Goal: Task Accomplishment & Management: Use online tool/utility

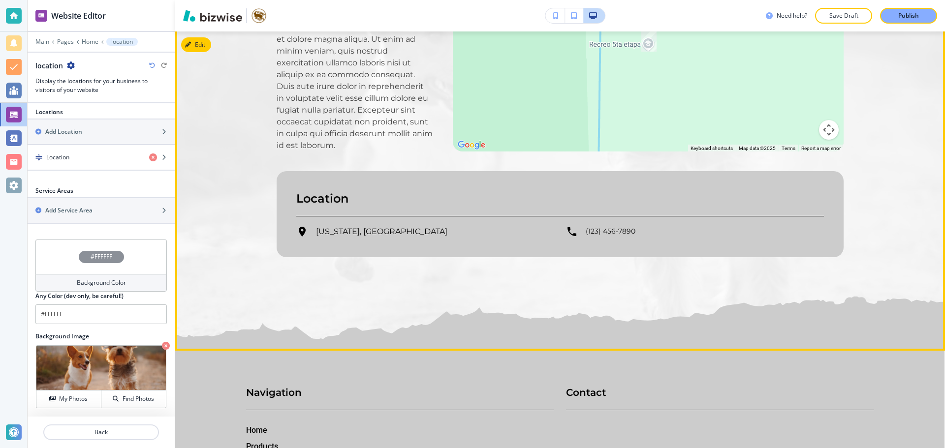
scroll to position [6696, 0]
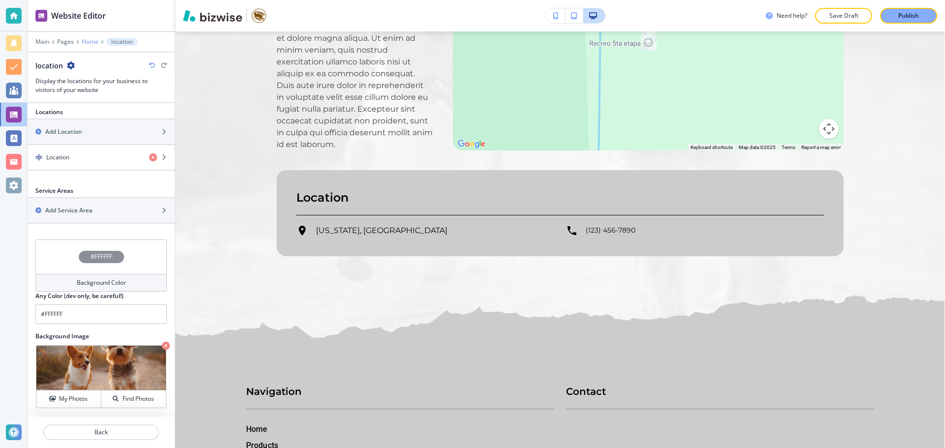
click at [86, 40] on p "Home" at bounding box center [90, 41] width 17 height 7
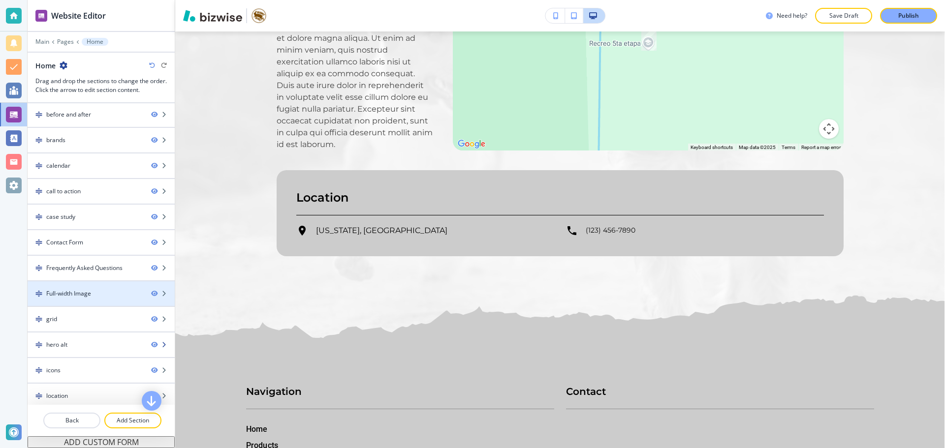
scroll to position [82, 0]
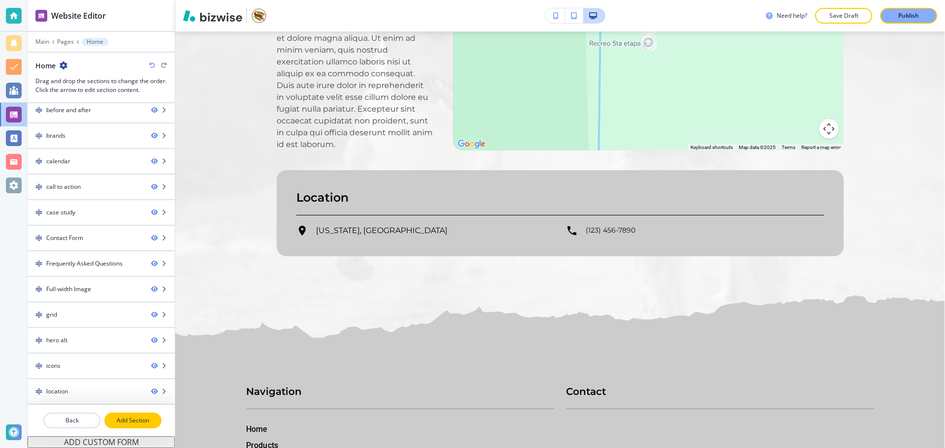
click at [115, 417] on p "Add Section" at bounding box center [132, 420] width 55 height 9
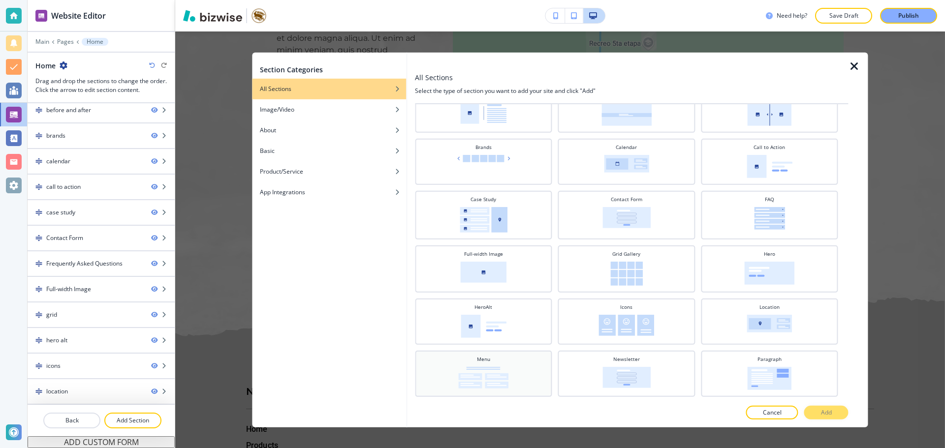
scroll to position [259, 0]
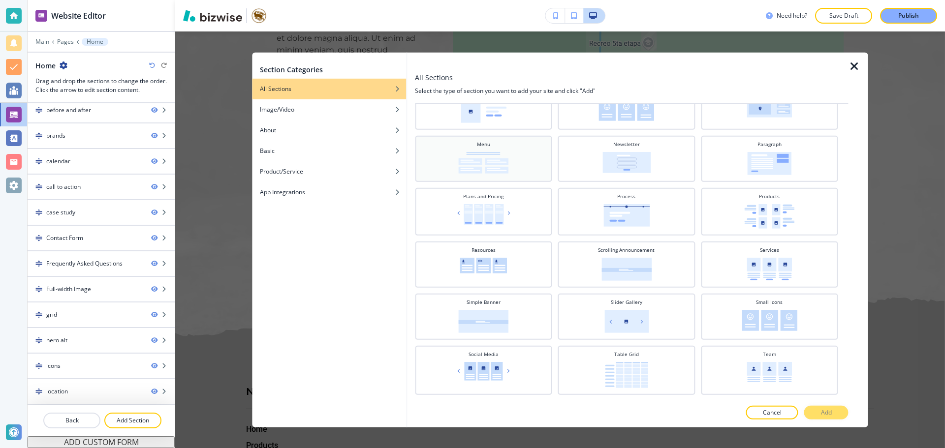
click at [493, 160] on img at bounding box center [483, 163] width 50 height 22
click at [821, 414] on p "Add" at bounding box center [826, 412] width 11 height 9
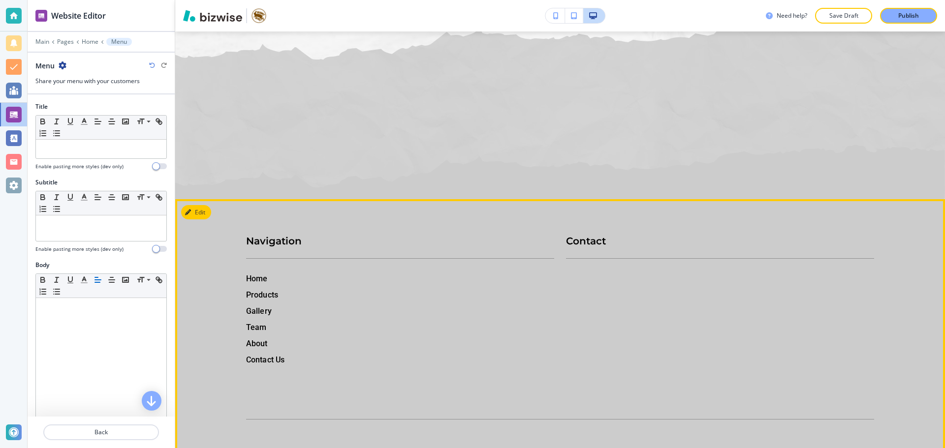
scroll to position [6984, 0]
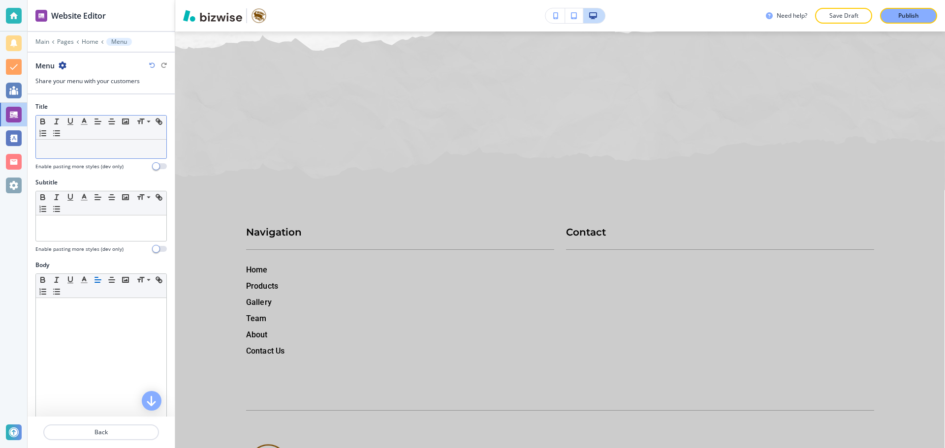
click at [82, 148] on p at bounding box center [101, 149] width 121 height 9
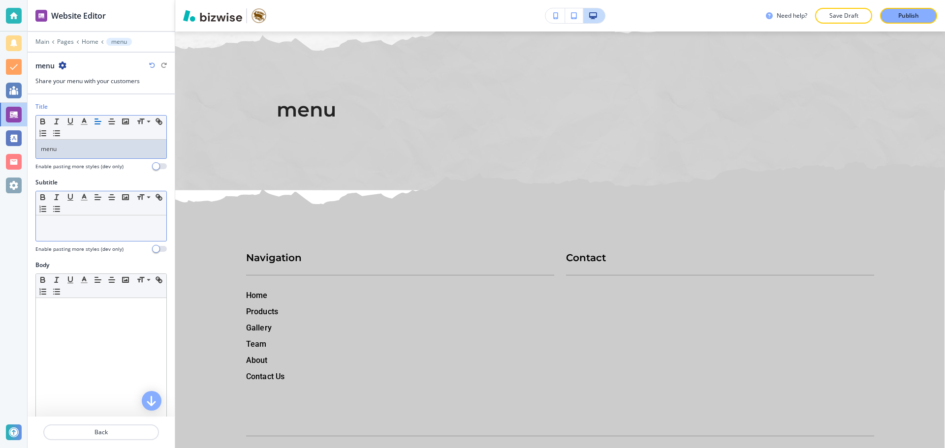
click at [91, 207] on div "Small Normal Large Huge" at bounding box center [101, 203] width 130 height 24
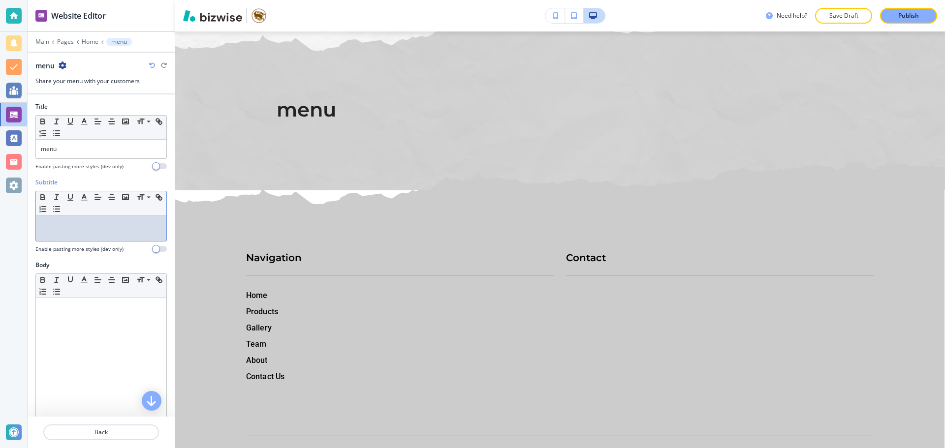
click at [85, 228] on p at bounding box center [101, 224] width 121 height 9
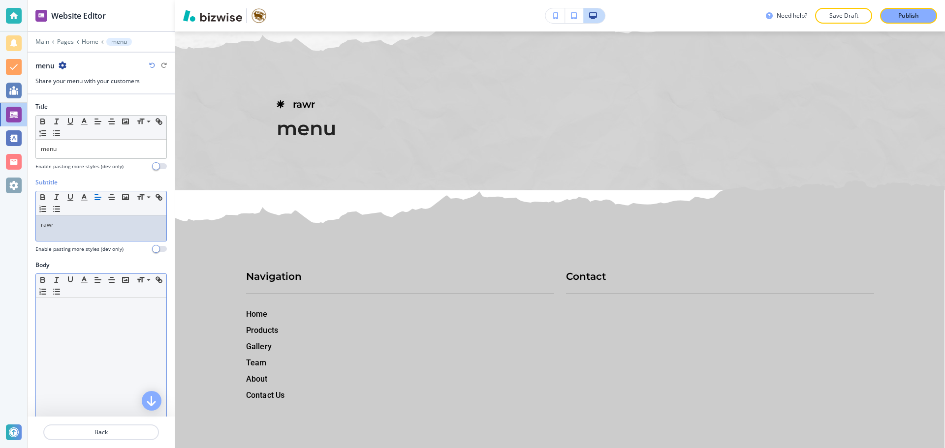
click at [127, 339] on div at bounding box center [101, 362] width 130 height 128
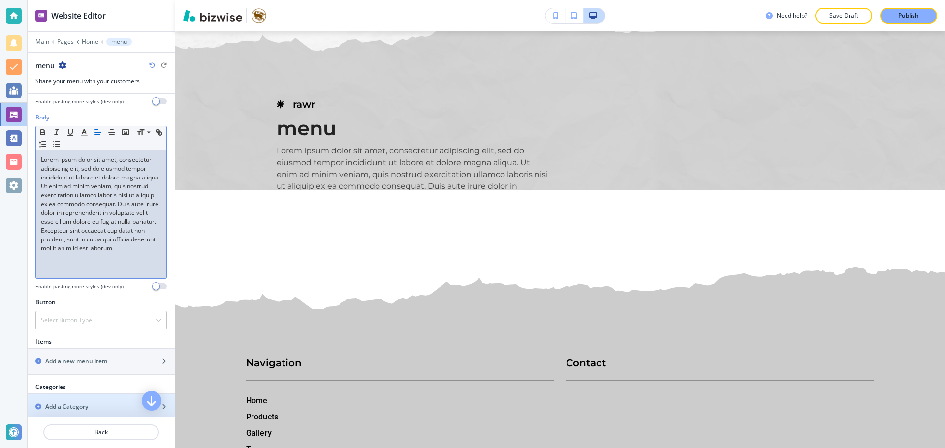
scroll to position [197, 0]
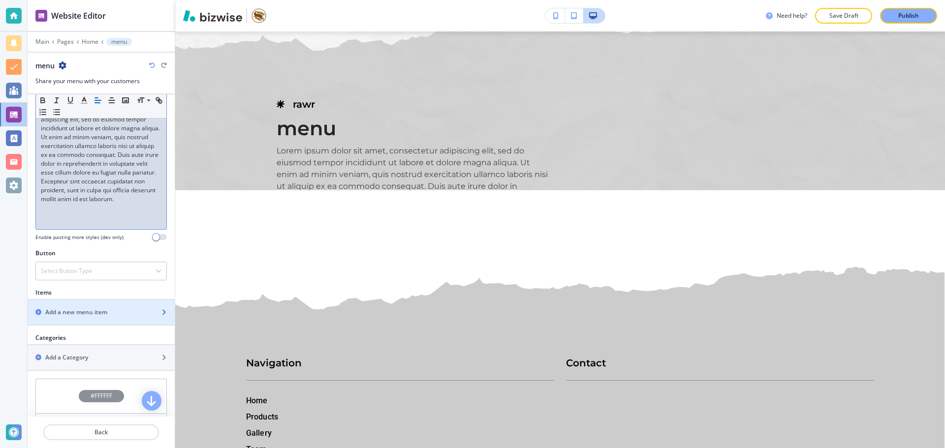
click at [98, 307] on div "button" at bounding box center [101, 304] width 147 height 8
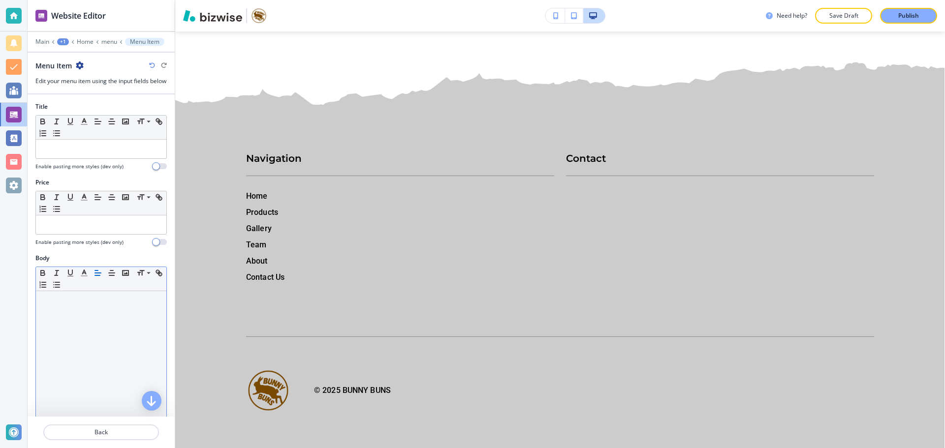
scroll to position [7326, 0]
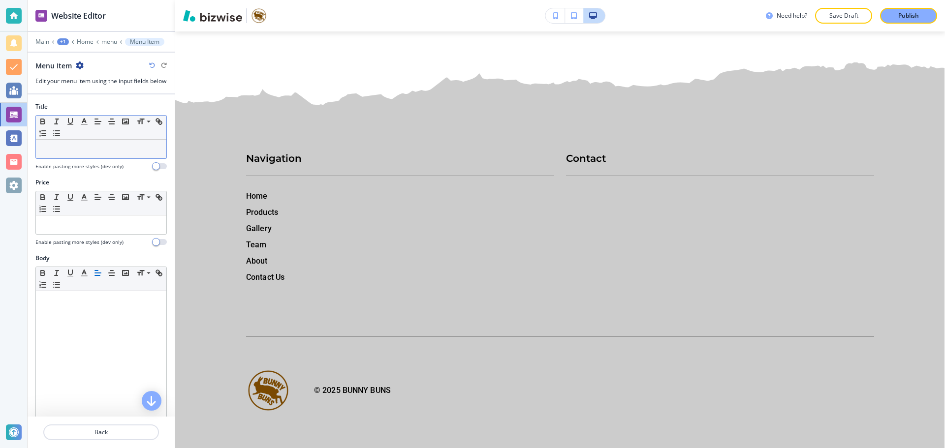
click at [90, 154] on p at bounding box center [101, 149] width 121 height 9
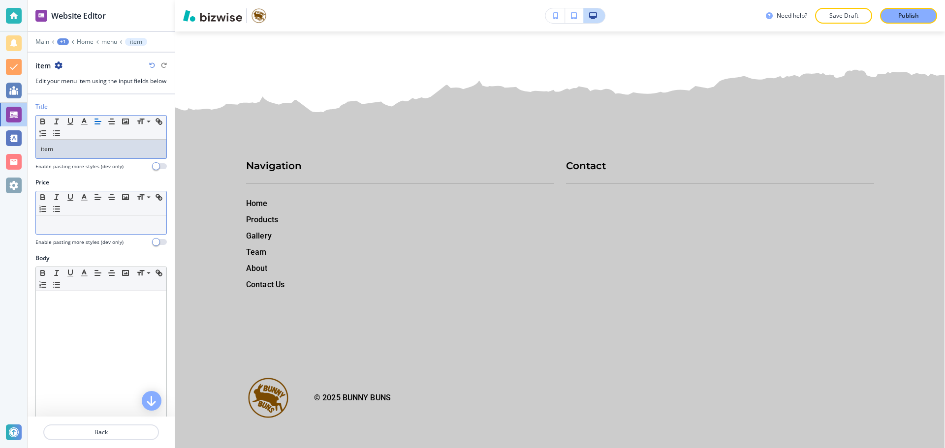
click at [100, 229] on p at bounding box center [101, 224] width 121 height 9
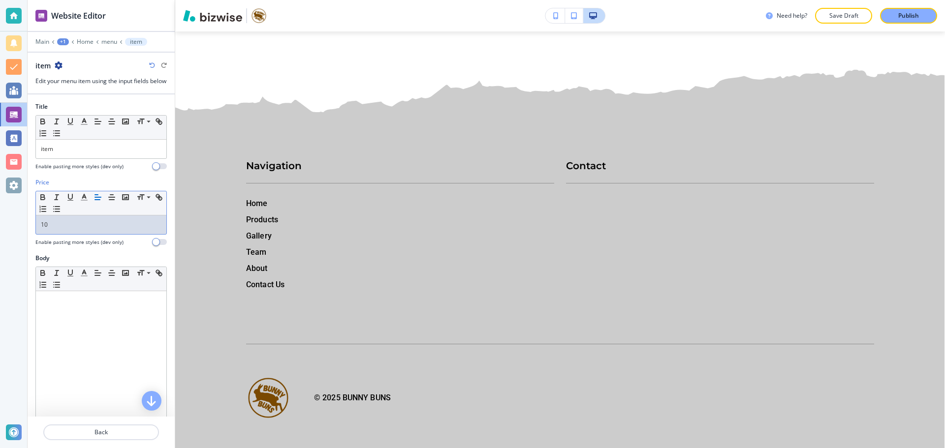
click at [38, 234] on div "10" at bounding box center [101, 225] width 130 height 19
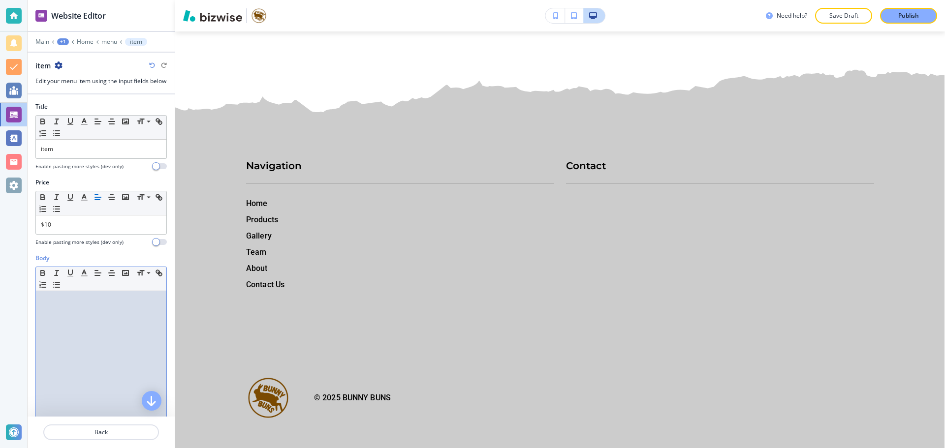
click at [69, 305] on p at bounding box center [101, 300] width 121 height 9
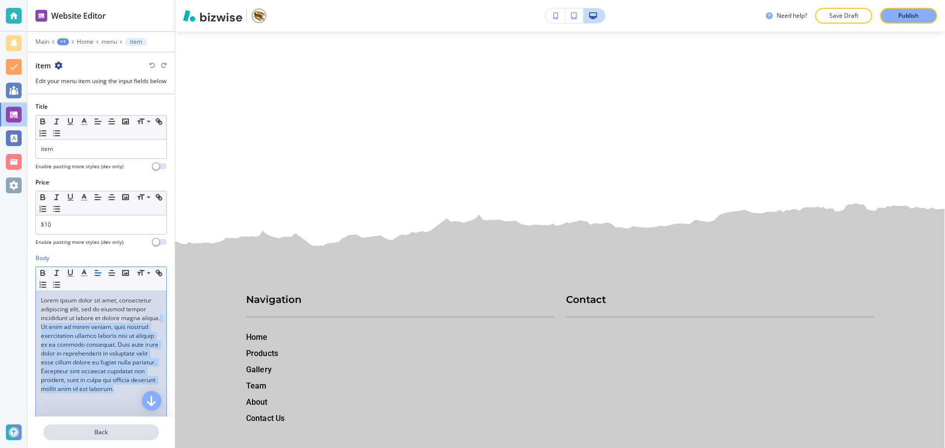
scroll to position [155, 0]
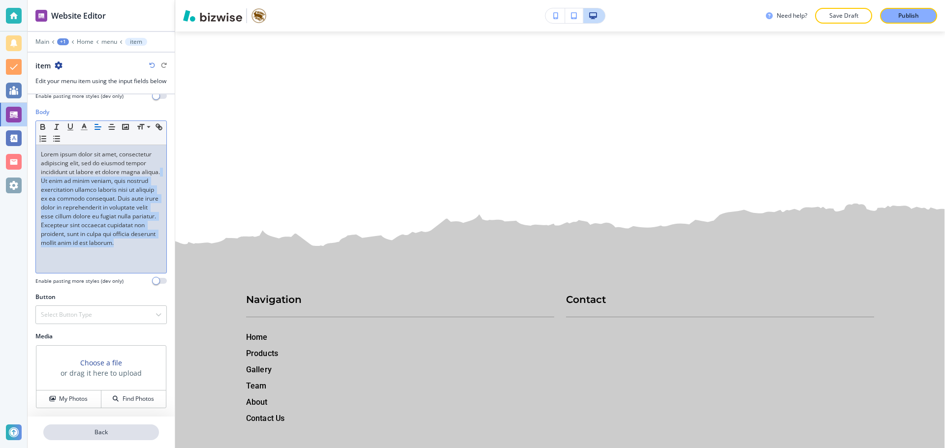
drag, startPoint x: 59, startPoint y: 338, endPoint x: 144, endPoint y: 436, distance: 130.1
click at [144, 437] on div "Website Editor Main +1 Home menu item item Edit your menu item using the input …" at bounding box center [101, 224] width 147 height 448
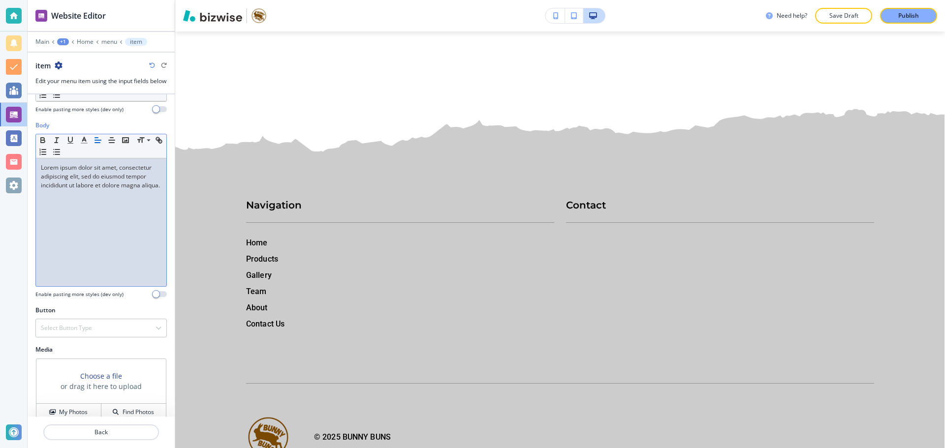
scroll to position [57, 0]
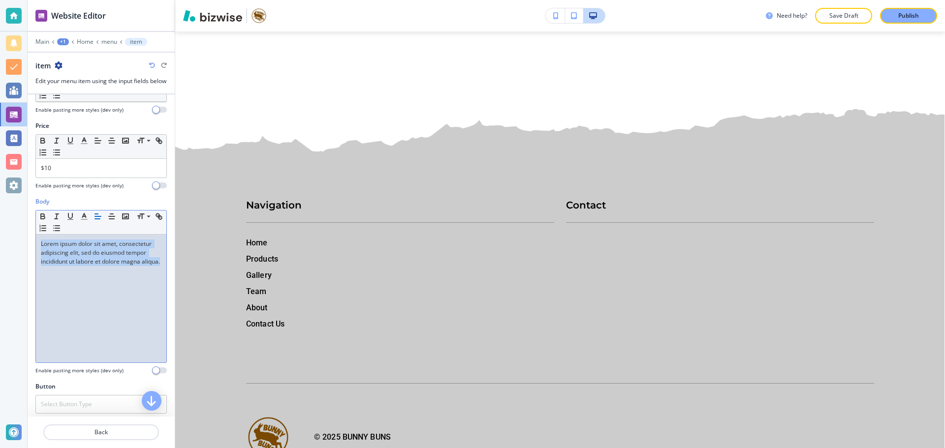
copy p "Lorem ipsum dolor sit amet, consectetur adipiscing elit, sed do eiusmod tempor …"
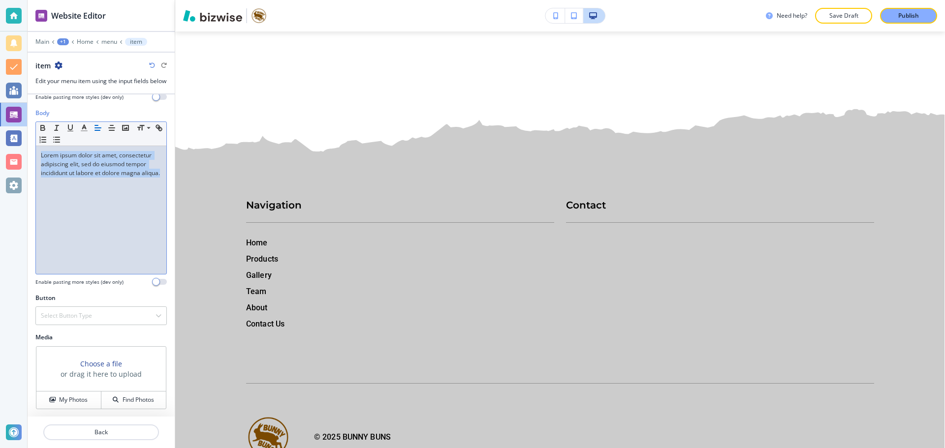
scroll to position [155, 0]
click at [117, 320] on div "Select Button Type" at bounding box center [101, 315] width 130 height 18
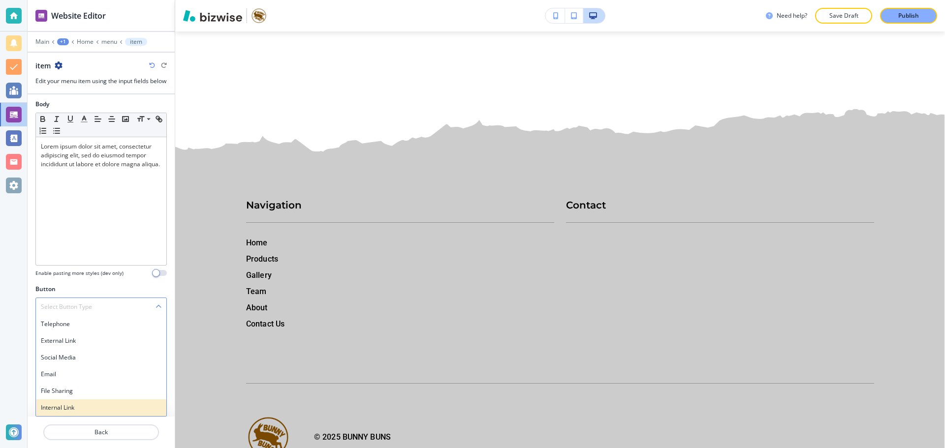
click at [87, 405] on h4 "Internal Link" at bounding box center [101, 407] width 121 height 9
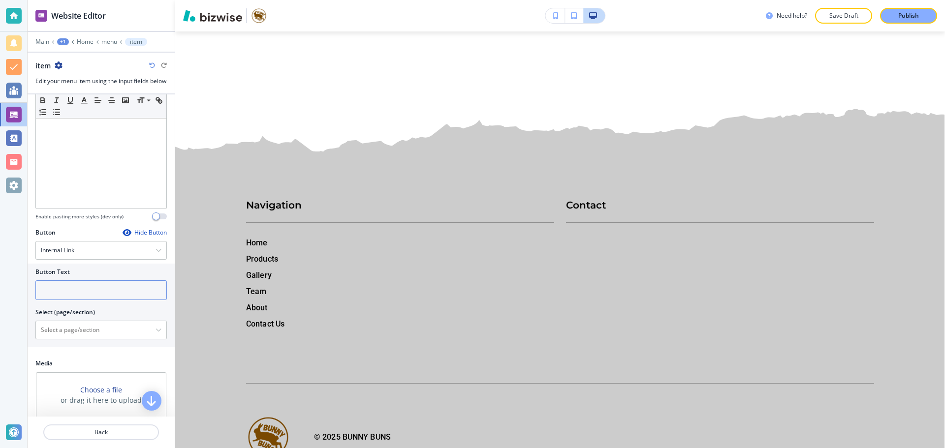
scroll to position [212, 0]
click at [109, 299] on input "text" at bounding box center [100, 289] width 131 height 20
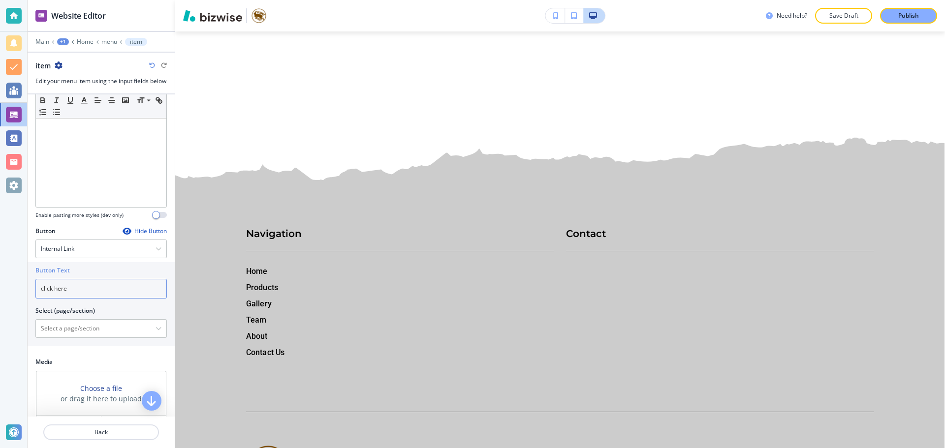
scroll to position [247, 0]
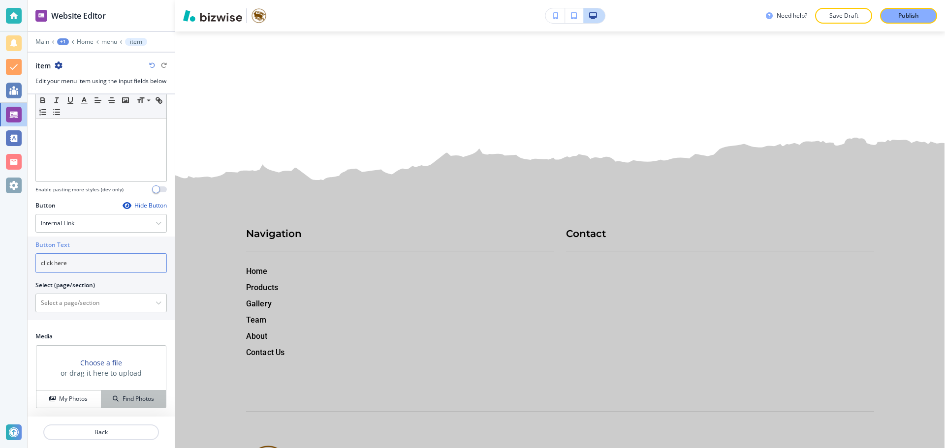
type input "click here"
click at [123, 395] on h4 "Find Photos" at bounding box center [138, 399] width 31 height 9
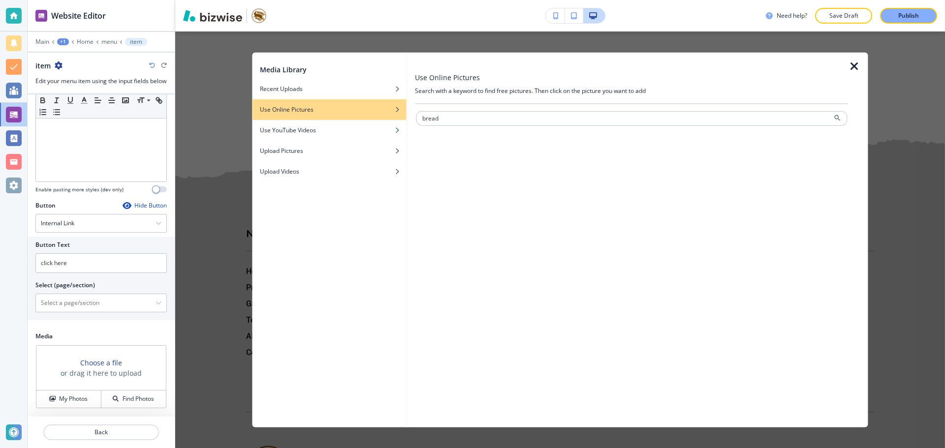
type input "bread"
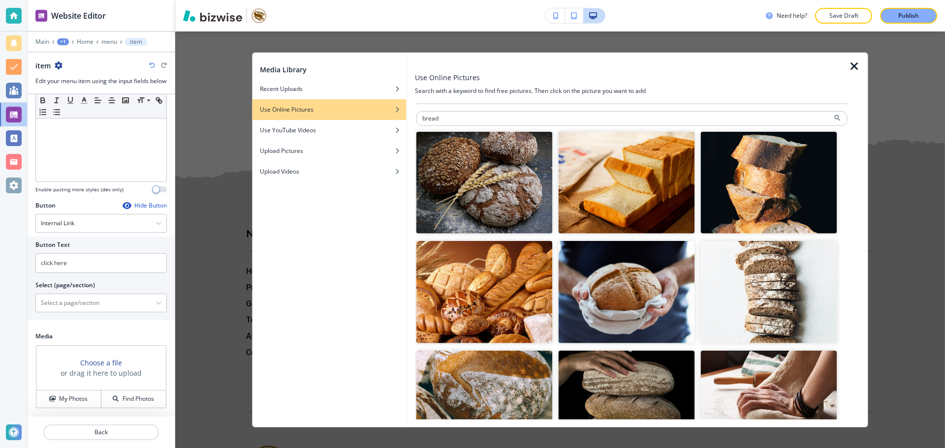
click at [513, 310] on img "button" at bounding box center [484, 292] width 136 height 102
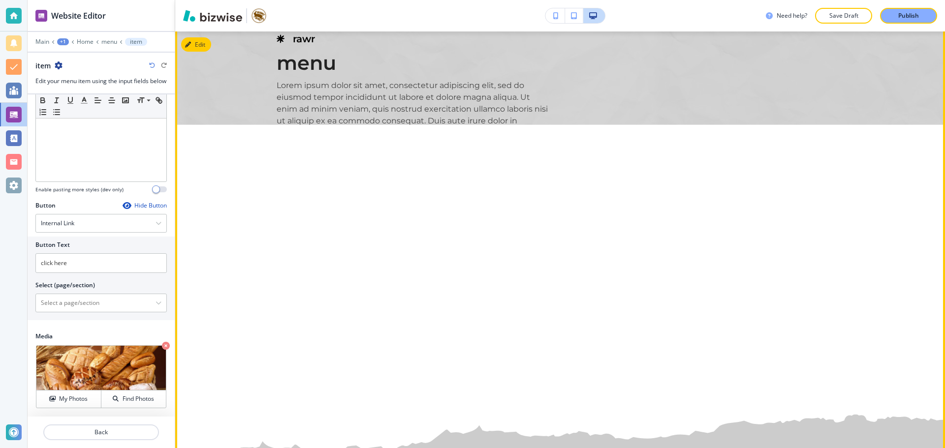
scroll to position [7031, 0]
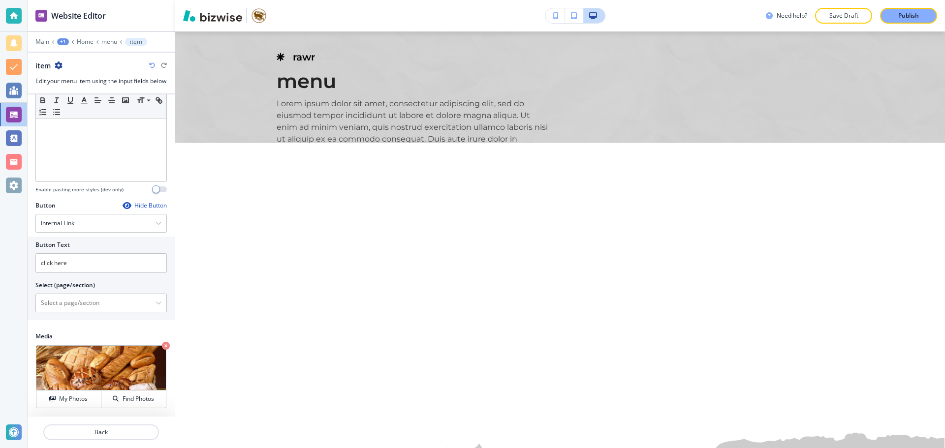
click at [61, 59] on div at bounding box center [101, 57] width 147 height 8
click at [59, 63] on icon "button" at bounding box center [59, 66] width 8 height 8
click at [78, 97] on p "Duplicate item" at bounding box center [86, 99] width 50 height 9
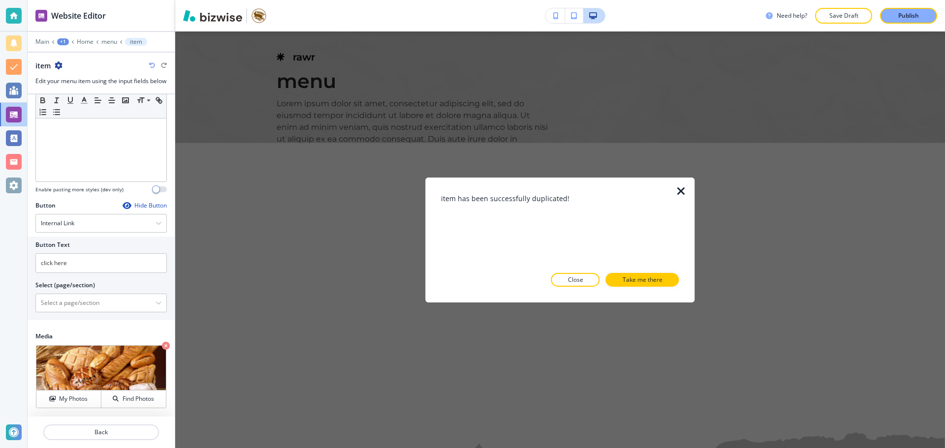
click at [634, 281] on p "Take me there" at bounding box center [642, 280] width 40 height 9
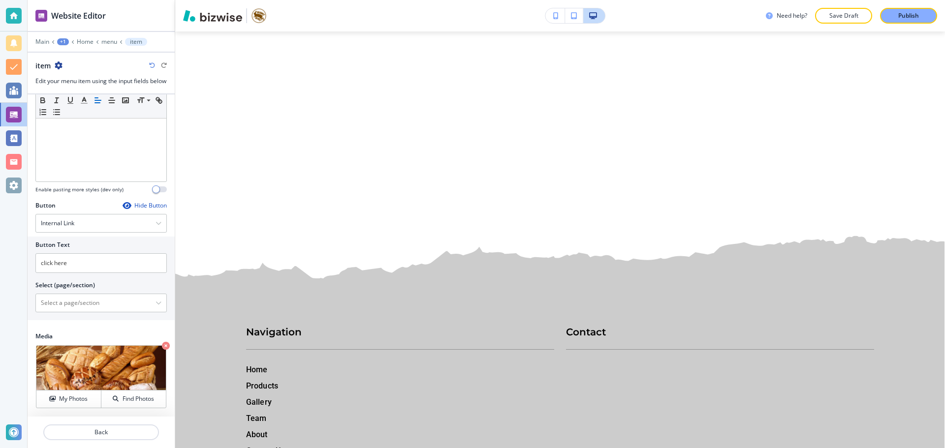
scroll to position [247, 0]
click at [162, 343] on icon "button" at bounding box center [166, 346] width 8 height 8
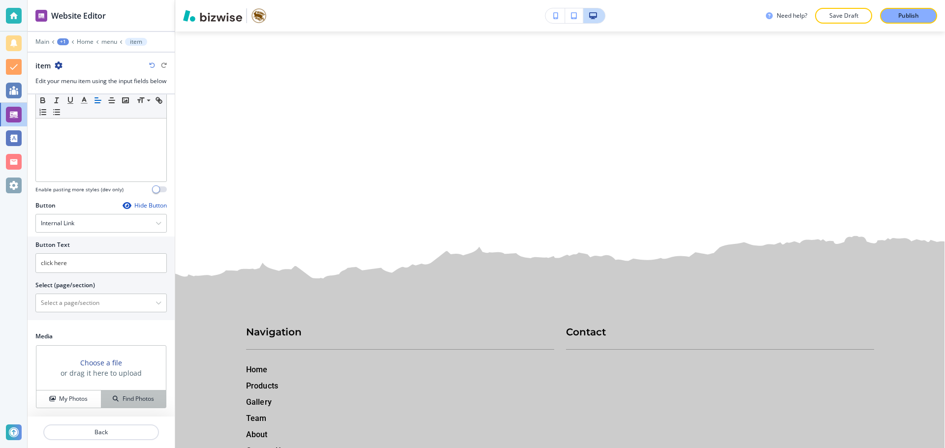
click at [130, 400] on h4 "Find Photos" at bounding box center [138, 399] width 31 height 9
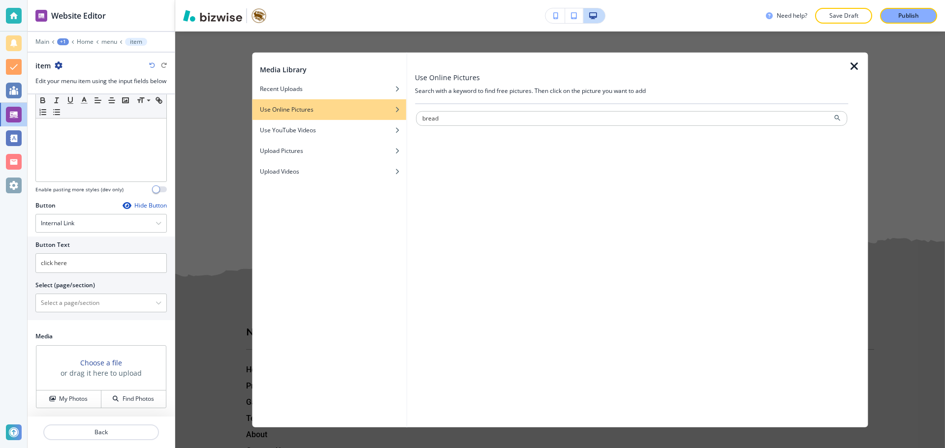
type input "bread"
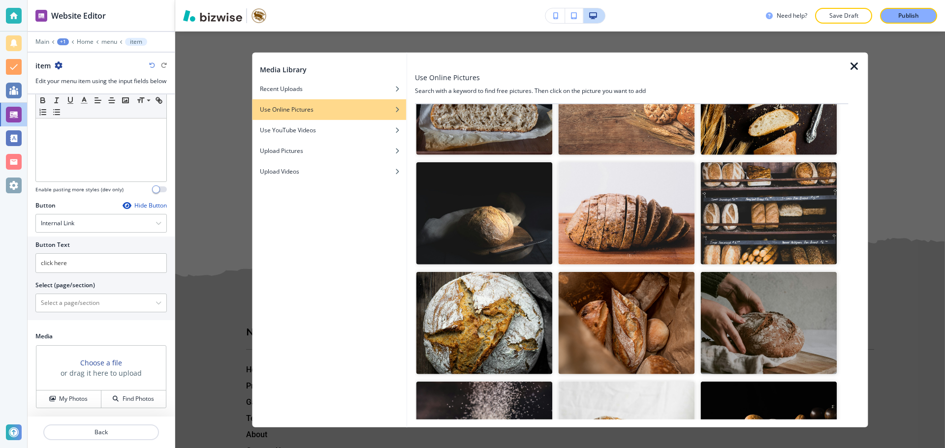
scroll to position [443, 0]
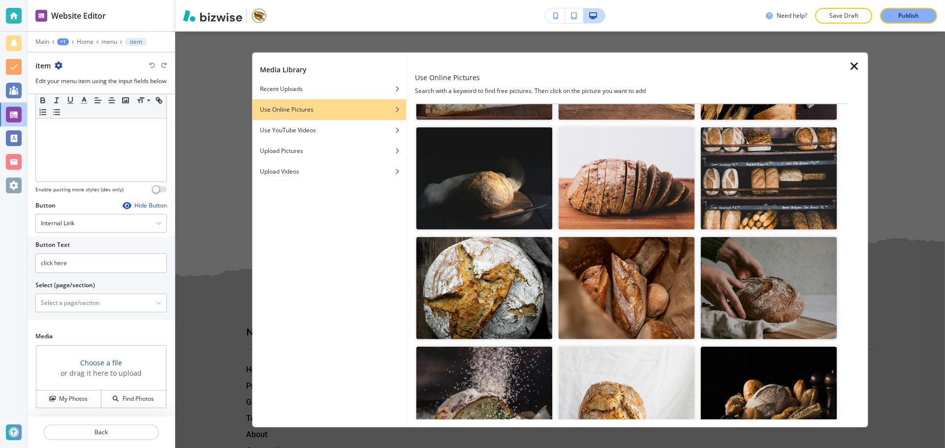
click at [778, 393] on img "button" at bounding box center [769, 398] width 136 height 102
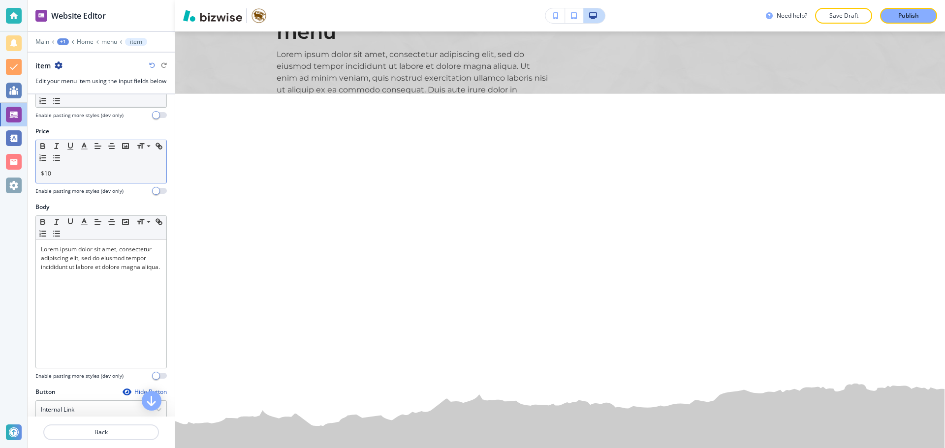
scroll to position [50, 0]
click at [103, 37] on div at bounding box center [101, 35] width 147 height 6
click at [103, 38] on div "Main +1 Home menu item" at bounding box center [100, 42] width 131 height 8
click at [58, 67] on icon "button" at bounding box center [59, 66] width 8 height 8
click at [72, 103] on p "Duplicate item" at bounding box center [86, 99] width 50 height 9
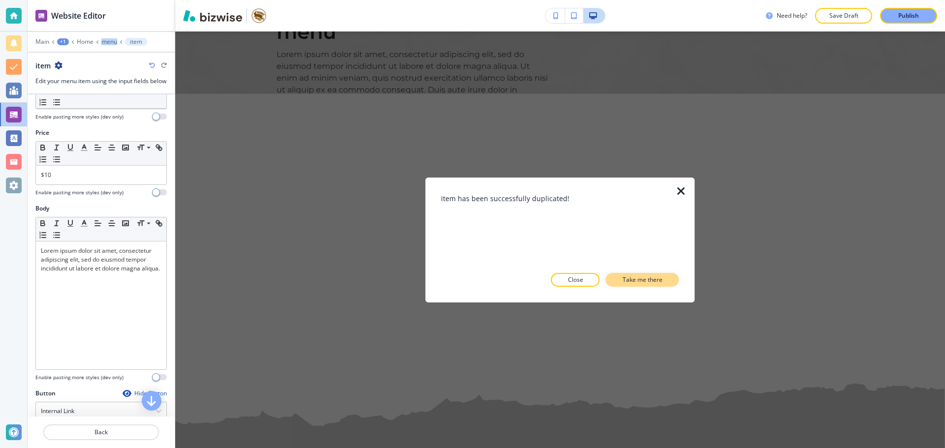
click at [647, 280] on p "Take me there" at bounding box center [642, 280] width 40 height 9
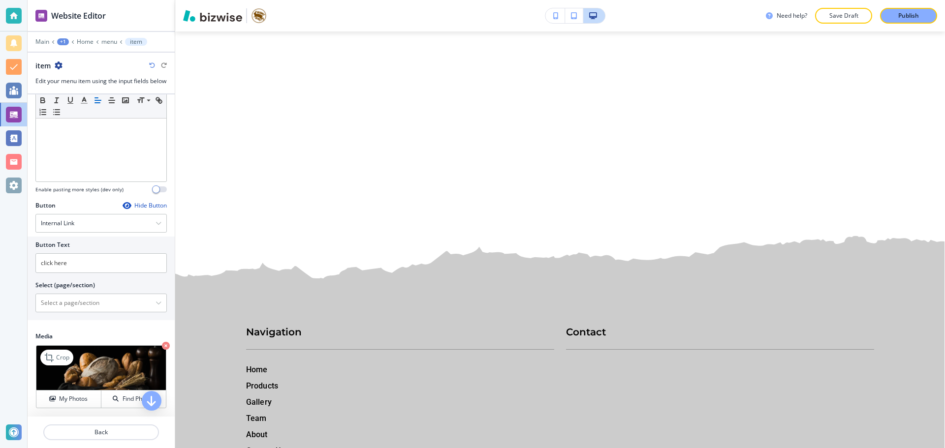
scroll to position [247, 0]
click at [162, 347] on icon "button" at bounding box center [166, 346] width 8 height 8
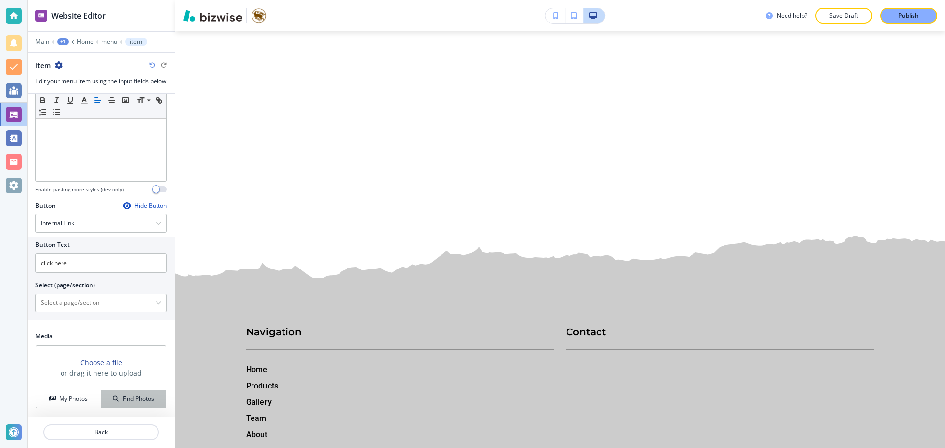
click at [141, 391] on button "Find Photos" at bounding box center [133, 399] width 64 height 17
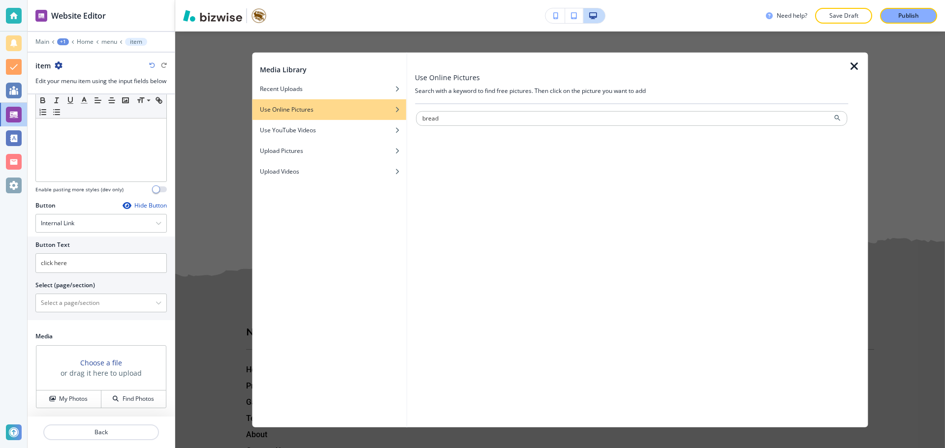
type input "bread"
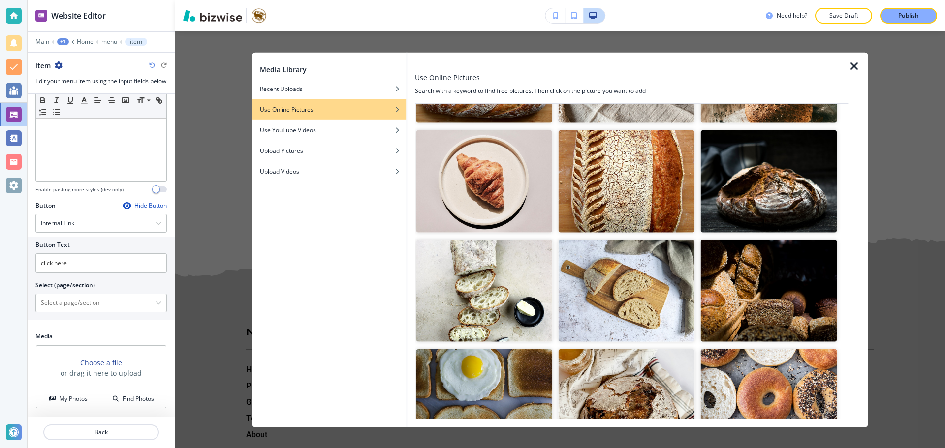
scroll to position [886, 0]
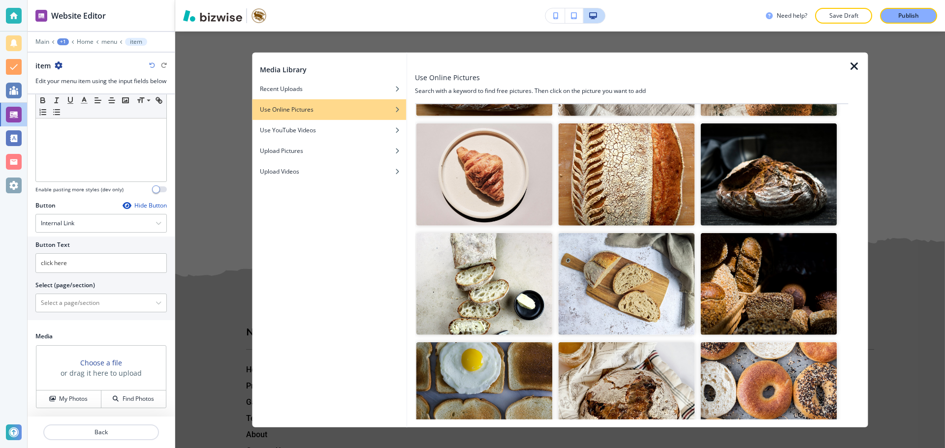
click at [760, 294] on img "button" at bounding box center [769, 284] width 136 height 102
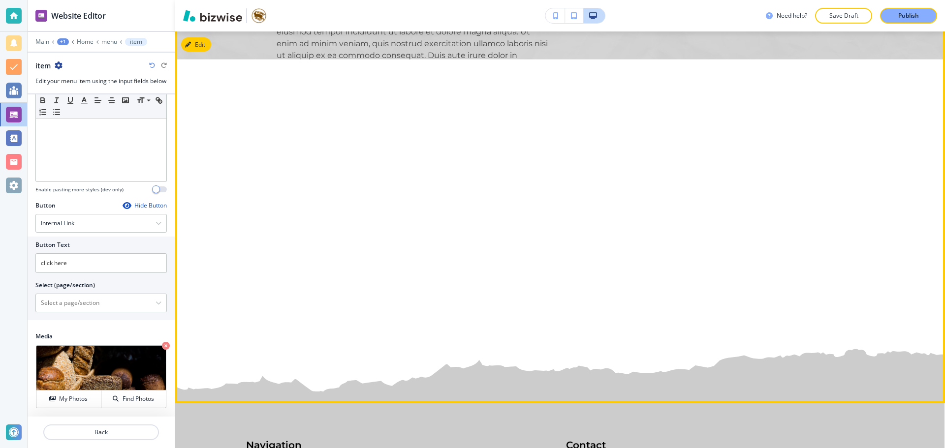
scroll to position [7129, 0]
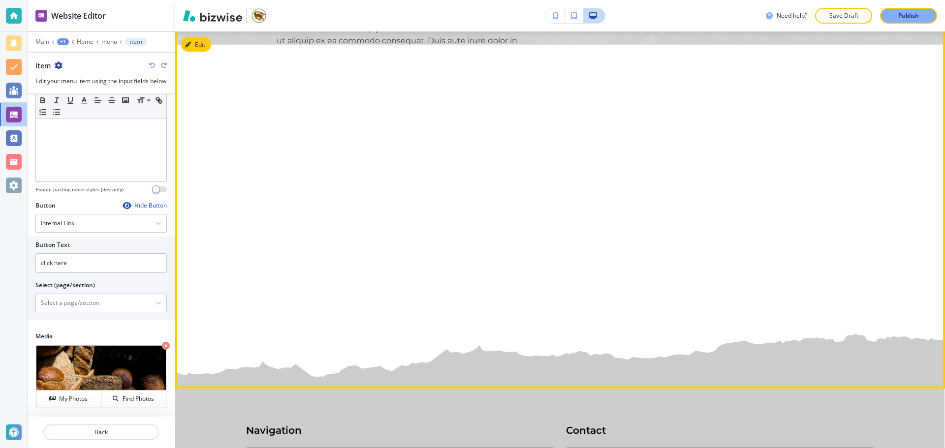
click at [369, 172] on img at bounding box center [365, 151] width 176 height 99
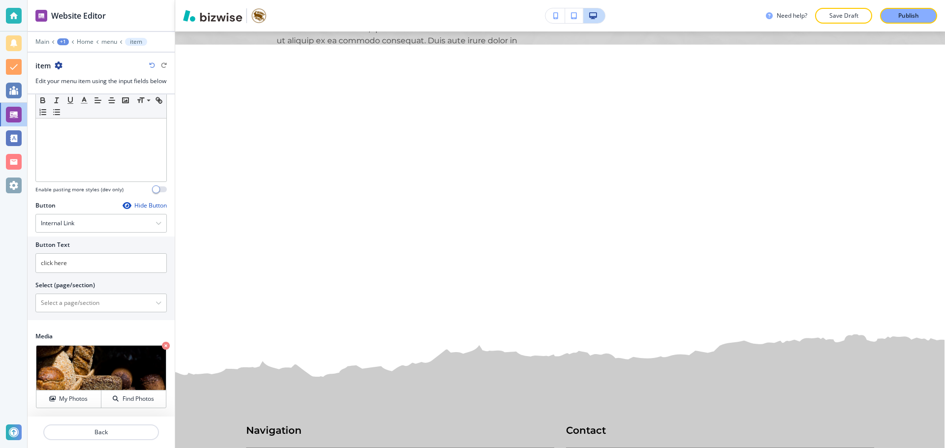
click at [56, 63] on icon "button" at bounding box center [59, 66] width 8 height 8
click at [67, 96] on p "Duplicate item" at bounding box center [86, 99] width 50 height 9
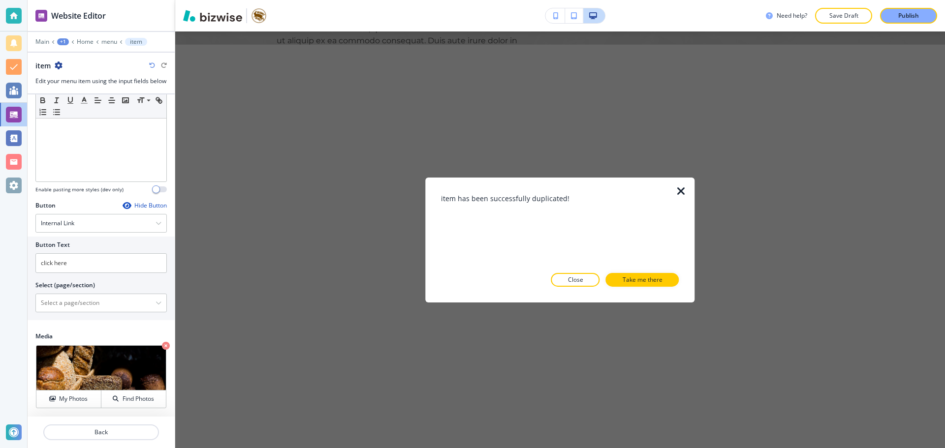
click at [657, 282] on p "Take me there" at bounding box center [642, 280] width 40 height 9
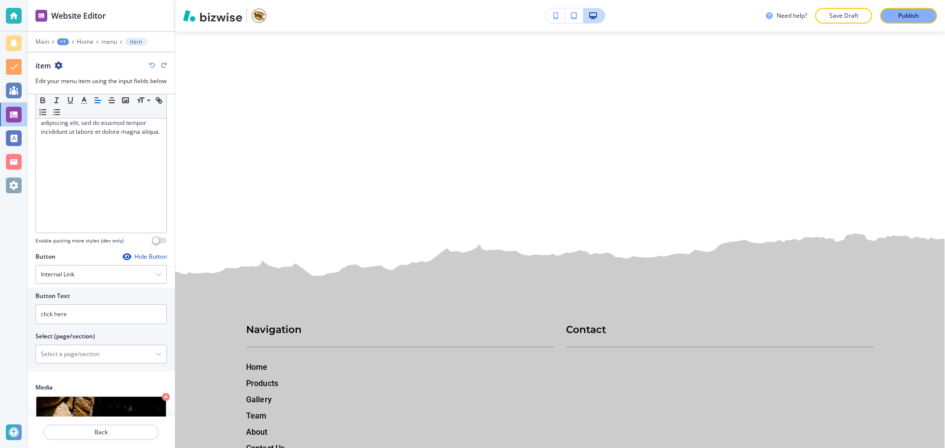
scroll to position [246, 0]
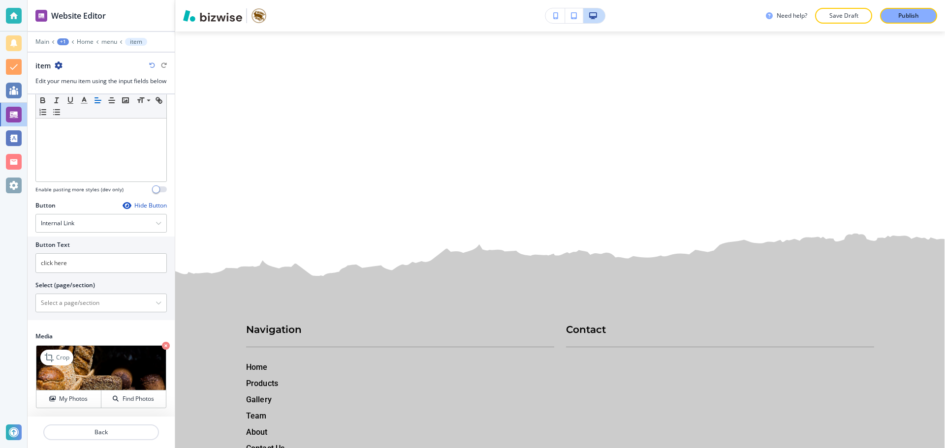
click at [162, 346] on icon "button" at bounding box center [166, 346] width 8 height 8
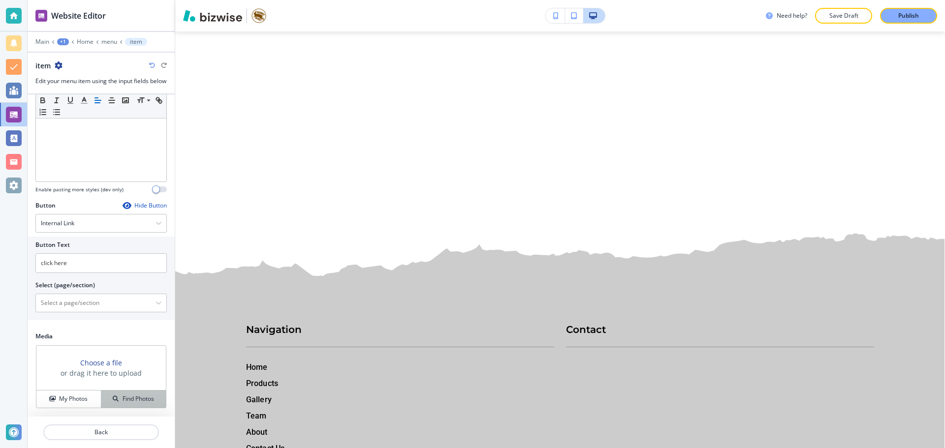
click at [141, 401] on h4 "Find Photos" at bounding box center [138, 399] width 31 height 9
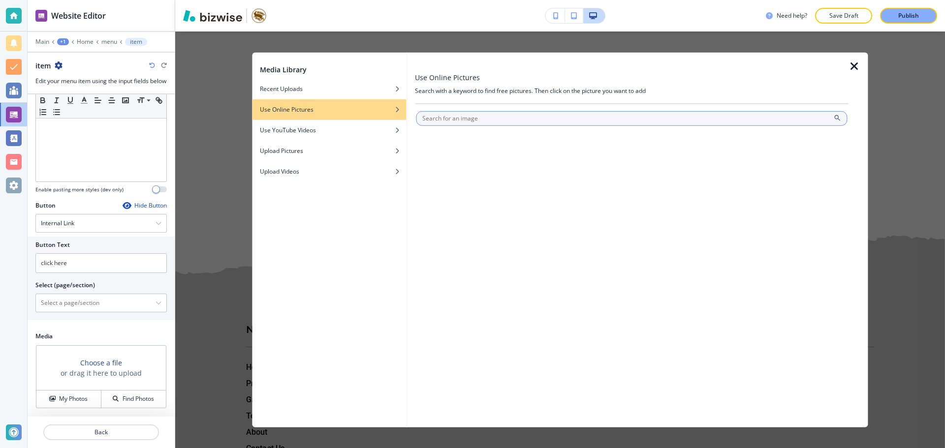
click at [532, 116] on input "text" at bounding box center [631, 118] width 431 height 15
type input "r"
type input "bread"
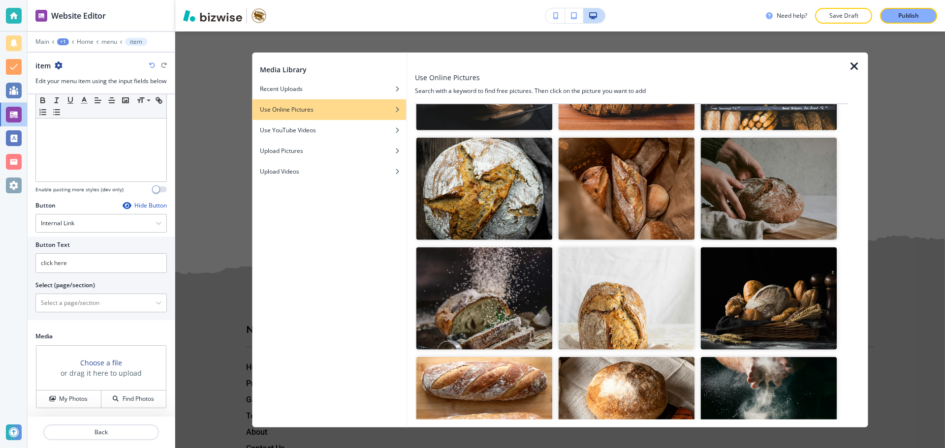
scroll to position [541, 0]
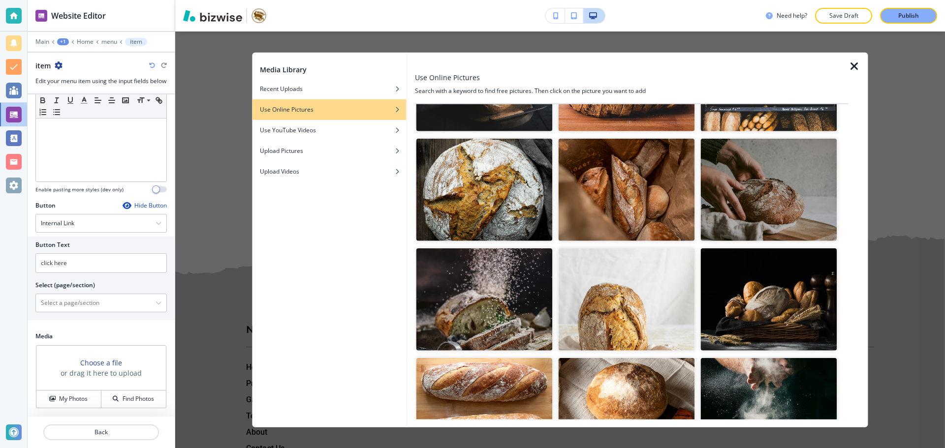
click at [647, 210] on img "button" at bounding box center [626, 190] width 136 height 102
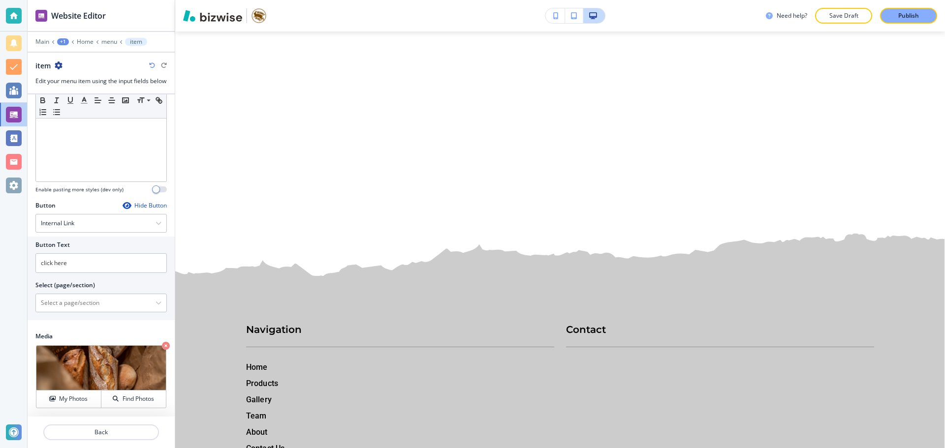
click at [56, 65] on icon "button" at bounding box center [59, 66] width 8 height 8
click at [73, 99] on p "Duplicate item" at bounding box center [86, 99] width 50 height 9
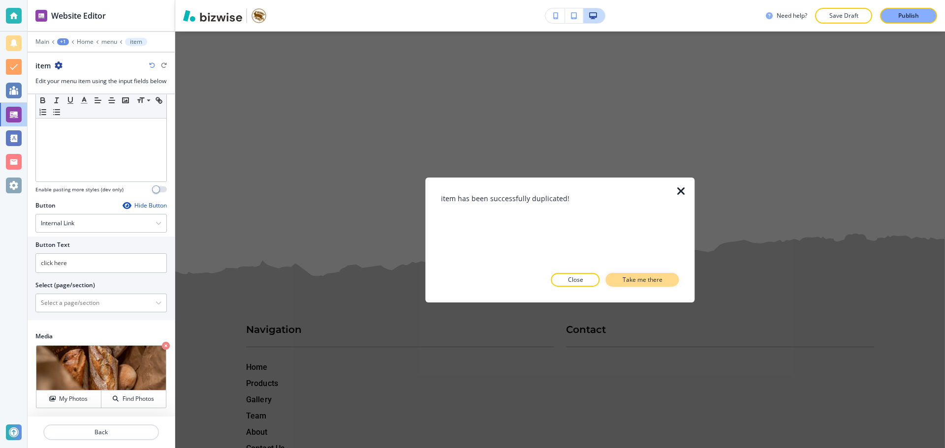
click at [655, 286] on button "Take me there" at bounding box center [642, 280] width 73 height 14
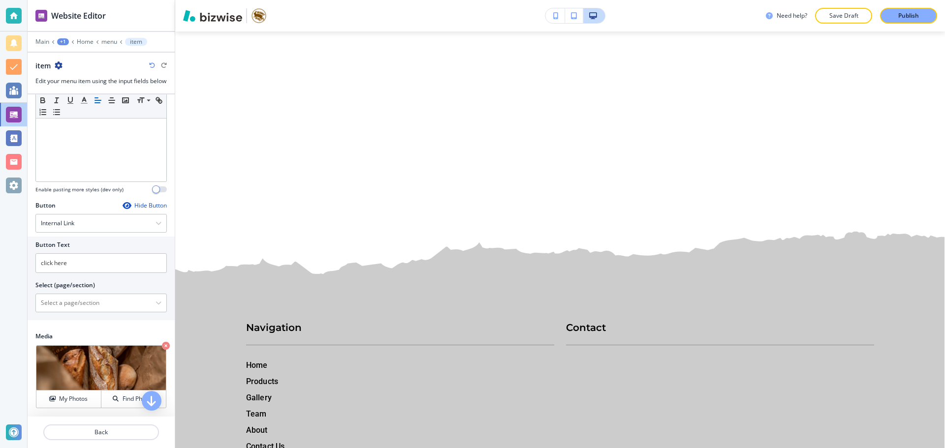
scroll to position [247, 0]
click at [162, 343] on icon "button" at bounding box center [166, 346] width 8 height 8
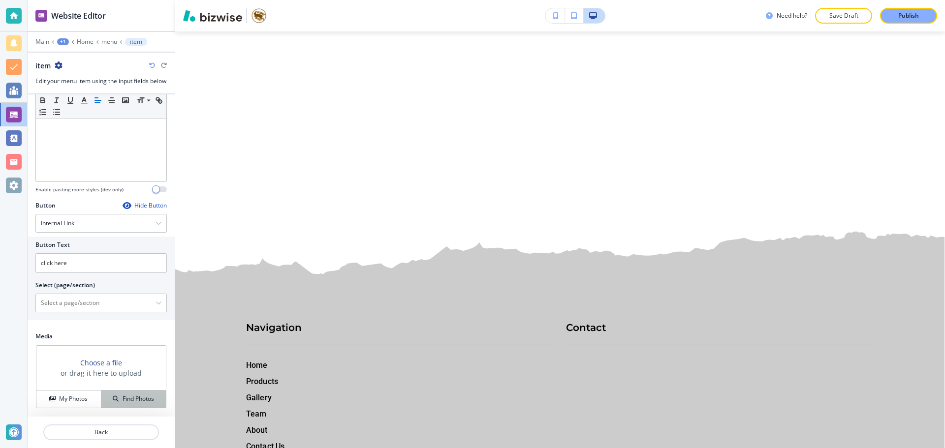
click at [141, 398] on h4 "Find Photos" at bounding box center [138, 399] width 31 height 9
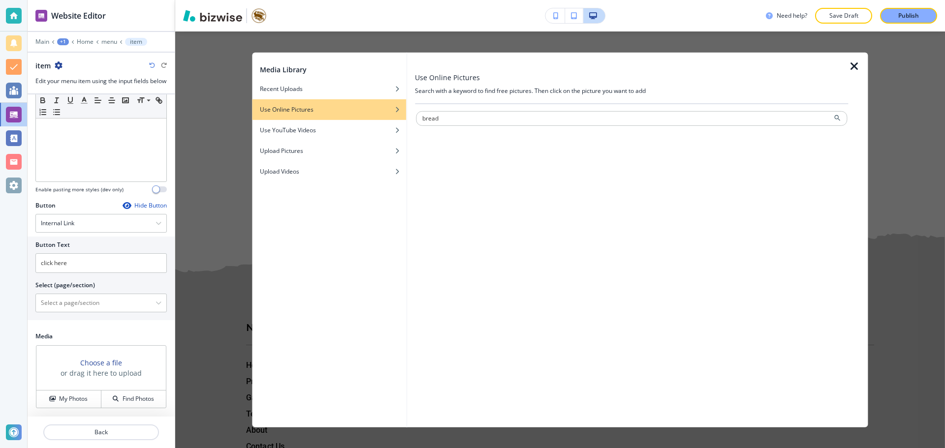
type input "bread"
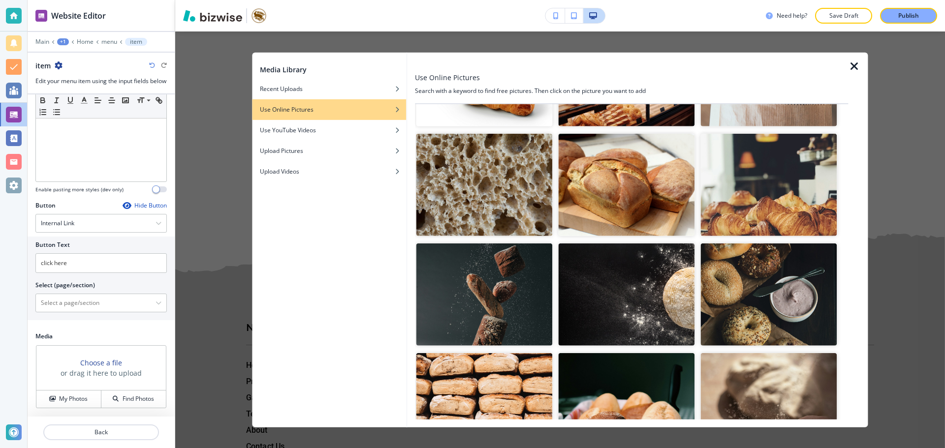
scroll to position [1328, 0]
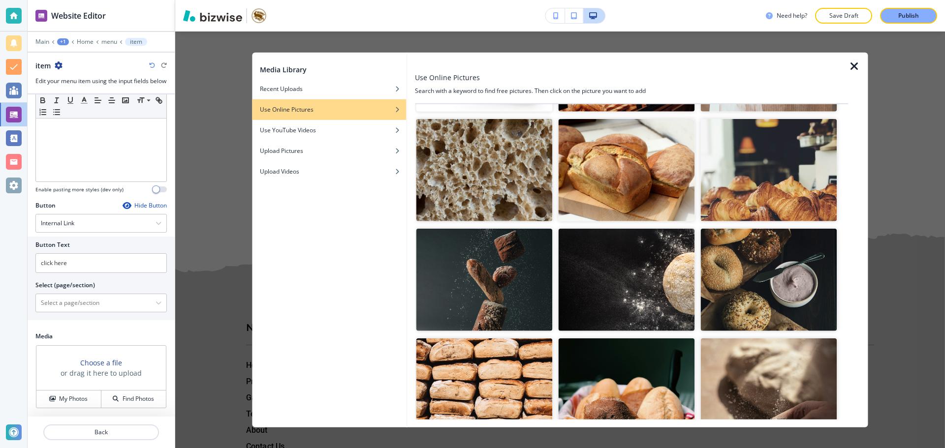
click at [768, 282] on img "button" at bounding box center [769, 280] width 136 height 102
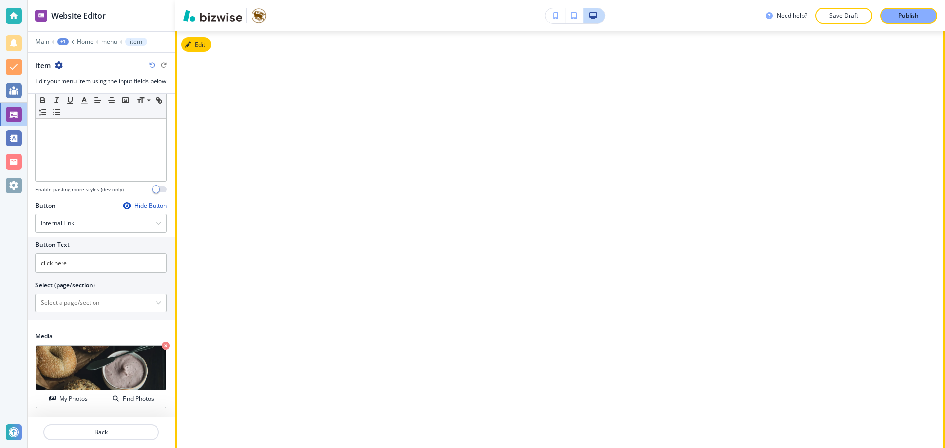
scroll to position [7150, 0]
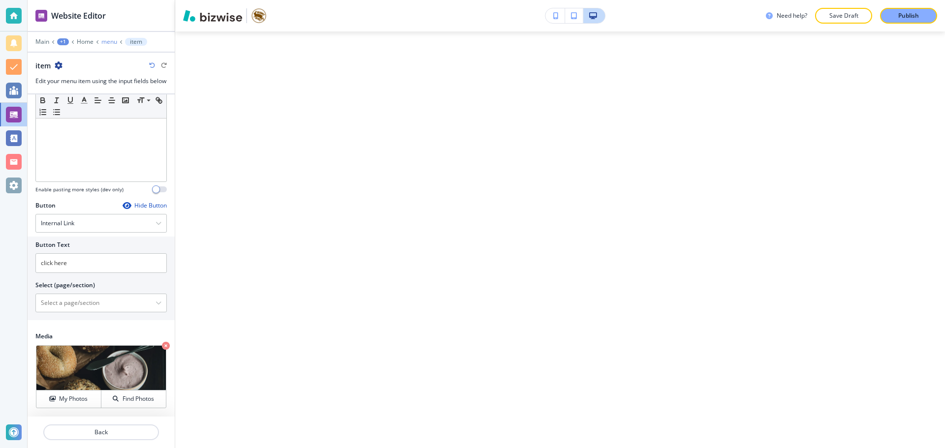
click at [112, 43] on p "menu" at bounding box center [109, 41] width 16 height 7
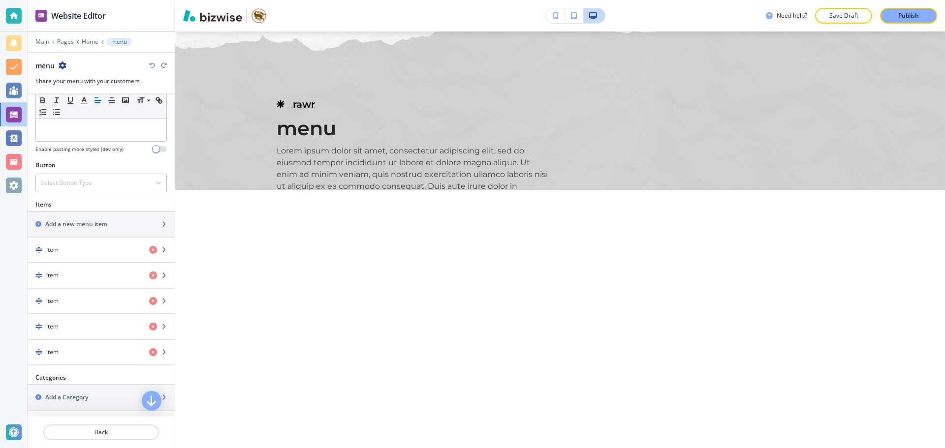
scroll to position [295, 0]
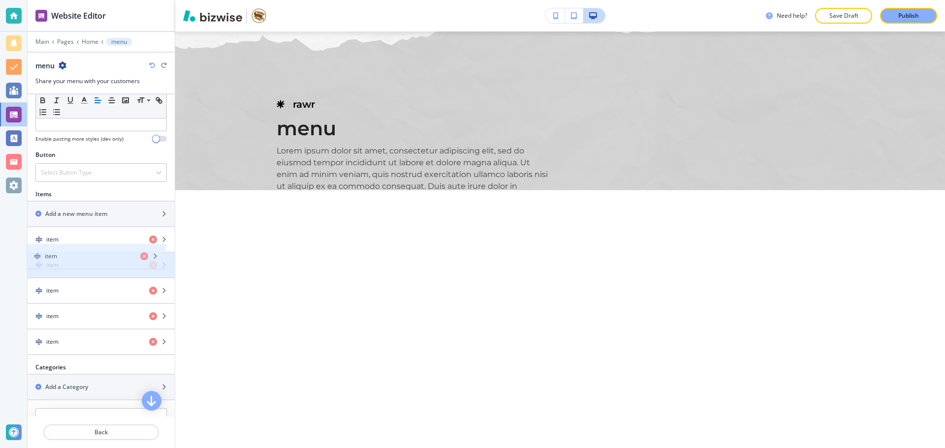
drag, startPoint x: 40, startPoint y: 243, endPoint x: 39, endPoint y: 254, distance: 10.9
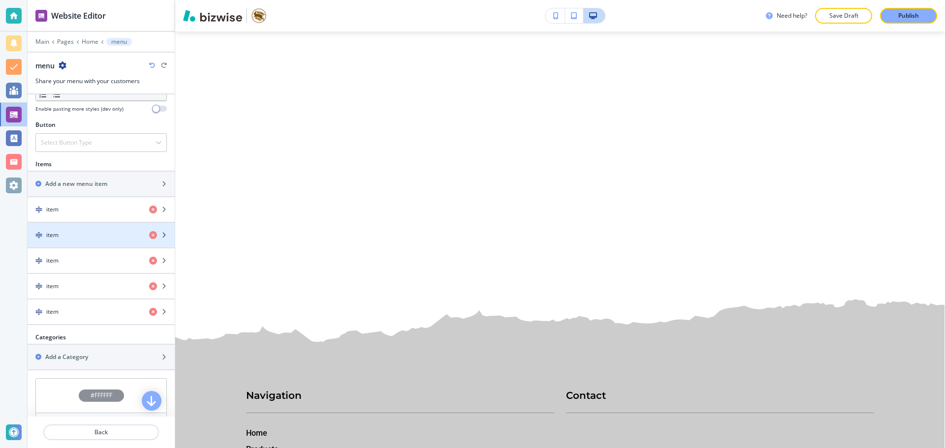
scroll to position [394, 0]
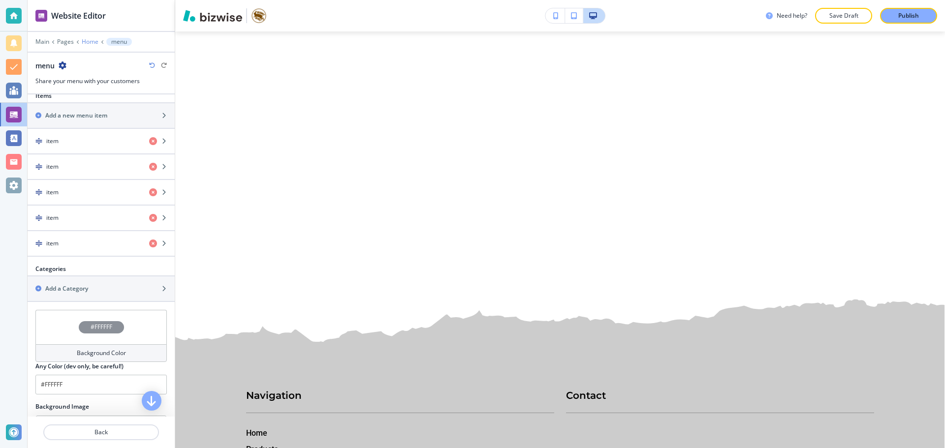
click at [85, 39] on p "Home" at bounding box center [90, 41] width 17 height 7
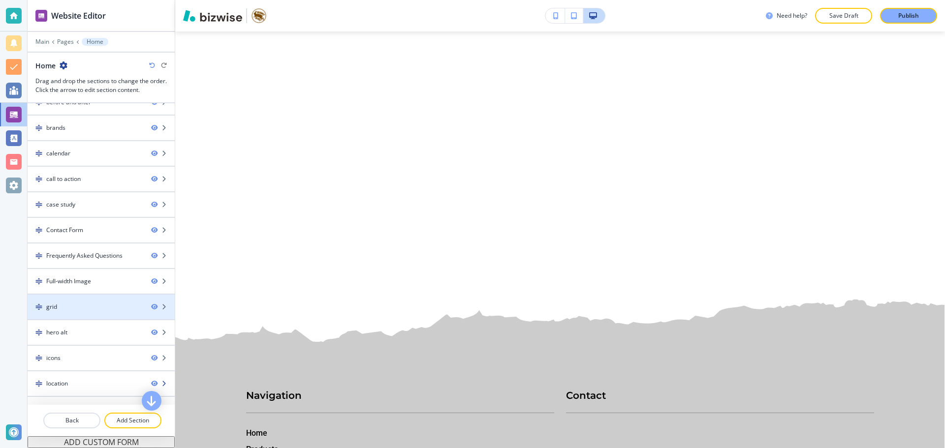
scroll to position [108, 0]
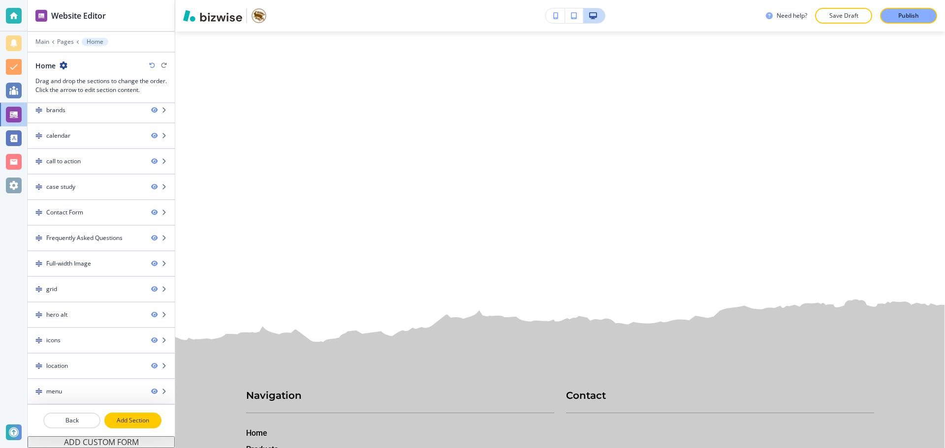
click at [121, 417] on p "Add Section" at bounding box center [132, 420] width 55 height 9
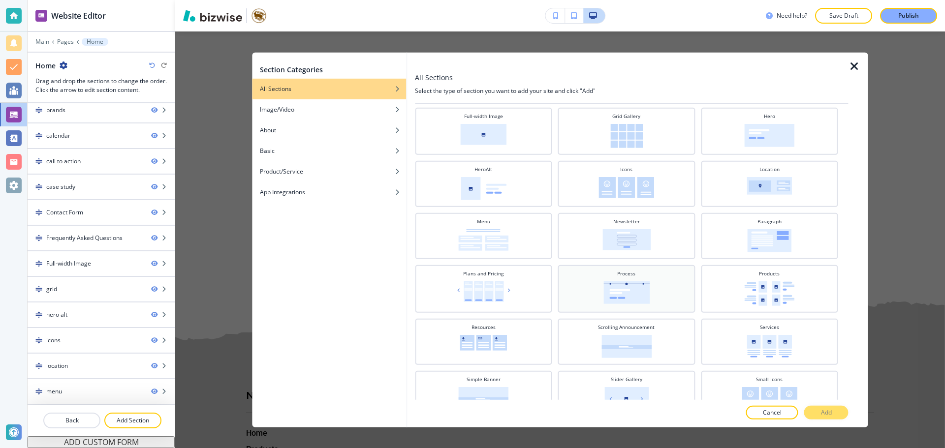
scroll to position [161, 0]
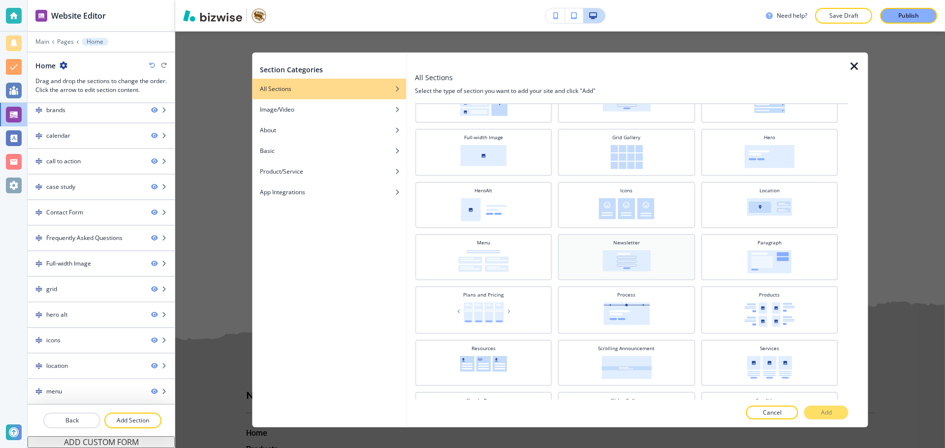
click at [602, 267] on img at bounding box center [626, 260] width 48 height 21
drag, startPoint x: 822, startPoint y: 402, endPoint x: 825, endPoint y: 409, distance: 7.9
click at [822, 402] on div at bounding box center [631, 403] width 433 height 6
click at [825, 411] on p "Add" at bounding box center [826, 412] width 11 height 9
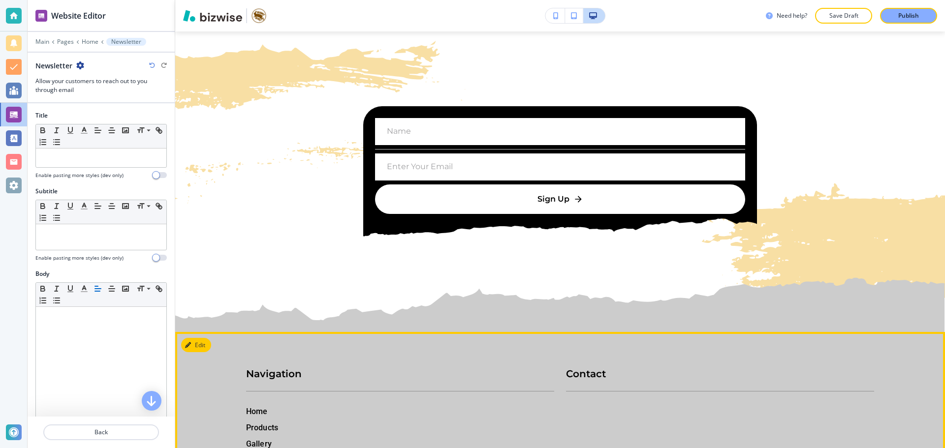
scroll to position [7669, 0]
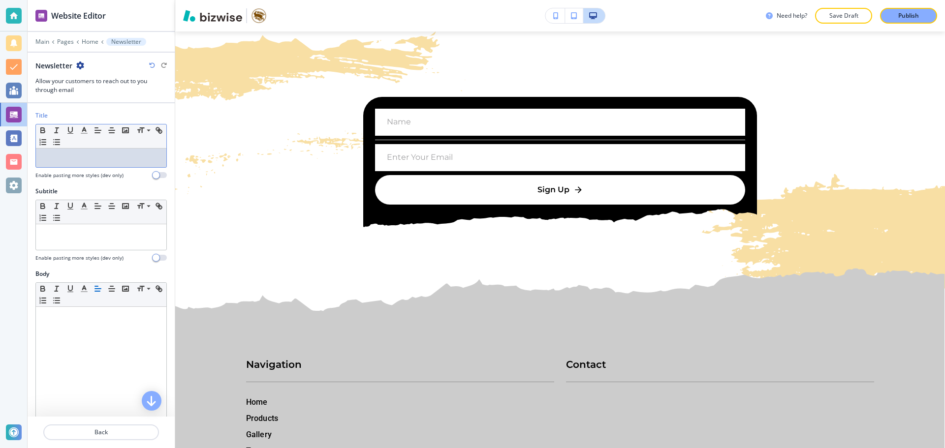
click at [58, 154] on p at bounding box center [101, 158] width 121 height 9
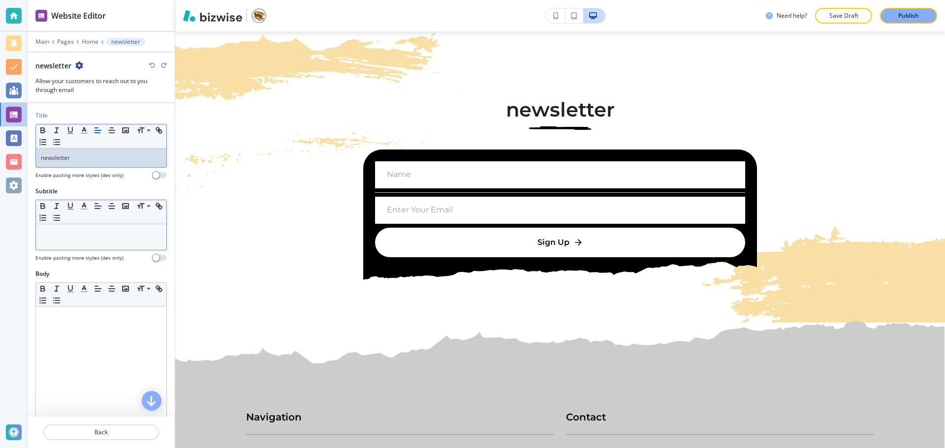
click at [94, 238] on p at bounding box center [101, 233] width 121 height 9
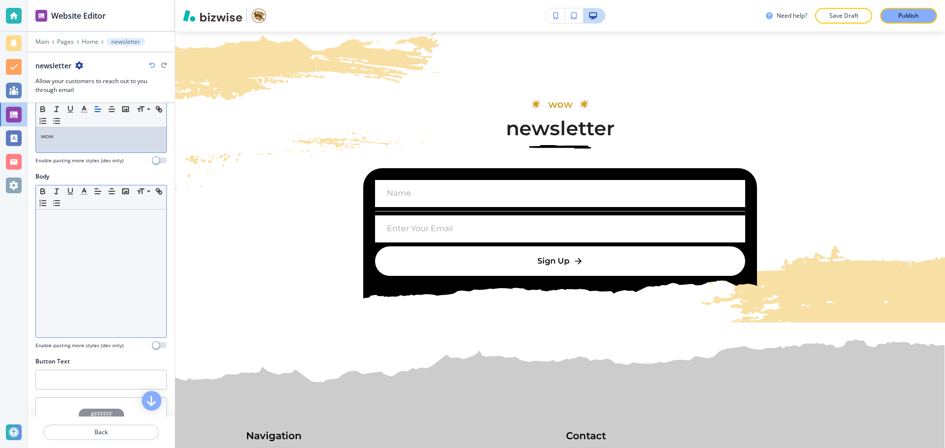
scroll to position [98, 0]
click at [95, 287] on div at bounding box center [101, 273] width 130 height 128
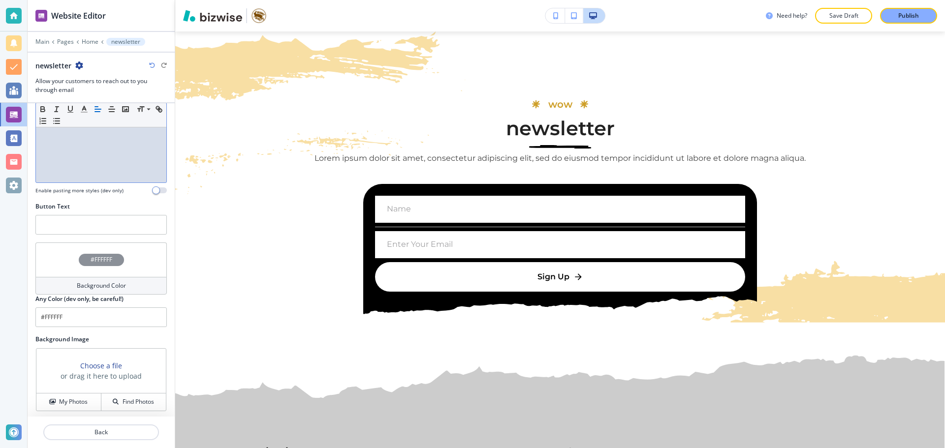
scroll to position [255, 0]
click at [93, 220] on input "text" at bounding box center [100, 222] width 131 height 20
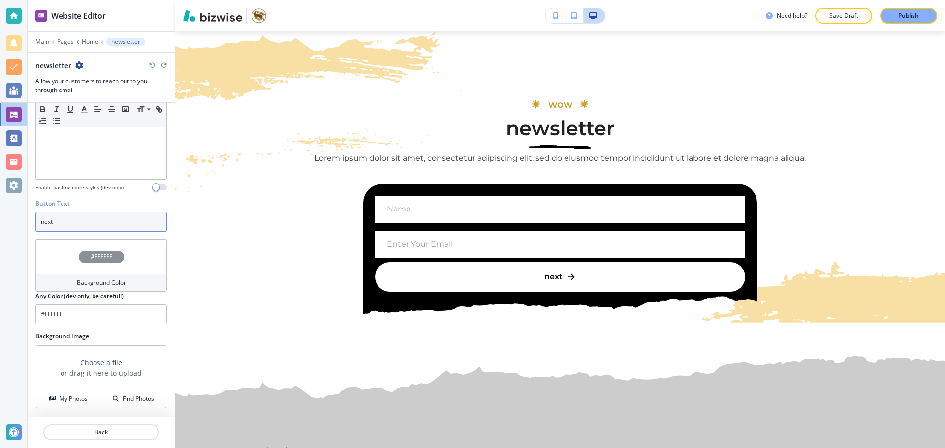
drag, startPoint x: 74, startPoint y: 219, endPoint x: 17, endPoint y: 219, distance: 57.6
click at [17, 219] on div "Website Editor Main Pages Home newsletter newsletter Allow your customers to re…" at bounding box center [472, 224] width 945 height 448
type input "done"
click at [126, 398] on h4 "Find Photos" at bounding box center [138, 399] width 31 height 9
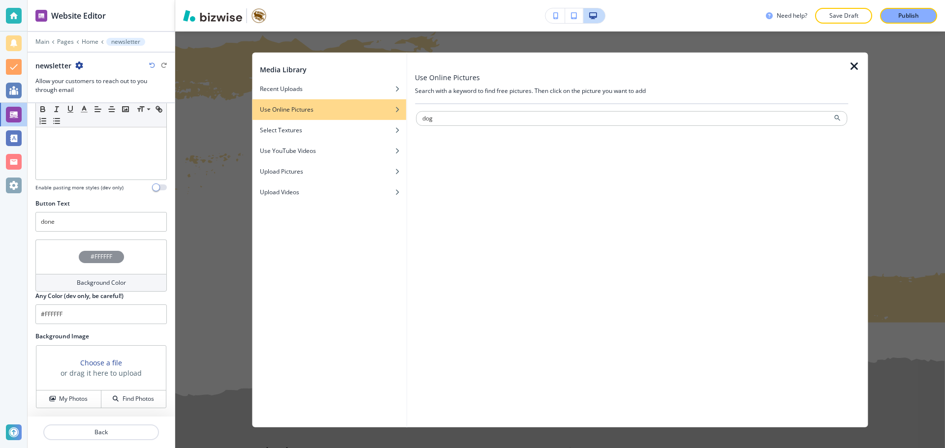
type input "dog"
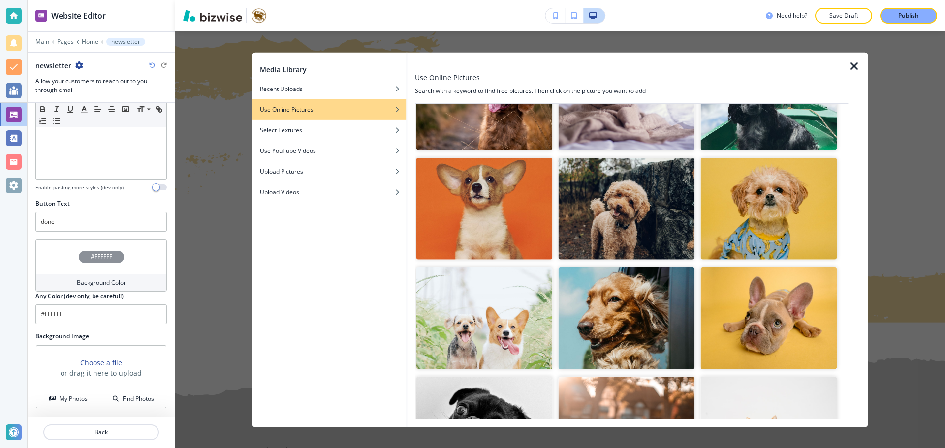
scroll to position [984, 0]
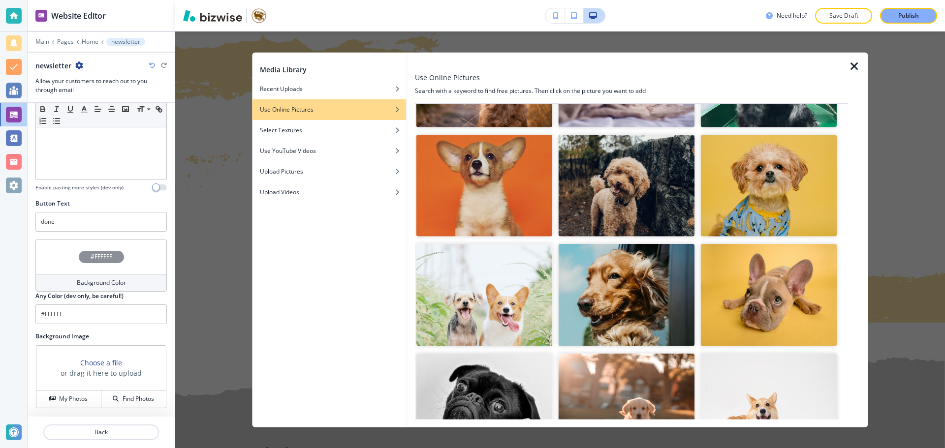
click at [493, 279] on img "button" at bounding box center [484, 295] width 136 height 102
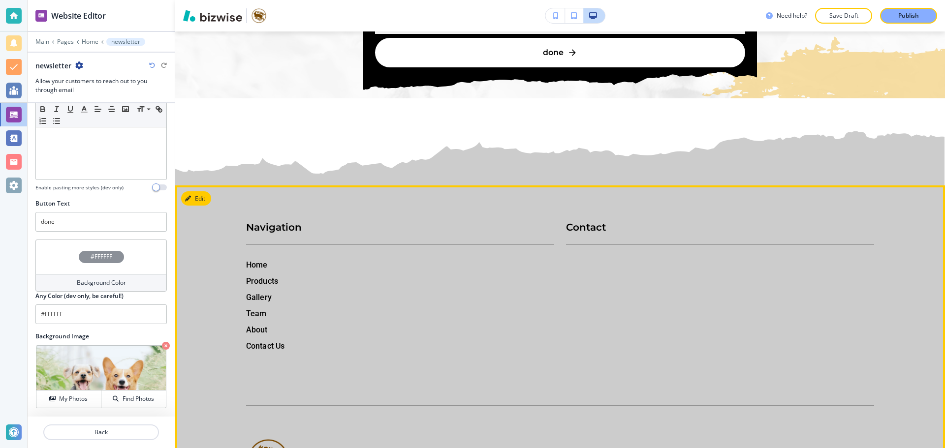
scroll to position [7915, 0]
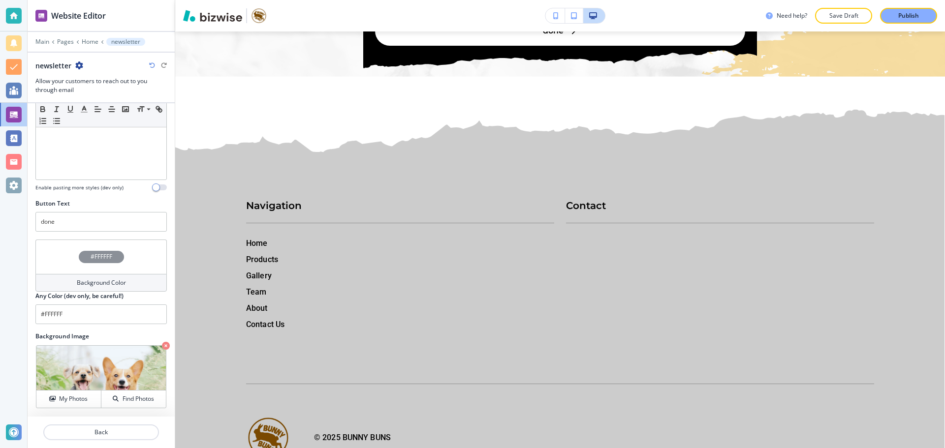
click at [90, 45] on div "Main Pages Home newsletter" at bounding box center [100, 42] width 131 height 8
click at [89, 40] on p "Home" at bounding box center [90, 41] width 17 height 7
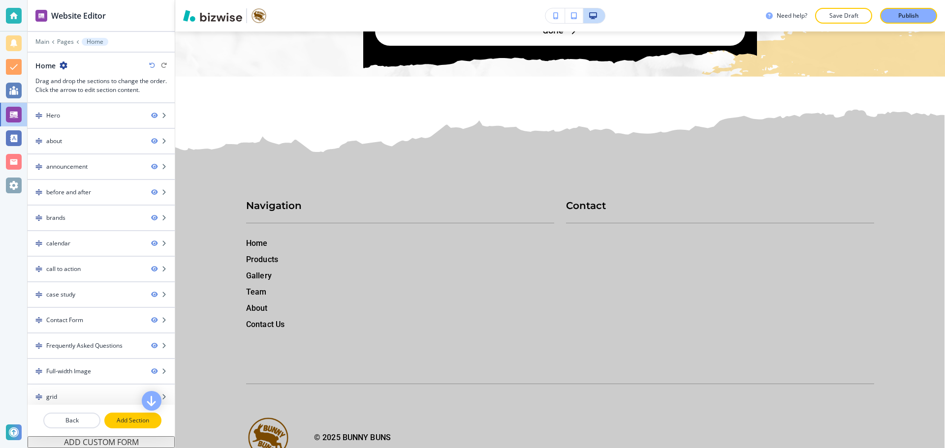
click at [123, 420] on p "Add Section" at bounding box center [132, 420] width 55 height 9
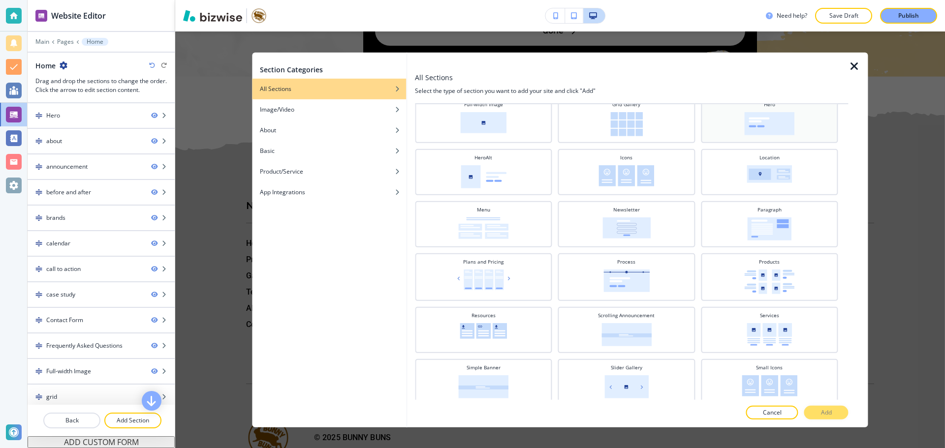
scroll to position [197, 0]
click at [781, 221] on img at bounding box center [769, 225] width 44 height 23
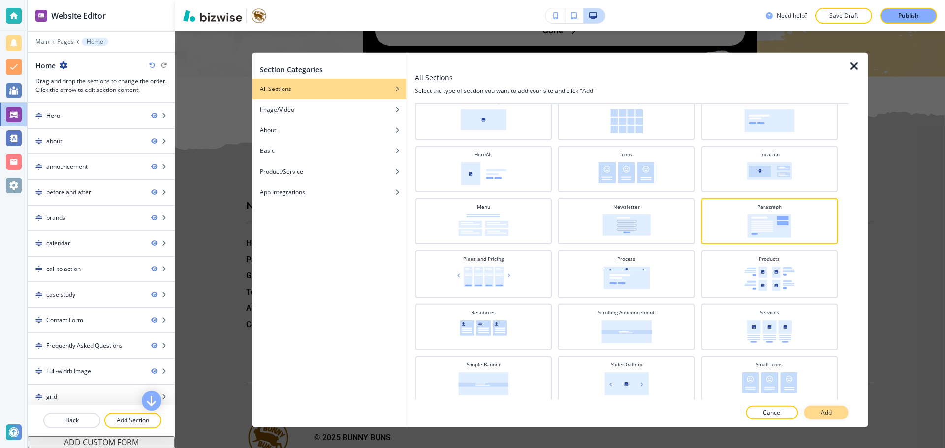
click at [833, 408] on button "Add" at bounding box center [826, 413] width 44 height 14
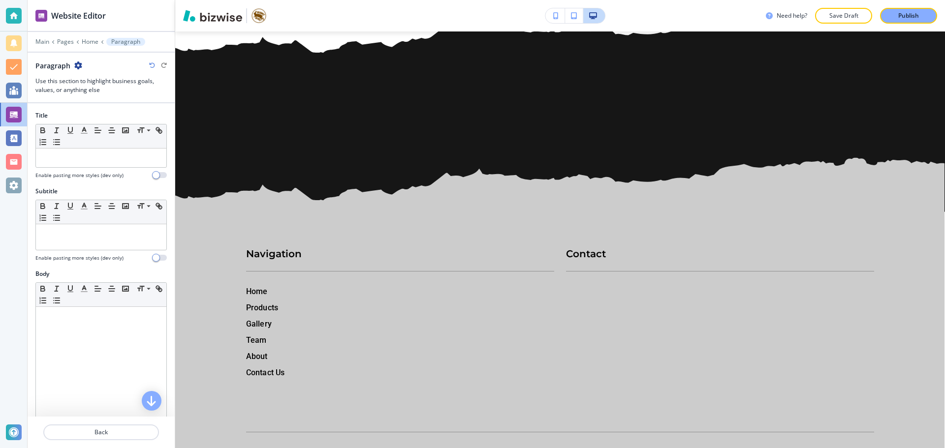
scroll to position [8016, 0]
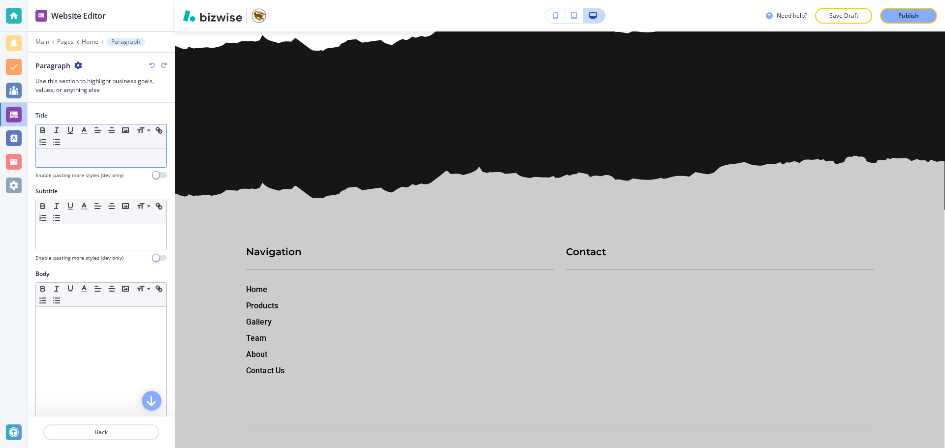
click at [71, 160] on p at bounding box center [101, 158] width 121 height 9
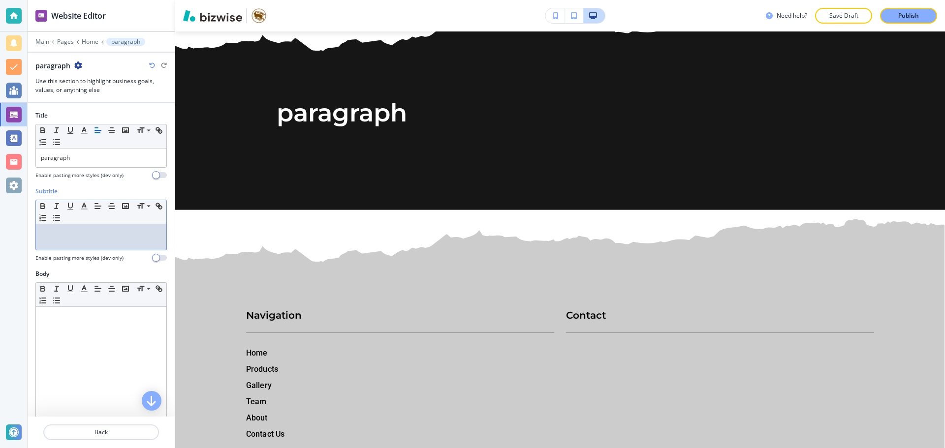
click at [108, 229] on p at bounding box center [101, 233] width 121 height 9
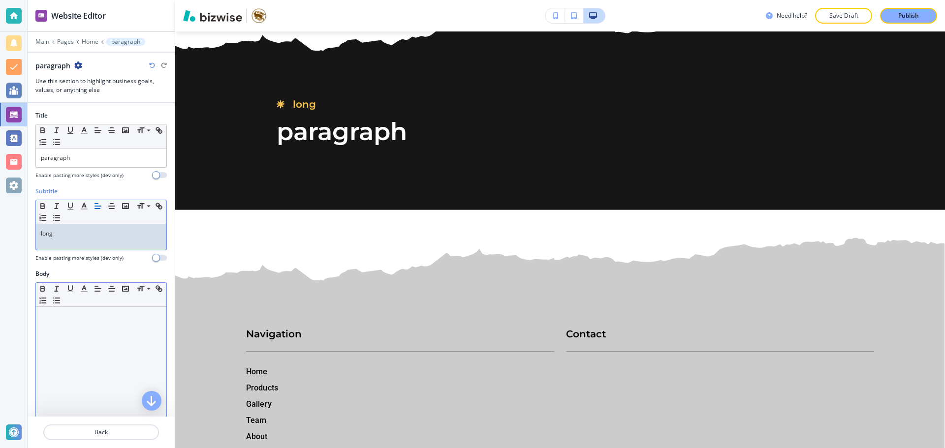
click at [134, 314] on p at bounding box center [101, 316] width 121 height 9
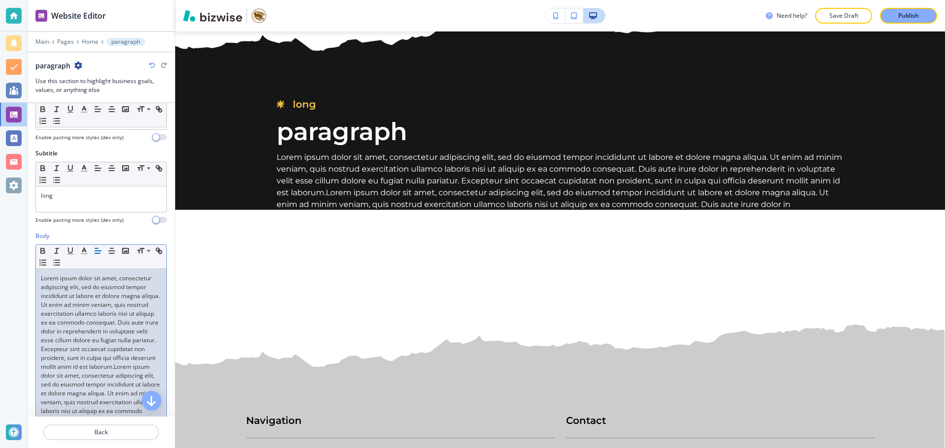
scroll to position [148, 0]
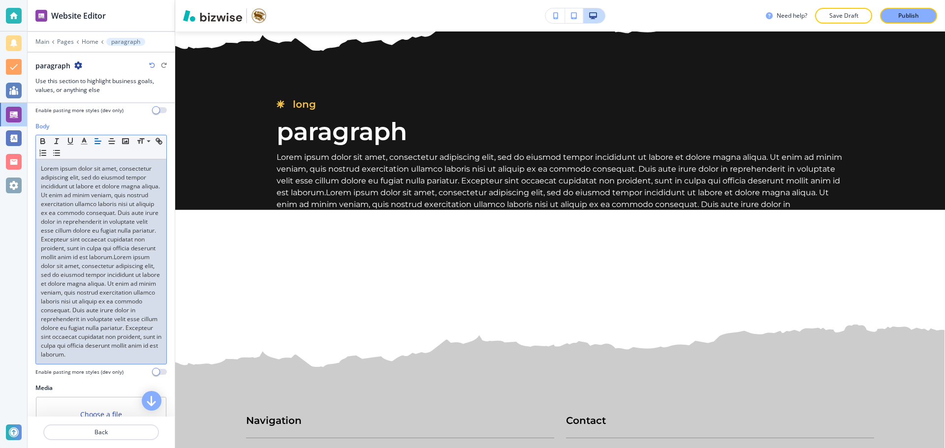
click at [122, 364] on div "Lorem ipsum dolor sit amet, consectetur adipiscing elit, sed do eiusmod tempor …" at bounding box center [101, 261] width 130 height 205
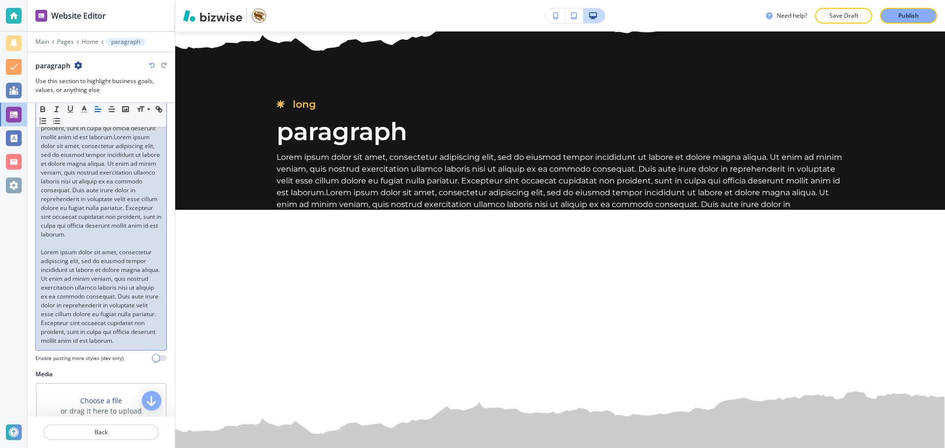
scroll to position [246, 0]
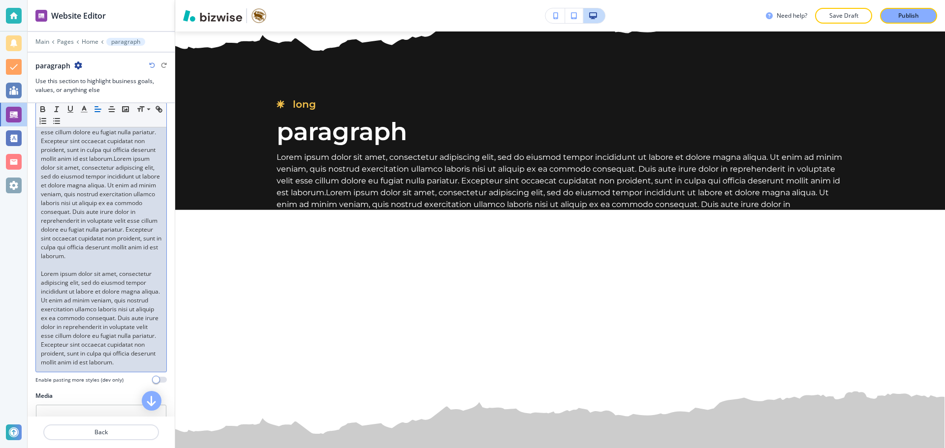
click at [76, 169] on p "Lorem ipsum dolor sit amet, consectetur adipiscing elit, sed do eiusmod tempor …" at bounding box center [101, 163] width 121 height 195
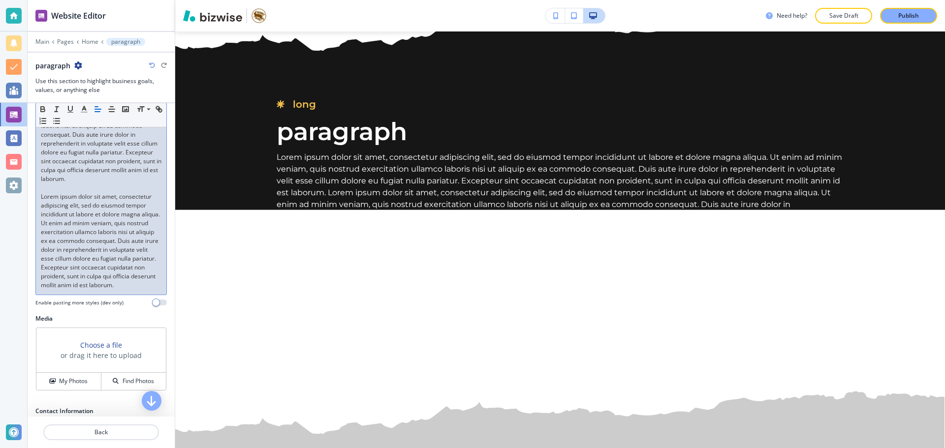
scroll to position [344, 0]
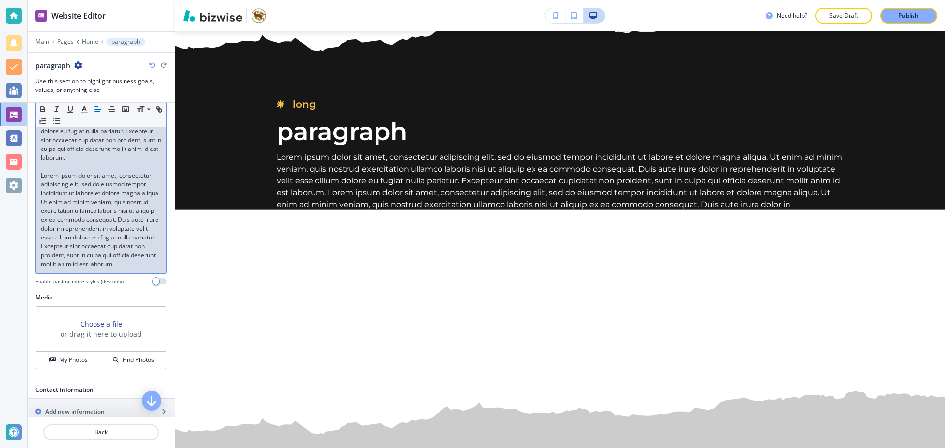
click at [88, 269] on p "Lorem ipsum dolor sit amet, consectetur adipiscing elit, sed do eiusmod tempor …" at bounding box center [101, 219] width 121 height 97
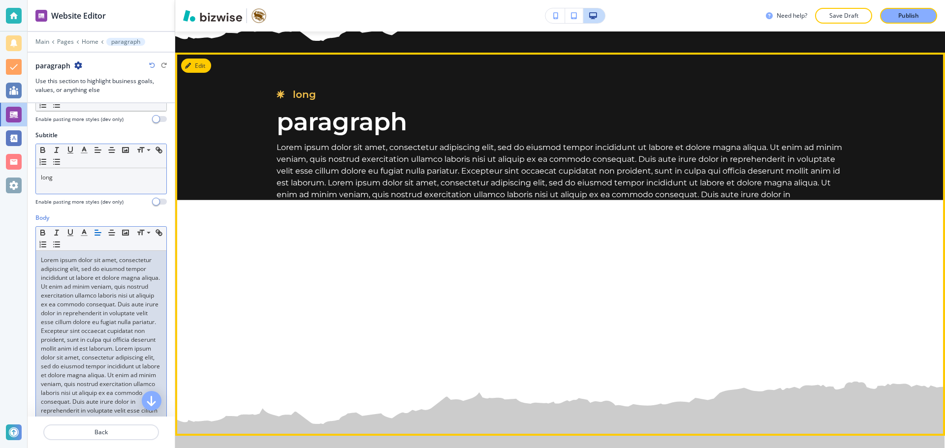
scroll to position [8016, 0]
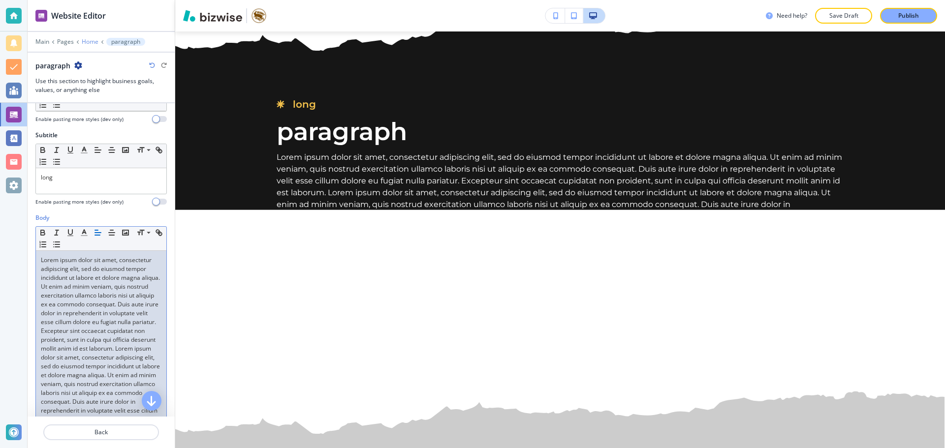
click at [89, 41] on p "Home" at bounding box center [90, 41] width 17 height 7
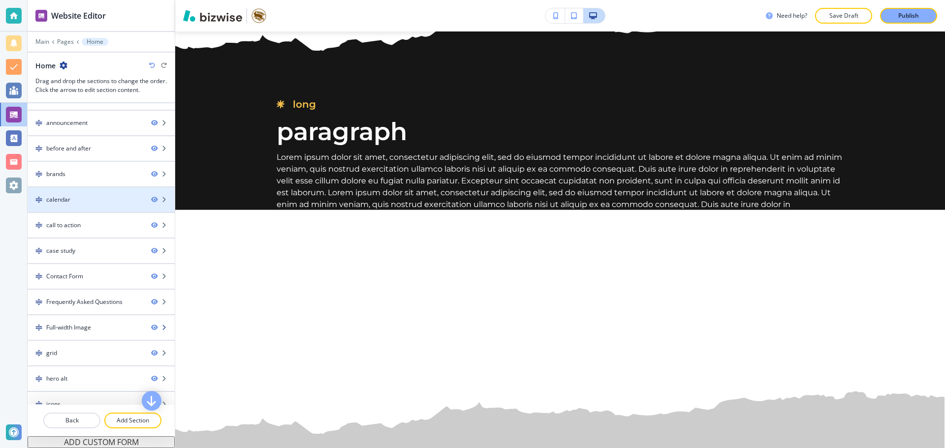
scroll to position [148, 0]
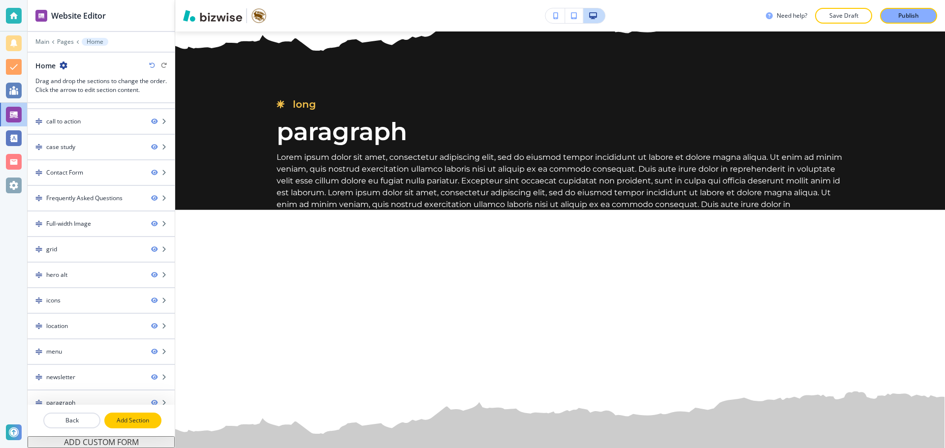
click at [116, 416] on p "Add Section" at bounding box center [132, 420] width 55 height 9
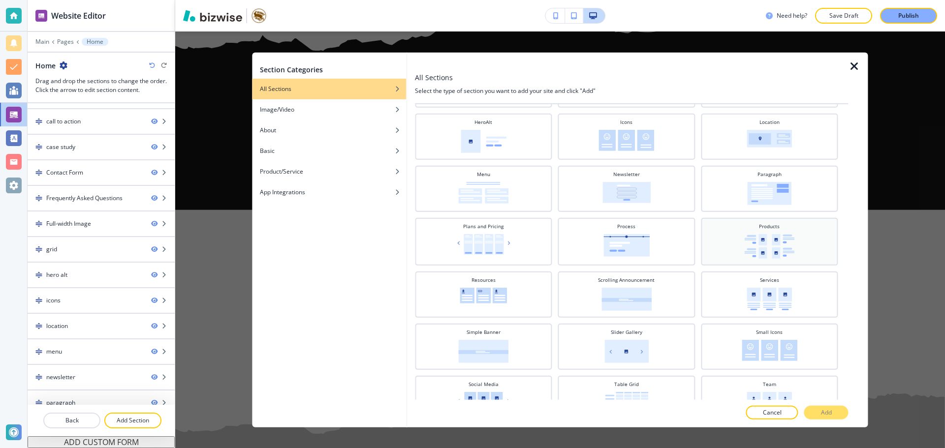
scroll to position [246, 0]
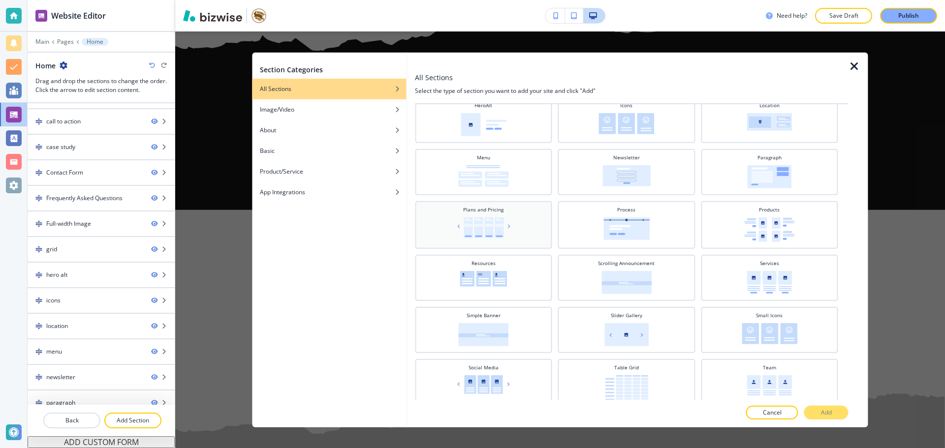
click at [525, 241] on div "Plans and Pricing" at bounding box center [483, 224] width 127 height 36
click at [838, 411] on button "Add" at bounding box center [826, 413] width 44 height 14
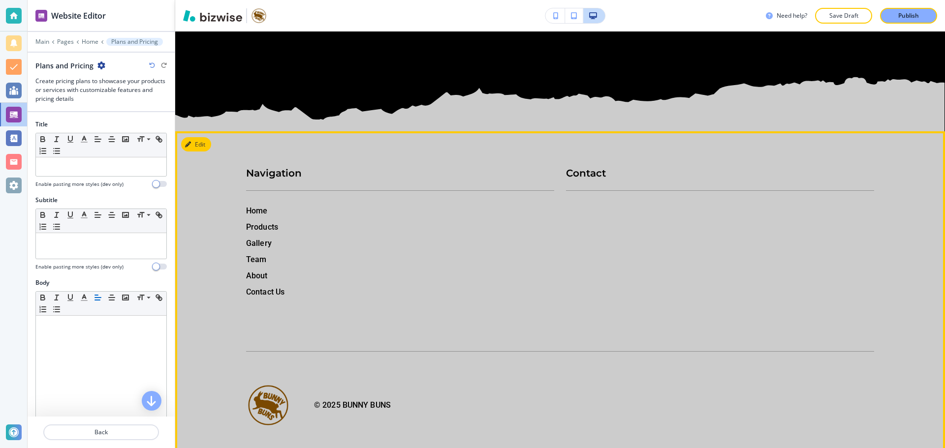
scroll to position [8382, 0]
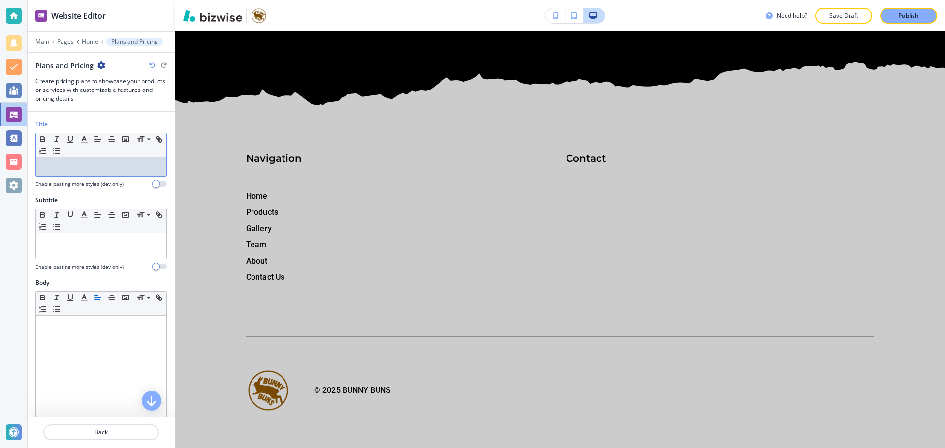
click at [71, 174] on div at bounding box center [101, 166] width 130 height 19
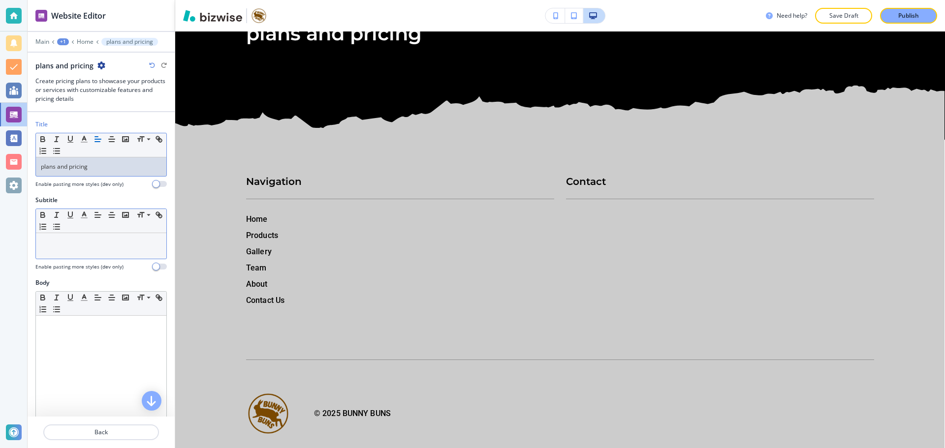
click at [149, 247] on div at bounding box center [101, 246] width 130 height 26
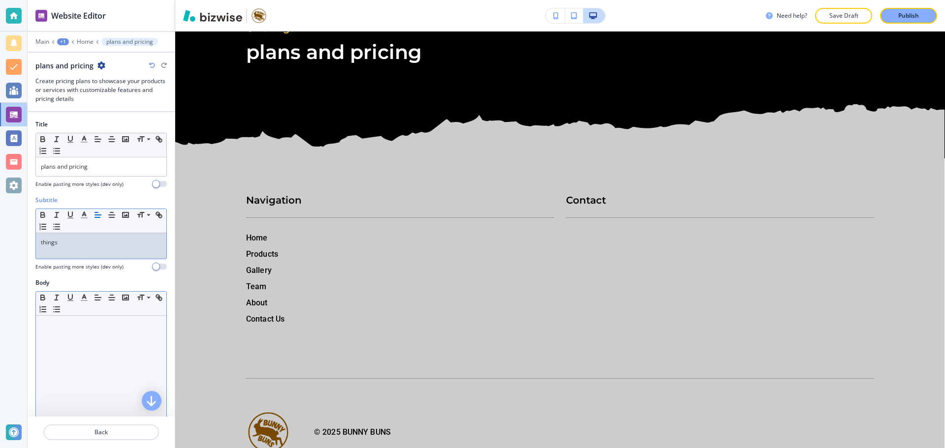
click at [97, 331] on div at bounding box center [101, 380] width 130 height 128
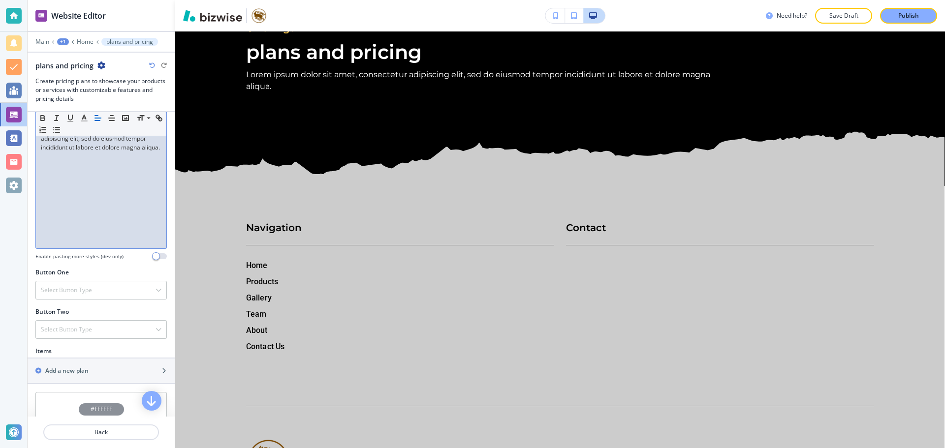
scroll to position [197, 0]
click at [129, 294] on div "Select Button Type" at bounding box center [101, 289] width 130 height 18
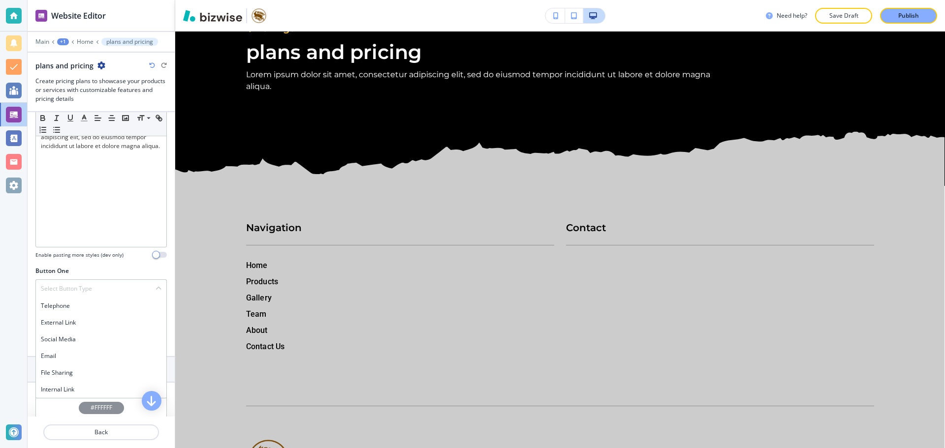
click at [95, 390] on h4 "Internal Link" at bounding box center [101, 389] width 121 height 9
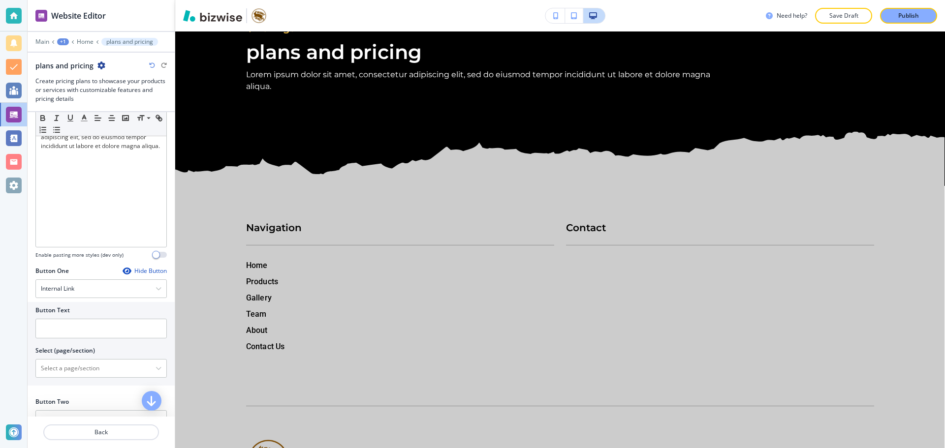
click at [102, 317] on div at bounding box center [100, 317] width 131 height 4
click at [89, 325] on input "text" at bounding box center [100, 329] width 131 height 20
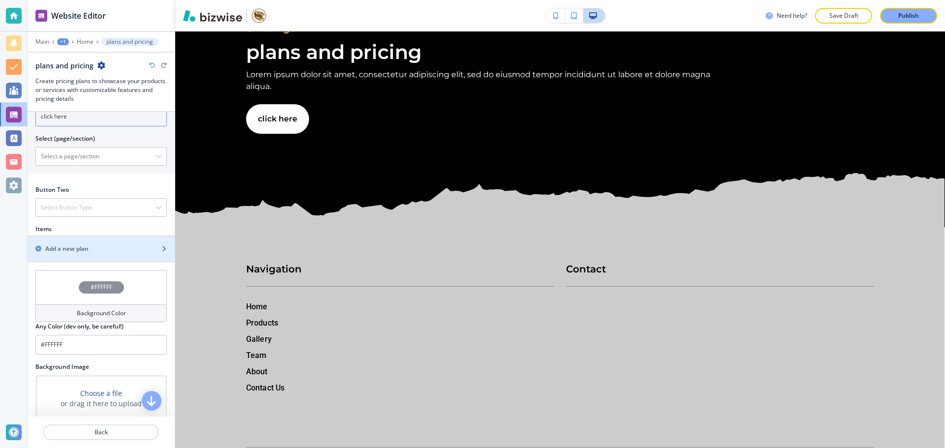
scroll to position [439, 0]
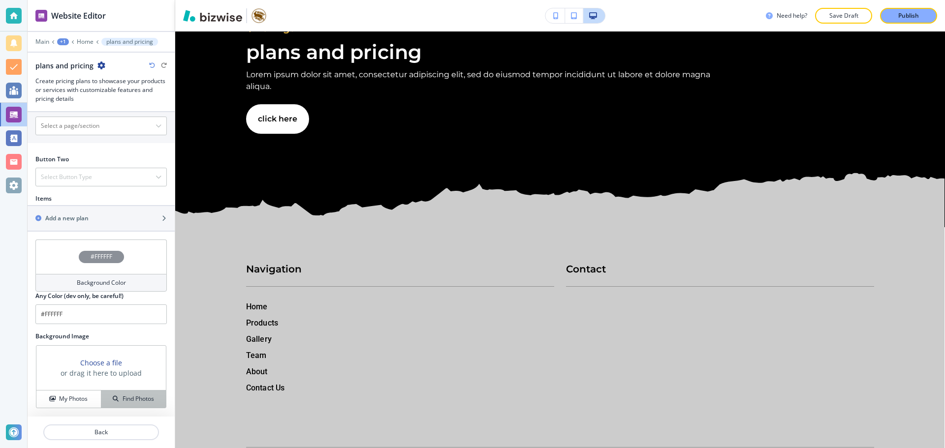
type input "click here"
click at [115, 398] on div "Find Photos" at bounding box center [133, 399] width 64 height 9
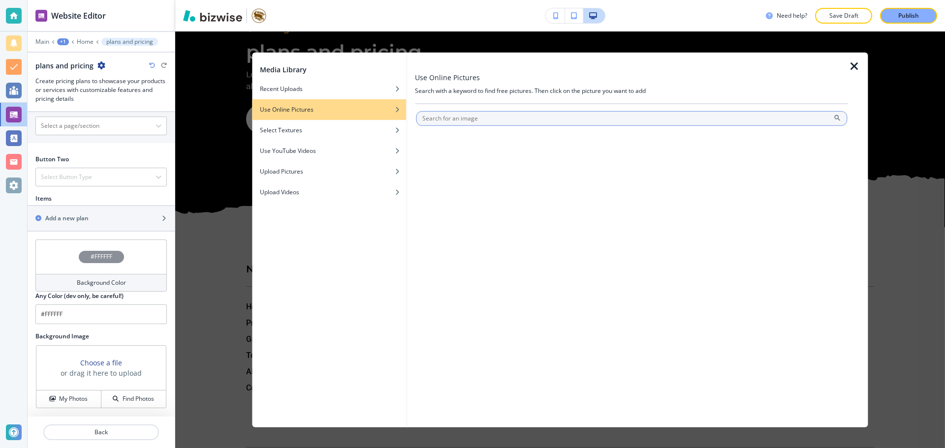
click at [454, 124] on input "text" at bounding box center [631, 118] width 431 height 15
type input "bread"
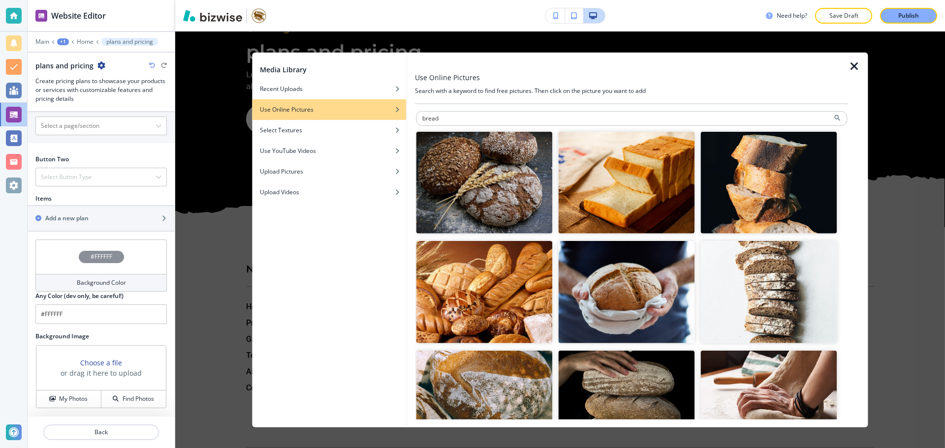
click at [524, 188] on img "button" at bounding box center [484, 182] width 136 height 102
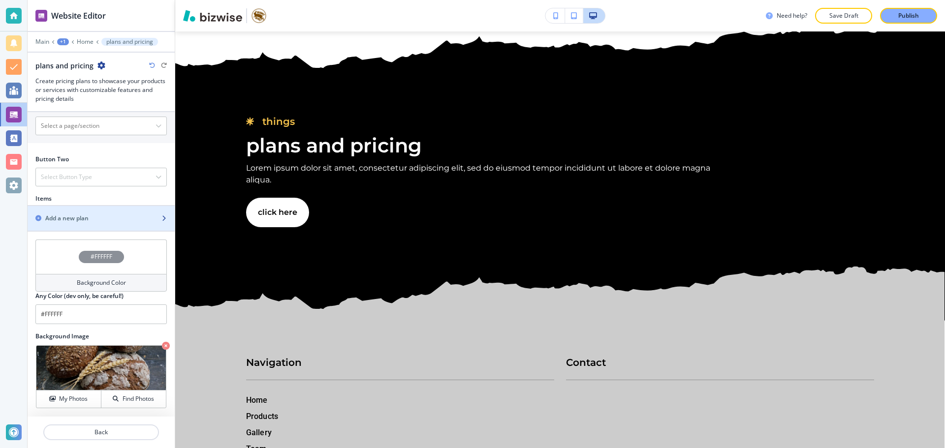
click at [89, 221] on h2 "Add a new plan" at bounding box center [66, 218] width 43 height 9
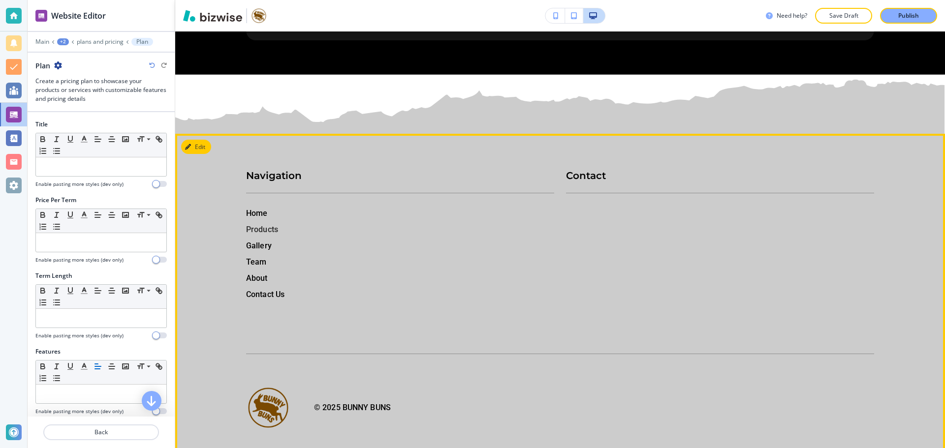
scroll to position [8575, 0]
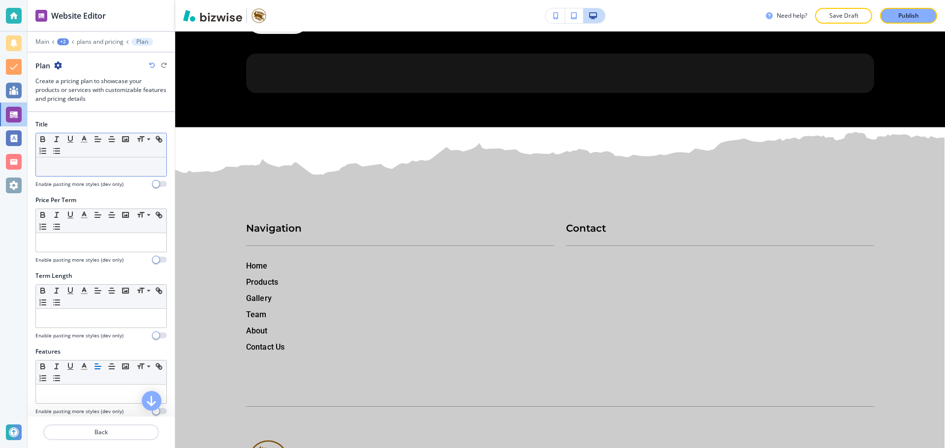
click at [72, 159] on div at bounding box center [101, 166] width 130 height 19
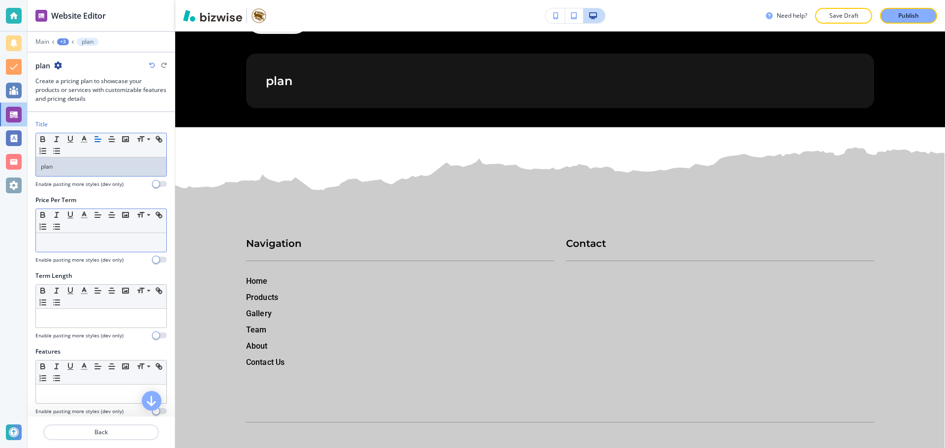
click at [59, 245] on p at bounding box center [101, 242] width 121 height 9
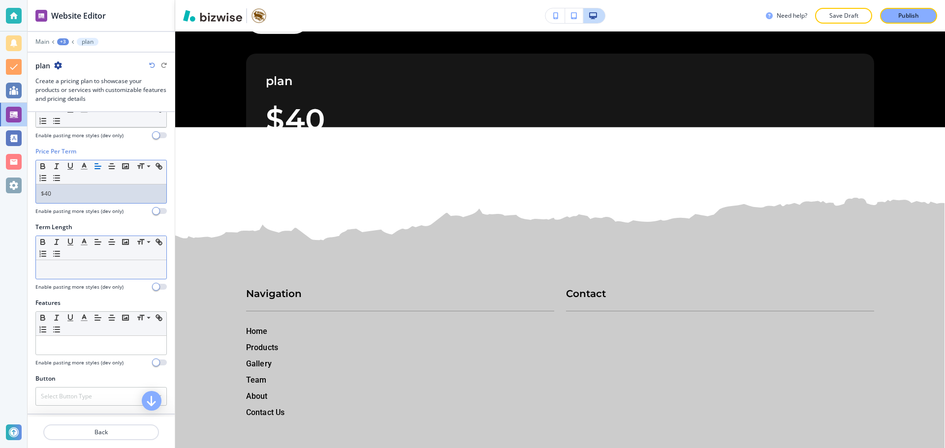
scroll to position [49, 0]
click at [119, 275] on div at bounding box center [101, 269] width 130 height 19
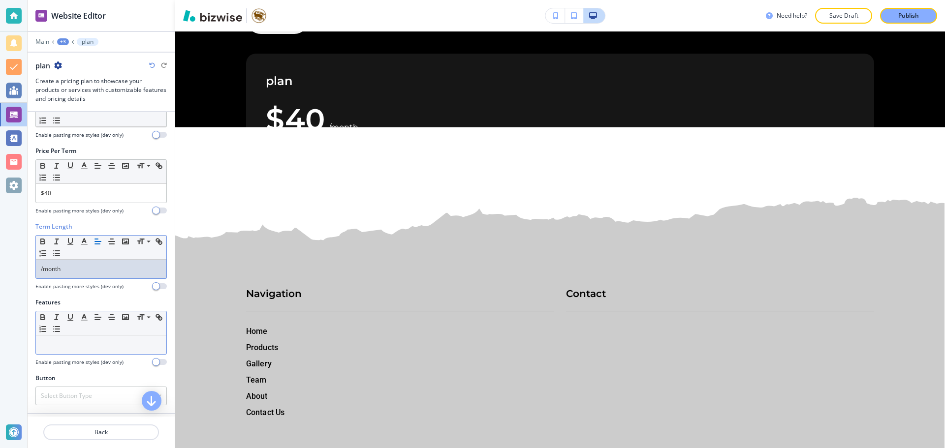
click at [131, 346] on p at bounding box center [101, 344] width 121 height 9
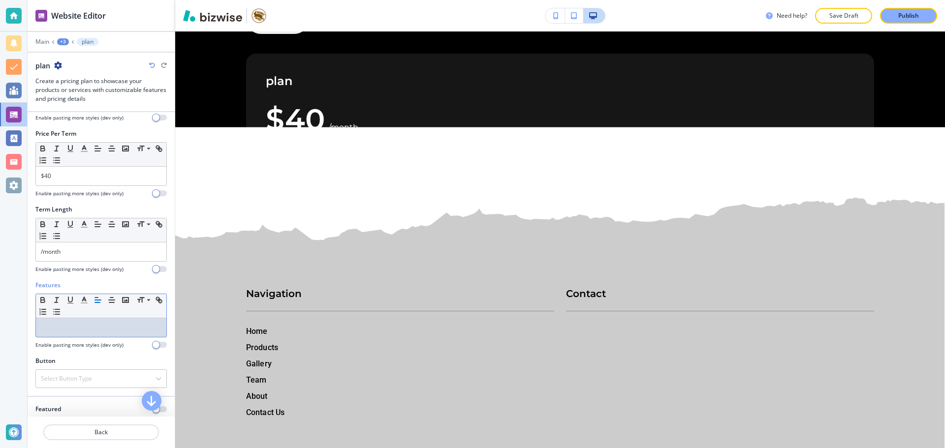
scroll to position [80, 0]
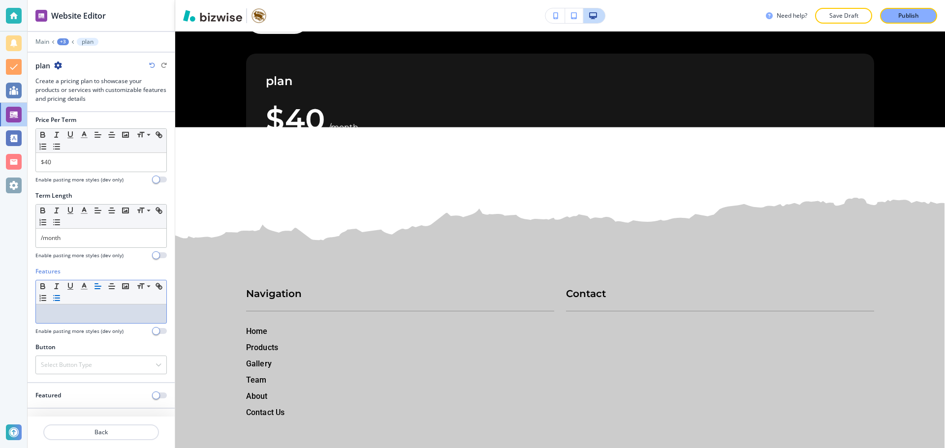
click at [63, 300] on button "button" at bounding box center [57, 298] width 14 height 12
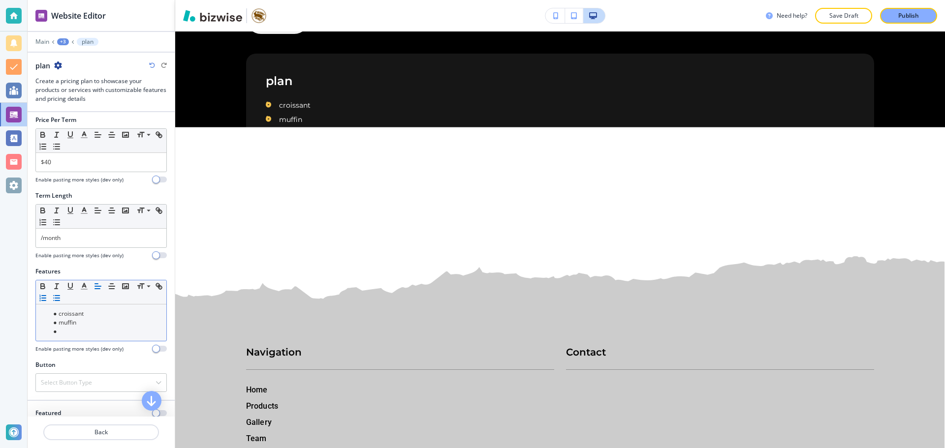
click at [47, 300] on icon "button" at bounding box center [42, 298] width 9 height 9
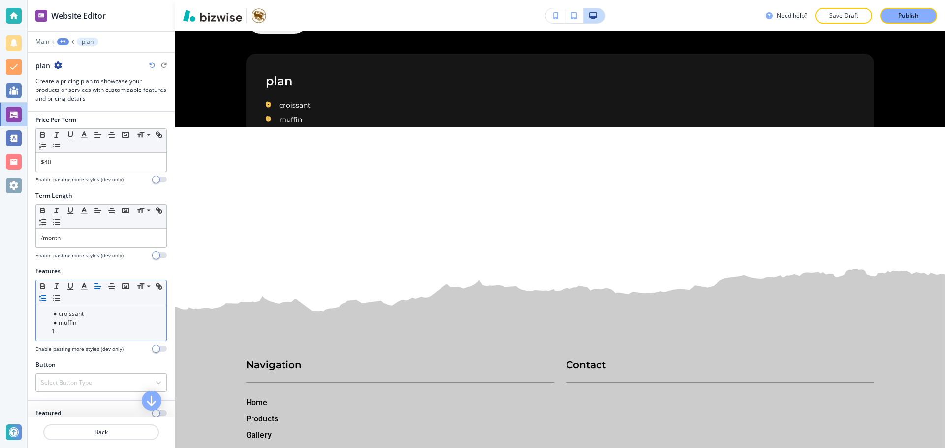
click at [47, 300] on icon "button" at bounding box center [42, 298] width 9 height 9
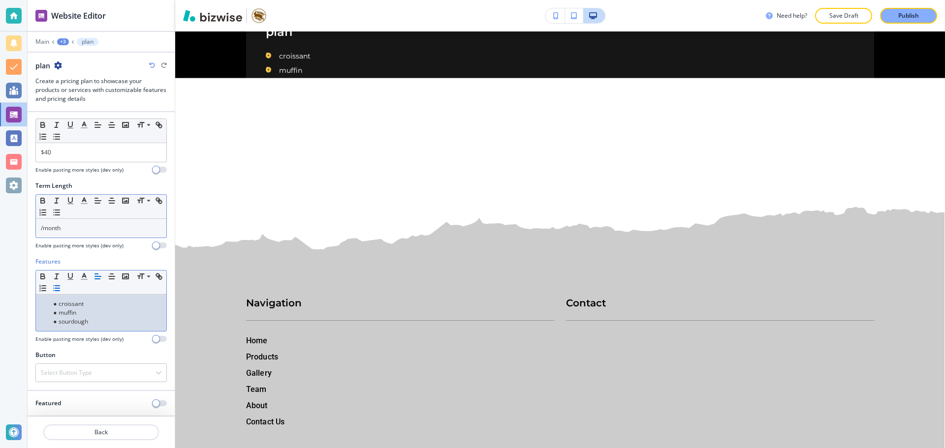
scroll to position [98, 0]
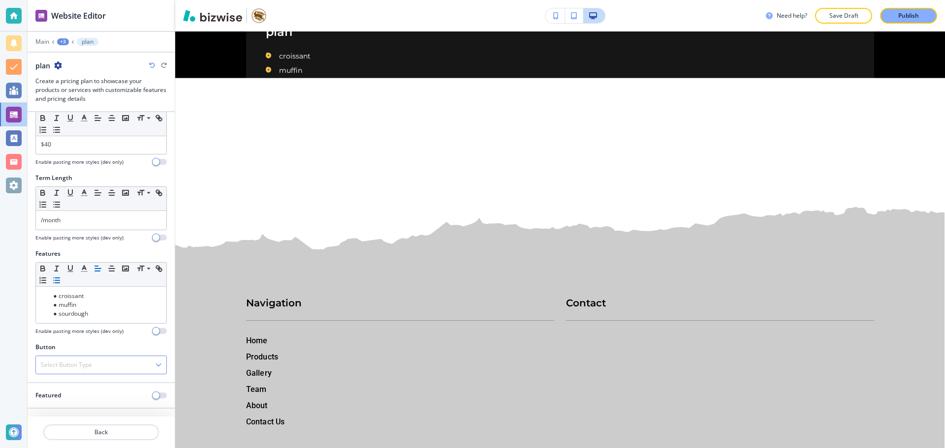
click at [126, 364] on div "Select Button Type" at bounding box center [101, 365] width 130 height 18
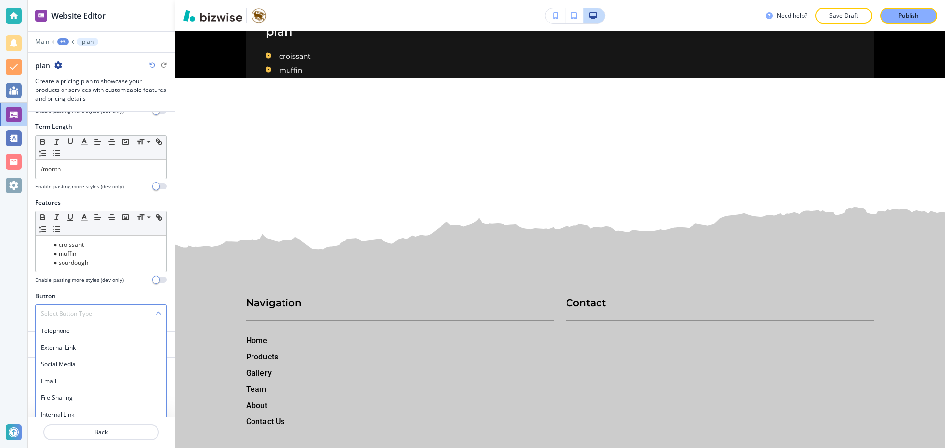
scroll to position [156, 0]
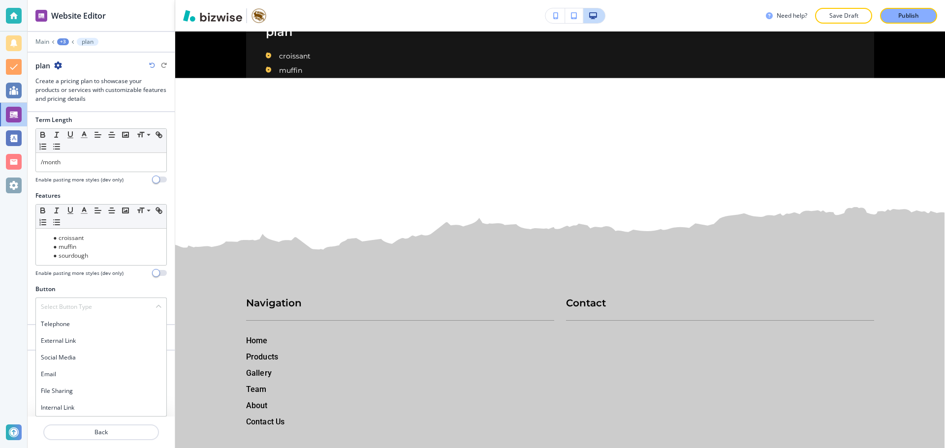
click at [87, 406] on h4 "Internal Link" at bounding box center [101, 407] width 121 height 9
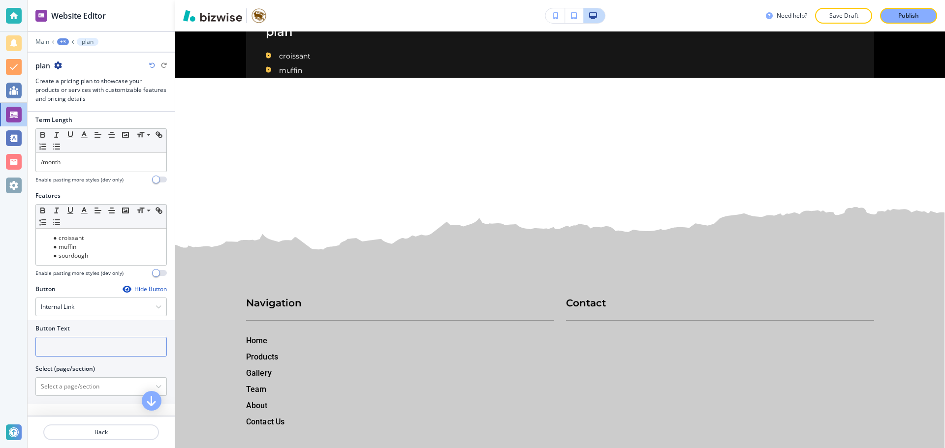
click at [94, 353] on input "text" at bounding box center [100, 347] width 131 height 20
type input "t"
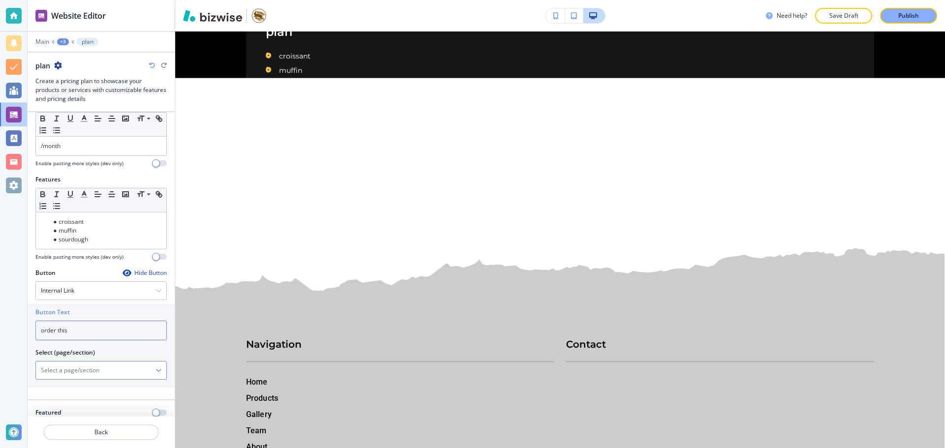
scroll to position [189, 0]
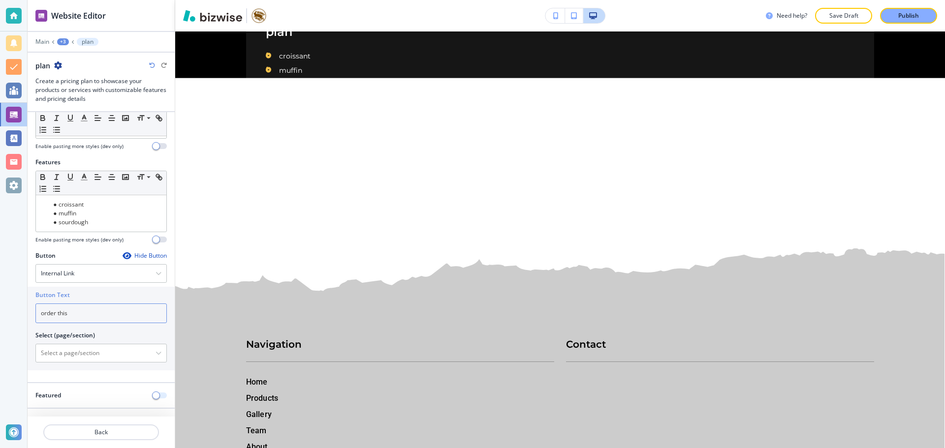
type input "order this"
click at [152, 393] on span "button" at bounding box center [156, 396] width 8 height 8
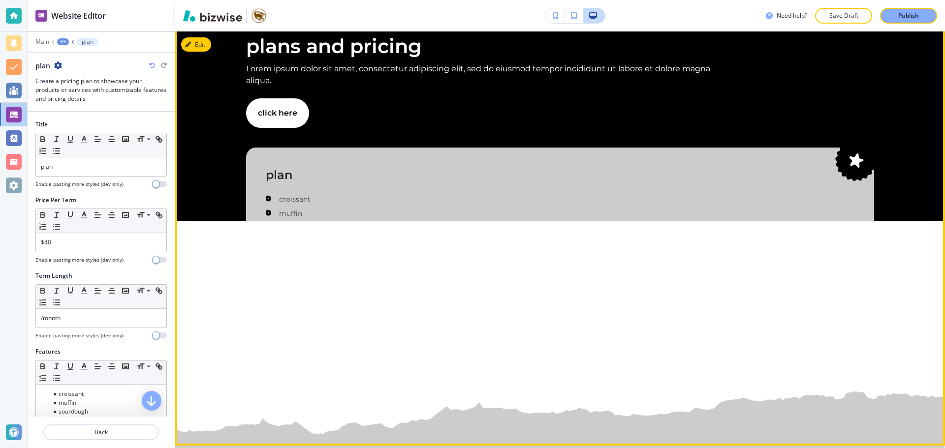
scroll to position [8477, 0]
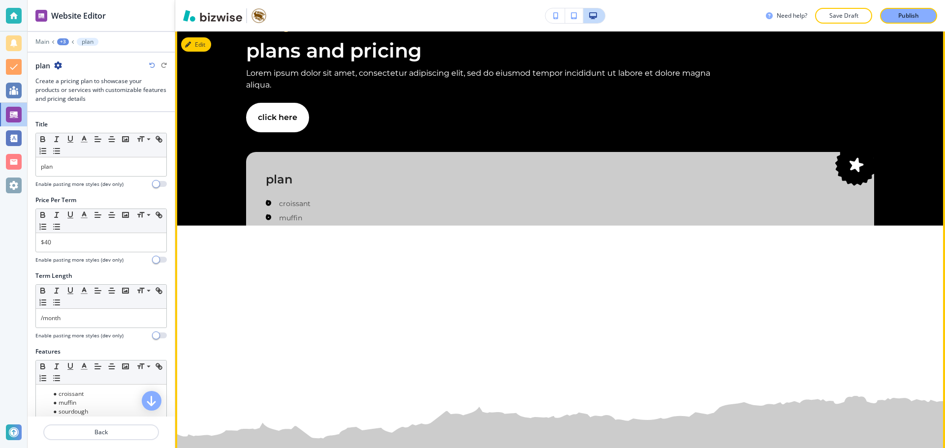
click at [405, 296] on div "$40 /month" at bounding box center [560, 276] width 588 height 38
click at [378, 337] on span "order this" at bounding box center [560, 323] width 588 height 30
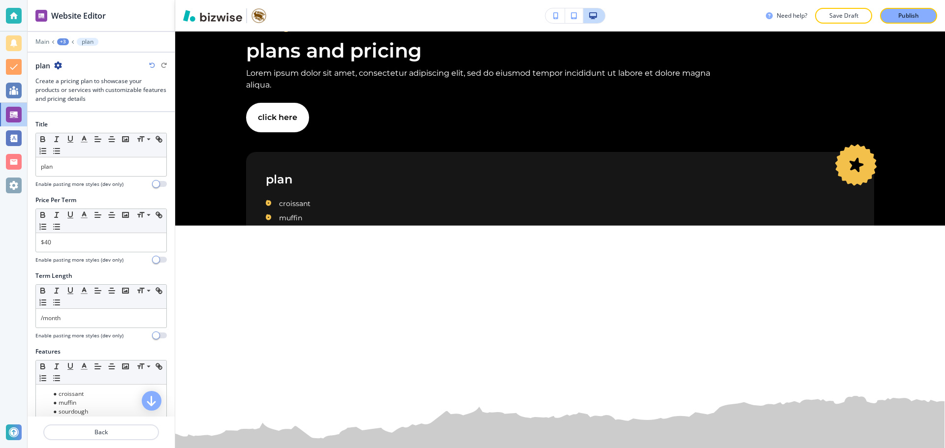
click at [64, 67] on div "plan" at bounding box center [100, 66] width 131 height 10
click at [59, 67] on icon "button" at bounding box center [58, 66] width 8 height 8
click at [74, 103] on p "Duplicate plan" at bounding box center [86, 99] width 50 height 9
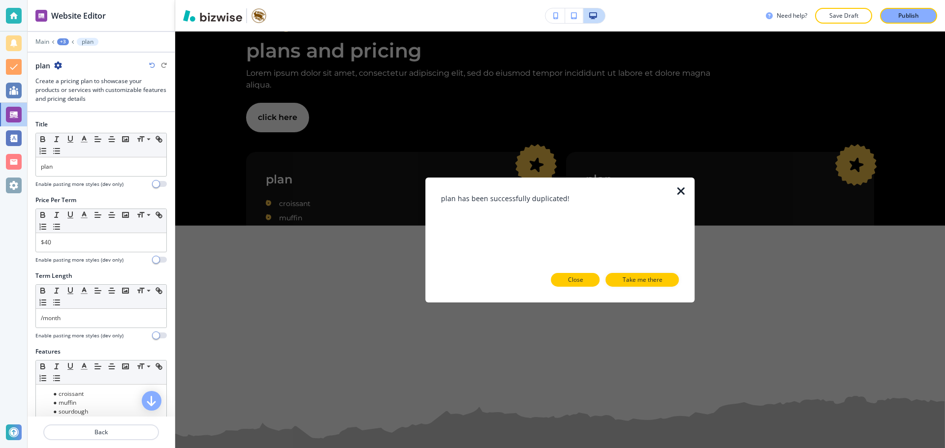
click at [578, 278] on p "Close" at bounding box center [575, 280] width 15 height 9
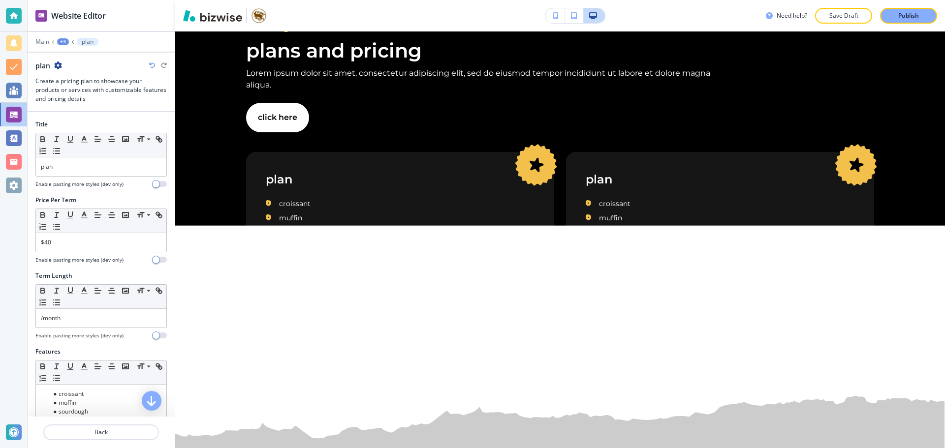
click at [54, 64] on icon "button" at bounding box center [58, 66] width 8 height 8
click at [87, 102] on p "Duplicate plan" at bounding box center [86, 99] width 50 height 9
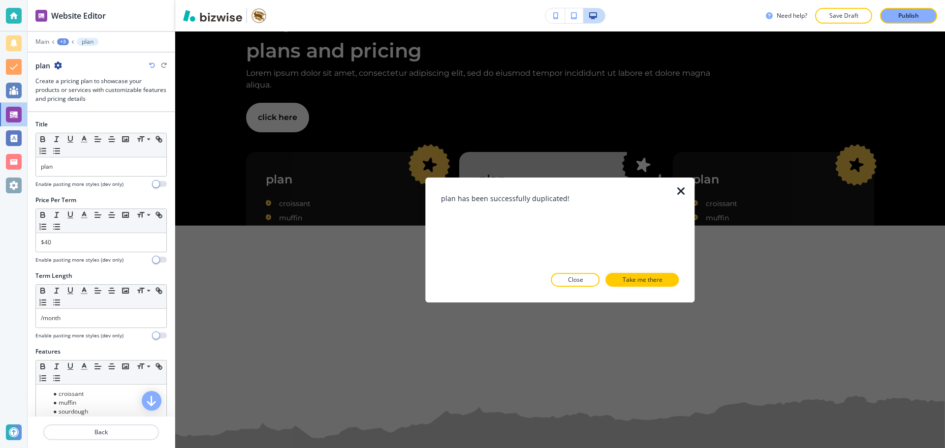
click at [645, 277] on p "Take me there" at bounding box center [642, 280] width 40 height 9
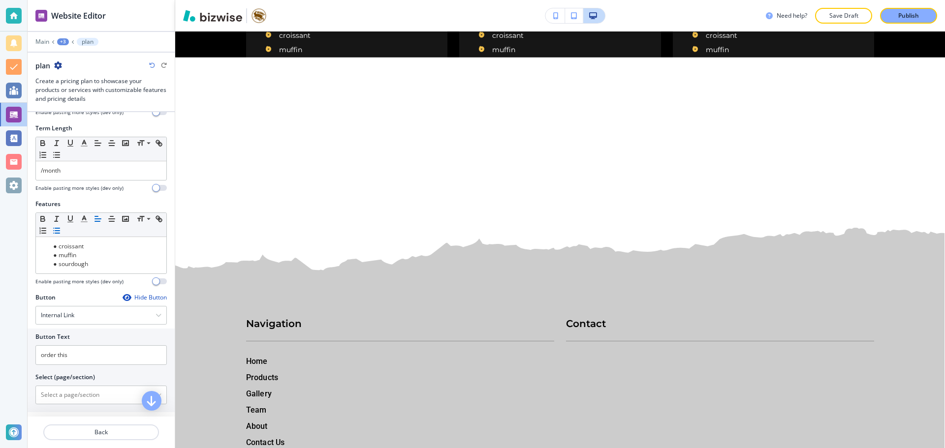
scroll to position [189, 0]
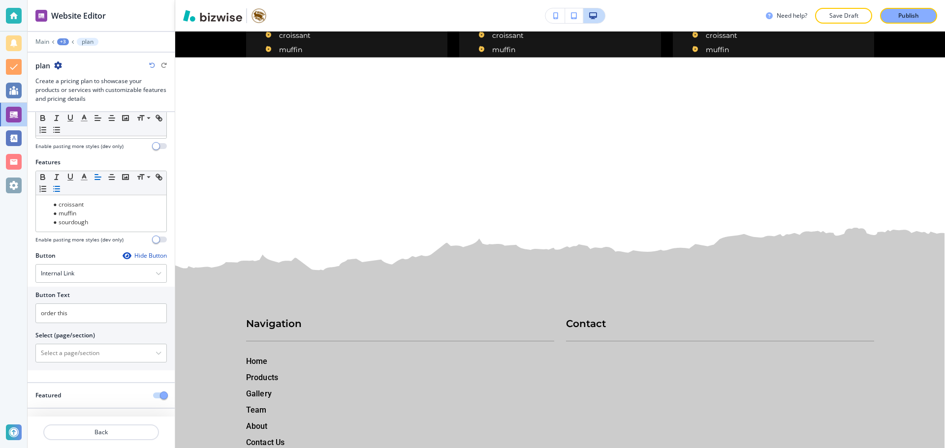
click at [160, 396] on span "button" at bounding box center [164, 396] width 8 height 8
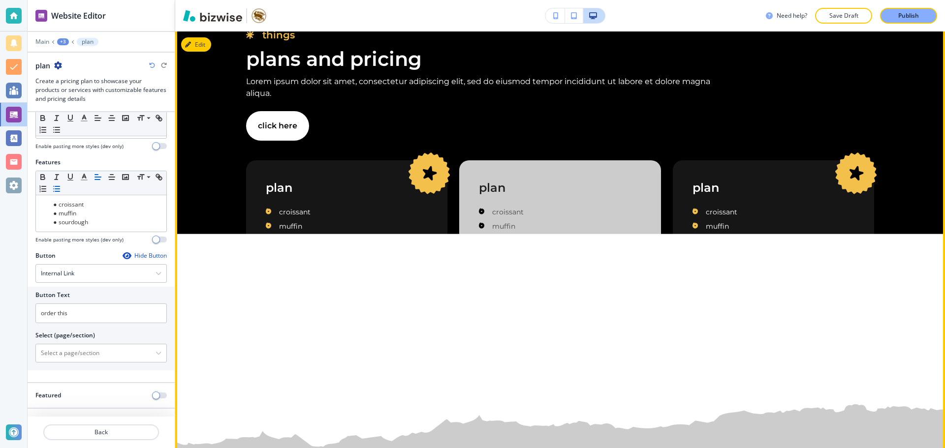
scroll to position [8448, 0]
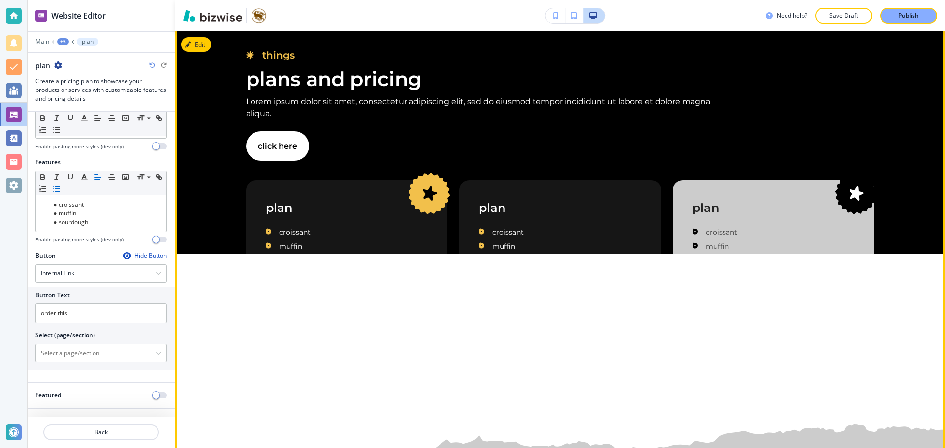
click at [800, 270] on ul "croissant muffin sourdough" at bounding box center [773, 246] width 162 height 47
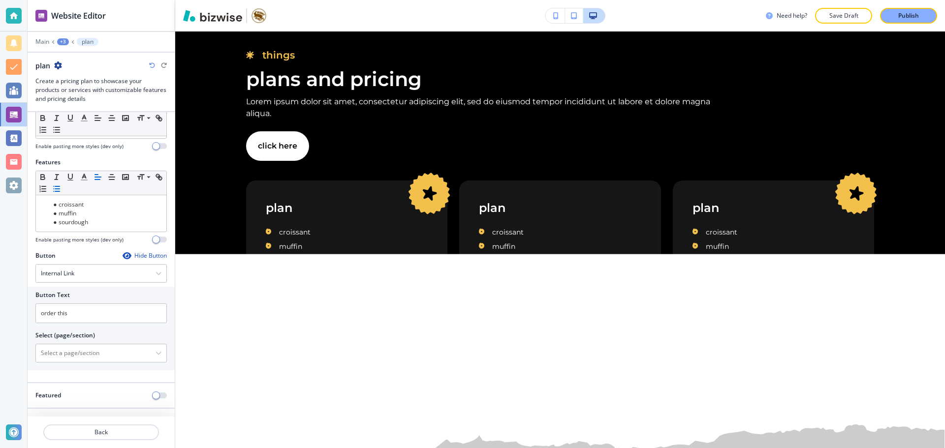
click at [64, 43] on div "+3" at bounding box center [63, 41] width 12 height 7
click at [73, 94] on p "plans and pricing" at bounding box center [88, 92] width 50 height 9
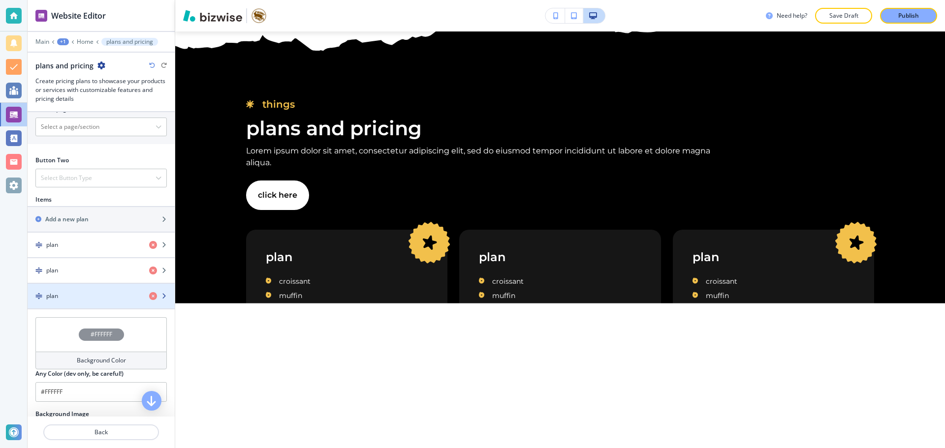
scroll to position [443, 0]
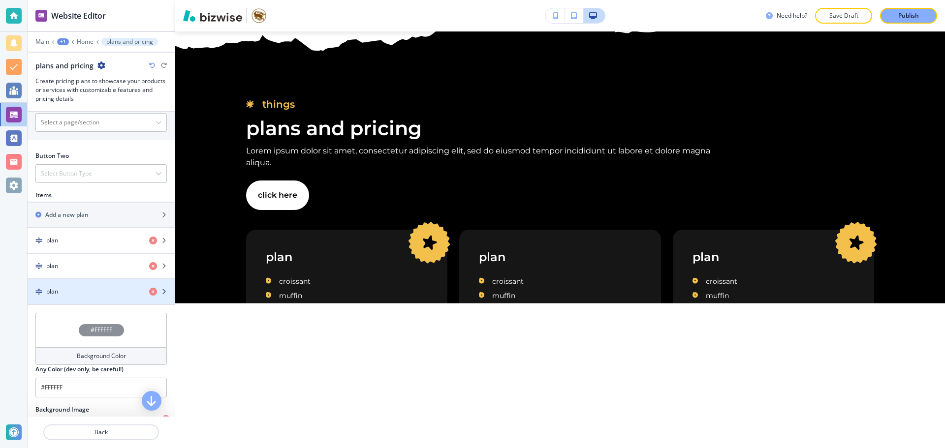
click at [106, 285] on div "button" at bounding box center [101, 283] width 147 height 8
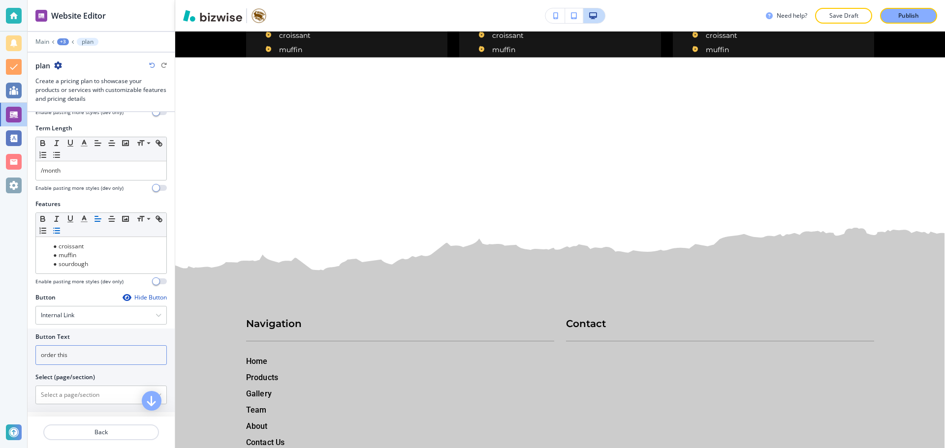
scroll to position [189, 0]
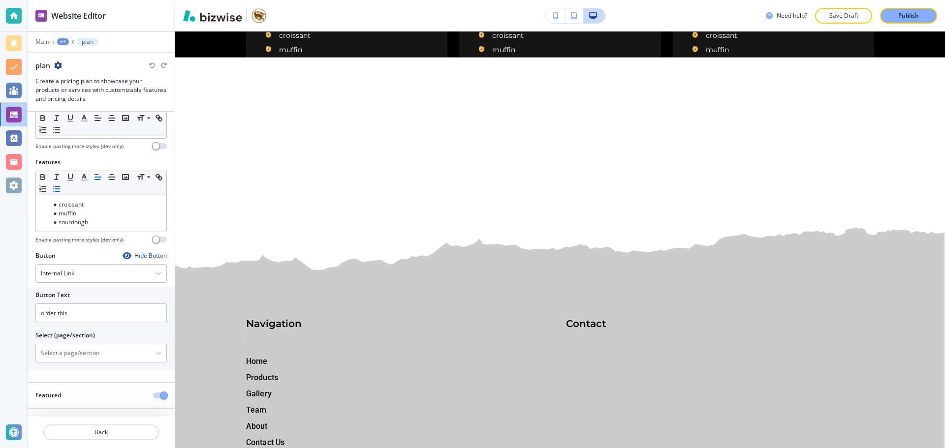
click at [160, 399] on span "button" at bounding box center [164, 396] width 8 height 8
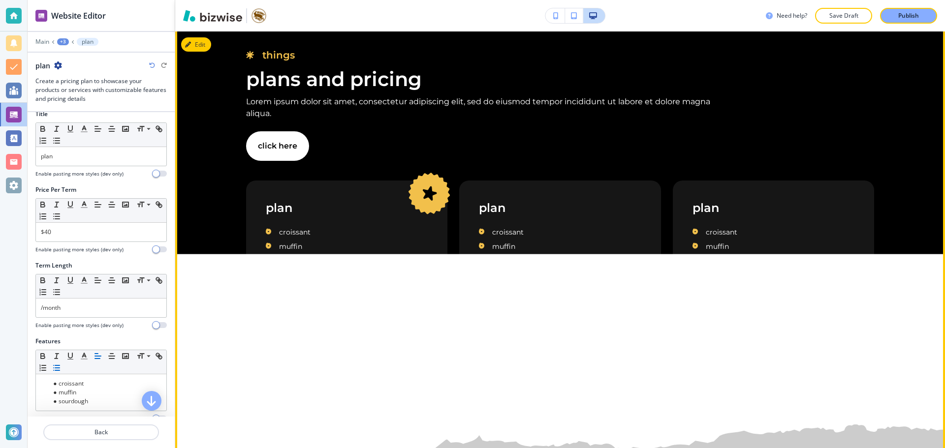
scroll to position [0, 0]
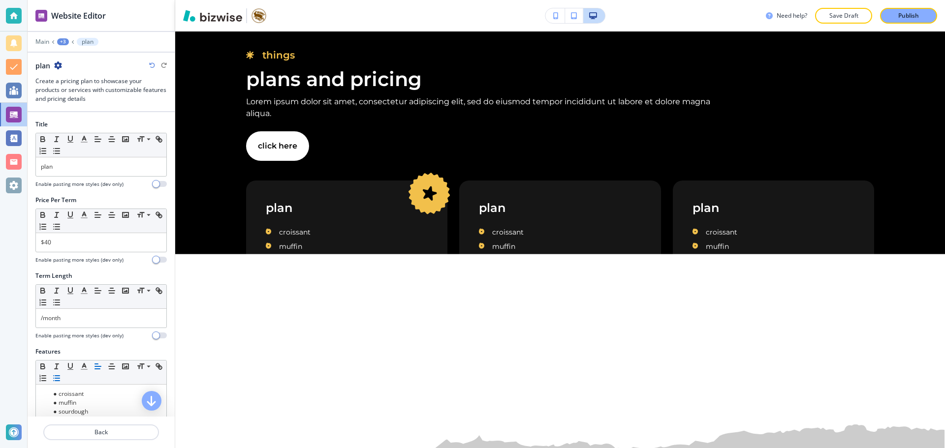
click at [66, 40] on div "+3" at bounding box center [63, 41] width 12 height 7
click at [80, 79] on p "Home" at bounding box center [88, 75] width 50 height 9
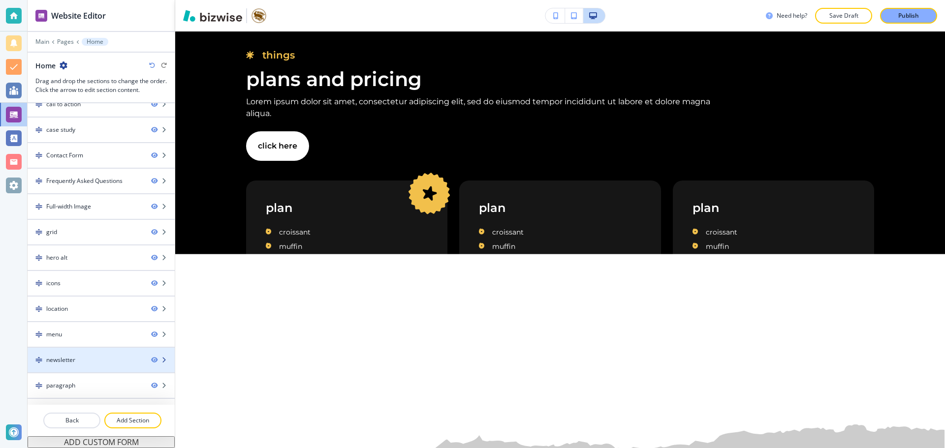
scroll to position [185, 0]
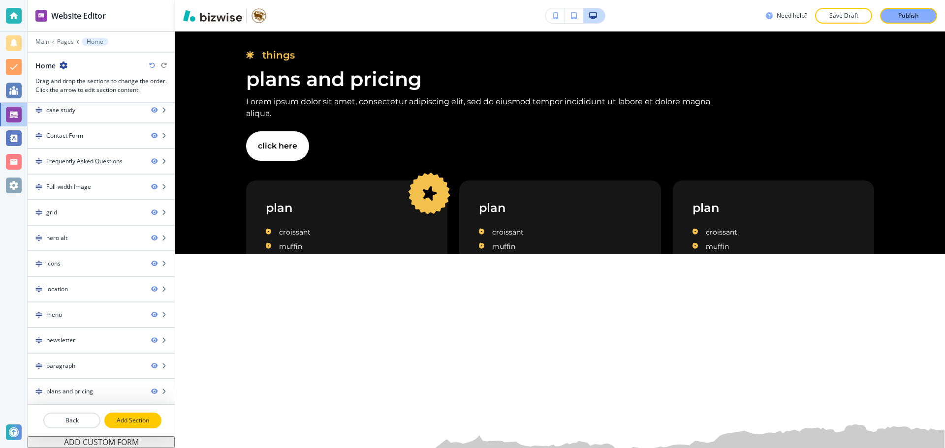
click at [120, 414] on button "Add Section" at bounding box center [132, 421] width 57 height 16
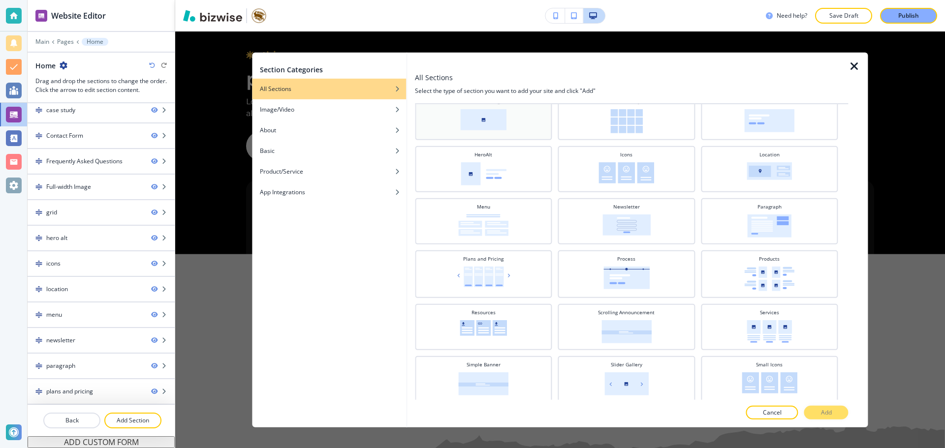
scroll to position [246, 0]
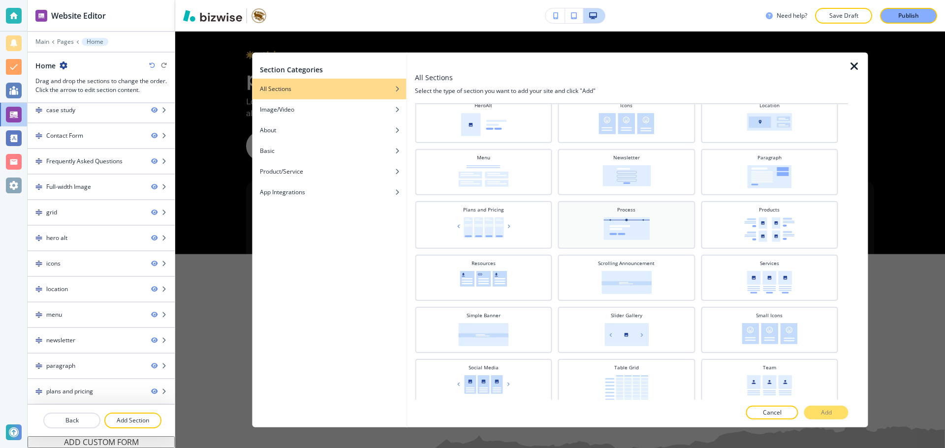
click at [668, 237] on div "Process" at bounding box center [626, 224] width 127 height 36
click at [832, 409] on button "Add" at bounding box center [826, 413] width 44 height 14
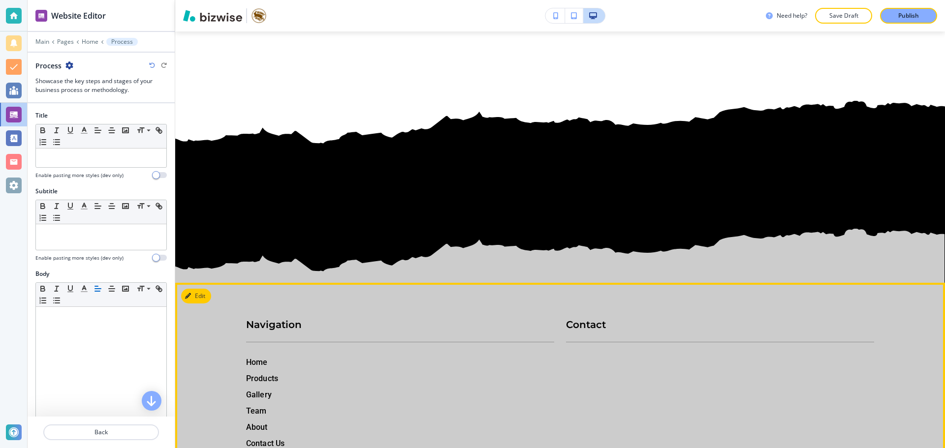
scroll to position [8767, 0]
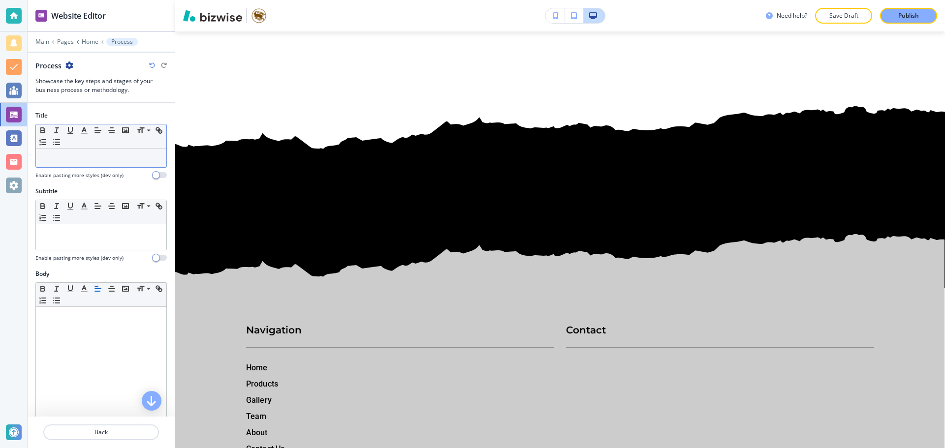
click at [77, 162] on p at bounding box center [101, 158] width 121 height 9
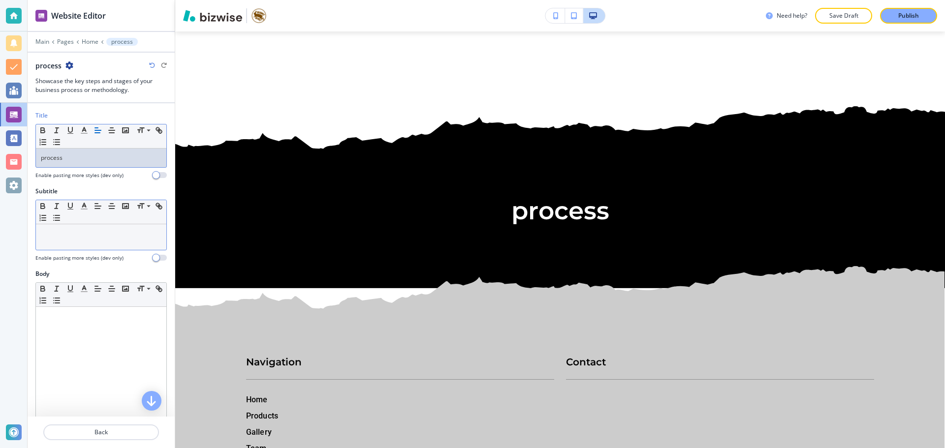
click at [81, 223] on div "Small Normal Large Huge" at bounding box center [101, 212] width 130 height 24
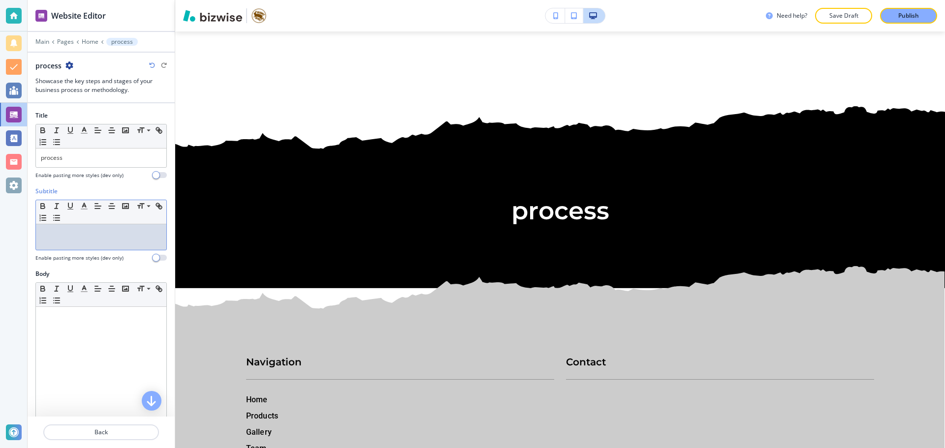
click at [80, 246] on div at bounding box center [101, 237] width 130 height 26
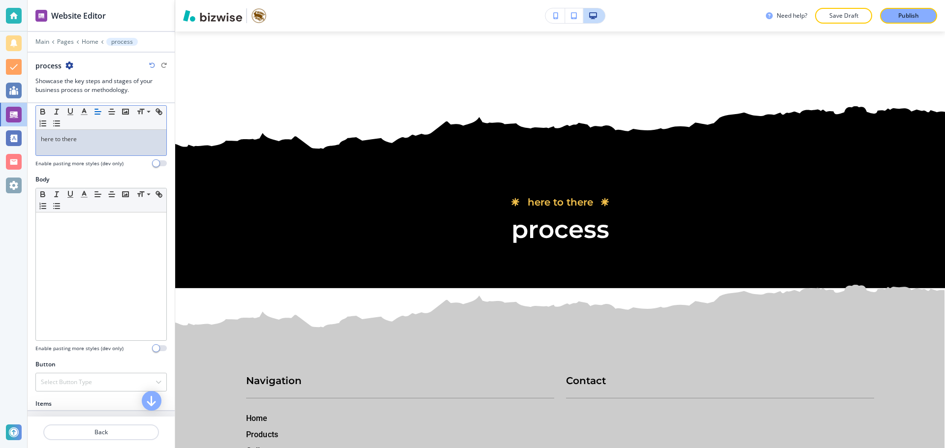
scroll to position [98, 0]
click at [83, 251] on div at bounding box center [101, 273] width 130 height 128
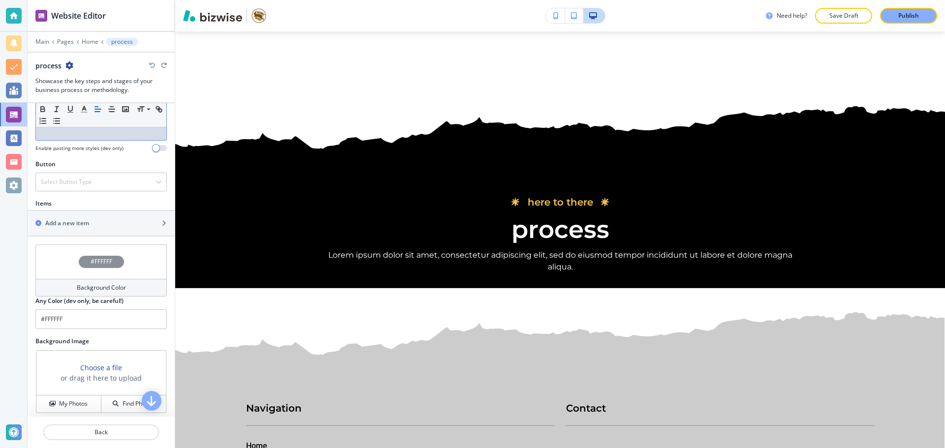
scroll to position [295, 0]
click at [137, 187] on div "Select Button Type" at bounding box center [101, 182] width 130 height 18
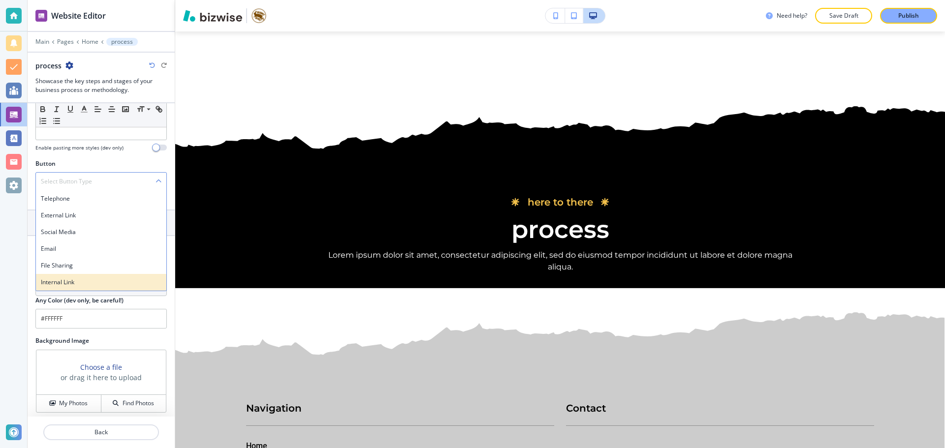
click at [120, 278] on h4 "Internal Link" at bounding box center [101, 282] width 121 height 9
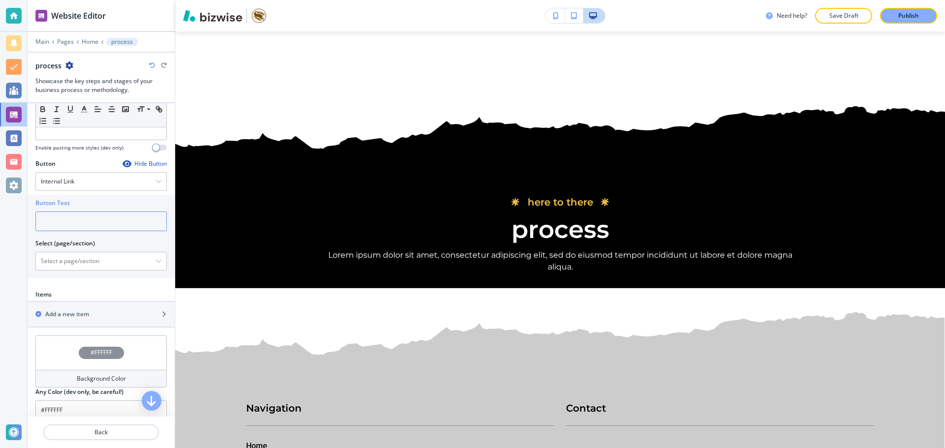
click at [102, 230] on input "text" at bounding box center [100, 222] width 131 height 20
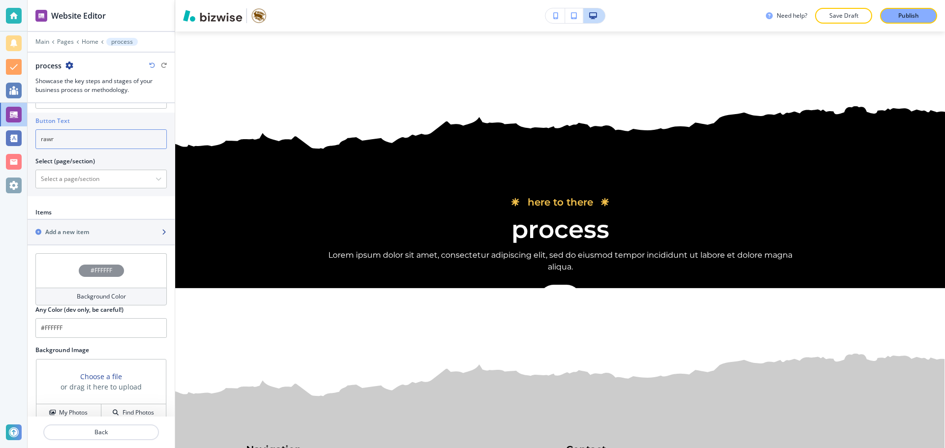
scroll to position [391, 0]
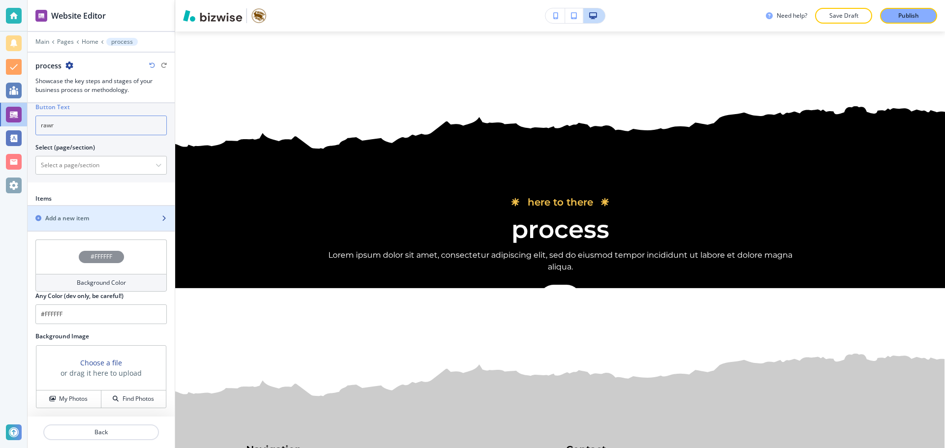
type input "rawr"
click at [113, 223] on div "button" at bounding box center [101, 227] width 147 height 8
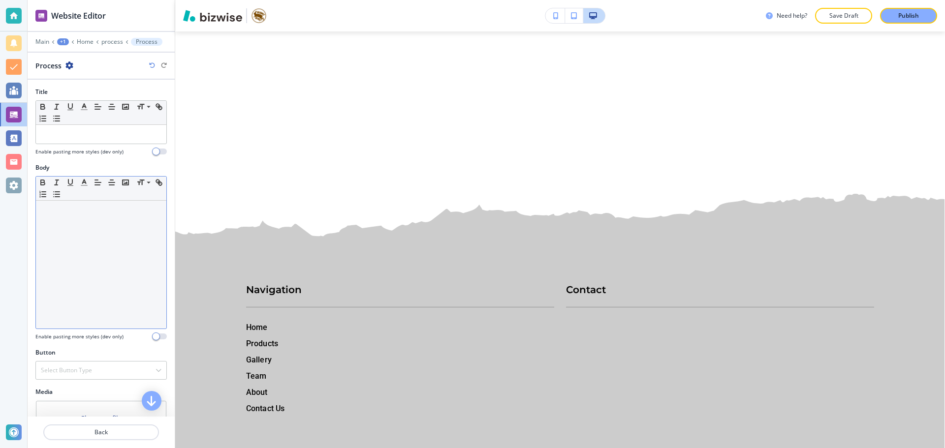
scroll to position [9118, 0]
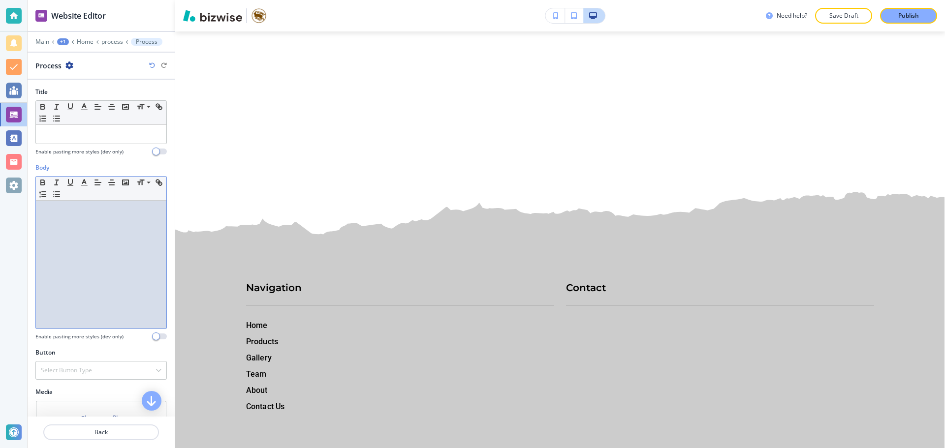
click at [113, 223] on div at bounding box center [101, 265] width 130 height 128
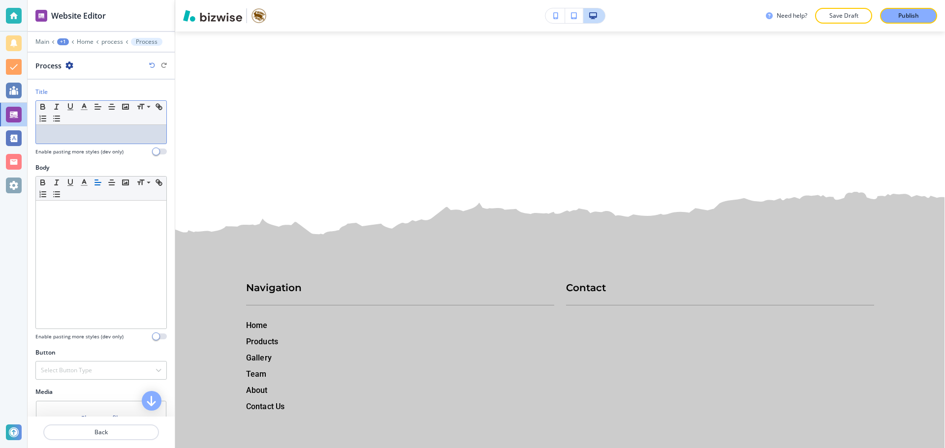
click at [115, 135] on p at bounding box center [101, 134] width 121 height 9
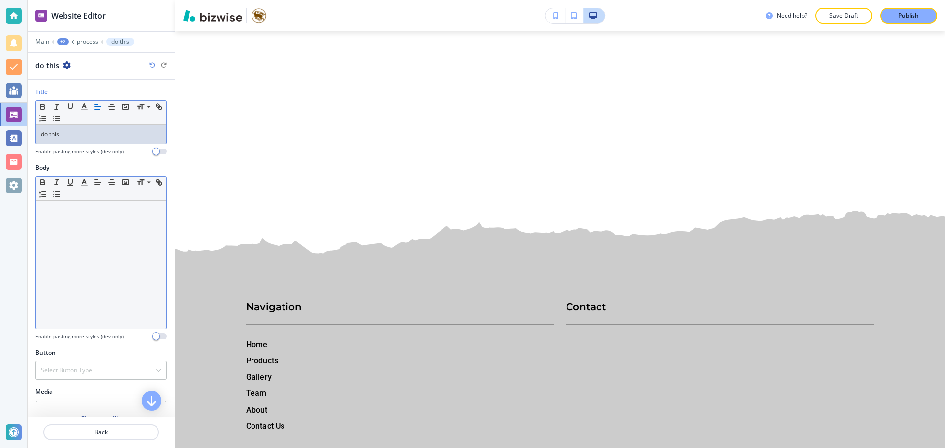
click at [127, 243] on div at bounding box center [101, 265] width 130 height 128
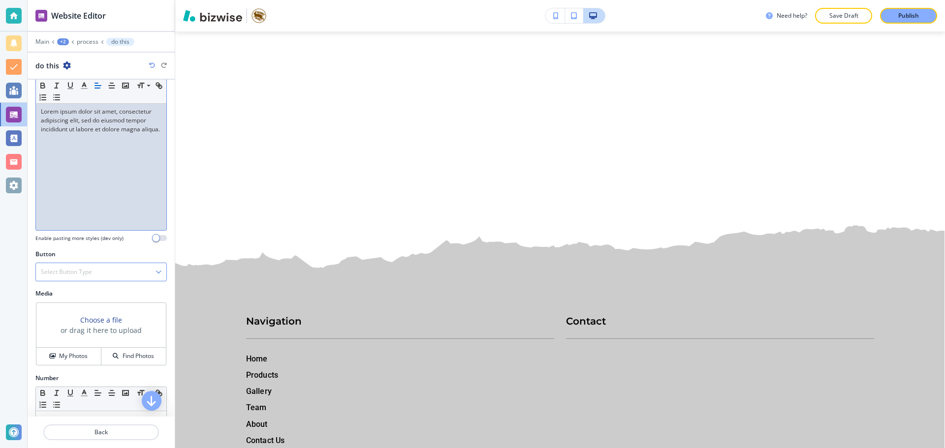
scroll to position [131, 0]
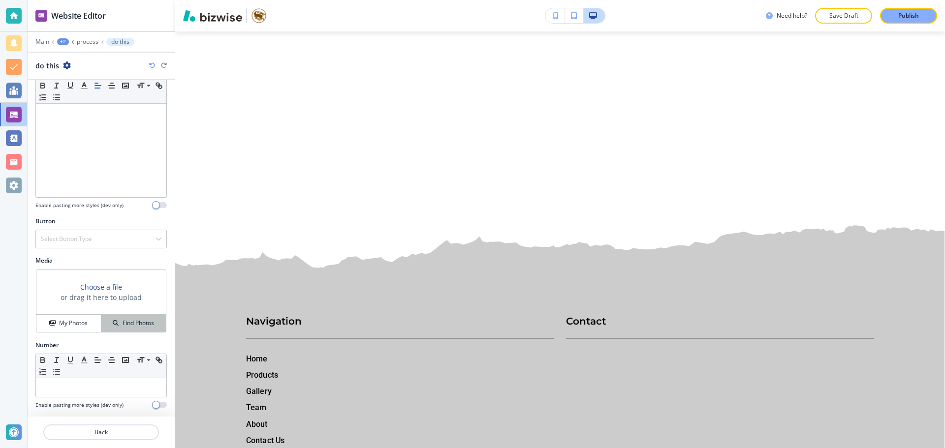
click at [123, 324] on h4 "Find Photos" at bounding box center [138, 323] width 31 height 9
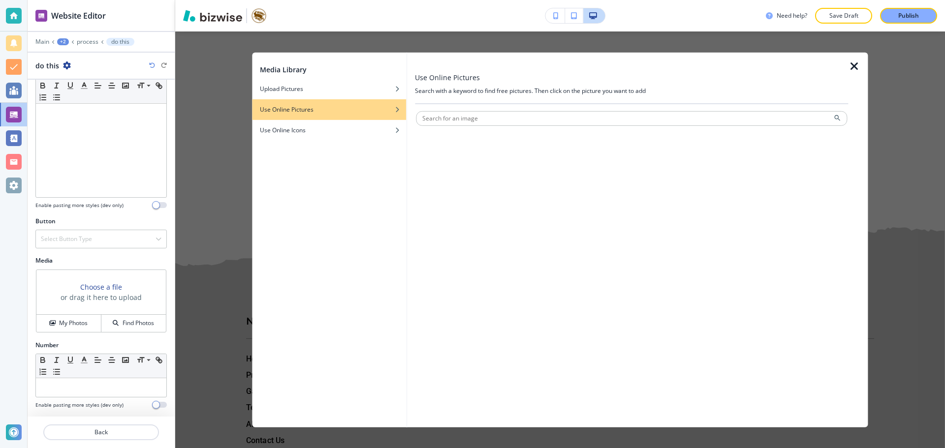
type input "a"
type input "bake"
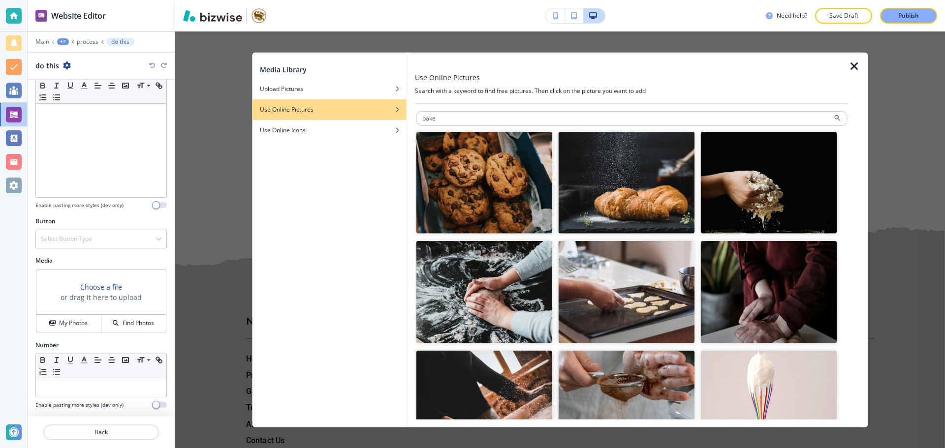
click at [479, 297] on img "button" at bounding box center [484, 292] width 136 height 102
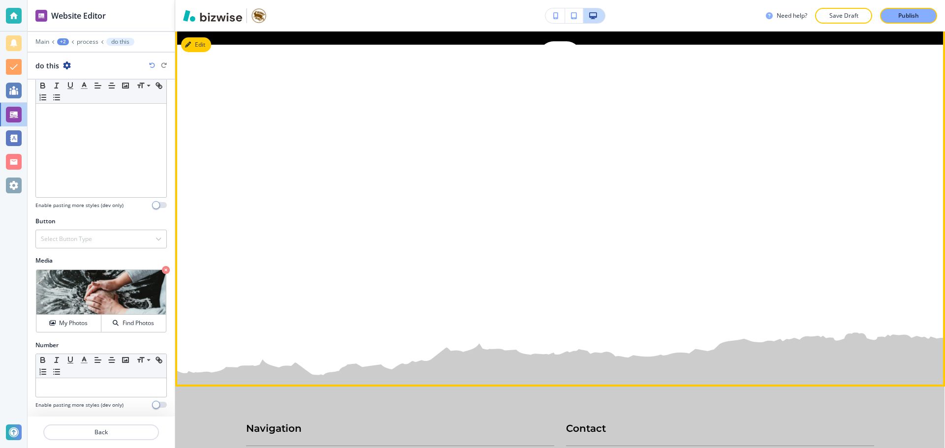
scroll to position [9019, 0]
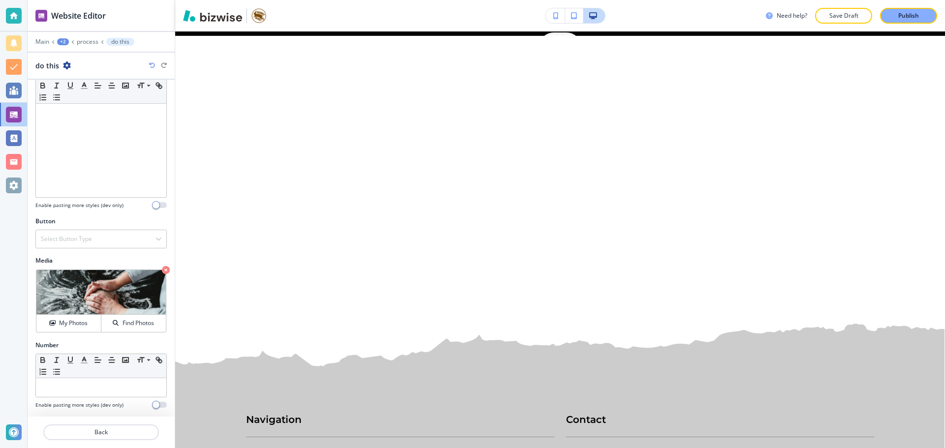
click at [67, 63] on icon "button" at bounding box center [67, 66] width 8 height 8
click at [77, 97] on p "Duplicate do this" at bounding box center [93, 99] width 50 height 9
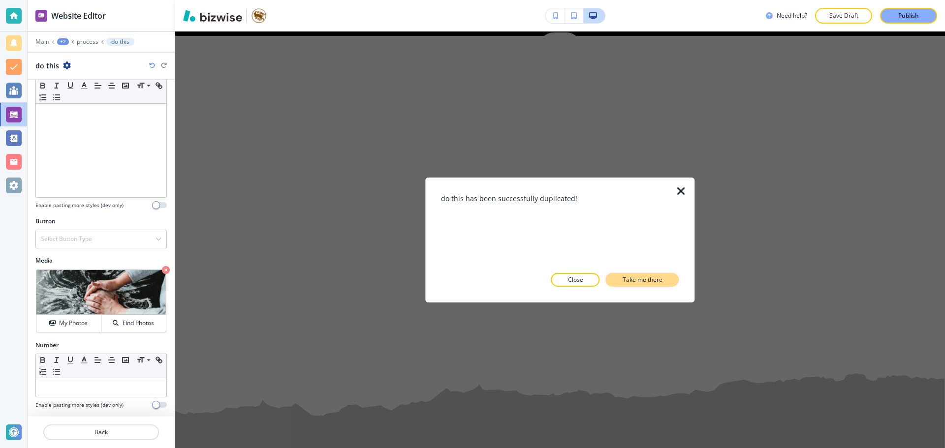
click at [663, 282] on button "Take me there" at bounding box center [642, 280] width 73 height 14
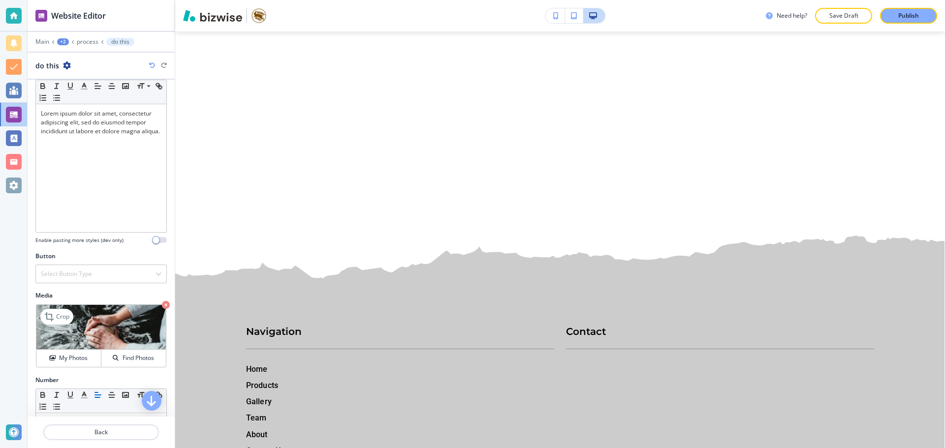
scroll to position [98, 0]
click at [162, 304] on icon "button" at bounding box center [166, 303] width 8 height 8
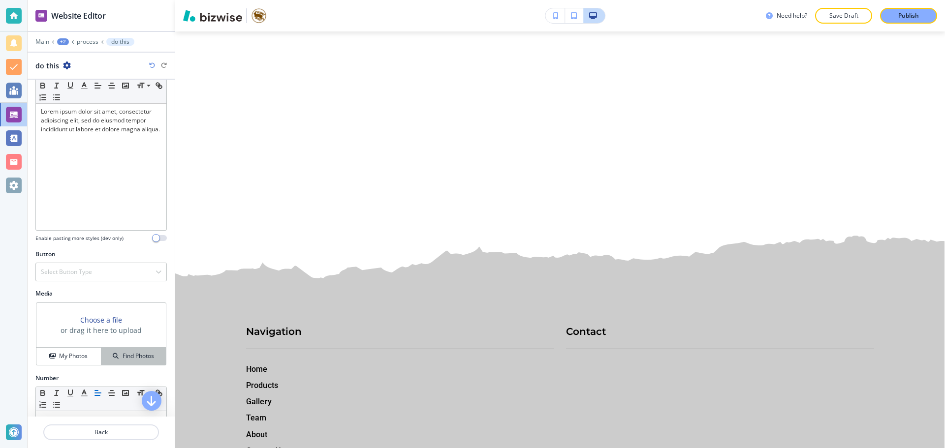
click at [146, 351] on button "Find Photos" at bounding box center [133, 356] width 64 height 17
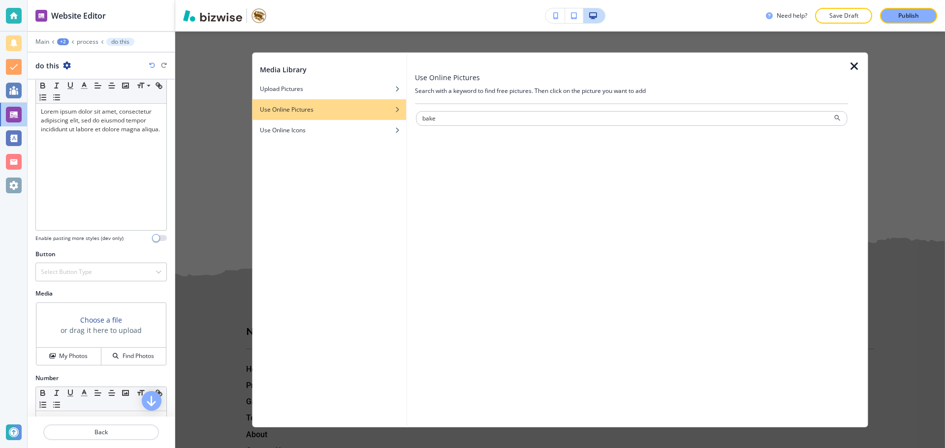
type input "bake"
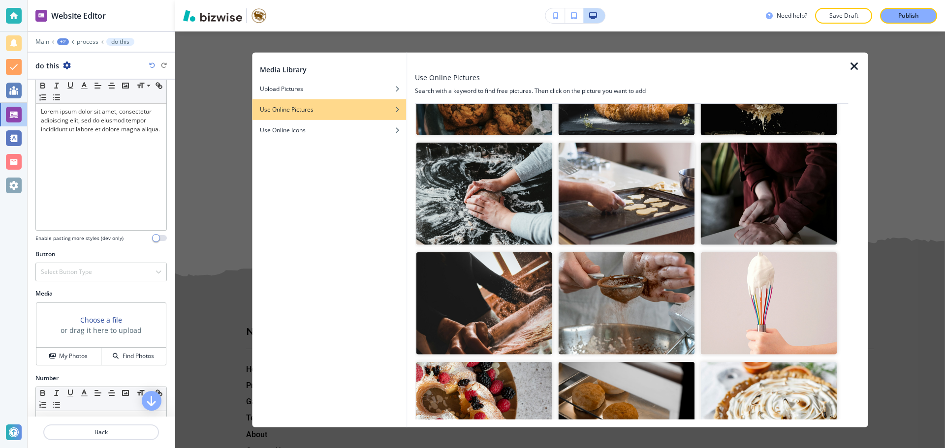
click at [472, 304] on img "button" at bounding box center [484, 303] width 136 height 102
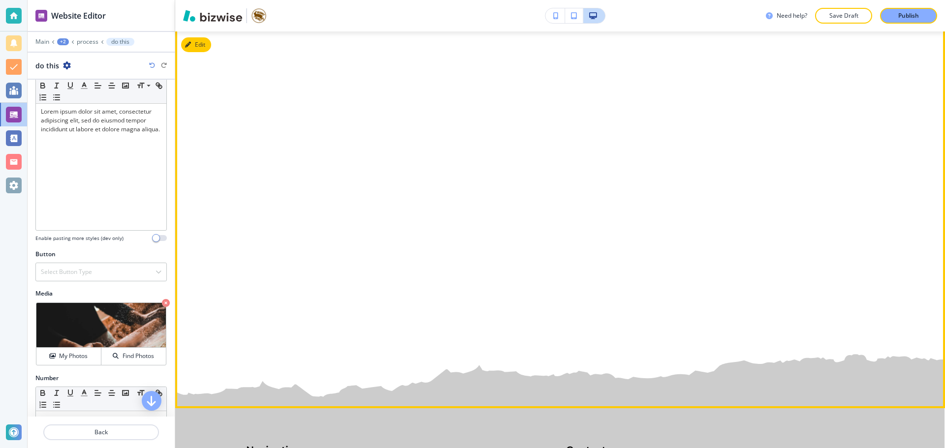
scroll to position [9059, 0]
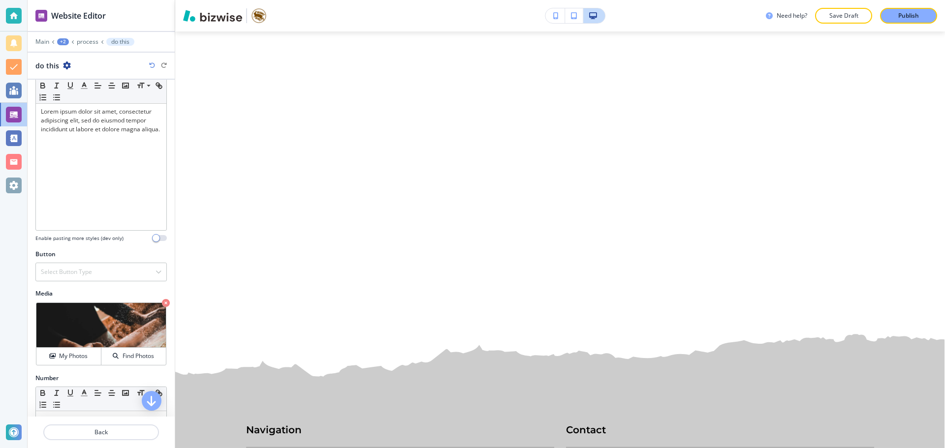
click at [69, 64] on icon "button" at bounding box center [67, 66] width 8 height 8
click at [82, 104] on button "Duplicate do this" at bounding box center [93, 99] width 63 height 17
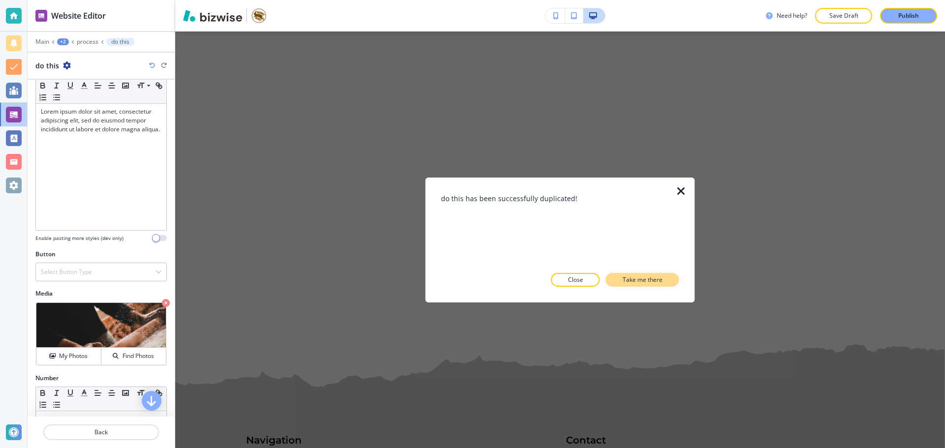
click at [645, 284] on p "Take me there" at bounding box center [642, 280] width 40 height 9
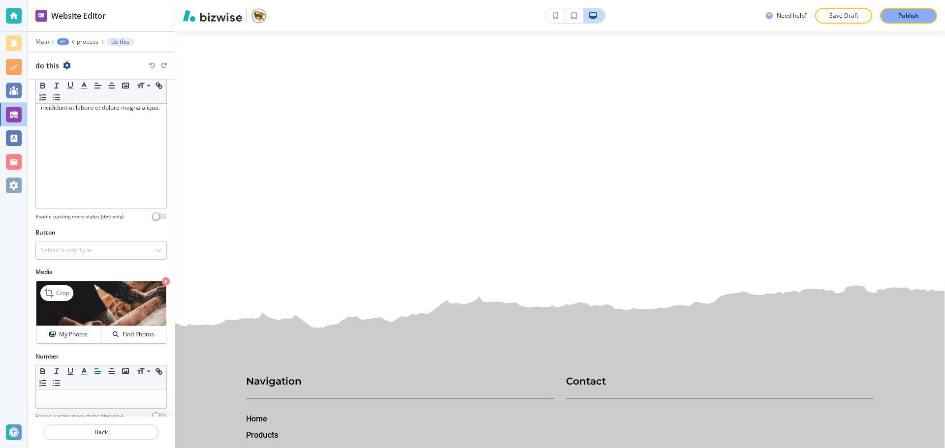
scroll to position [131, 0]
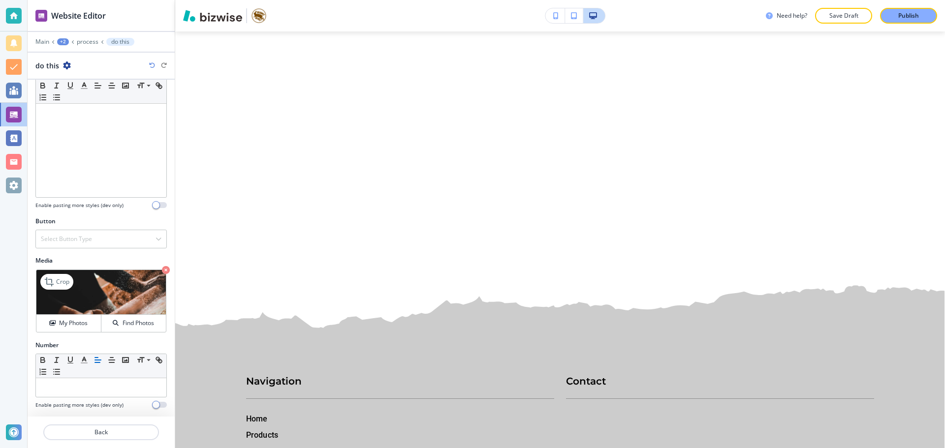
click at [162, 269] on icon "button" at bounding box center [166, 270] width 8 height 8
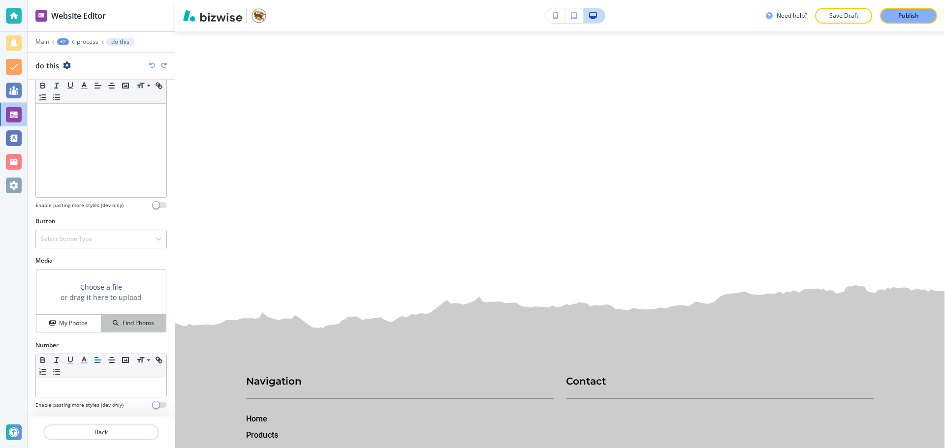
click at [142, 318] on button "Find Photos" at bounding box center [133, 323] width 64 height 17
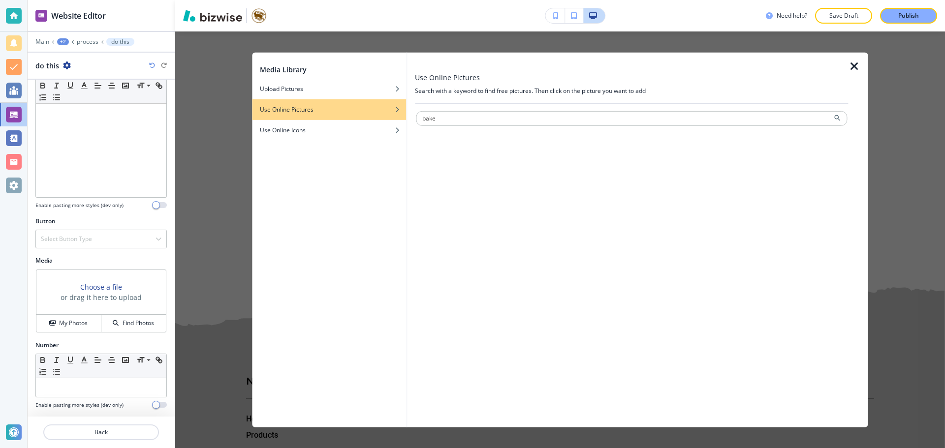
type input "bake"
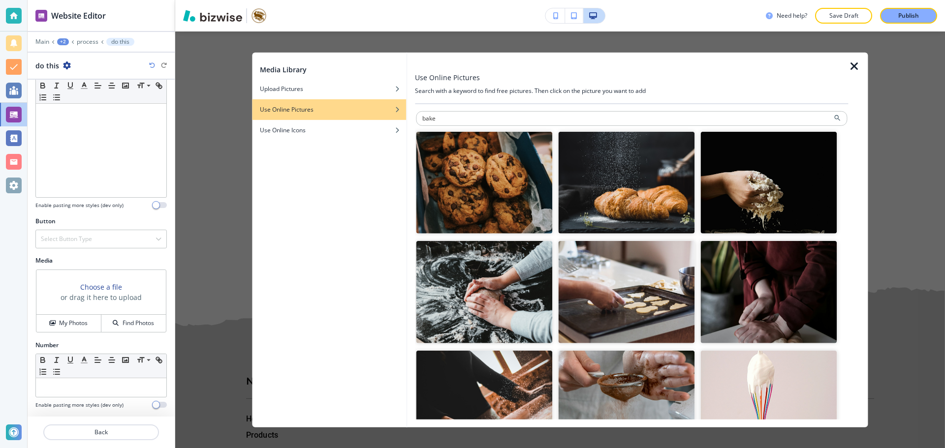
click at [675, 290] on img "button" at bounding box center [626, 292] width 136 height 102
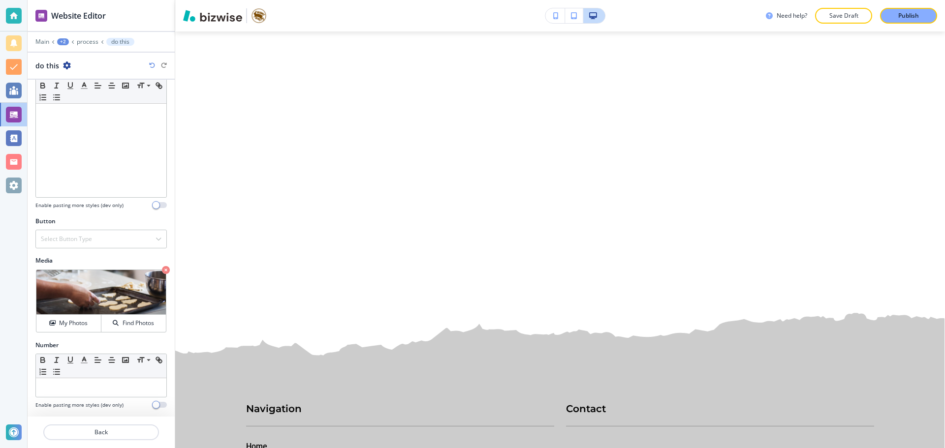
scroll to position [9068, 0]
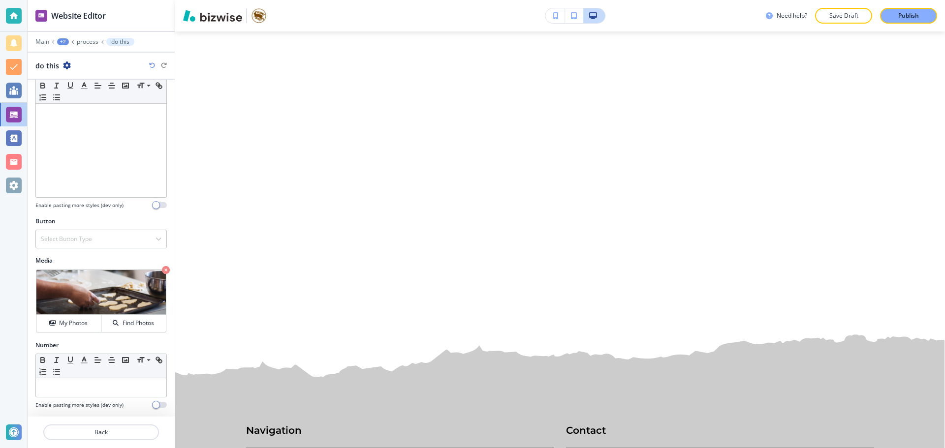
click at [67, 64] on icon "button" at bounding box center [67, 66] width 8 height 8
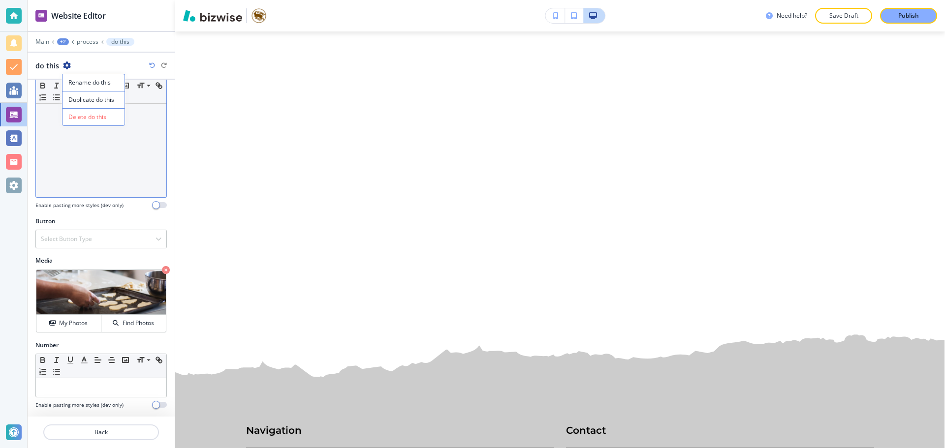
click at [111, 100] on p "Duplicate do this" at bounding box center [93, 99] width 50 height 9
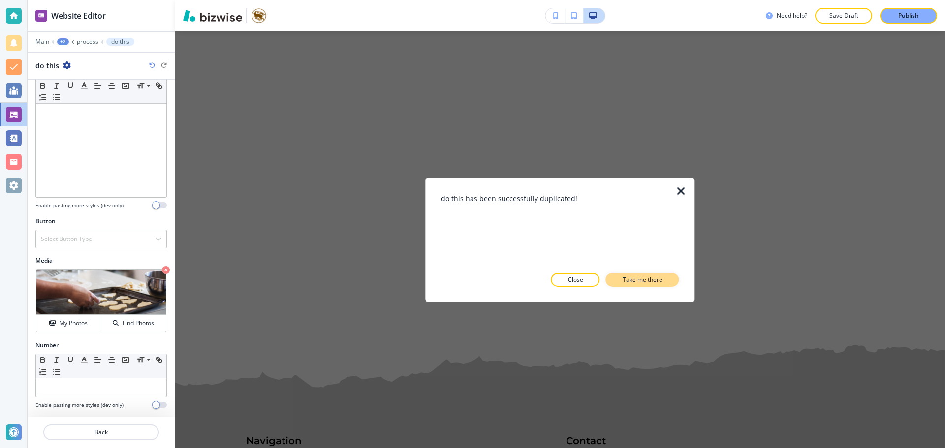
click at [644, 286] on button "Take me there" at bounding box center [642, 280] width 73 height 14
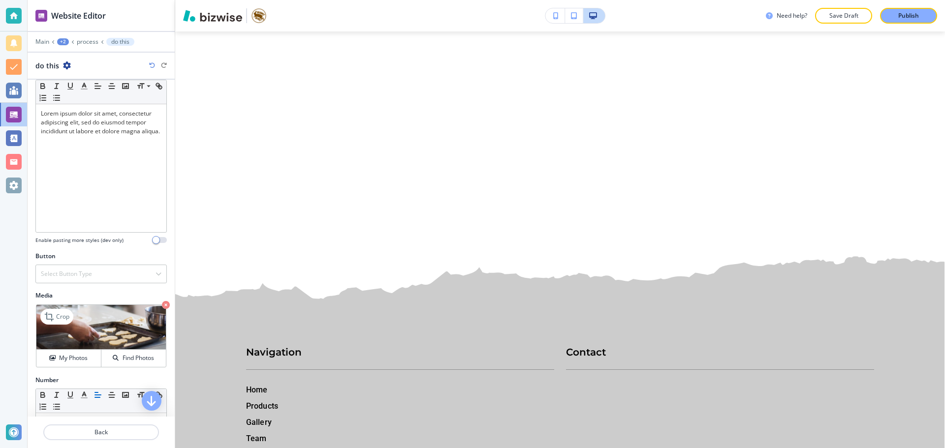
scroll to position [98, 0]
click at [162, 301] on icon "button" at bounding box center [166, 303] width 8 height 8
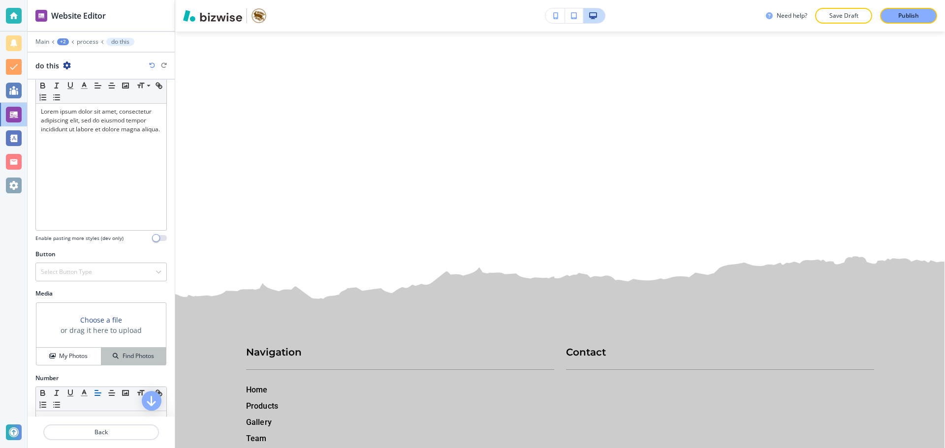
click at [141, 357] on h4 "Find Photos" at bounding box center [138, 356] width 31 height 9
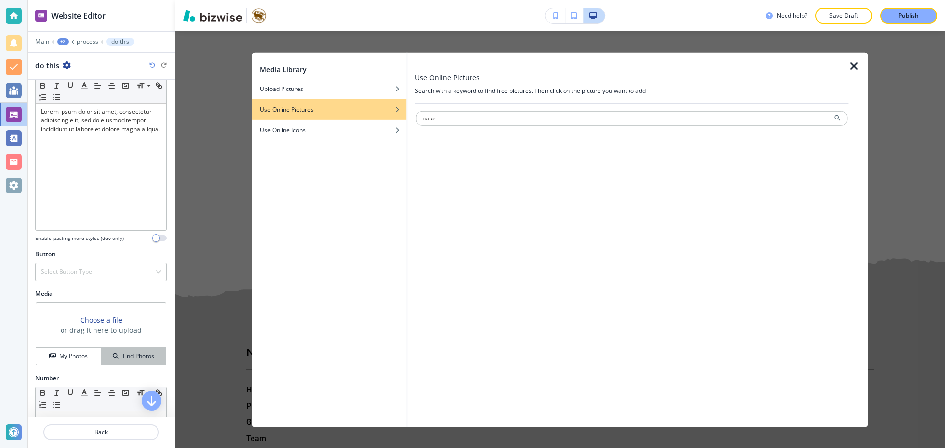
type input "bake"
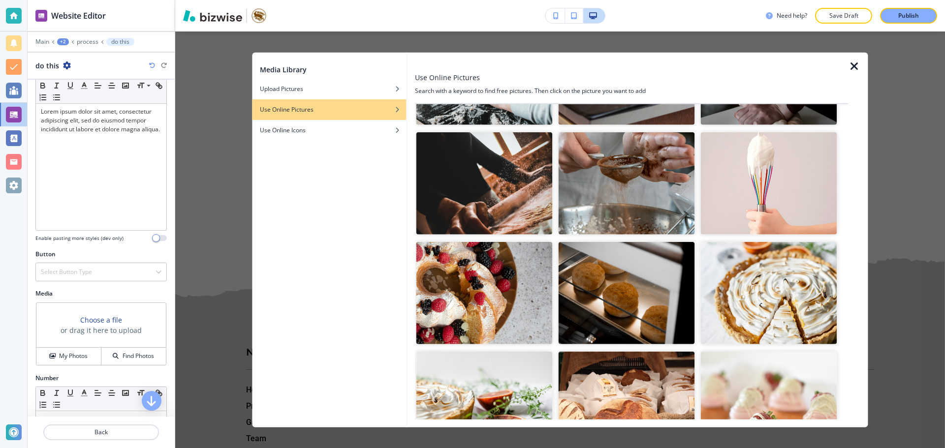
scroll to position [197, 0]
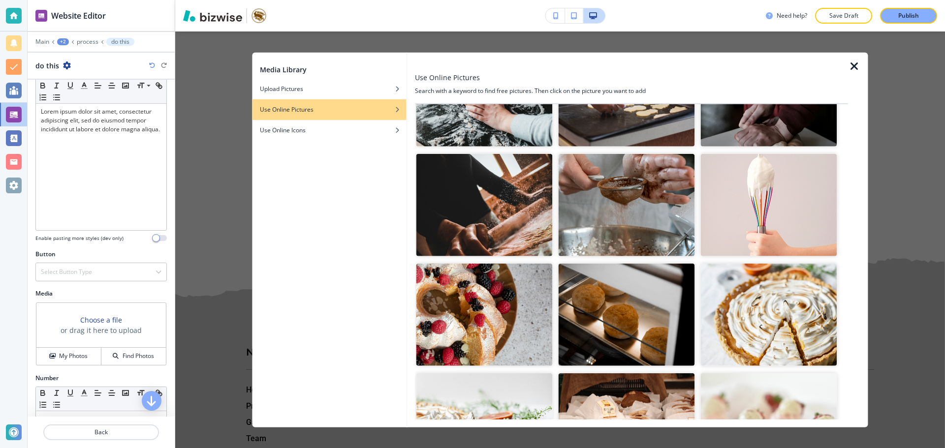
click at [641, 229] on img "button" at bounding box center [626, 205] width 136 height 102
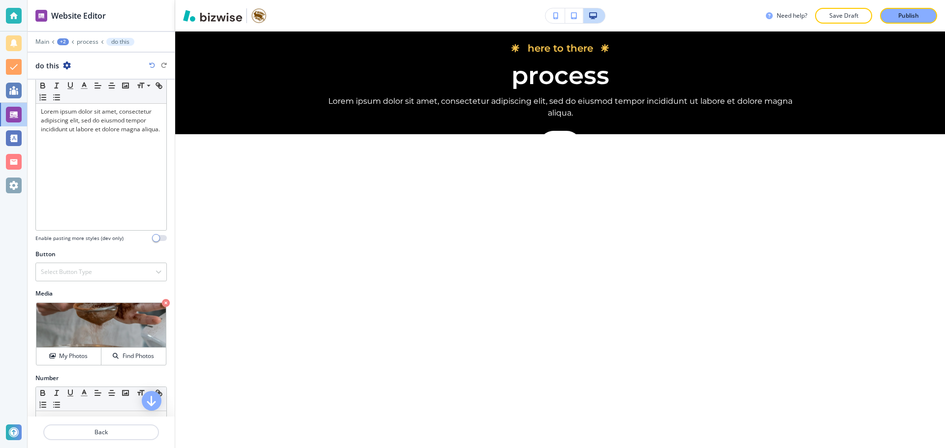
scroll to position [8911, 0]
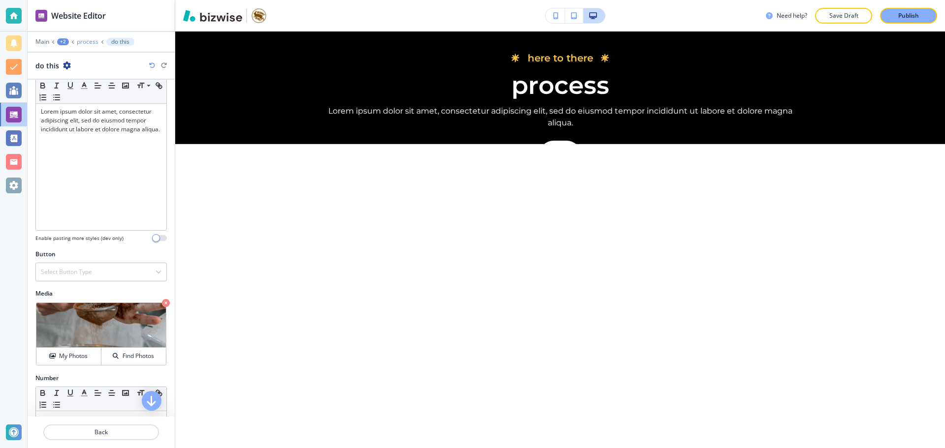
click at [95, 39] on p "process" at bounding box center [88, 41] width 22 height 7
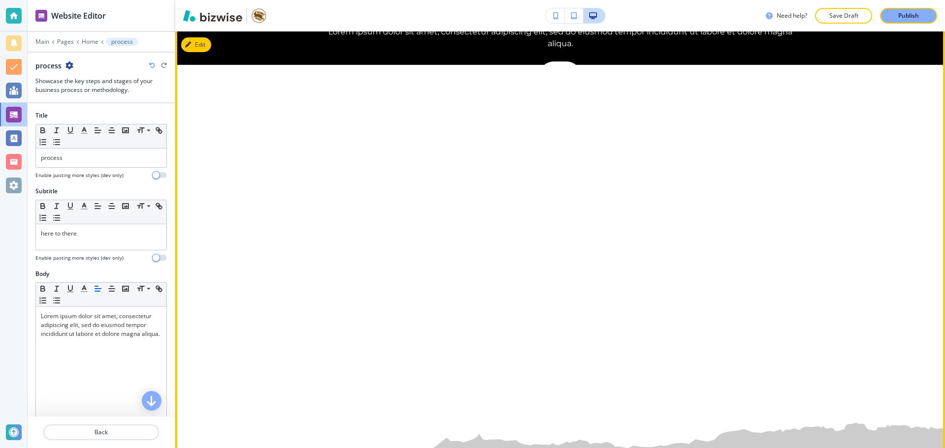
scroll to position [9013, 0]
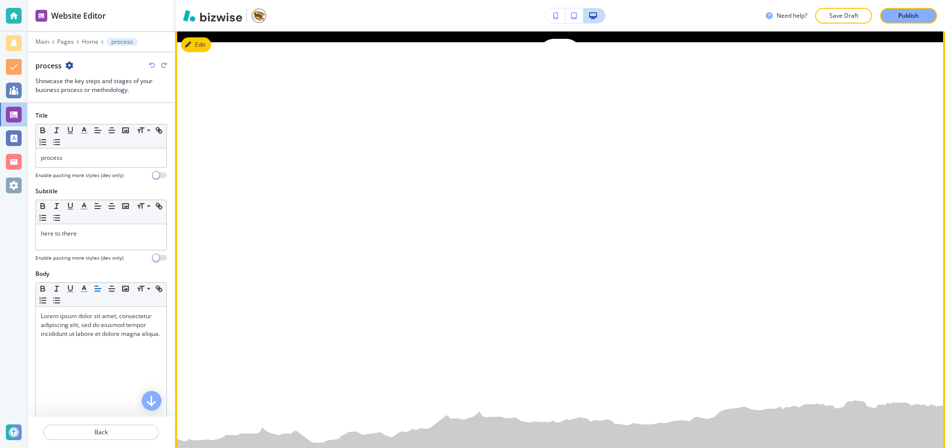
click at [216, 195] on section "here to there process Lorem ipsum dolor sit amet, consectetur adipiscing elit, …" at bounding box center [560, 154] width 770 height 599
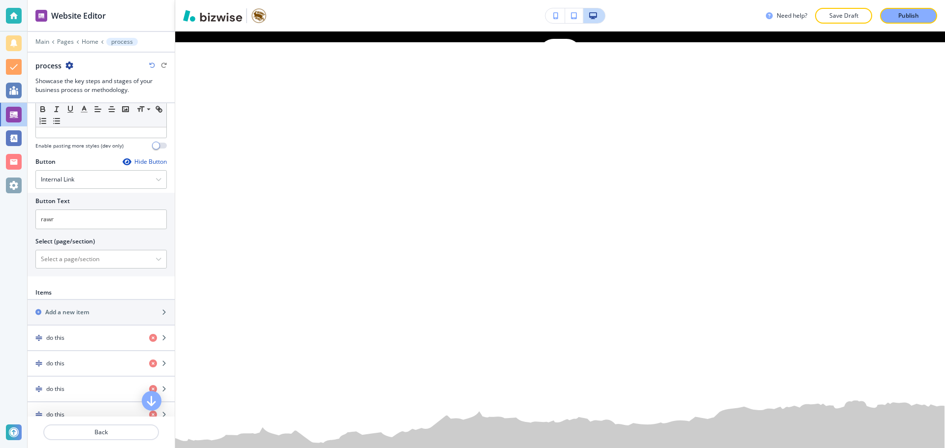
scroll to position [344, 0]
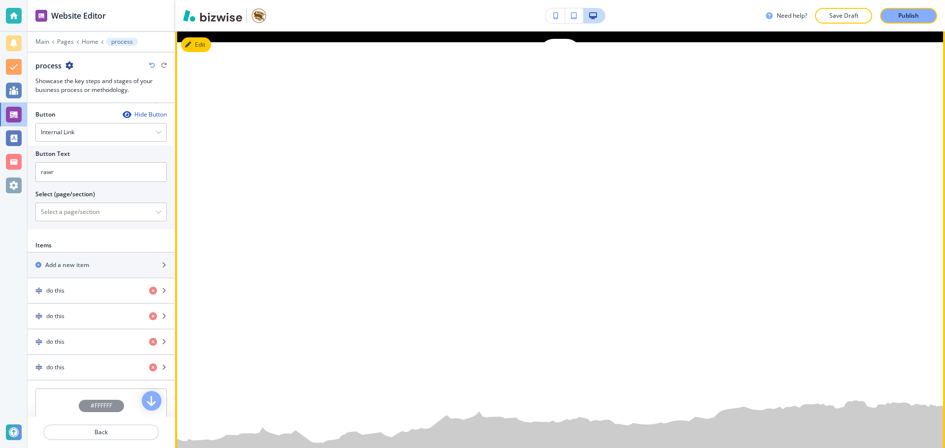
click at [556, 177] on div "Step 1 do this Lorem ipsum dolor sit amet, consectetur adipiscing elit, sed do …" at bounding box center [559, 214] width 667 height 253
click at [246, 205] on div "Step 4 do this Lorem ipsum dolor sit amet, consectetur adipiscing elit, sed do …" at bounding box center [312, 234] width 133 height 175
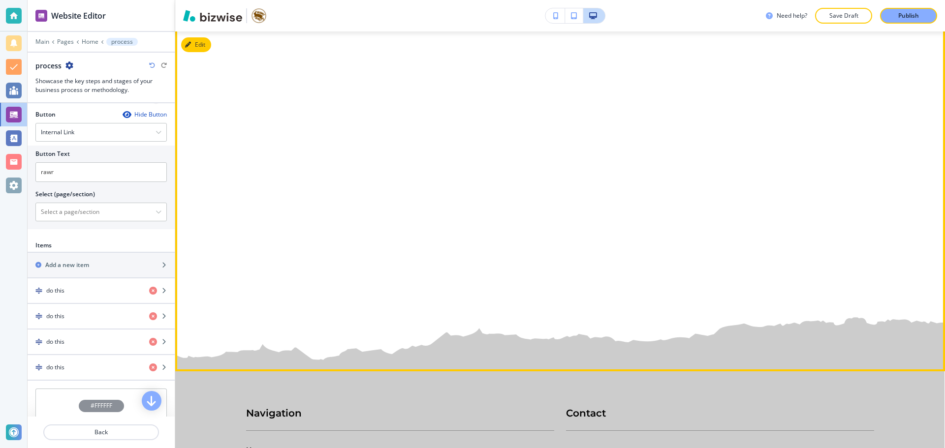
scroll to position [9111, 0]
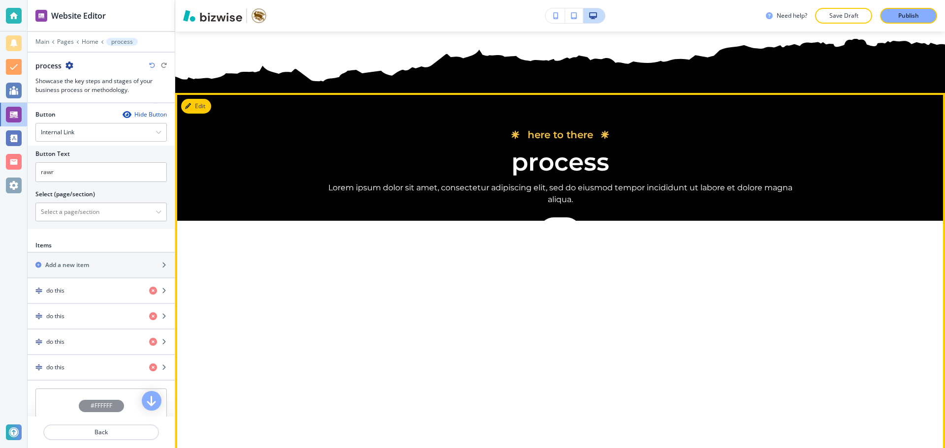
scroll to position [8816, 0]
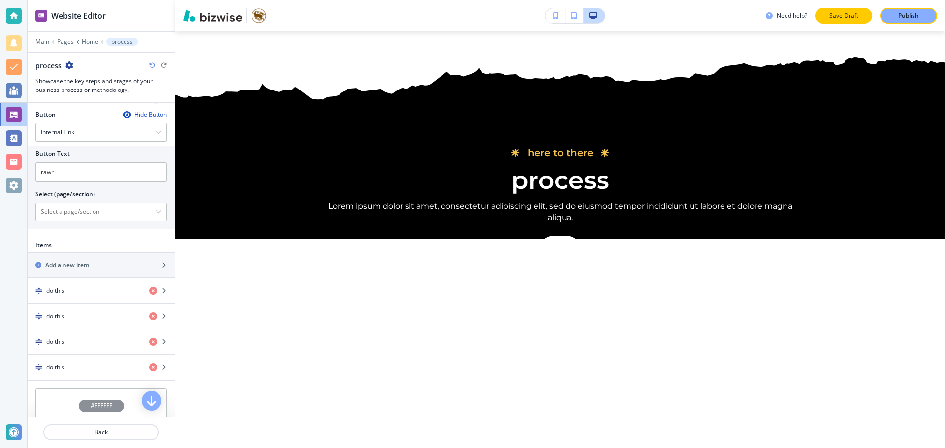
click at [834, 15] on p "Save Draft" at bounding box center [843, 15] width 31 height 9
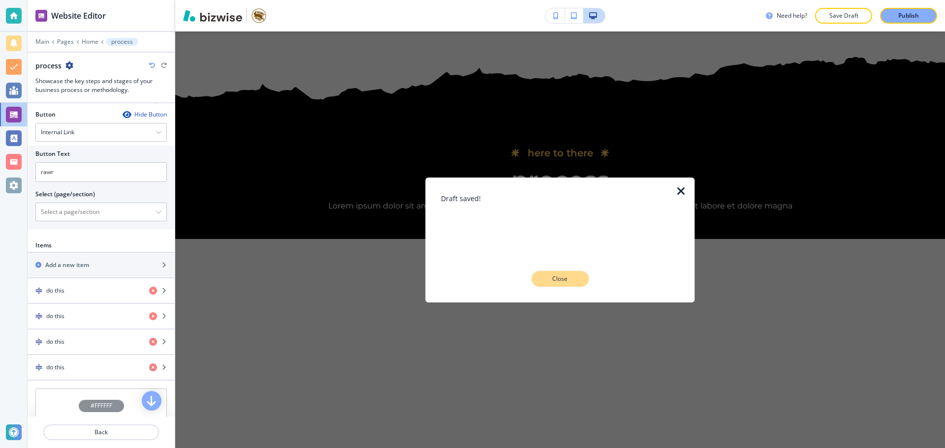
click at [551, 275] on p "Close" at bounding box center [559, 279] width 31 height 9
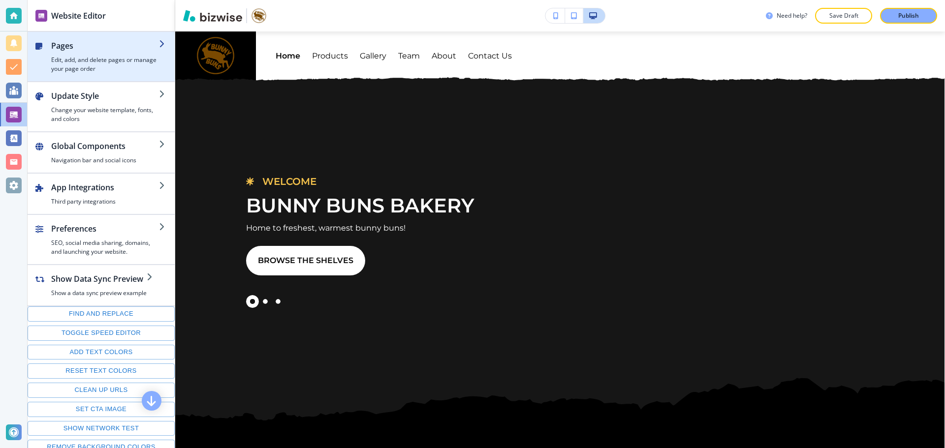
click at [71, 63] on h4 "Edit, add, and delete pages or manage your page order" at bounding box center [105, 65] width 108 height 18
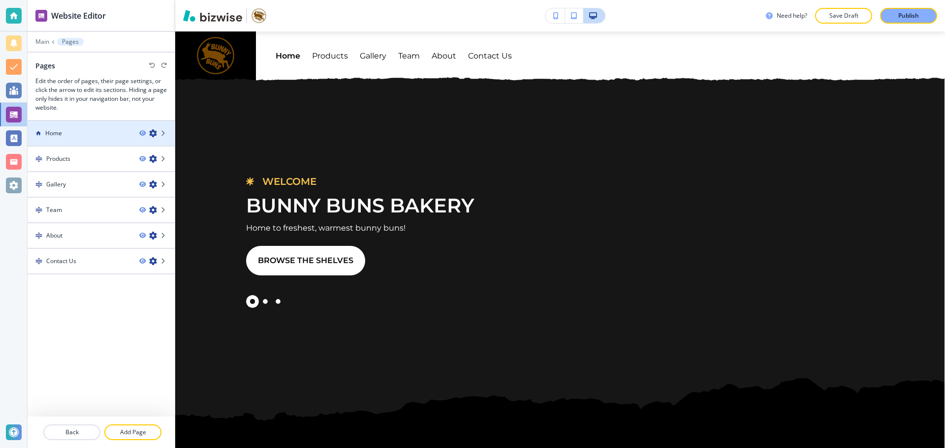
click at [80, 141] on div at bounding box center [101, 142] width 147 height 8
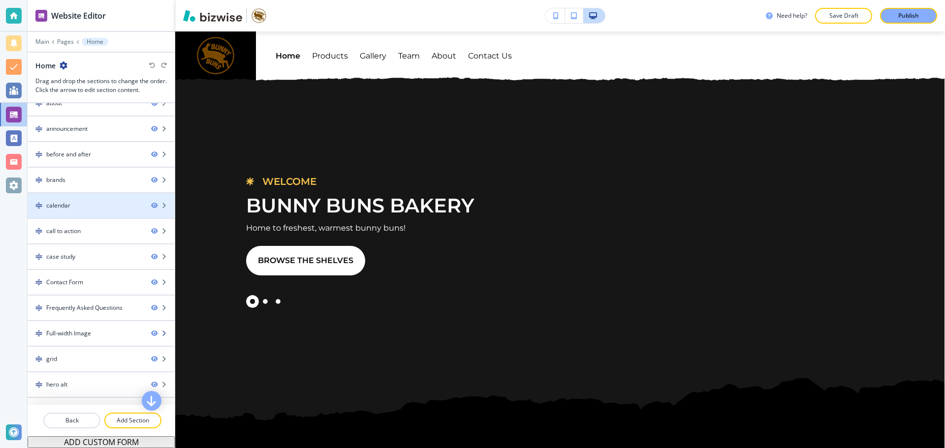
scroll to position [210, 0]
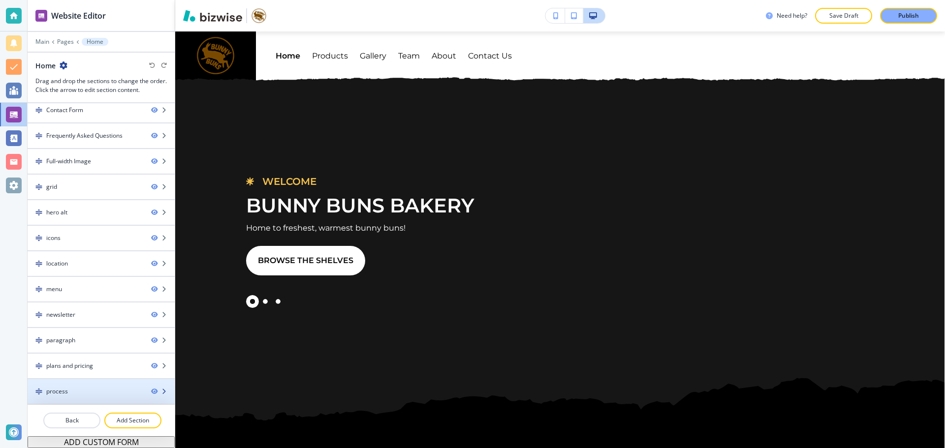
click at [107, 396] on div at bounding box center [101, 400] width 147 height 8
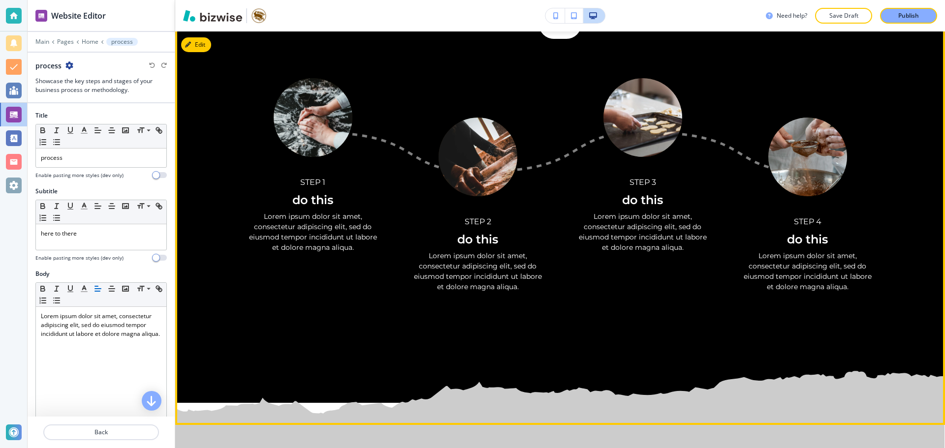
scroll to position [9080, 0]
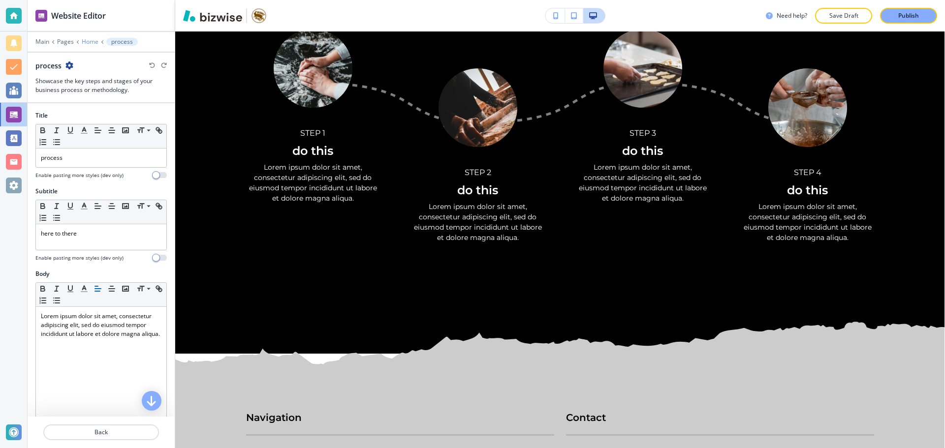
click at [85, 45] on p "Home" at bounding box center [90, 41] width 17 height 7
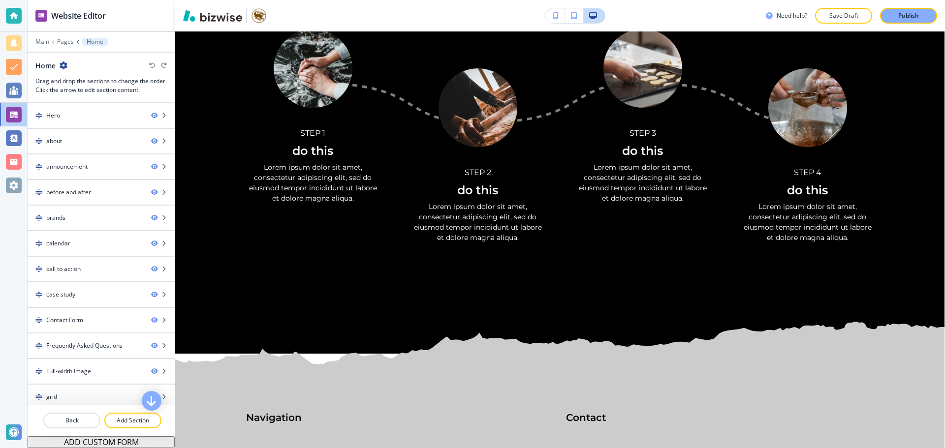
click at [128, 411] on div at bounding box center [101, 409] width 147 height 8
click at [127, 417] on p "Add Section" at bounding box center [132, 420] width 55 height 9
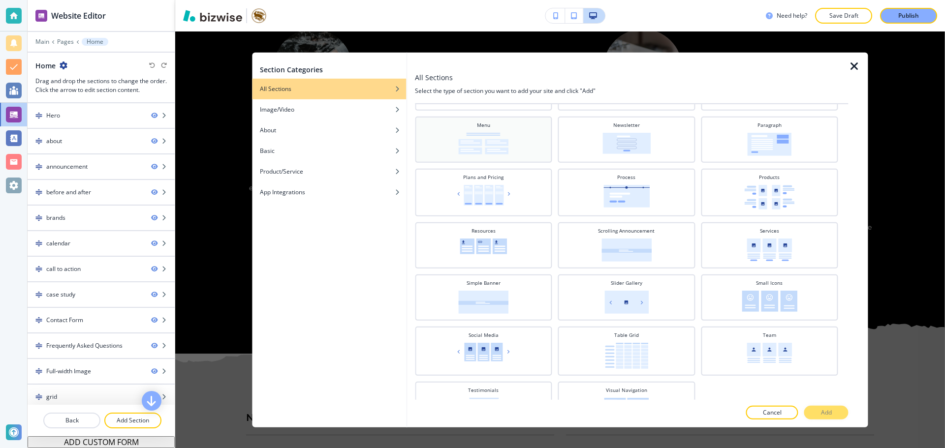
scroll to position [288, 0]
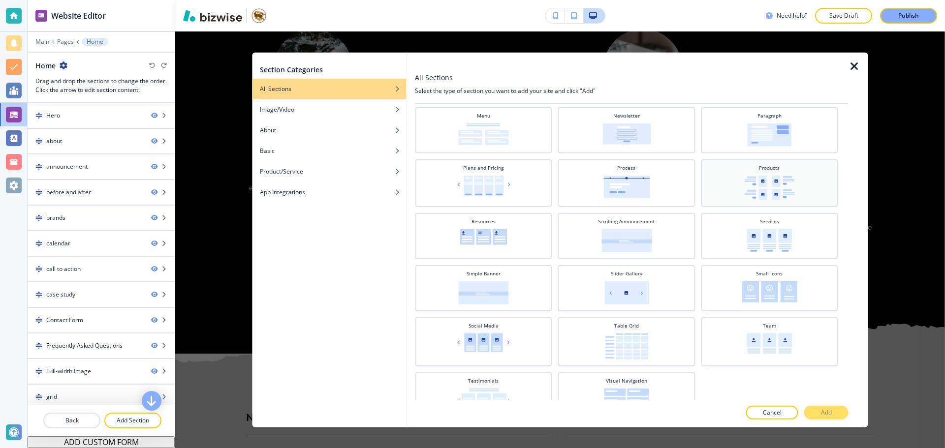
click at [752, 172] on div "Products" at bounding box center [769, 182] width 127 height 36
click at [832, 414] on button "Add" at bounding box center [826, 413] width 44 height 14
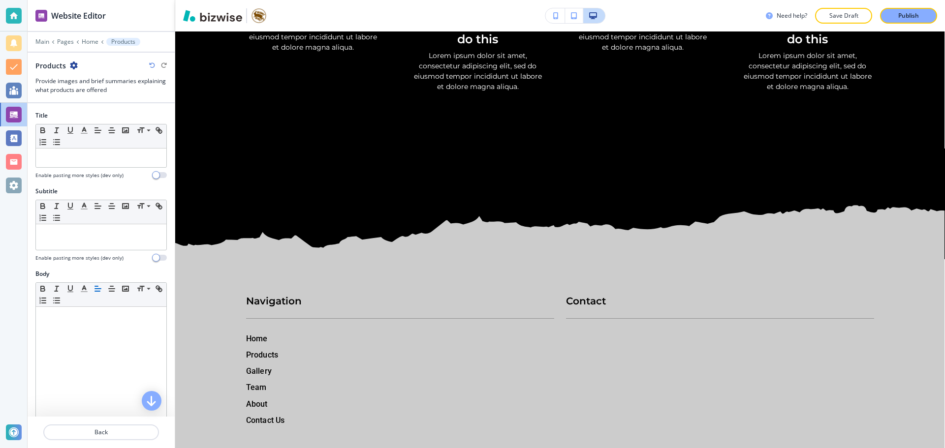
scroll to position [9209, 0]
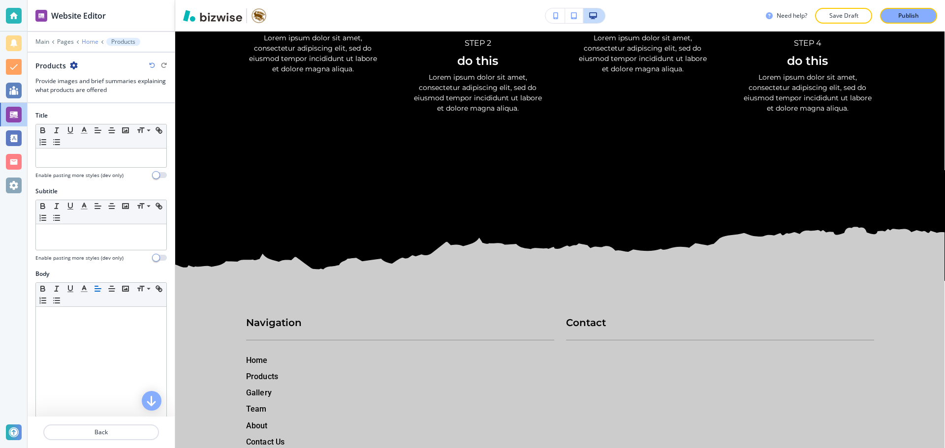
click at [84, 39] on p "Home" at bounding box center [90, 41] width 17 height 7
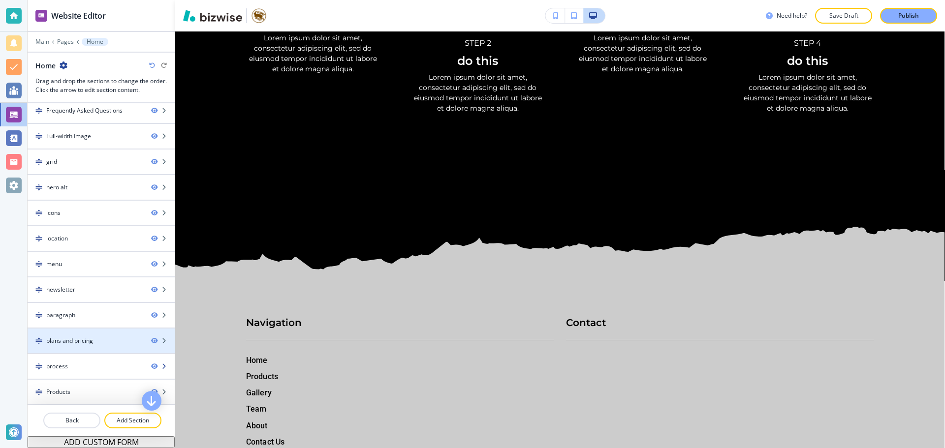
scroll to position [236, 0]
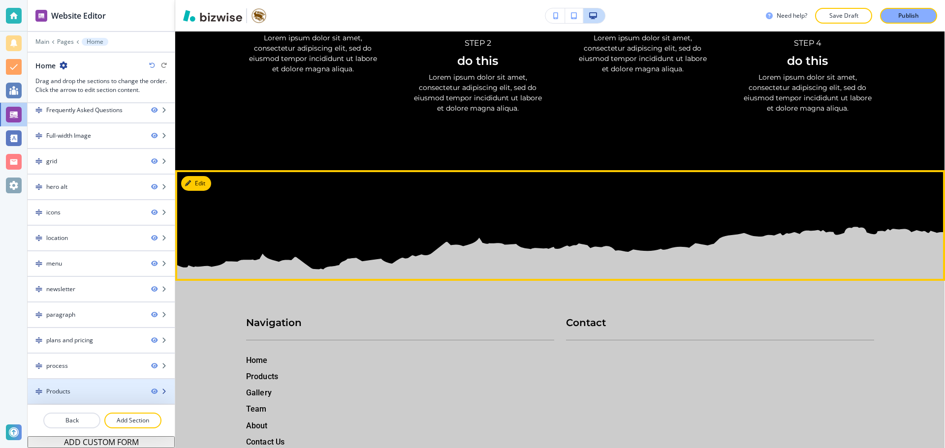
click at [78, 387] on div "Products" at bounding box center [86, 391] width 116 height 9
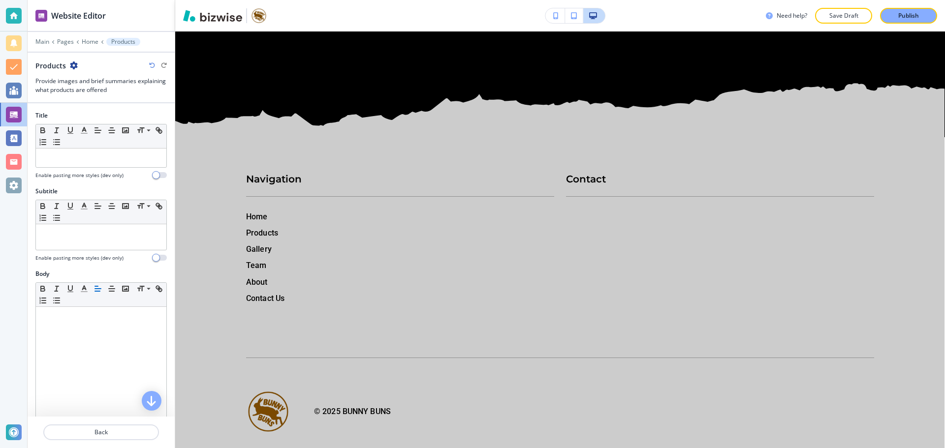
scroll to position [9357, 0]
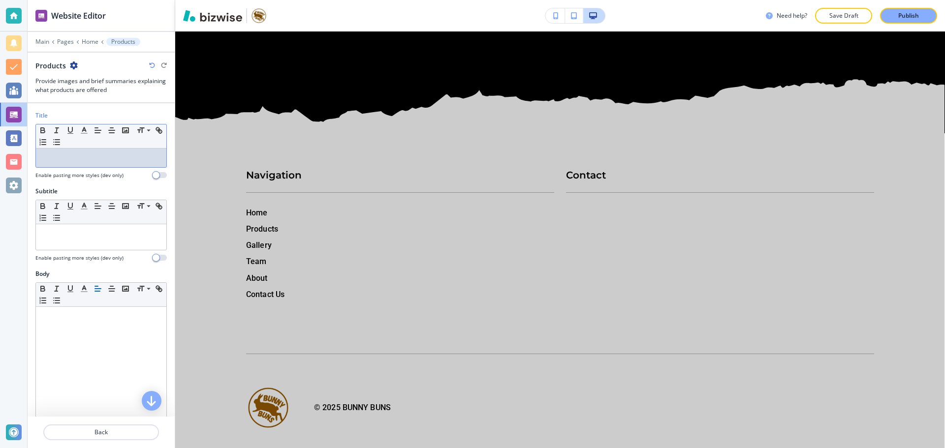
click at [91, 160] on p at bounding box center [101, 158] width 121 height 9
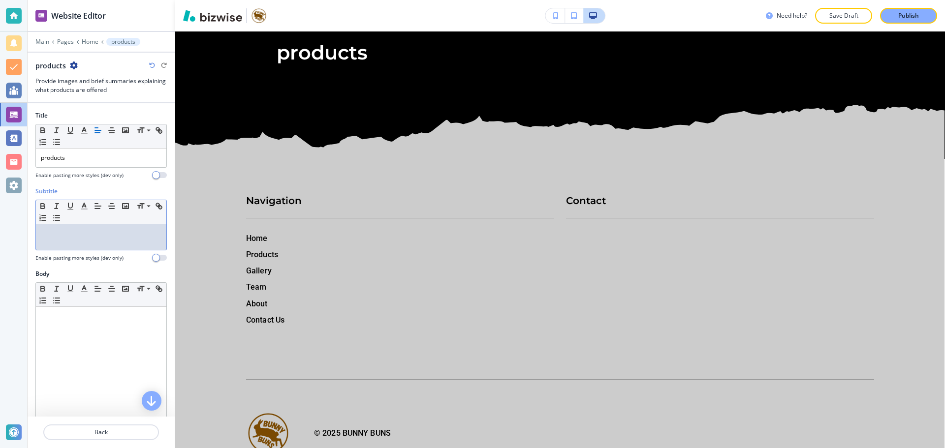
click at [79, 237] on p at bounding box center [101, 233] width 121 height 9
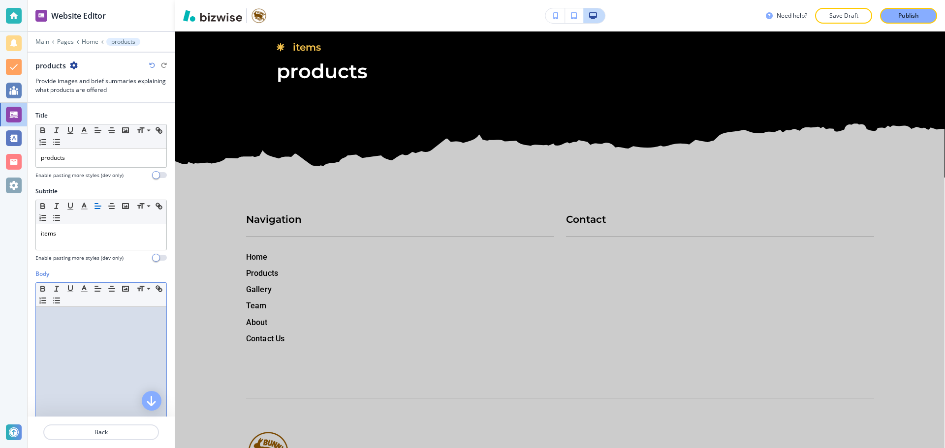
click at [150, 349] on div at bounding box center [101, 371] width 130 height 128
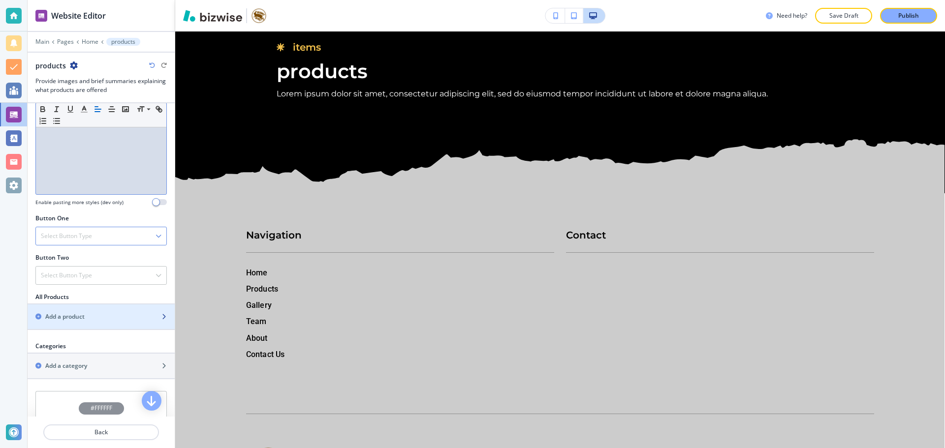
scroll to position [246, 0]
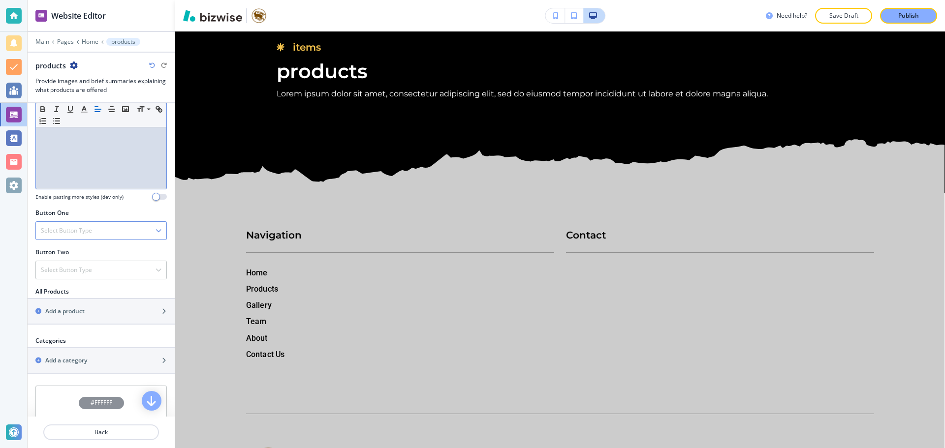
click at [103, 237] on div "Select Button Type" at bounding box center [101, 231] width 130 height 18
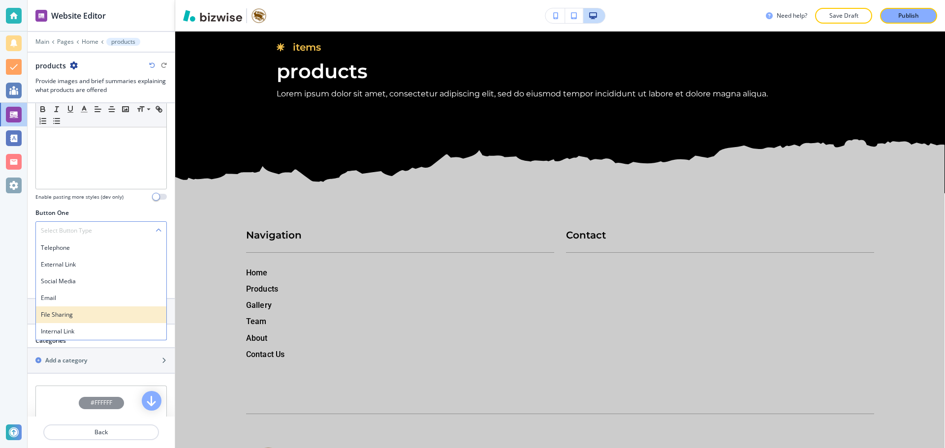
click at [72, 321] on div "File Sharing" at bounding box center [101, 315] width 130 height 17
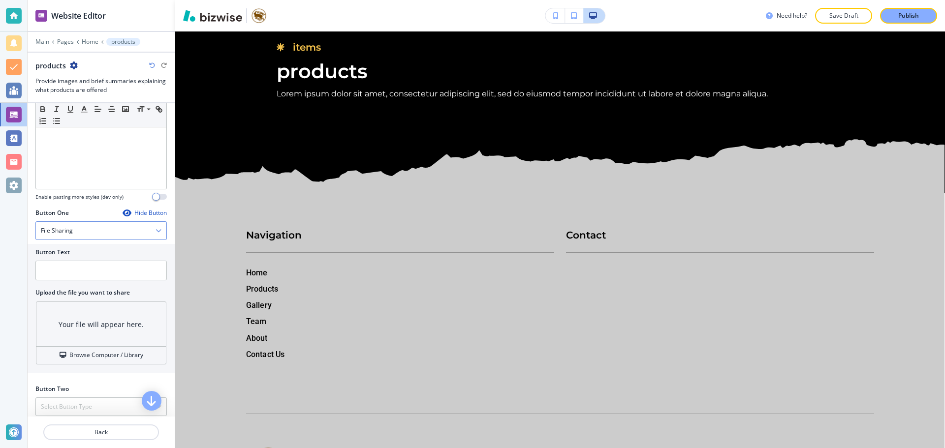
click at [99, 229] on div "File Sharing" at bounding box center [101, 231] width 130 height 18
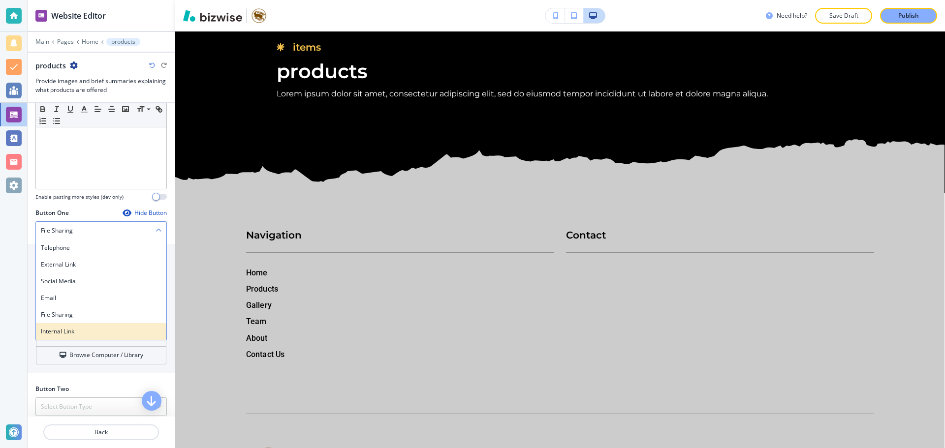
click at [70, 333] on h4 "Internal Link" at bounding box center [101, 331] width 121 height 9
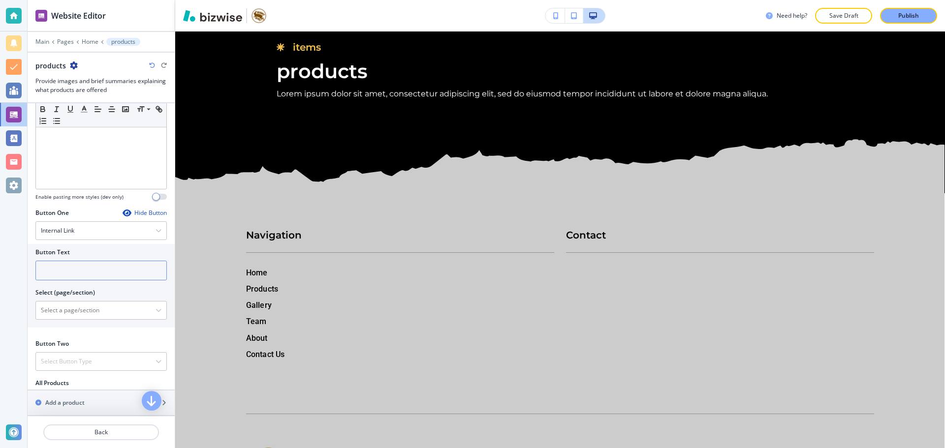
click at [78, 268] on input "text" at bounding box center [100, 271] width 131 height 20
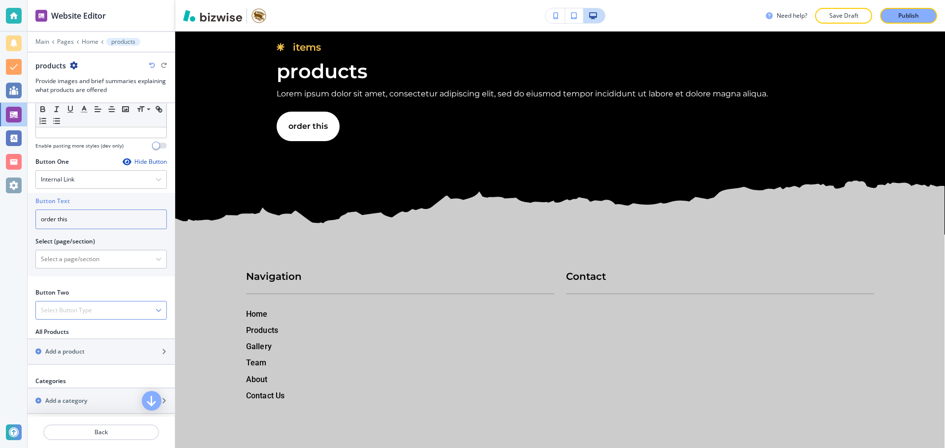
scroll to position [344, 0]
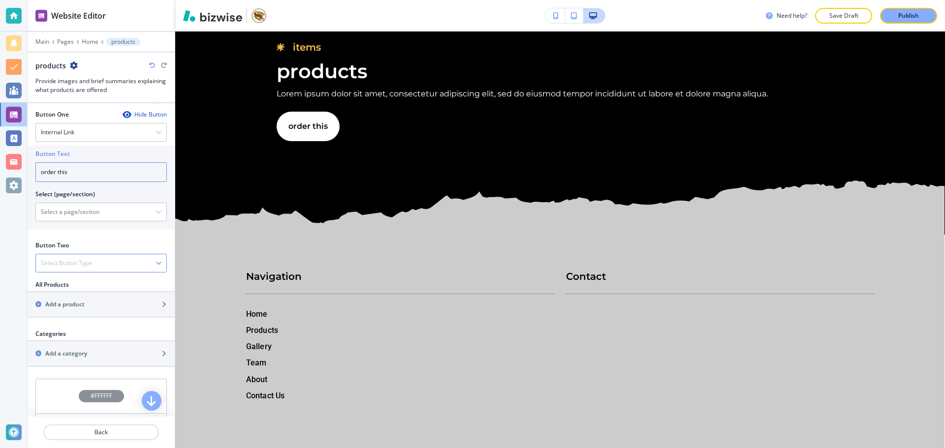
type input "order this"
click at [98, 261] on div "Select Button Type" at bounding box center [101, 263] width 130 height 18
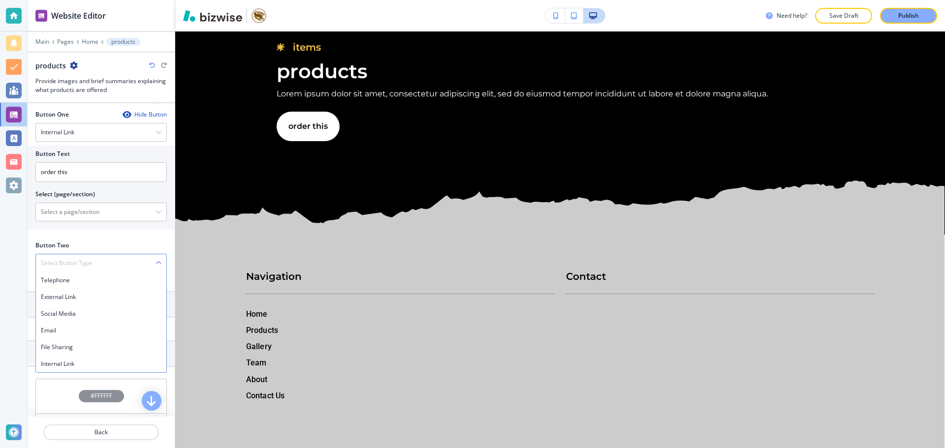
click at [98, 261] on div "Select Button Type" at bounding box center [101, 263] width 130 height 18
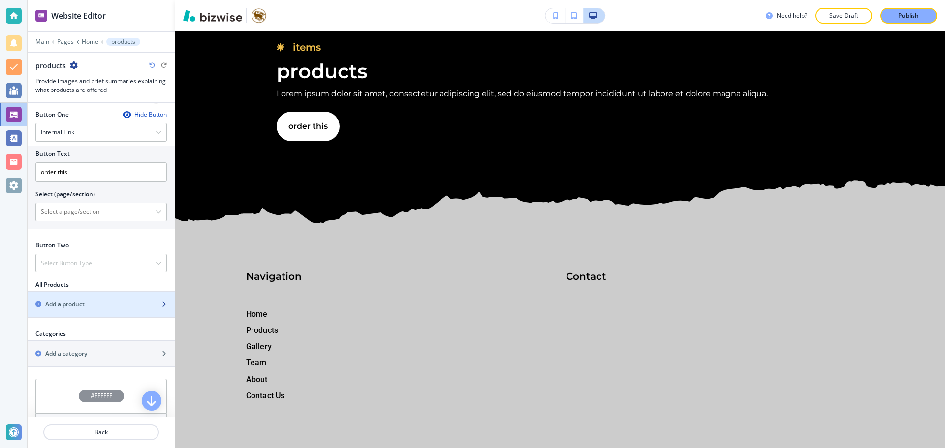
click at [86, 309] on div "button" at bounding box center [101, 313] width 147 height 8
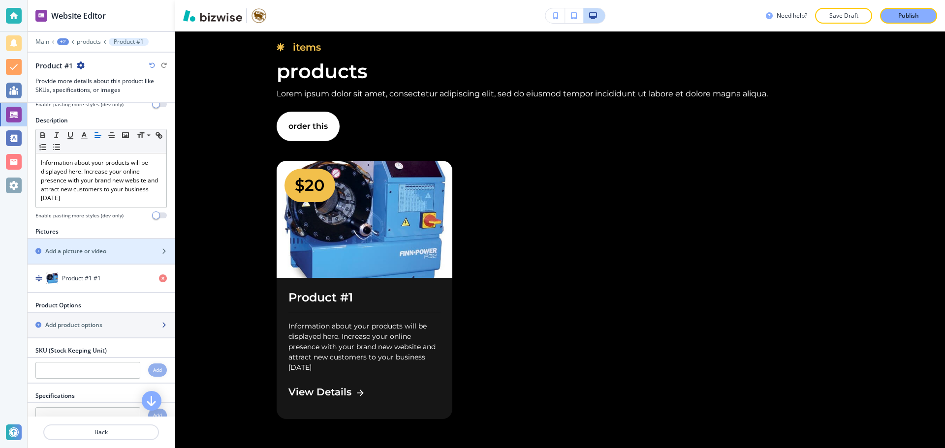
scroll to position [98, 0]
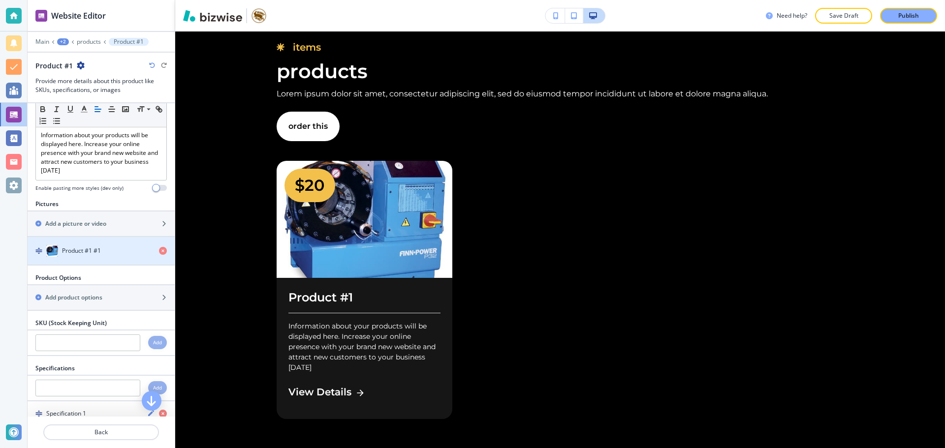
click at [143, 249] on div "Product #1 #1" at bounding box center [89, 251] width 123 height 12
click at [128, 250] on div "Product #1 #1" at bounding box center [89, 251] width 123 height 12
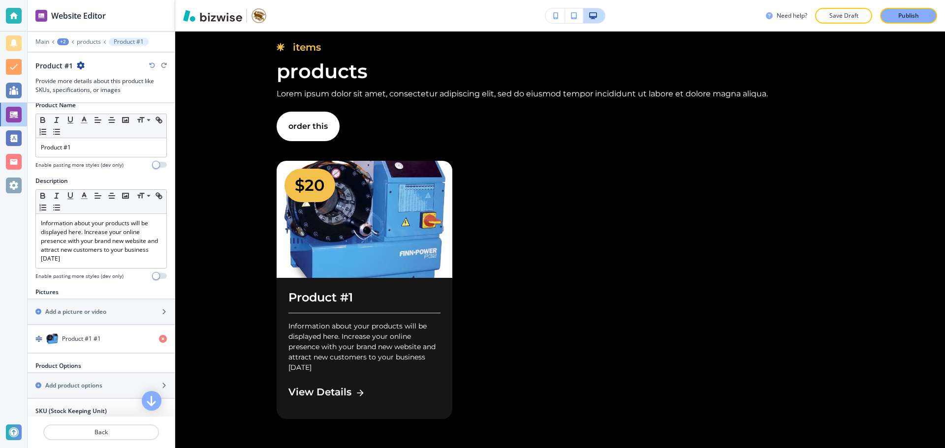
scroll to position [0, 0]
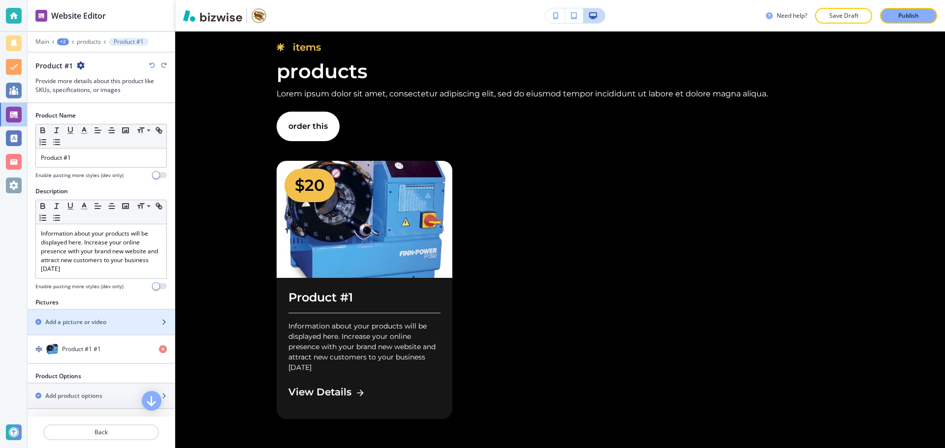
click at [105, 320] on h2 "Add a picture or video" at bounding box center [75, 322] width 61 height 9
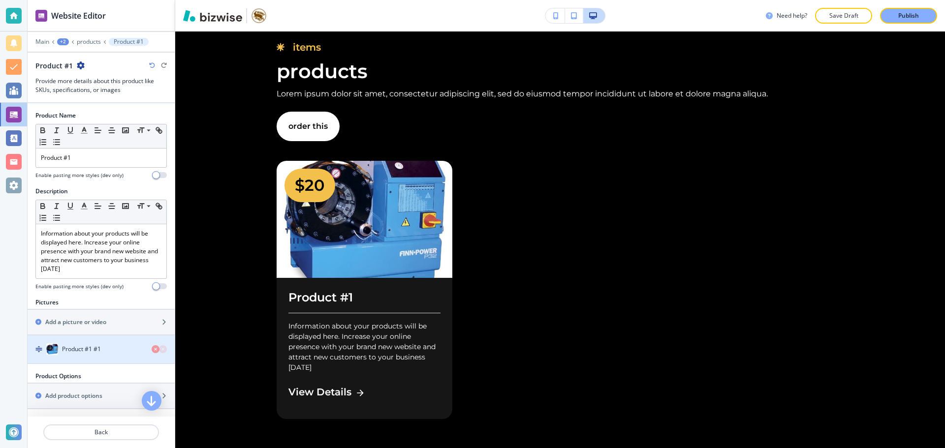
click at [67, 343] on div "Product #1 #1" at bounding box center [89, 349] width 123 height 12
click at [47, 348] on img "button" at bounding box center [52, 349] width 12 height 12
click at [97, 322] on h2 "Add a picture or video" at bounding box center [75, 322] width 61 height 9
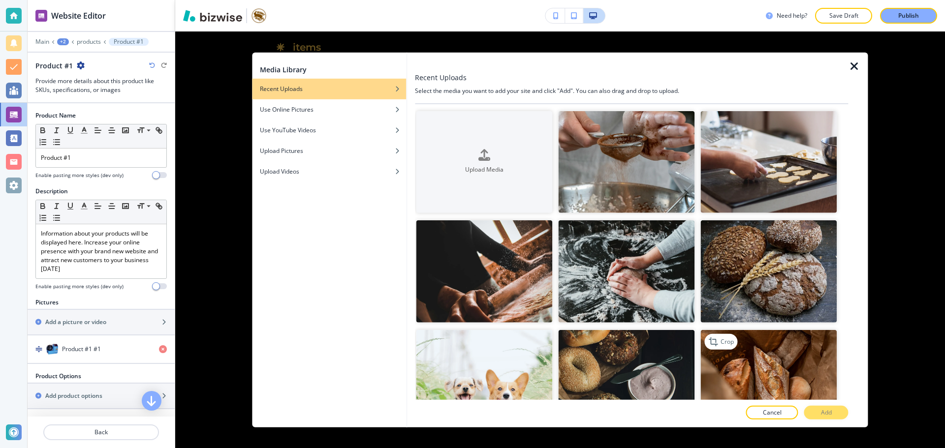
click at [761, 374] on img "button" at bounding box center [769, 381] width 136 height 102
click at [846, 413] on button "Add" at bounding box center [826, 413] width 44 height 14
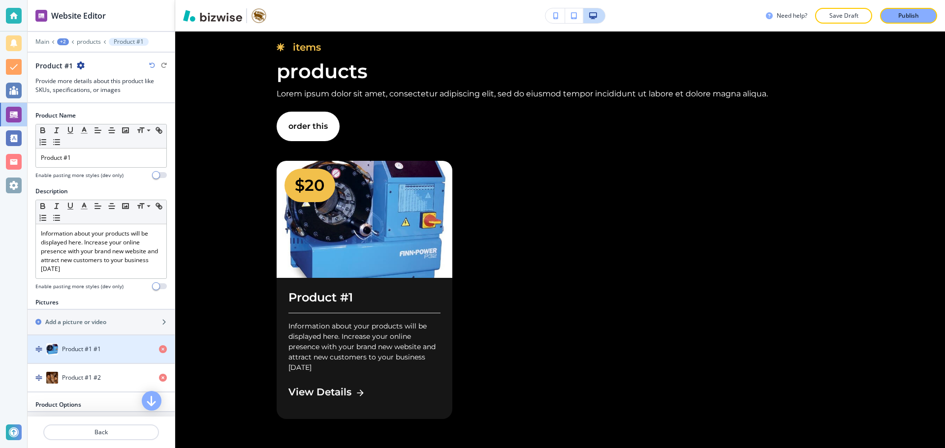
click at [83, 356] on div "button" at bounding box center [101, 359] width 147 height 8
drag, startPoint x: 112, startPoint y: 347, endPoint x: 116, endPoint y: 326, distance: 21.6
click at [116, 326] on div "Pictures Add a picture or video Product #1 #1 Product #1 #2" at bounding box center [101, 345] width 147 height 94
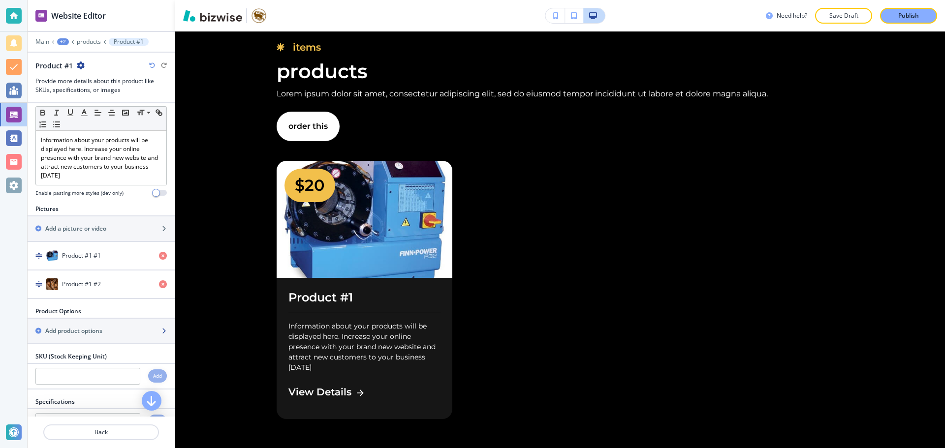
scroll to position [98, 0]
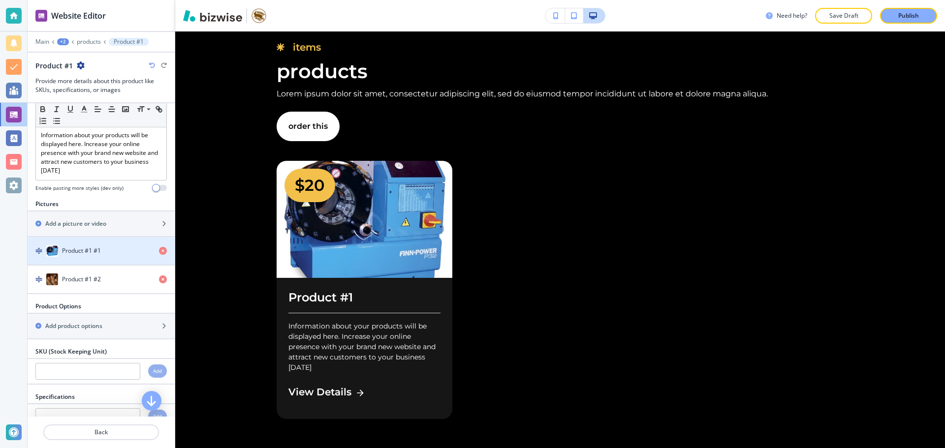
click at [151, 251] on div "Product #1 #1" at bounding box center [101, 251] width 147 height 12
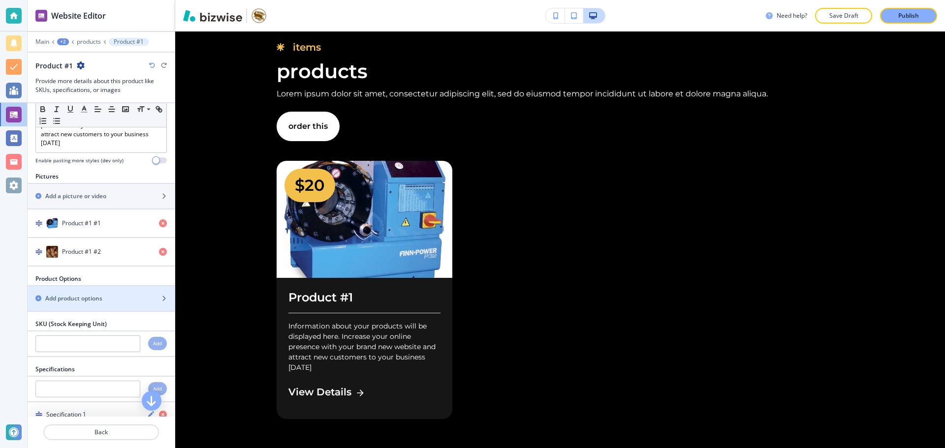
scroll to position [148, 0]
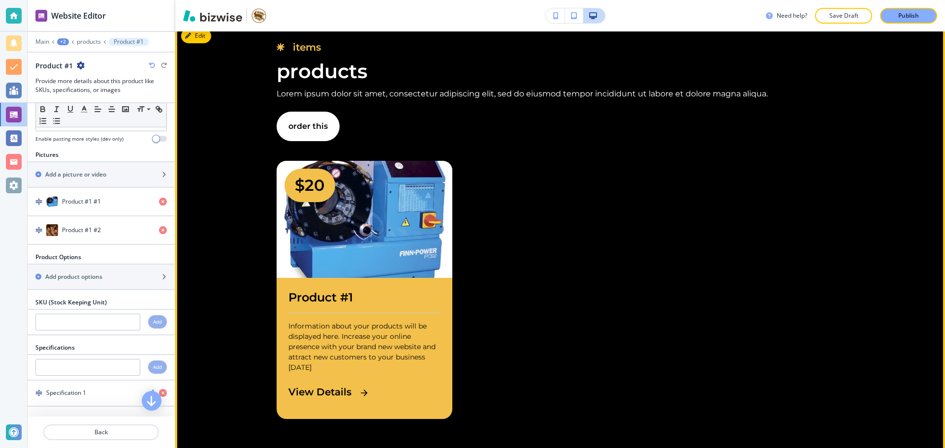
click at [406, 247] on img "button" at bounding box center [365, 219] width 176 height 117
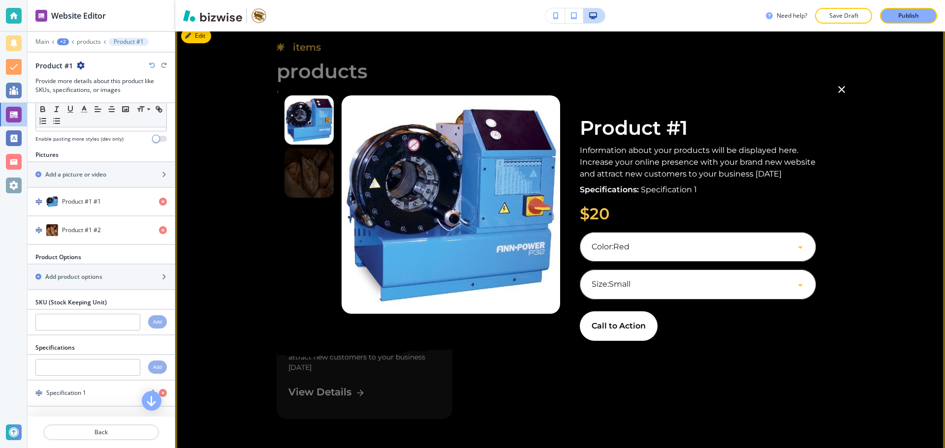
click at [543, 193] on img at bounding box center [450, 204] width 218 height 218
click at [314, 183] on div "Slide 2" at bounding box center [308, 173] width 49 height 49
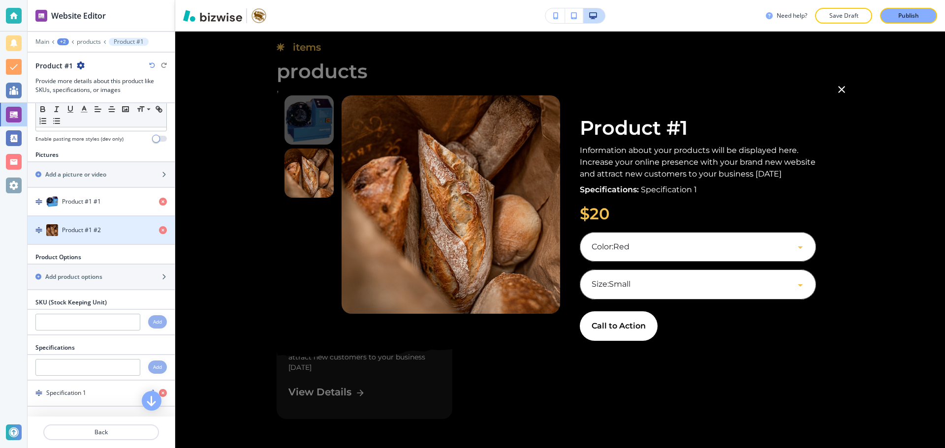
click at [58, 218] on div "button" at bounding box center [101, 220] width 147 height 8
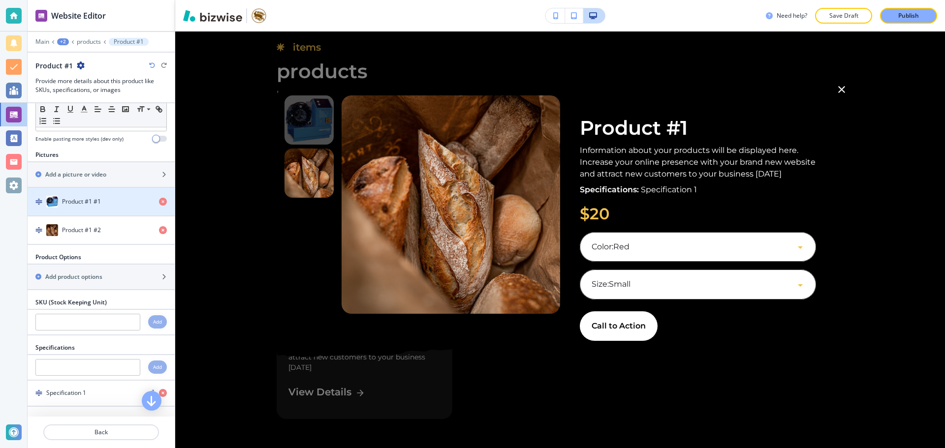
click at [65, 199] on h4 "Product #1 #1" at bounding box center [81, 201] width 39 height 9
click at [112, 145] on div "Description Small Normal Large Huge Information about your products will be dis…" at bounding box center [101, 94] width 147 height 111
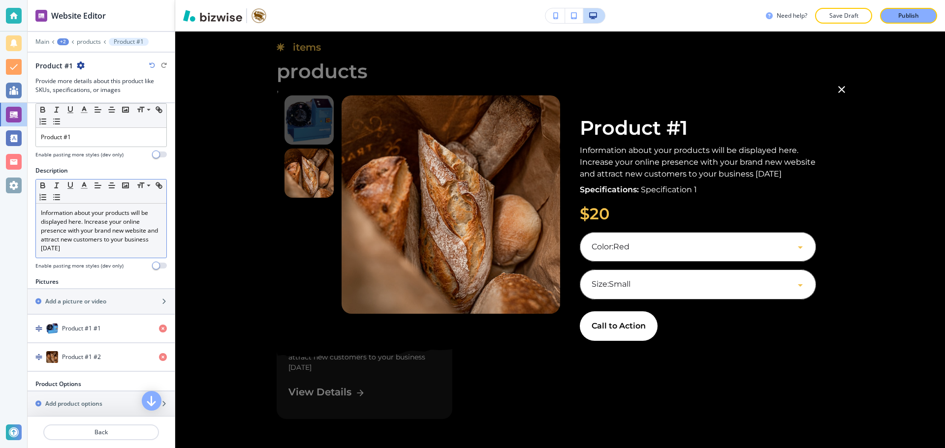
scroll to position [0, 0]
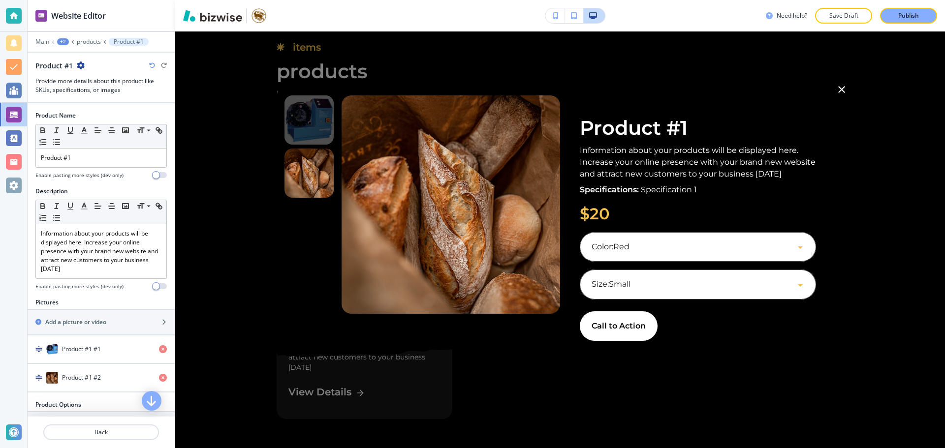
click at [96, 168] on div at bounding box center [100, 170] width 131 height 4
drag, startPoint x: 101, startPoint y: 154, endPoint x: 32, endPoint y: 158, distance: 69.0
click at [32, 158] on div "Product Name Small Normal Large Huge Product #1 Enable pasting more styles (dev…" at bounding box center [101, 149] width 147 height 76
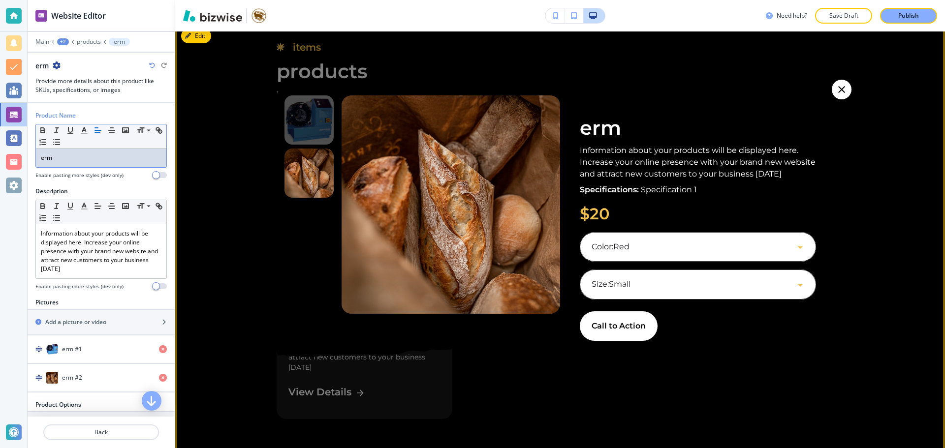
click at [841, 92] on icon "button" at bounding box center [841, 90] width 12 height 12
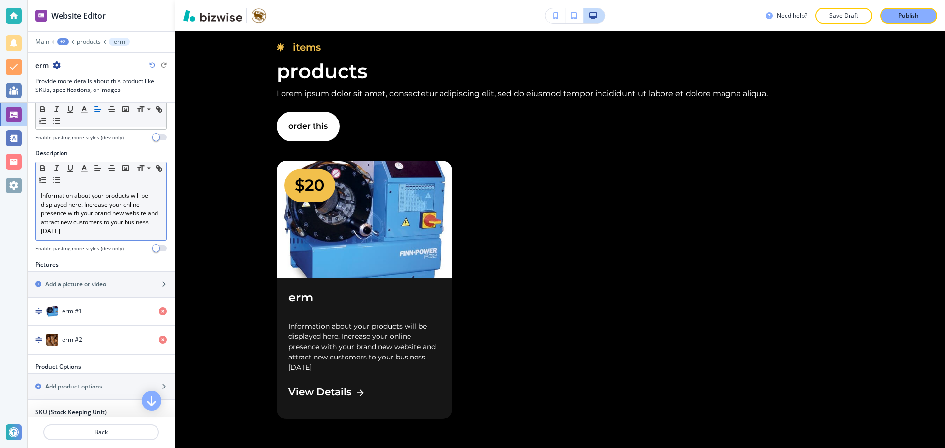
scroll to position [98, 0]
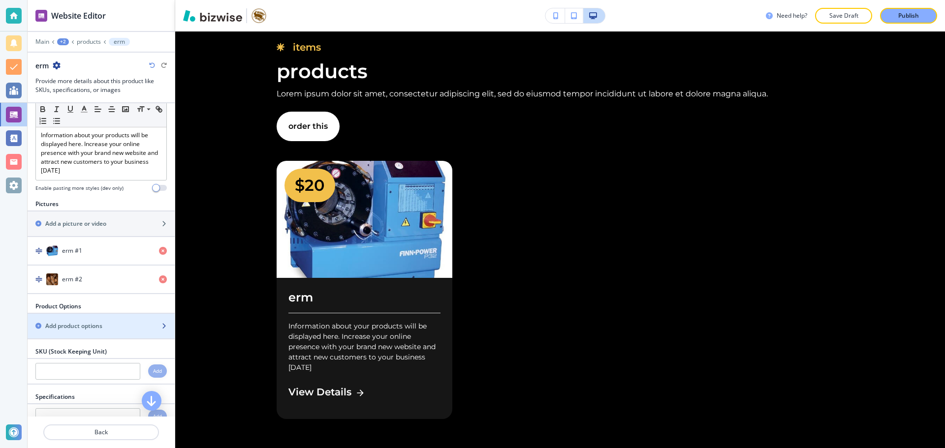
click at [78, 324] on h2 "Add product options" at bounding box center [73, 326] width 57 height 9
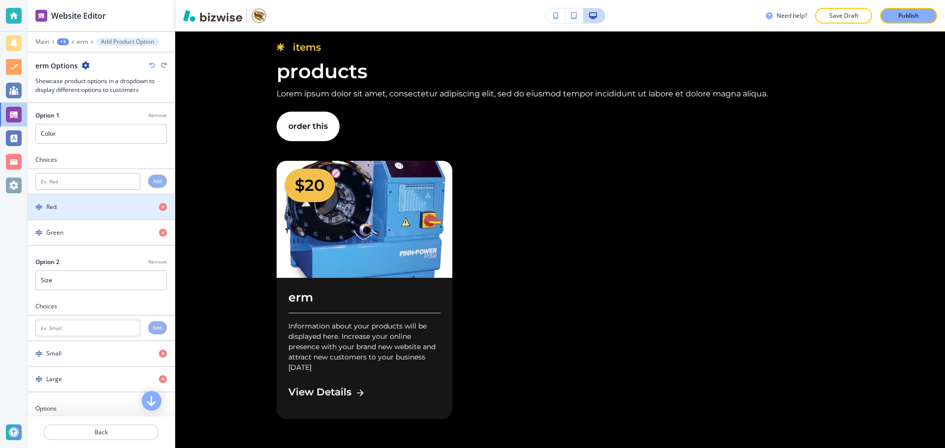
click at [91, 206] on div "Red" at bounding box center [89, 207] width 123 height 9
click at [838, 18] on p "Save Draft" at bounding box center [843, 15] width 31 height 9
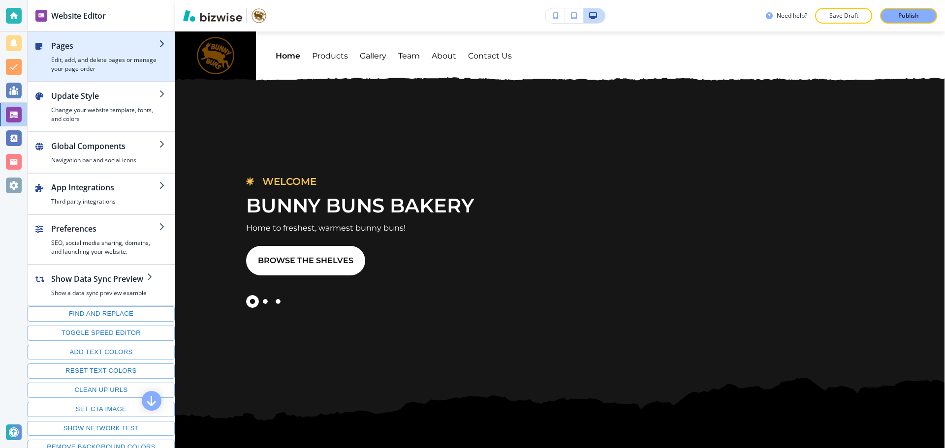
click at [124, 63] on h4 "Edit, add, and delete pages or manage your page order" at bounding box center [105, 65] width 108 height 18
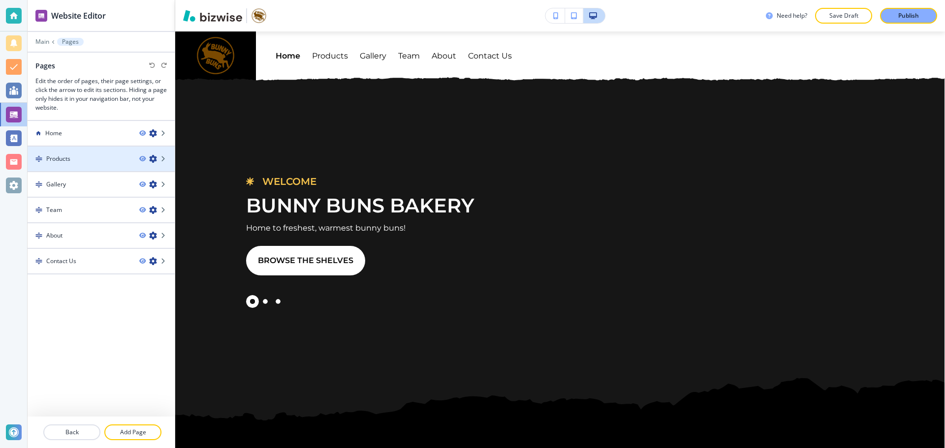
click at [94, 147] on div at bounding box center [101, 151] width 147 height 8
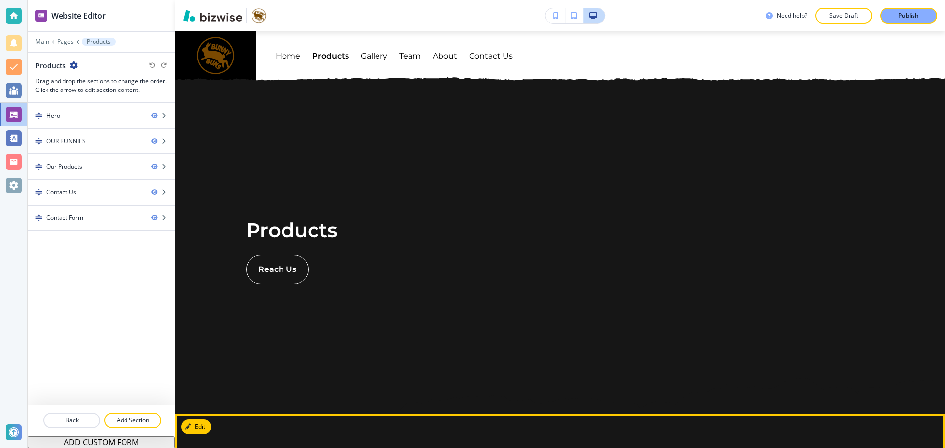
click at [98, 135] on div at bounding box center [101, 133] width 147 height 8
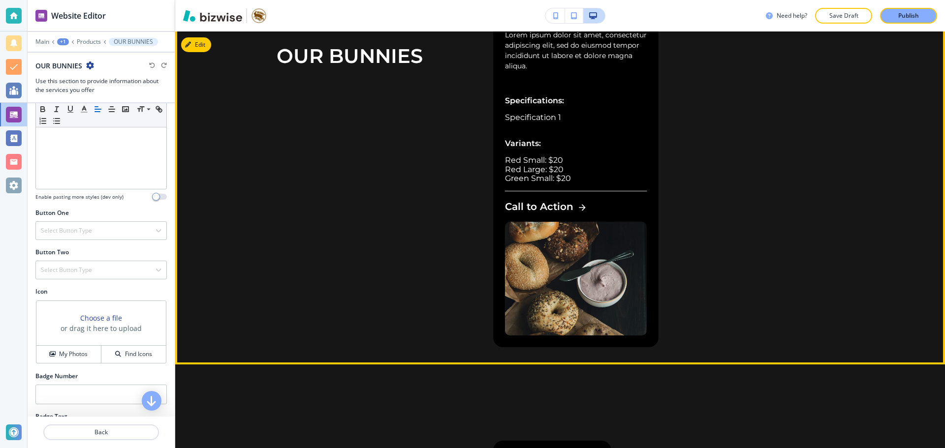
scroll to position [520, 0]
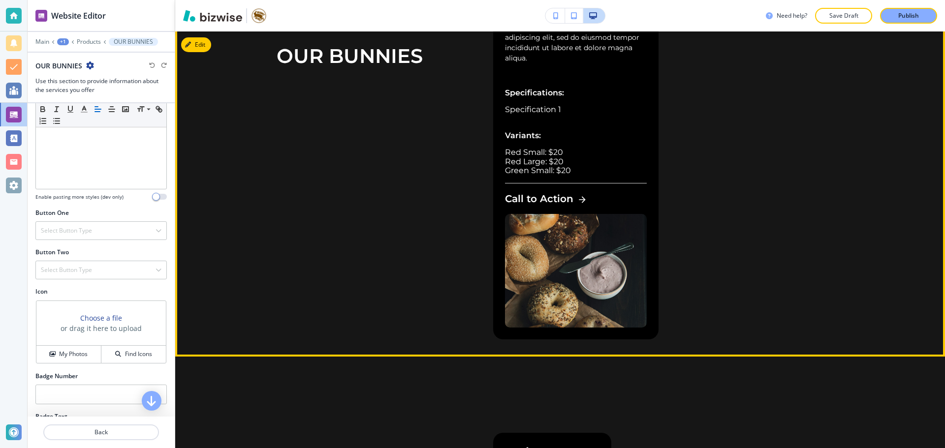
click at [792, 166] on div "Bagel Lorem ipsum dolor sit amet, consectetur adipiscing elit, sed do eiusmod t…" at bounding box center [668, 192] width 350 height 293
click at [792, 167] on div "Bagel Lorem ipsum dolor sit amet, consectetur adipiscing elit, sed do eiusmod t…" at bounding box center [668, 192] width 350 height 293
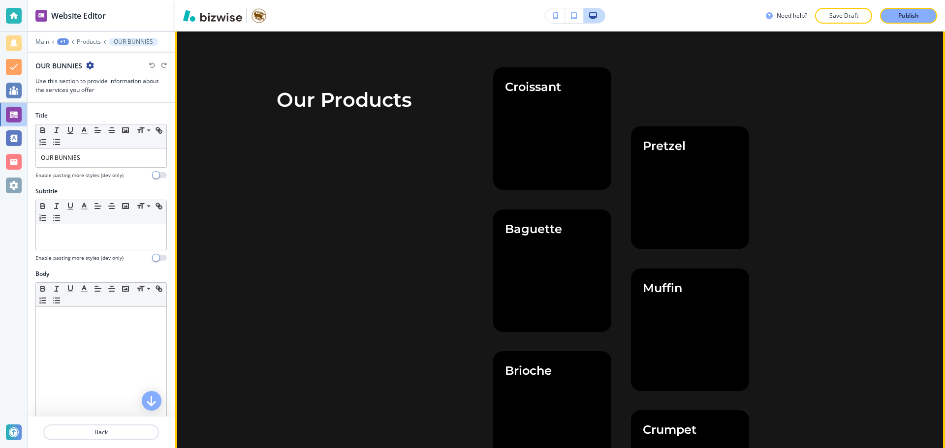
scroll to position [815, 0]
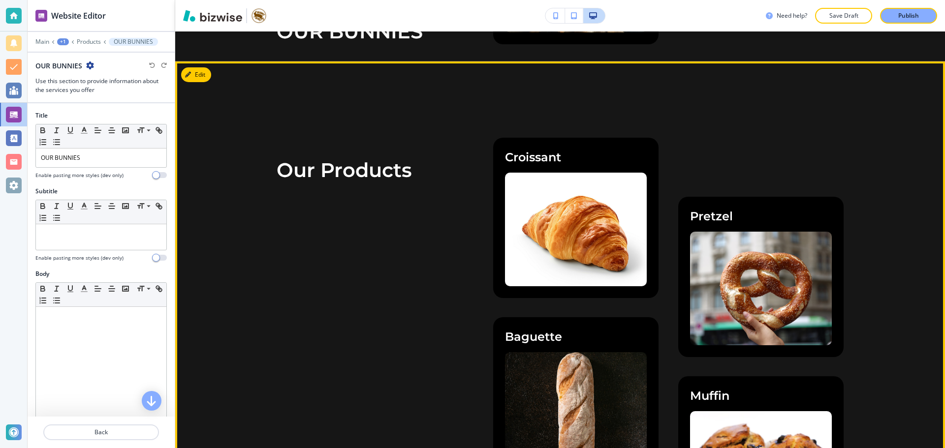
click at [195, 71] on button "Edit This Section" at bounding box center [214, 74] width 66 height 15
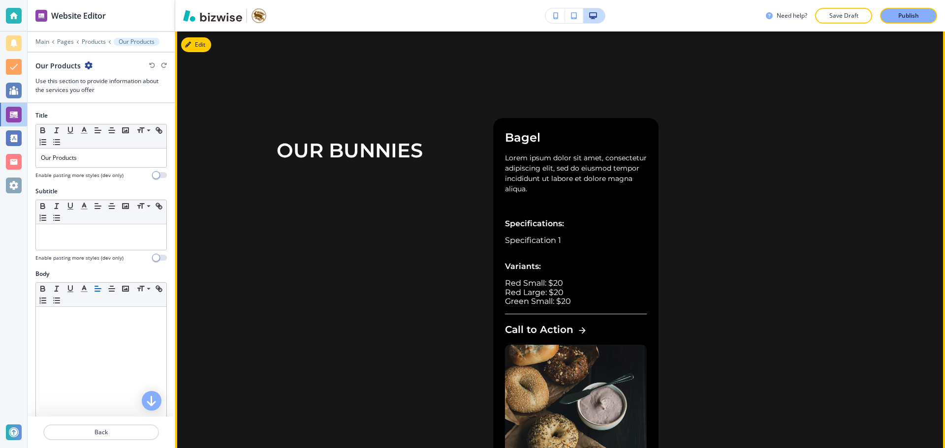
scroll to position [353, 0]
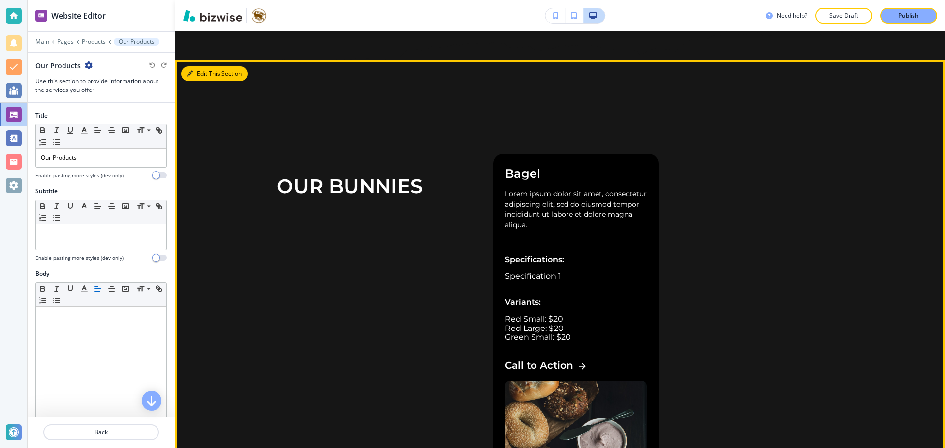
click at [197, 75] on button "Edit This Section" at bounding box center [214, 73] width 66 height 15
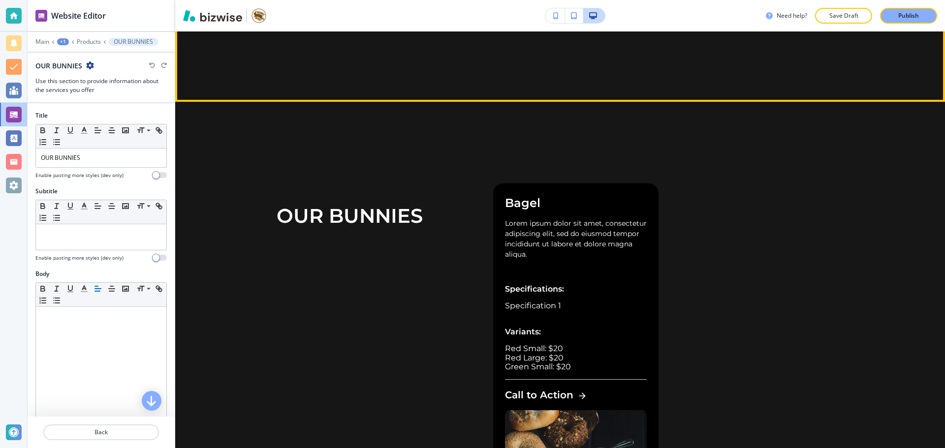
scroll to position [323, 0]
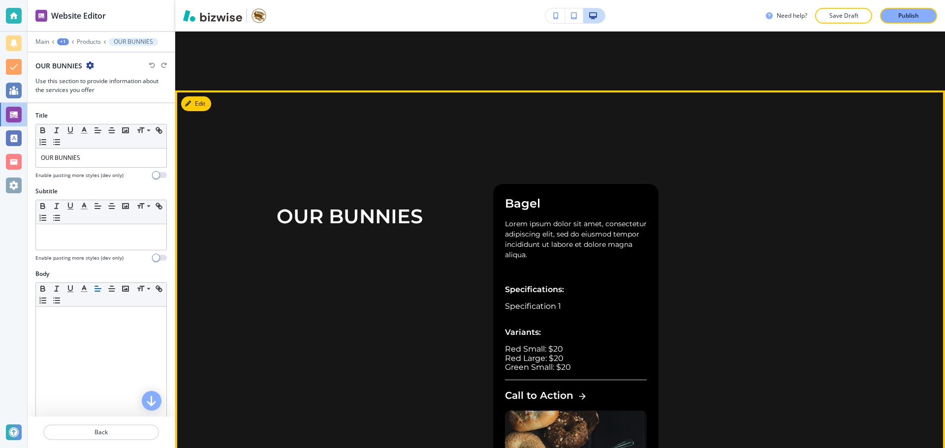
click at [879, 122] on section "OUR BUNNIES Bagel Lorem ipsum dolor sit amet, consectetur adipiscing elit, sed …" at bounding box center [560, 292] width 770 height 522
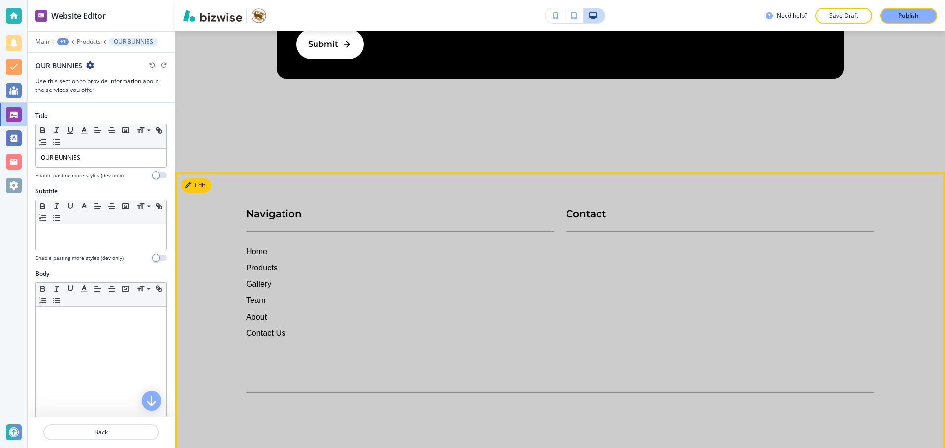
scroll to position [2242, 0]
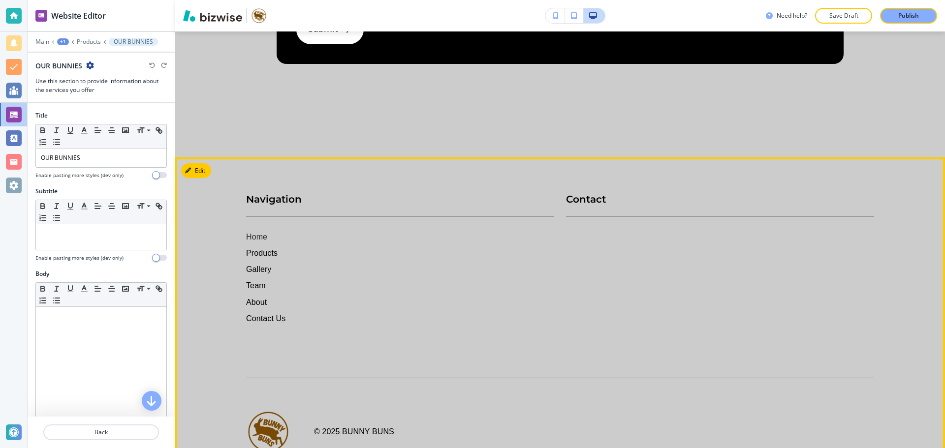
click at [262, 235] on h6 "Home" at bounding box center [400, 237] width 308 height 12
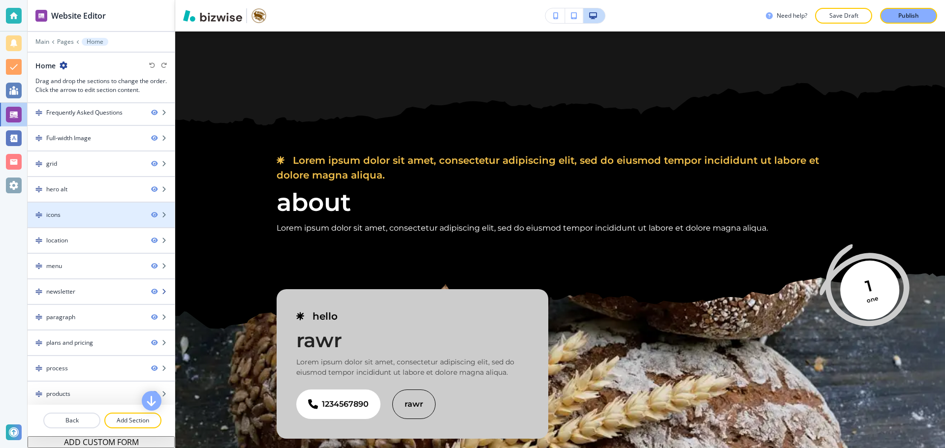
scroll to position [236, 0]
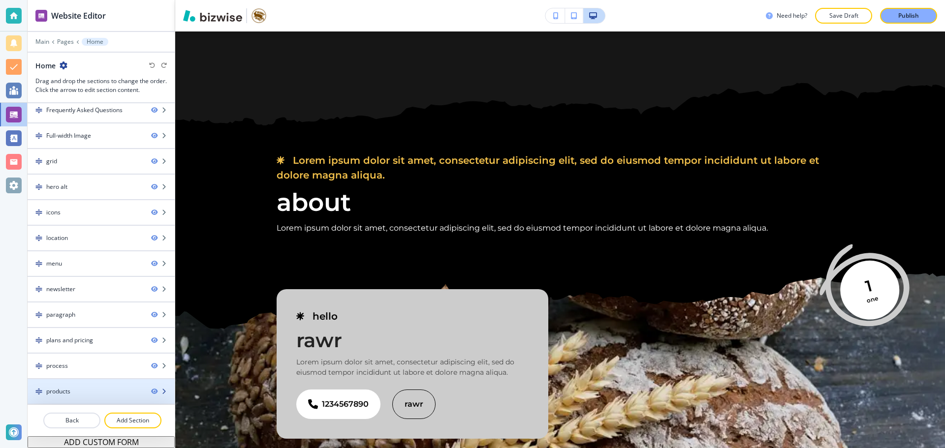
click at [92, 391] on div "products" at bounding box center [86, 391] width 116 height 9
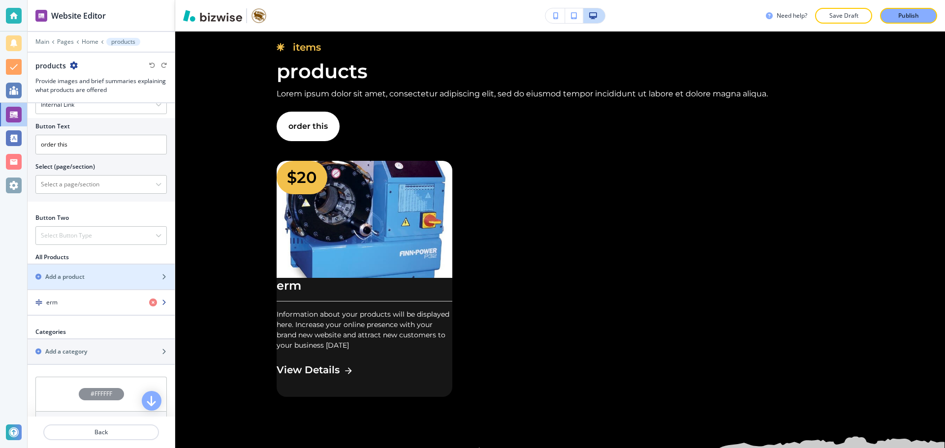
scroll to position [394, 0]
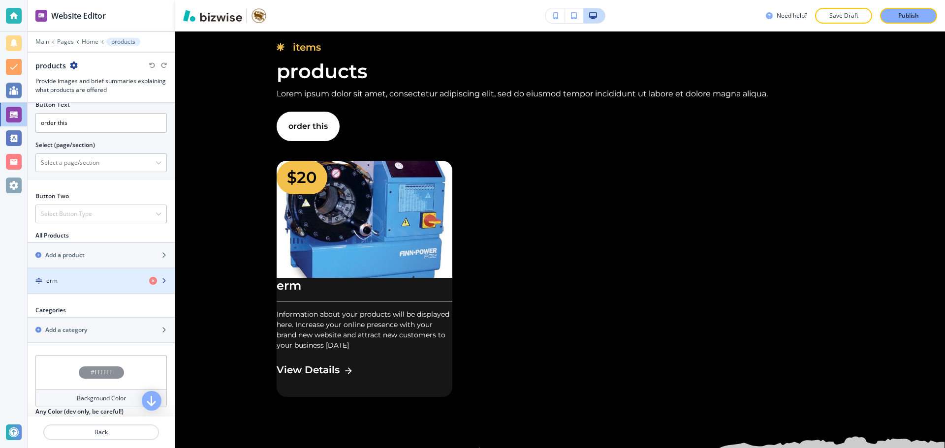
click at [120, 286] on div "button" at bounding box center [101, 289] width 147 height 8
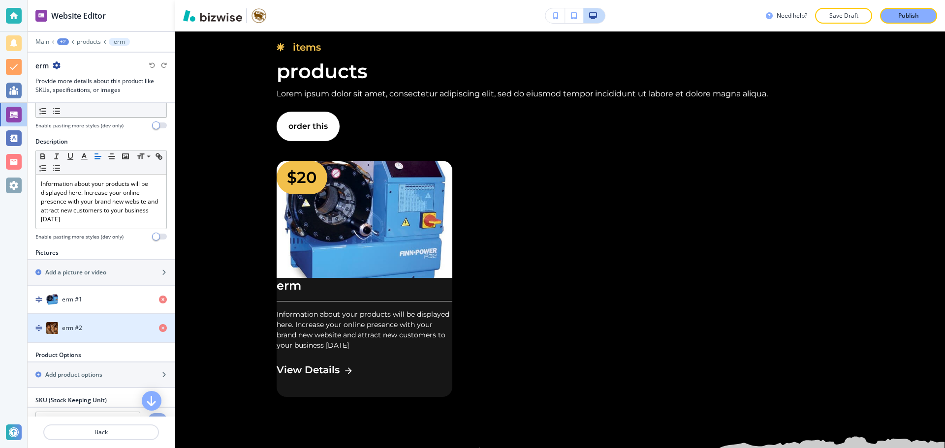
scroll to position [49, 0]
click at [112, 326] on div "erm #2" at bounding box center [89, 329] width 123 height 12
click at [108, 326] on div "erm #2" at bounding box center [89, 329] width 123 height 12
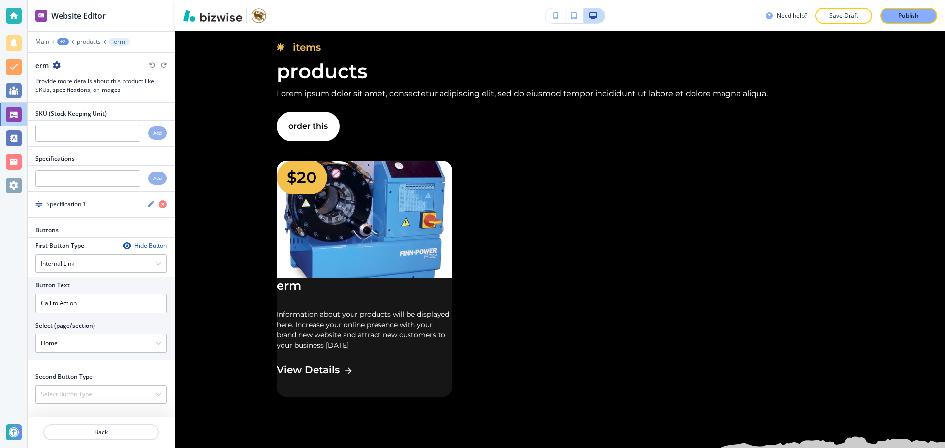
scroll to position [339, 0]
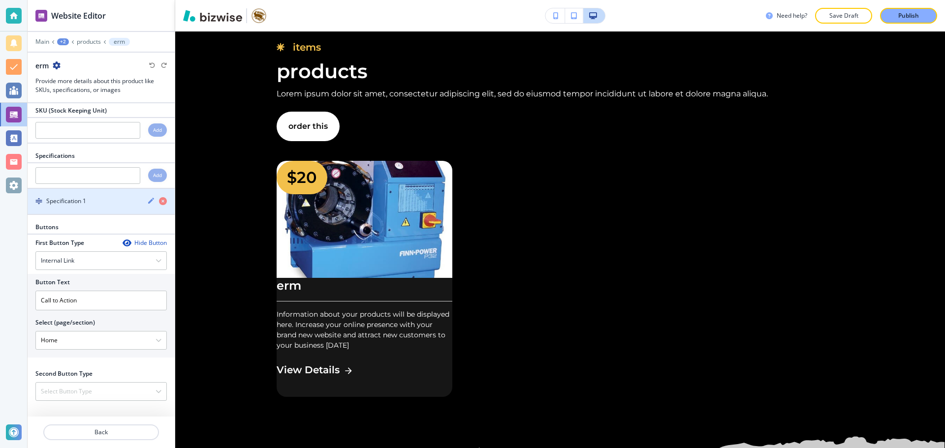
click at [147, 204] on icon "button" at bounding box center [151, 201] width 8 height 8
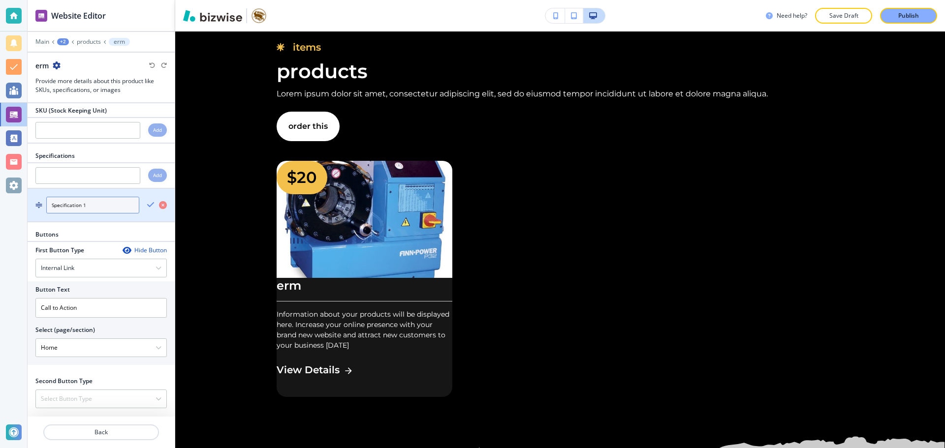
drag, startPoint x: 114, startPoint y: 206, endPoint x: 43, endPoint y: 206, distance: 70.4
click at [43, 206] on div "Specification 1" at bounding box center [84, 205] width 112 height 17
type input "rawr"
click at [109, 229] on div "Product Name Small Normal Large Huge erm Enable pasting more styles (dev only) …" at bounding box center [101, 259] width 147 height 313
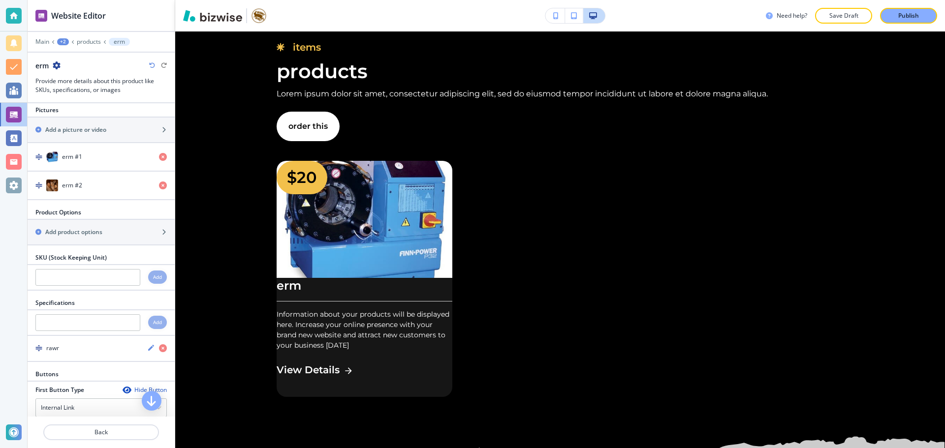
scroll to position [192, 0]
click at [148, 348] on icon "button" at bounding box center [151, 348] width 6 height 6
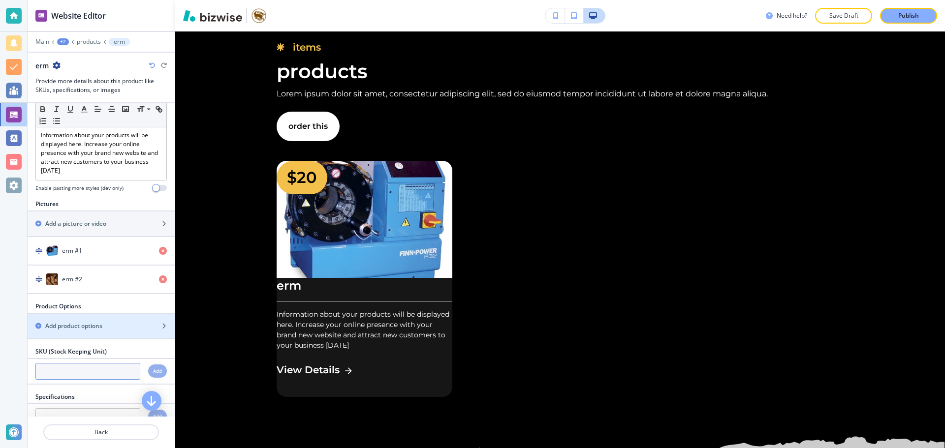
scroll to position [93, 0]
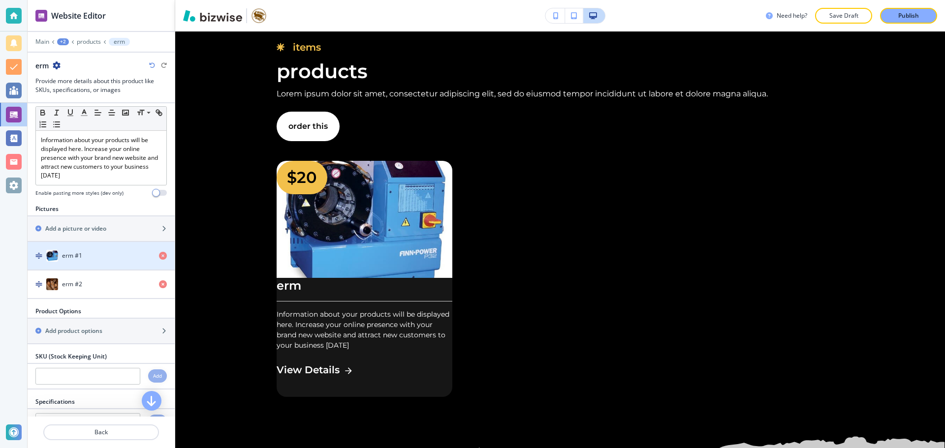
click at [124, 261] on div "erm #1" at bounding box center [89, 256] width 123 height 12
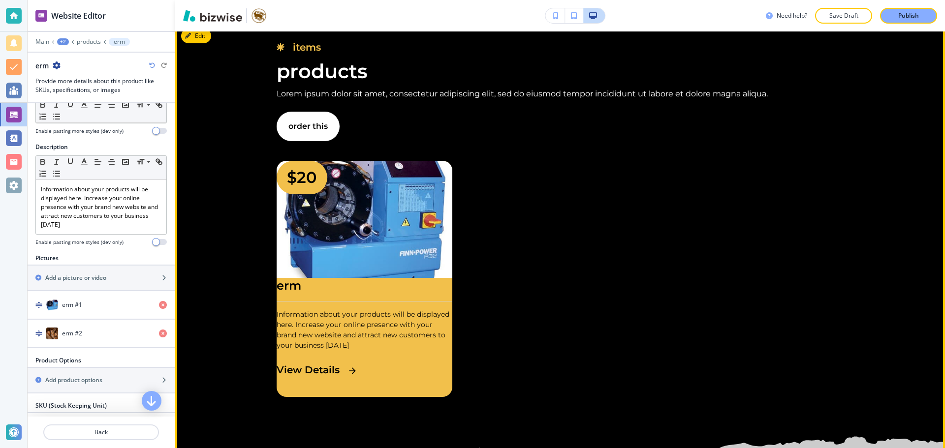
click at [354, 278] on img "button" at bounding box center [365, 219] width 176 height 117
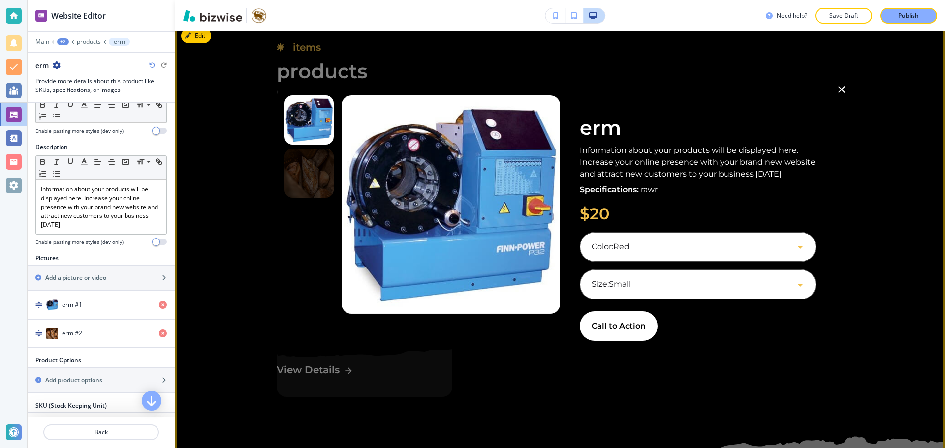
click at [651, 0] on body "Website Editor Main +2 products erm erm Provide more details about this product…" at bounding box center [472, 0] width 945 height 0
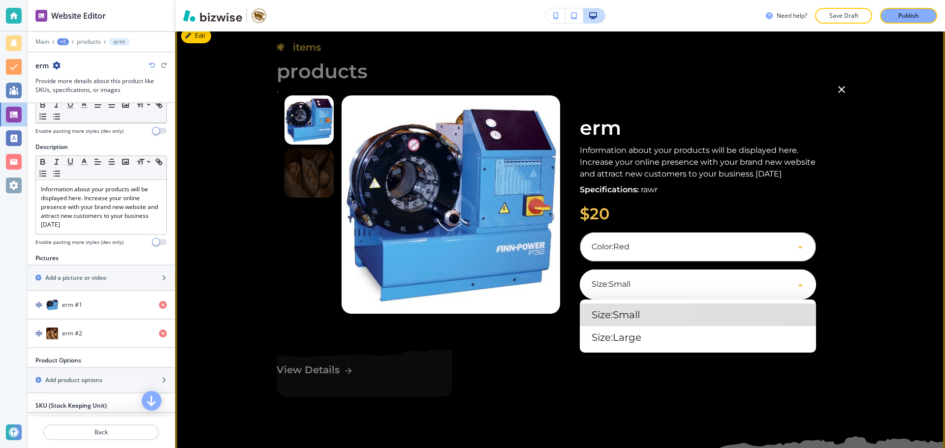
drag, startPoint x: 651, startPoint y: 286, endPoint x: 638, endPoint y: 295, distance: 16.1
click at [653, 287] on div at bounding box center [472, 224] width 945 height 448
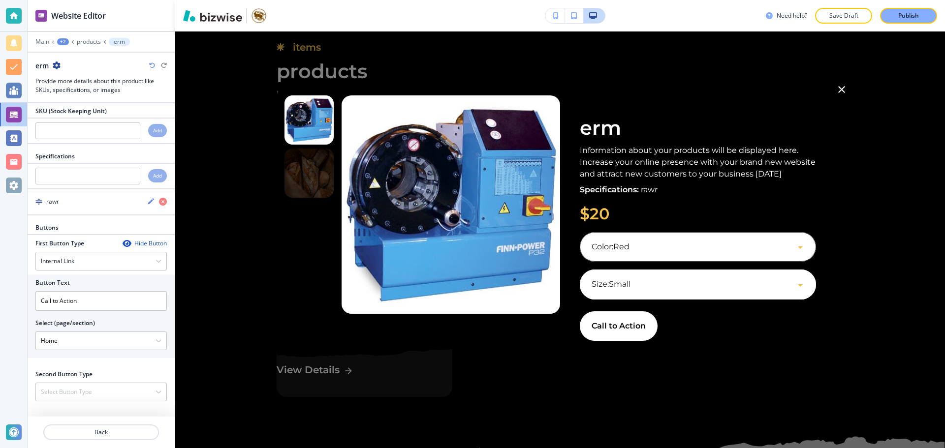
scroll to position [339, 0]
click at [84, 201] on div "rawr" at bounding box center [84, 201] width 112 height 9
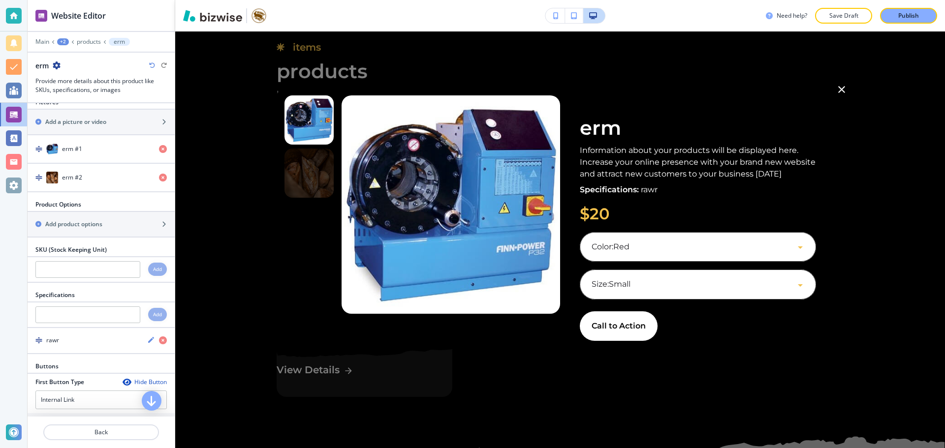
scroll to position [207, 0]
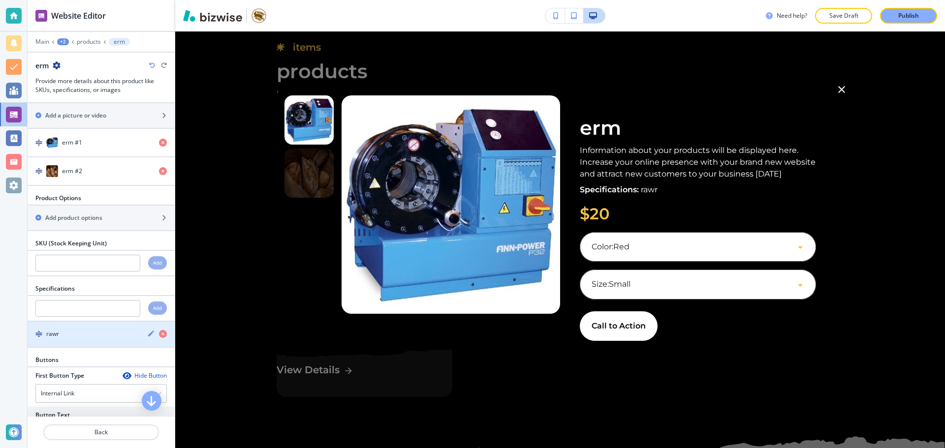
click at [148, 334] on icon "button" at bounding box center [151, 334] width 6 height 6
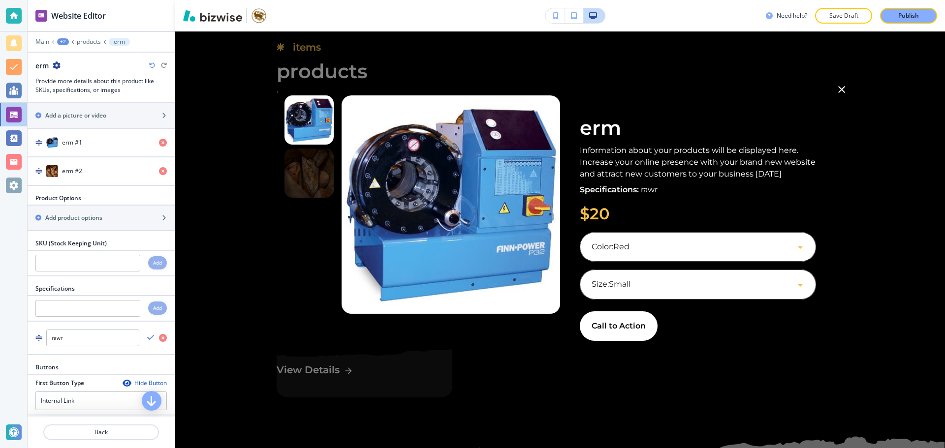
click at [162, 362] on div "Product Name Small Normal Large Huge erm Enable pasting more styles (dev only) …" at bounding box center [101, 259] width 147 height 313
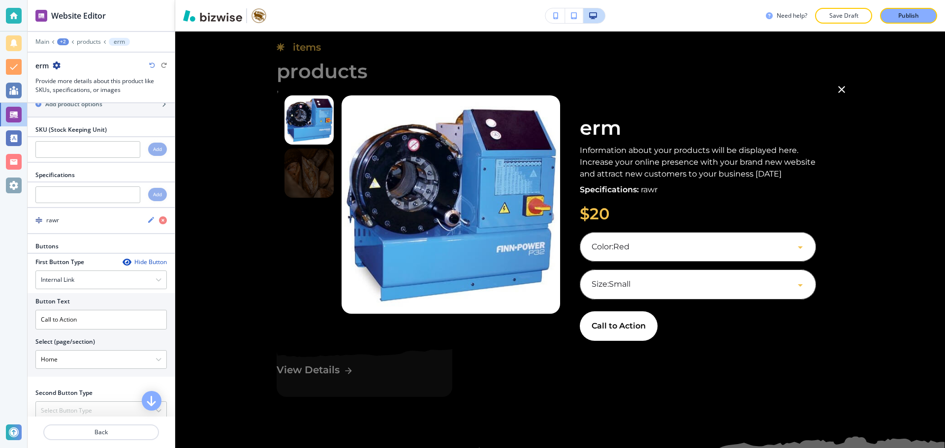
scroll to position [339, 0]
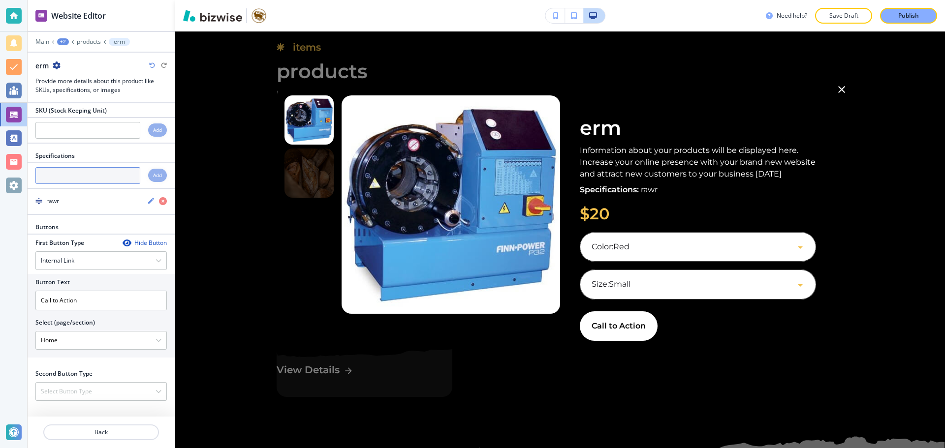
click at [106, 179] on input "text" at bounding box center [87, 175] width 105 height 17
type input "s"
type input "jdf"
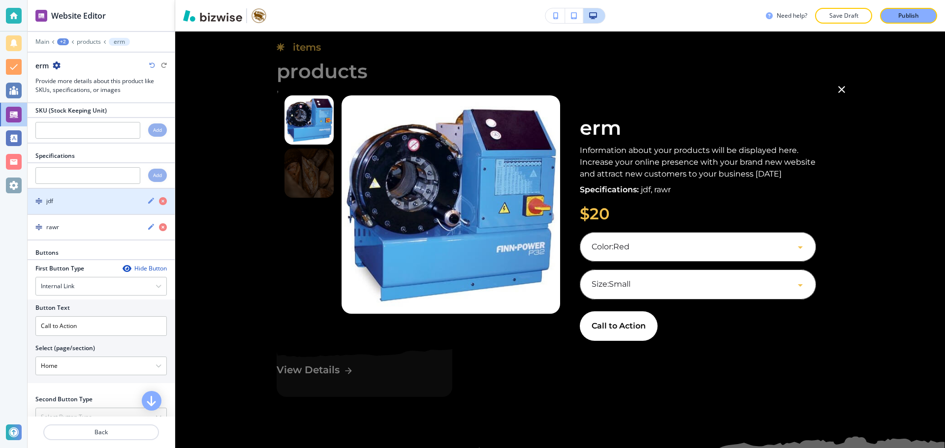
click at [147, 198] on icon "button" at bounding box center [151, 201] width 8 height 8
click at [108, 153] on div "Specifications" at bounding box center [101, 156] width 147 height 9
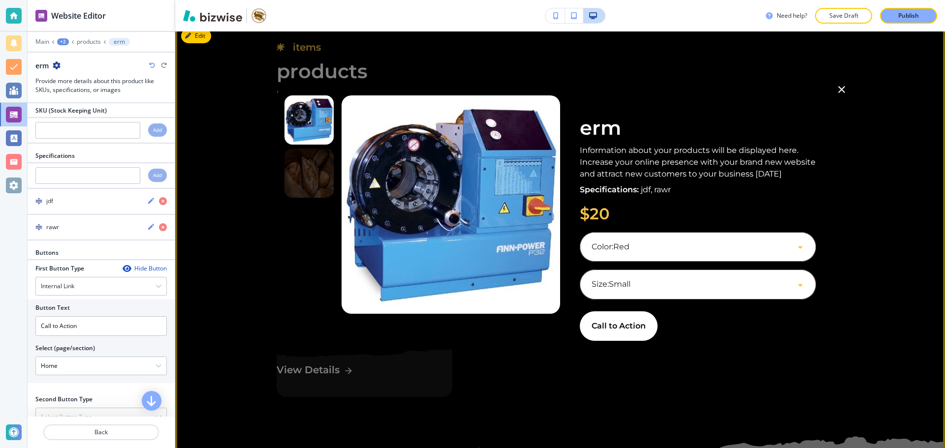
click at [714, 265] on div "Color : Red Red ​ Size : Small Small ​" at bounding box center [698, 266] width 236 height 68
click at [707, 0] on body "Website Editor Main +2 products erm erm Provide more details about this product…" at bounding box center [472, 0] width 945 height 0
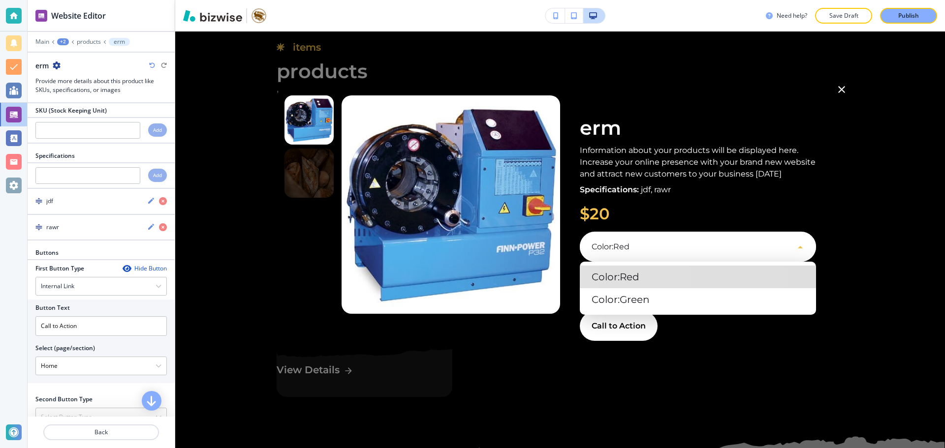
click at [707, 246] on div at bounding box center [472, 224] width 945 height 448
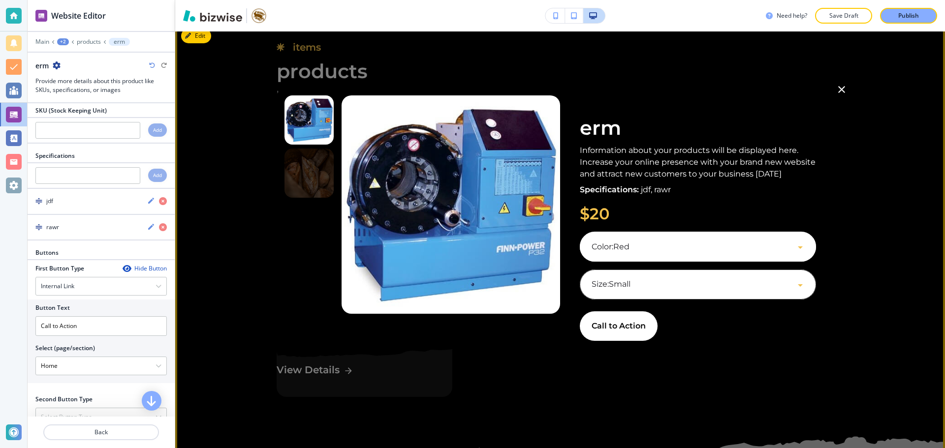
click at [693, 0] on body "Website Editor Main +2 products erm erm Provide more details about this product…" at bounding box center [472, 0] width 945 height 0
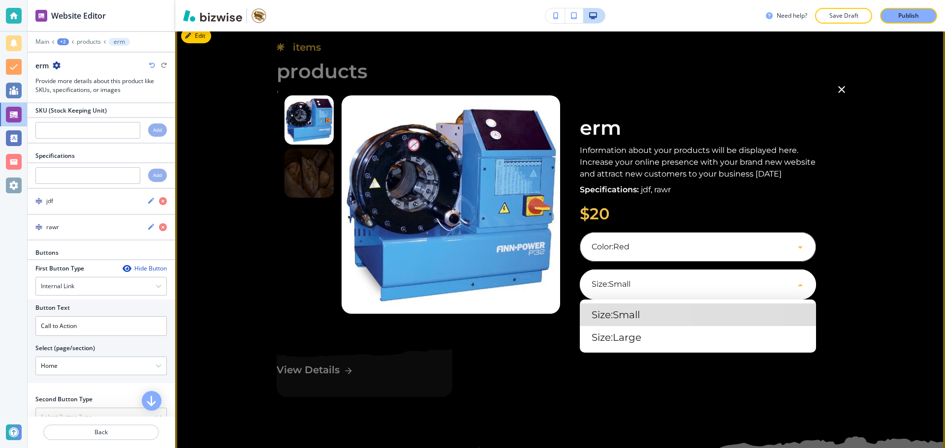
click at [693, 281] on div at bounding box center [472, 224] width 945 height 448
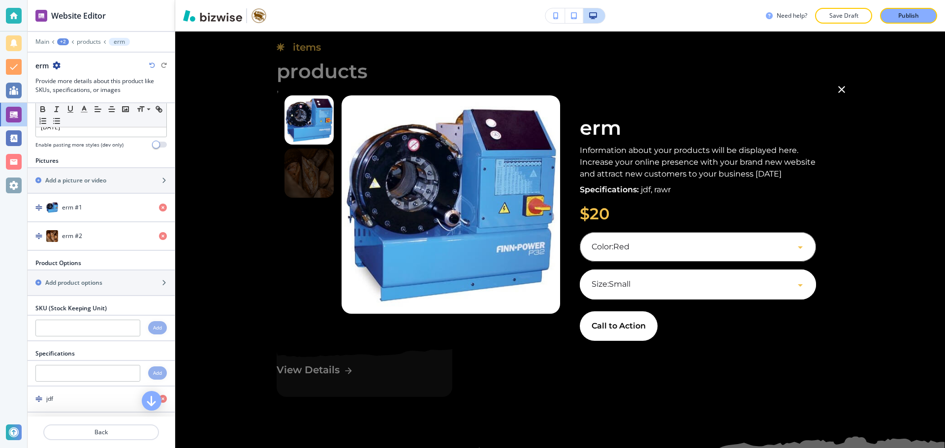
scroll to position [148, 0]
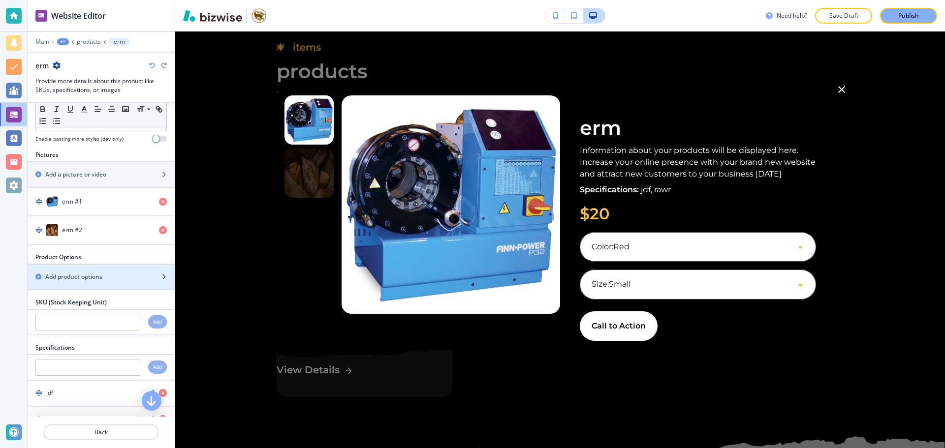
click at [101, 279] on h2 "Add product options" at bounding box center [73, 277] width 57 height 9
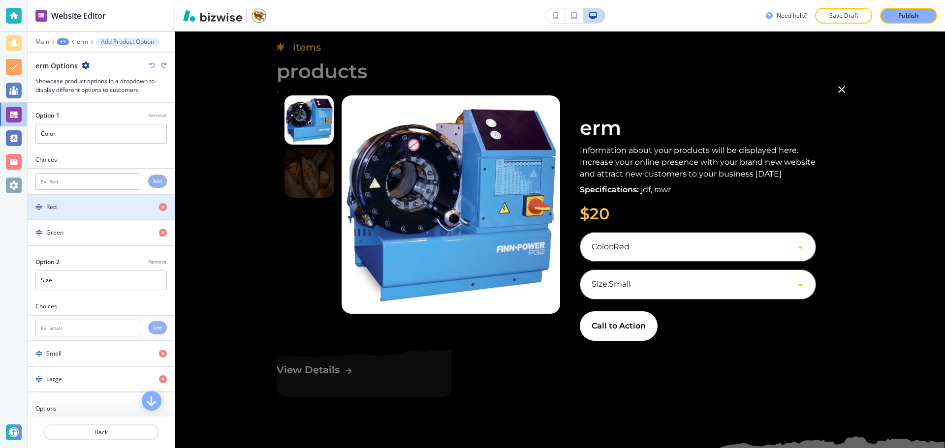
click at [155, 201] on div "button" at bounding box center [101, 199] width 147 height 8
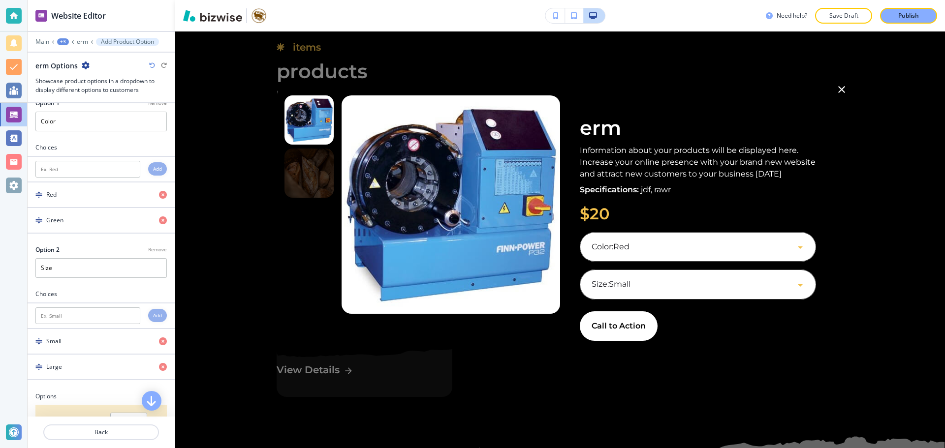
scroll to position [0, 0]
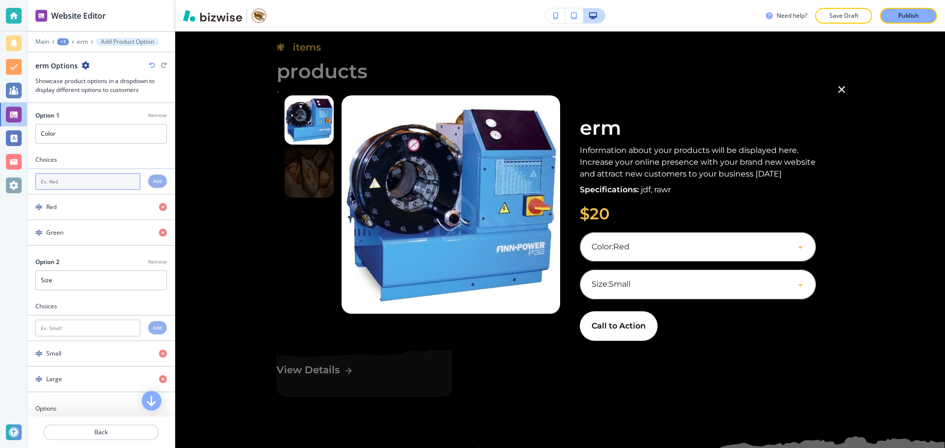
click at [74, 178] on input "text" at bounding box center [87, 181] width 105 height 17
type input "one"
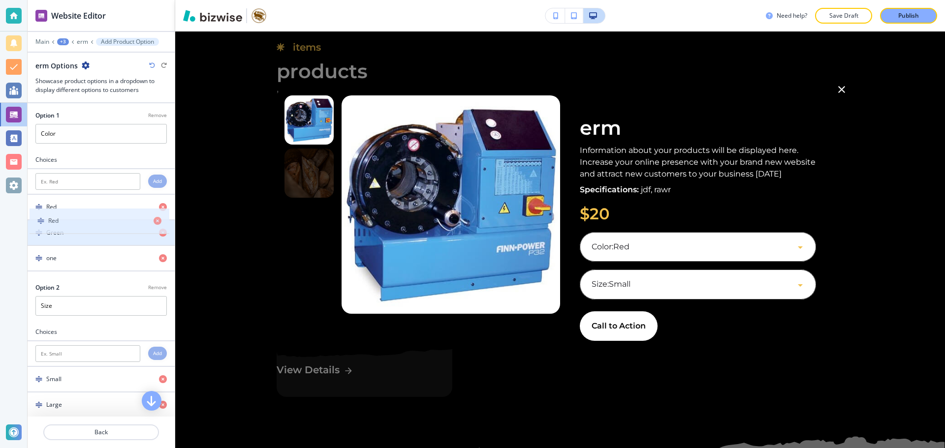
drag, startPoint x: 101, startPoint y: 207, endPoint x: 103, endPoint y: 221, distance: 13.9
click at [103, 221] on div "Red Green one" at bounding box center [101, 233] width 147 height 77
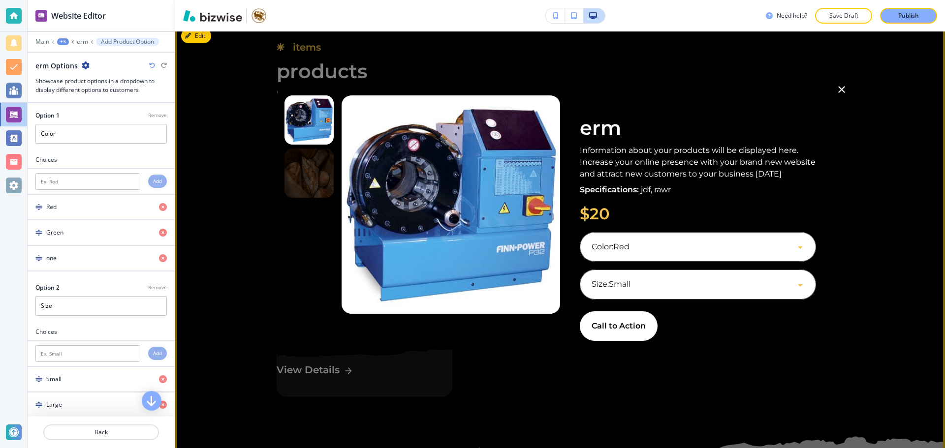
click at [682, 0] on body "Website Editor Main +3 erm Add Product Option erm Options Showcase product opti…" at bounding box center [472, 0] width 945 height 0
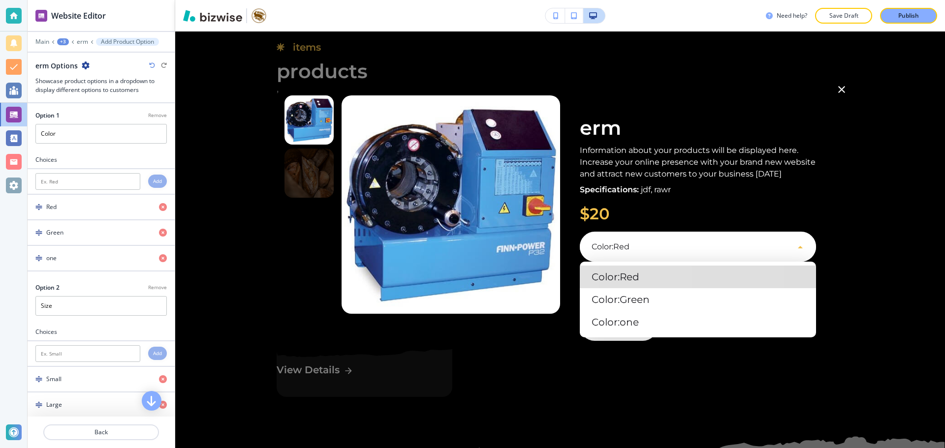
click at [682, 251] on div at bounding box center [472, 224] width 945 height 448
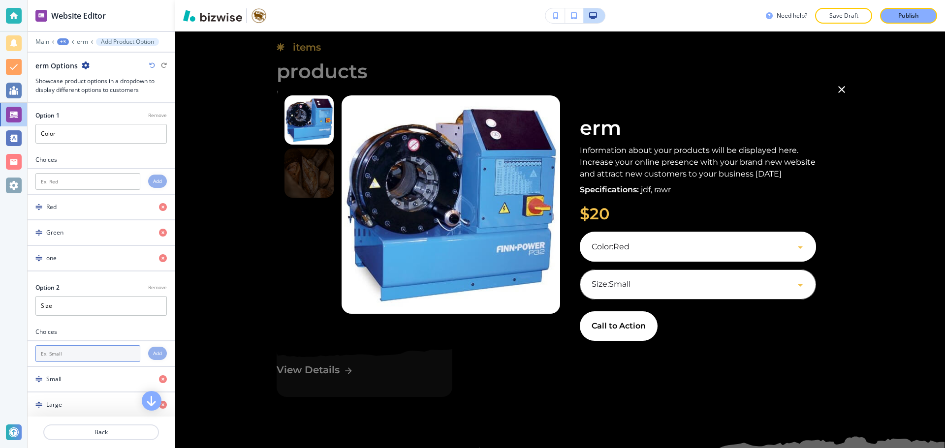
scroll to position [49, 0]
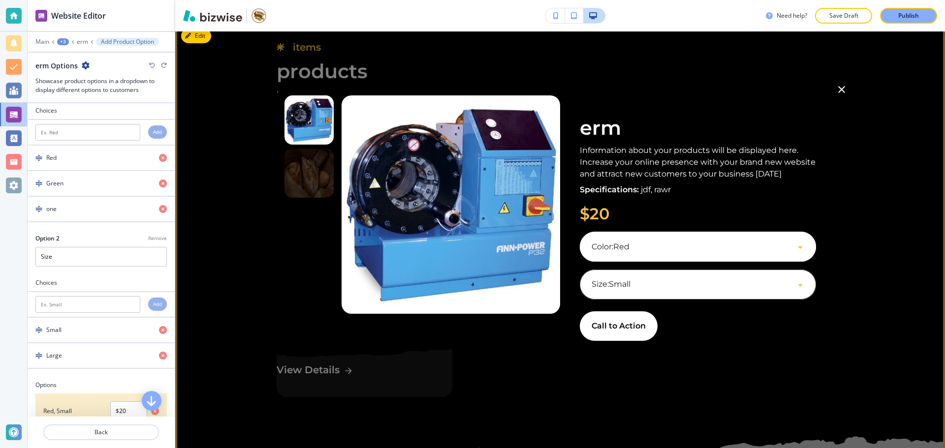
click at [243, 329] on div at bounding box center [560, 224] width 770 height 448
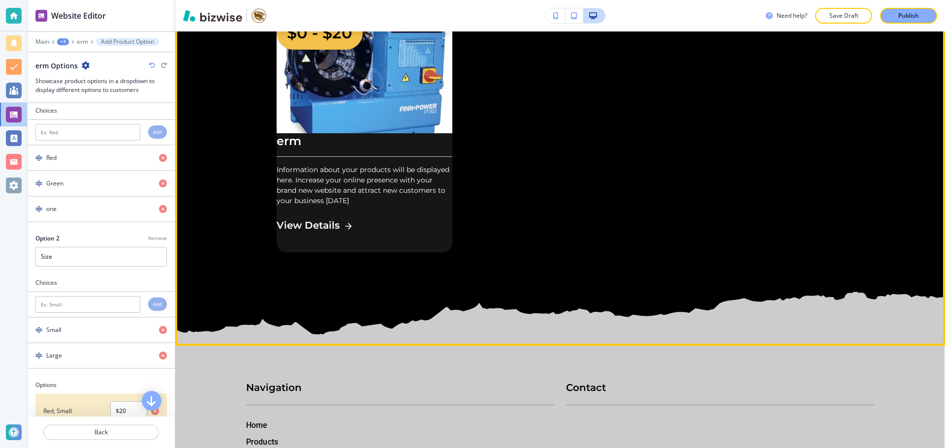
scroll to position [9504, 0]
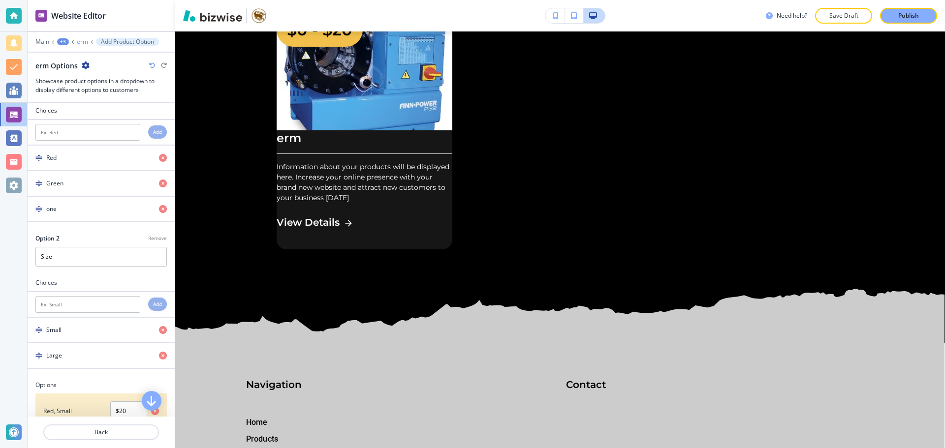
click at [79, 42] on p "erm" at bounding box center [82, 41] width 11 height 7
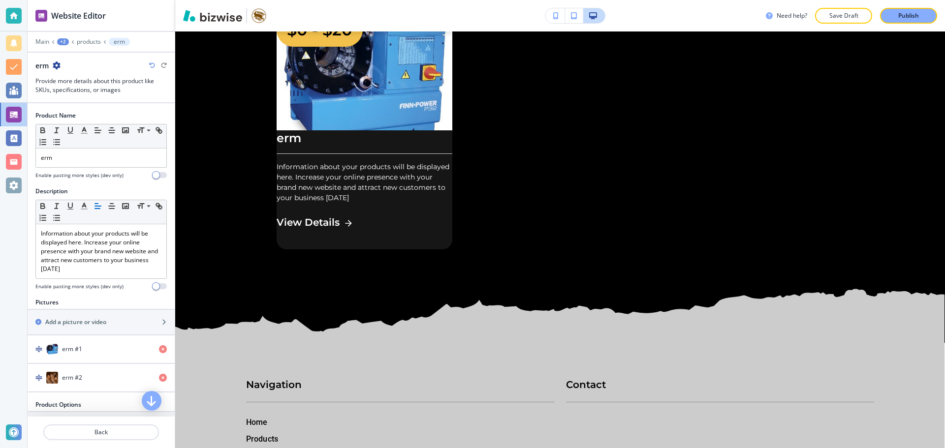
click at [79, 42] on p "products" at bounding box center [89, 41] width 24 height 7
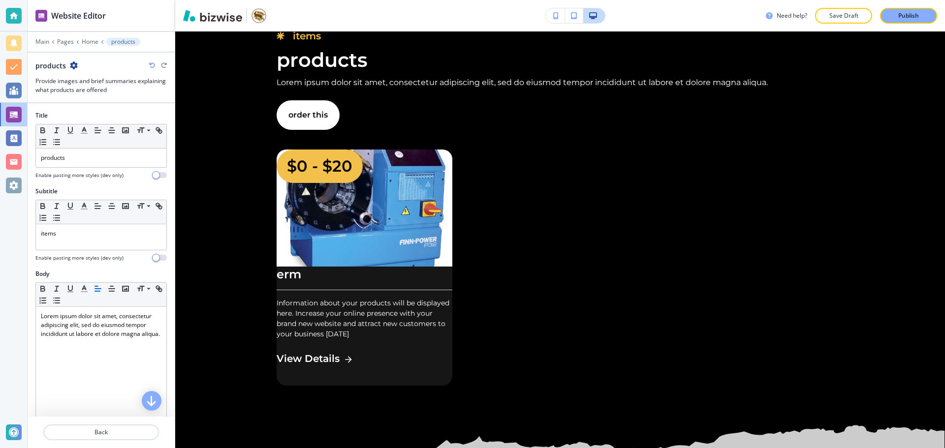
scroll to position [9357, 0]
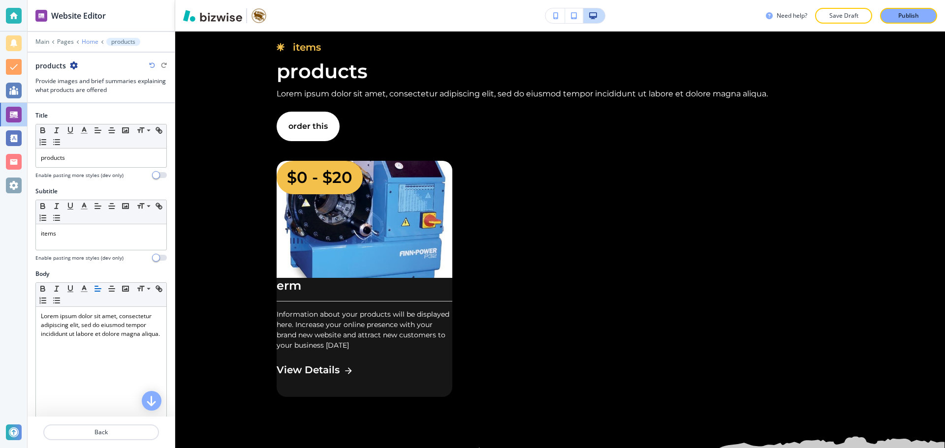
click at [91, 42] on p "Home" at bounding box center [90, 41] width 17 height 7
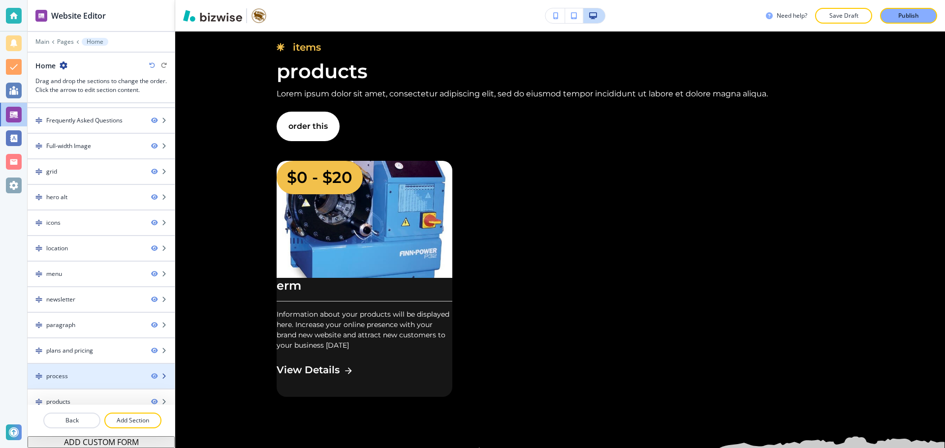
scroll to position [236, 0]
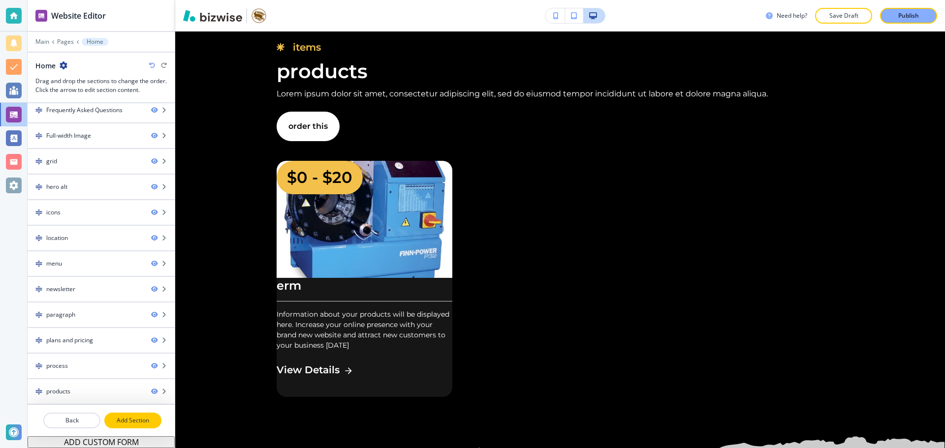
click at [122, 426] on button "Add Section" at bounding box center [132, 421] width 57 height 16
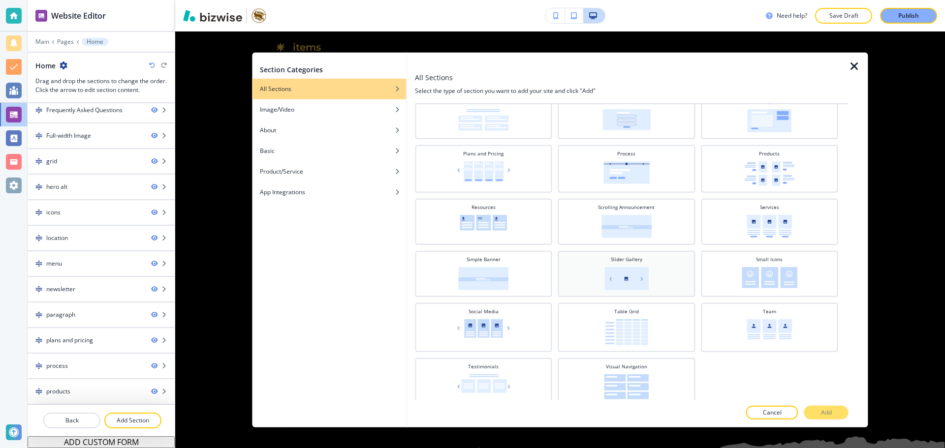
scroll to position [306, 0]
click at [537, 219] on div "Resources" at bounding box center [483, 217] width 127 height 34
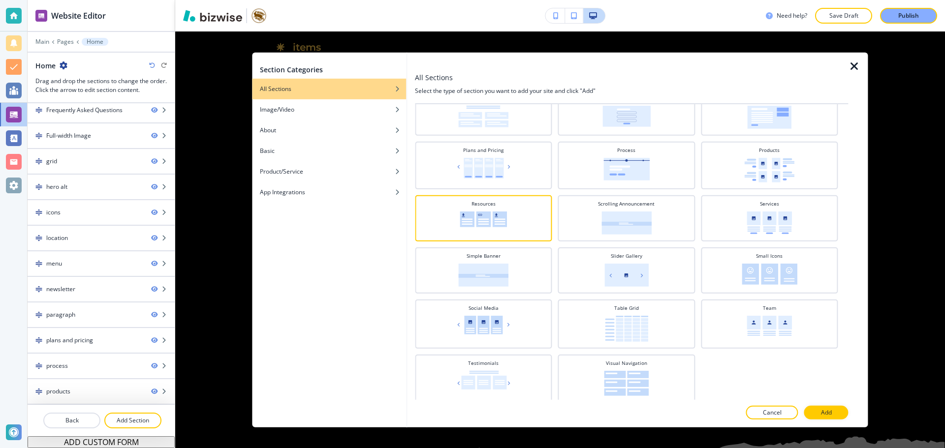
click at [835, 414] on button "Add" at bounding box center [826, 413] width 44 height 14
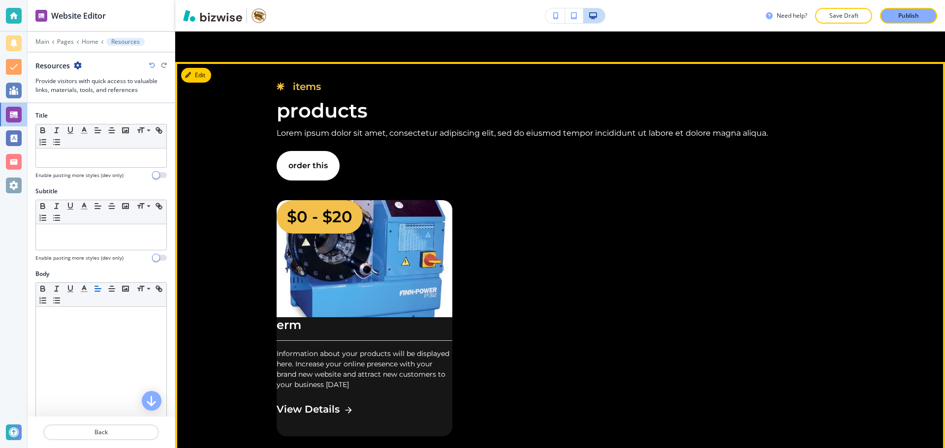
scroll to position [9328, 0]
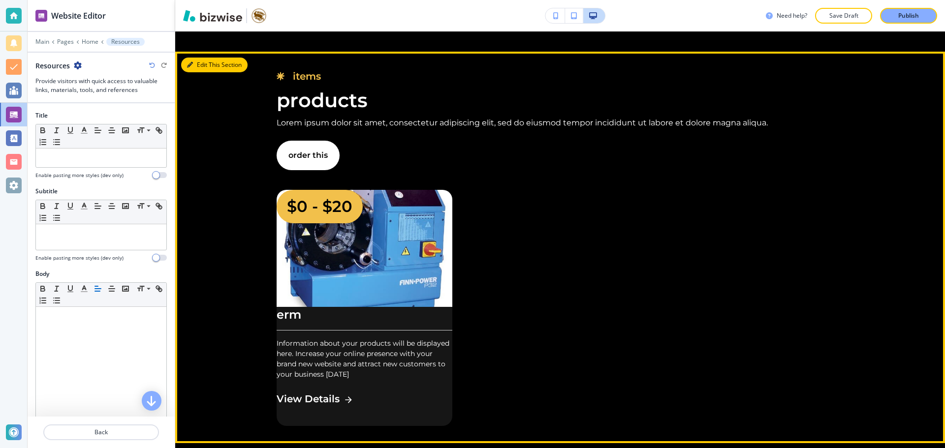
click at [196, 72] on button "Edit This Section" at bounding box center [214, 65] width 66 height 15
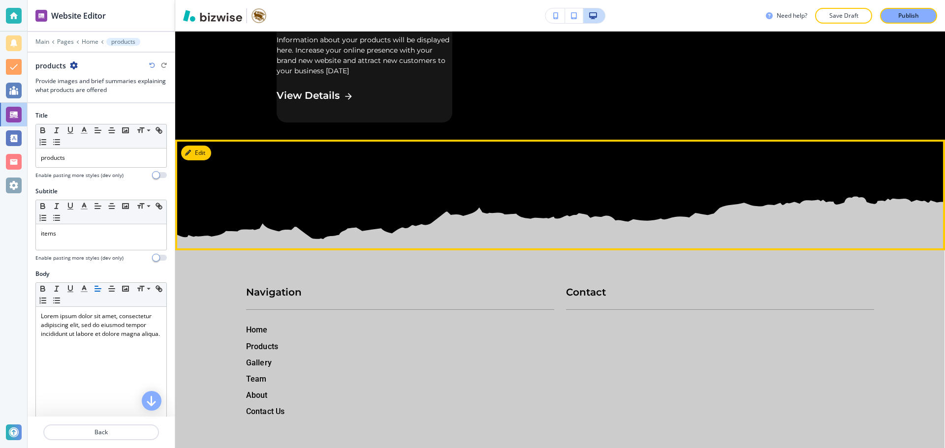
scroll to position [9652, 0]
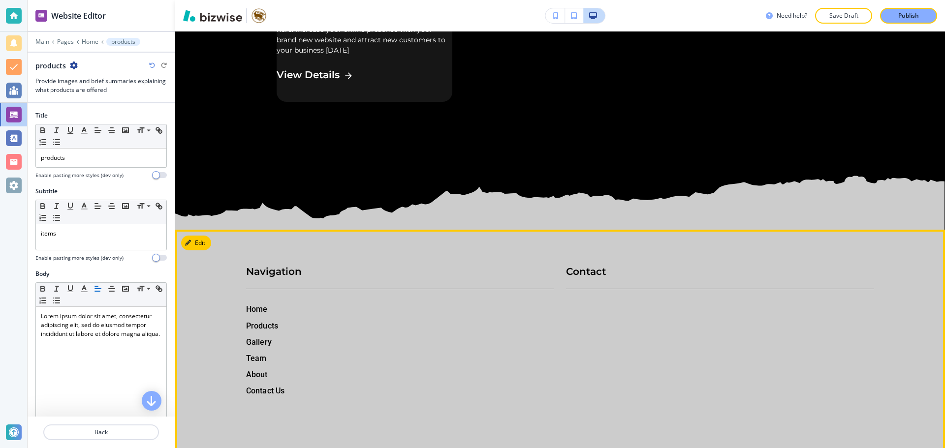
click at [398, 212] on footer "Navigation Home Products Gallery Team About Contact Us Contact © 2025 Bunny Bun…" at bounding box center [560, 366] width 770 height 391
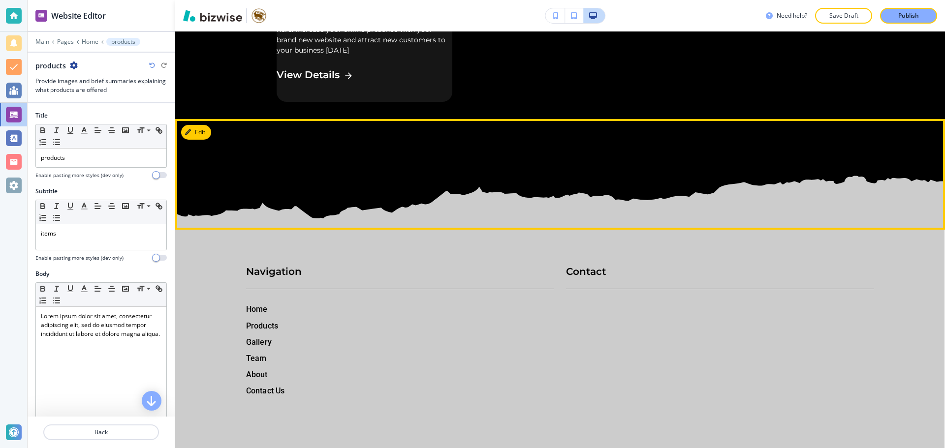
click at [205, 167] on section at bounding box center [560, 174] width 770 height 111
click at [193, 140] on button "Edit This Section" at bounding box center [214, 132] width 66 height 15
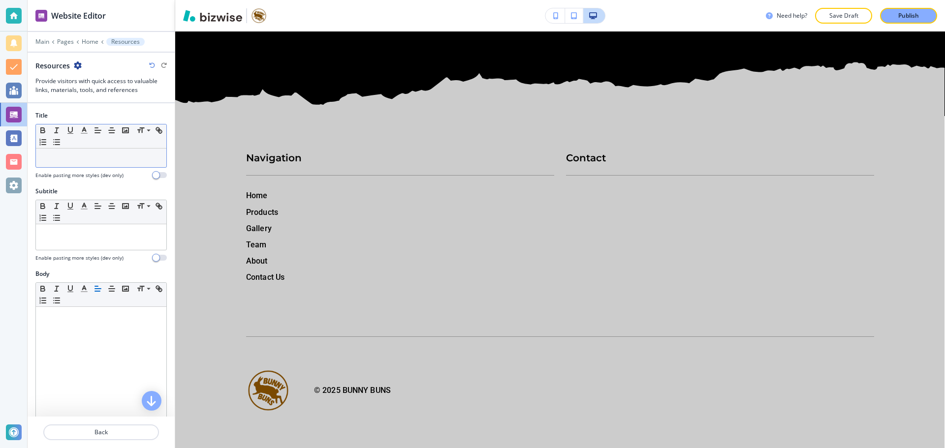
scroll to position [9770, 0]
click at [117, 158] on p at bounding box center [101, 158] width 121 height 9
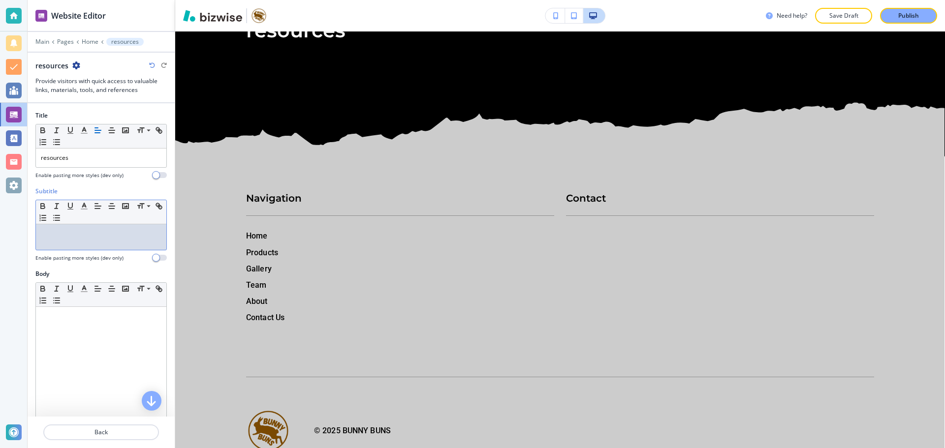
click at [118, 224] on div at bounding box center [101, 237] width 130 height 26
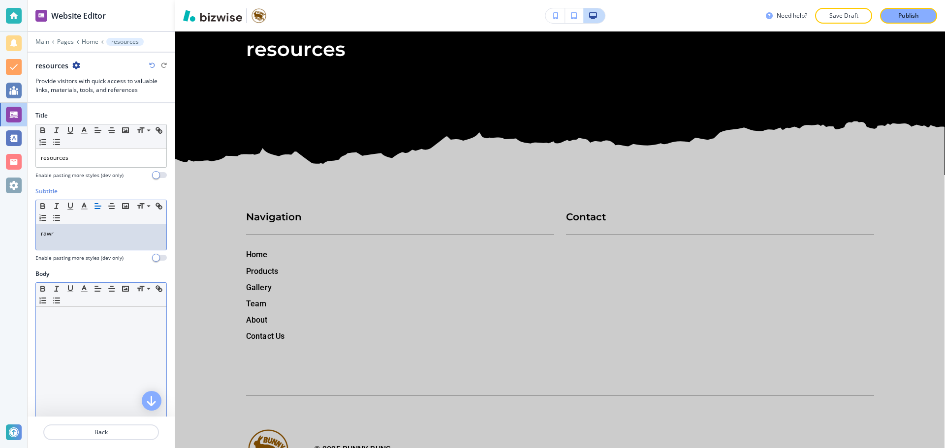
click at [114, 308] on div at bounding box center [101, 371] width 130 height 128
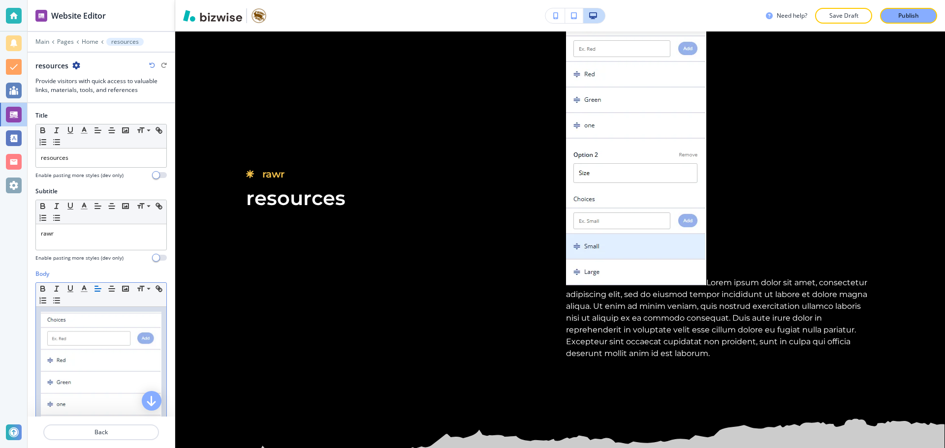
scroll to position [114, 0]
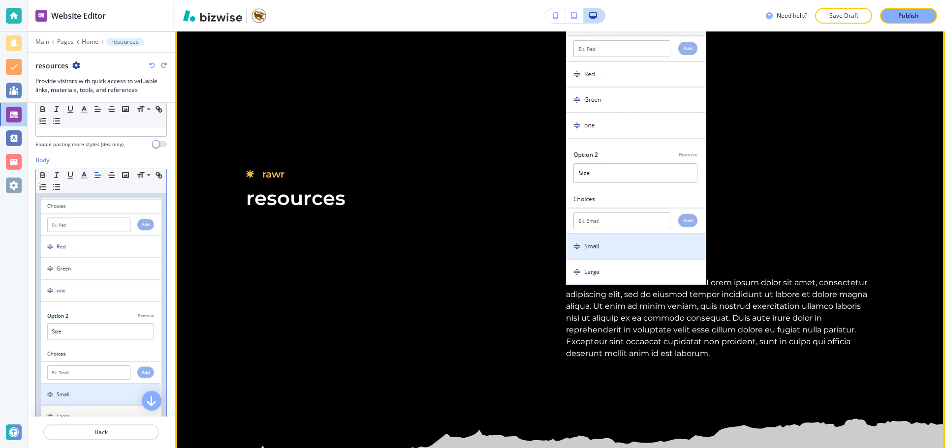
click at [611, 240] on img at bounding box center [636, 152] width 140 height 268
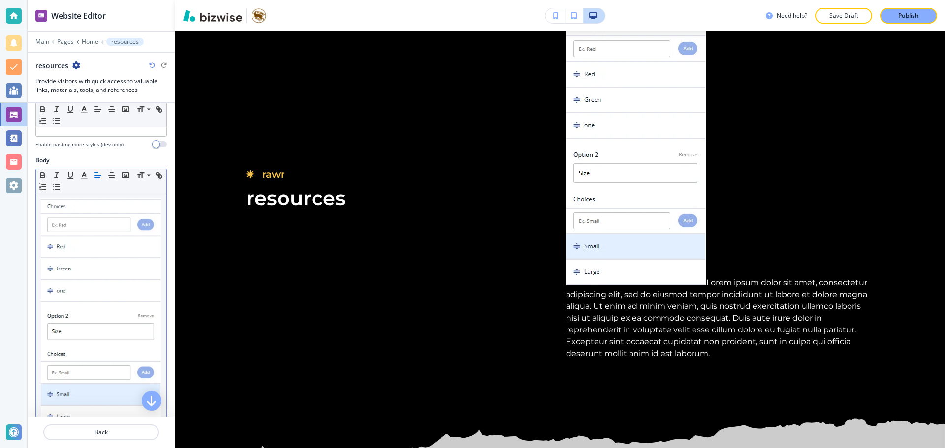
click at [115, 252] on img at bounding box center [101, 313] width 121 height 230
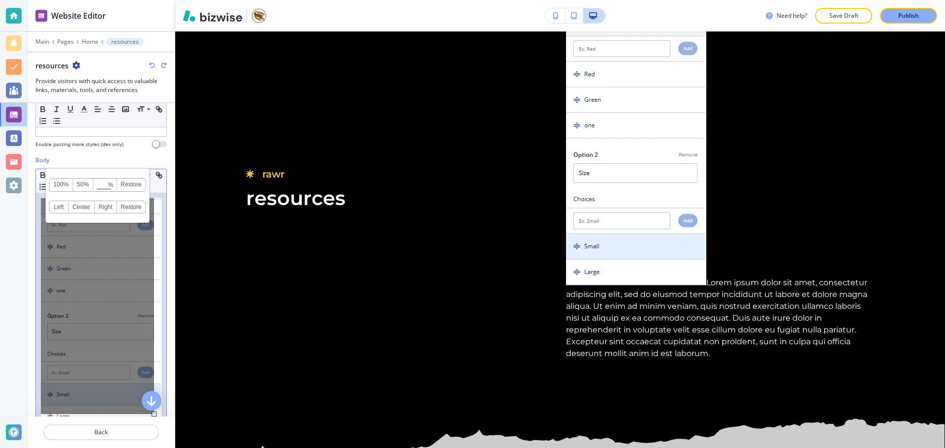
scroll to position [219, 0]
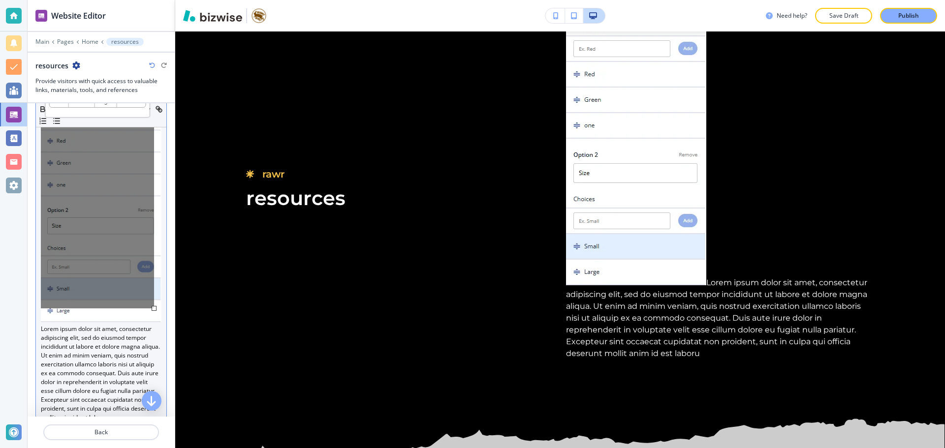
click at [144, 302] on div "100% 50% % Press enter key to apply change! Restore Left Center Right Restore" at bounding box center [97, 200] width 113 height 216
drag, startPoint x: 138, startPoint y: 300, endPoint x: 72, endPoint y: 246, distance: 85.3
click at [72, 246] on div "100% 50% % Press enter key to apply change! Restore Left Center Right Restore" at bounding box center [97, 200] width 113 height 216
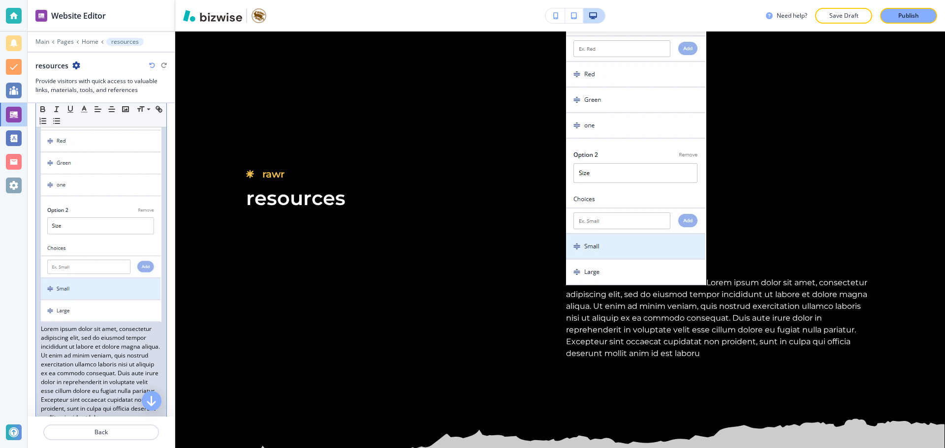
click at [48, 317] on p "Lorem ipsum dolor sit amet, consectetur adipiscing elit, sed do eiusmod tempor …" at bounding box center [101, 257] width 121 height 330
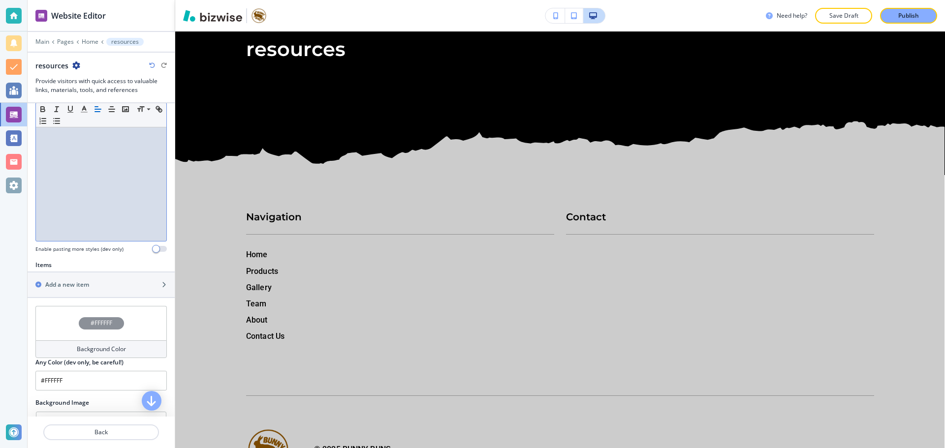
scroll to position [121, 0]
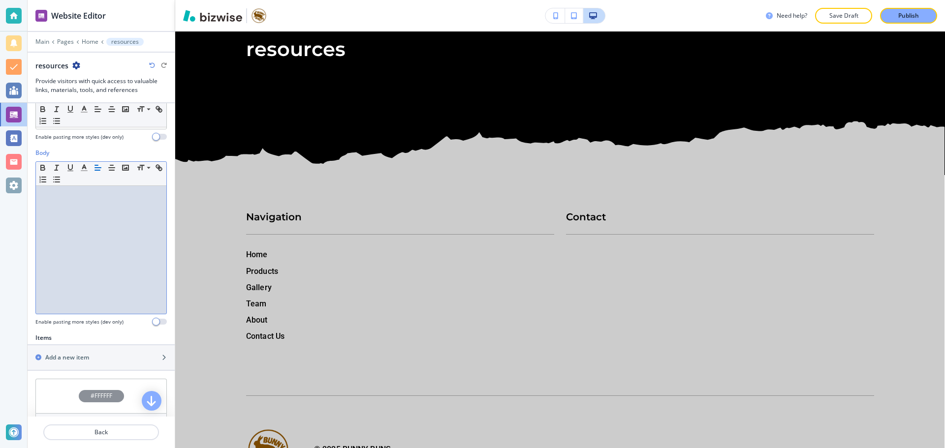
click at [104, 217] on div at bounding box center [101, 250] width 130 height 128
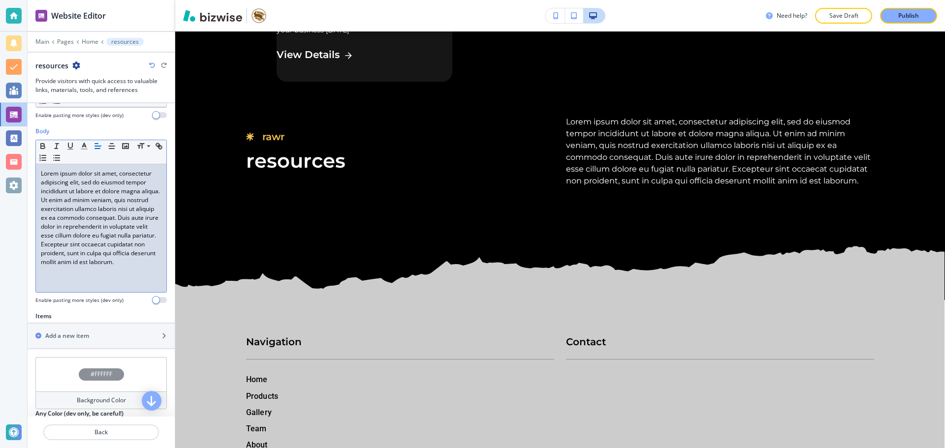
scroll to position [170, 0]
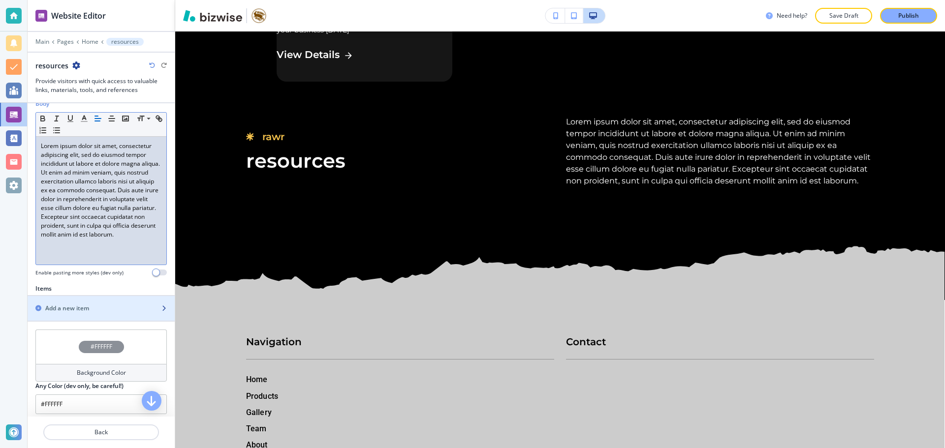
click at [99, 305] on div "Add a new item" at bounding box center [90, 308] width 125 height 9
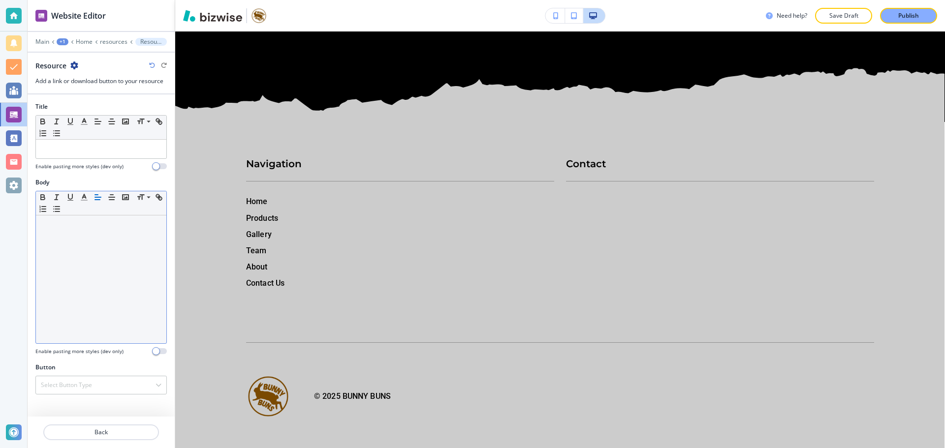
scroll to position [9971, 0]
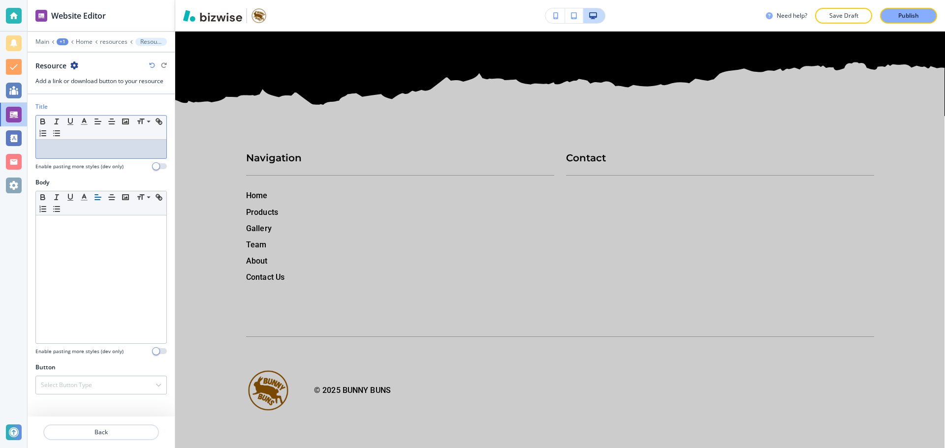
click at [92, 154] on div at bounding box center [101, 149] width 130 height 19
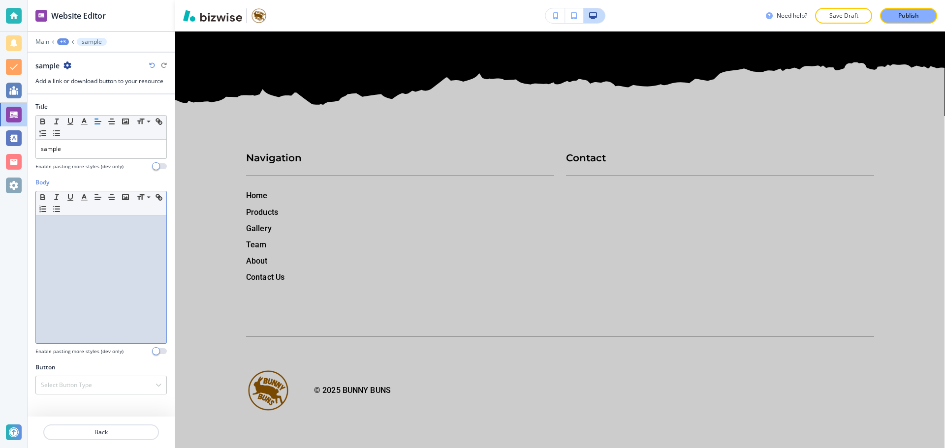
click at [104, 266] on div at bounding box center [101, 280] width 130 height 128
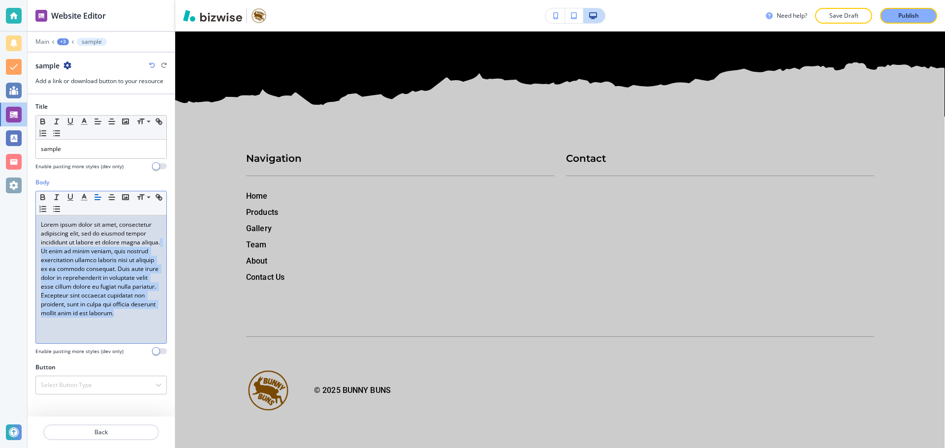
drag, startPoint x: 59, startPoint y: 250, endPoint x: 171, endPoint y: 358, distance: 154.9
click at [170, 358] on div "Body Small Normal Large Huge Lorem ipsum dolor sit amet, consectetur adipiscing…" at bounding box center [101, 270] width 147 height 185
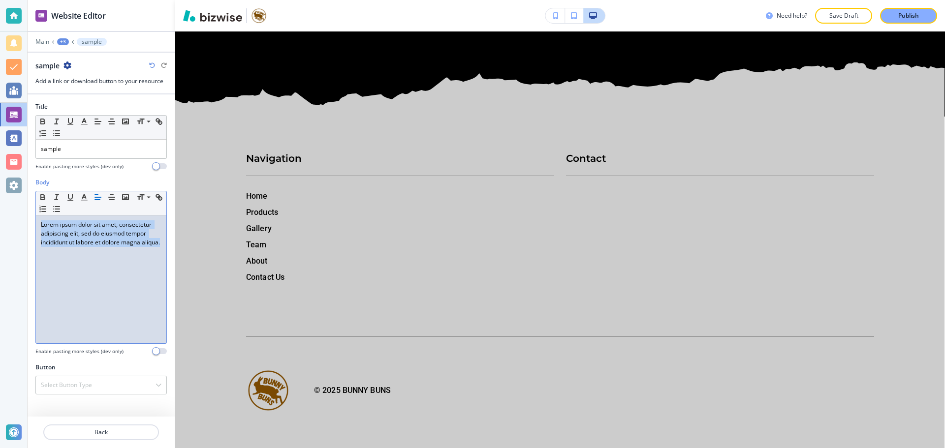
copy p "Lorem ipsum dolor sit amet, consectetur adipiscing elit, sed do eiusmod tempor …"
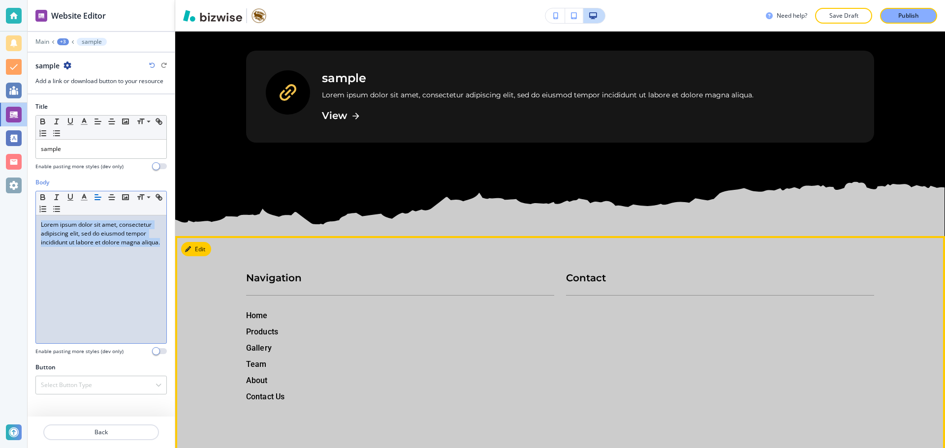
scroll to position [9823, 0]
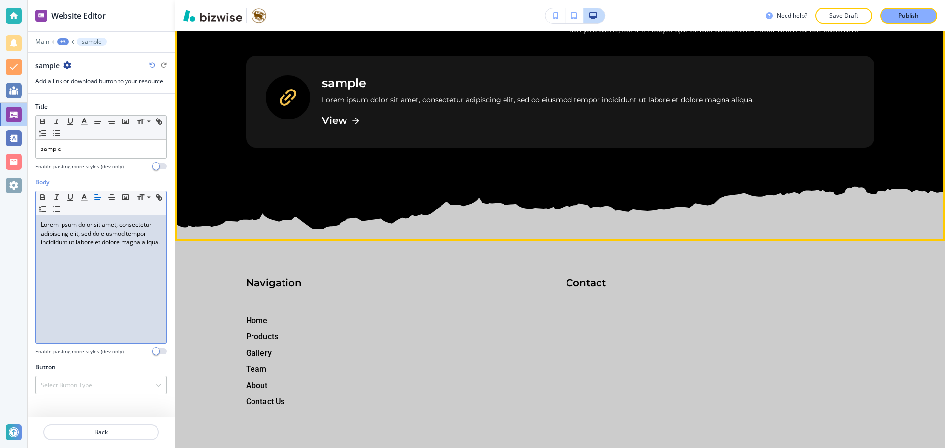
click at [479, 186] on section "rawr resources Lorem ipsum dolor sit amet, consectetur adipiscing elit, sed do …" at bounding box center [560, 94] width 770 height 293
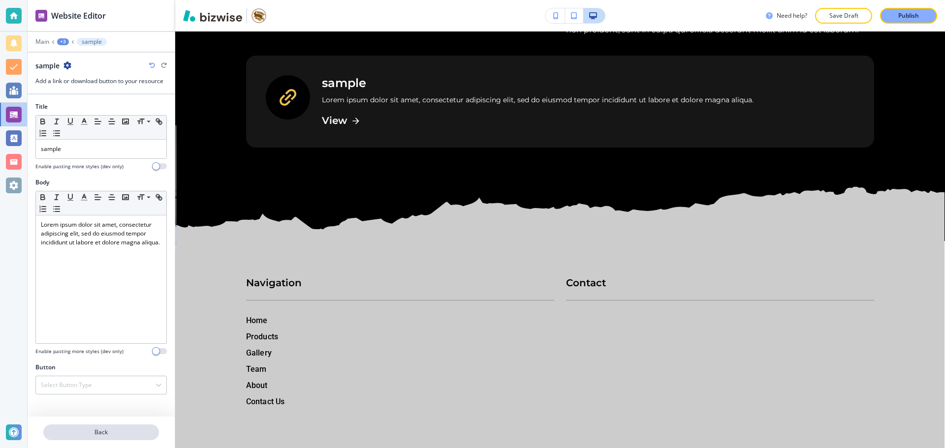
click at [124, 433] on p "Back" at bounding box center [101, 432] width 114 height 9
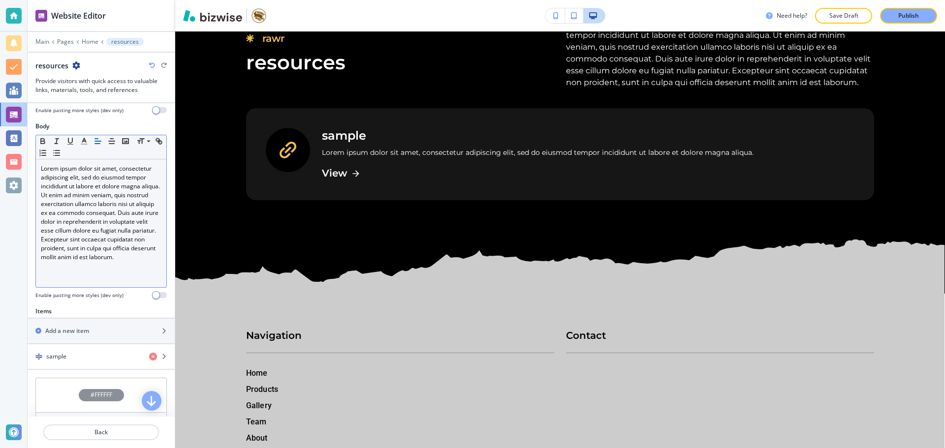
scroll to position [197, 0]
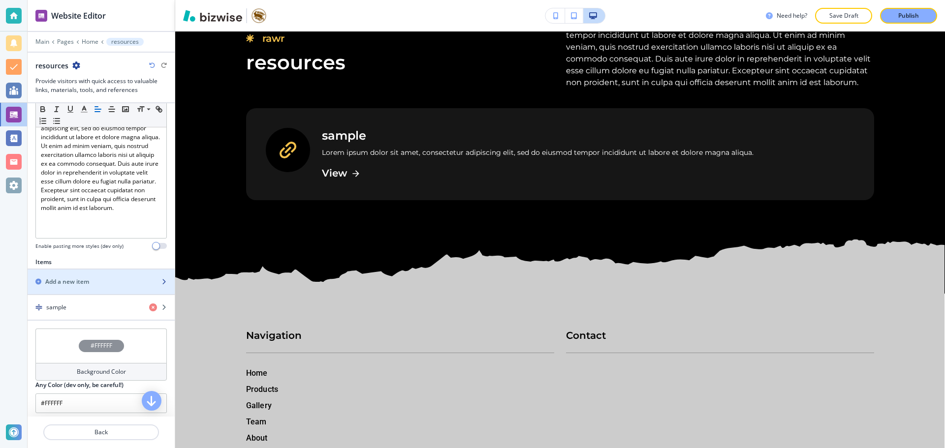
click at [103, 286] on div "button" at bounding box center [101, 290] width 147 height 8
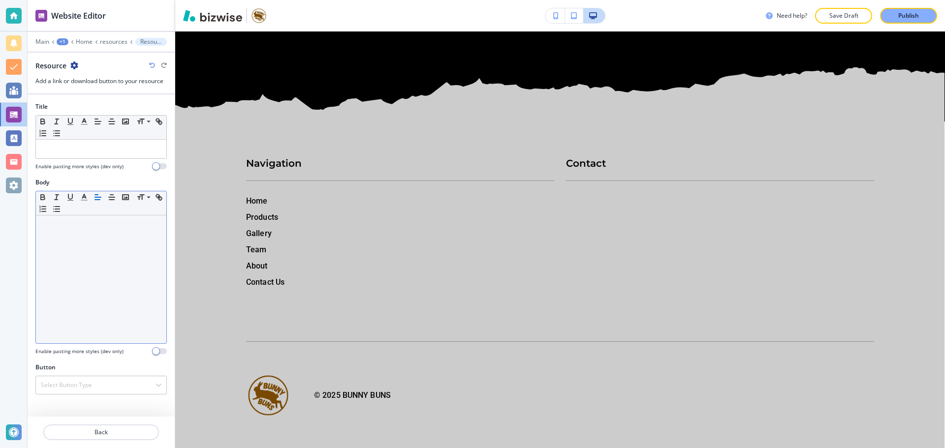
scroll to position [9977, 0]
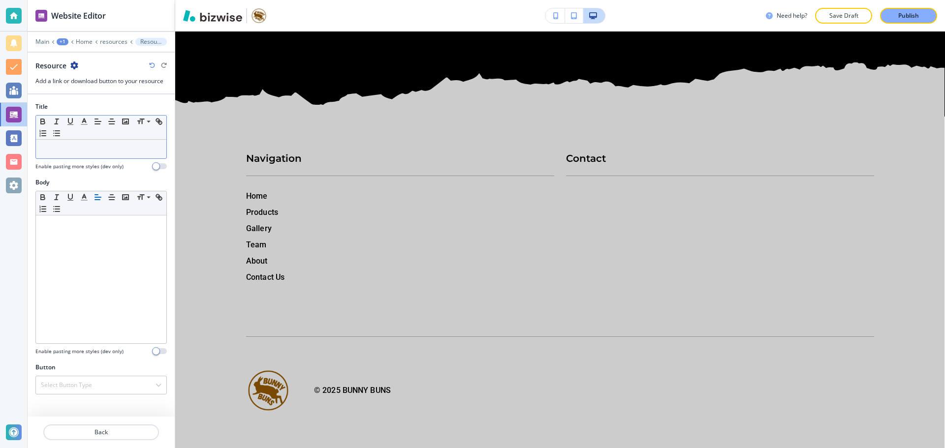
click at [101, 157] on div at bounding box center [101, 149] width 130 height 19
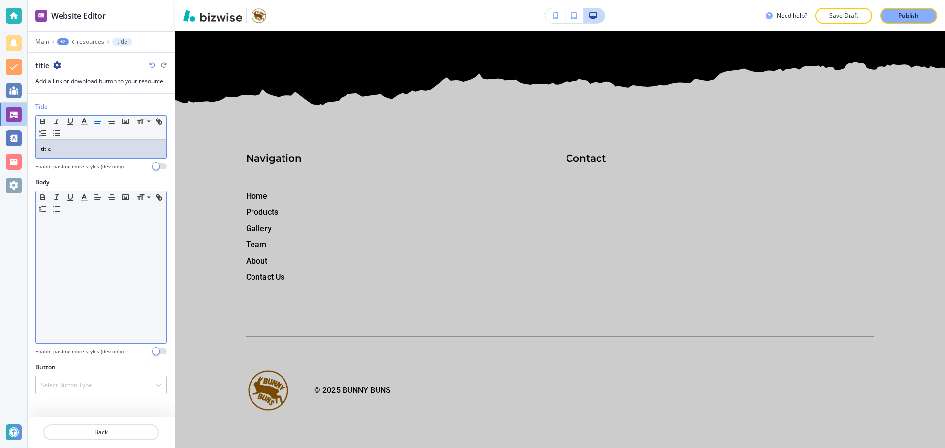
click at [109, 253] on div at bounding box center [101, 280] width 130 height 128
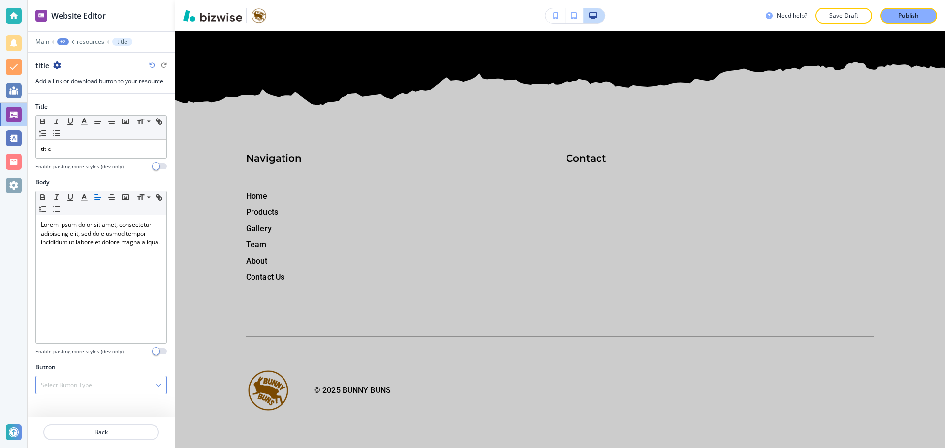
click at [120, 384] on div "Select Button Type" at bounding box center [101, 385] width 130 height 18
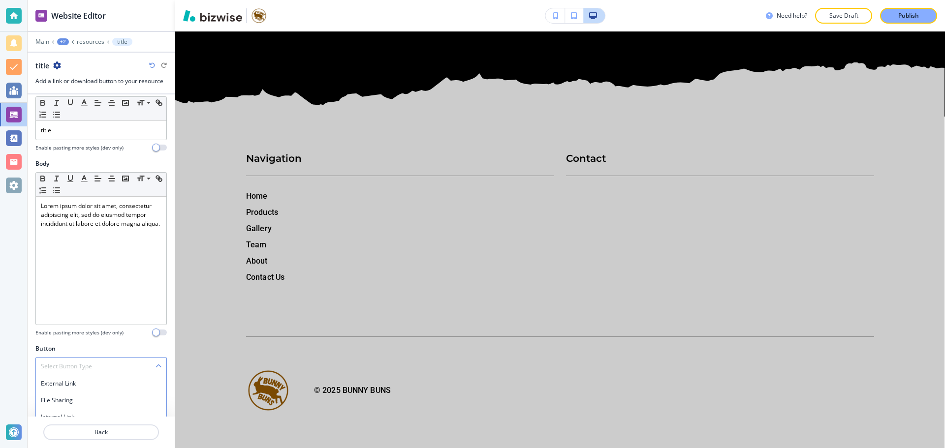
scroll to position [28, 0]
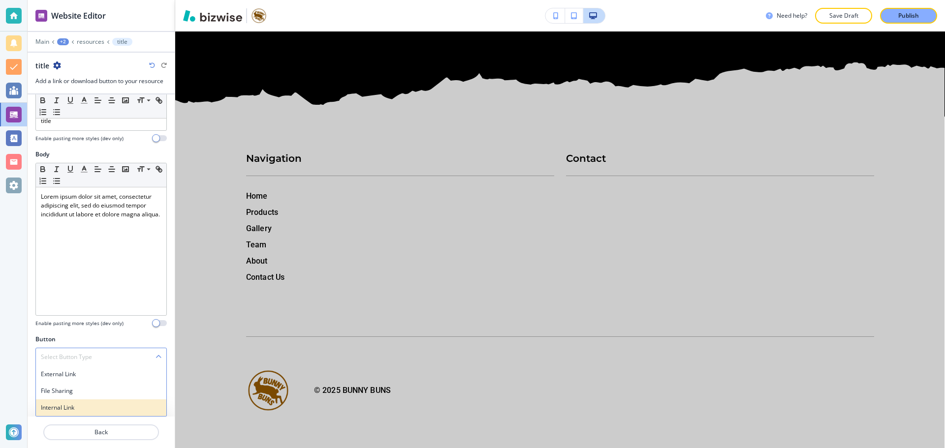
click at [105, 409] on h4 "Internal Link" at bounding box center [101, 407] width 121 height 9
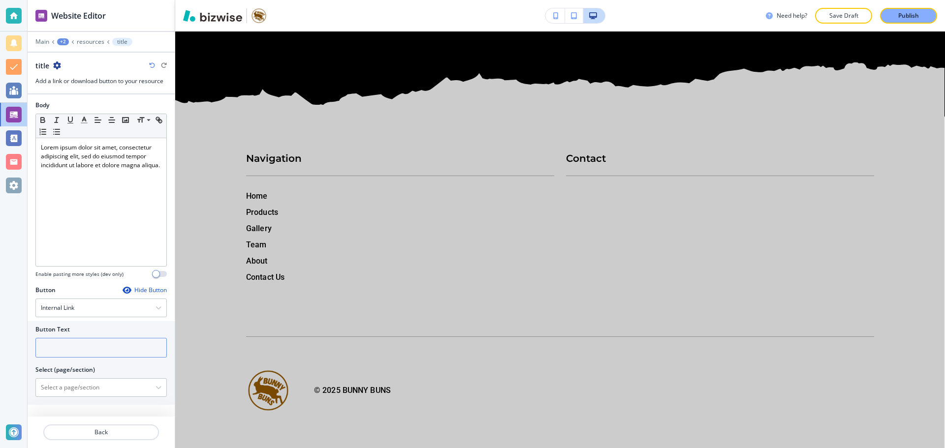
click at [77, 343] on input "text" at bounding box center [100, 348] width 131 height 20
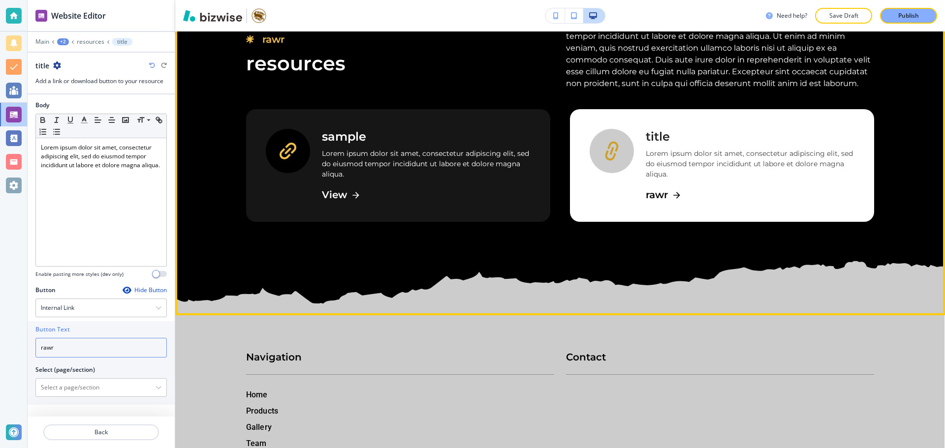
scroll to position [9753, 0]
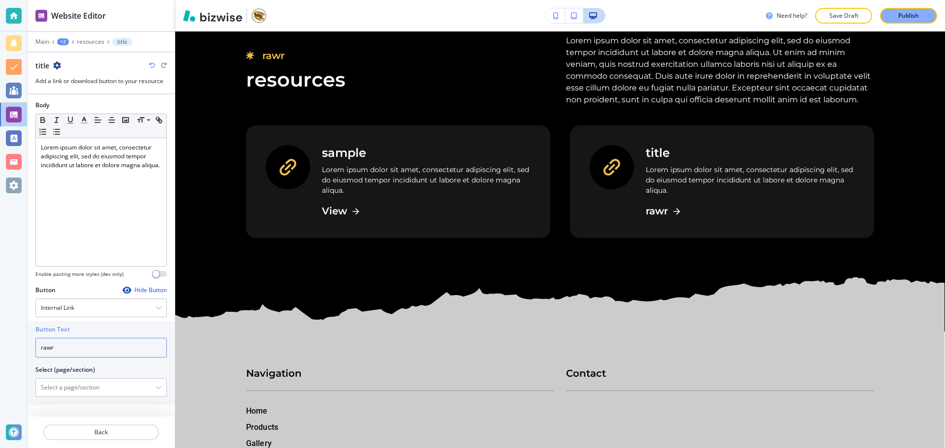
drag, startPoint x: 85, startPoint y: 349, endPoint x: 27, endPoint y: 357, distance: 59.1
click at [27, 357] on div "Website Editor Main +2 resources title title Add a link or download button to y…" at bounding box center [472, 224] width 945 height 448
type input "check it out"
click at [128, 428] on button "Back" at bounding box center [101, 433] width 116 height 16
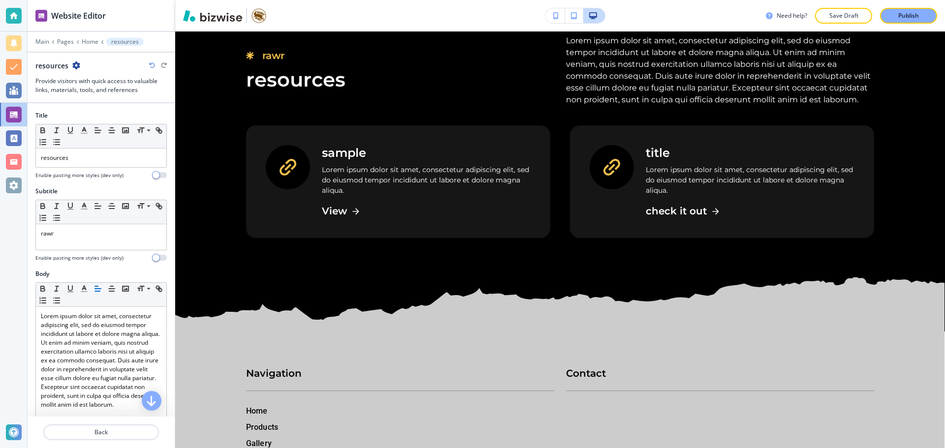
scroll to position [9770, 0]
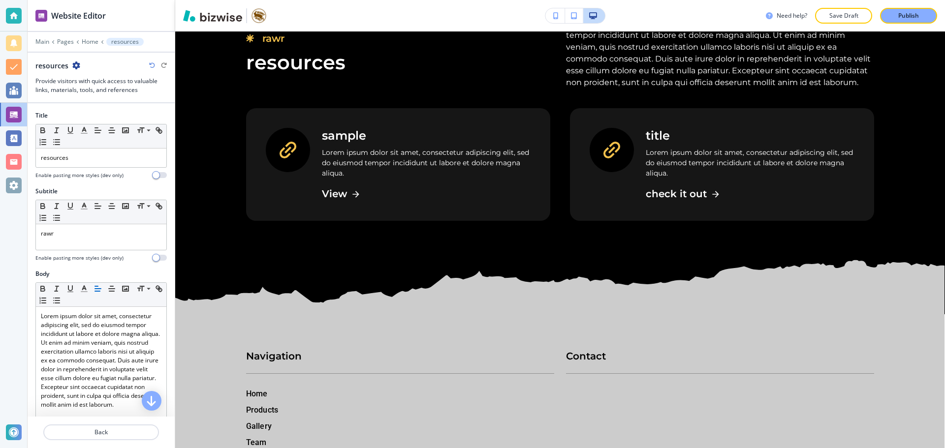
click at [86, 37] on div at bounding box center [101, 35] width 147 height 6
click at [86, 43] on div "Main Pages Home resources" at bounding box center [100, 42] width 131 height 8
click at [86, 43] on p "Home" at bounding box center [90, 41] width 17 height 7
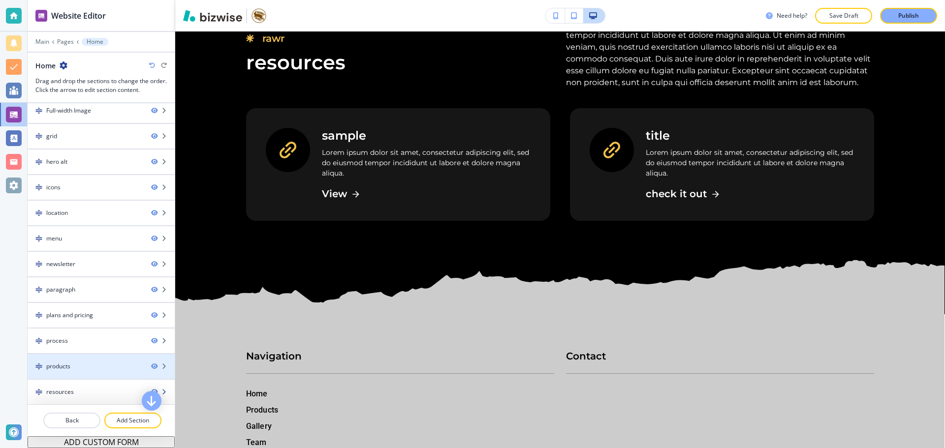
scroll to position [261, 0]
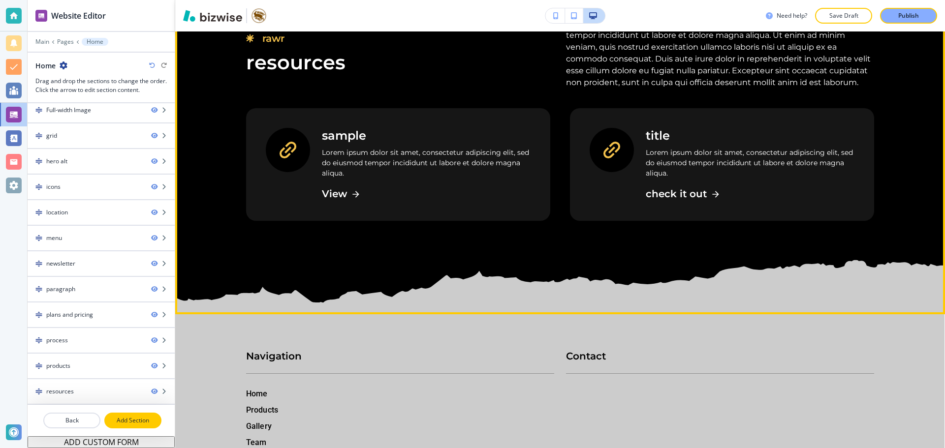
click at [120, 411] on div at bounding box center [101, 409] width 147 height 8
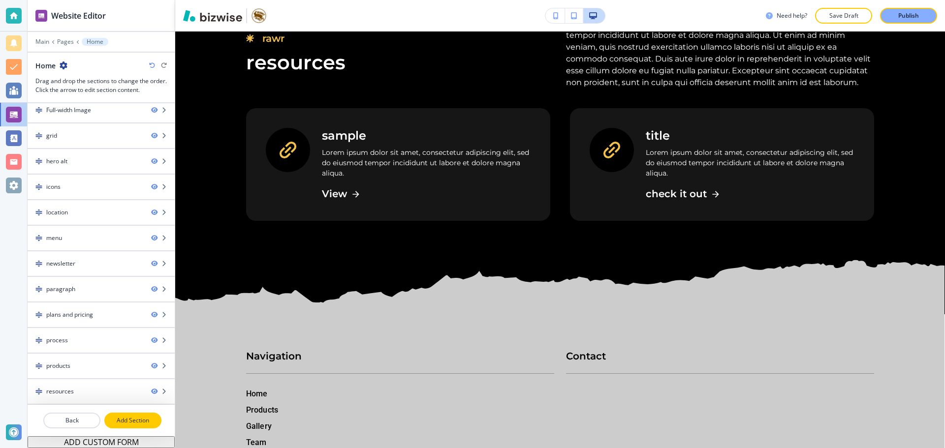
click at [121, 416] on p "Add Section" at bounding box center [132, 420] width 55 height 9
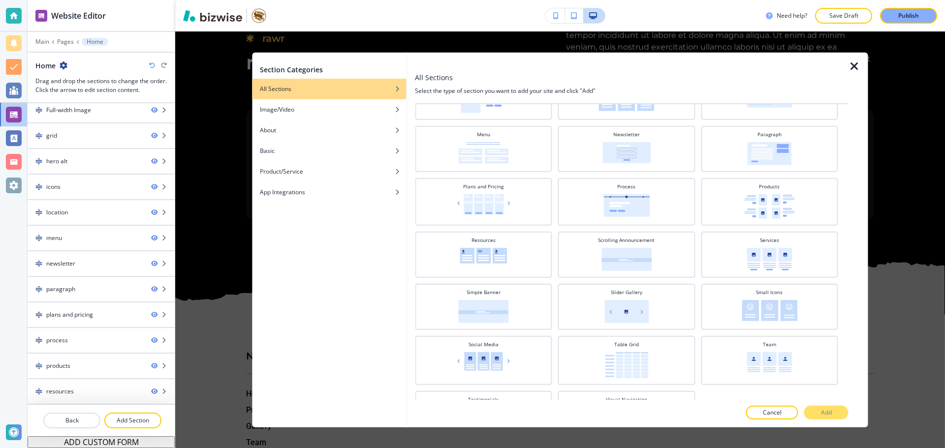
scroll to position [295, 0]
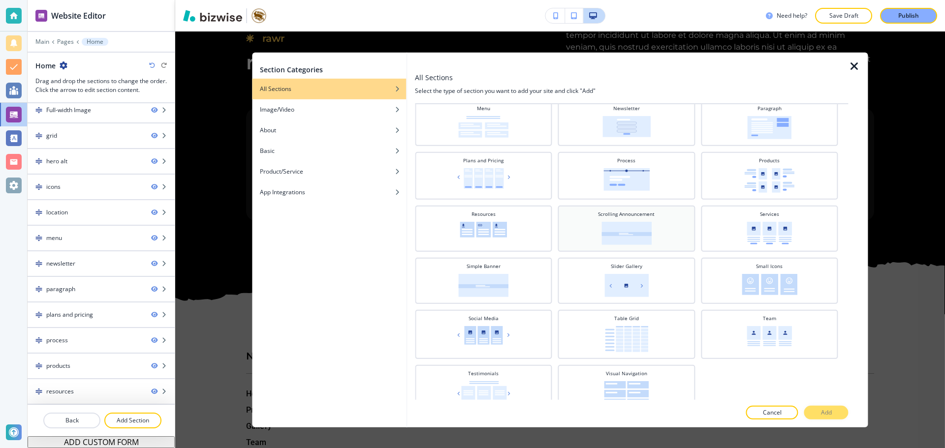
drag, startPoint x: 662, startPoint y: 234, endPoint x: 663, endPoint y: 242, distance: 7.9
click at [663, 241] on div "Scrolling Announcement" at bounding box center [626, 227] width 127 height 34
click at [830, 410] on p "Add" at bounding box center [826, 412] width 11 height 9
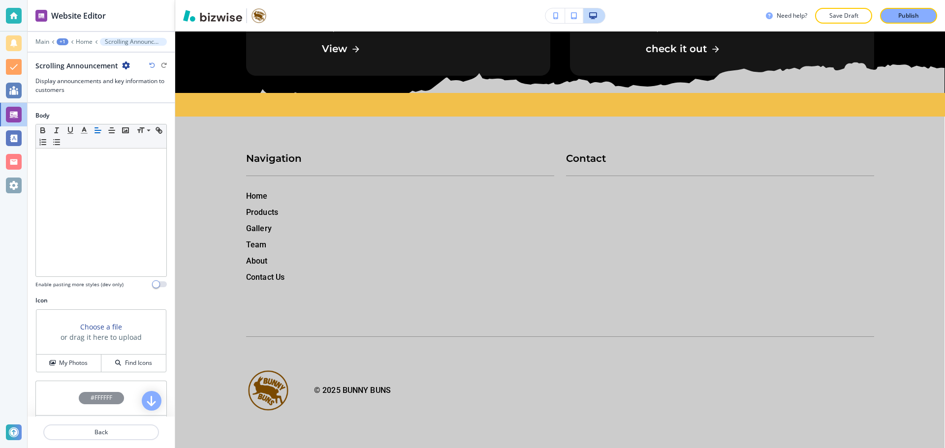
scroll to position [9947, 0]
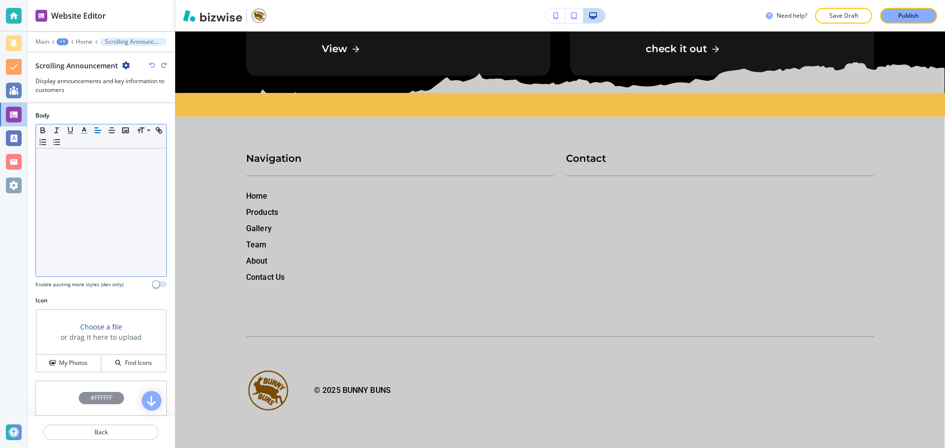
click at [117, 201] on div at bounding box center [101, 213] width 130 height 128
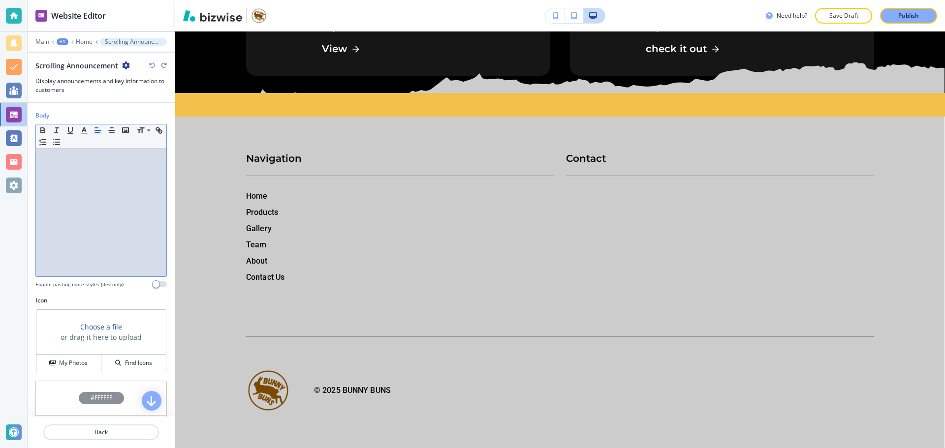
paste div
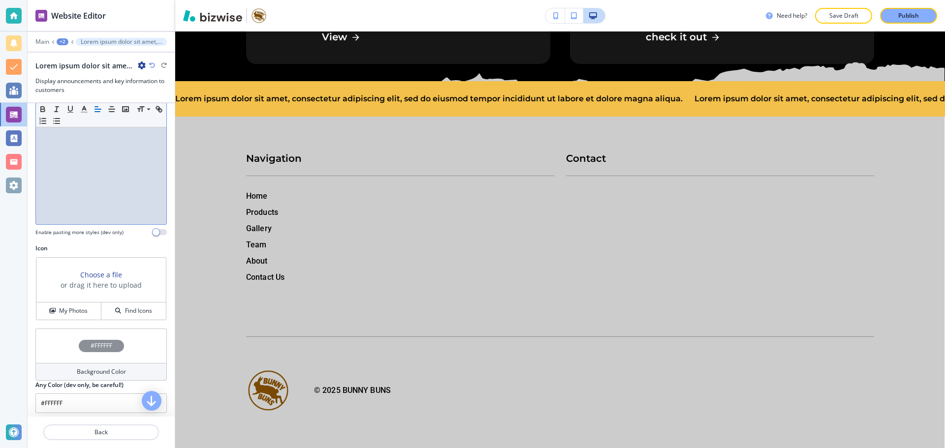
scroll to position [57, 0]
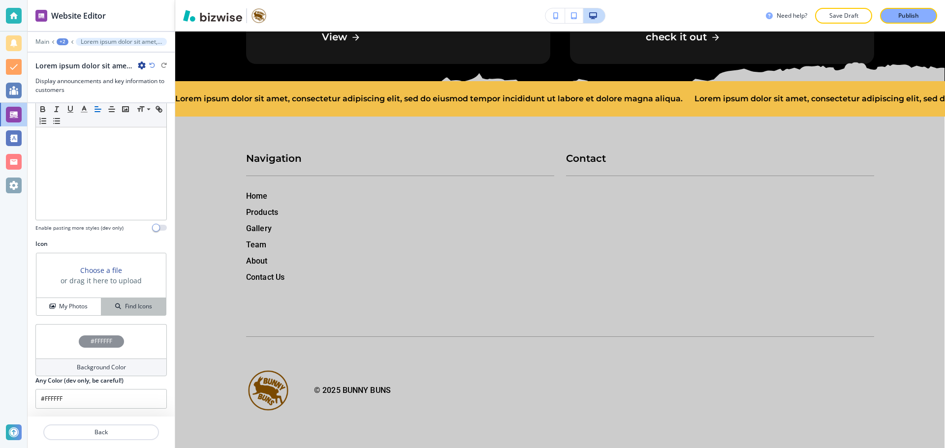
click at [130, 306] on h4 "Find Icons" at bounding box center [138, 306] width 27 height 9
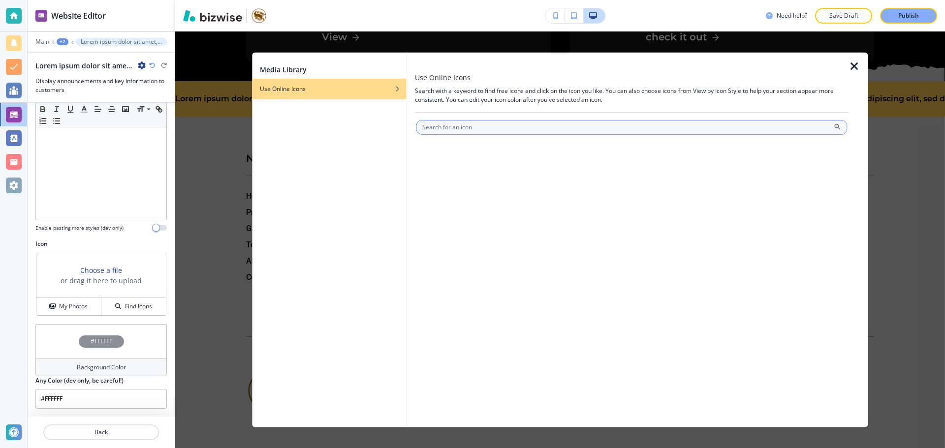
click at [470, 126] on input "text" at bounding box center [631, 127] width 431 height 15
type input "bread"
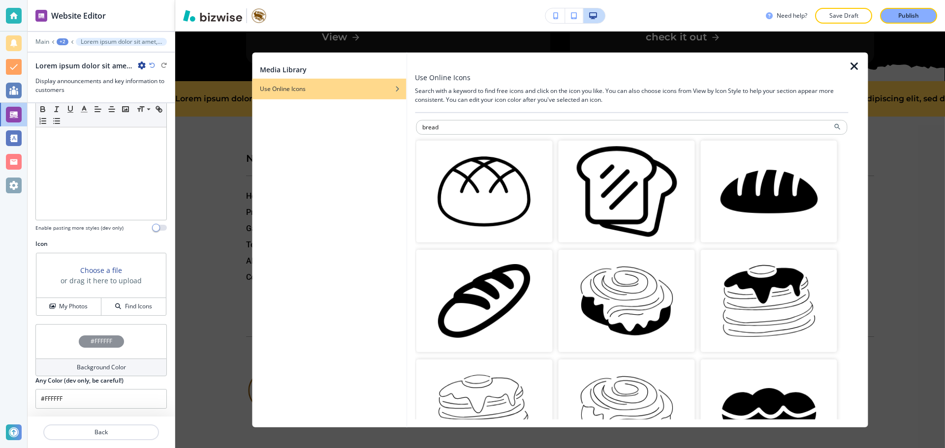
click at [675, 180] on img "button" at bounding box center [626, 191] width 136 height 102
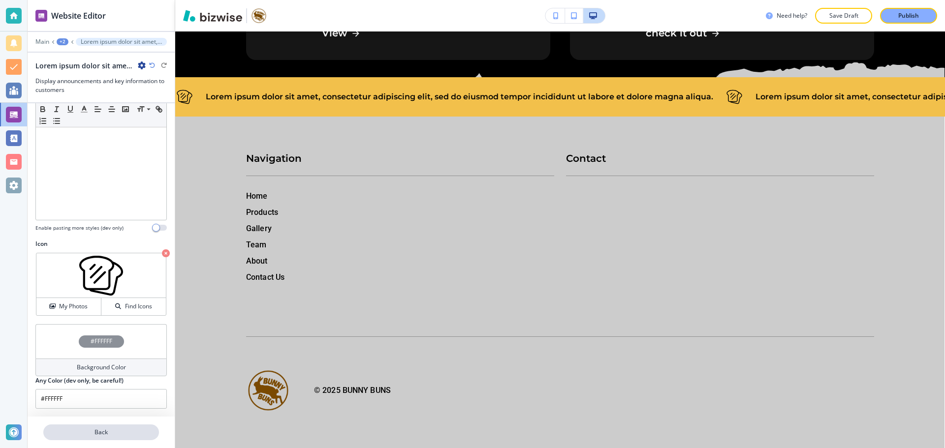
click at [78, 427] on button "Back" at bounding box center [101, 433] width 116 height 16
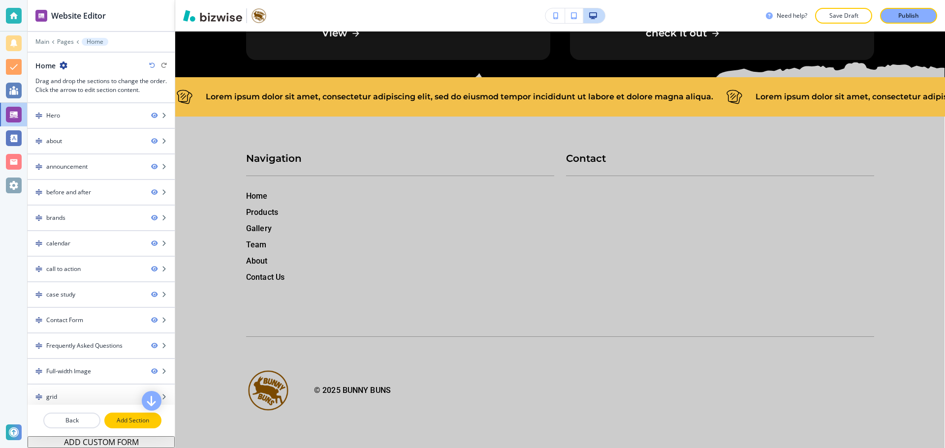
click at [132, 417] on p "Add Section" at bounding box center [132, 420] width 55 height 9
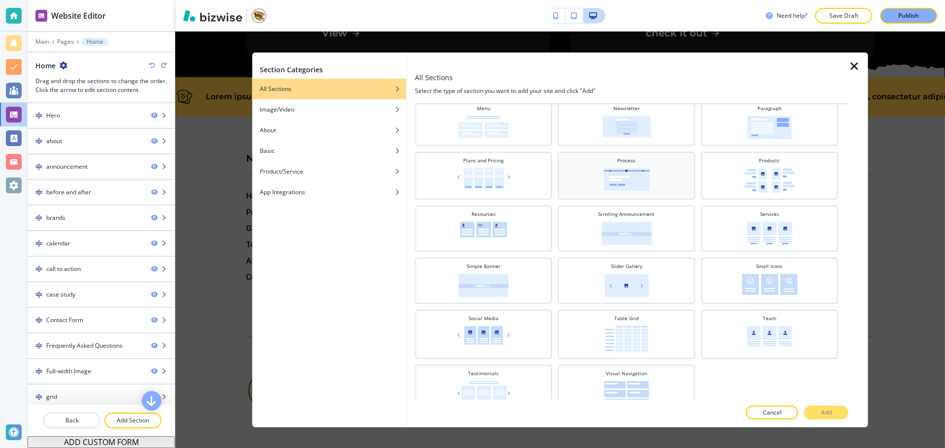
scroll to position [308, 0]
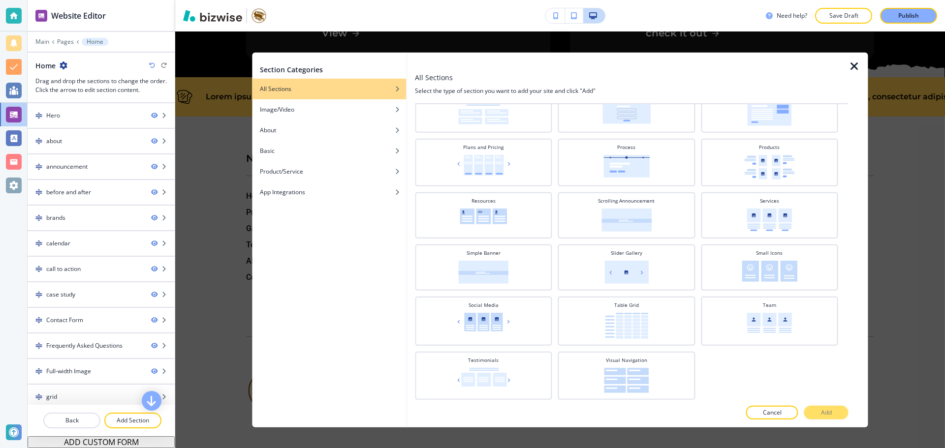
click at [62, 36] on div at bounding box center [101, 35] width 147 height 6
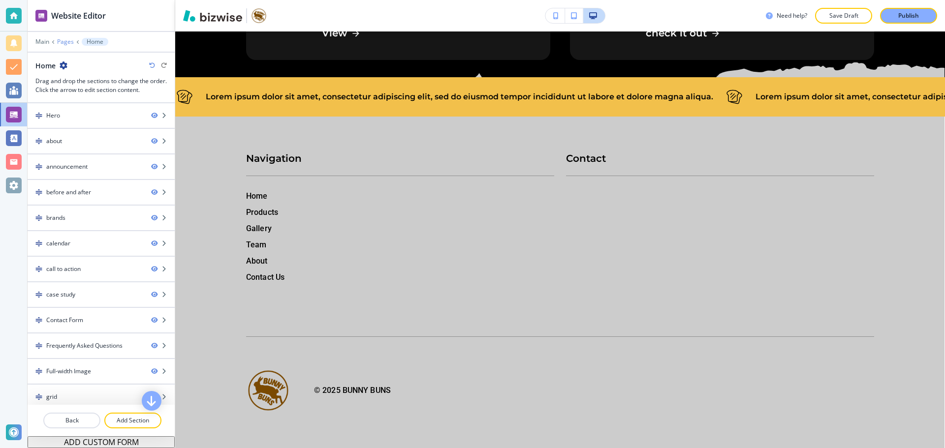
click at [64, 44] on p "Pages" at bounding box center [65, 41] width 17 height 7
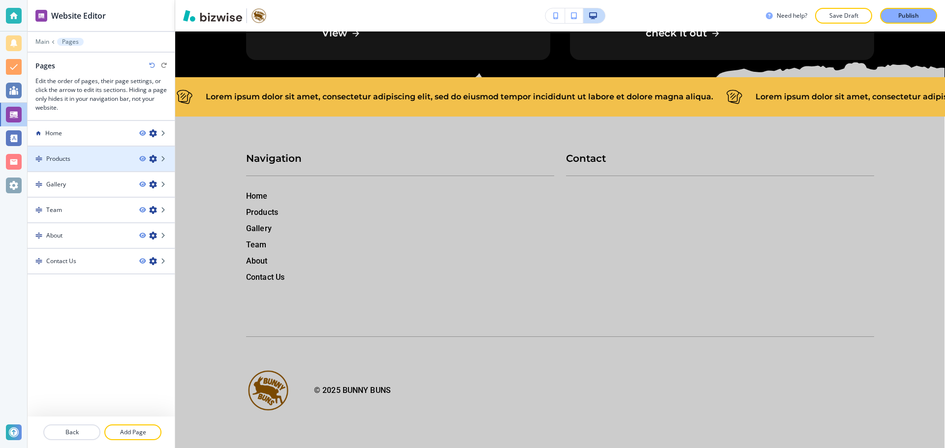
click at [90, 164] on div at bounding box center [101, 167] width 147 height 8
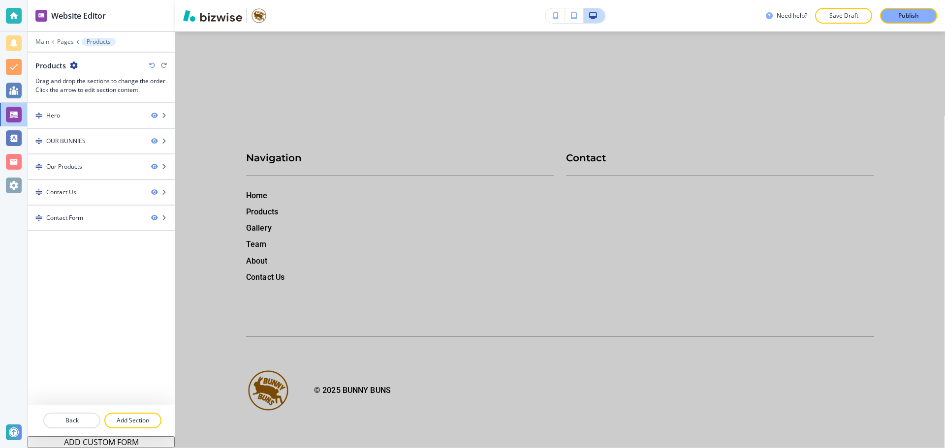
scroll to position [0, 0]
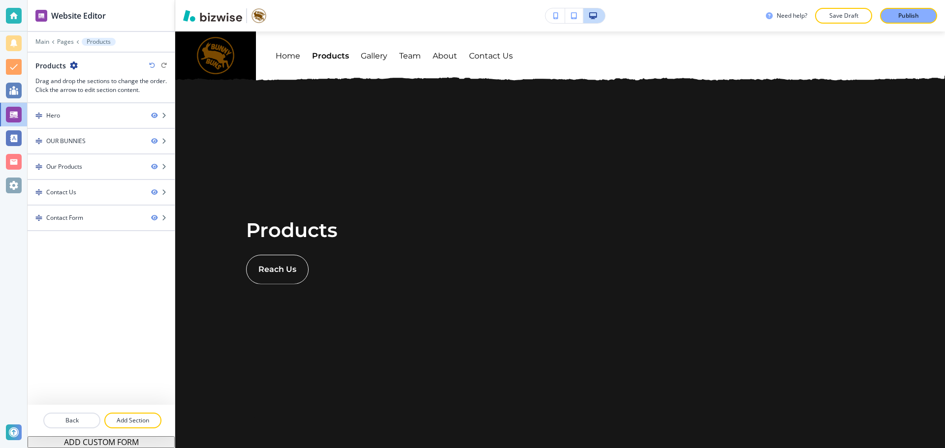
click at [96, 163] on div "Our Products" at bounding box center [86, 166] width 116 height 9
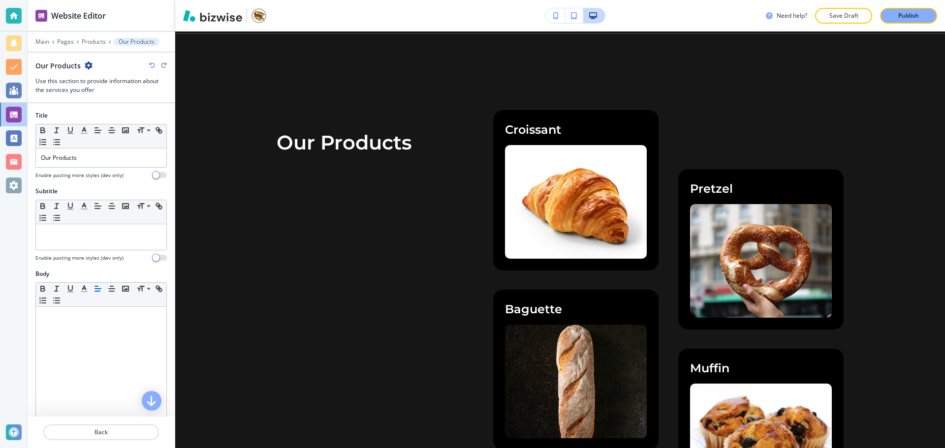
scroll to position [845, 0]
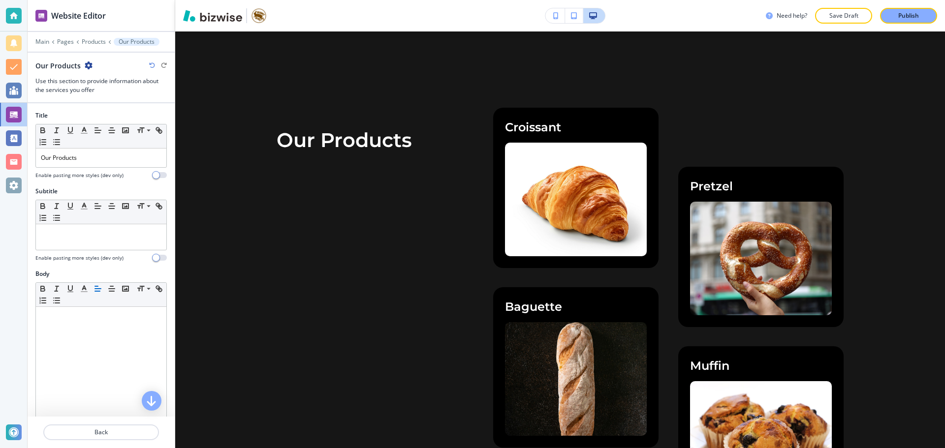
click at [90, 65] on div "Our Products" at bounding box center [100, 66] width 131 height 10
click at [82, 68] on div "Our Products" at bounding box center [63, 66] width 57 height 10
click at [131, 77] on h3 "Use this section to provide information about the services you offer" at bounding box center [100, 86] width 131 height 18
click at [98, 44] on p "Products" at bounding box center [94, 41] width 24 height 7
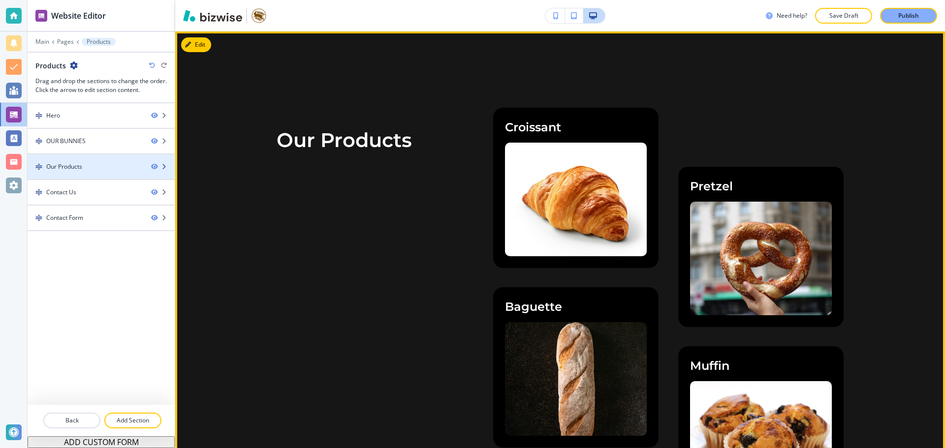
click at [74, 163] on div "Our Products" at bounding box center [64, 166] width 36 height 9
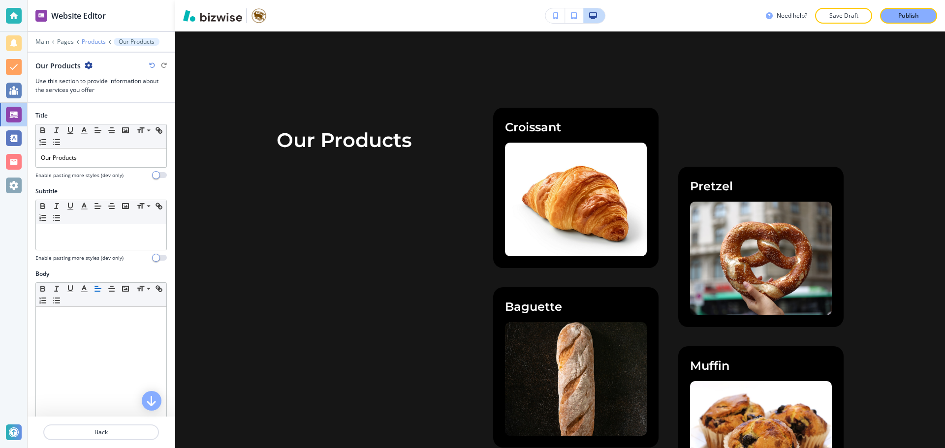
click at [99, 39] on p "Products" at bounding box center [94, 41] width 24 height 7
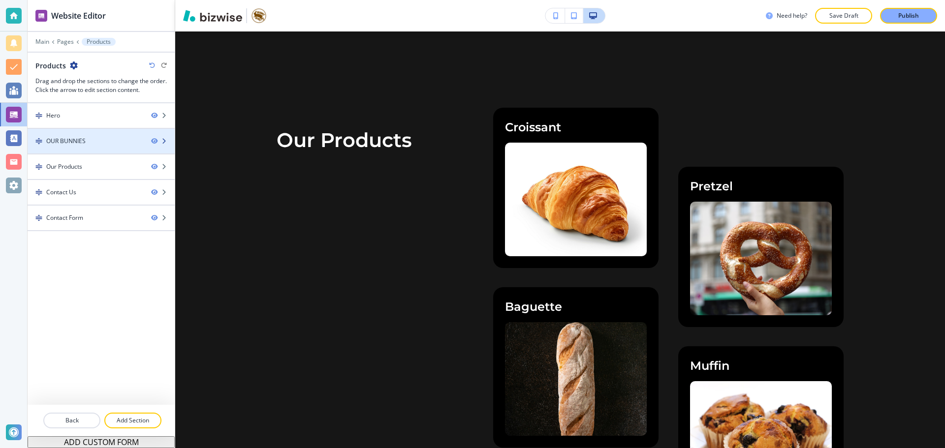
click at [85, 141] on div "OUR BUNNIES" at bounding box center [65, 141] width 39 height 9
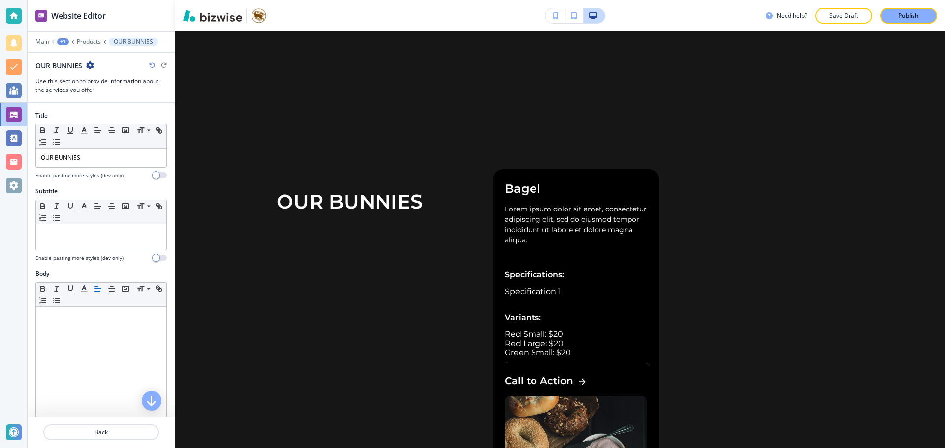
scroll to position [323, 0]
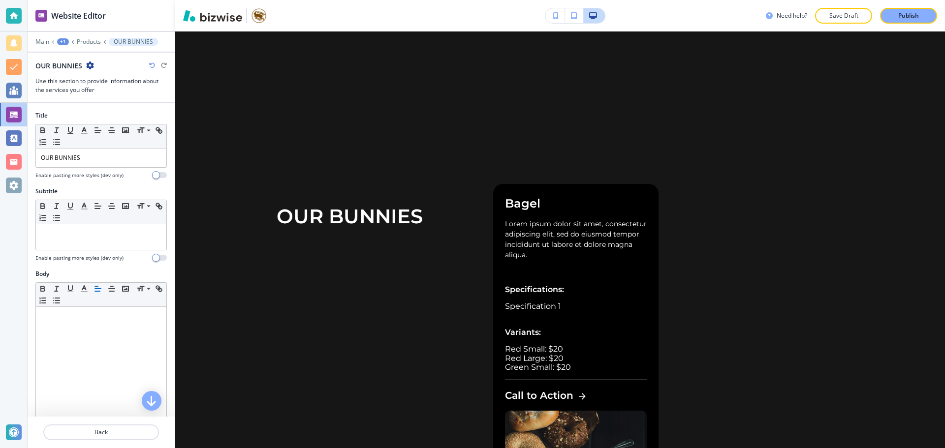
click at [85, 63] on div "OUR BUNNIES" at bounding box center [64, 66] width 59 height 10
click at [92, 46] on div at bounding box center [101, 49] width 147 height 6
click at [93, 43] on p "Products" at bounding box center [89, 41] width 24 height 7
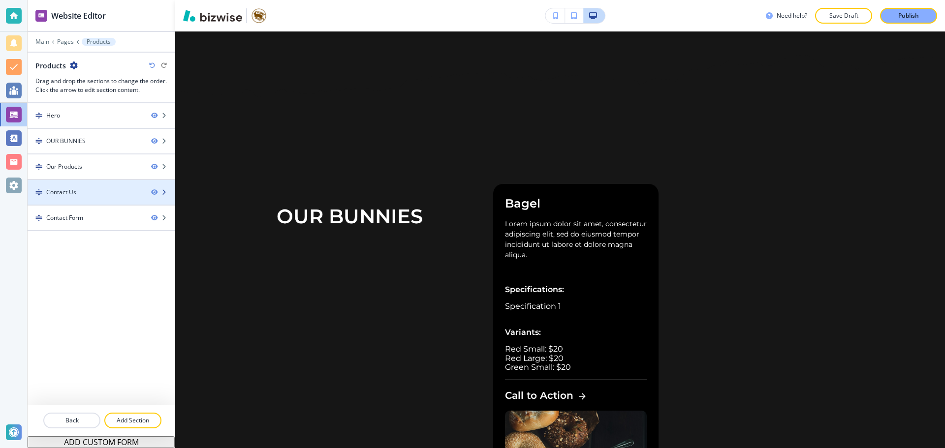
click at [65, 193] on div "Contact Us" at bounding box center [61, 192] width 30 height 9
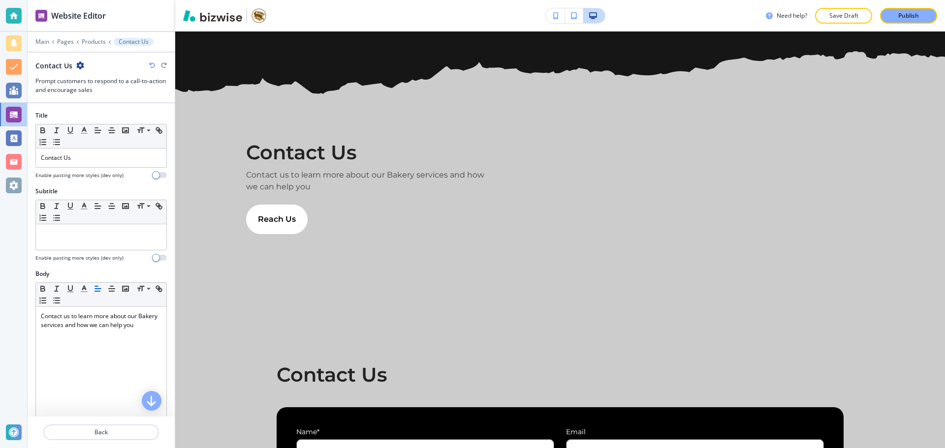
scroll to position [1656, 0]
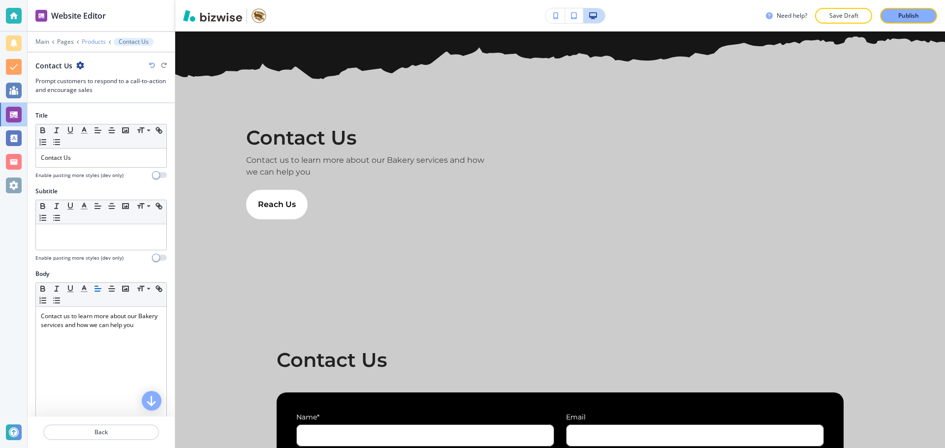
click at [86, 44] on p "Products" at bounding box center [94, 41] width 24 height 7
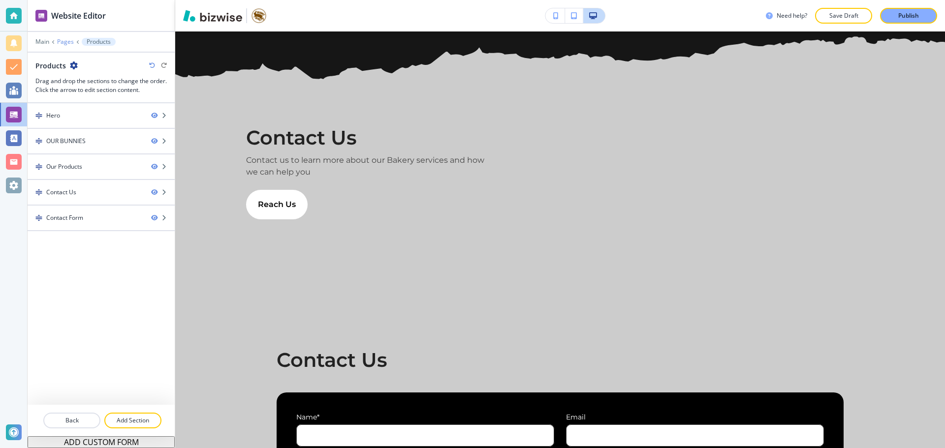
click at [62, 40] on p "Pages" at bounding box center [65, 41] width 17 height 7
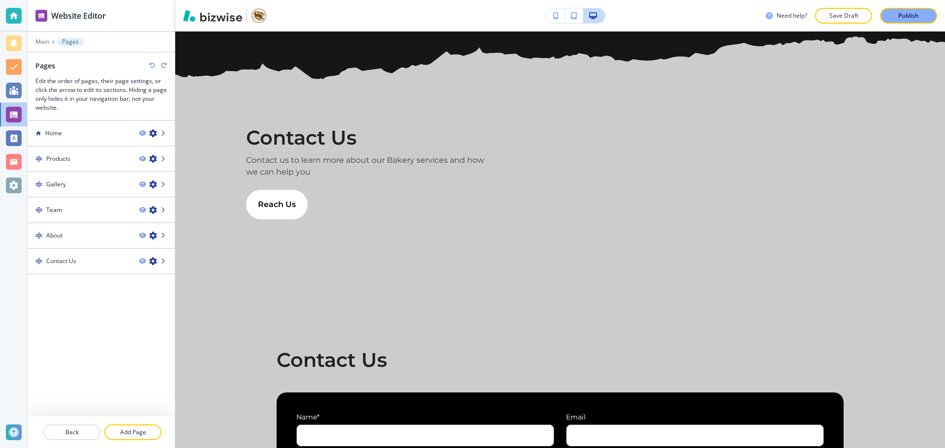
click at [125, 350] on div "Home Products Gallery Team About Contact Us" at bounding box center [101, 268] width 147 height 297
click at [90, 141] on div at bounding box center [101, 142] width 147 height 8
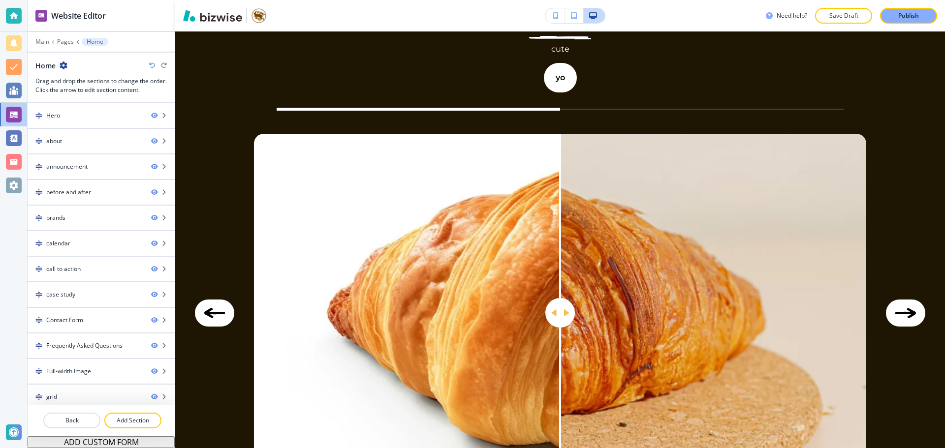
scroll to position [0, 0]
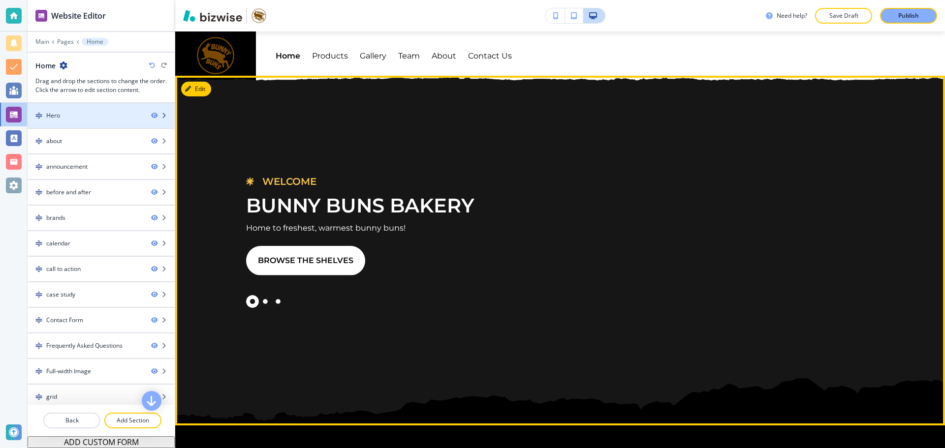
click at [67, 110] on div at bounding box center [101, 107] width 147 height 8
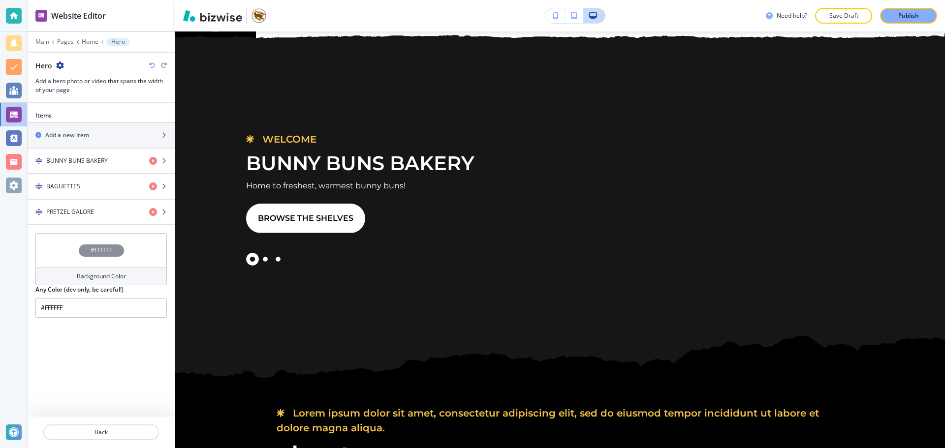
scroll to position [44, 0]
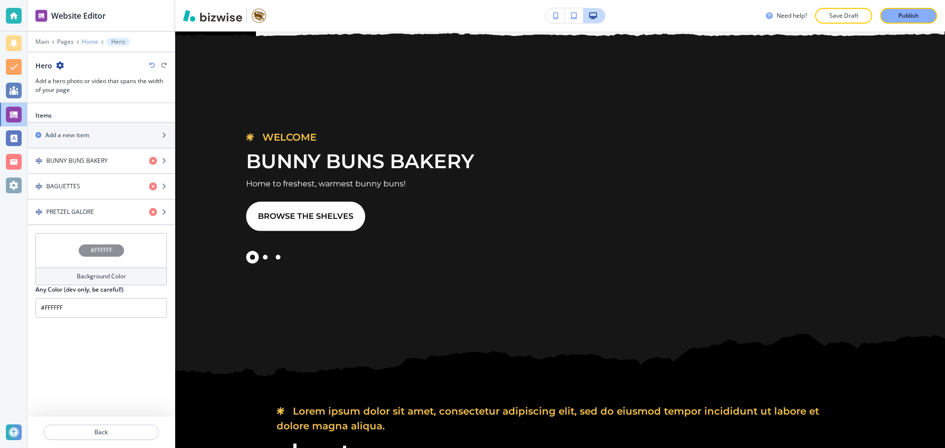
click at [83, 41] on p "Home" at bounding box center [90, 41] width 17 height 7
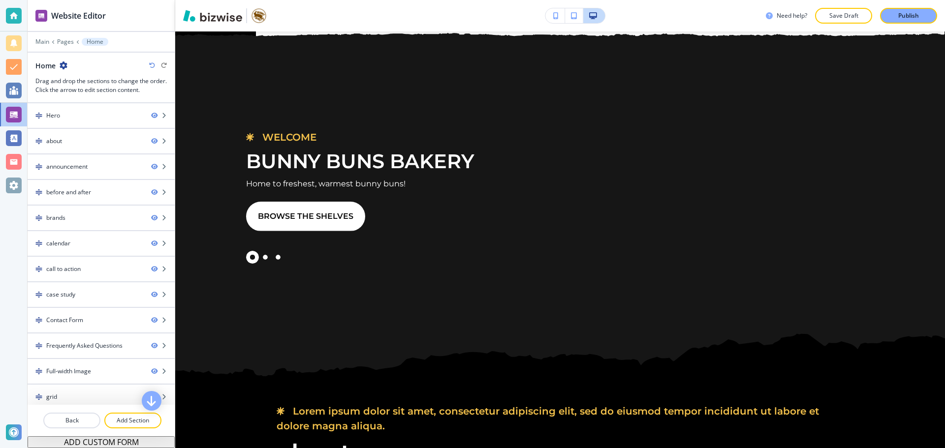
click at [105, 443] on button "ADD CUSTOM FORM" at bounding box center [101, 442] width 147 height 12
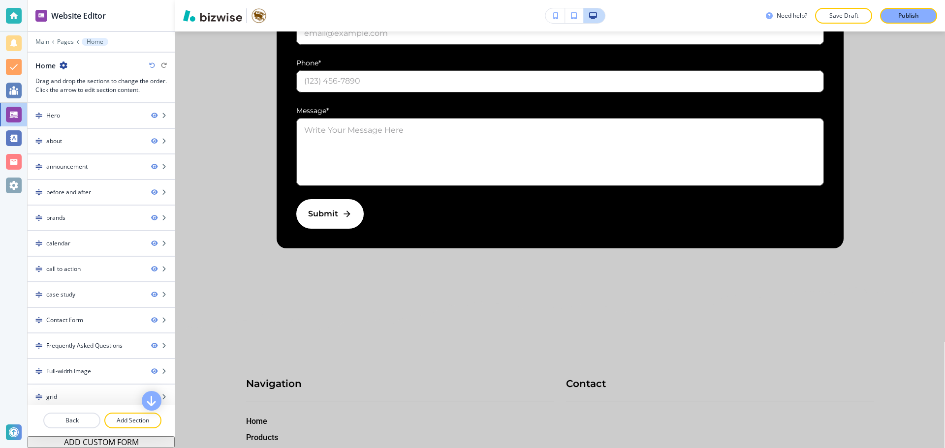
scroll to position [9989, 0]
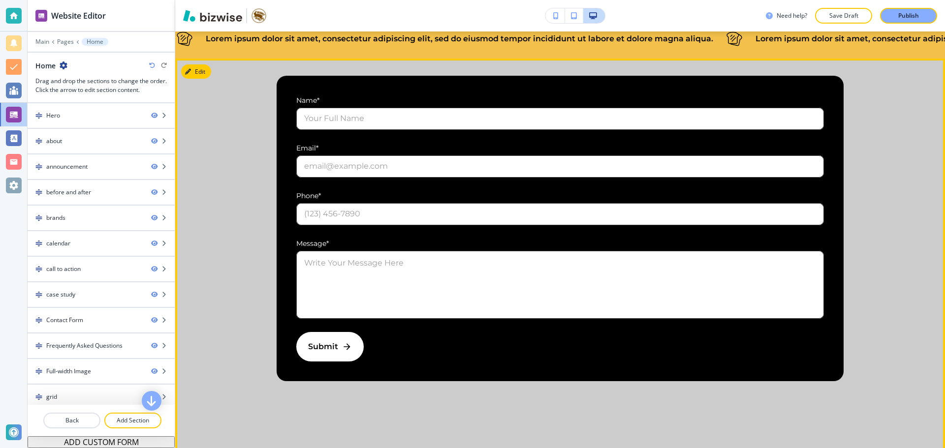
click at [208, 119] on section "Name * ​ Email * ​ Phone * ​ Message * x ​ Submit" at bounding box center [560, 267] width 770 height 416
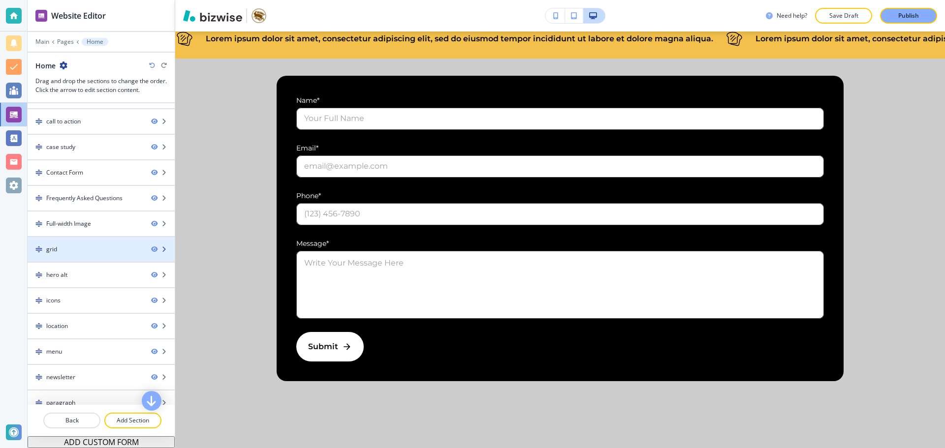
scroll to position [312, 0]
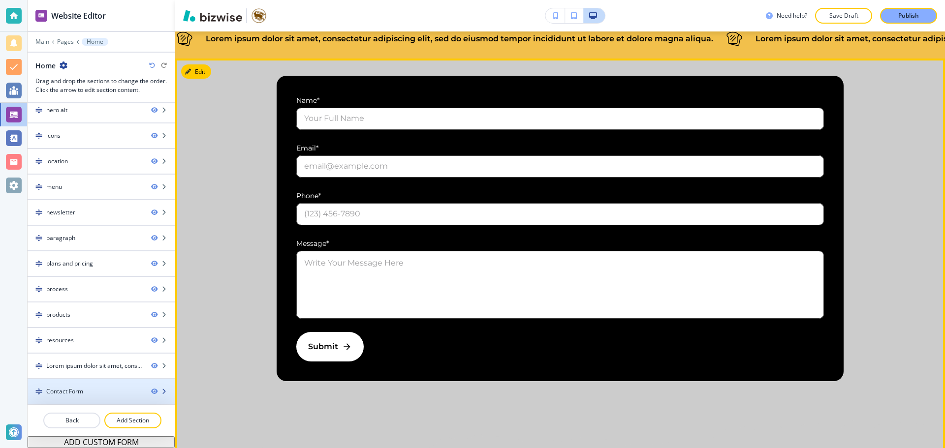
click at [115, 387] on div "Contact Form" at bounding box center [86, 391] width 116 height 9
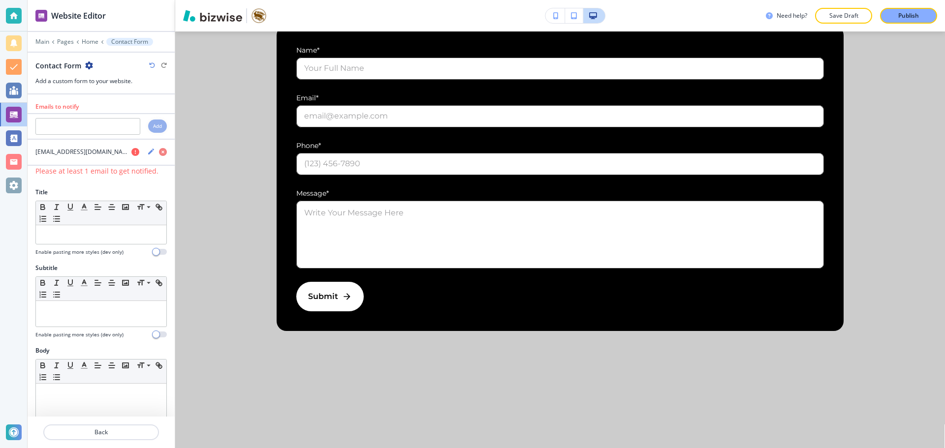
scroll to position [10047, 0]
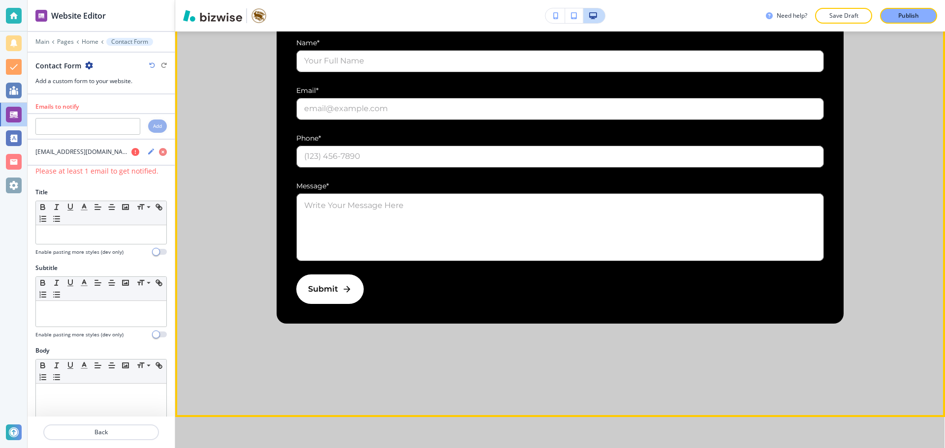
click at [189, 36] on section "Name * ​ Email * ​ Phone * ​ Message * x ​ Submit" at bounding box center [560, 209] width 770 height 416
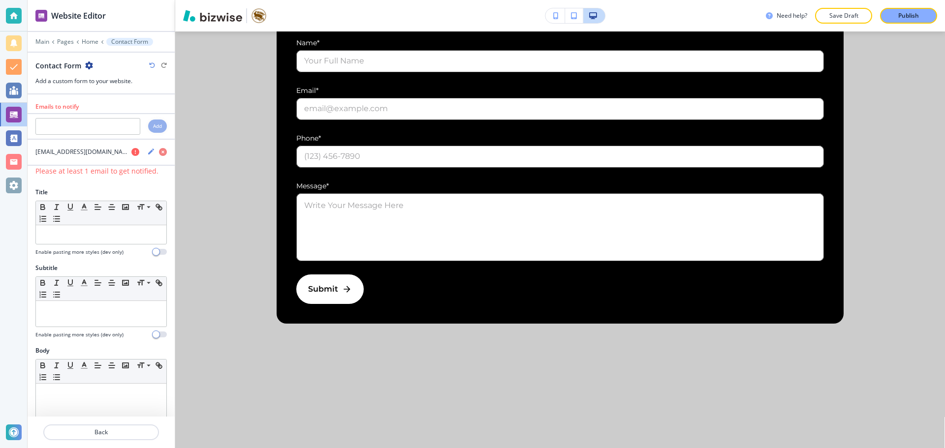
click at [82, 66] on div "Contact Form" at bounding box center [64, 66] width 58 height 10
click at [82, 67] on div "Contact Form" at bounding box center [64, 66] width 58 height 10
click at [82, 41] on p "Home" at bounding box center [90, 41] width 17 height 7
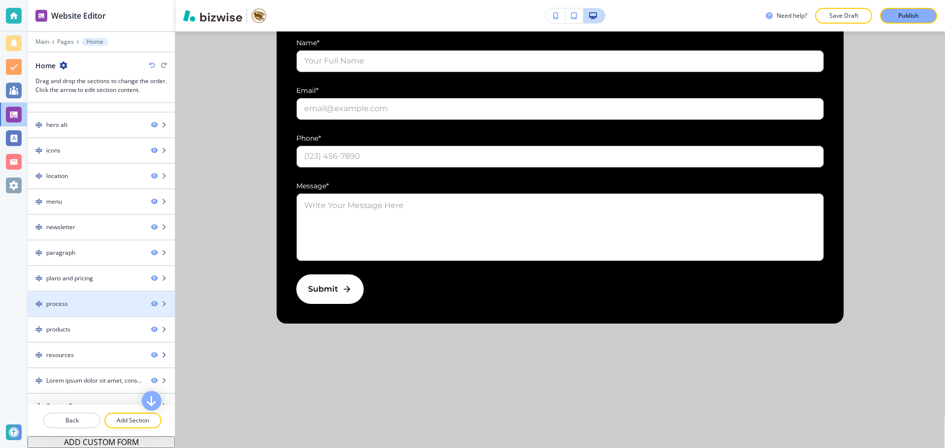
scroll to position [312, 0]
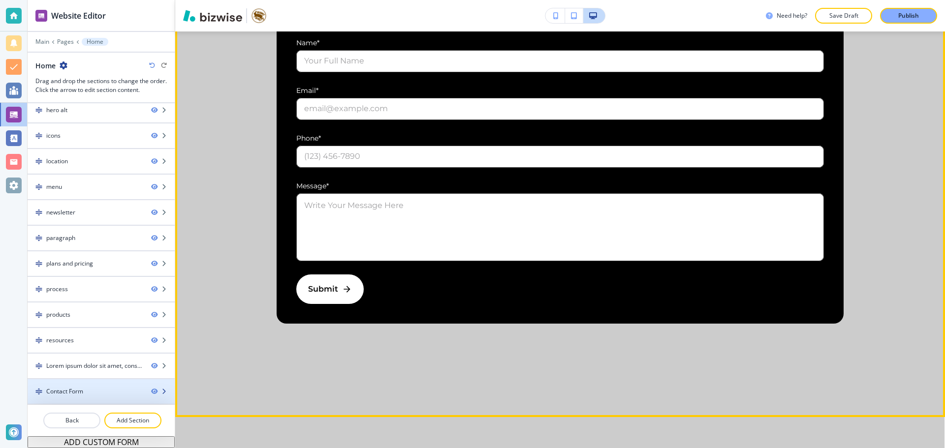
click at [108, 393] on div "Contact Form" at bounding box center [86, 391] width 116 height 9
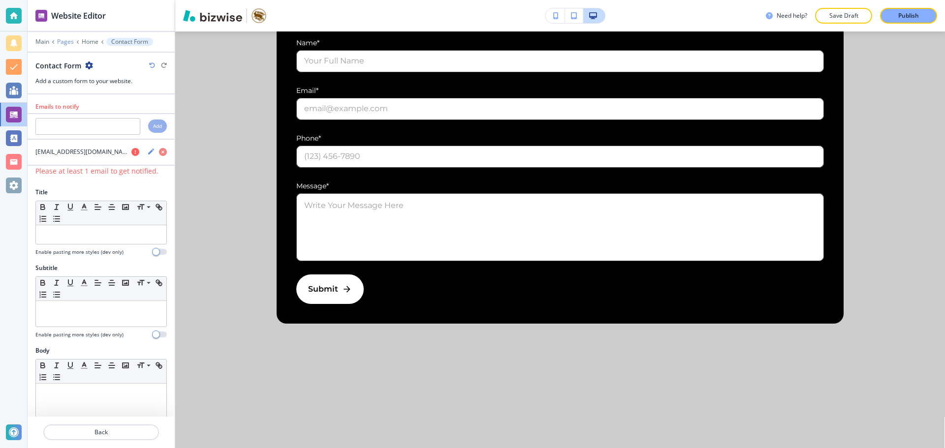
click at [69, 42] on p "Pages" at bounding box center [65, 41] width 17 height 7
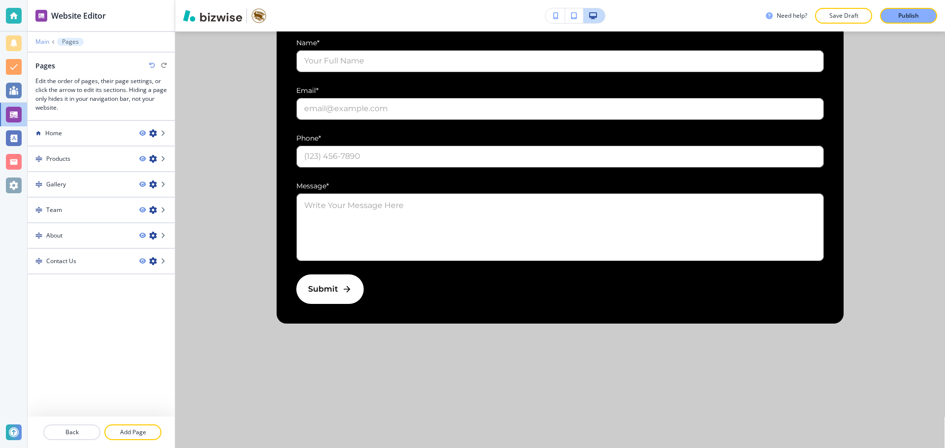
click at [48, 39] on p "Main" at bounding box center [42, 41] width 14 height 7
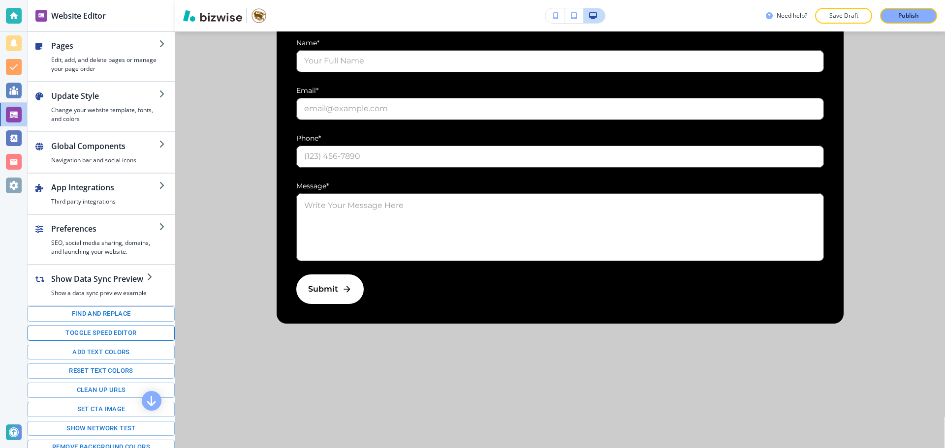
click at [99, 334] on button "Toggle speed editor" at bounding box center [101, 333] width 147 height 15
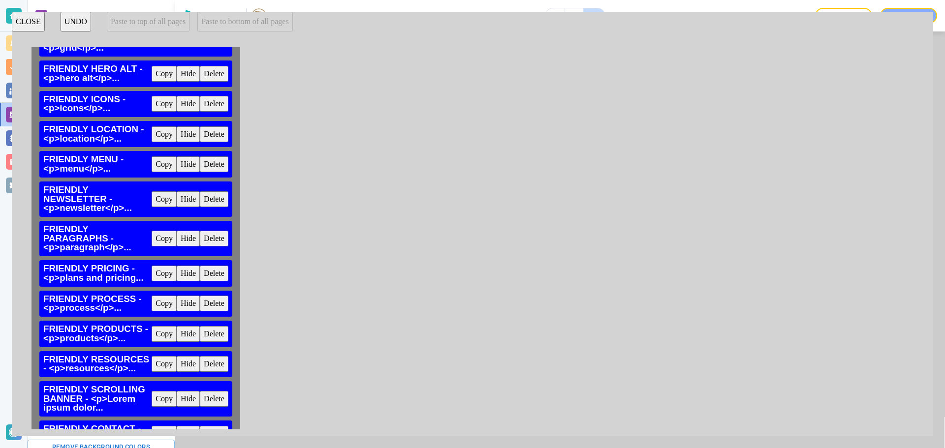
scroll to position [459, 0]
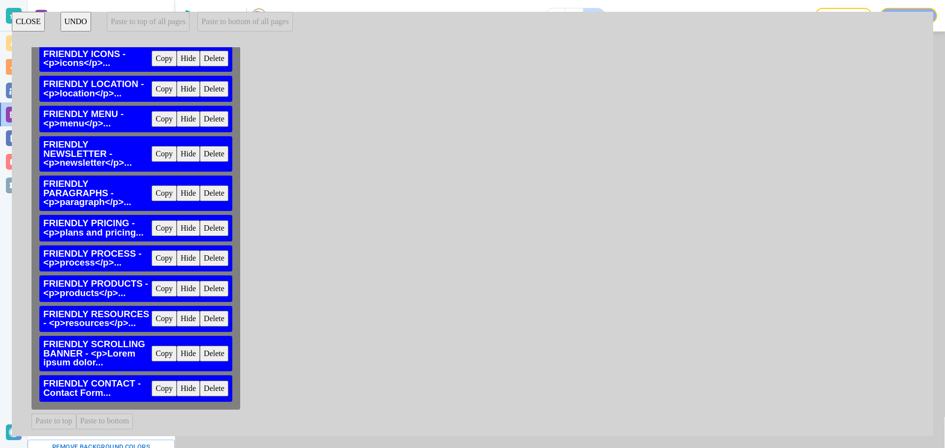
click at [216, 382] on button "Delete" at bounding box center [214, 389] width 29 height 16
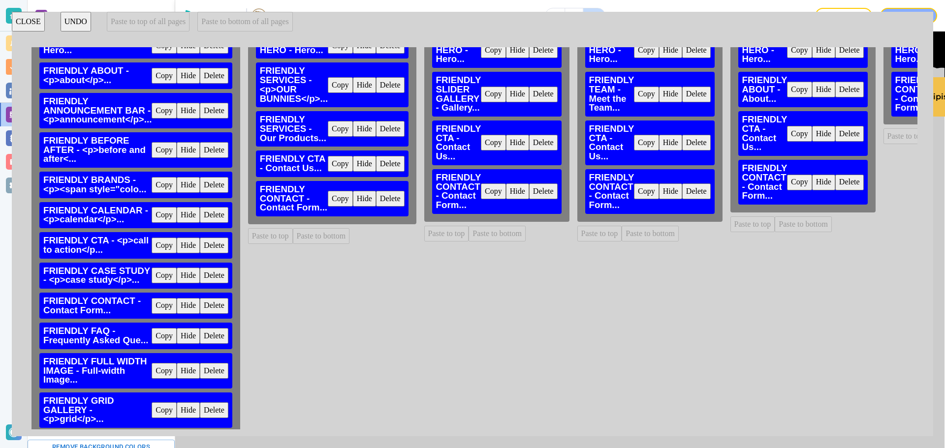
scroll to position [0, 0]
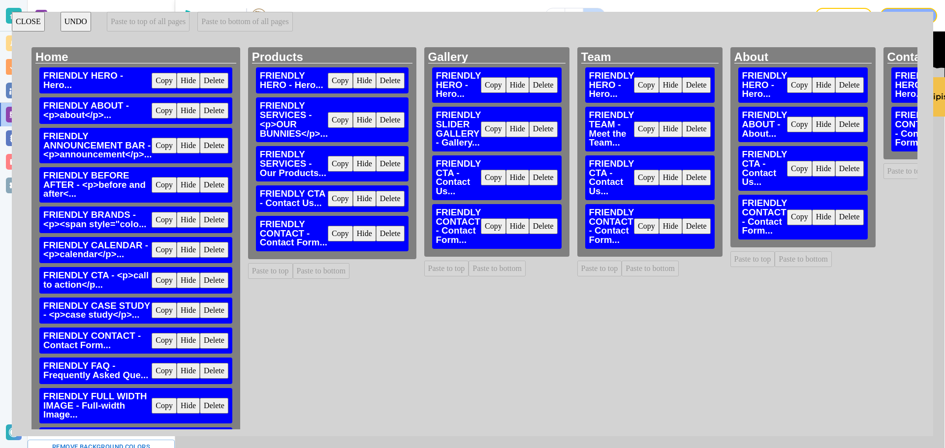
click at [343, 165] on button "Copy" at bounding box center [340, 164] width 25 height 16
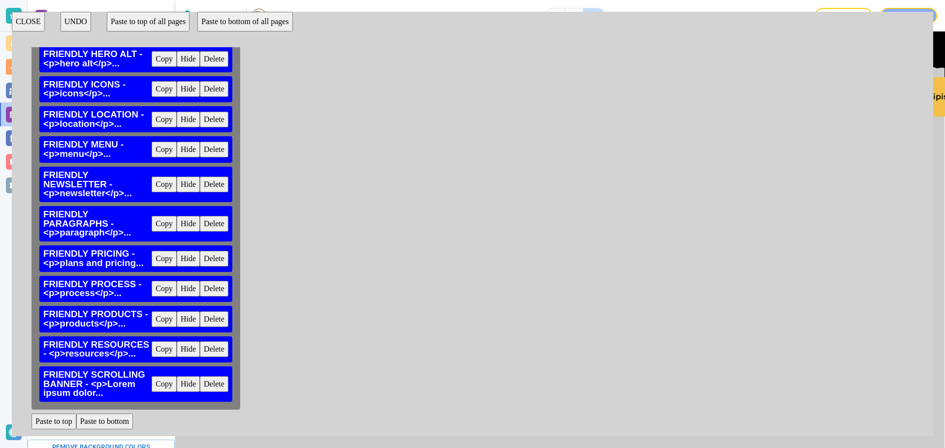
scroll to position [429, 0]
click at [118, 417] on button "Paste to bottom" at bounding box center [104, 422] width 57 height 16
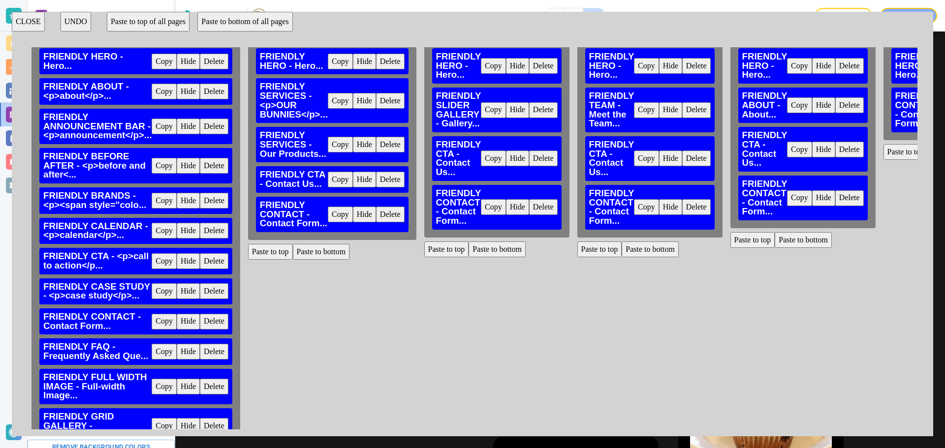
scroll to position [0, 0]
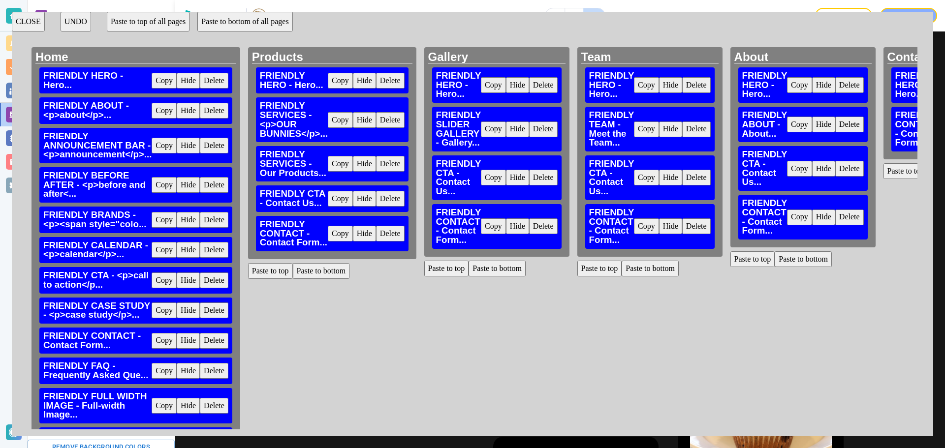
click at [394, 167] on button "Delete" at bounding box center [390, 164] width 29 height 16
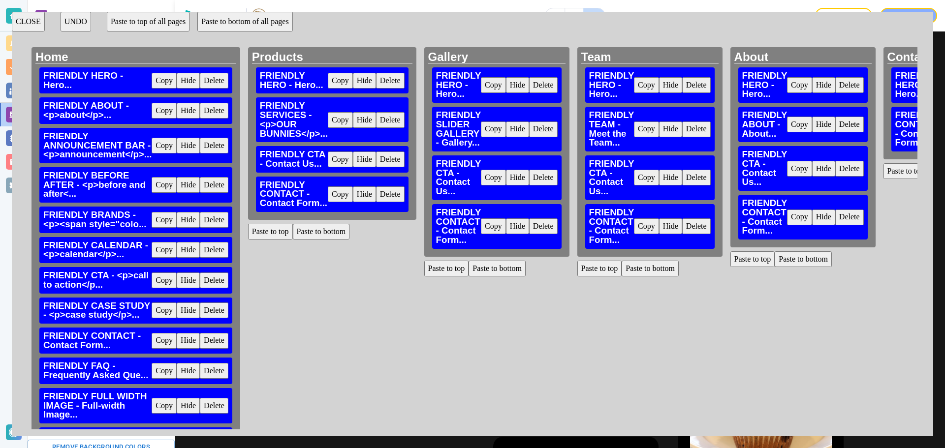
click at [544, 84] on button "Delete" at bounding box center [543, 85] width 29 height 16
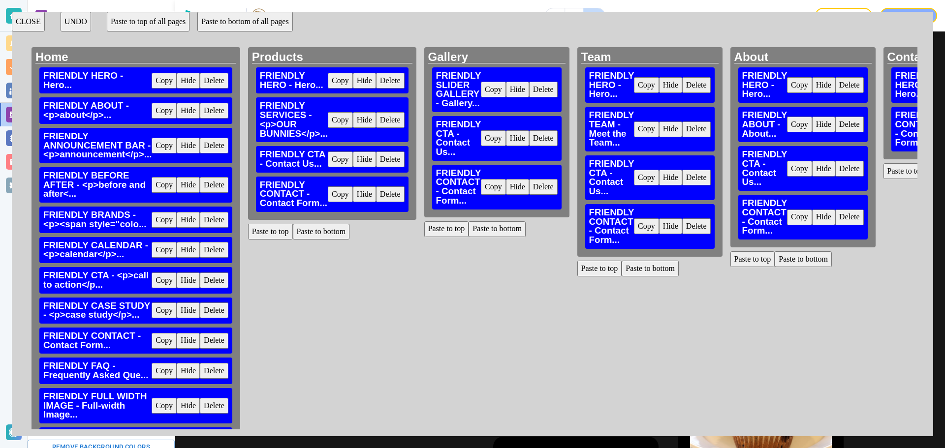
click at [544, 84] on button "Delete" at bounding box center [543, 90] width 29 height 16
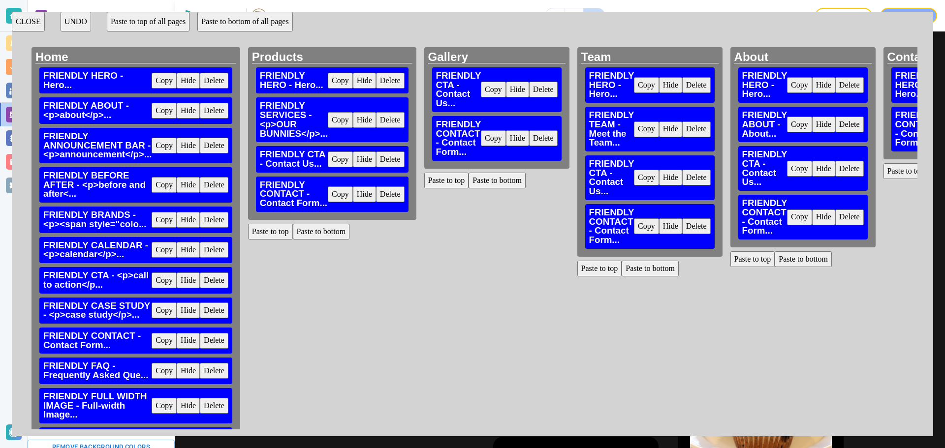
click at [544, 84] on button "Delete" at bounding box center [543, 90] width 29 height 16
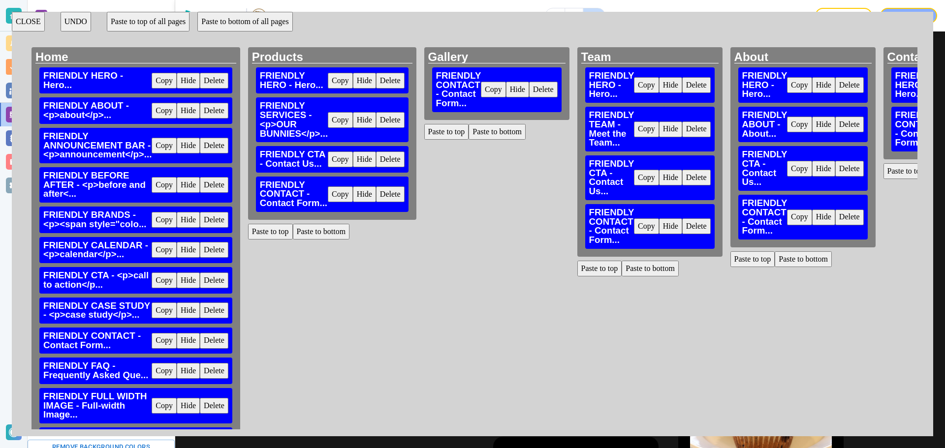
click at [544, 84] on button "Delete" at bounding box center [543, 90] width 29 height 16
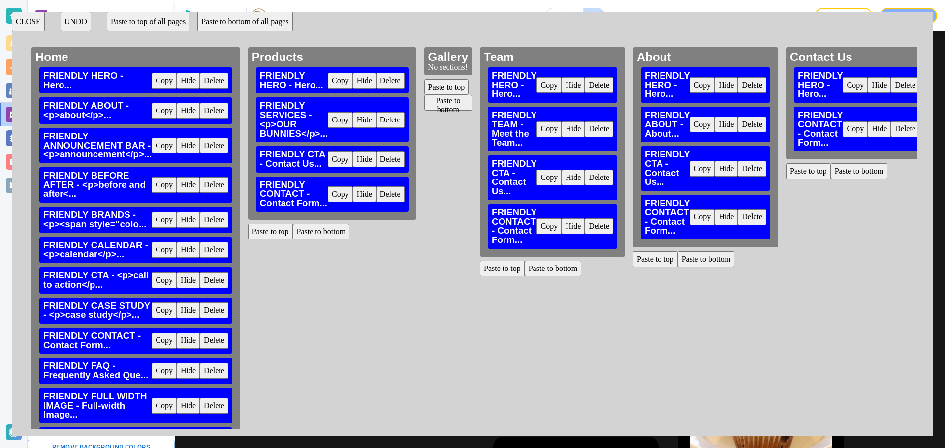
click at [609, 84] on button "Delete" at bounding box center [599, 85] width 29 height 16
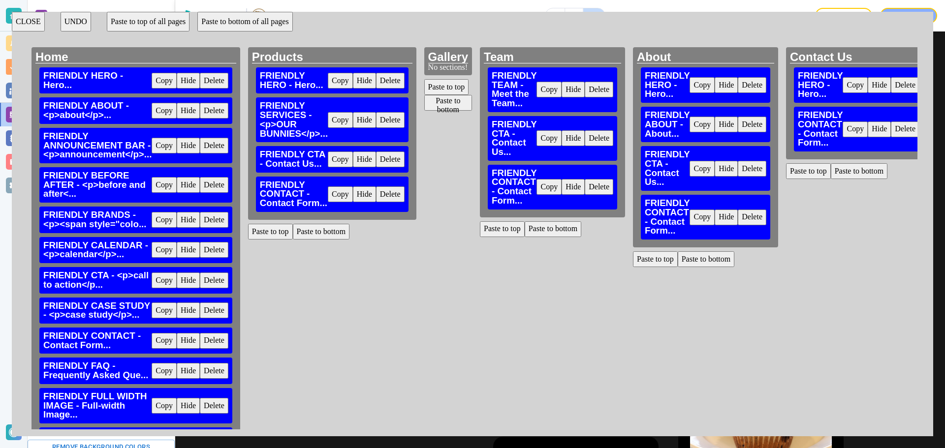
click at [609, 84] on button "Delete" at bounding box center [599, 90] width 29 height 16
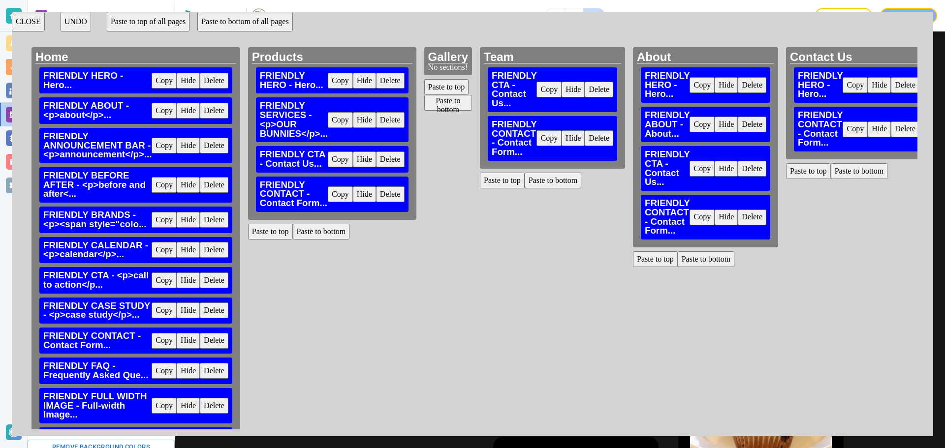
click at [609, 84] on button "Delete" at bounding box center [599, 90] width 29 height 16
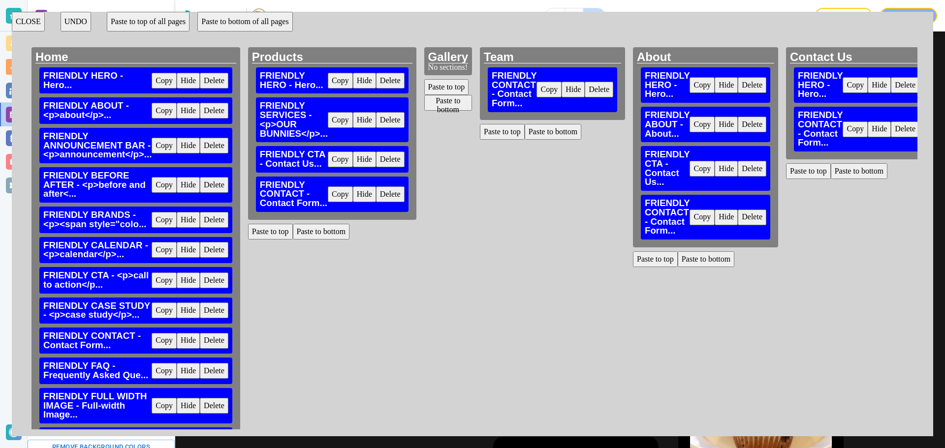
click at [609, 84] on button "Delete" at bounding box center [599, 90] width 29 height 16
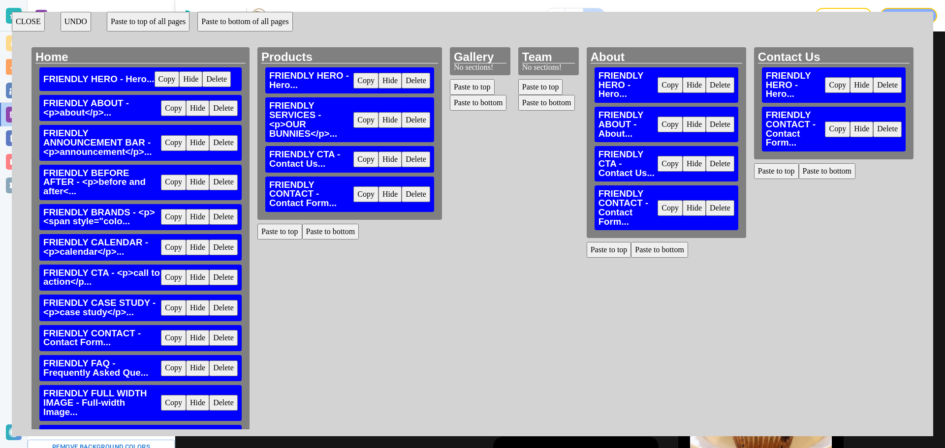
click at [713, 83] on button "Delete" at bounding box center [720, 85] width 29 height 16
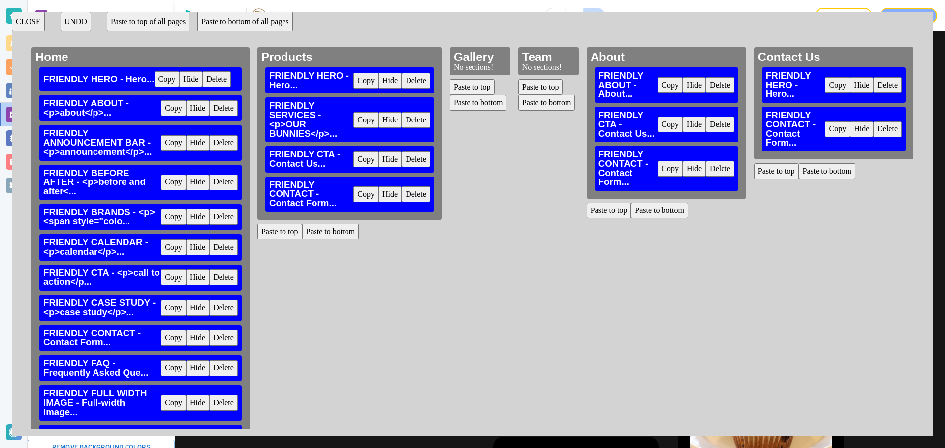
click at [713, 83] on button "Delete" at bounding box center [720, 85] width 29 height 16
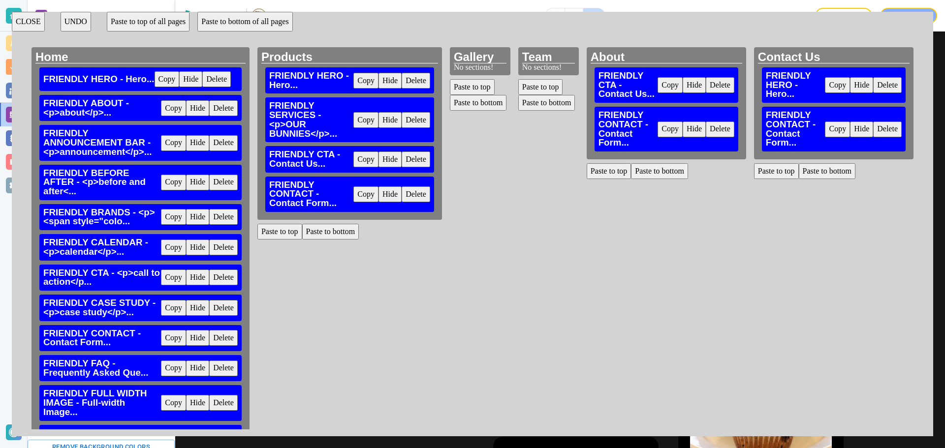
click at [713, 83] on button "Delete" at bounding box center [720, 85] width 29 height 16
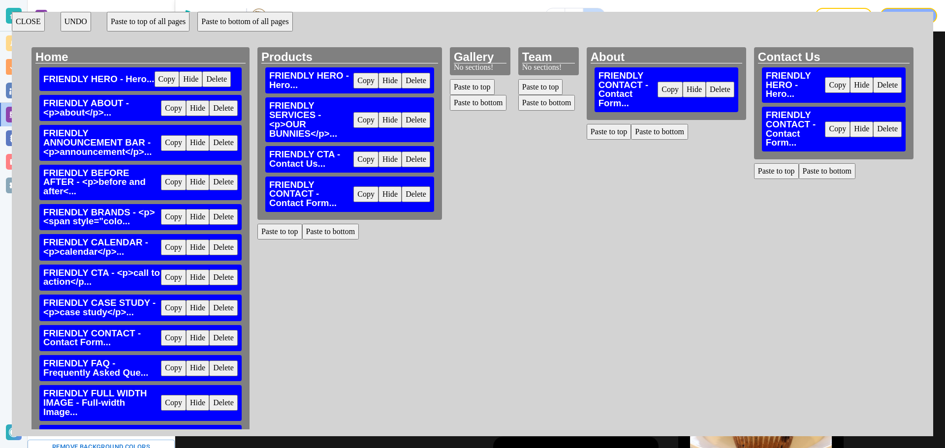
drag, startPoint x: 715, startPoint y: 91, endPoint x: 823, endPoint y: 92, distance: 107.3
click at [715, 92] on button "Delete" at bounding box center [720, 90] width 29 height 16
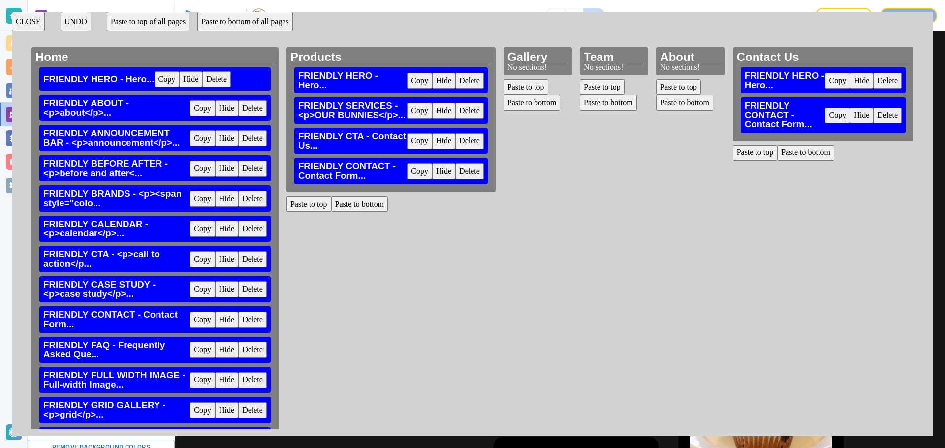
click at [882, 78] on button "Delete" at bounding box center [887, 81] width 29 height 16
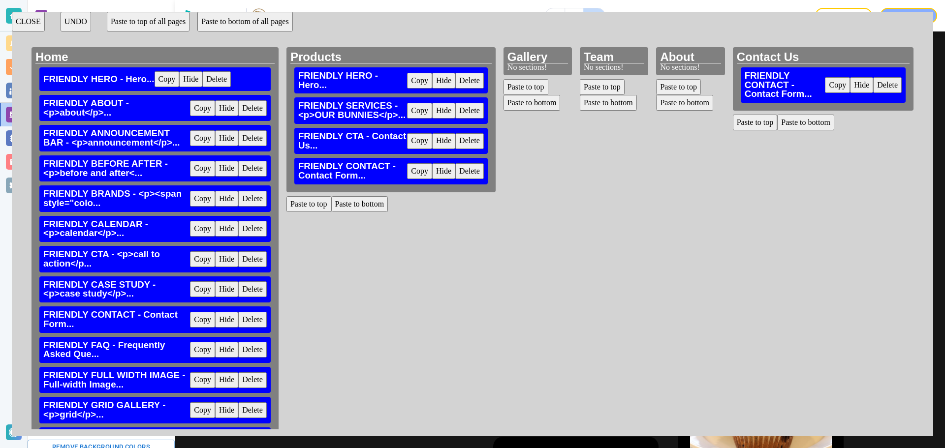
click at [882, 78] on button "Delete" at bounding box center [887, 85] width 29 height 16
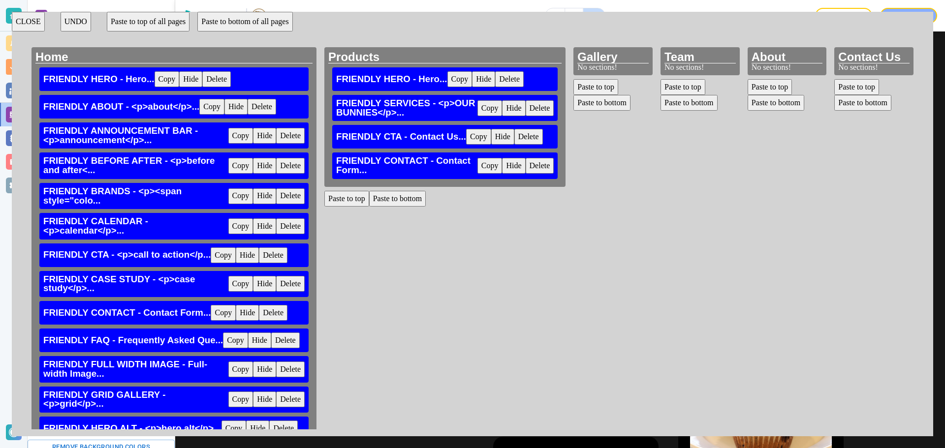
click at [536, 138] on button "Delete" at bounding box center [528, 137] width 29 height 16
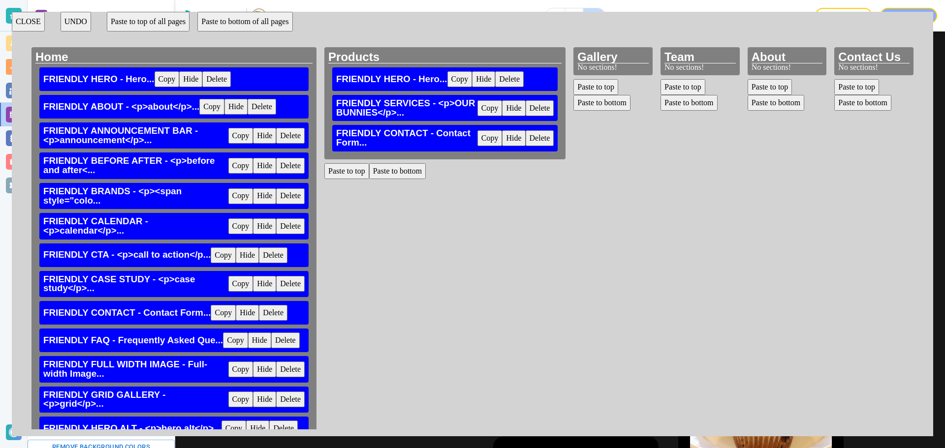
click at [536, 138] on button "Delete" at bounding box center [539, 138] width 29 height 16
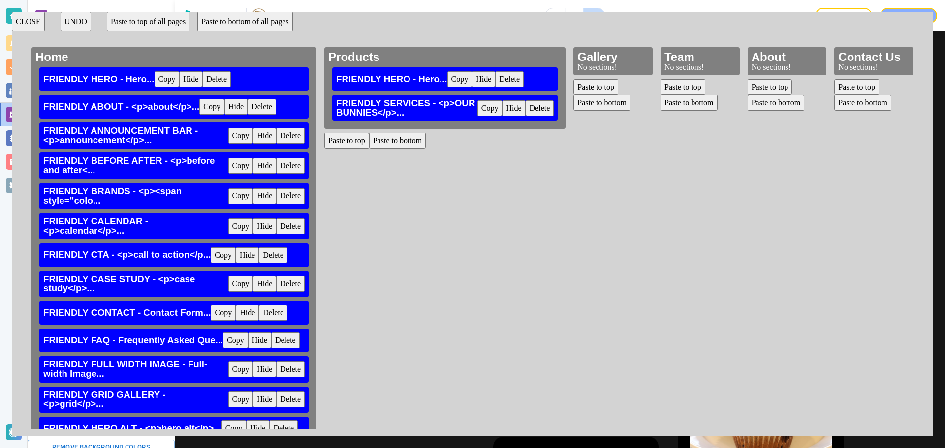
click at [509, 72] on button "Delete" at bounding box center [509, 79] width 29 height 16
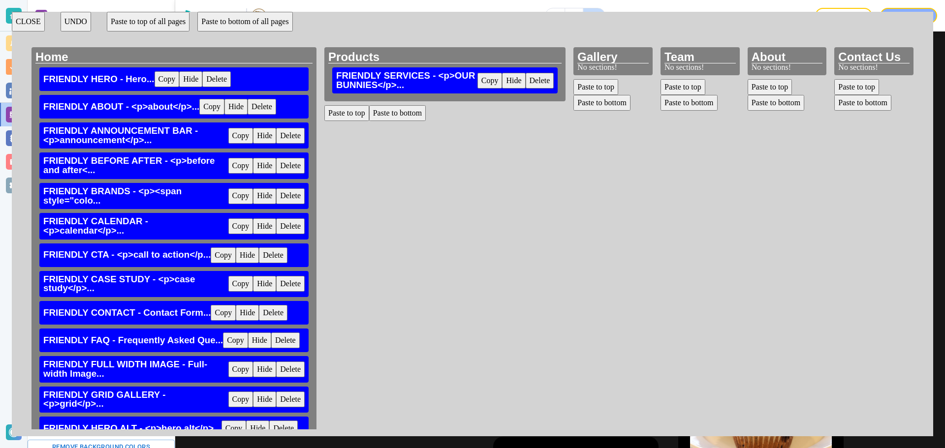
click at [547, 86] on button "Delete" at bounding box center [539, 81] width 29 height 16
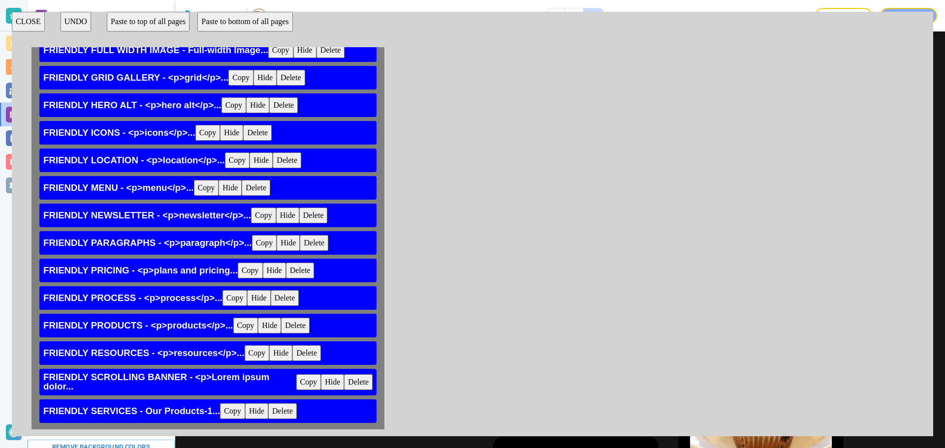
scroll to position [336, 0]
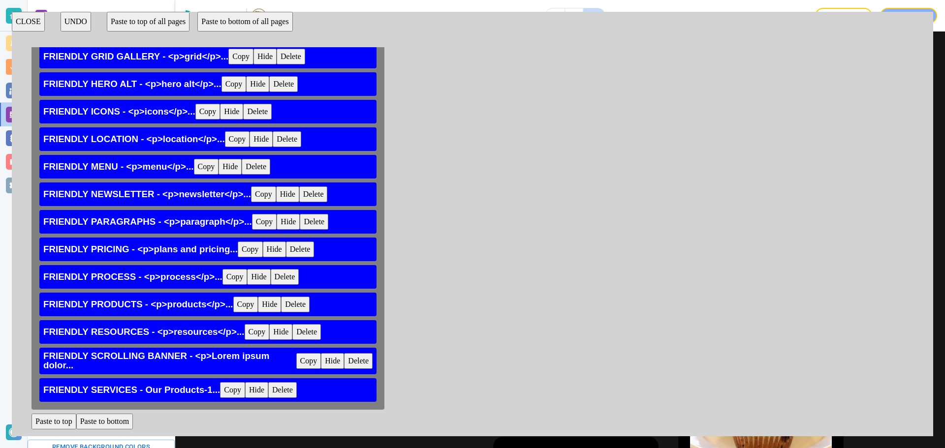
click at [31, 27] on button "CLOSE" at bounding box center [28, 22] width 33 height 20
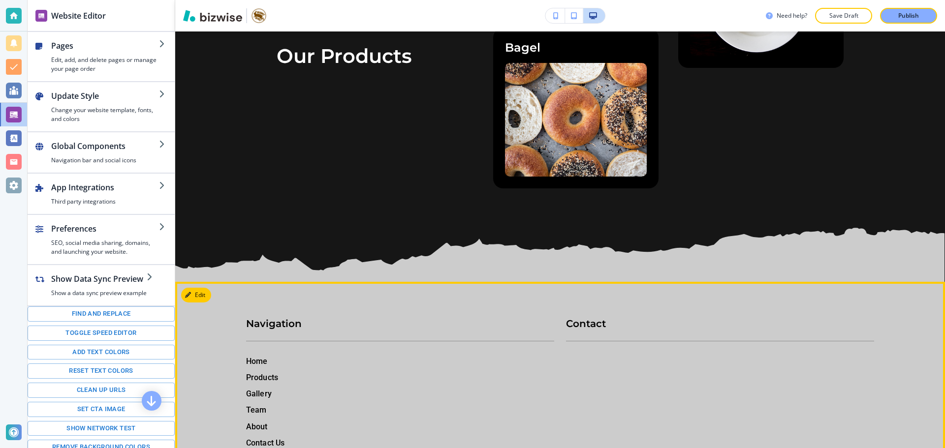
scroll to position [10637, 0]
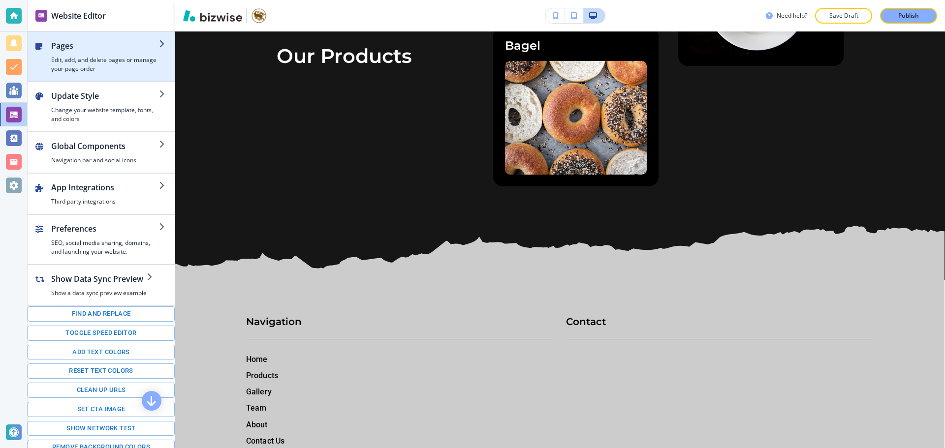
click at [115, 70] on h4 "Edit, add, and delete pages or manage your page order" at bounding box center [105, 65] width 108 height 18
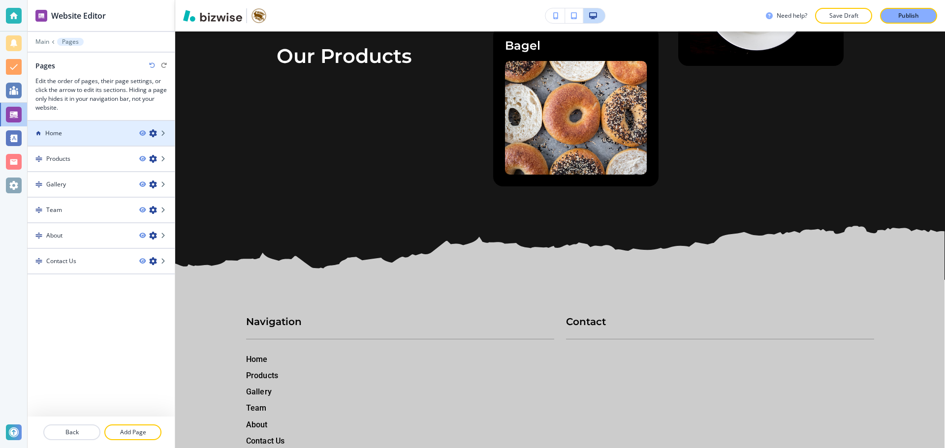
click at [107, 134] on div "Home" at bounding box center [80, 133] width 104 height 9
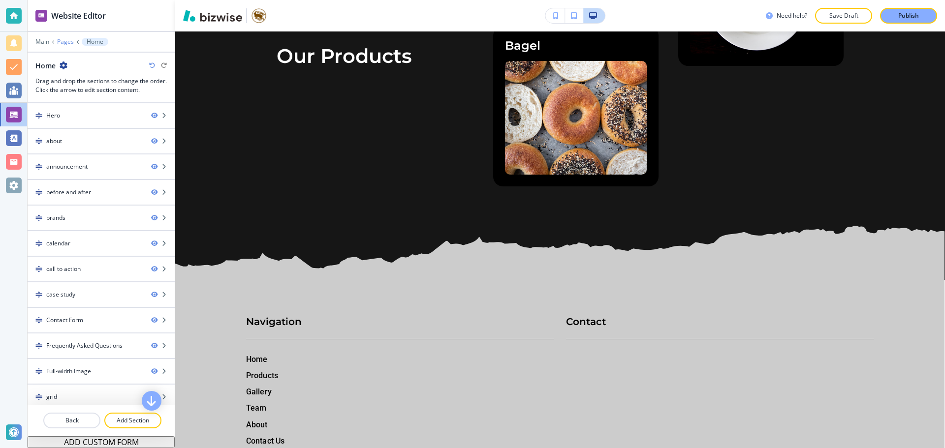
click at [63, 45] on p "Pages" at bounding box center [65, 41] width 17 height 7
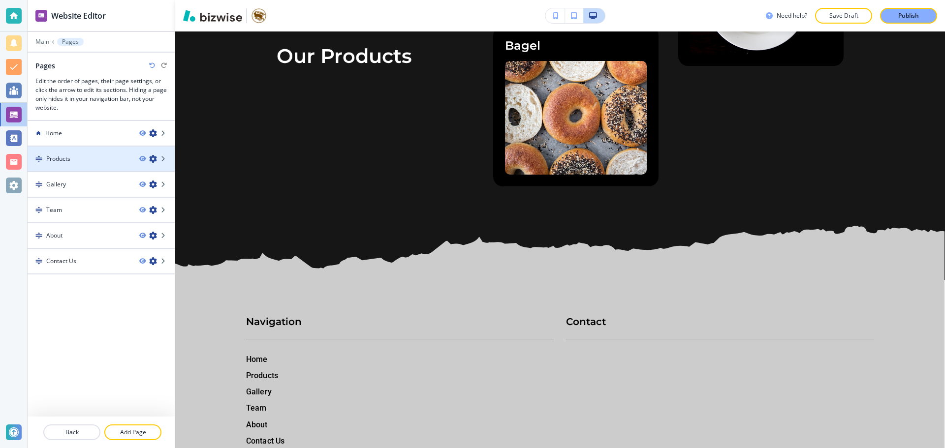
click at [103, 152] on div at bounding box center [101, 151] width 147 height 8
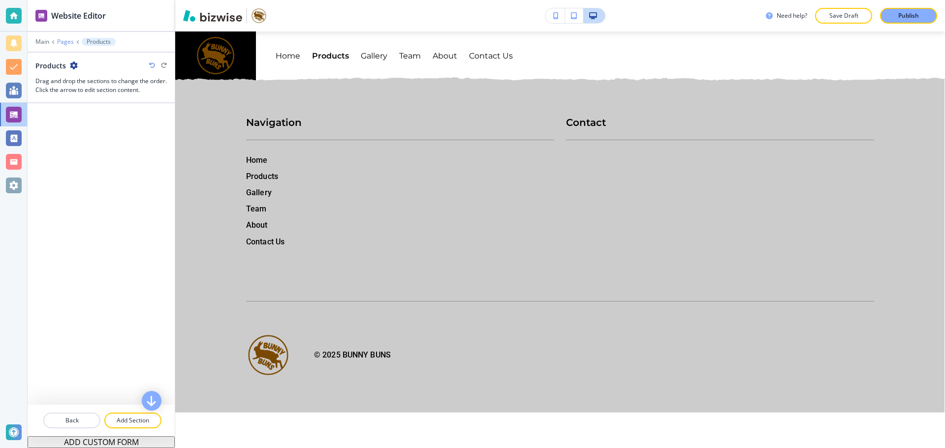
click at [62, 41] on p "Pages" at bounding box center [65, 41] width 17 height 7
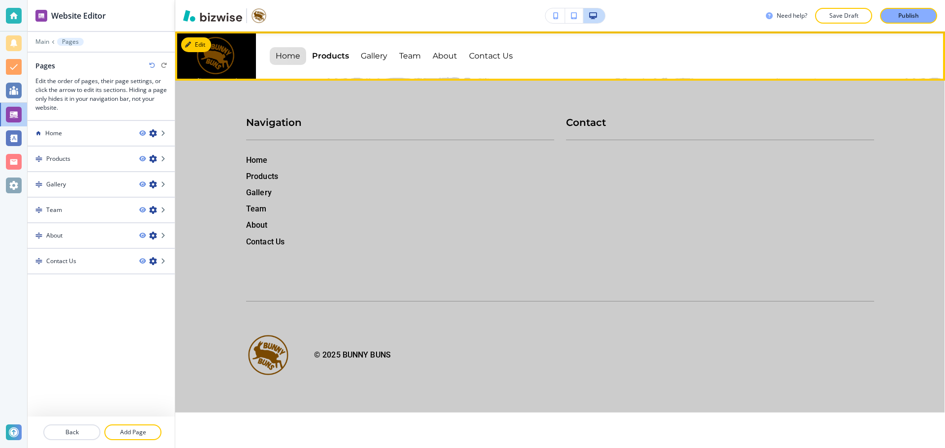
click at [291, 64] on p "Home" at bounding box center [288, 56] width 25 height 28
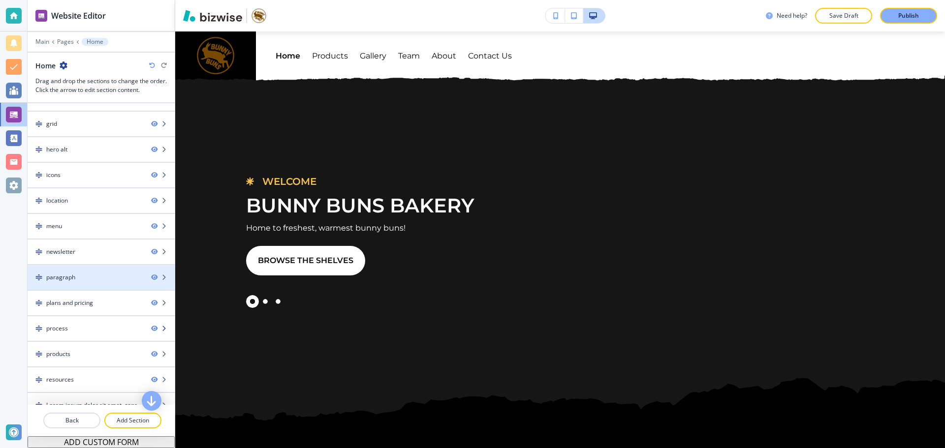
scroll to position [312, 0]
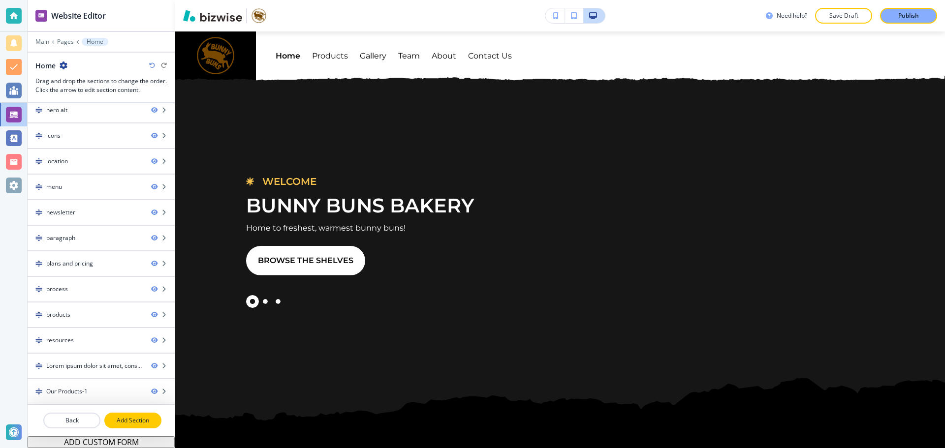
click at [123, 416] on p "Add Section" at bounding box center [132, 420] width 55 height 9
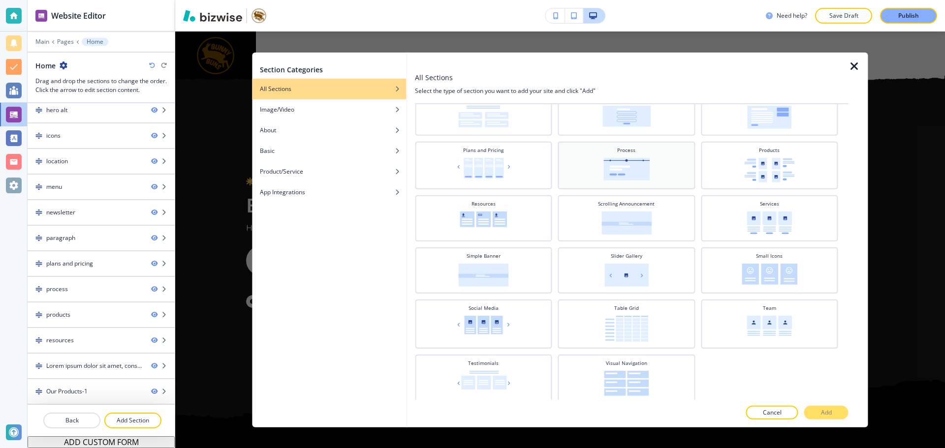
scroll to position [308, 0]
click at [760, 222] on img at bounding box center [768, 219] width 45 height 23
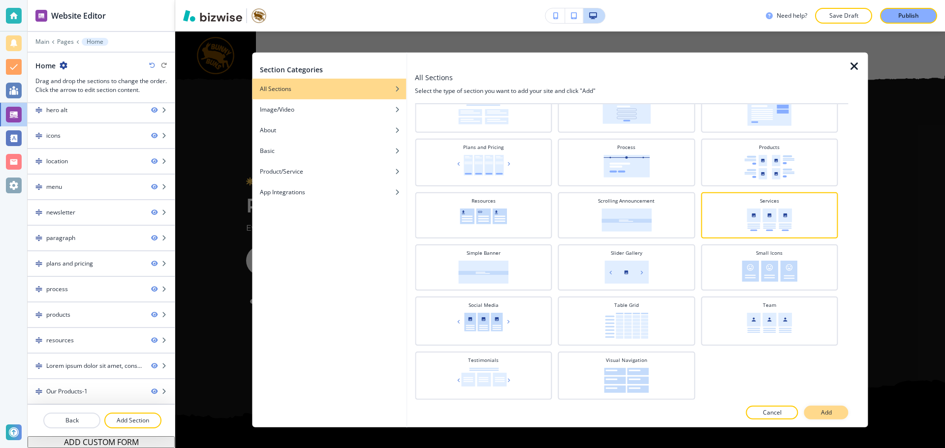
click at [828, 412] on p "Add" at bounding box center [826, 412] width 11 height 9
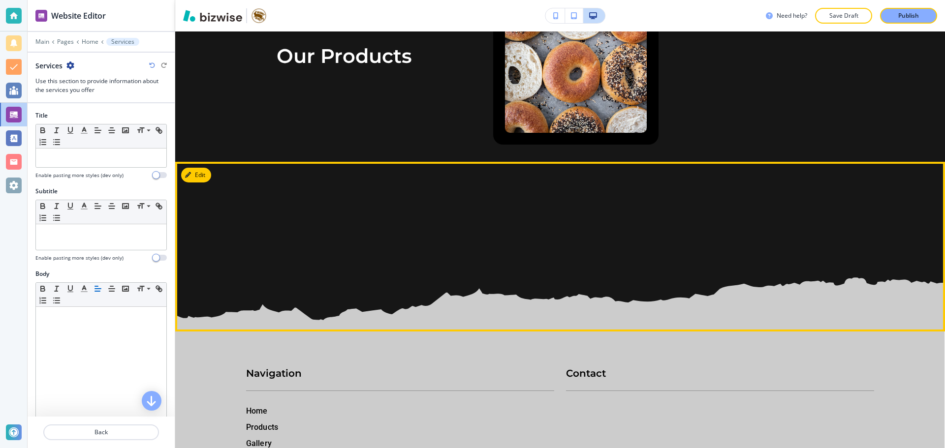
scroll to position [10690, 0]
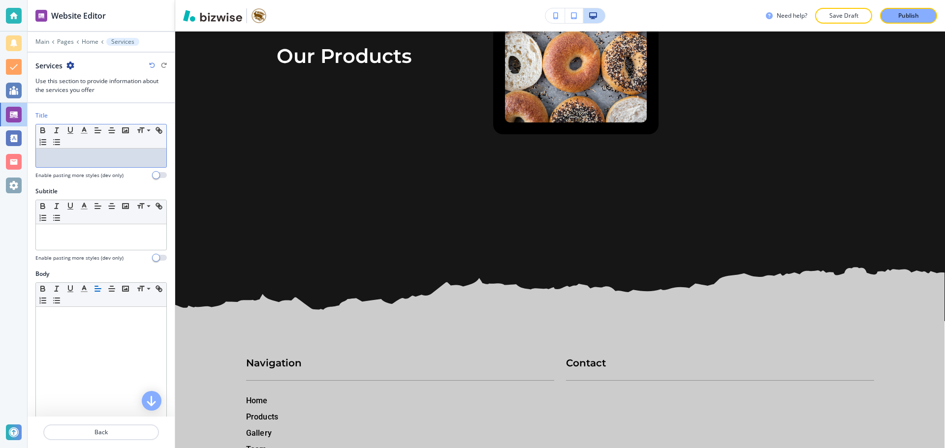
click at [126, 160] on p at bounding box center [101, 158] width 121 height 9
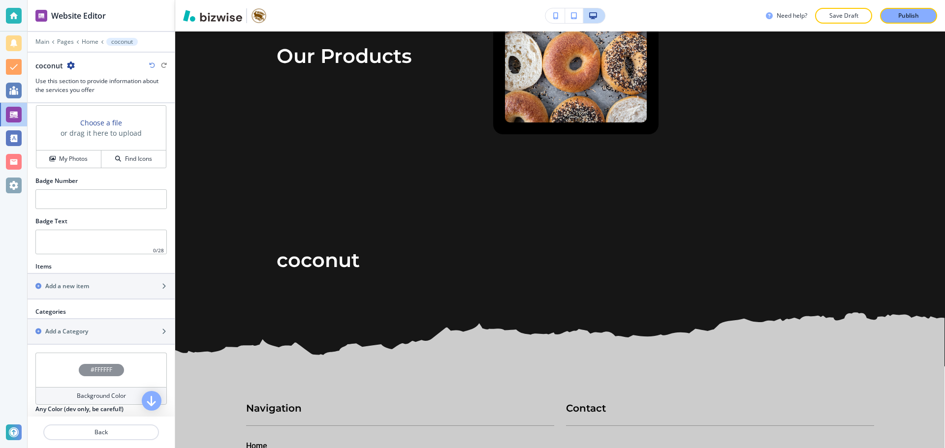
scroll to position [443, 0]
click at [115, 274] on div "button" at bounding box center [101, 277] width 147 height 8
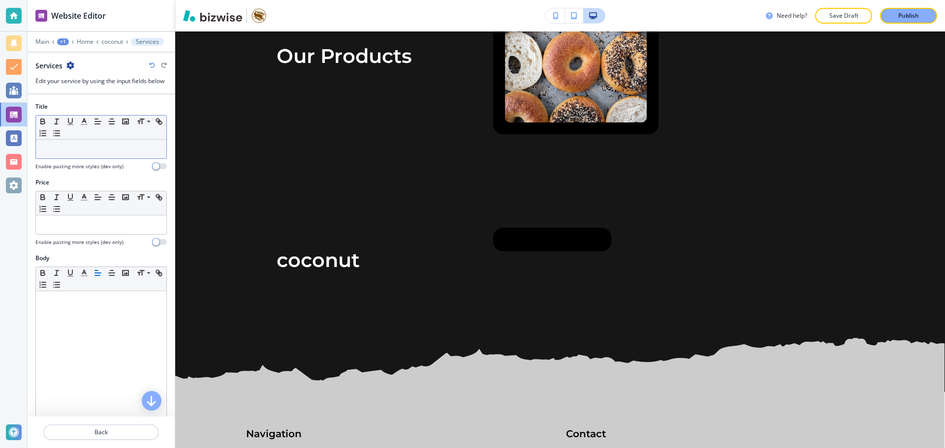
click at [85, 146] on p at bounding box center [101, 149] width 121 height 9
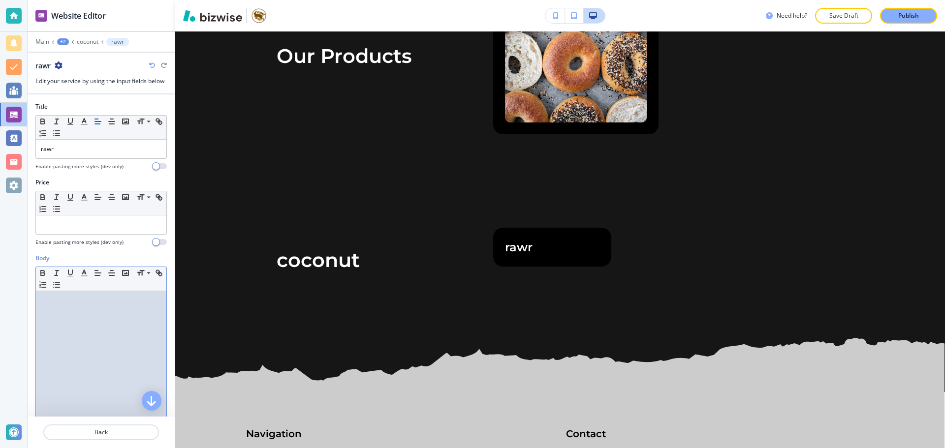
click at [89, 319] on div at bounding box center [101, 355] width 130 height 128
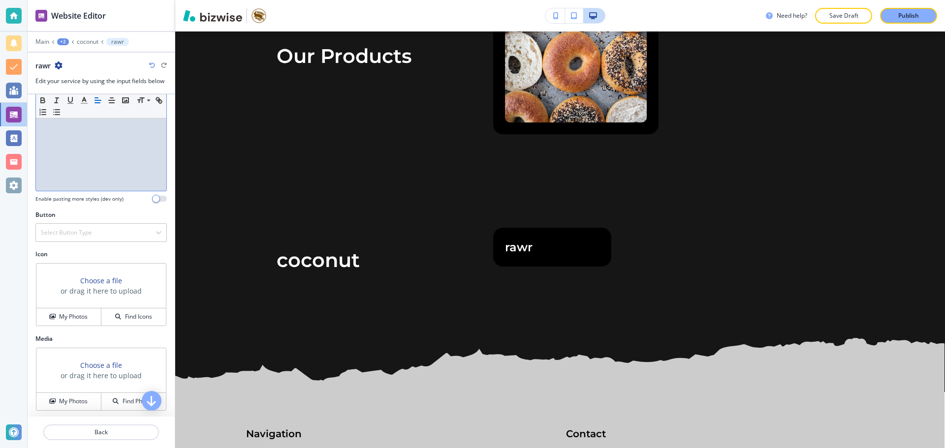
scroll to position [231, 0]
click at [119, 393] on button "Find Photos" at bounding box center [133, 399] width 64 height 17
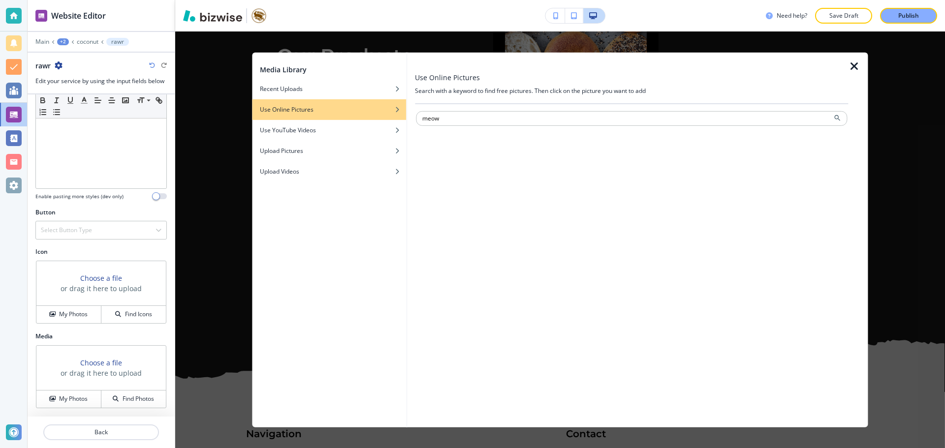
type input "meow"
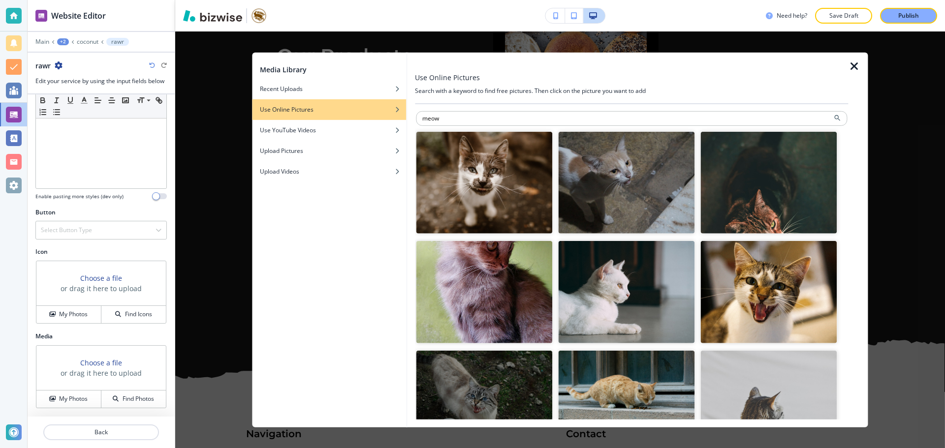
click at [757, 277] on img "button" at bounding box center [769, 292] width 136 height 102
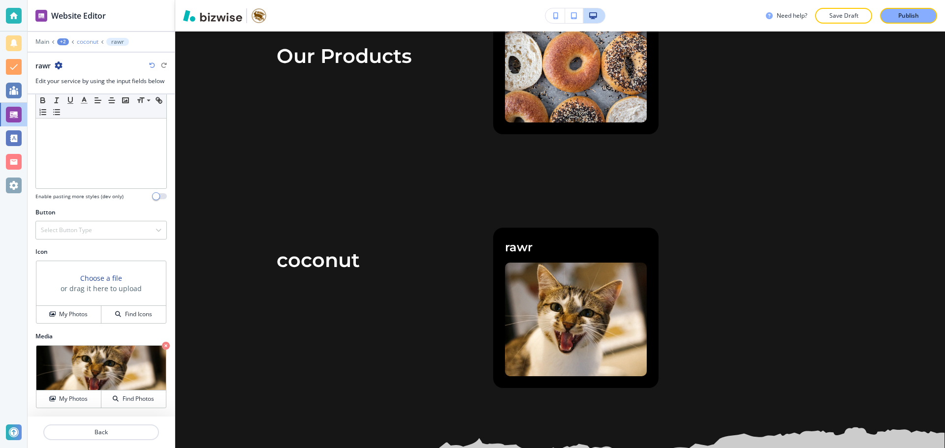
click at [91, 39] on p "coconut" at bounding box center [88, 41] width 22 height 7
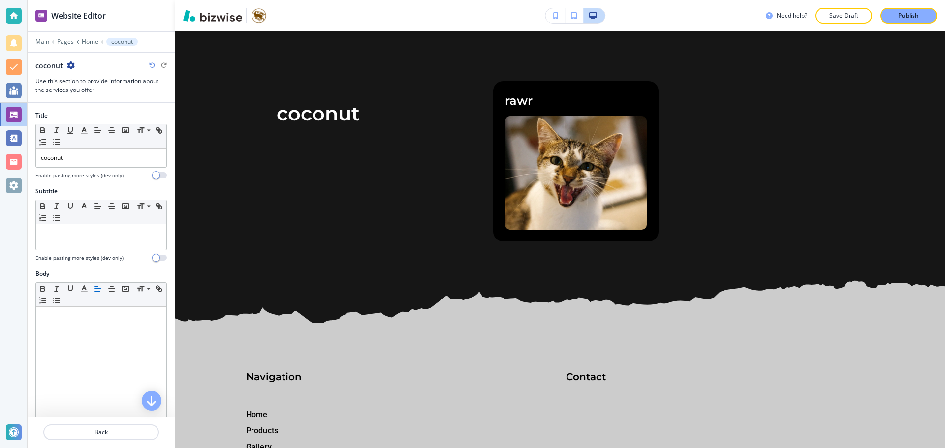
scroll to position [10841, 0]
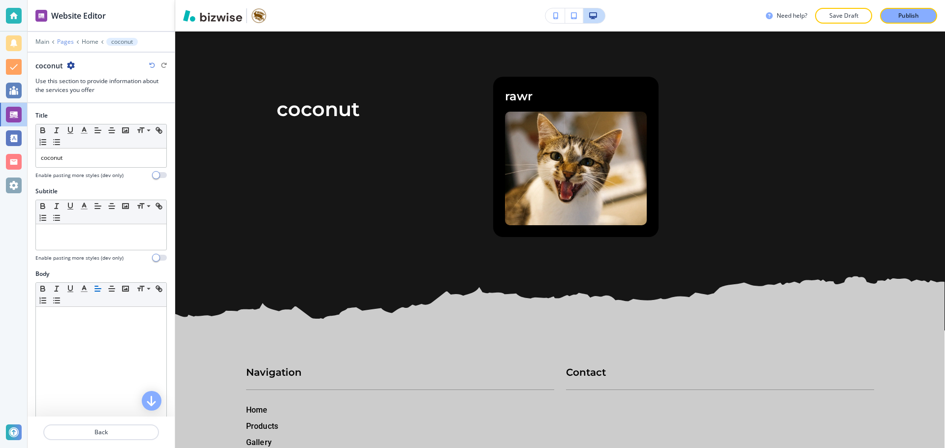
click at [71, 41] on p "Pages" at bounding box center [65, 41] width 17 height 7
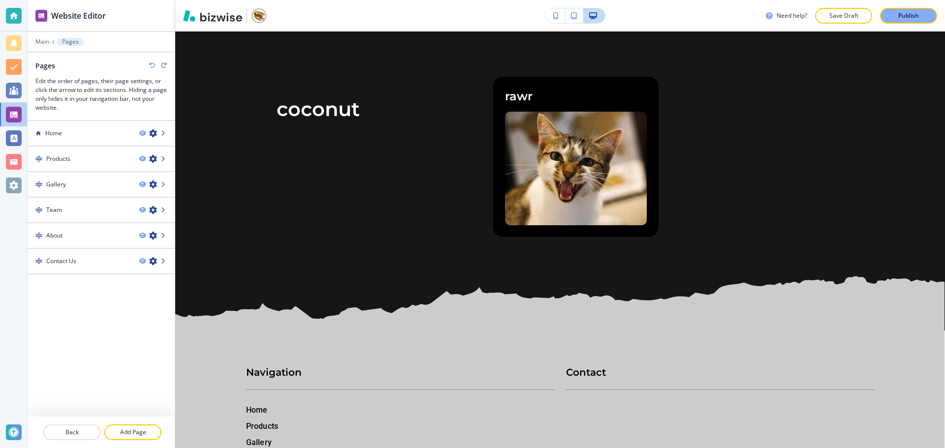
click at [40, 37] on div at bounding box center [101, 35] width 147 height 6
click at [40, 36] on div at bounding box center [101, 35] width 147 height 6
click at [40, 37] on div at bounding box center [101, 35] width 147 height 6
click at [38, 42] on p "Main" at bounding box center [42, 41] width 14 height 7
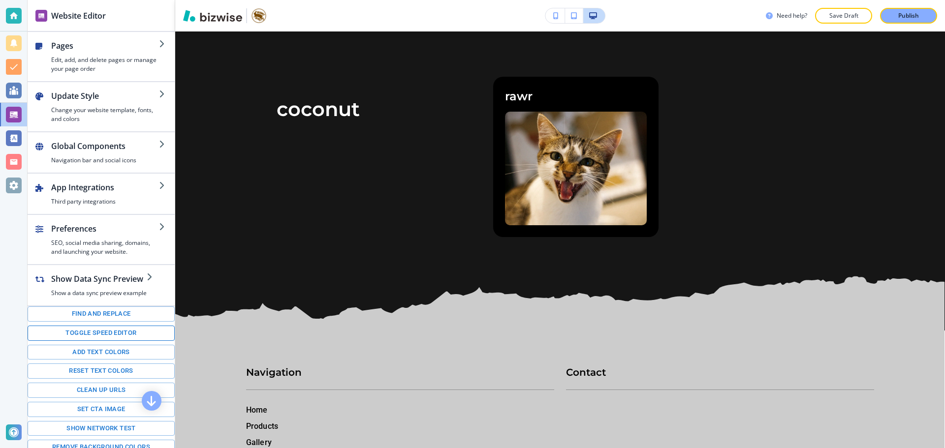
click at [97, 335] on button "Toggle speed editor" at bounding box center [101, 333] width 147 height 15
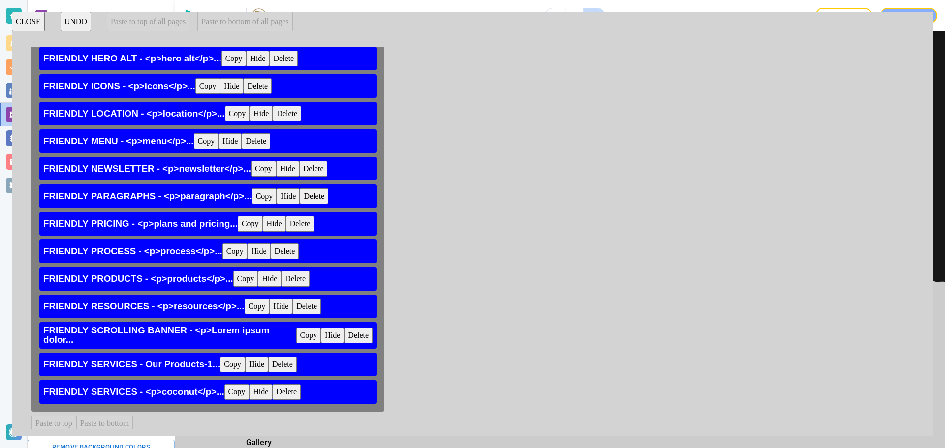
scroll to position [363, 0]
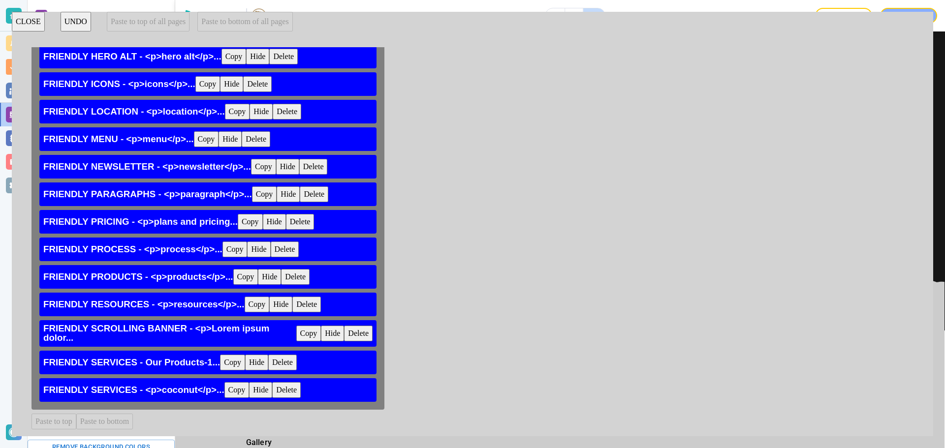
click at [289, 385] on button "Delete" at bounding box center [286, 390] width 29 height 16
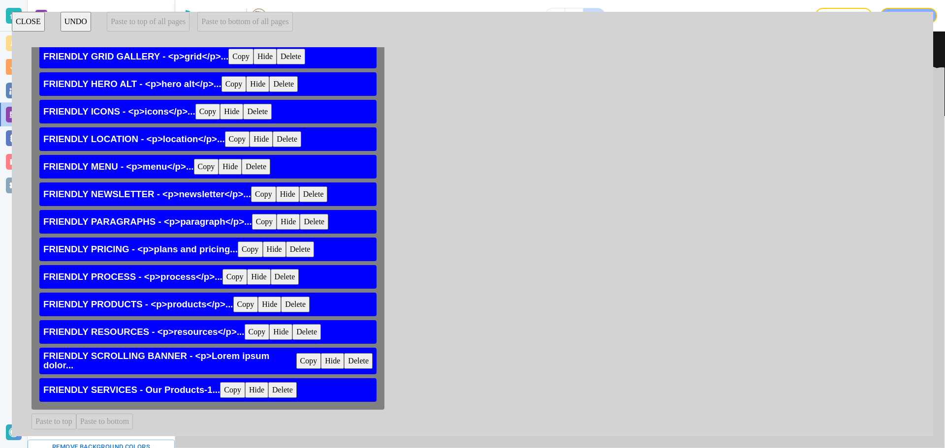
click at [27, 22] on button "CLOSE" at bounding box center [28, 22] width 33 height 20
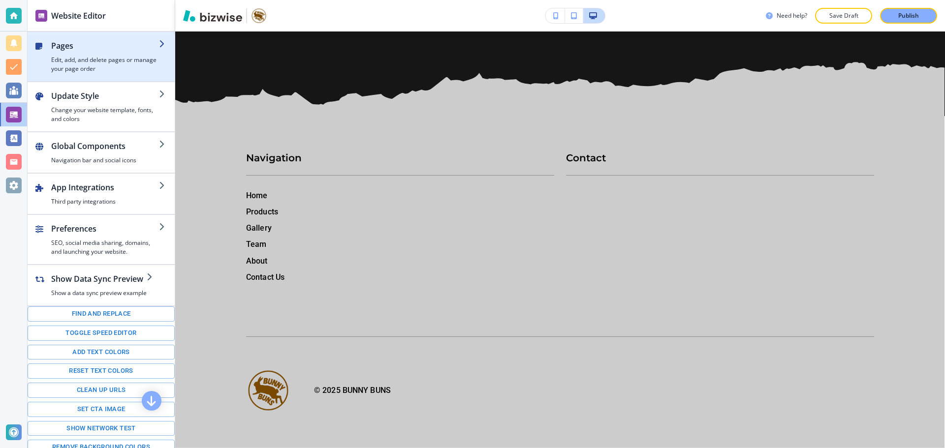
click at [94, 68] on h4 "Edit, add, and delete pages or manage your page order" at bounding box center [105, 65] width 108 height 18
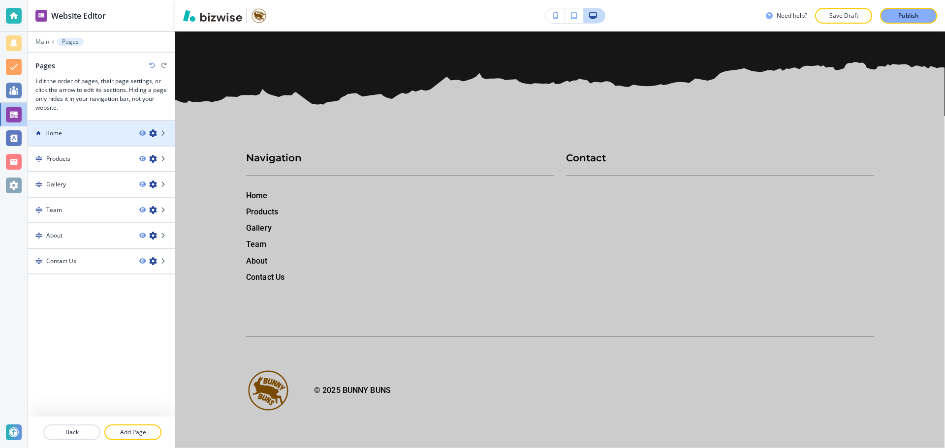
click at [97, 137] on div "Home" at bounding box center [80, 133] width 104 height 9
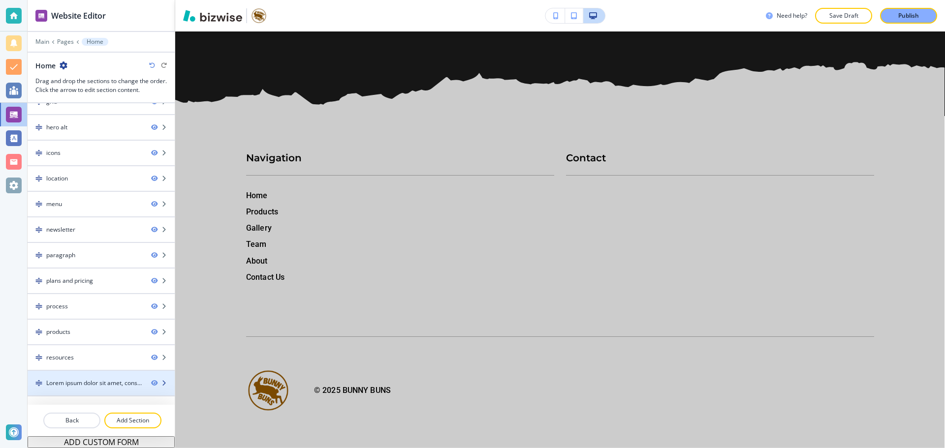
scroll to position [312, 0]
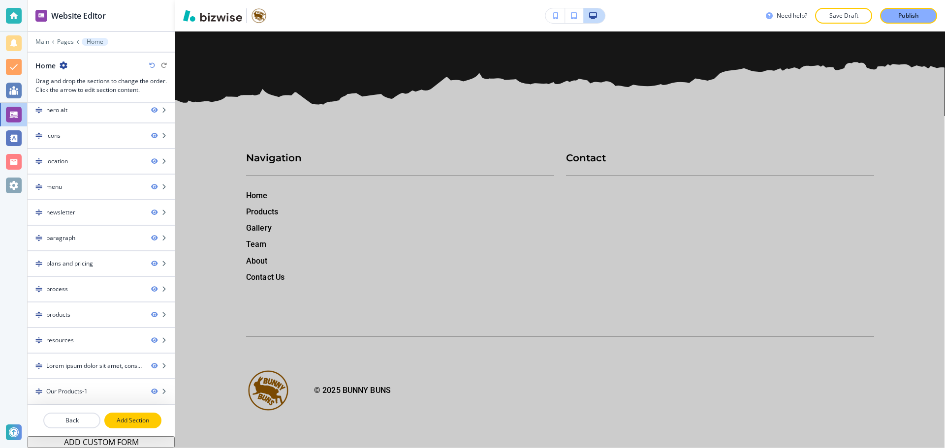
click at [137, 414] on button "Add Section" at bounding box center [132, 421] width 57 height 16
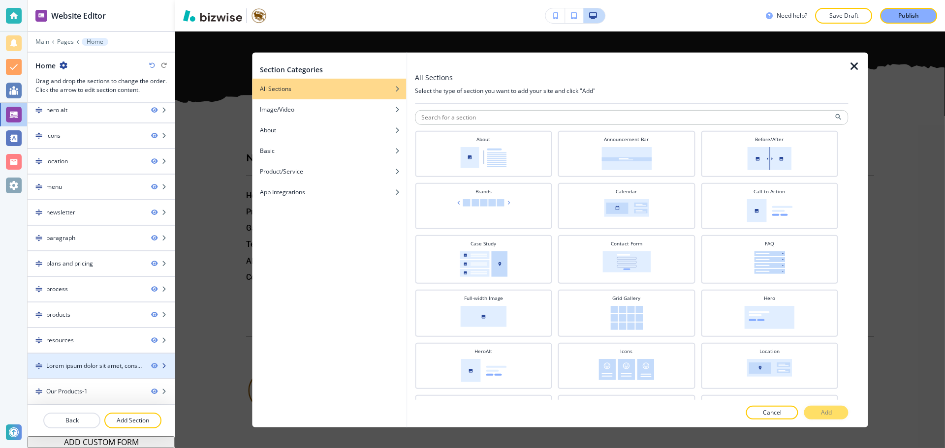
click at [125, 367] on div "Lorem ipsum dolor sit amet, consectetur adipiscing elit, sed do eiusmod tempor …" at bounding box center [94, 366] width 97 height 9
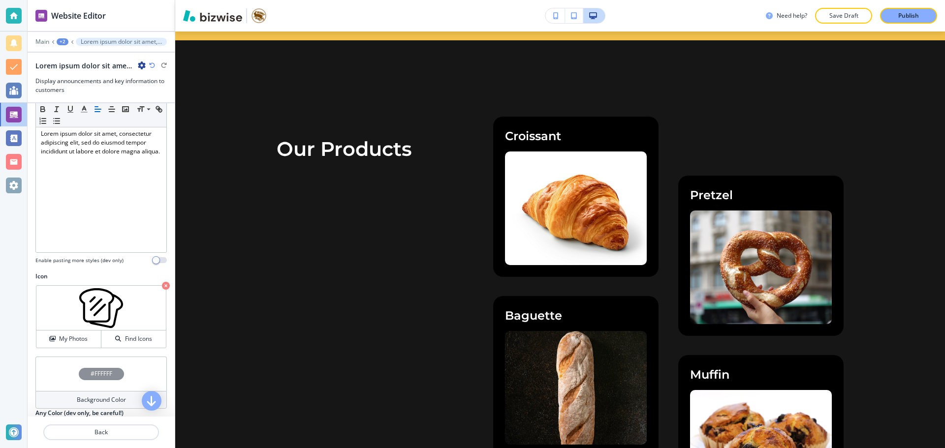
scroll to position [57, 0]
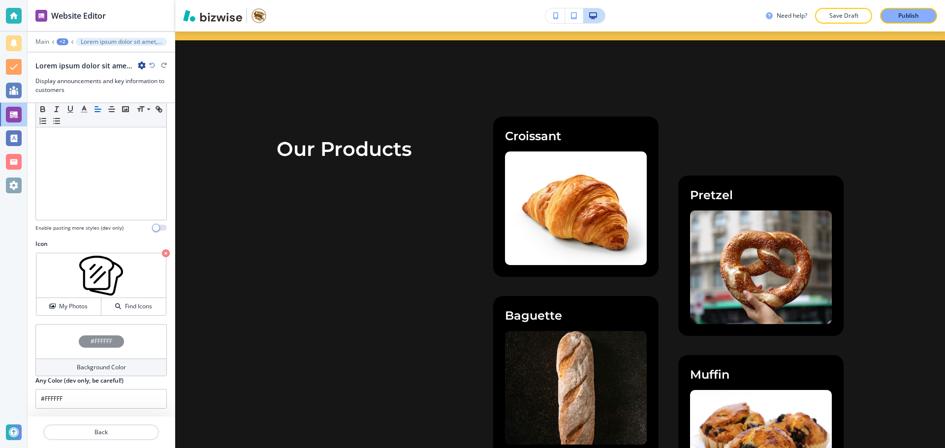
click at [104, 63] on h2 "Lorem ipsum dolor sit amet, consectetur adipiscing elit, sed do eiusmod tempor …" at bounding box center [84, 66] width 98 height 10
click at [61, 37] on div at bounding box center [101, 35] width 147 height 6
click at [61, 38] on div "+2" at bounding box center [63, 41] width 12 height 7
click at [62, 69] on button "Home" at bounding box center [86, 75] width 63 height 18
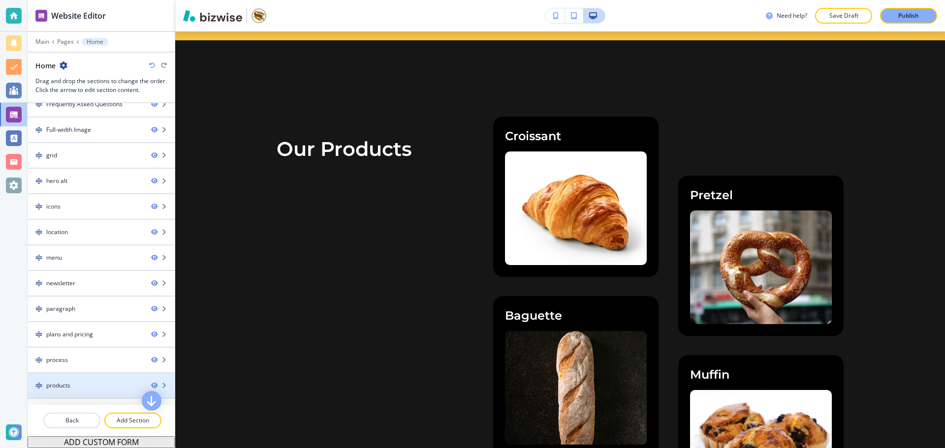
scroll to position [312, 0]
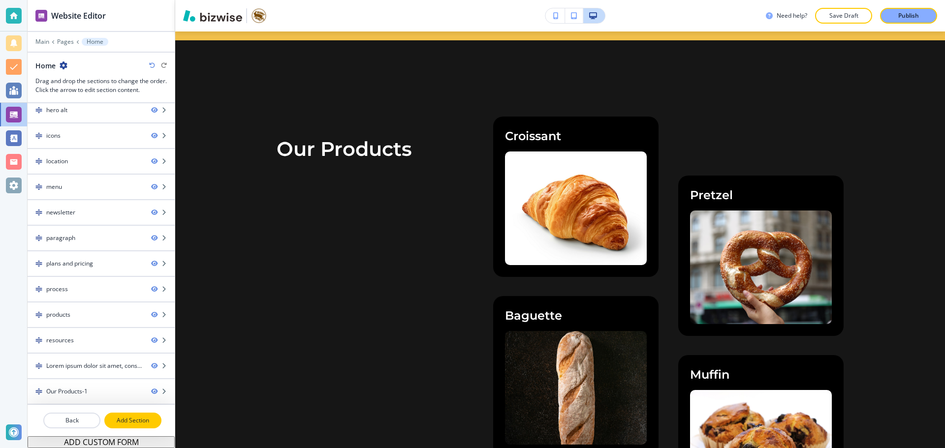
click at [128, 416] on button "Add Section" at bounding box center [132, 421] width 57 height 16
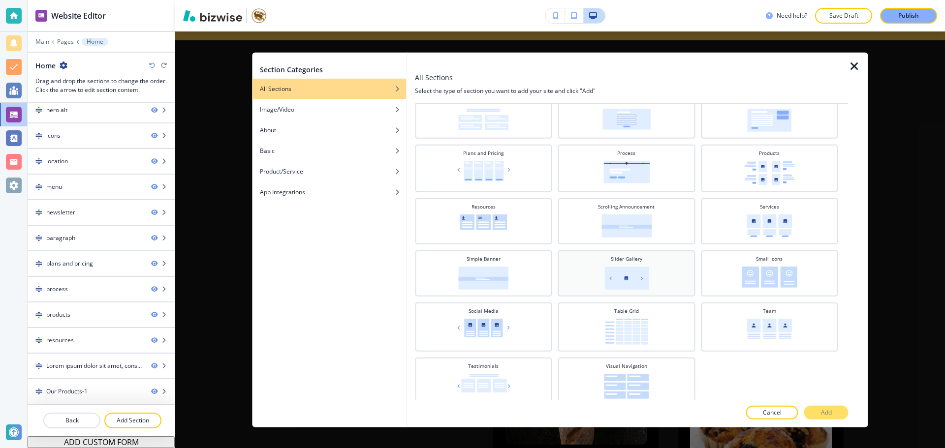
scroll to position [308, 0]
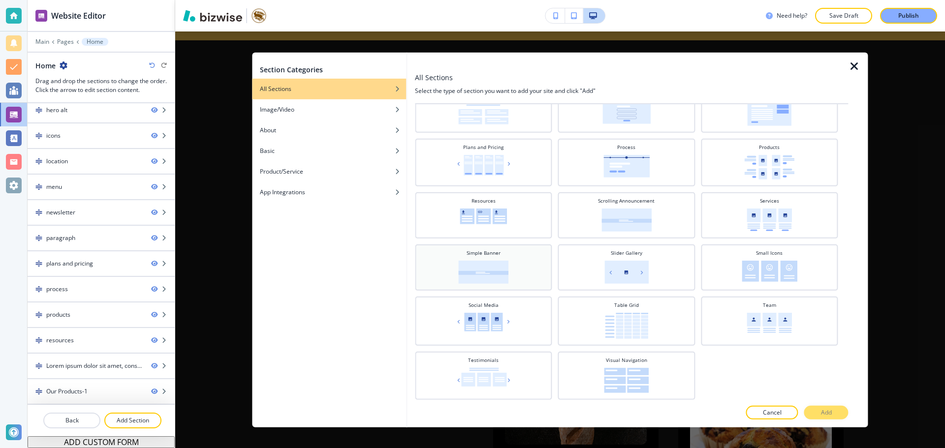
click at [468, 259] on div "Simple Banner" at bounding box center [483, 266] width 127 height 34
click at [815, 408] on button "Add" at bounding box center [826, 413] width 44 height 14
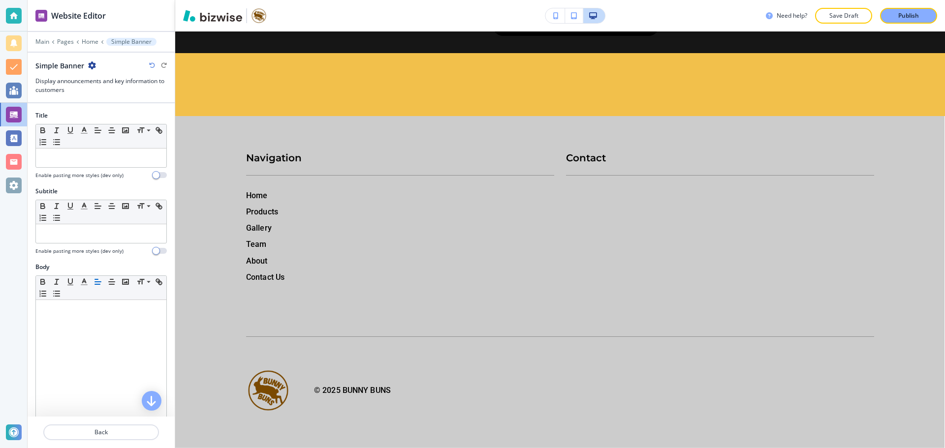
scroll to position [10818, 0]
click at [131, 163] on div at bounding box center [101, 158] width 130 height 19
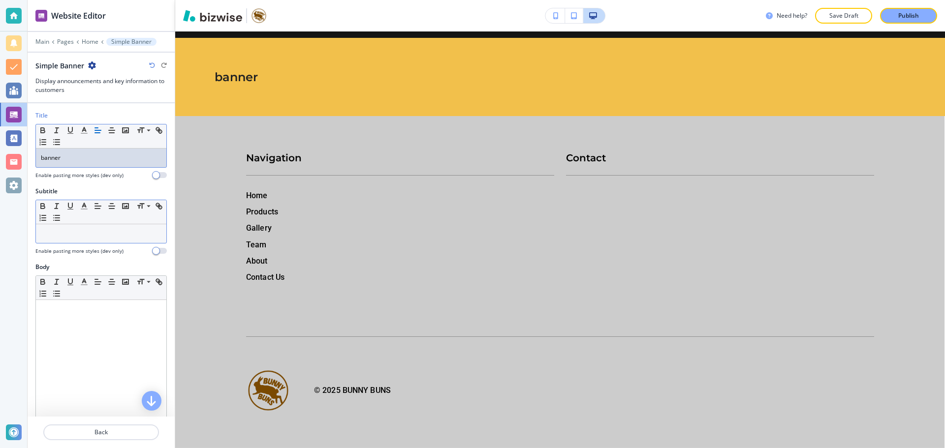
click at [105, 233] on p at bounding box center [101, 233] width 121 height 9
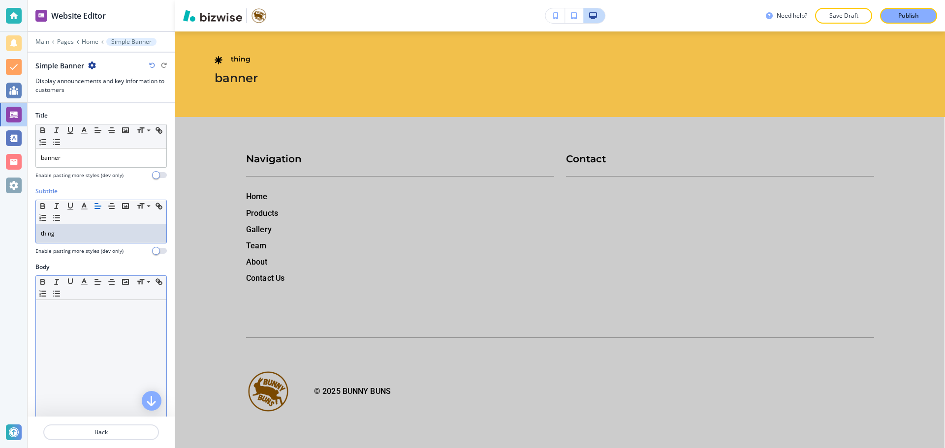
click at [92, 343] on div at bounding box center [101, 364] width 130 height 128
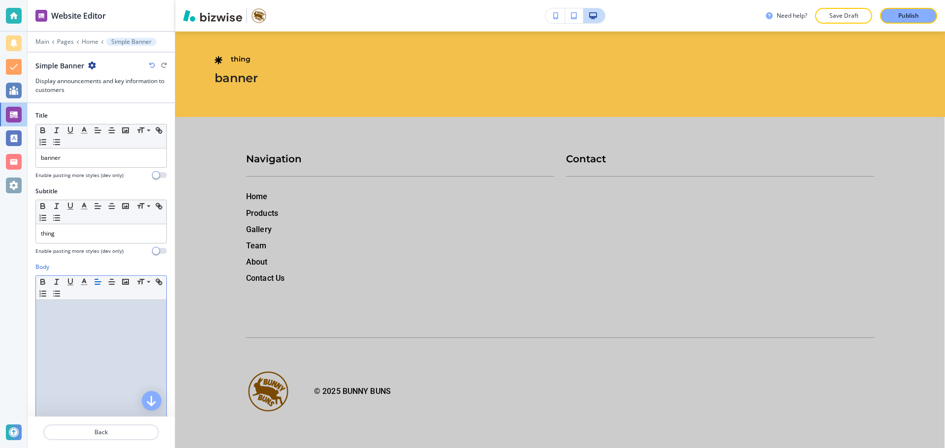
paste div
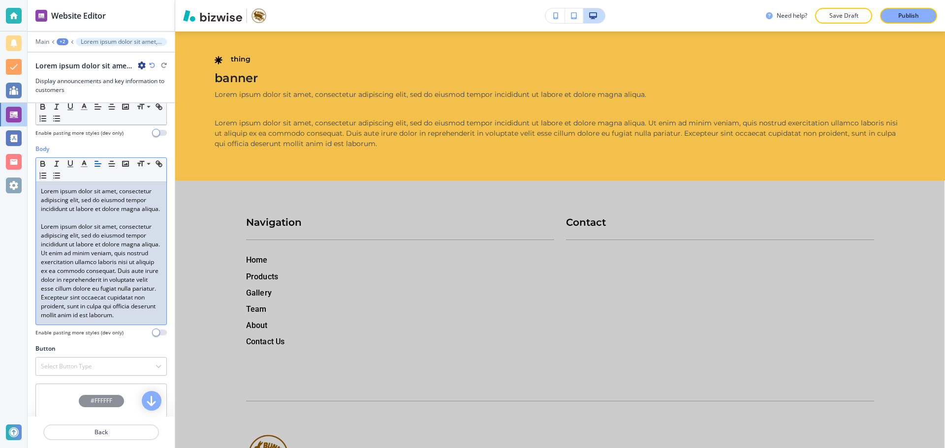
scroll to position [148, 0]
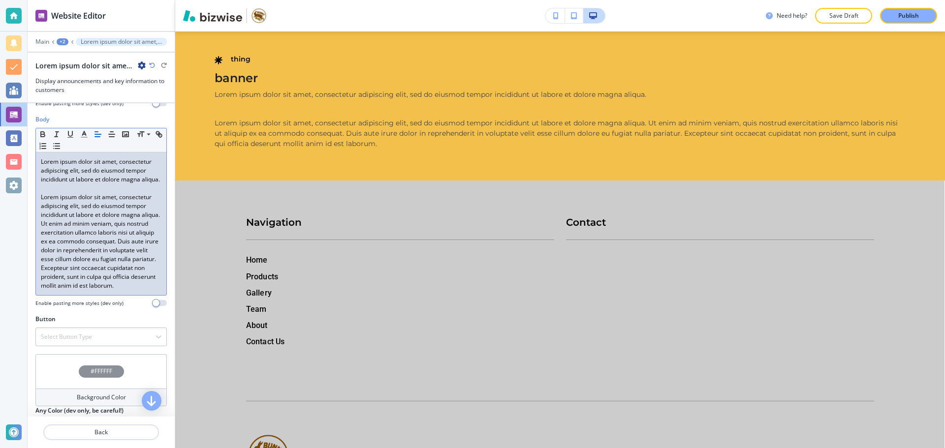
click at [50, 203] on p "Lorem ipsum dolor sit amet, consectetur adipiscing elit, sed do eiusmod tempor …" at bounding box center [101, 241] width 121 height 97
click at [52, 193] on p at bounding box center [101, 188] width 121 height 9
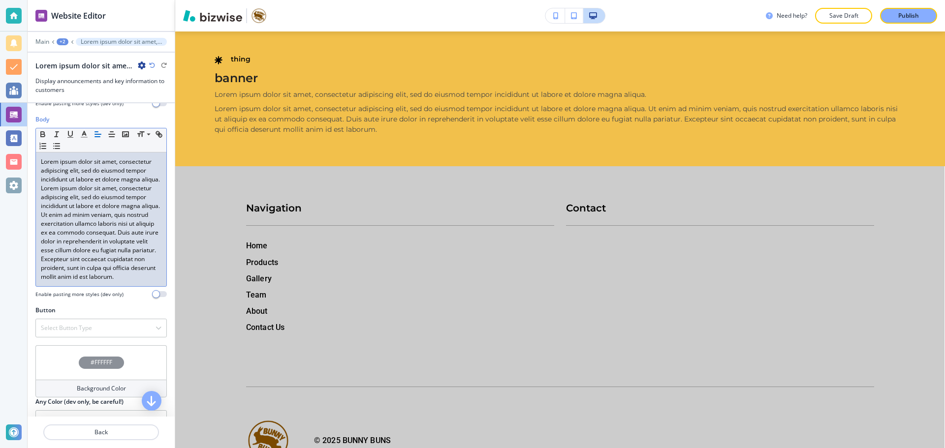
click at [39, 197] on div "Lorem ipsum dolor sit amet, consectetur adipiscing elit, sed do eiusmod tempor …" at bounding box center [101, 220] width 130 height 134
drag, startPoint x: 39, startPoint y: 197, endPoint x: 38, endPoint y: 160, distance: 37.4
click at [38, 160] on div "Lorem ipsum dolor sit amet, consectetur adipiscing elit, sed do eiusmod tempor …" at bounding box center [101, 220] width 130 height 134
click at [48, 160] on p "Lorem ipsum dolor sit amet, consectetur adipiscing elit, sed do eiusmod tempor …" at bounding box center [101, 170] width 121 height 27
click at [58, 165] on p "Lorem ipsum dolor sit amet, consectetur adipiscing elit, sed do eiusmod tempor …" at bounding box center [101, 170] width 121 height 27
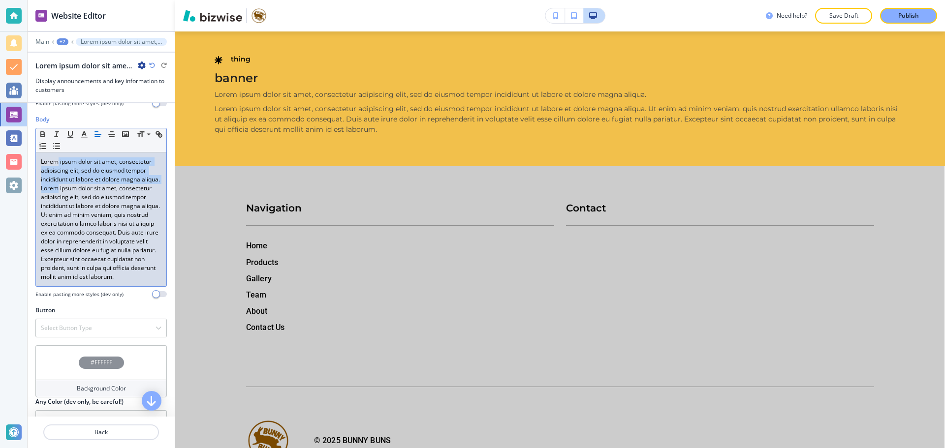
drag, startPoint x: 59, startPoint y: 164, endPoint x: 59, endPoint y: 194, distance: 30.0
click at [59, 194] on div "Lorem ipsum dolor sit amet, consectetur adipiscing elit, sed do eiusmod tempor …" at bounding box center [101, 220] width 130 height 134
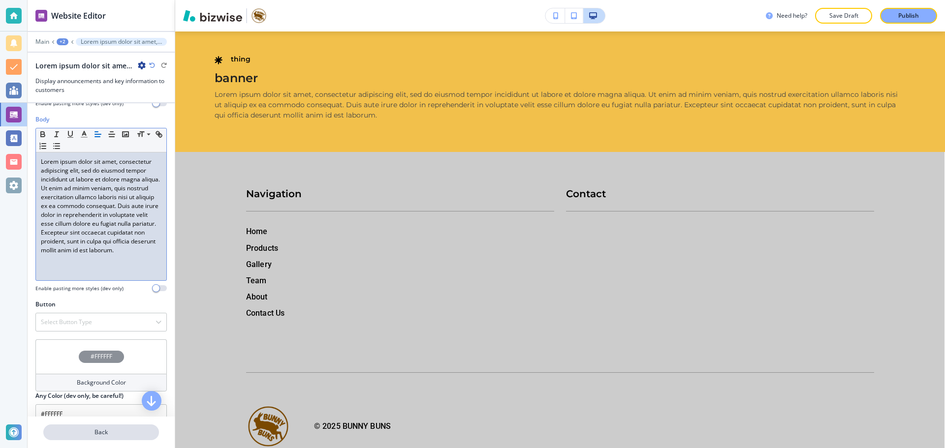
click at [85, 436] on p "Back" at bounding box center [101, 432] width 114 height 9
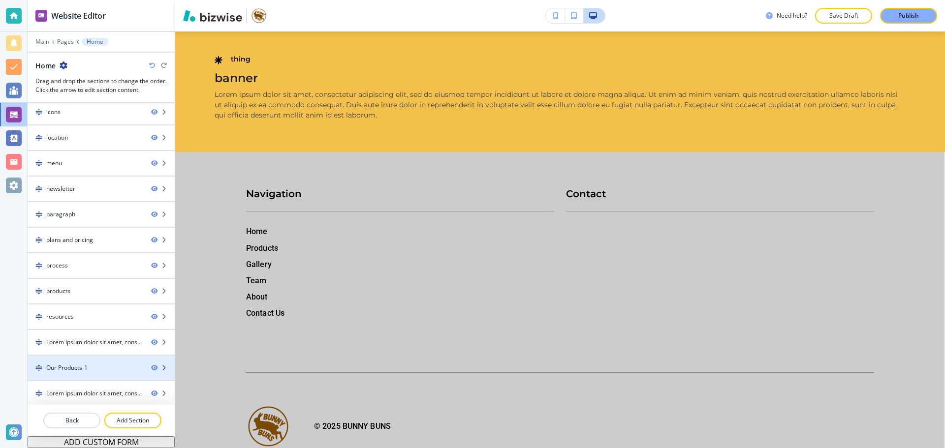
scroll to position [338, 0]
click at [119, 416] on p "Add Section" at bounding box center [132, 420] width 55 height 9
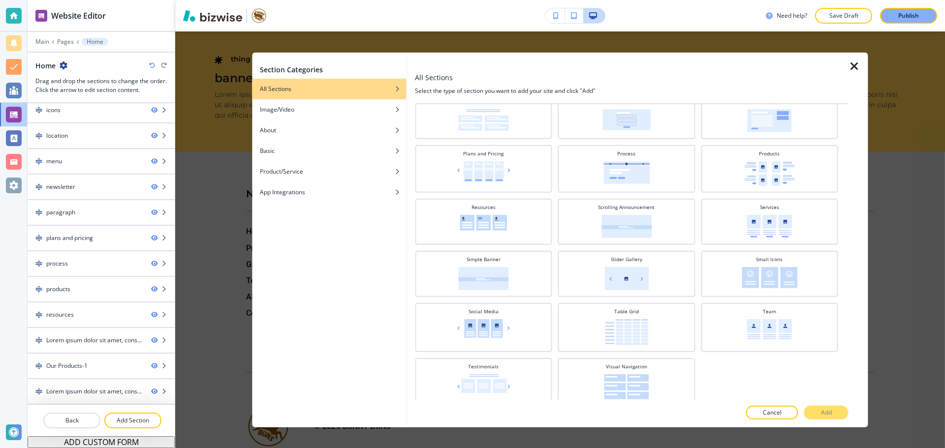
scroll to position [308, 0]
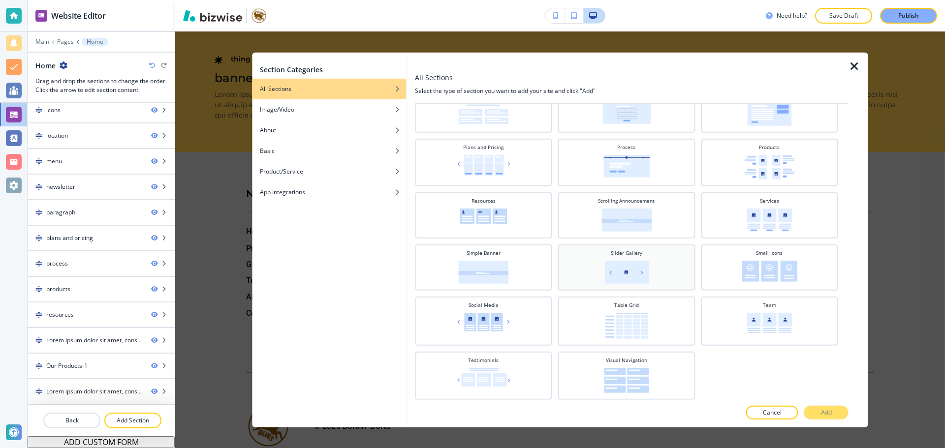
click at [679, 271] on div "Slider Gallery" at bounding box center [626, 266] width 127 height 34
click at [826, 411] on p "Add" at bounding box center [826, 412] width 11 height 9
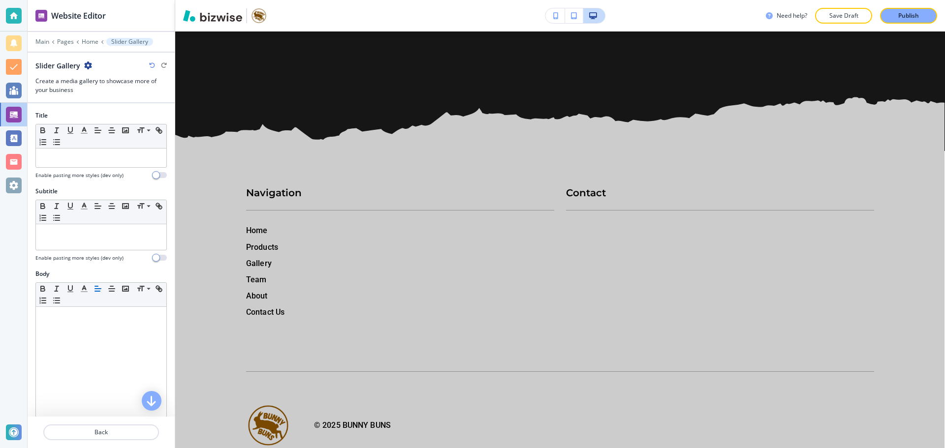
scroll to position [10970, 0]
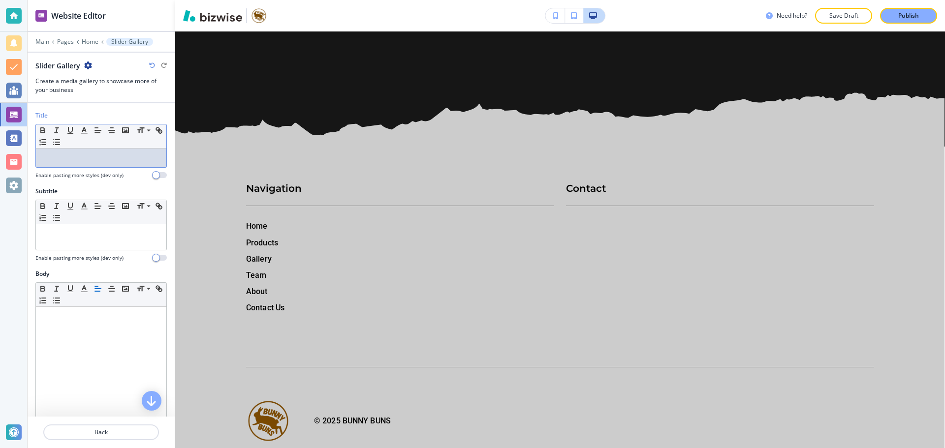
click at [98, 164] on div at bounding box center [101, 158] width 130 height 19
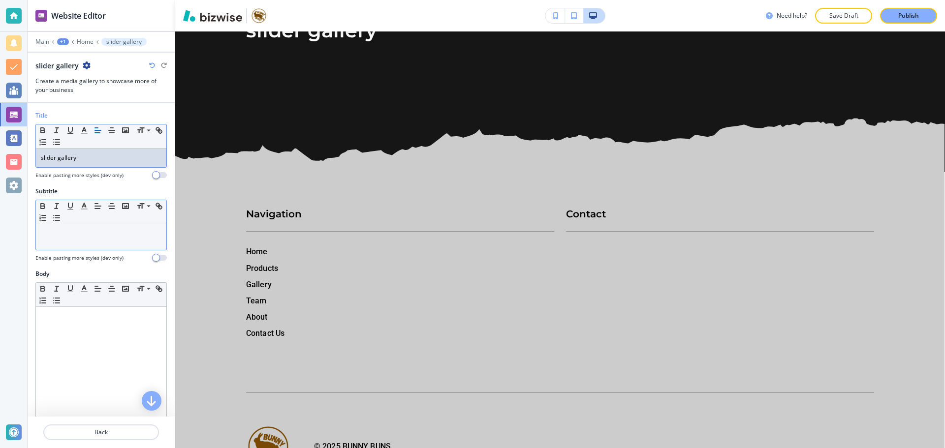
click at [123, 247] on div at bounding box center [101, 237] width 130 height 26
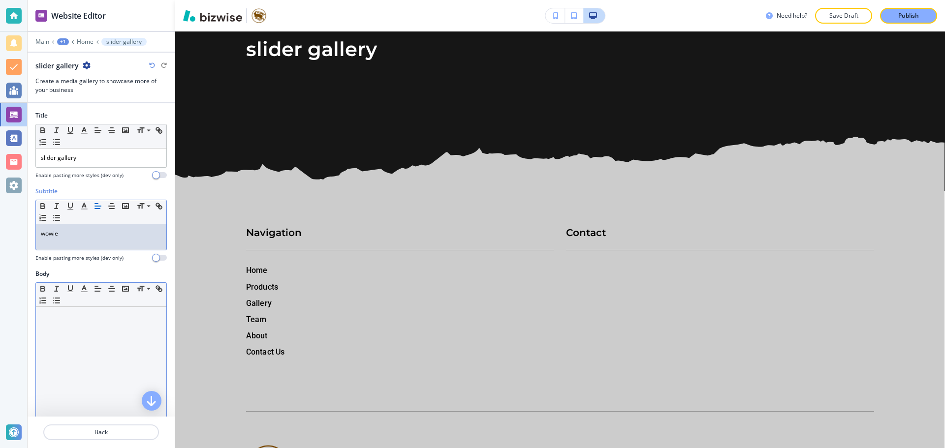
click at [125, 316] on p at bounding box center [101, 316] width 121 height 9
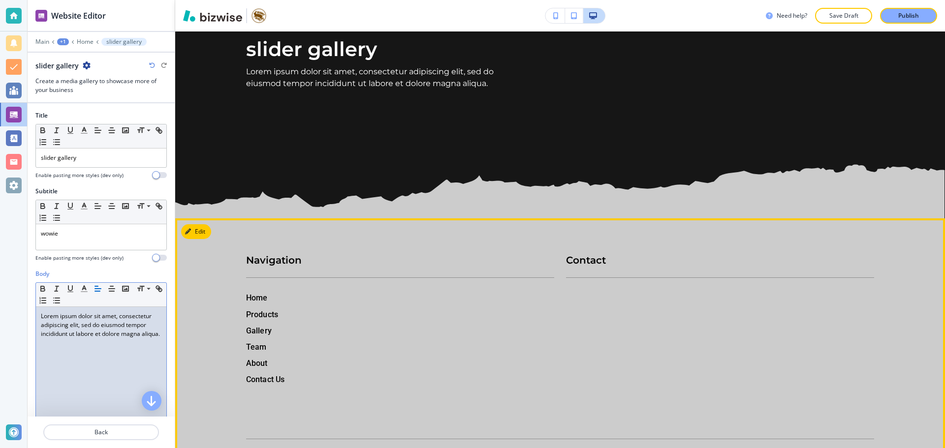
click at [524, 176] on section "wowie slider gallery Lorem ipsum dolor sit amet, consectetur adipiscing elit, s…" at bounding box center [560, 109] width 770 height 218
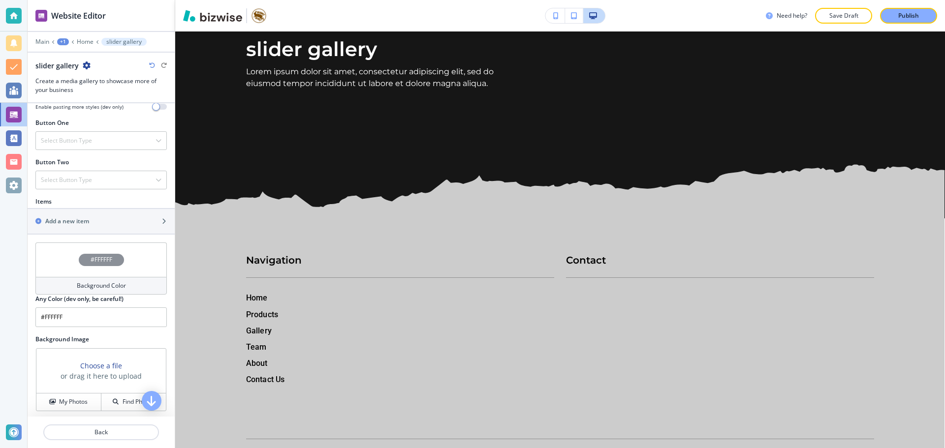
scroll to position [339, 0]
click at [126, 221] on div "Add a new item" at bounding box center [90, 218] width 125 height 9
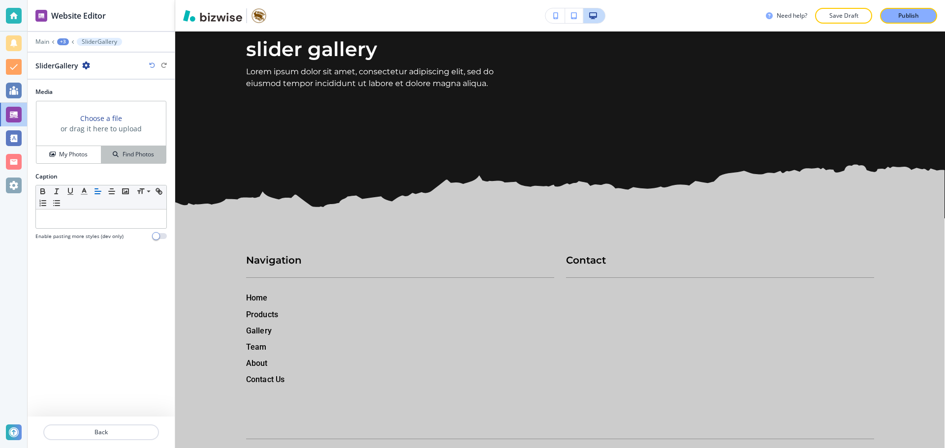
click at [131, 150] on h4 "Find Photos" at bounding box center [138, 154] width 31 height 9
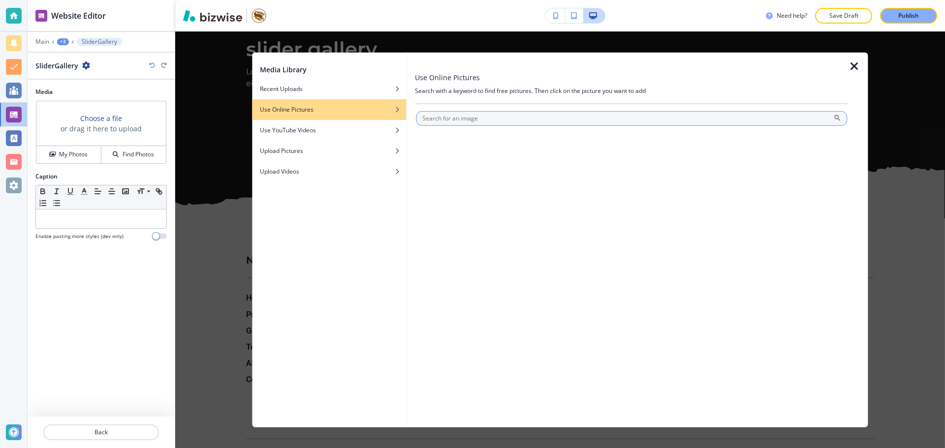
click at [453, 115] on input "text" at bounding box center [631, 118] width 431 height 15
type input "d"
type input "fish"
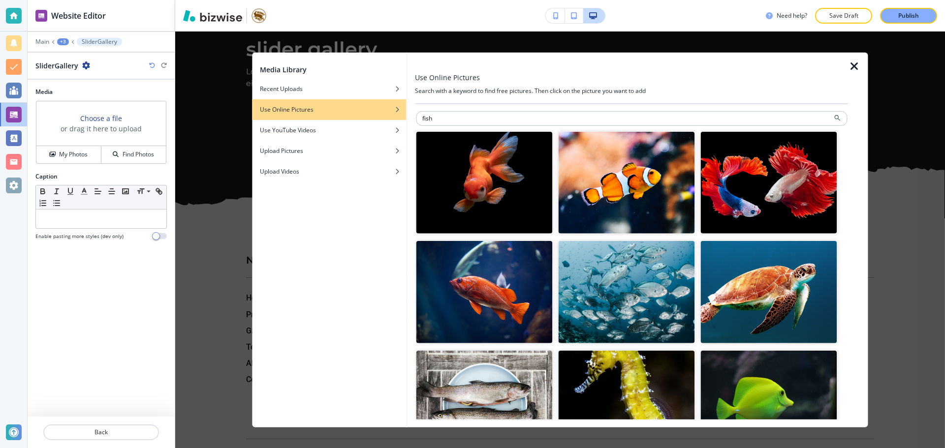
click at [656, 192] on img "button" at bounding box center [626, 182] width 136 height 102
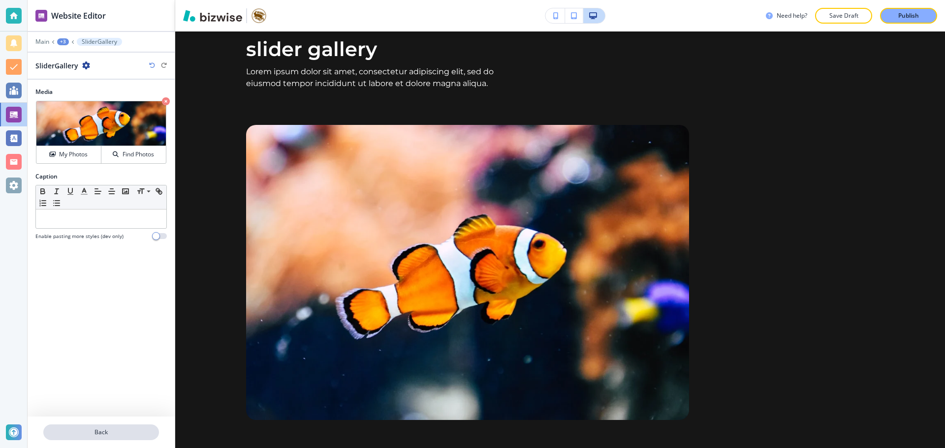
click at [116, 431] on p "Back" at bounding box center [101, 432] width 114 height 9
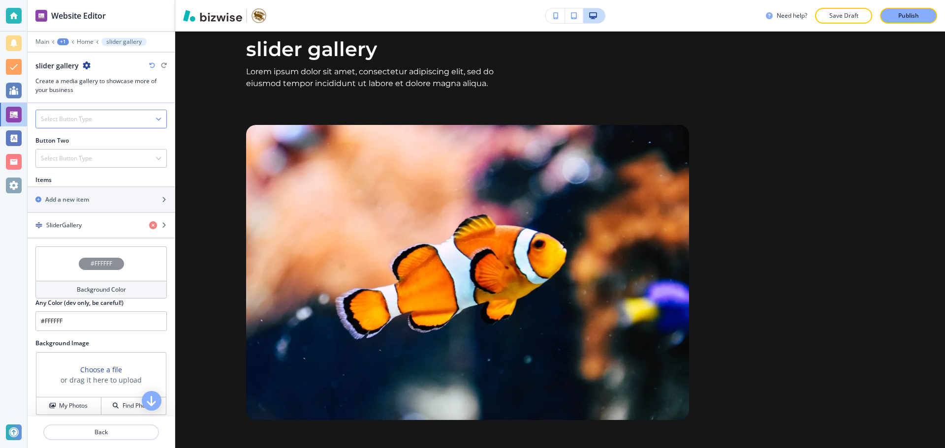
scroll to position [365, 0]
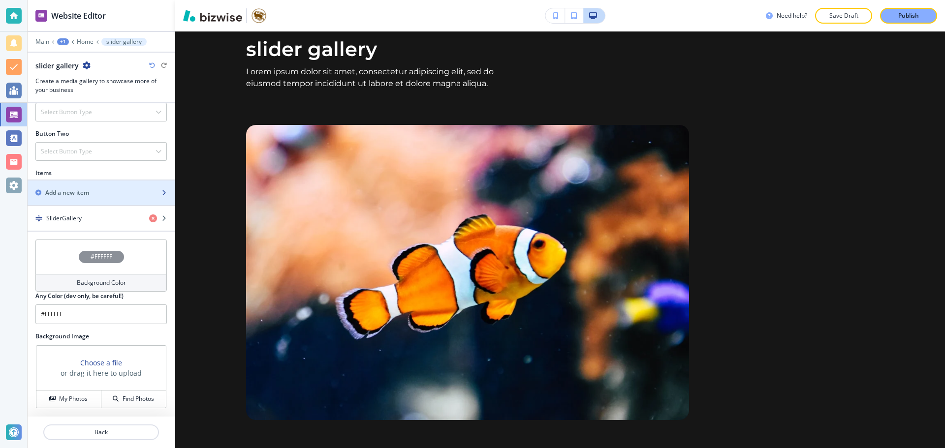
click at [108, 188] on div "Add a new item" at bounding box center [90, 192] width 125 height 9
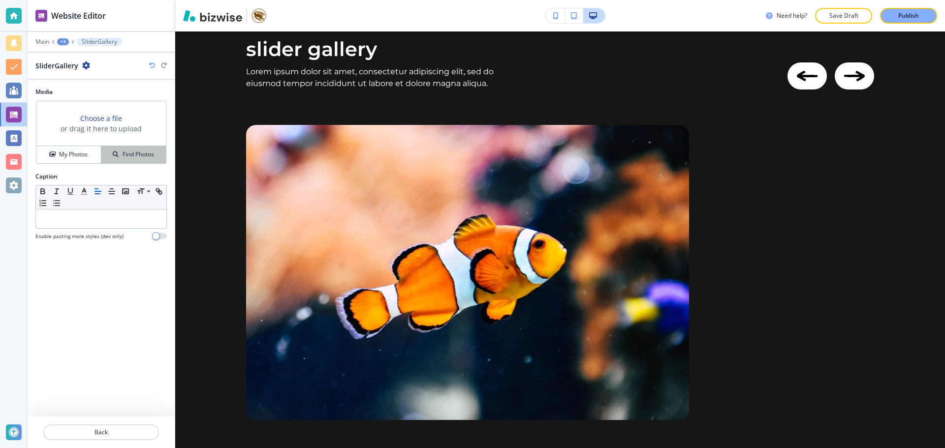
click at [121, 150] on button "Find Photos" at bounding box center [133, 154] width 64 height 17
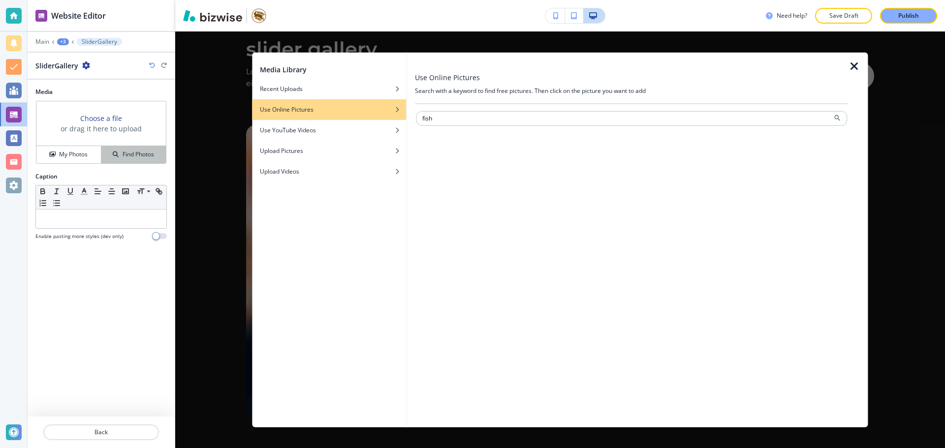
type input "fish"
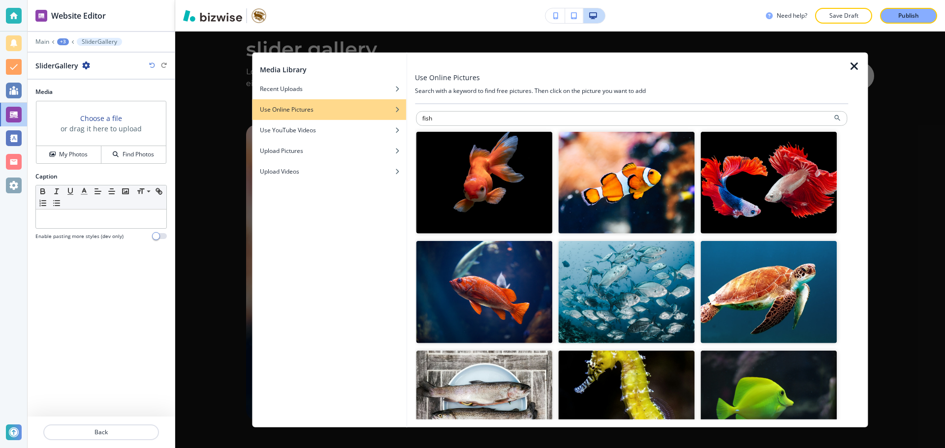
click at [493, 298] on img "button" at bounding box center [484, 292] width 136 height 102
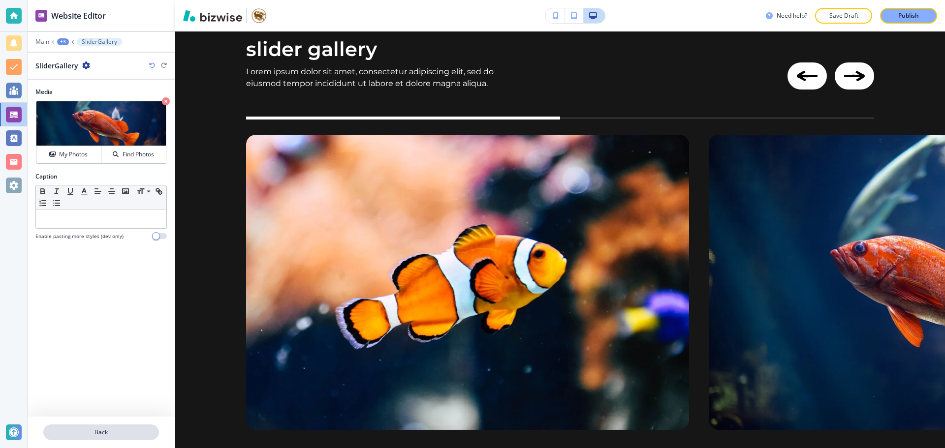
click at [149, 428] on p "Back" at bounding box center [101, 432] width 114 height 9
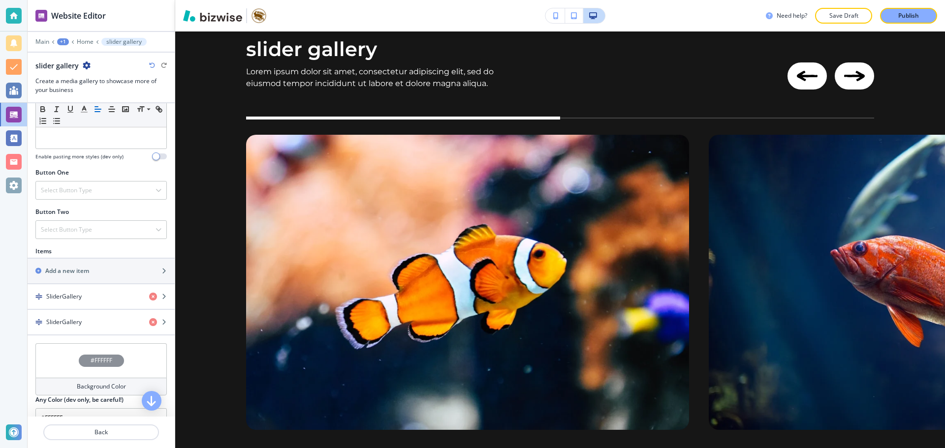
scroll to position [344, 0]
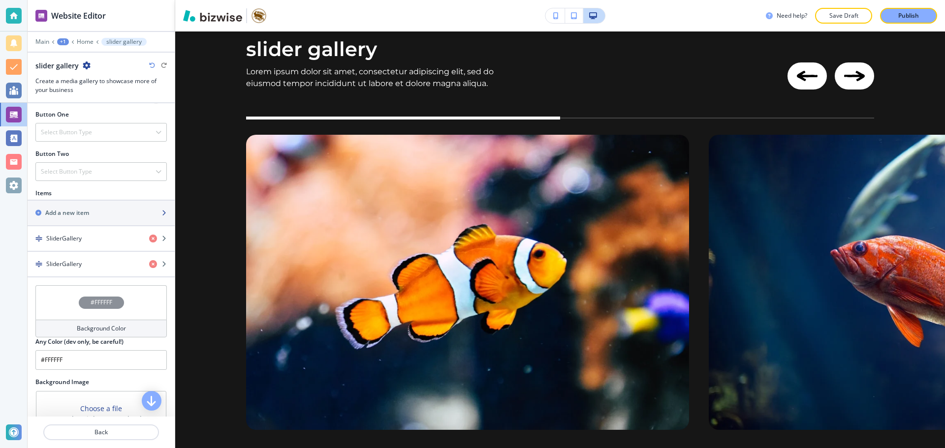
click at [100, 217] on div "button" at bounding box center [101, 221] width 147 height 8
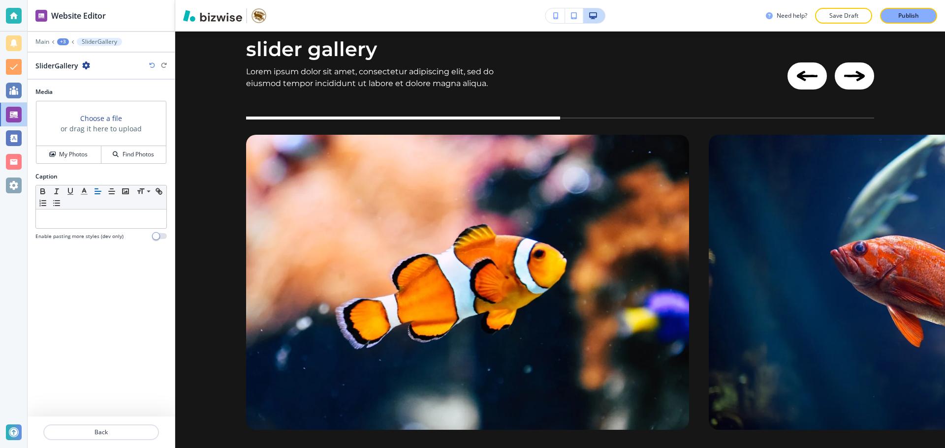
click at [114, 145] on div "Choose a file or drag it here to upload" at bounding box center [100, 123] width 129 height 45
click at [121, 155] on div "Find Photos" at bounding box center [133, 154] width 64 height 9
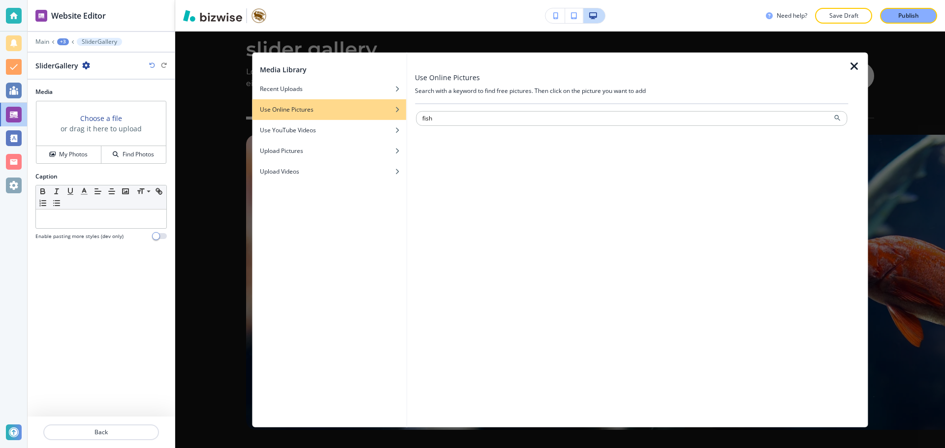
type input "fish"
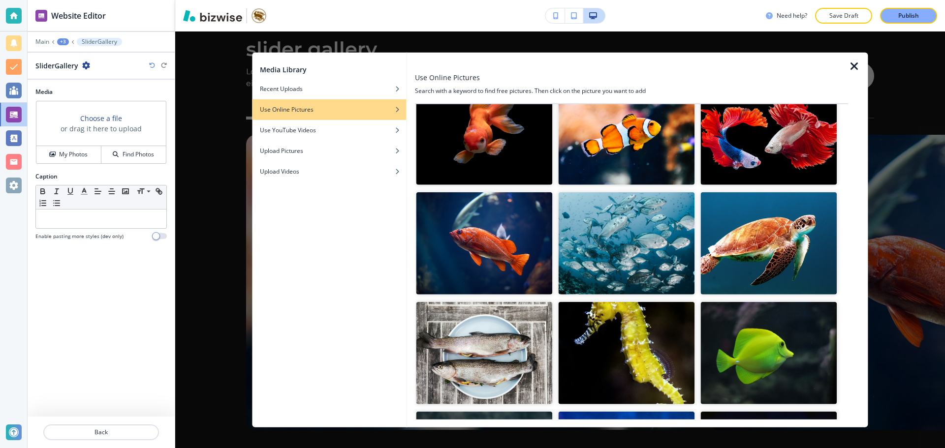
scroll to position [148, 0]
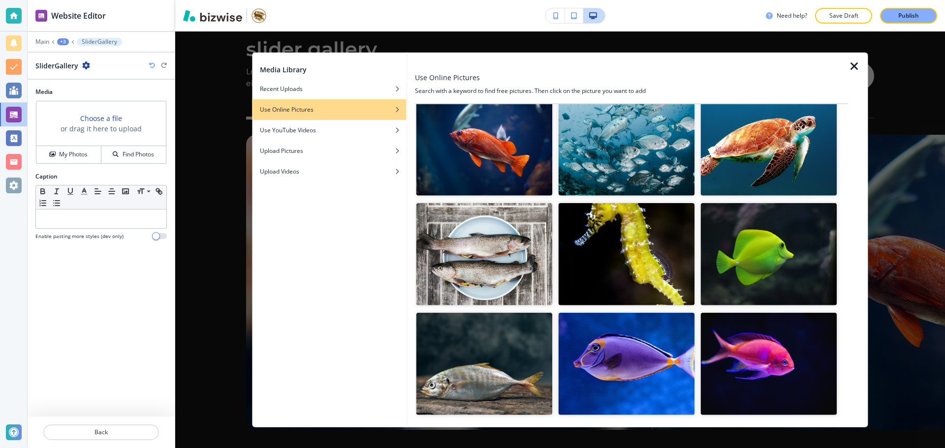
click at [772, 250] on img "button" at bounding box center [769, 254] width 136 height 102
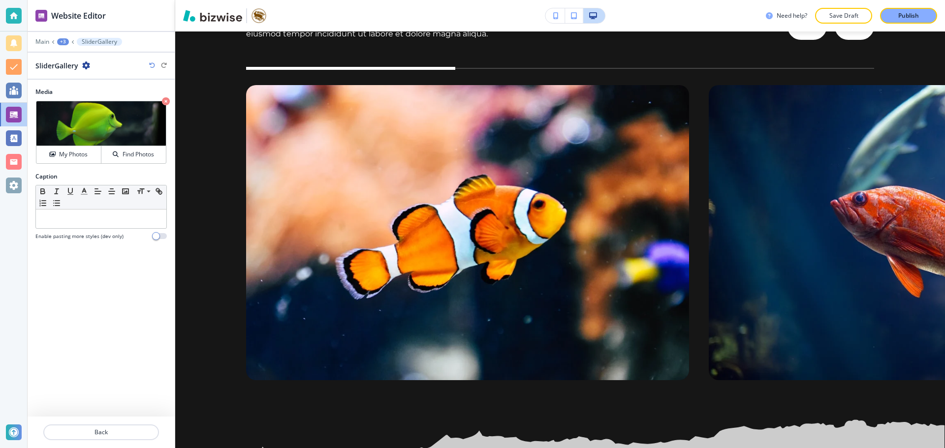
scroll to position [11019, 0]
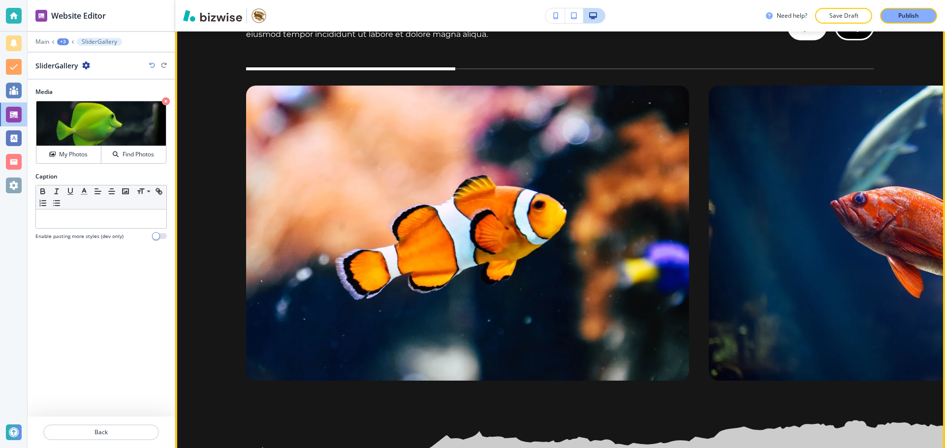
click at [859, 40] on button "Next Image" at bounding box center [853, 26] width 39 height 27
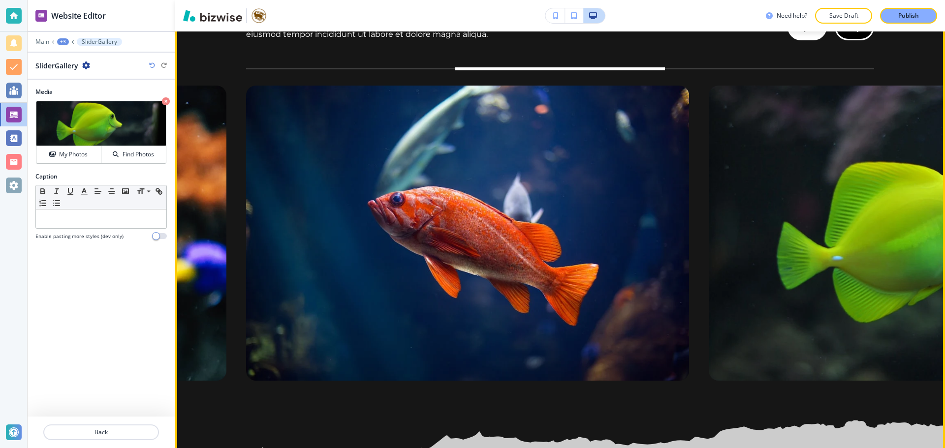
click at [859, 40] on button "Next Image" at bounding box center [853, 26] width 39 height 27
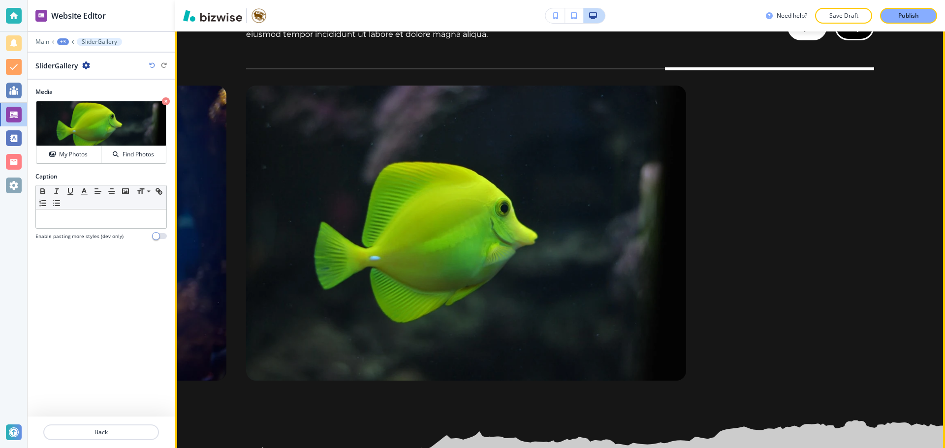
click at [859, 40] on button "Next Image" at bounding box center [853, 26] width 39 height 27
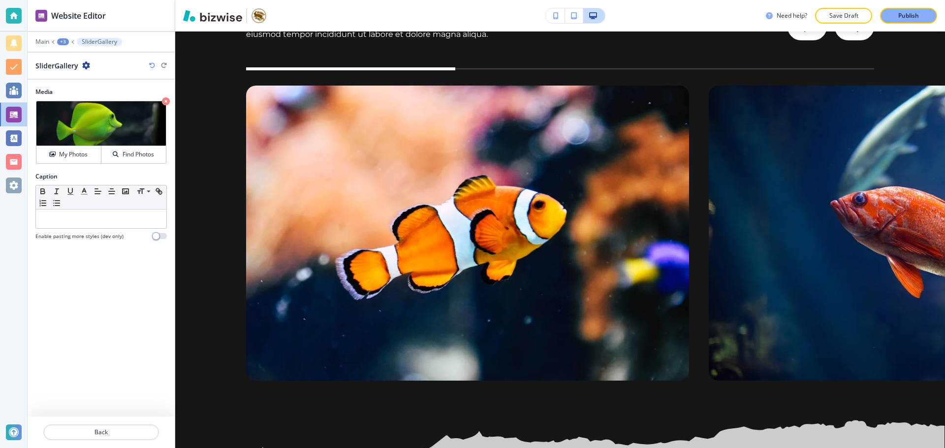
click at [55, 43] on div "Main +3 SliderGallery" at bounding box center [100, 42] width 131 height 8
click at [43, 44] on p "Main" at bounding box center [42, 41] width 14 height 7
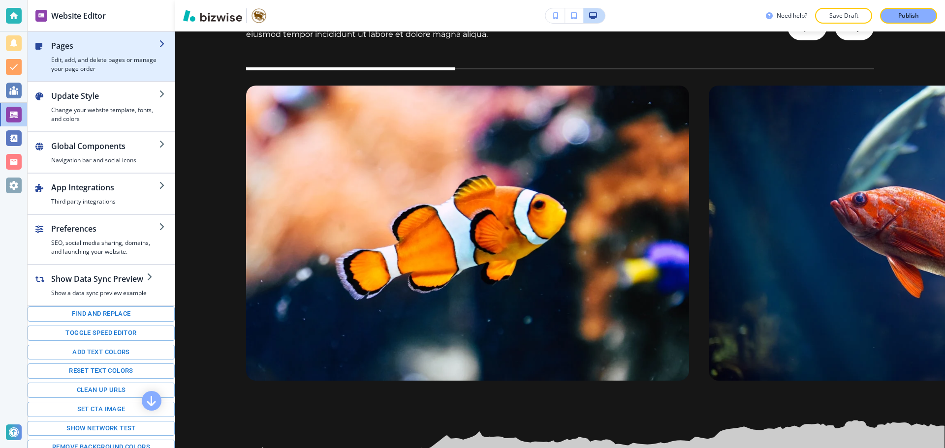
click at [116, 63] on h4 "Edit, add, and delete pages or manage your page order" at bounding box center [105, 65] width 108 height 18
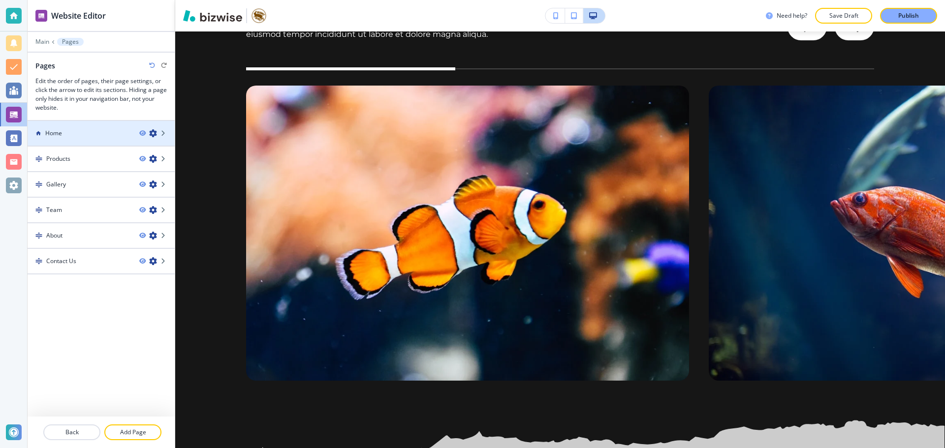
click at [123, 136] on div "Home" at bounding box center [80, 133] width 104 height 9
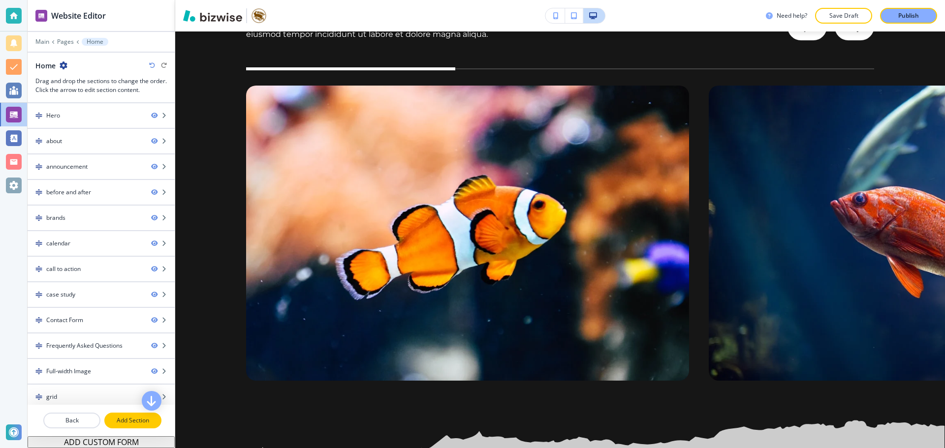
click at [129, 418] on p "Add Section" at bounding box center [132, 420] width 55 height 9
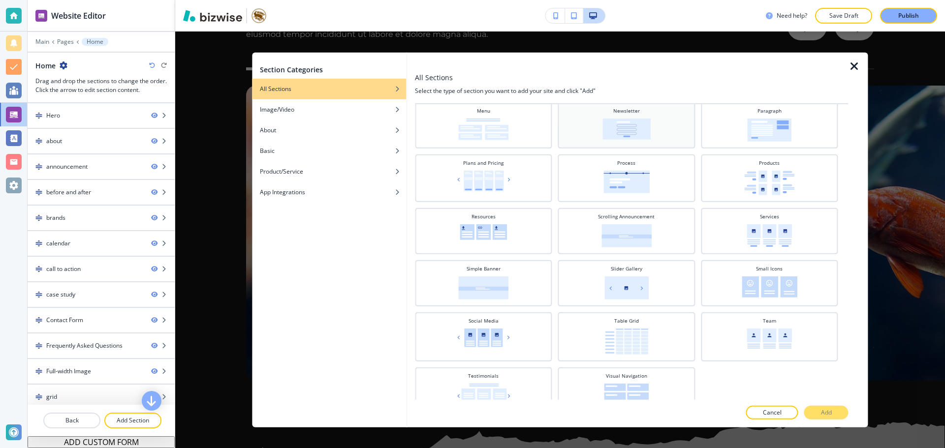
scroll to position [308, 0]
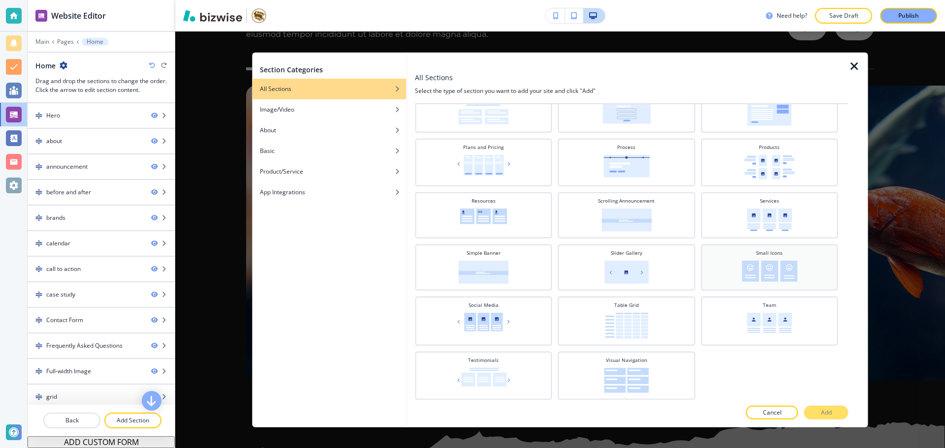
click at [772, 274] on img at bounding box center [769, 270] width 56 height 21
click at [828, 407] on button "Add" at bounding box center [826, 413] width 44 height 14
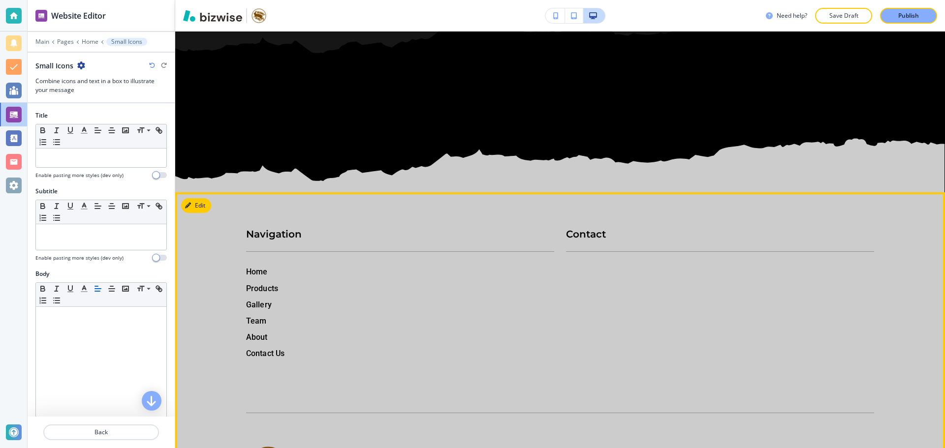
scroll to position [11434, 0]
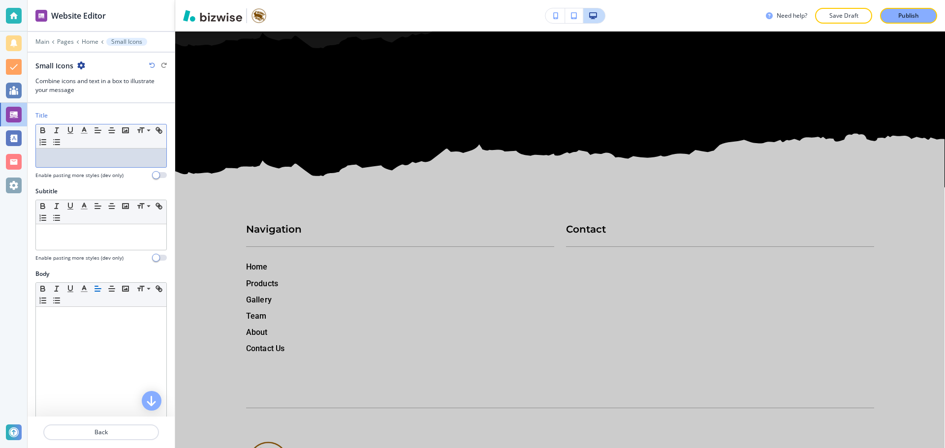
click at [84, 158] on p at bounding box center [101, 158] width 121 height 9
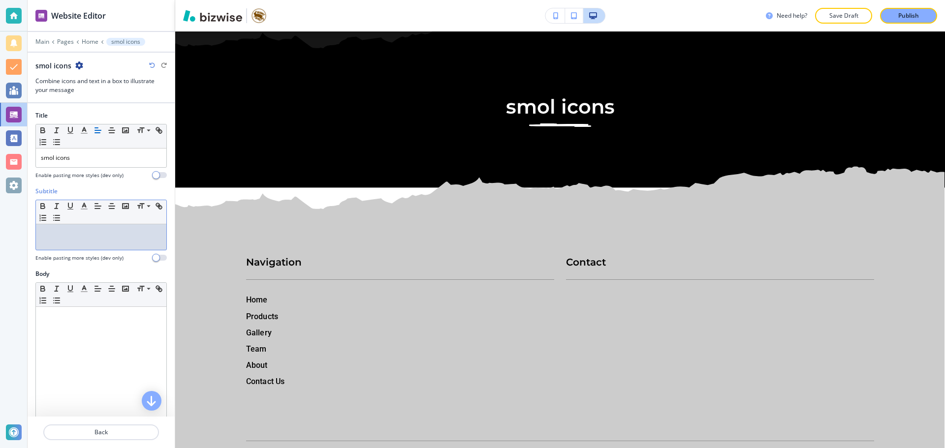
click at [86, 237] on p at bounding box center [101, 233] width 121 height 9
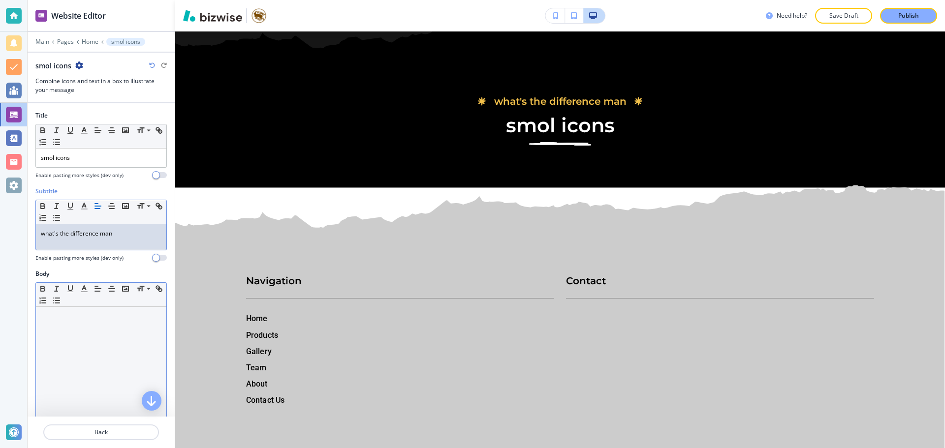
click at [100, 344] on div at bounding box center [101, 371] width 130 height 128
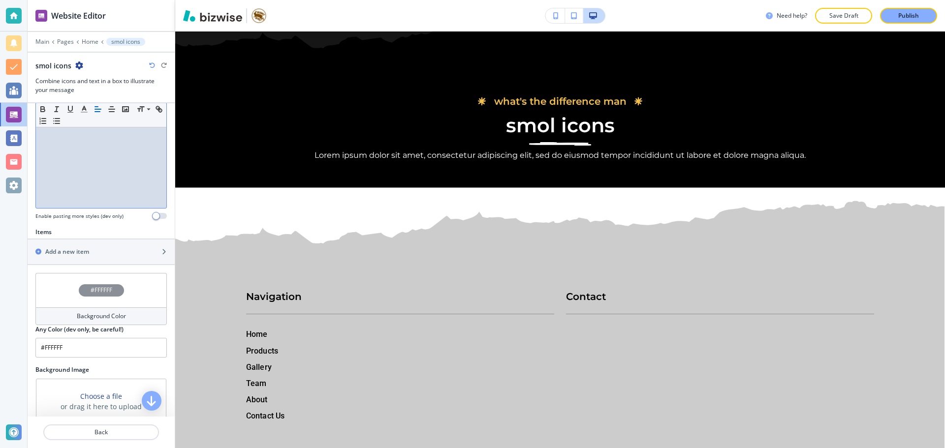
scroll to position [246, 0]
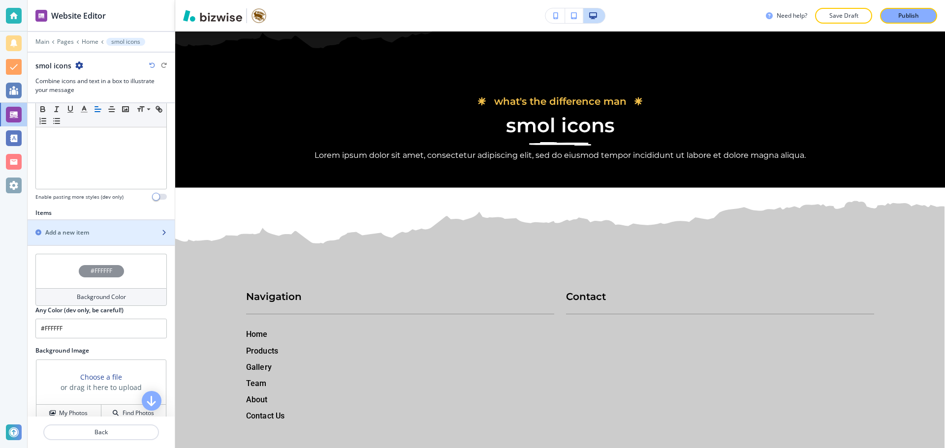
click at [118, 231] on div "Add a new item" at bounding box center [90, 232] width 125 height 9
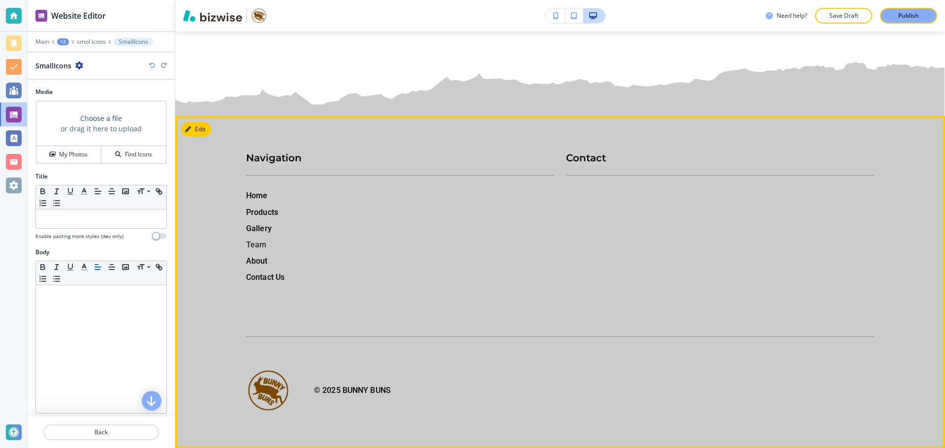
scroll to position [11663, 0]
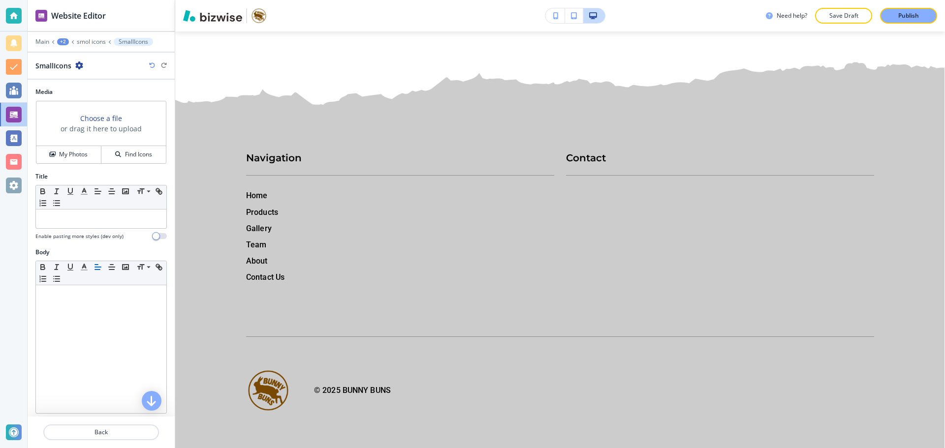
click at [137, 145] on div "Choose a file or drag it here to upload" at bounding box center [100, 123] width 129 height 45
click at [134, 155] on h4 "Find Icons" at bounding box center [138, 154] width 27 height 9
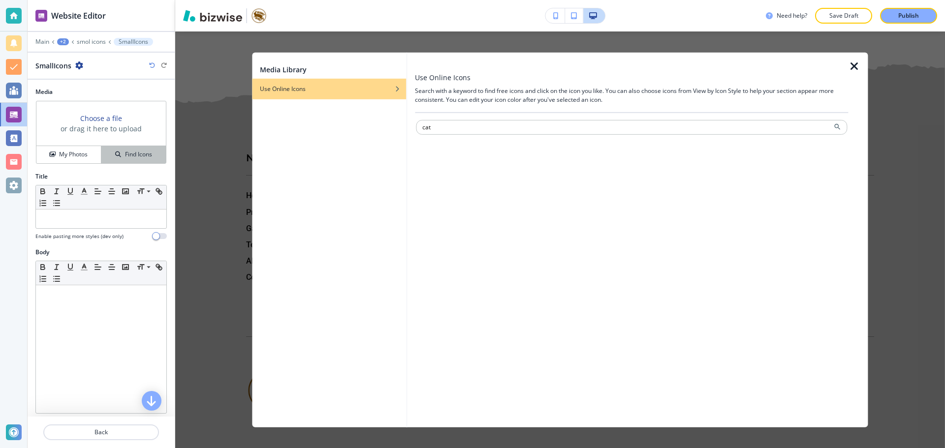
type input "cat"
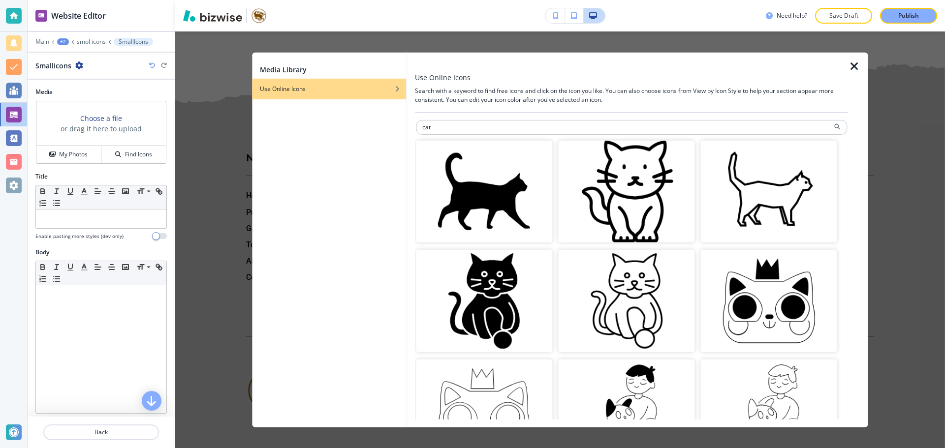
click at [535, 210] on img "button" at bounding box center [484, 191] width 136 height 102
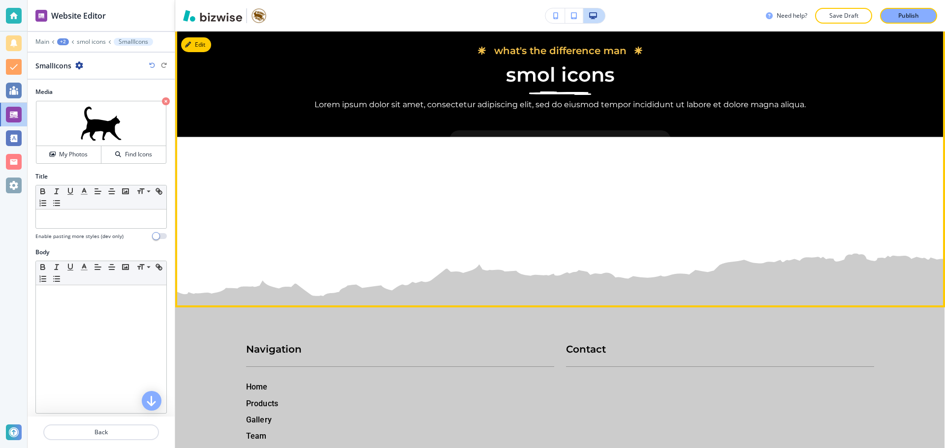
scroll to position [11417, 0]
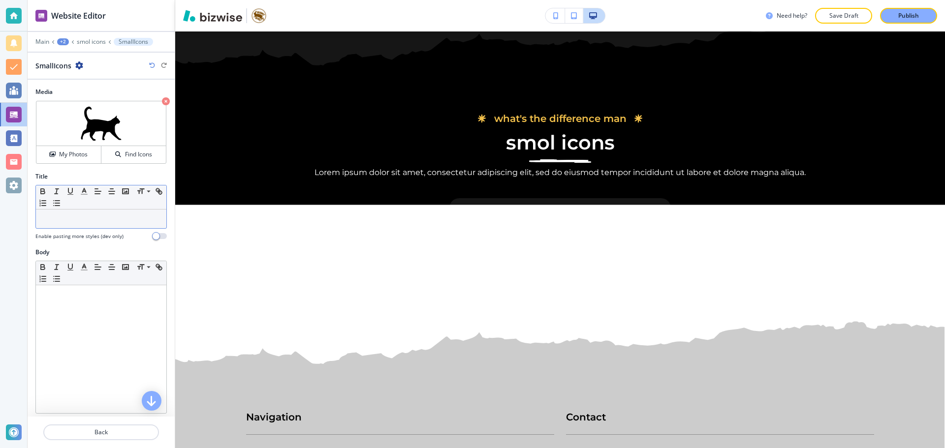
click at [109, 221] on p at bounding box center [101, 219] width 121 height 9
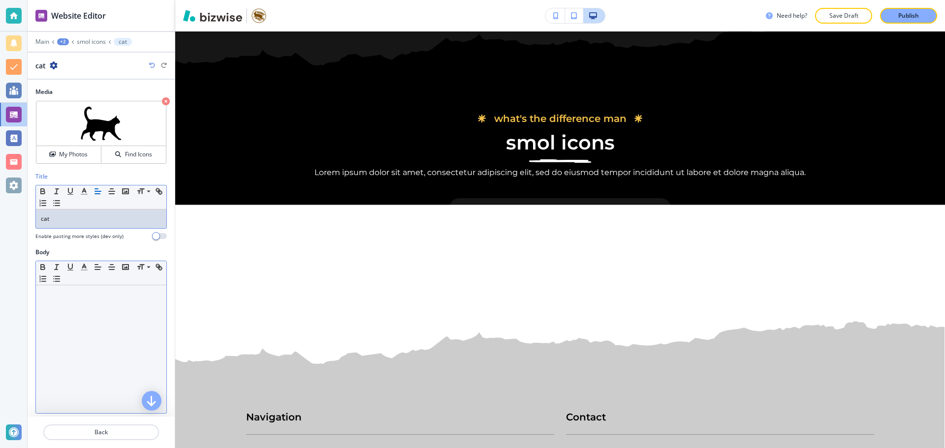
click at [115, 307] on div at bounding box center [101, 349] width 130 height 128
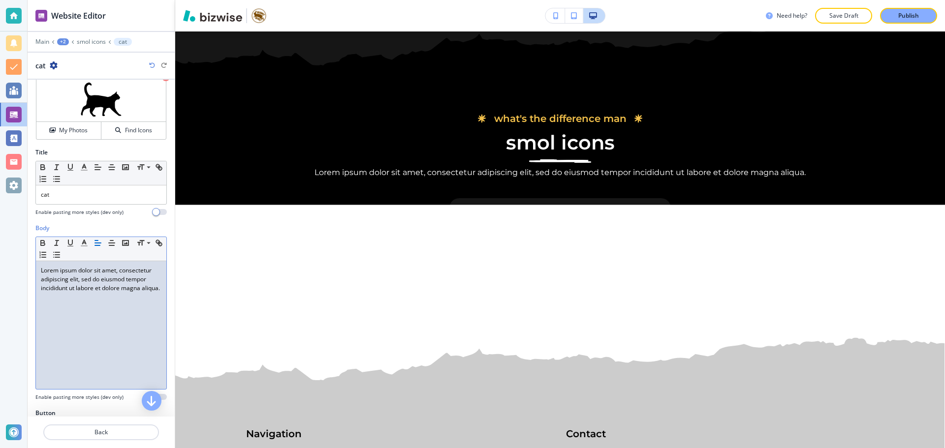
scroll to position [56, 0]
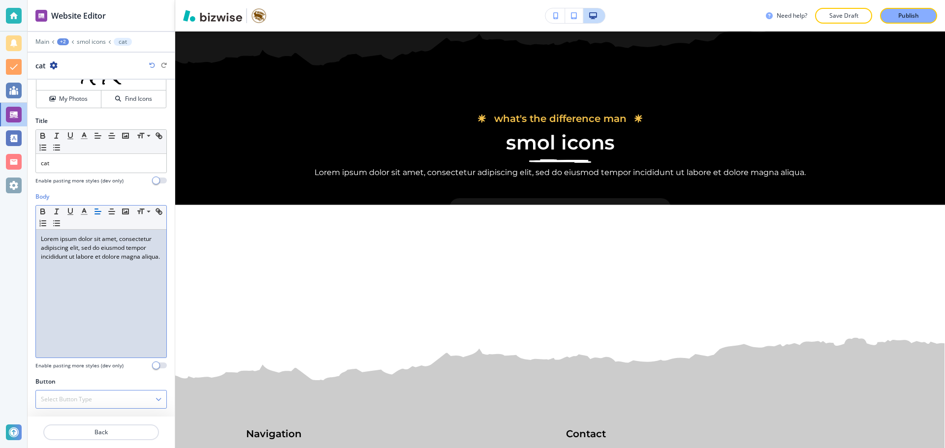
click at [124, 396] on div "Select Button Type" at bounding box center [101, 400] width 130 height 18
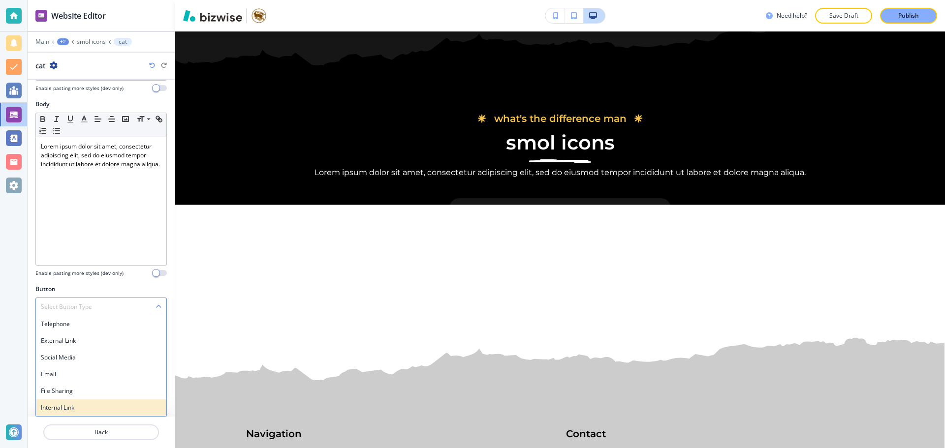
click at [112, 402] on div "Internal Link" at bounding box center [101, 408] width 130 height 17
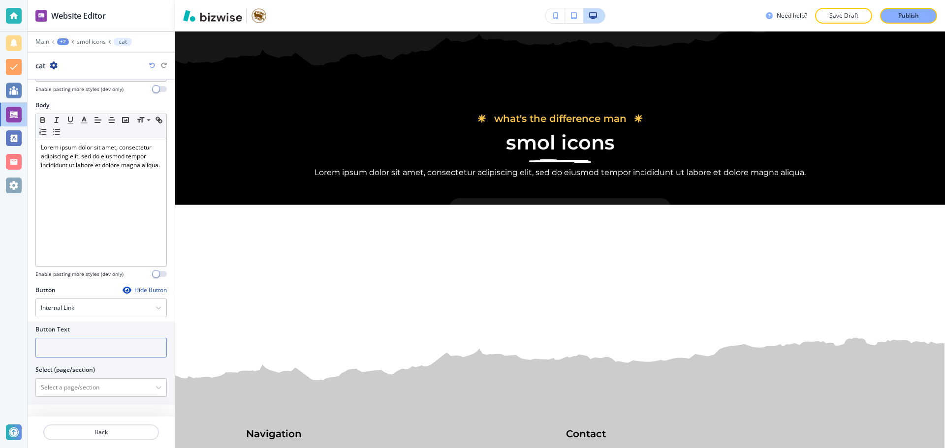
scroll to position [139, 0]
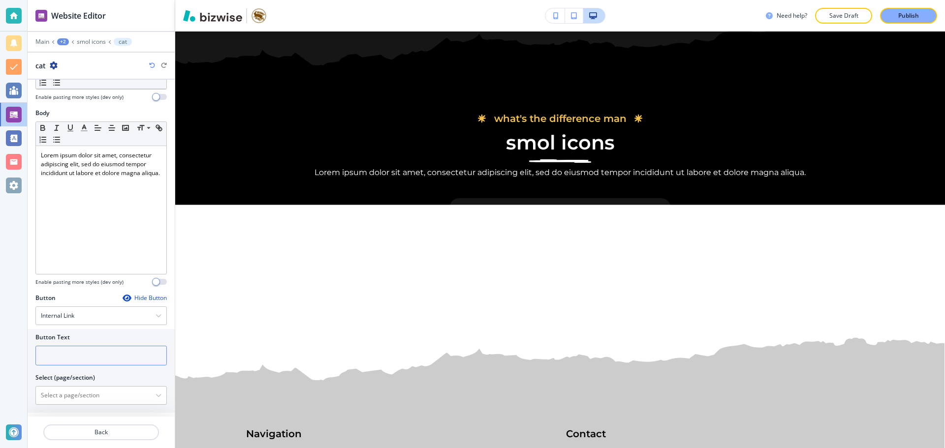
click at [105, 346] on input "text" at bounding box center [100, 356] width 131 height 20
type input "r"
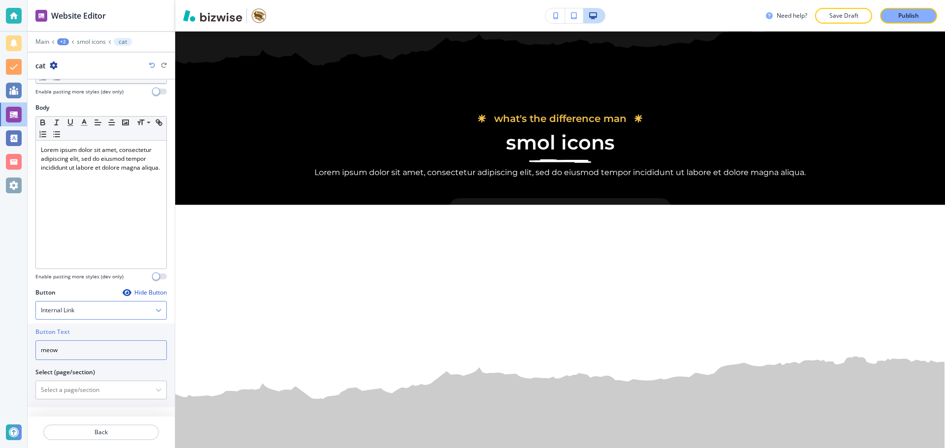
scroll to position [147, 0]
type input "meow"
click at [125, 431] on p "Back" at bounding box center [101, 432] width 114 height 9
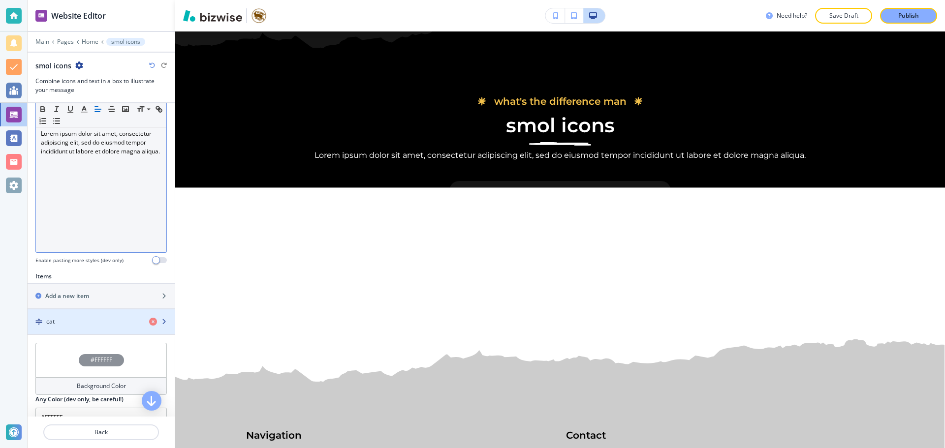
scroll to position [286, 0]
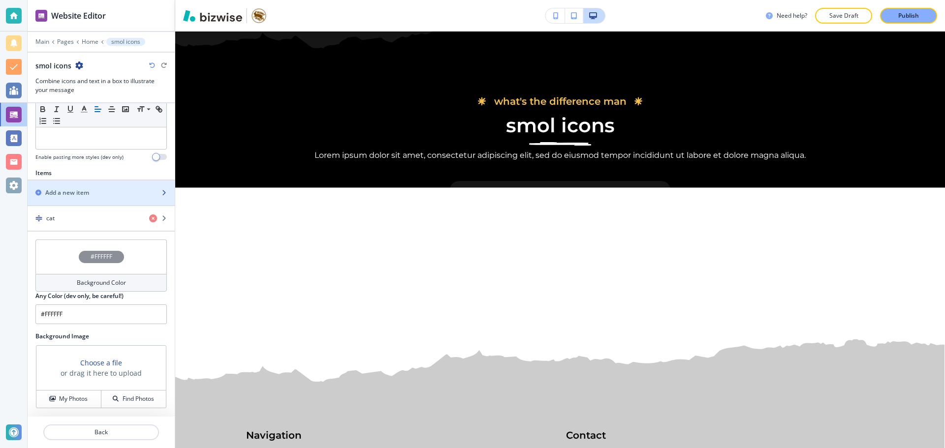
click at [116, 185] on div "button" at bounding box center [101, 185] width 147 height 8
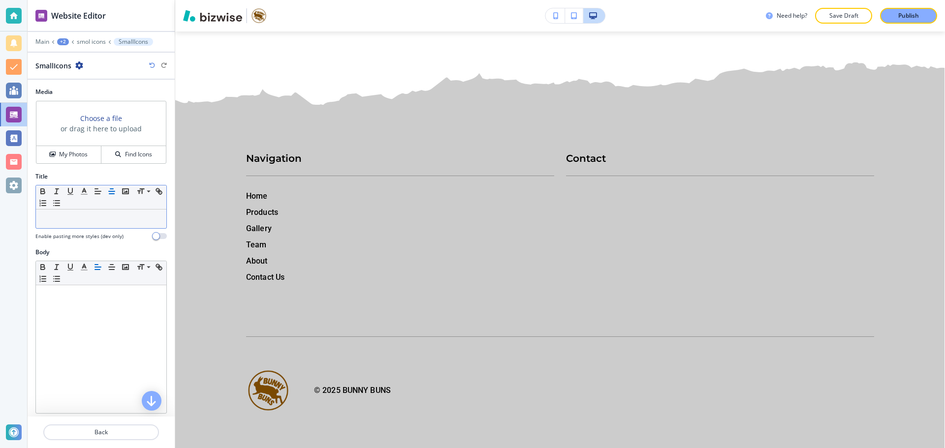
scroll to position [11713, 0]
click at [116, 160] on button "Find Icons" at bounding box center [133, 154] width 64 height 17
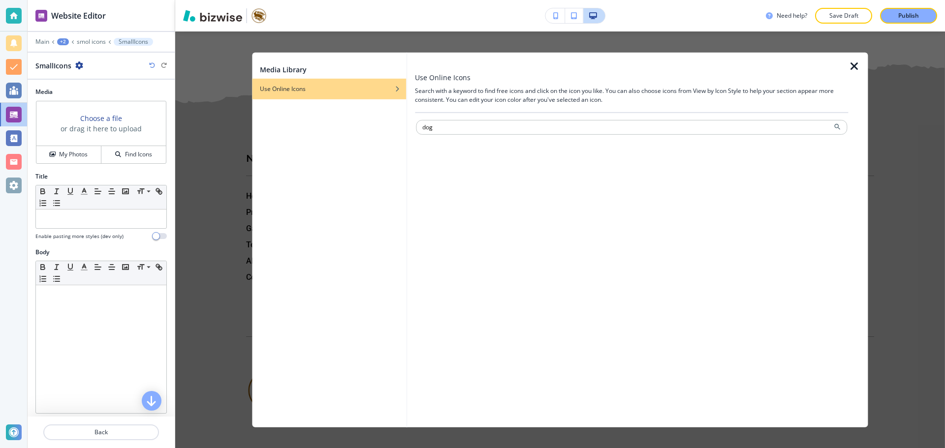
type input "dog"
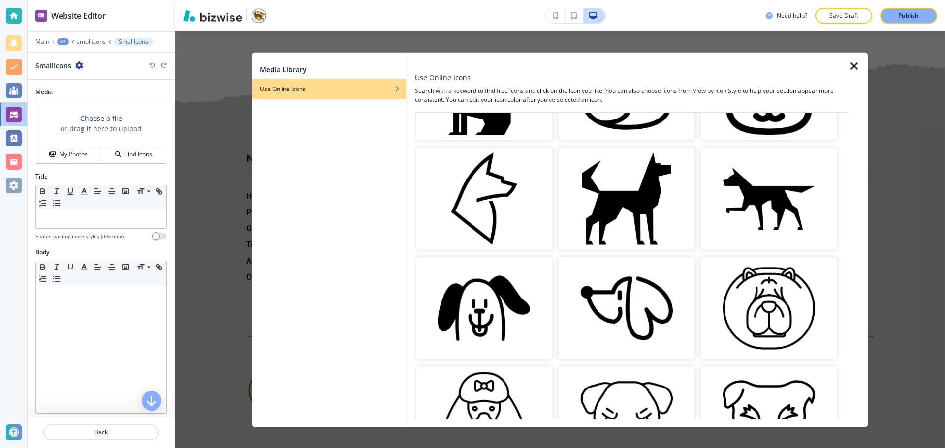
scroll to position [590, 0]
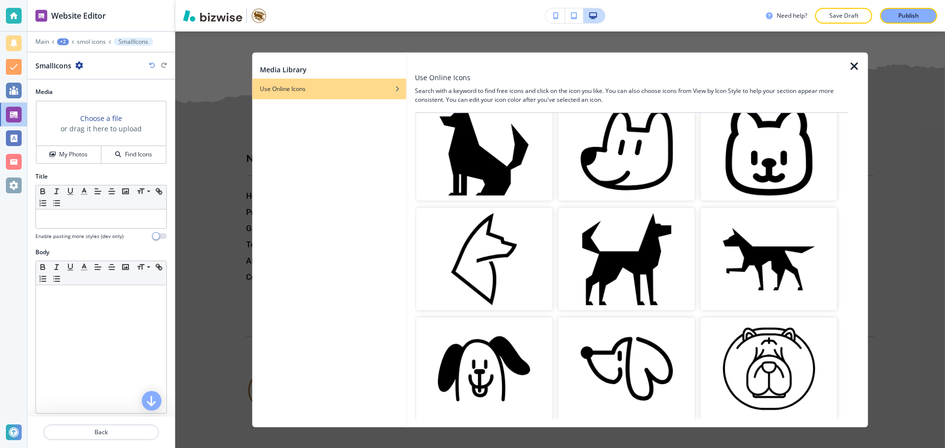
click at [670, 232] on img "button" at bounding box center [626, 259] width 136 height 102
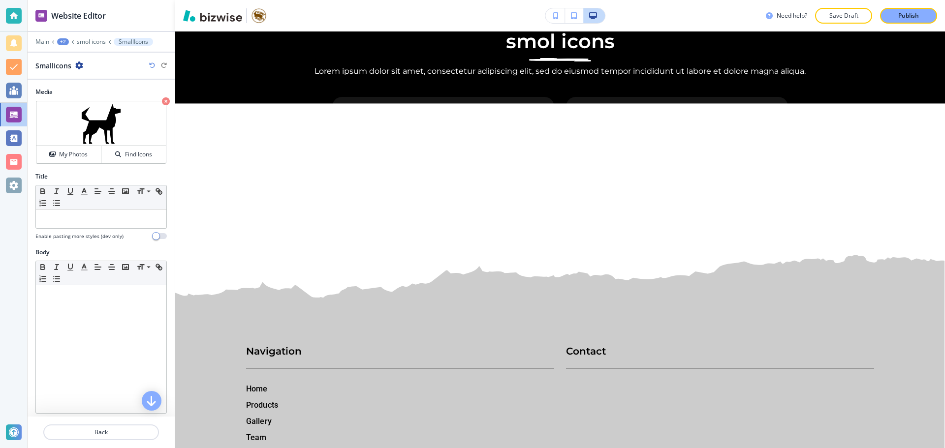
scroll to position [11516, 0]
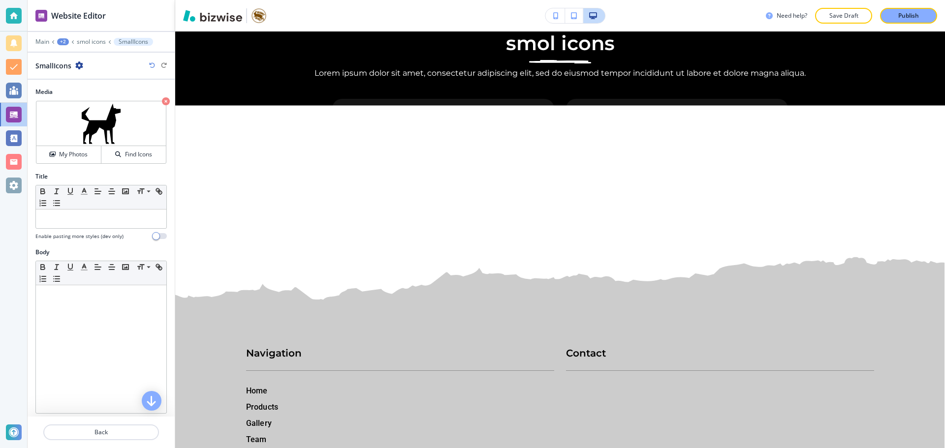
click at [109, 230] on div at bounding box center [100, 231] width 131 height 4
click at [116, 222] on p at bounding box center [101, 219] width 121 height 9
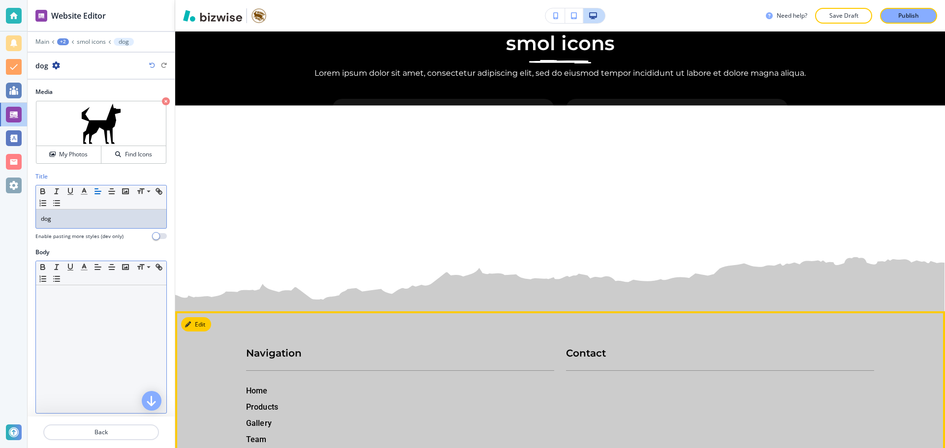
click at [117, 330] on div at bounding box center [101, 349] width 130 height 128
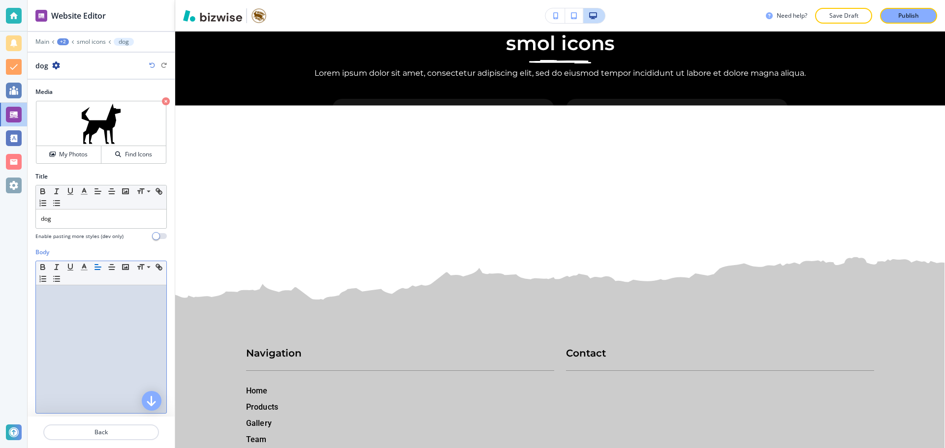
paste div
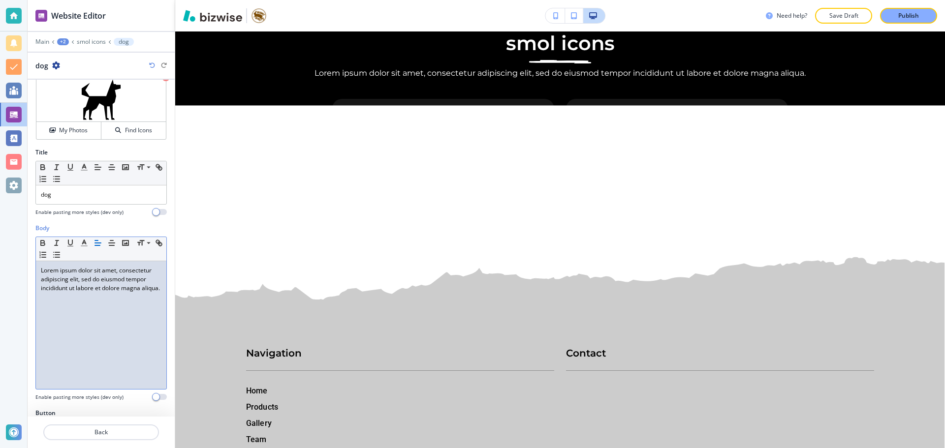
scroll to position [56, 0]
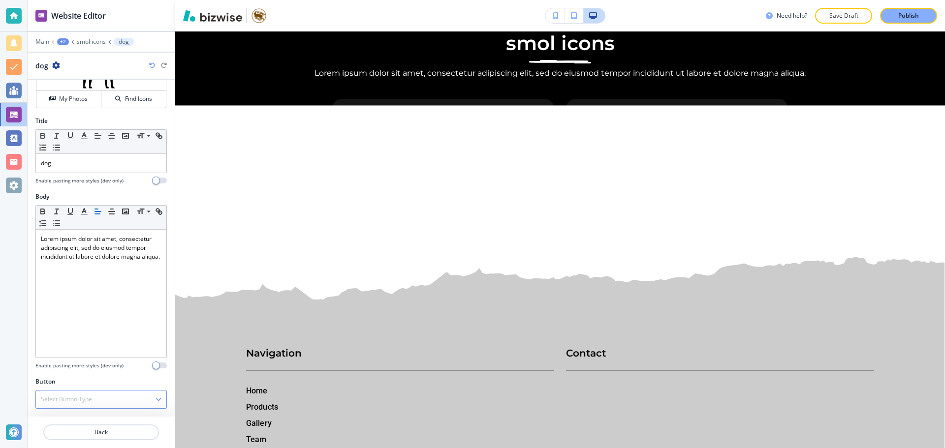
click at [79, 401] on h4 "Select Button Type" at bounding box center [66, 399] width 51 height 9
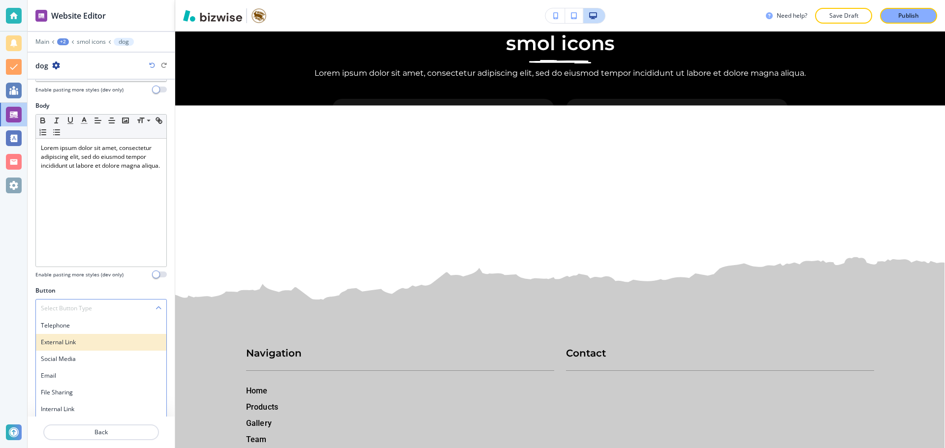
scroll to position [148, 0]
click at [80, 404] on h4 "Internal Link" at bounding box center [101, 407] width 121 height 9
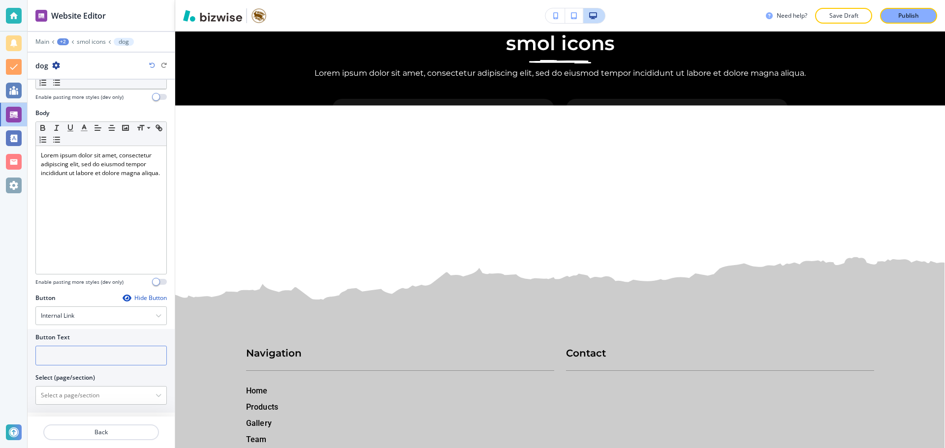
click at [93, 362] on input "text" at bounding box center [100, 356] width 131 height 20
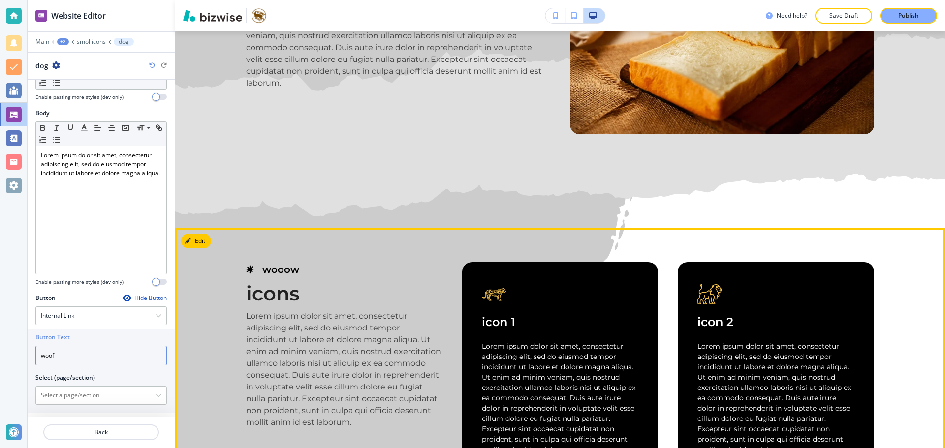
scroll to position [6104, 0]
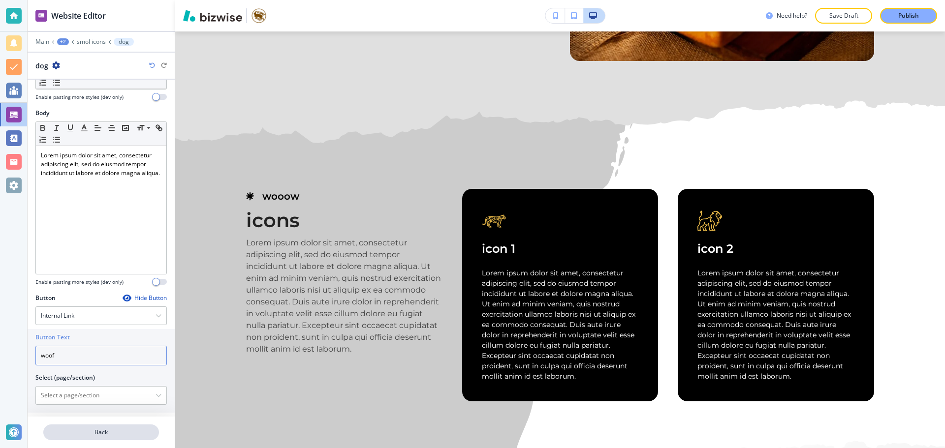
type input "woof"
click at [126, 438] on button "Back" at bounding box center [101, 433] width 116 height 16
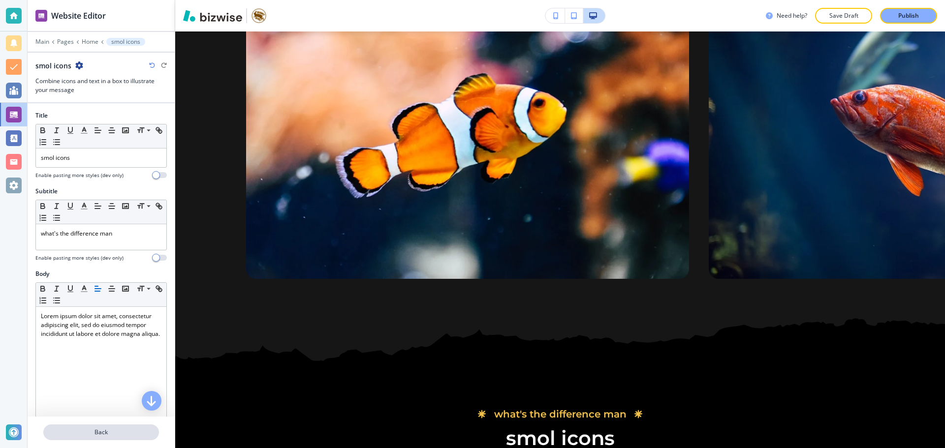
click at [116, 437] on button "Back" at bounding box center [101, 433] width 116 height 16
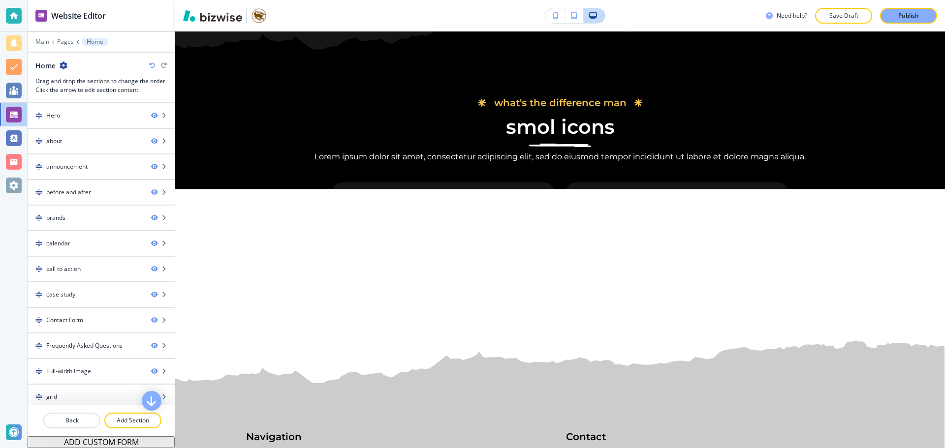
scroll to position [11434, 0]
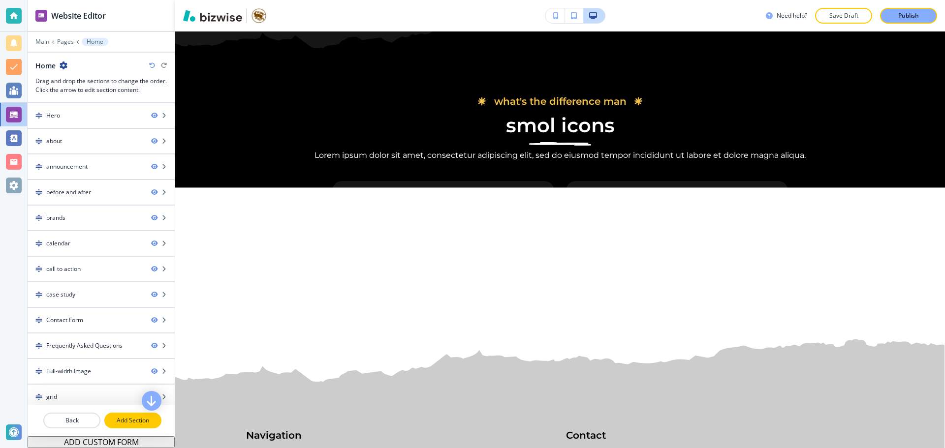
click at [139, 420] on p "Add Section" at bounding box center [132, 420] width 55 height 9
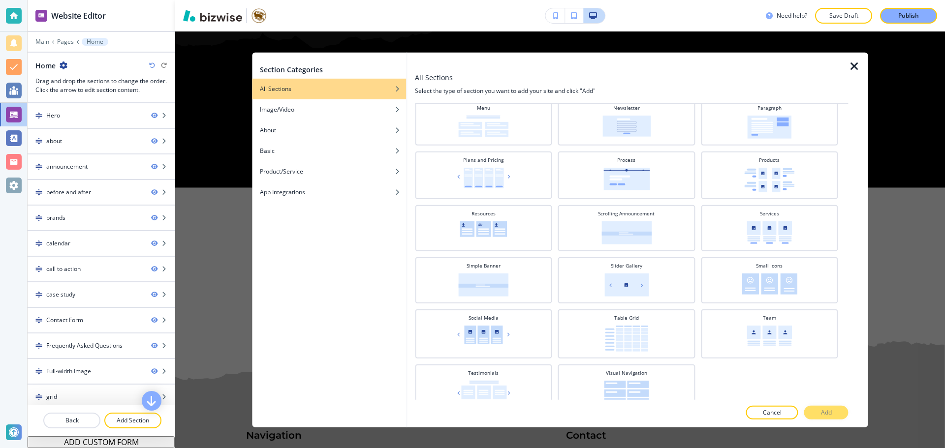
scroll to position [308, 0]
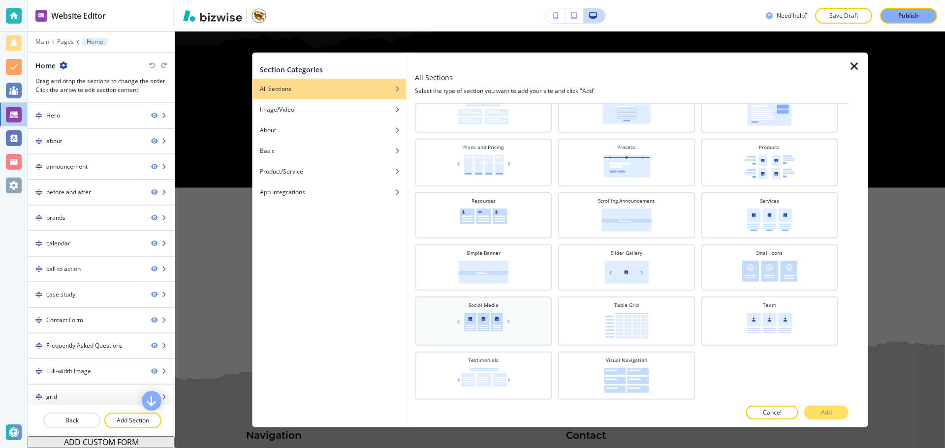
click at [497, 314] on img at bounding box center [483, 321] width 57 height 19
click at [823, 408] on p "Add" at bounding box center [826, 412] width 11 height 9
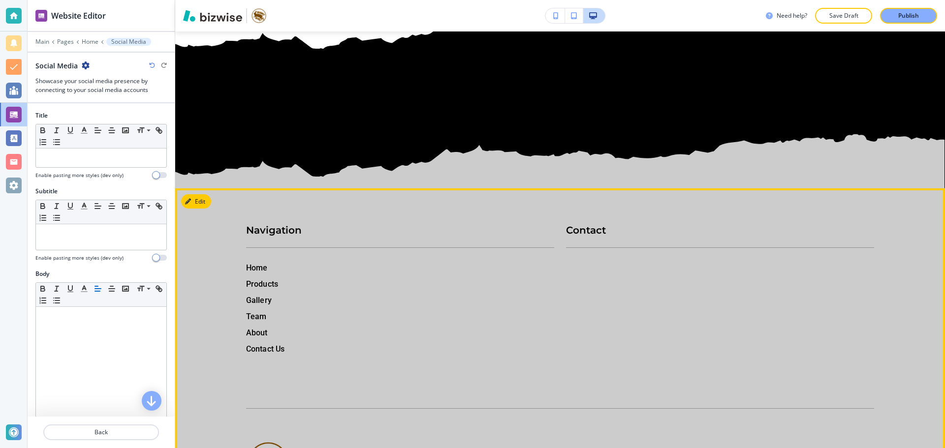
scroll to position [11768, 0]
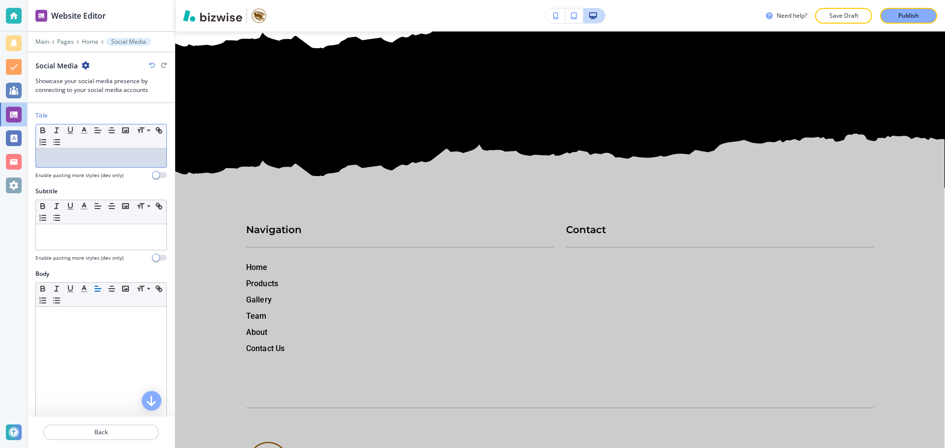
click at [102, 161] on p at bounding box center [101, 158] width 121 height 9
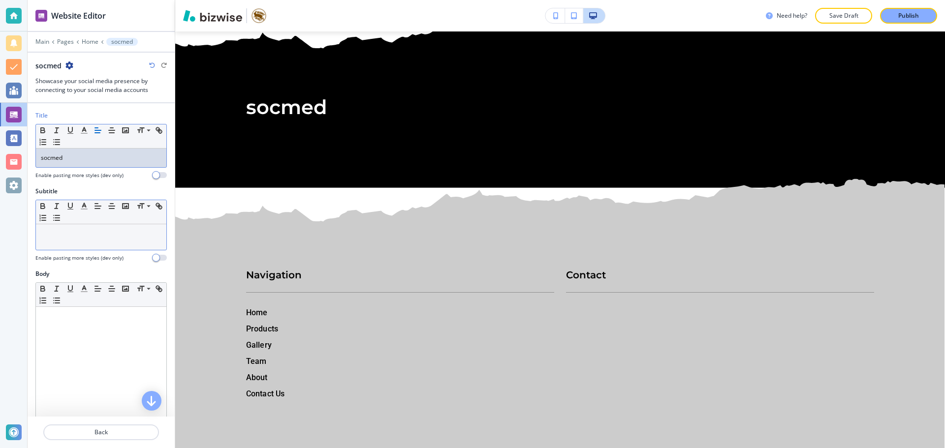
click at [145, 234] on p at bounding box center [101, 233] width 121 height 9
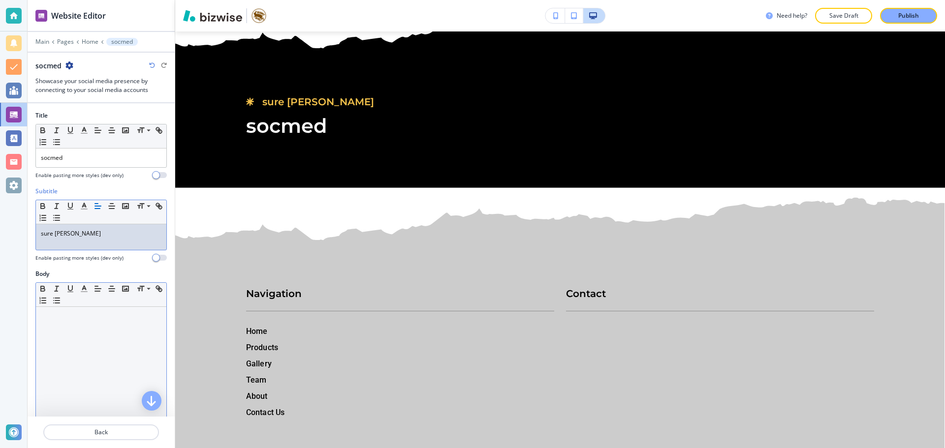
click at [120, 345] on div at bounding box center [101, 371] width 130 height 128
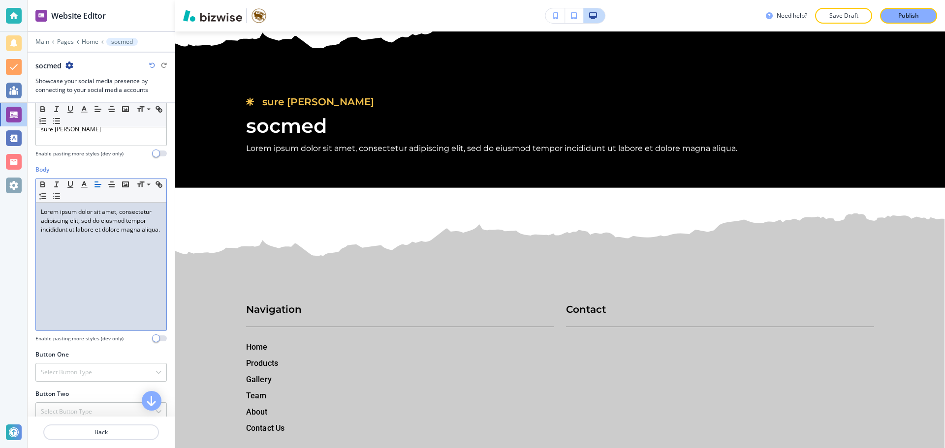
scroll to position [148, 0]
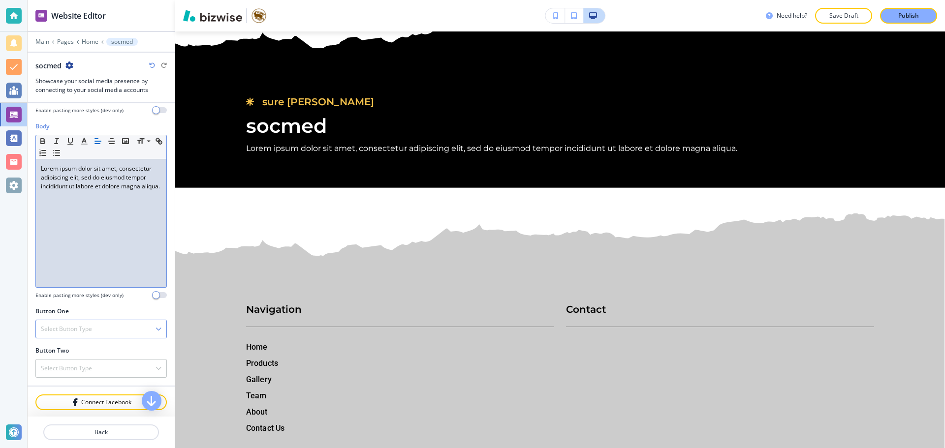
click at [120, 330] on div "Select Button Type" at bounding box center [101, 329] width 130 height 18
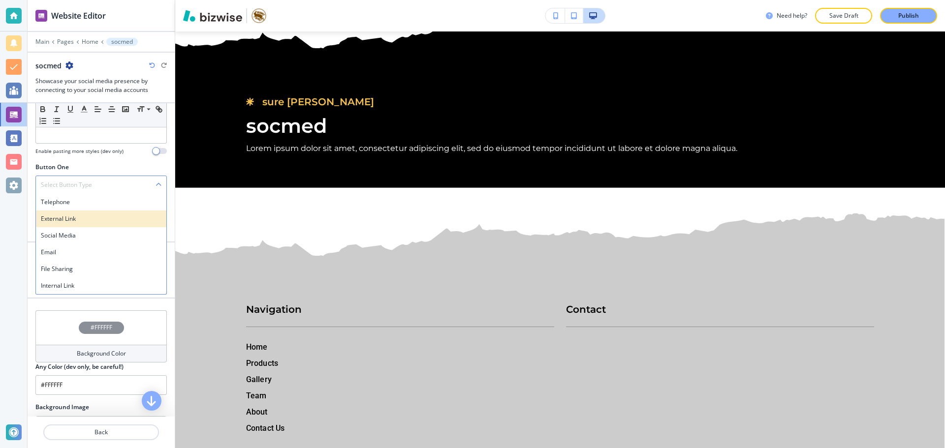
scroll to position [295, 0]
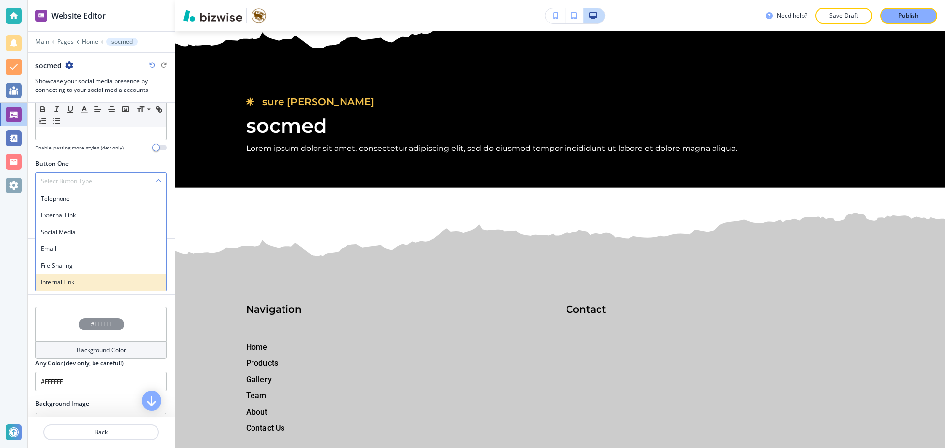
click at [103, 280] on h4 "Internal Link" at bounding box center [101, 282] width 121 height 9
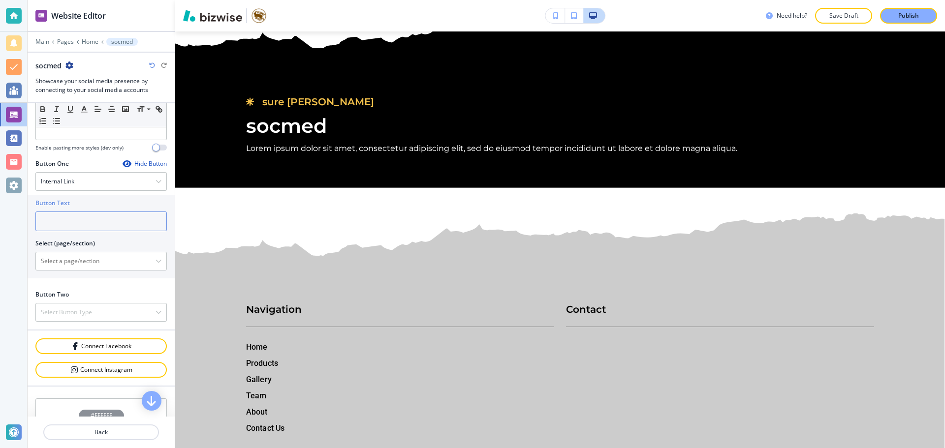
click at [106, 218] on input "text" at bounding box center [100, 222] width 131 height 20
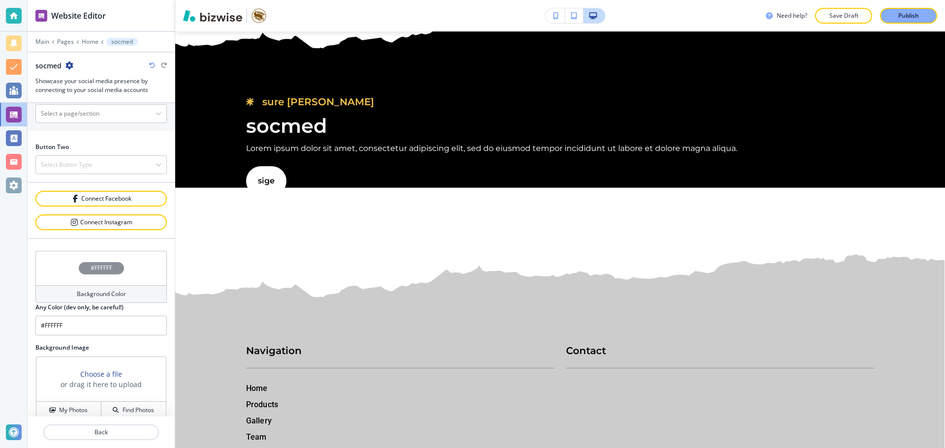
scroll to position [454, 0]
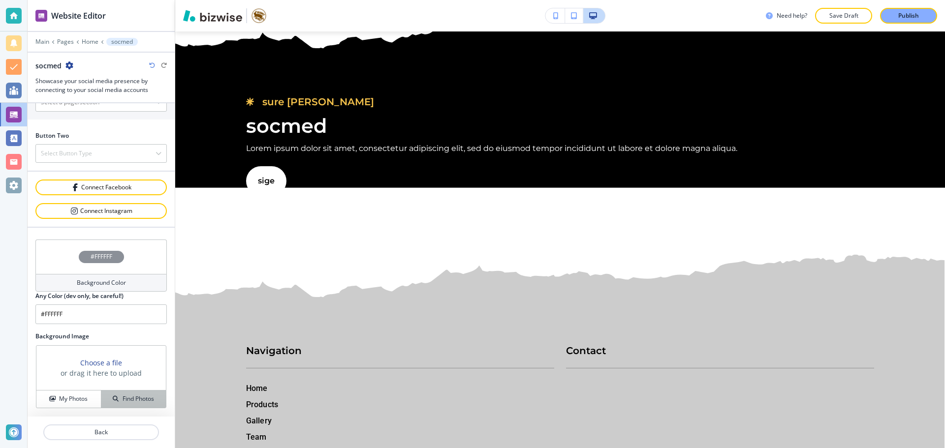
type input "sige"
click at [131, 404] on button "Find Photos" at bounding box center [133, 399] width 64 height 17
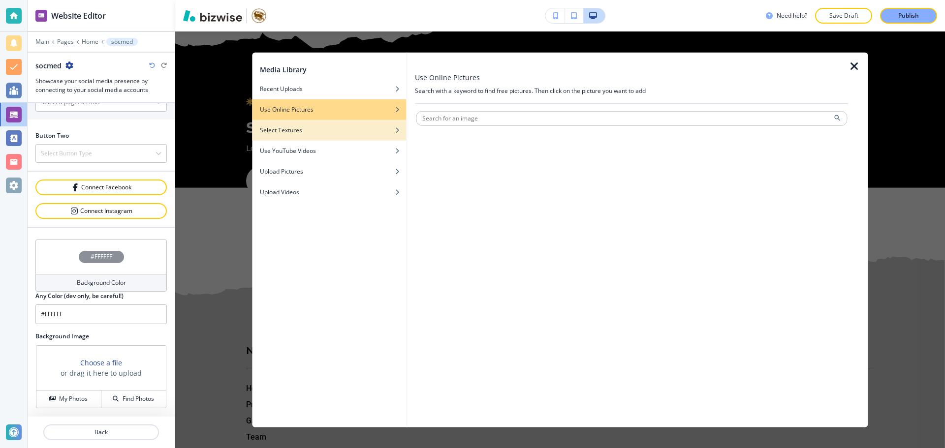
click at [321, 125] on div "Select Textures" at bounding box center [329, 129] width 154 height 9
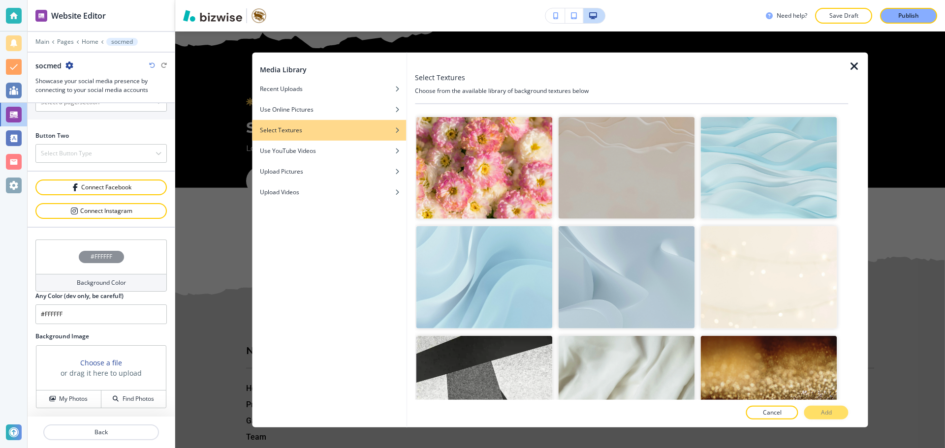
click at [619, 339] on img "button" at bounding box center [626, 387] width 136 height 102
click at [831, 402] on div at bounding box center [631, 403] width 433 height 6
click at [832, 410] on button "Add" at bounding box center [826, 413] width 44 height 14
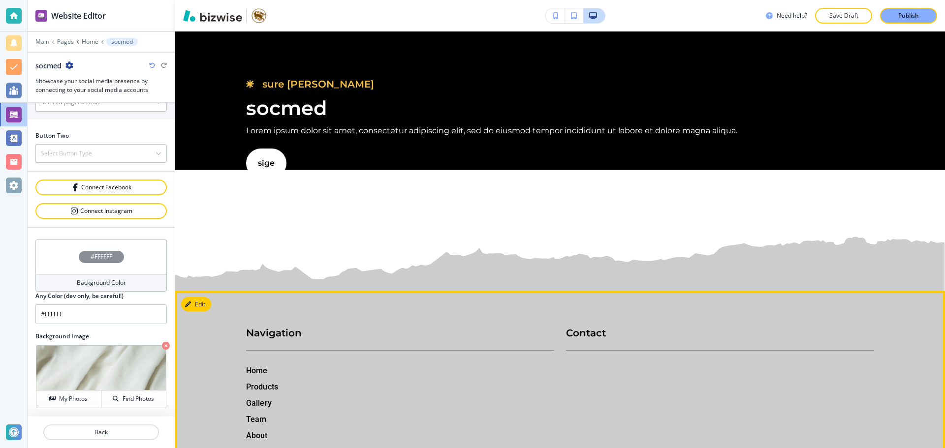
scroll to position [11768, 0]
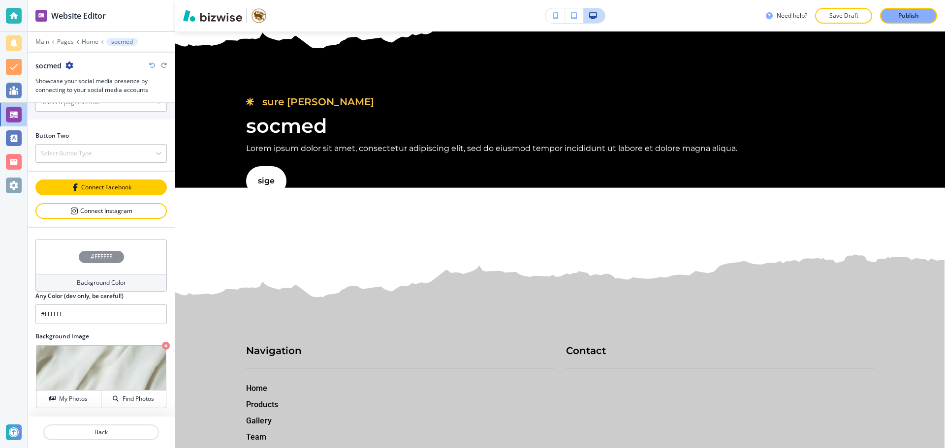
click at [146, 189] on div "Connect Facebook" at bounding box center [100, 188] width 129 height 8
click at [138, 431] on p "Back" at bounding box center [101, 432] width 114 height 9
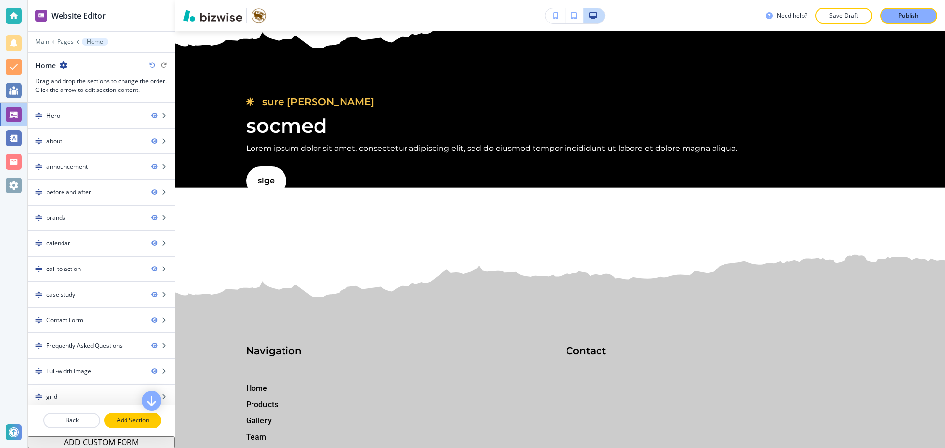
click at [130, 428] on button "Add Section" at bounding box center [132, 421] width 57 height 16
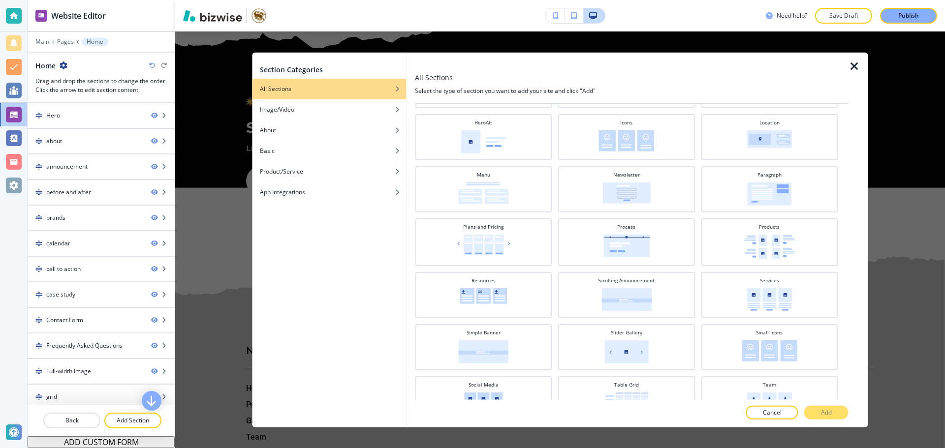
scroll to position [308, 0]
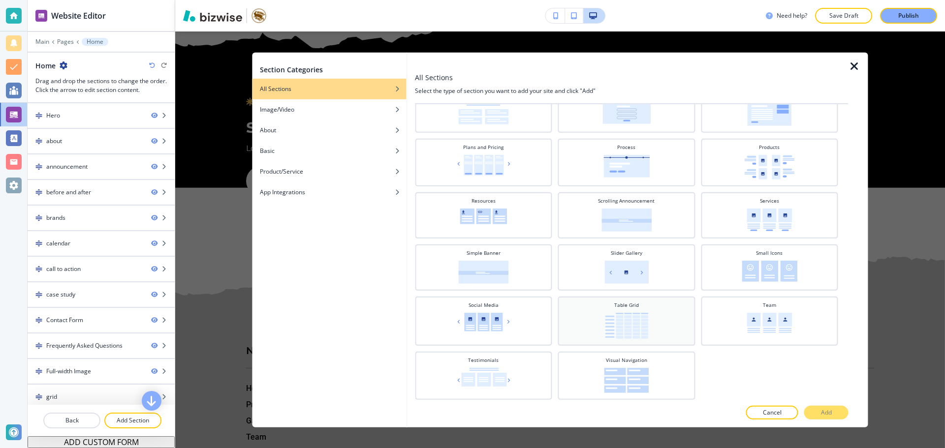
click at [640, 316] on img at bounding box center [626, 325] width 43 height 26
click at [842, 413] on button "Add" at bounding box center [826, 413] width 44 height 14
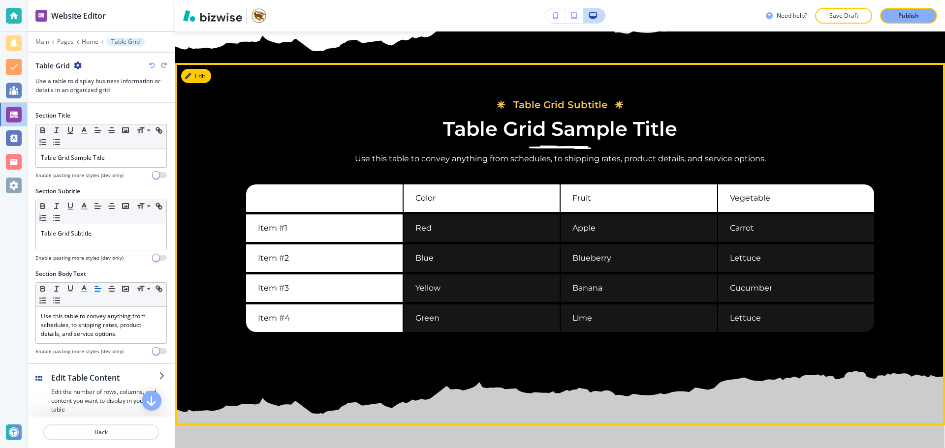
scroll to position [12017, 0]
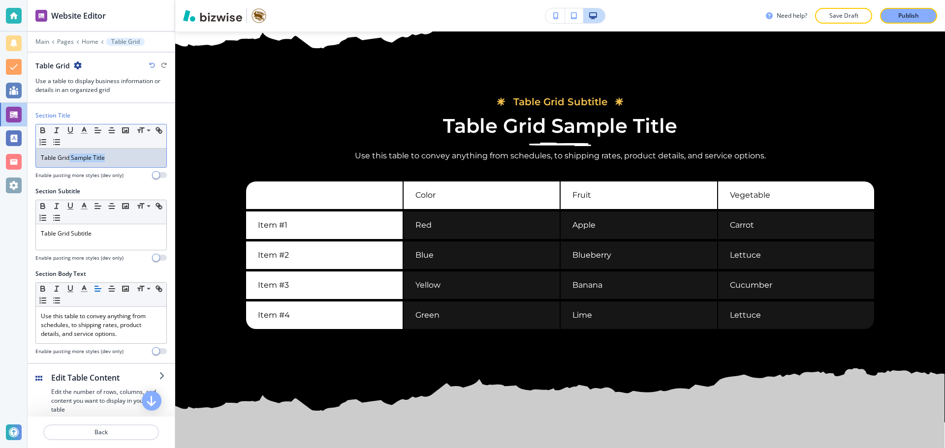
drag, startPoint x: 120, startPoint y: 158, endPoint x: 70, endPoint y: 159, distance: 49.7
click at [70, 159] on p "Table Grid Sample Title" at bounding box center [101, 158] width 121 height 9
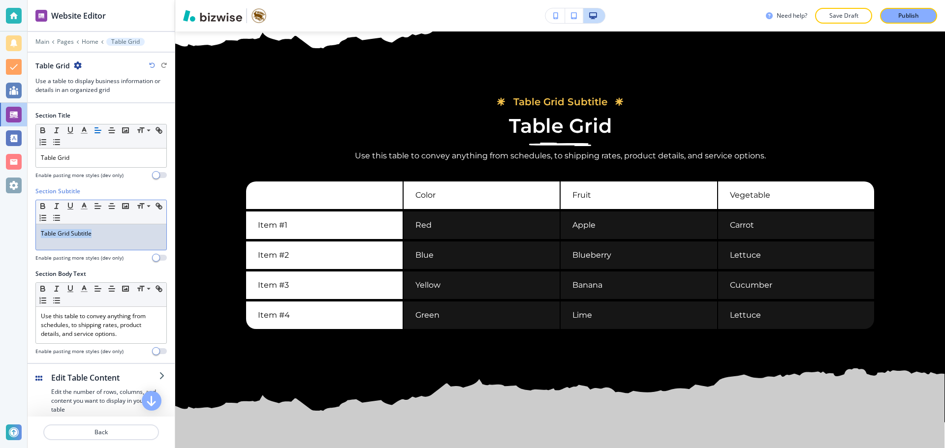
drag, startPoint x: 96, startPoint y: 236, endPoint x: 34, endPoint y: 235, distance: 62.0
click at [34, 235] on div "Section Title Small Normal Large Huge Table Grid Enable pasting more styles (de…" at bounding box center [101, 233] width 147 height 260
click at [105, 319] on p "Use this table to convey anything from schedules, to shipping rates, product de…" at bounding box center [101, 325] width 121 height 27
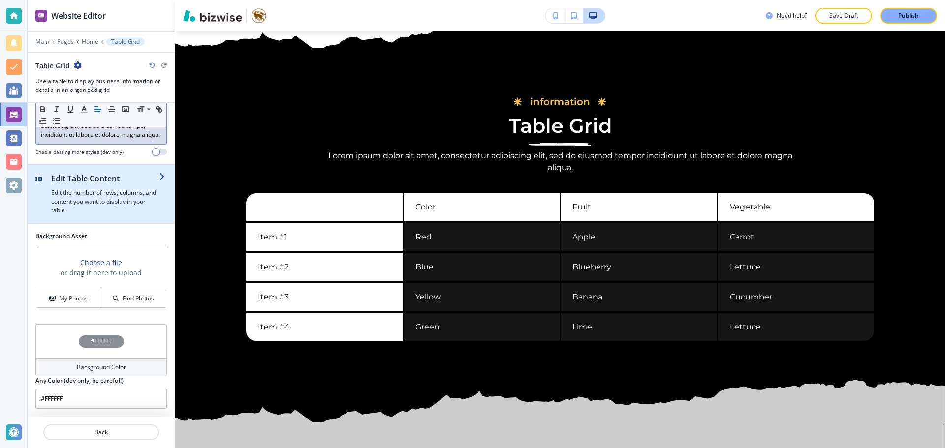
scroll to position [208, 0]
click at [124, 203] on h4 "Edit the number of rows, columns, and content you want to display in your table" at bounding box center [105, 201] width 108 height 27
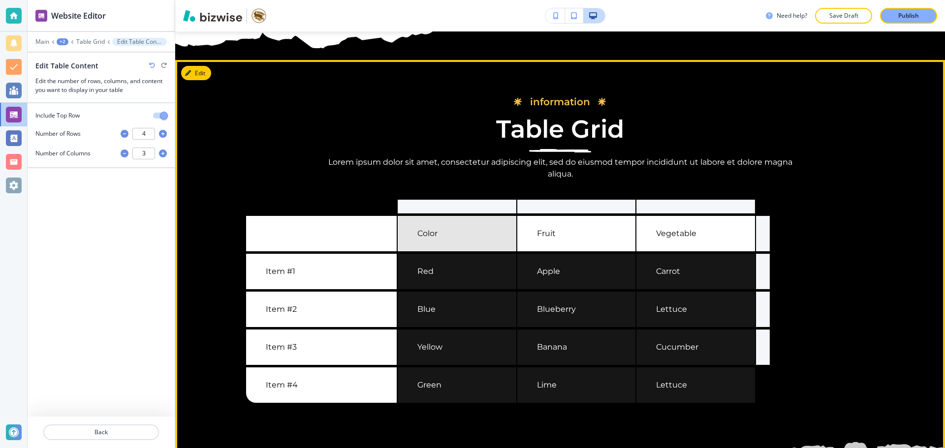
click at [424, 251] on label "Color" at bounding box center [457, 233] width 119 height 35
click at [424, 240] on input "Color" at bounding box center [456, 234] width 79 height 12
click at [439, 240] on input "Color" at bounding box center [456, 234] width 79 height 12
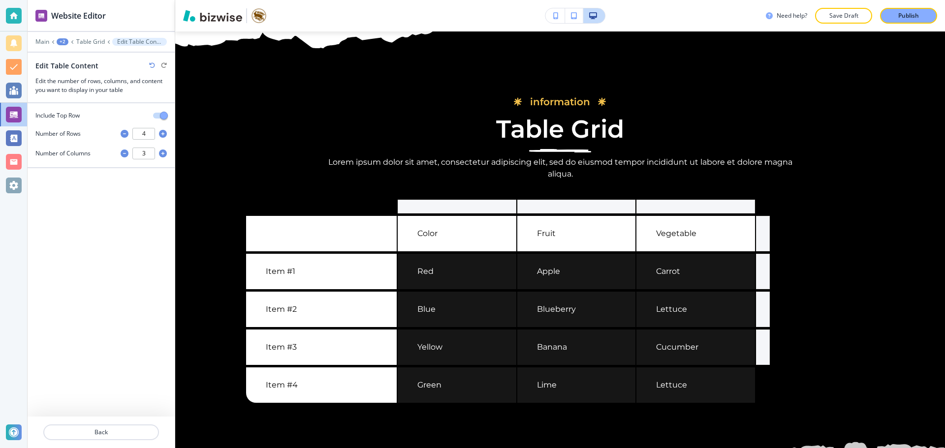
click at [151, 137] on input "4" at bounding box center [143, 134] width 23 height 12
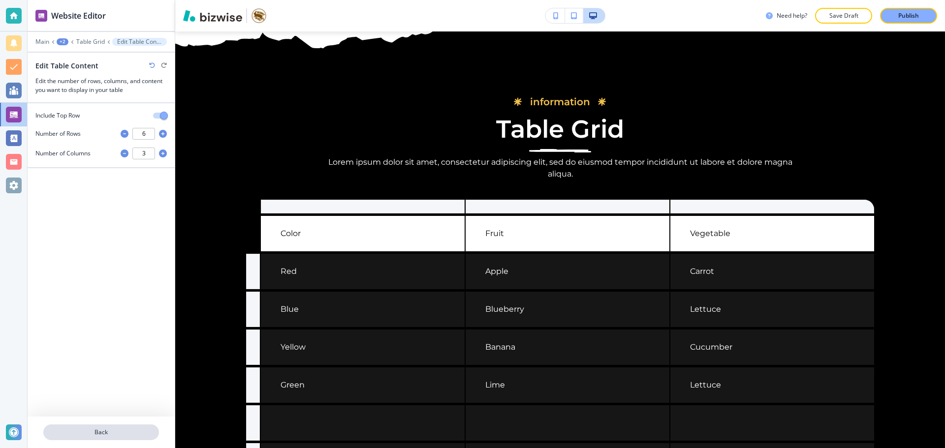
type input "6"
click at [111, 428] on button "Back" at bounding box center [101, 433] width 116 height 16
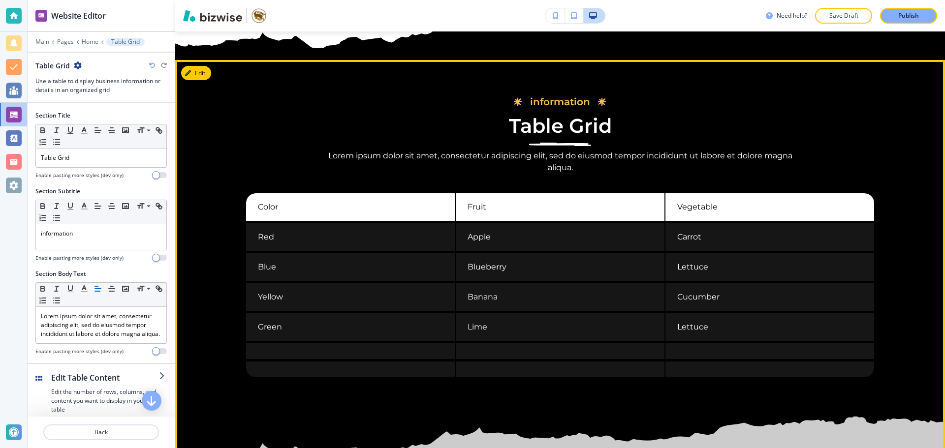
click at [537, 221] on p "Fruit" at bounding box center [560, 207] width 209 height 28
click at [407, 311] on p "Yellow" at bounding box center [350, 297] width 209 height 28
click at [687, 341] on p "Lettuce" at bounding box center [769, 327] width 209 height 28
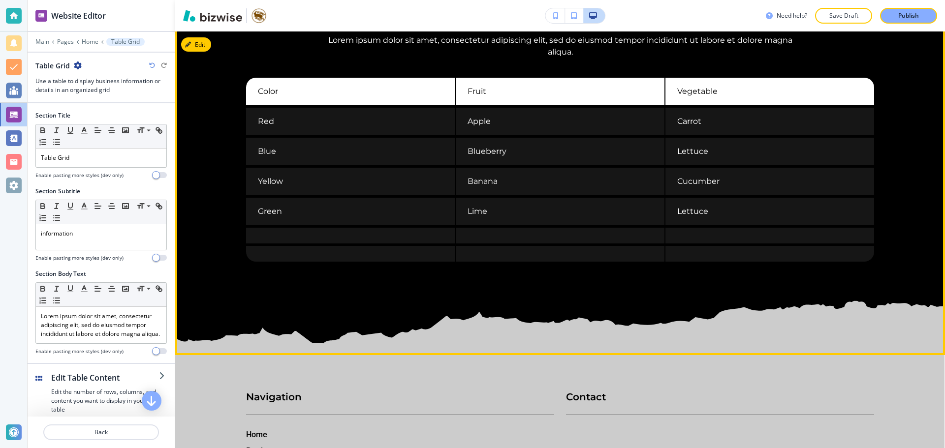
scroll to position [12115, 0]
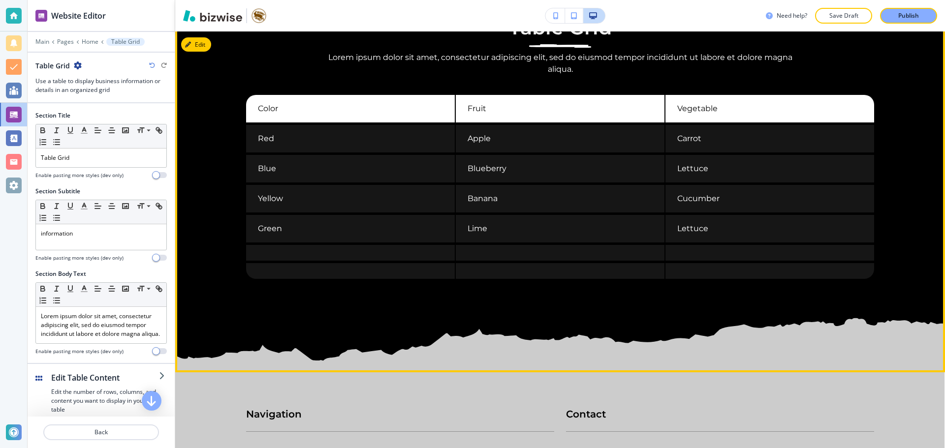
click at [270, 123] on p "Color" at bounding box center [350, 109] width 209 height 28
click at [247, 153] on p "Red" at bounding box center [350, 139] width 209 height 28
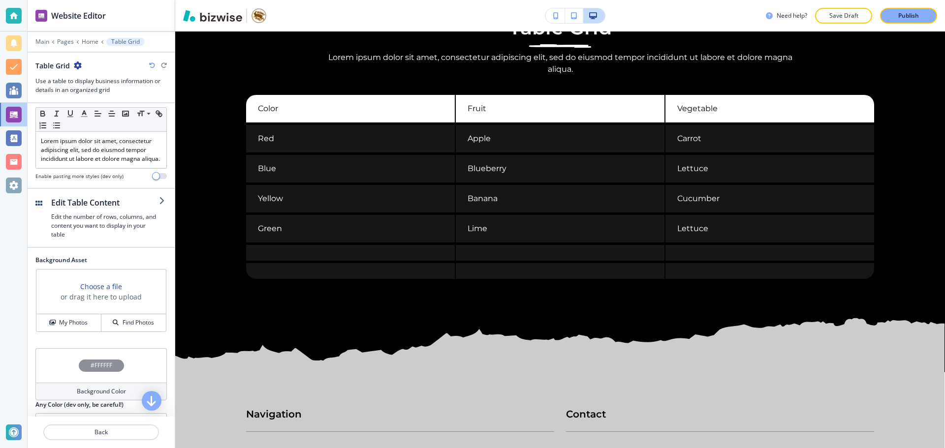
scroll to position [197, 0]
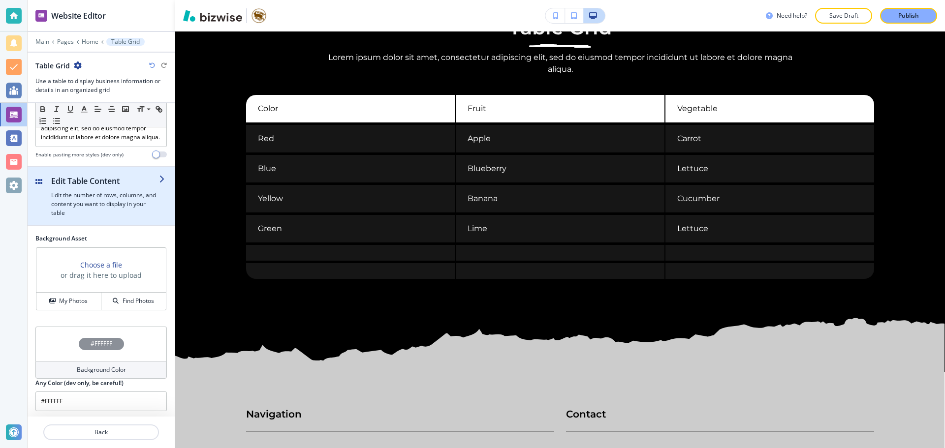
click at [113, 191] on div "button" at bounding box center [105, 189] width 108 height 4
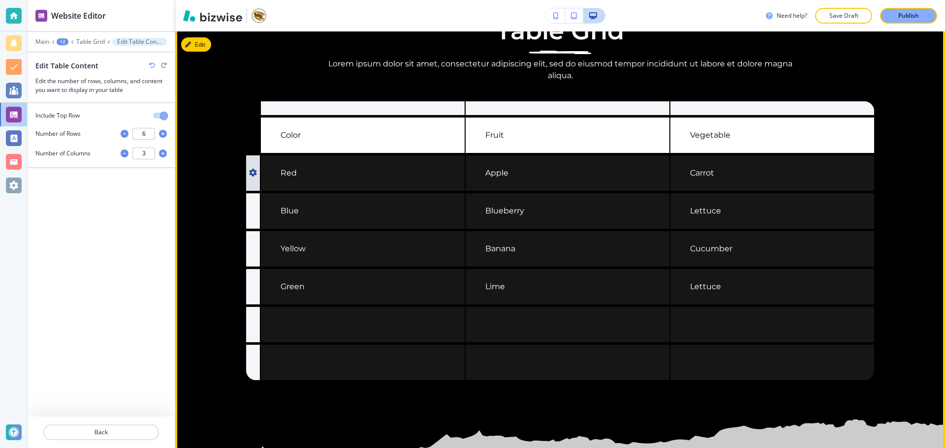
click at [256, 191] on div at bounding box center [253, 172] width 14 height 35
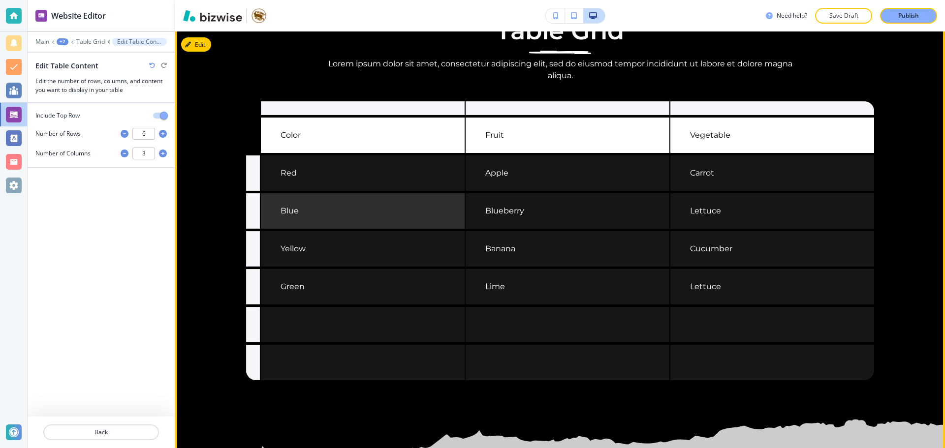
click at [262, 229] on label "Blue" at bounding box center [363, 210] width 204 height 35
click at [280, 217] on input "Blue" at bounding box center [362, 211] width 164 height 12
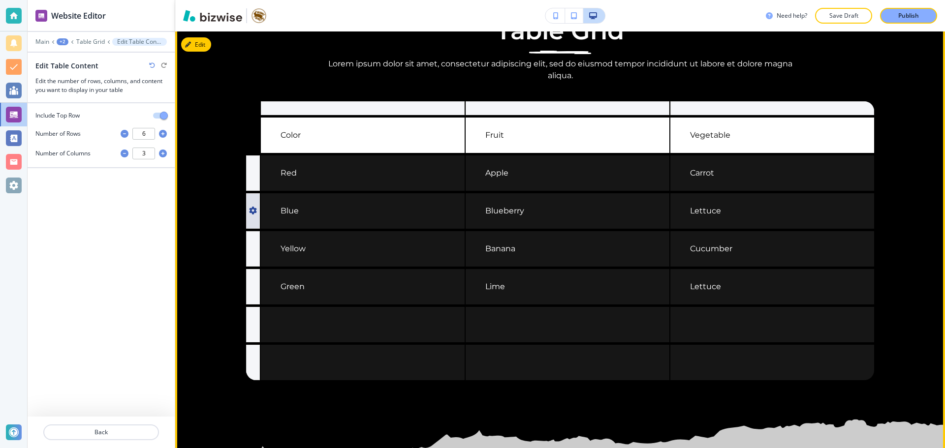
click at [255, 229] on div at bounding box center [253, 210] width 14 height 35
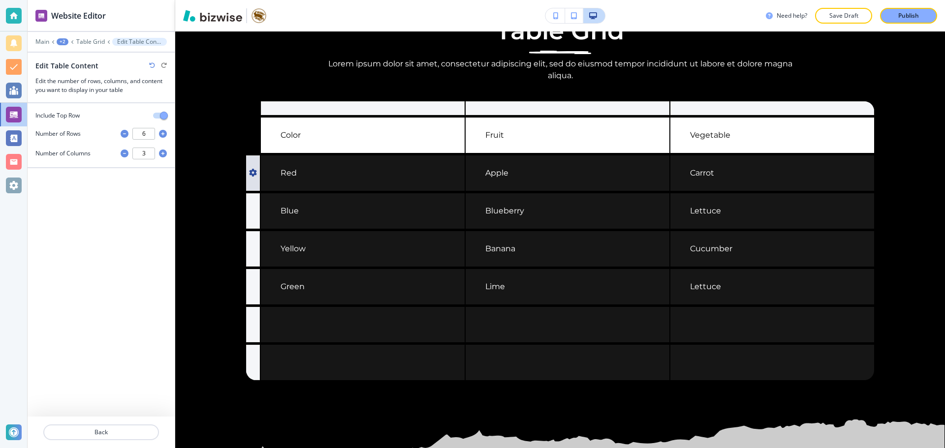
click at [253, 191] on div at bounding box center [253, 172] width 14 height 35
click at [149, 138] on input "6" at bounding box center [143, 134] width 23 height 12
click at [149, 156] on input "3" at bounding box center [143, 154] width 23 height 12
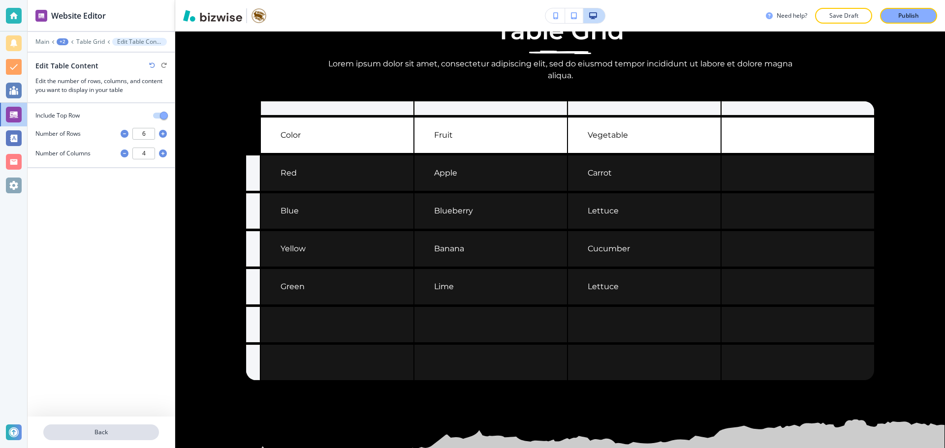
type input "4"
click at [118, 428] on button "Back" at bounding box center [101, 433] width 116 height 16
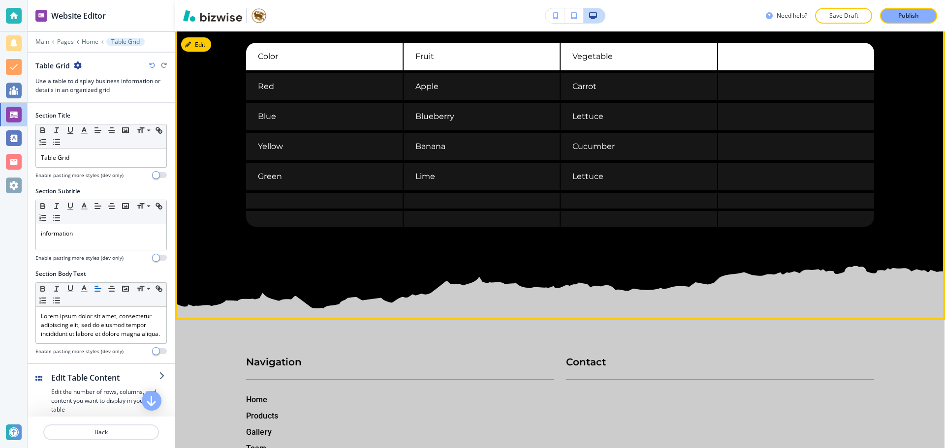
scroll to position [12164, 0]
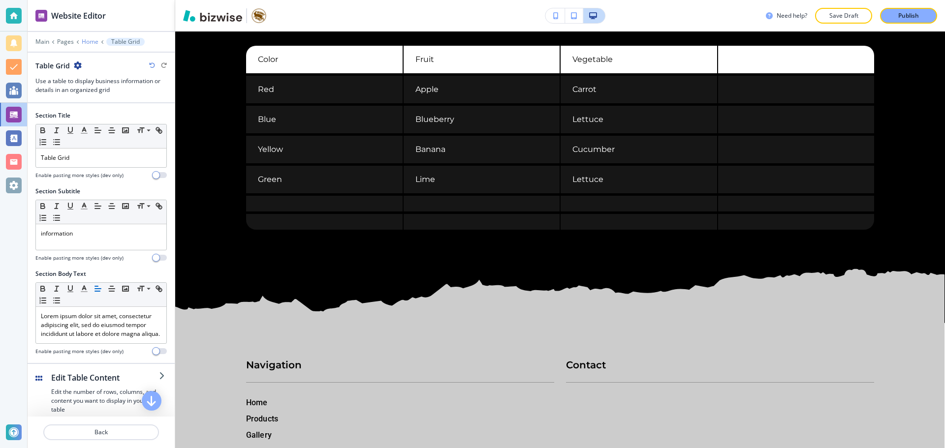
click at [91, 43] on p "Home" at bounding box center [90, 41] width 17 height 7
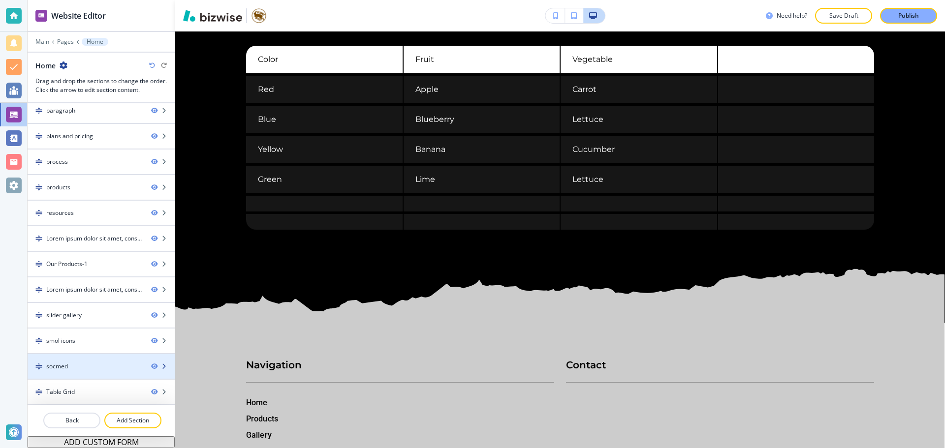
scroll to position [440, 0]
click at [128, 418] on p "Add Section" at bounding box center [132, 420] width 55 height 9
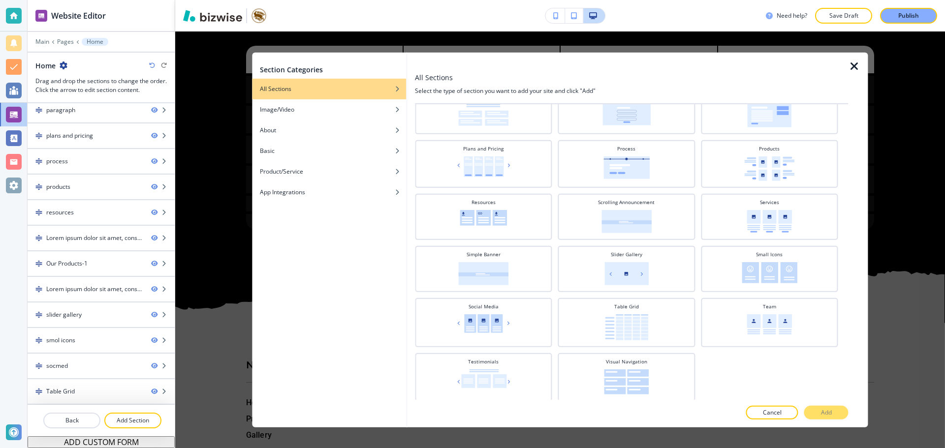
scroll to position [308, 0]
click at [759, 338] on div "Team" at bounding box center [769, 319] width 127 height 37
click at [813, 409] on button "Add" at bounding box center [826, 413] width 44 height 14
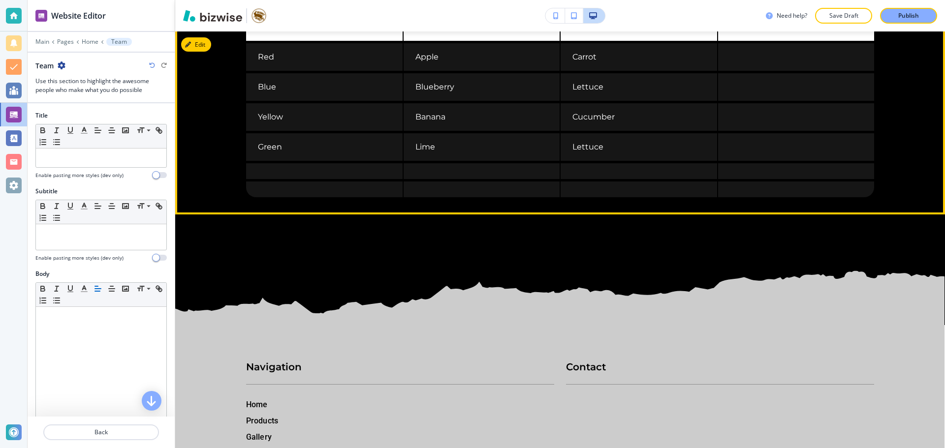
scroll to position [12213, 0]
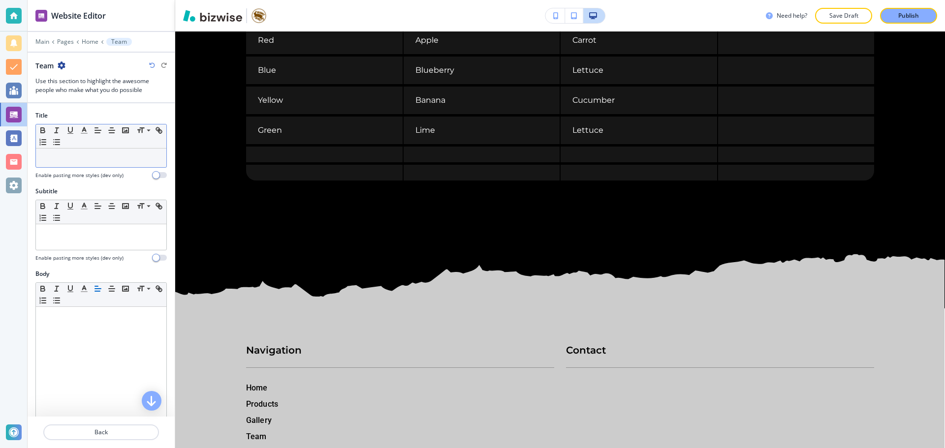
click at [123, 157] on p at bounding box center [101, 158] width 121 height 9
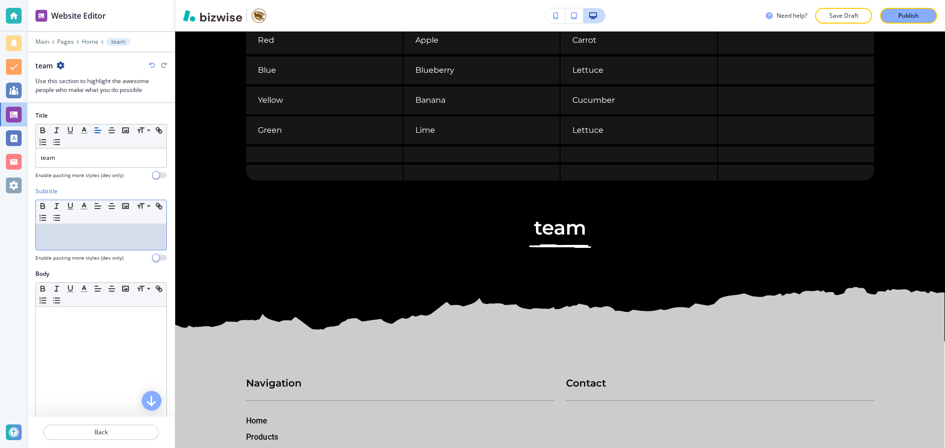
click at [112, 236] on p at bounding box center [101, 233] width 121 height 9
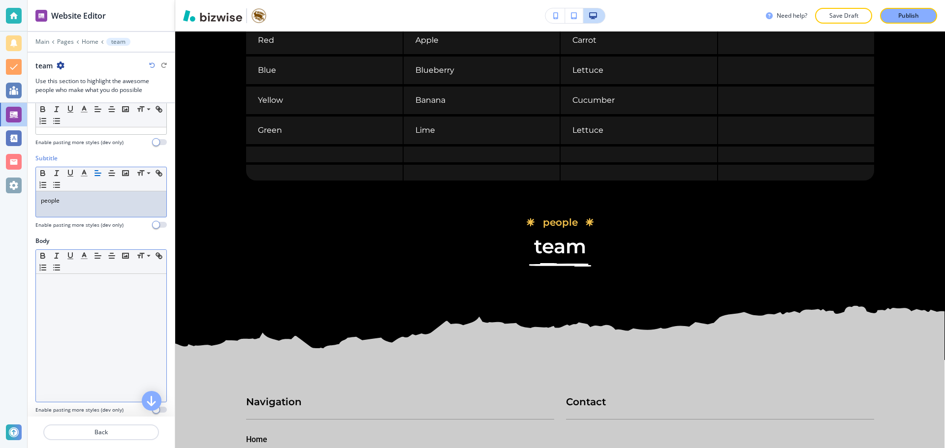
scroll to position [148, 0]
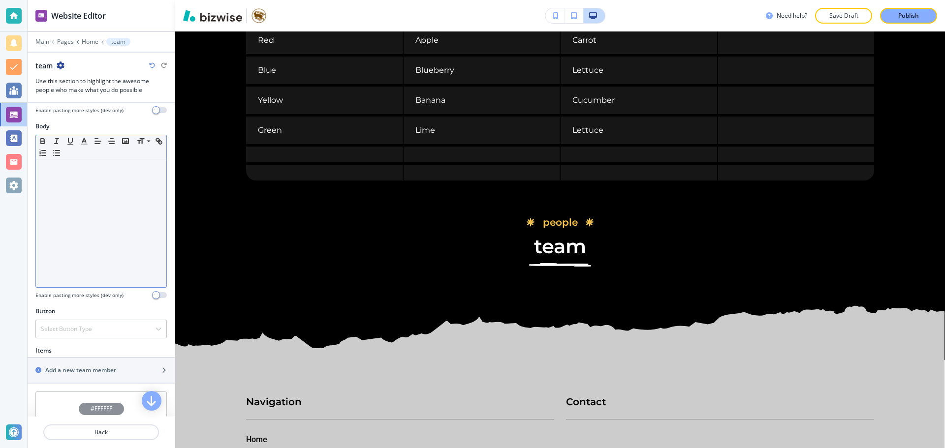
click at [112, 266] on div at bounding box center [101, 223] width 130 height 128
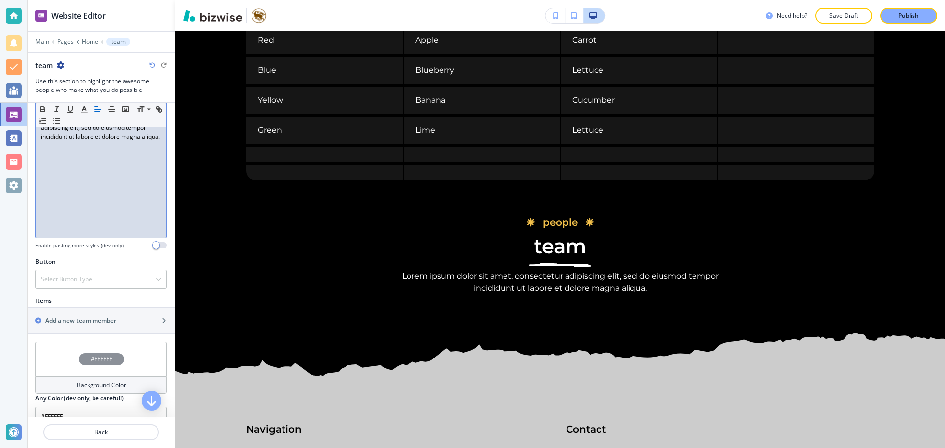
scroll to position [197, 0]
click at [135, 311] on div "button" at bounding box center [101, 313] width 147 height 8
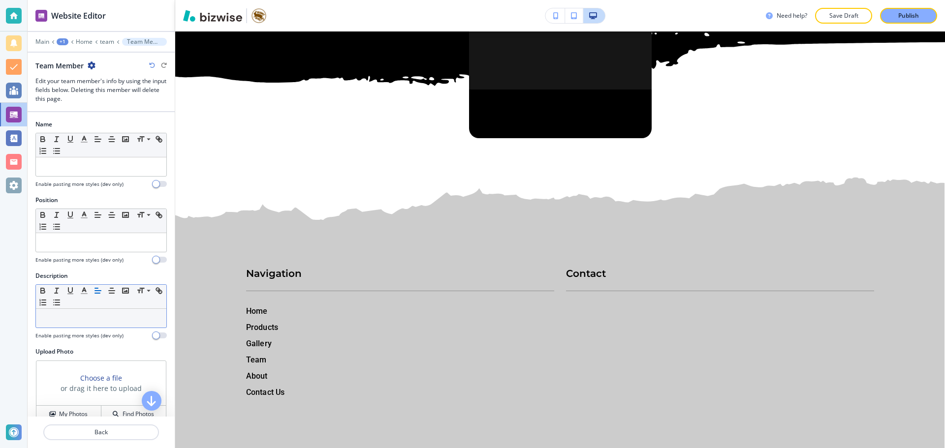
scroll to position [12644, 0]
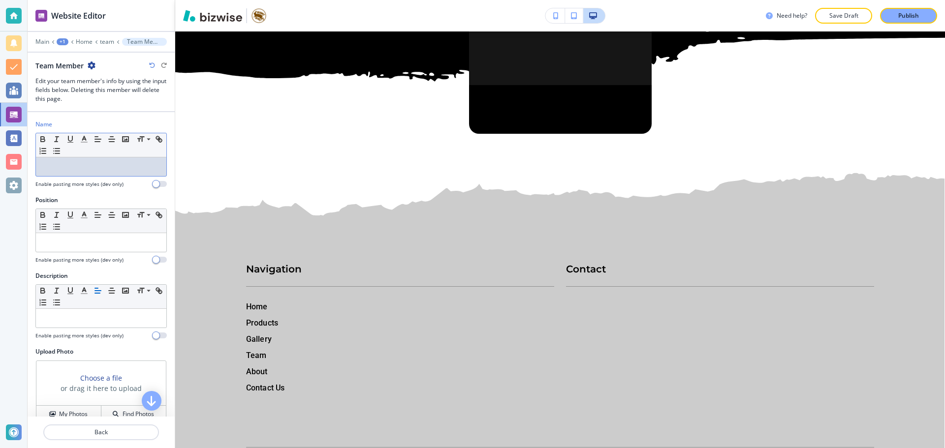
click at [123, 167] on p at bounding box center [101, 166] width 121 height 9
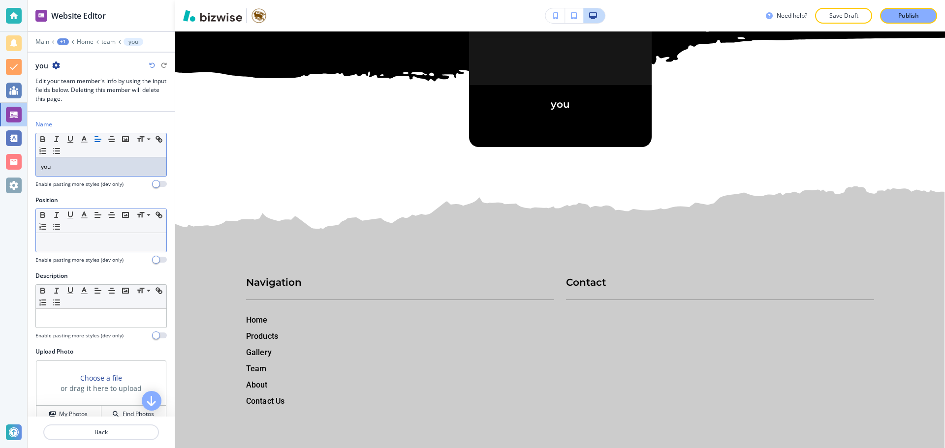
click at [130, 243] on p at bounding box center [101, 242] width 121 height 9
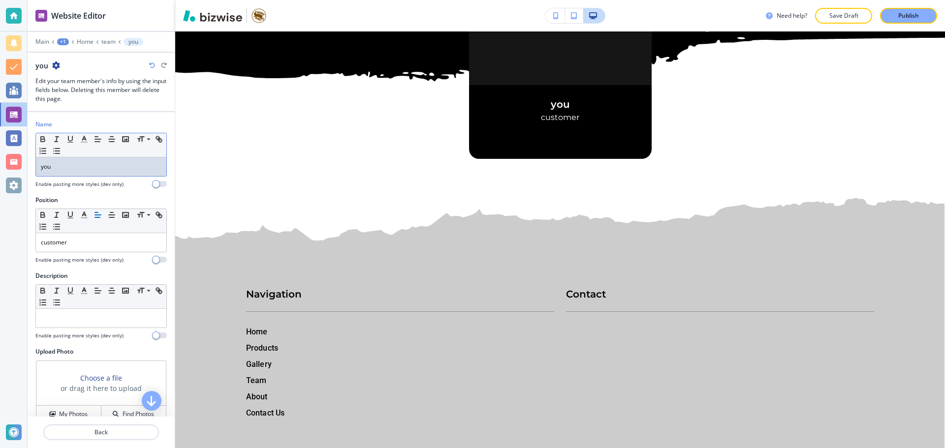
click at [80, 170] on p "you" at bounding box center [101, 166] width 121 height 9
click at [51, 173] on div "you" at bounding box center [101, 166] width 130 height 19
click at [38, 173] on div "you" at bounding box center [101, 166] width 130 height 19
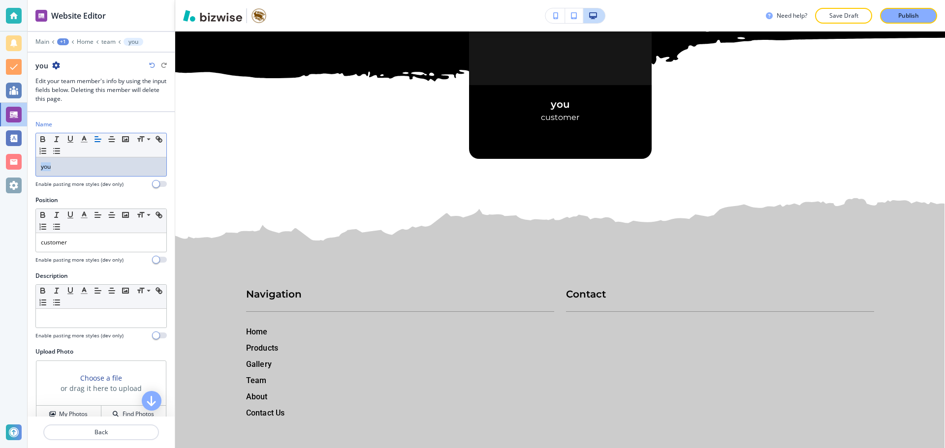
click at [38, 173] on div "you" at bounding box center [101, 166] width 130 height 19
click at [57, 254] on div at bounding box center [100, 254] width 131 height 4
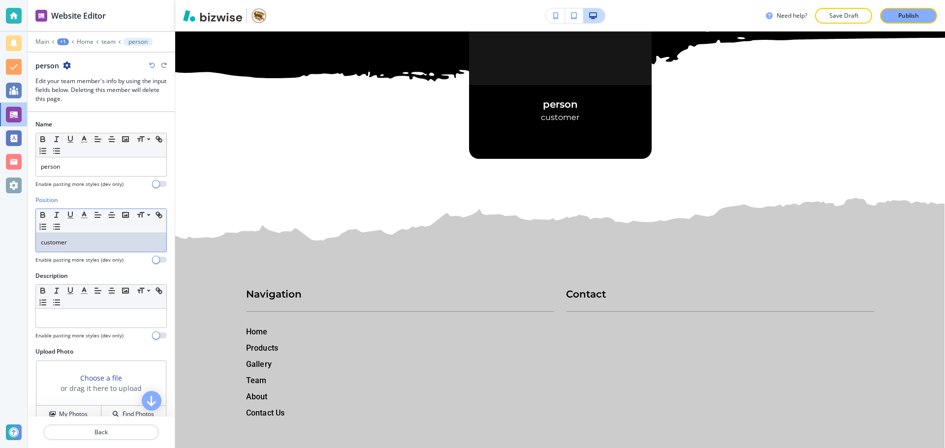
click at [59, 241] on p "customer" at bounding box center [101, 242] width 121 height 9
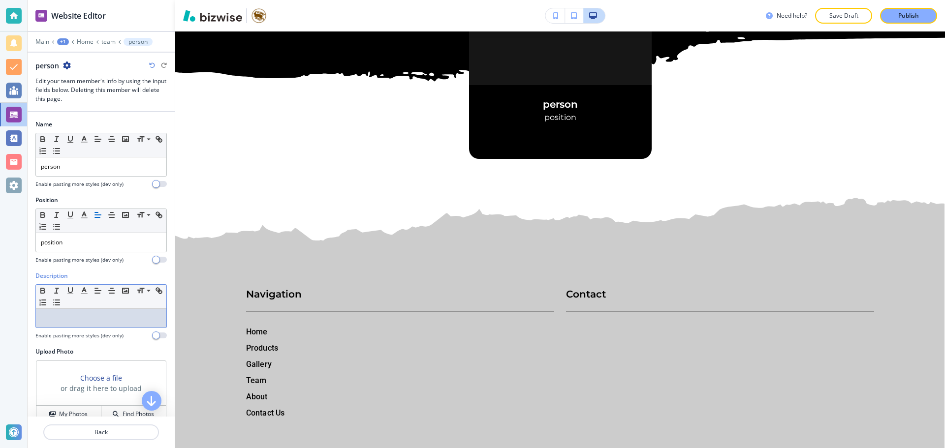
click at [101, 325] on div at bounding box center [101, 318] width 130 height 19
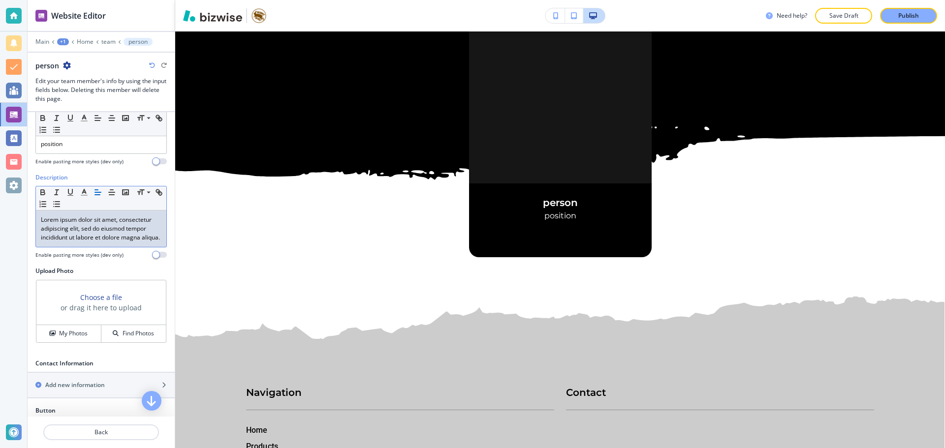
scroll to position [136, 0]
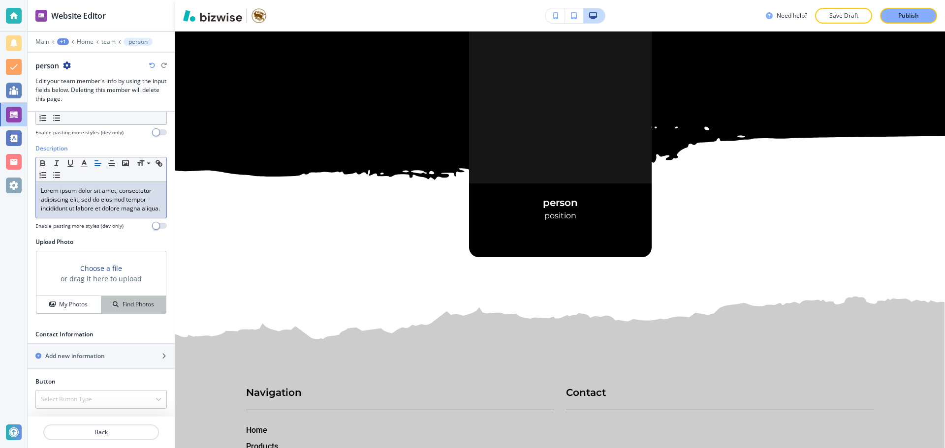
click at [137, 302] on h4 "Find Photos" at bounding box center [138, 304] width 31 height 9
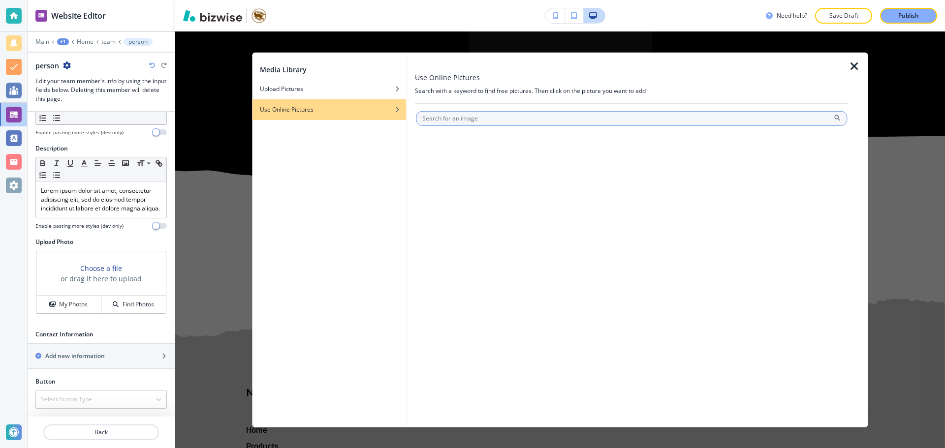
click at [470, 123] on input "text" at bounding box center [631, 118] width 431 height 15
type input "cat"
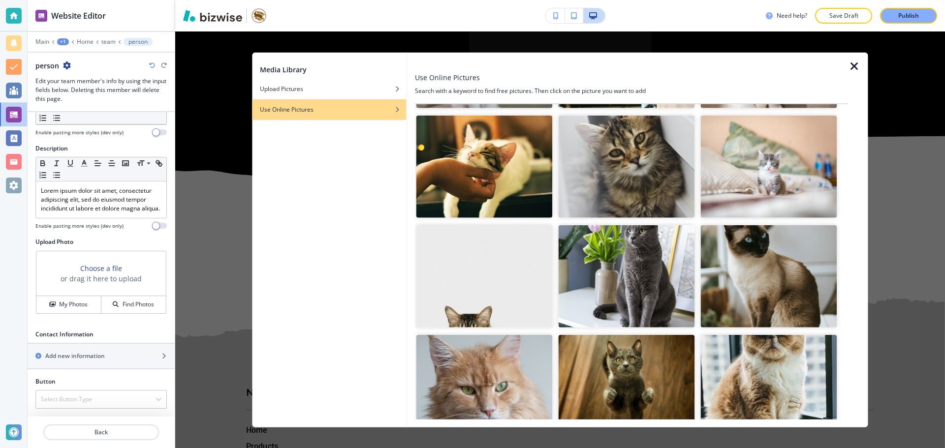
scroll to position [787, 0]
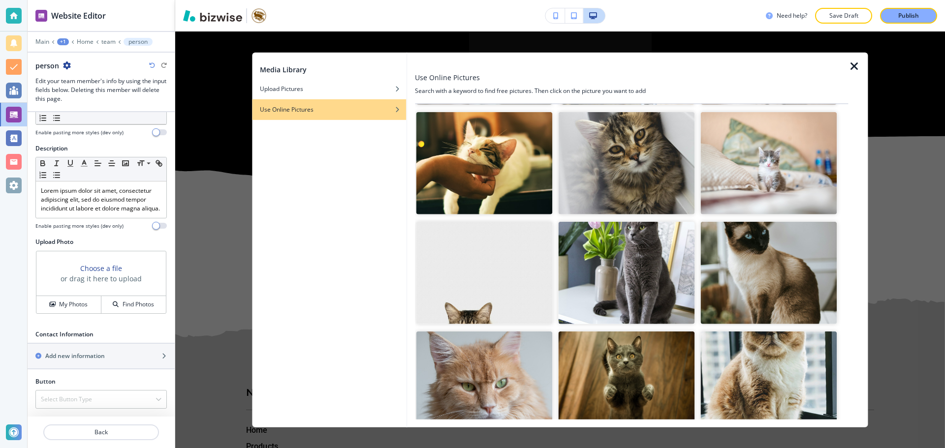
click at [497, 174] on img "button" at bounding box center [484, 163] width 136 height 102
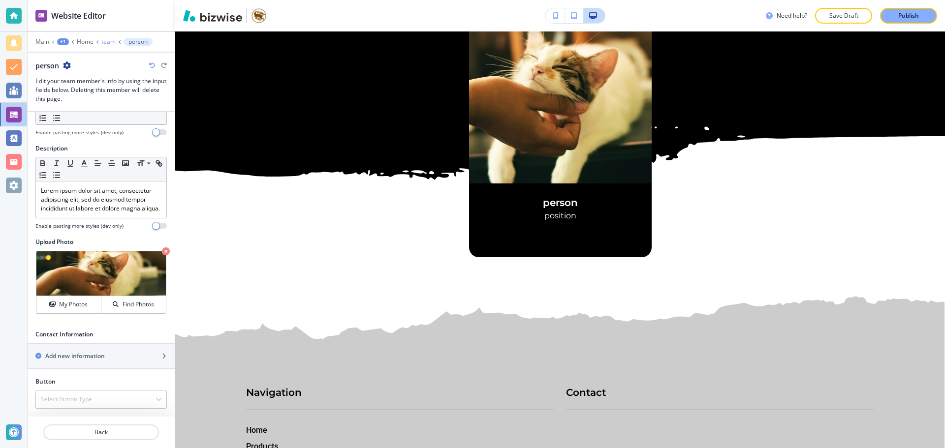
click at [106, 43] on p "team" at bounding box center [108, 41] width 14 height 7
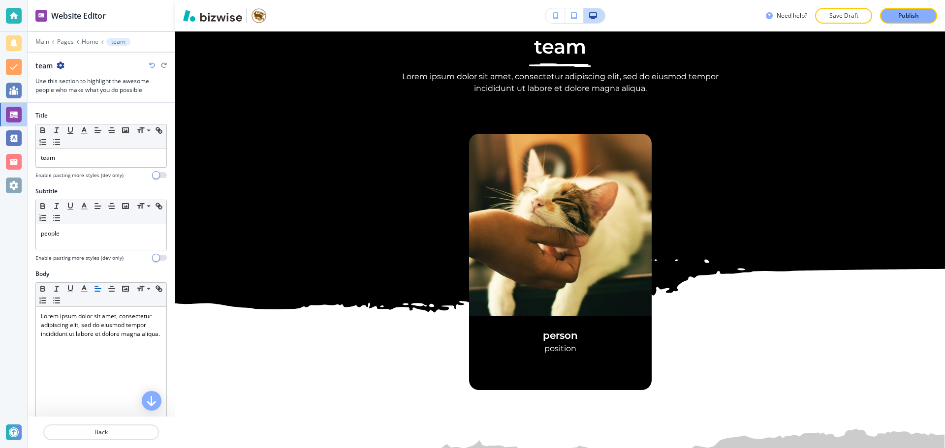
scroll to position [12410, 0]
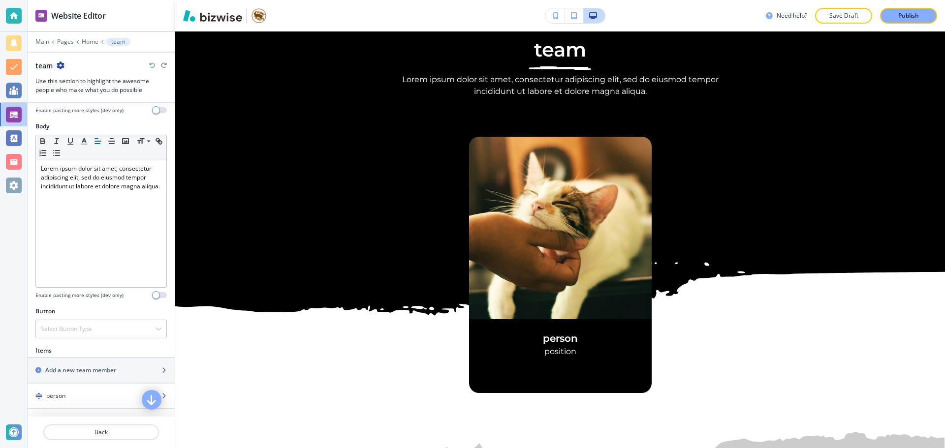
click at [153, 395] on icon "button" at bounding box center [152, 400] width 12 height 12
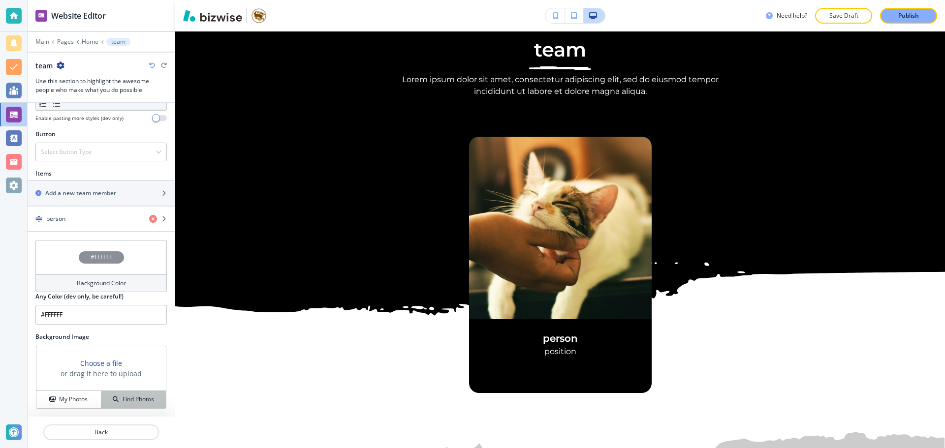
scroll to position [325, 0]
click at [833, 16] on p "Save Draft" at bounding box center [843, 15] width 31 height 9
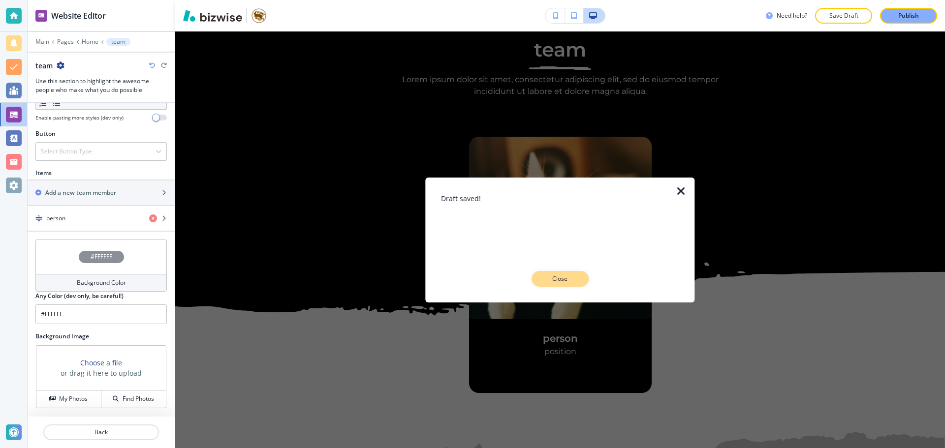
click at [537, 278] on button "Close" at bounding box center [559, 279] width 57 height 16
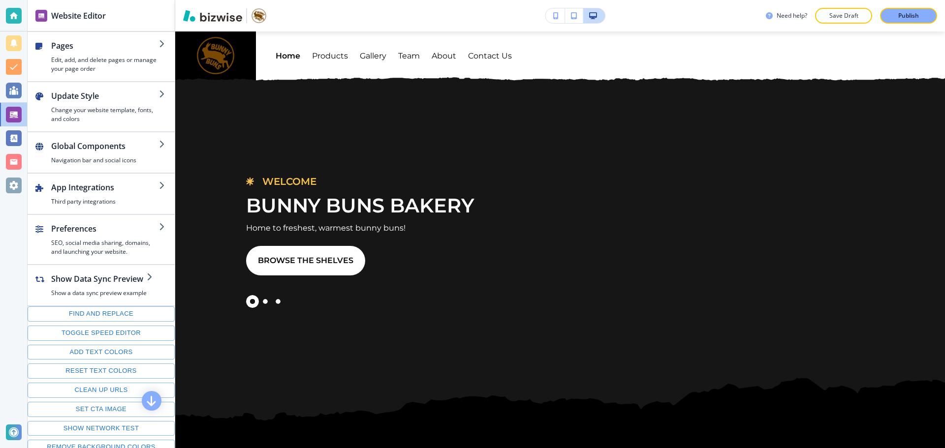
click at [117, 43] on h2 "Pages" at bounding box center [105, 46] width 108 height 12
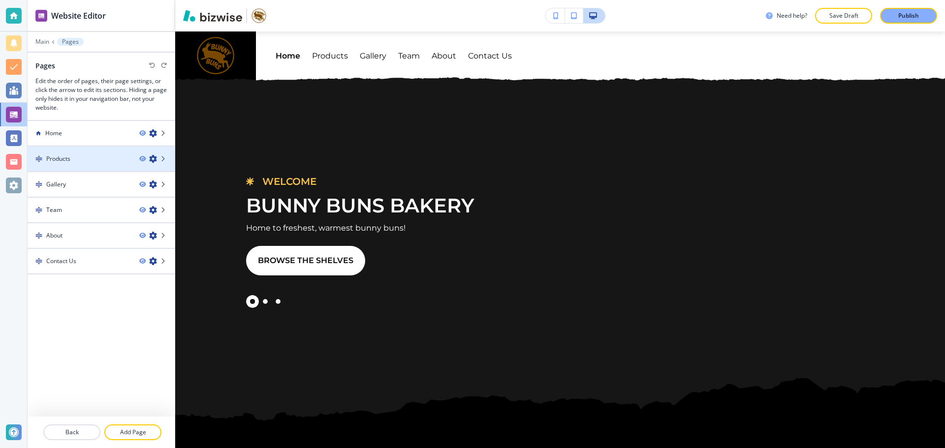
click at [112, 161] on div "Products" at bounding box center [80, 158] width 104 height 9
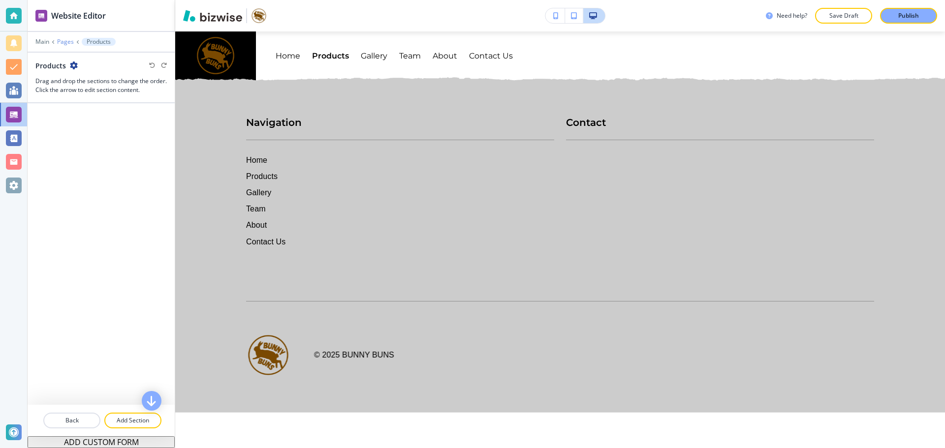
click at [60, 43] on p "Pages" at bounding box center [65, 41] width 17 height 7
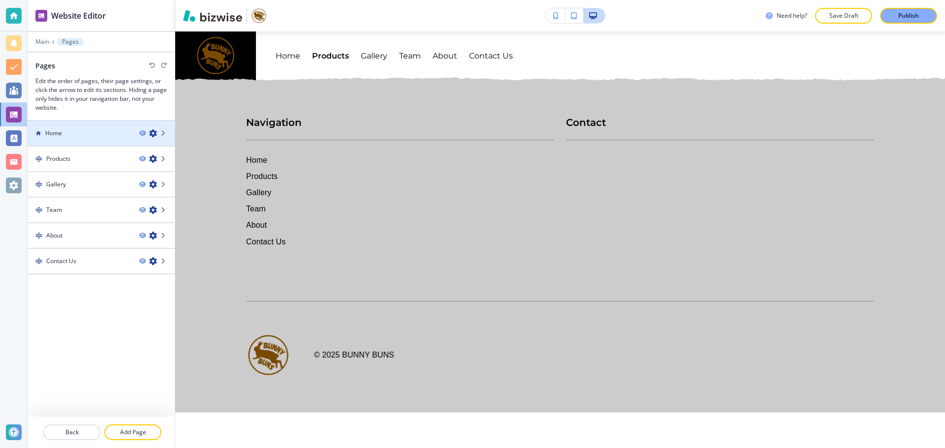
click at [59, 131] on h4 "Home" at bounding box center [53, 133] width 17 height 9
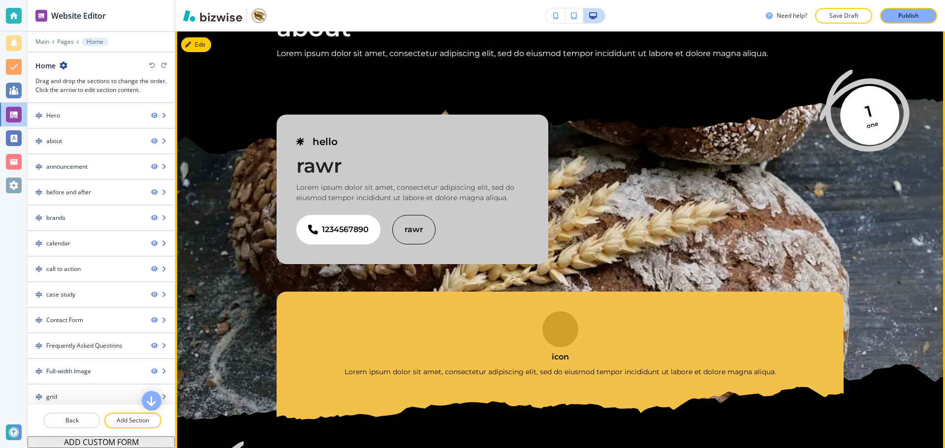
scroll to position [541, 0]
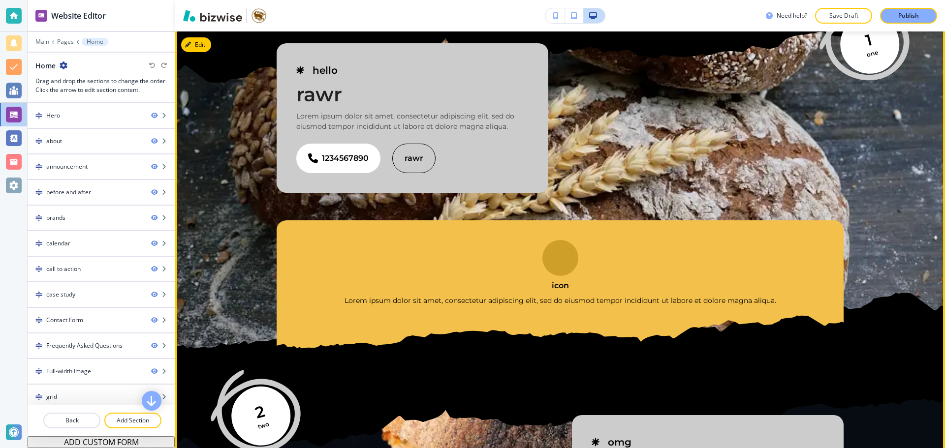
click at [519, 252] on div "icon Lorem ipsum dolor sit amet, consectetur adipiscing elit, sed do eiusmod te…" at bounding box center [559, 273] width 527 height 66
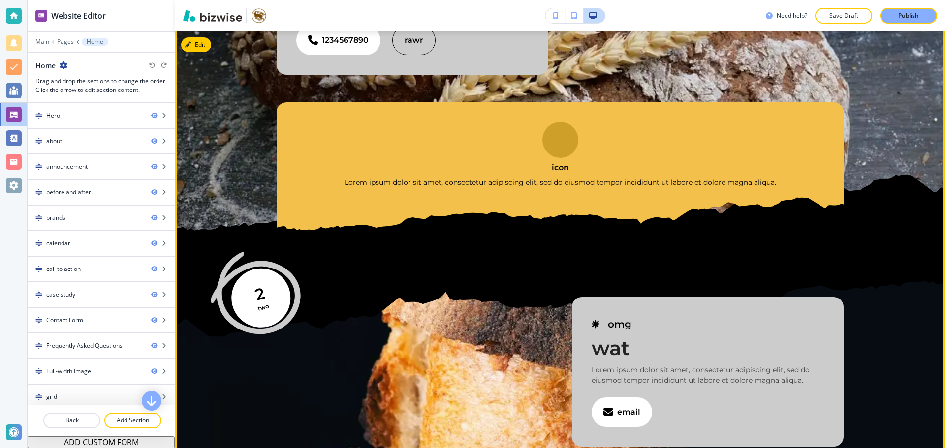
scroll to position [738, 0]
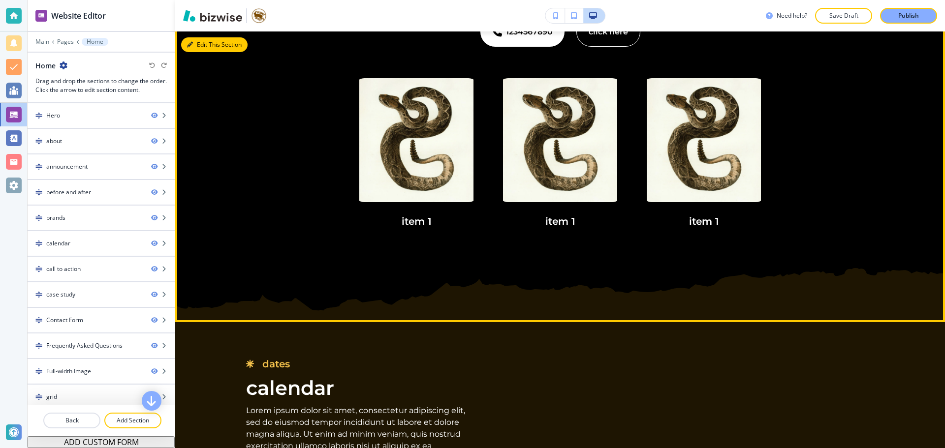
click at [192, 46] on icon "button" at bounding box center [190, 45] width 6 height 6
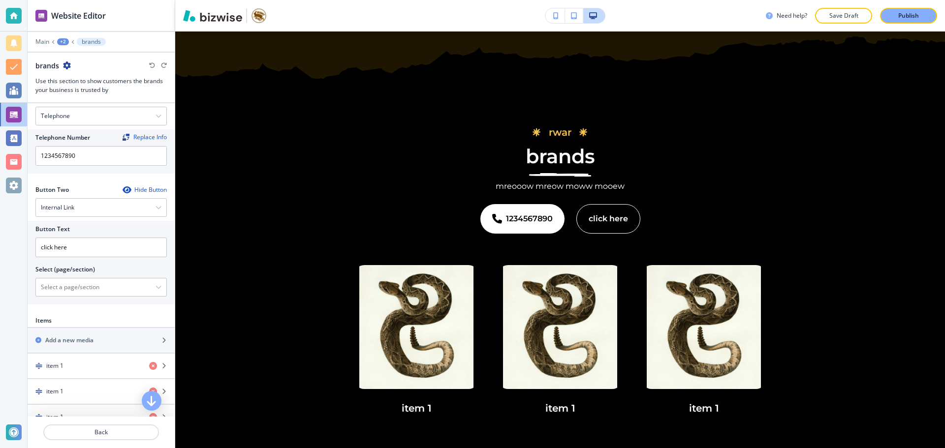
scroll to position [443, 0]
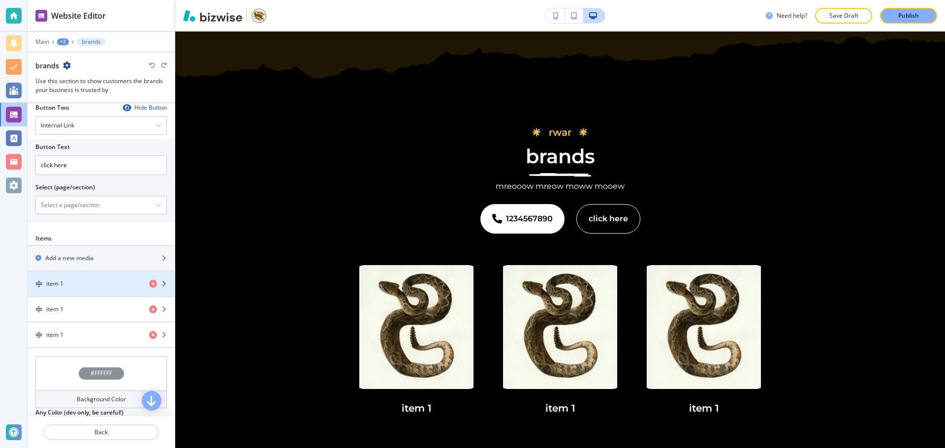
click at [100, 287] on div "item 1" at bounding box center [85, 283] width 114 height 9
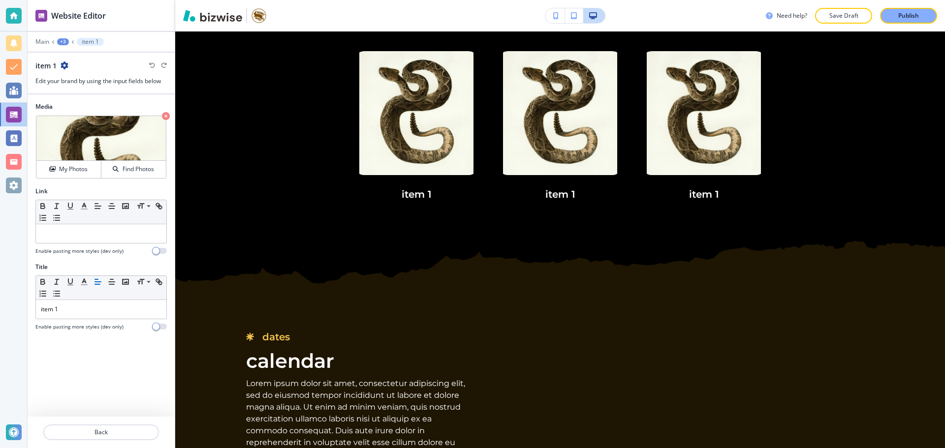
scroll to position [2408, 0]
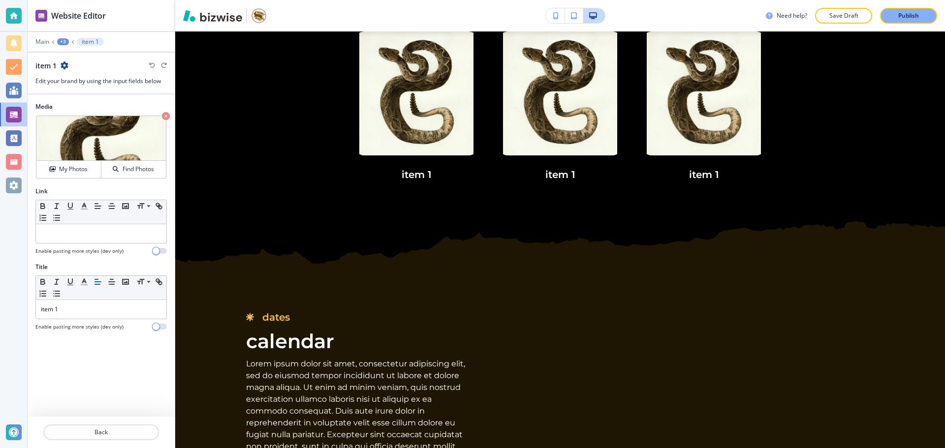
click at [68, 43] on button "+3" at bounding box center [63, 41] width 12 height 7
click at [88, 92] on p "brands" at bounding box center [88, 92] width 50 height 9
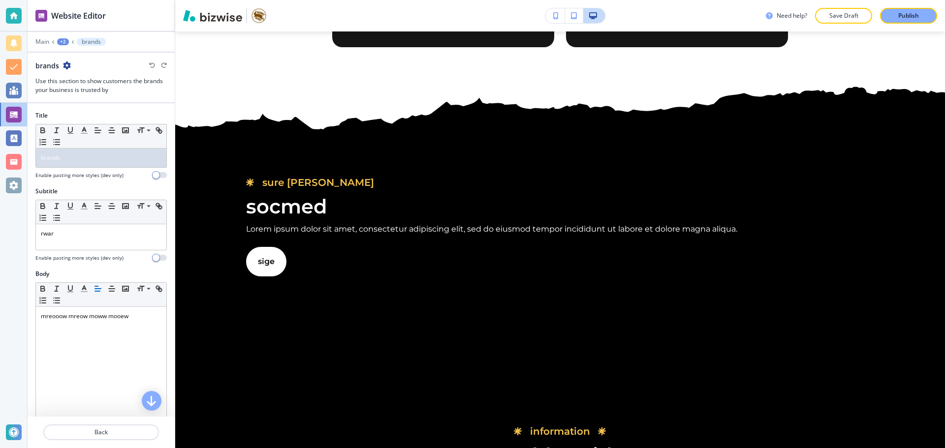
scroll to position [11356, 0]
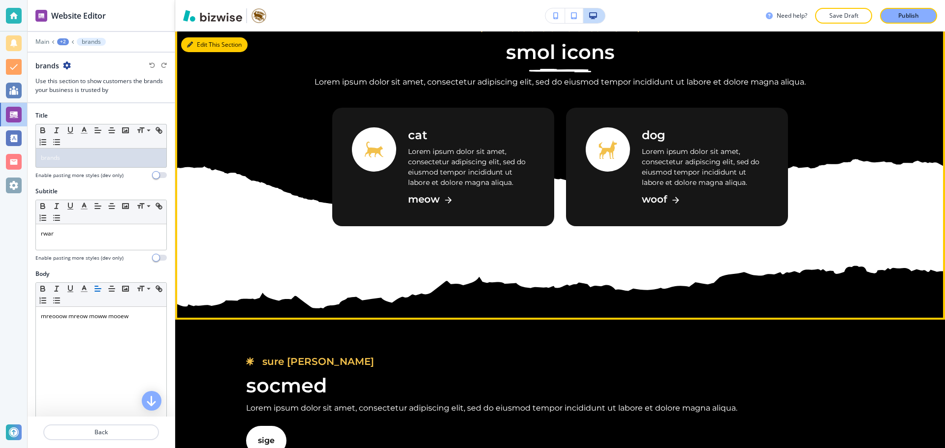
click at [194, 52] on button "Edit This Section" at bounding box center [214, 44] width 66 height 15
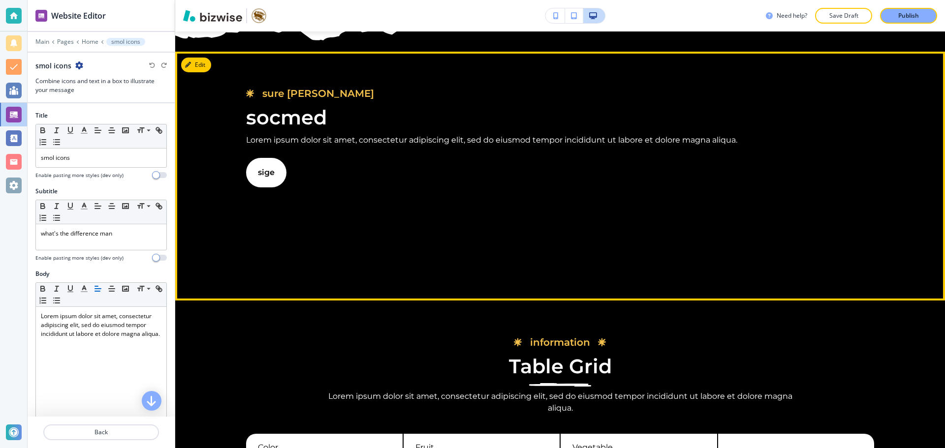
scroll to position [11631, 0]
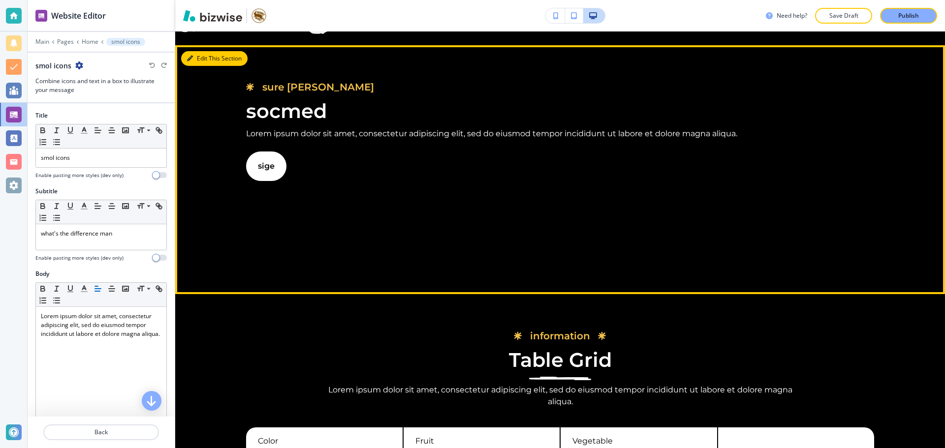
click at [199, 66] on button "Edit This Section" at bounding box center [214, 58] width 66 height 15
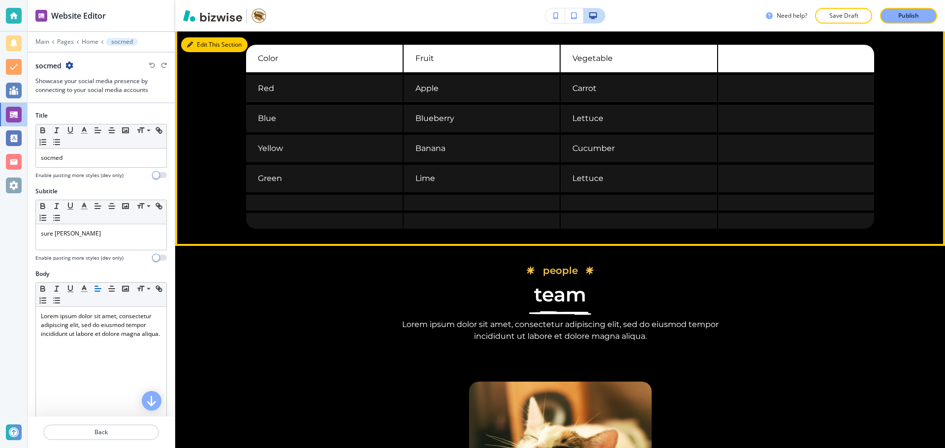
click at [202, 52] on button "Edit This Section" at bounding box center [214, 44] width 66 height 15
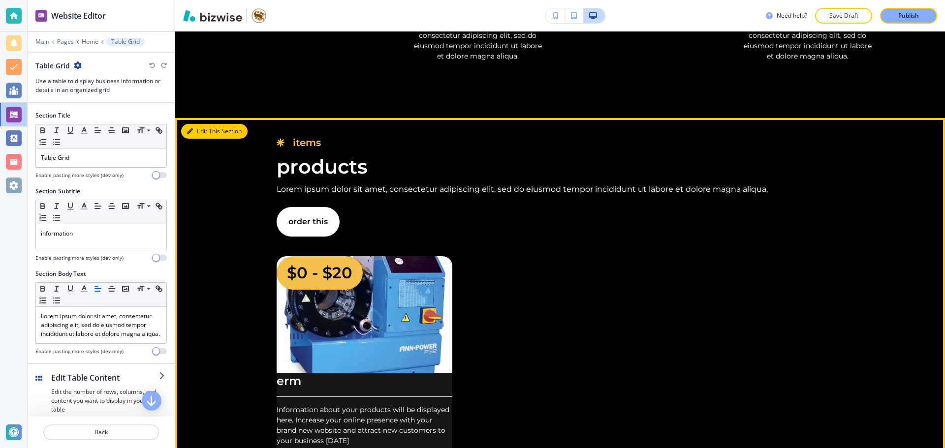
click at [196, 139] on button "Edit This Section" at bounding box center [214, 131] width 66 height 15
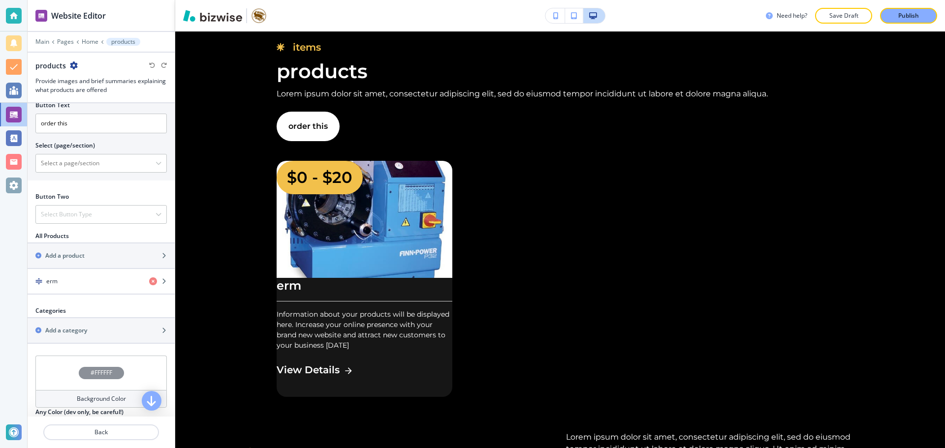
scroll to position [394, 0]
click at [84, 289] on div "button" at bounding box center [101, 289] width 147 height 8
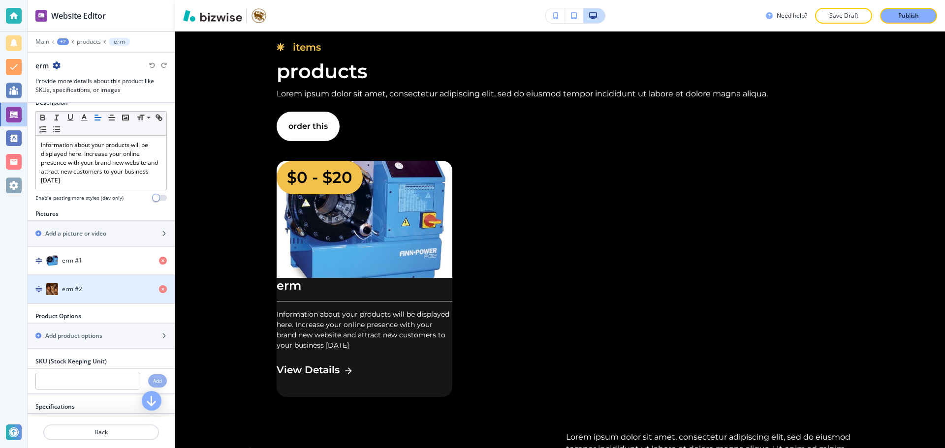
scroll to position [98, 0]
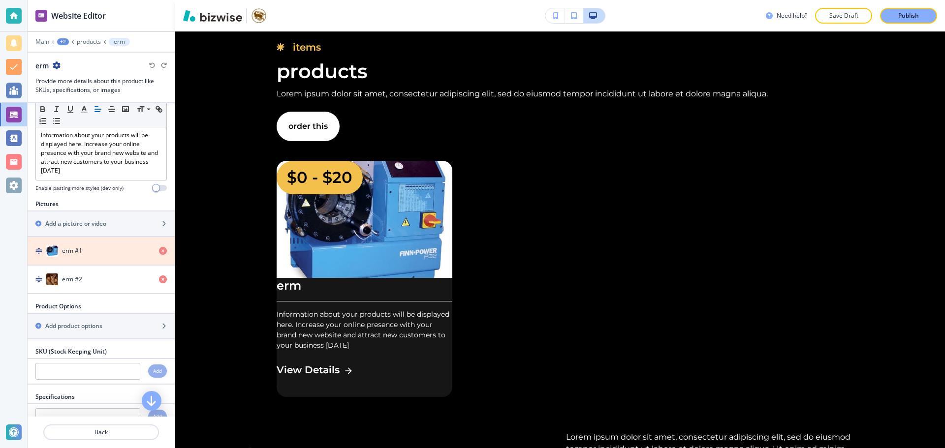
click at [159, 253] on icon "button" at bounding box center [163, 251] width 8 height 8
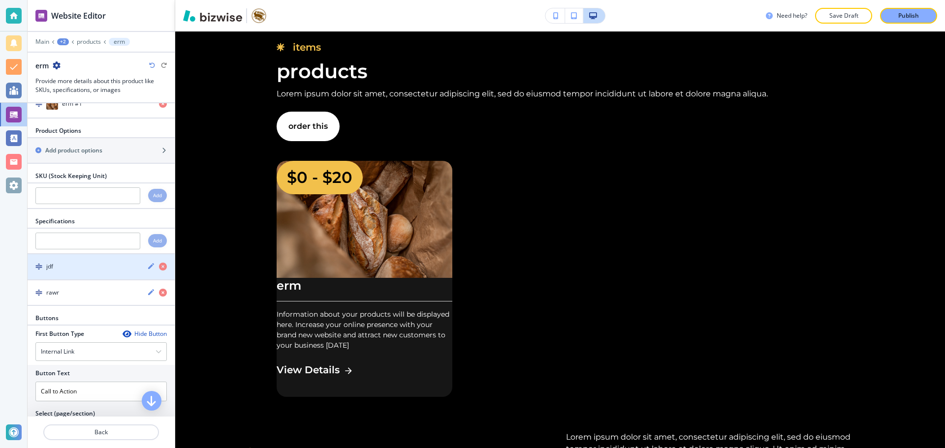
scroll to position [246, 0]
click at [159, 265] on icon "button" at bounding box center [163, 266] width 8 height 8
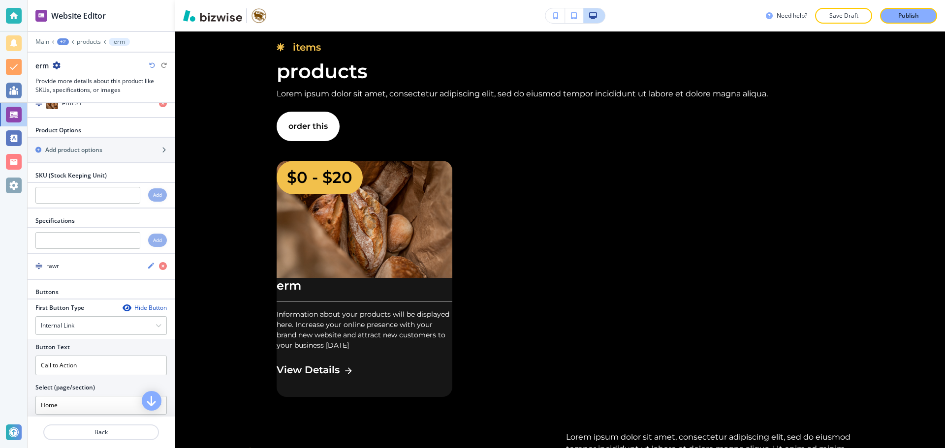
click at [159, 267] on icon "button" at bounding box center [163, 266] width 8 height 8
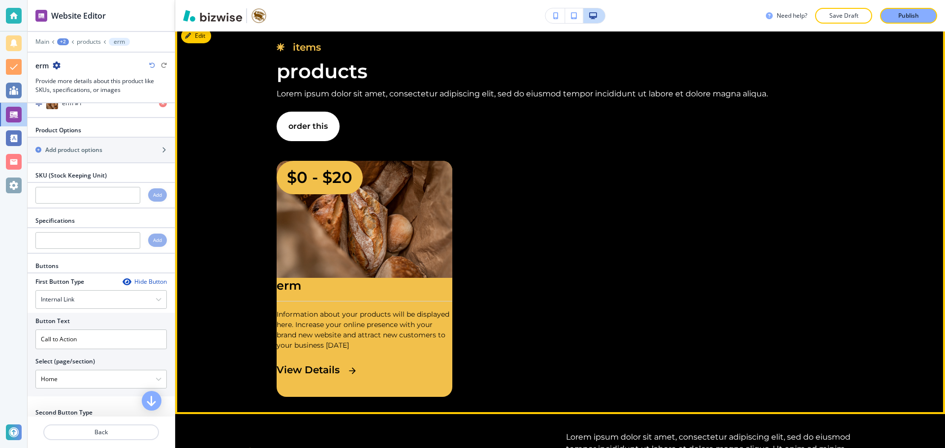
click at [397, 293] on h5 "erm" at bounding box center [365, 285] width 176 height 15
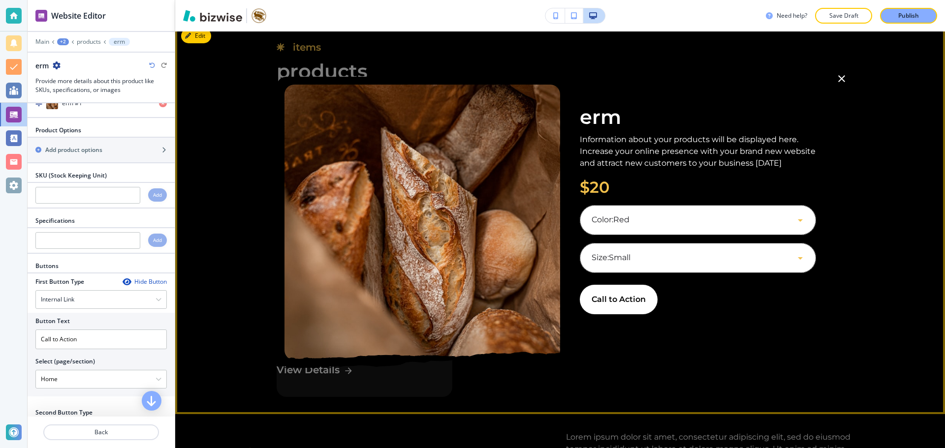
click at [412, 378] on div at bounding box center [560, 224] width 770 height 448
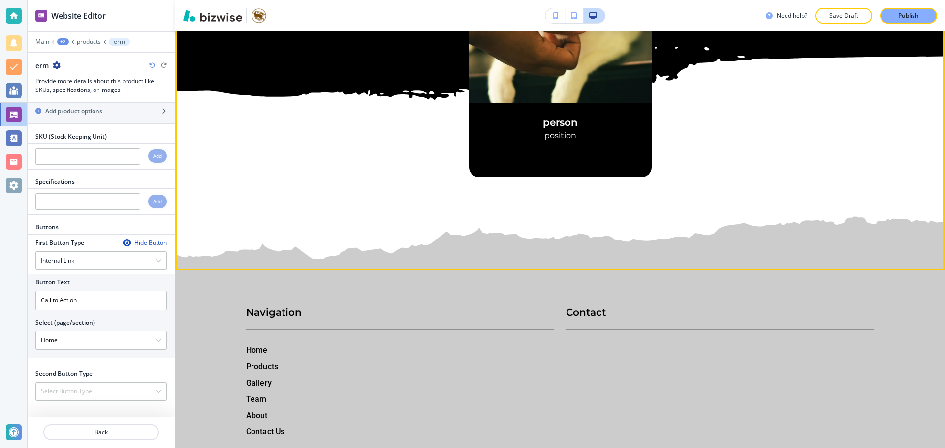
scroll to position [12358, 0]
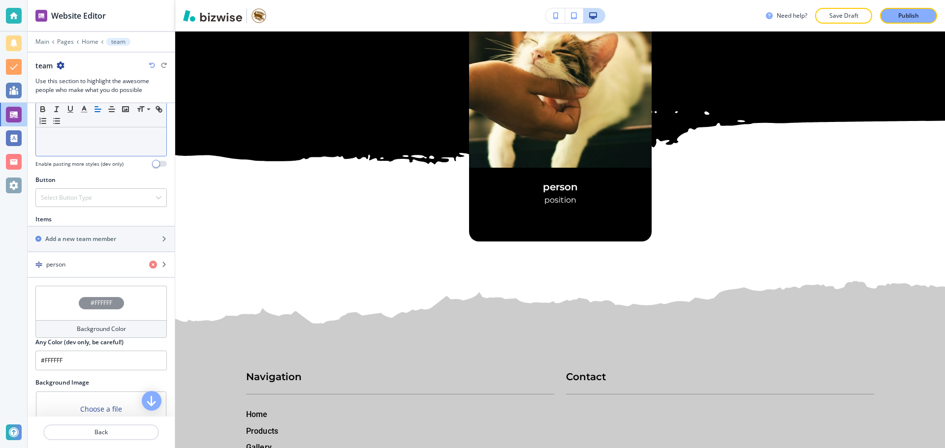
scroll to position [325, 0]
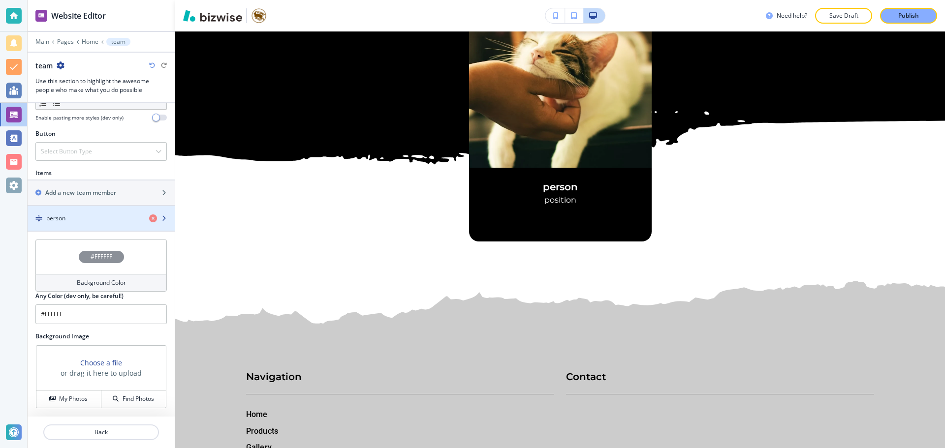
click at [95, 216] on div "person" at bounding box center [85, 218] width 114 height 9
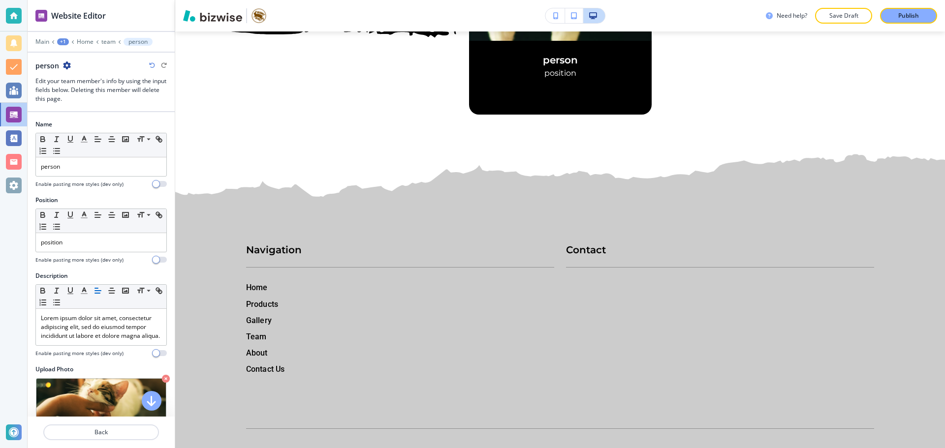
scroll to position [12546, 0]
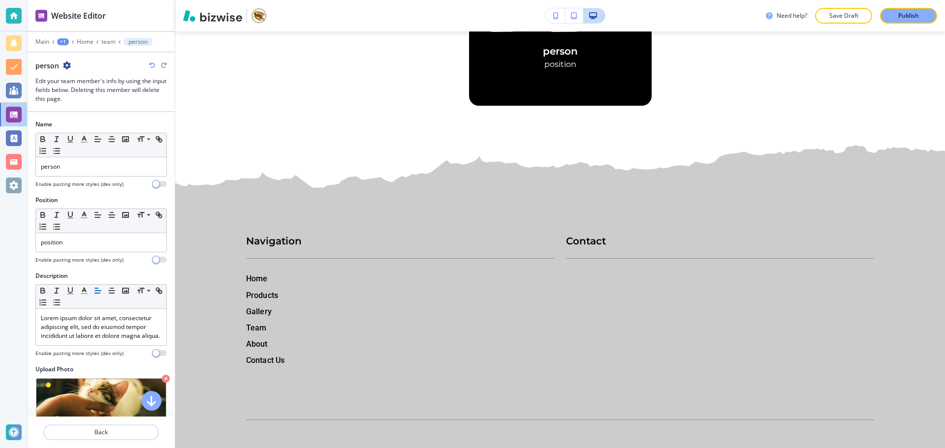
click at [72, 62] on div "person" at bounding box center [100, 66] width 131 height 10
click at [72, 63] on div "person" at bounding box center [100, 66] width 131 height 10
click at [67, 65] on icon "button" at bounding box center [67, 66] width 8 height 8
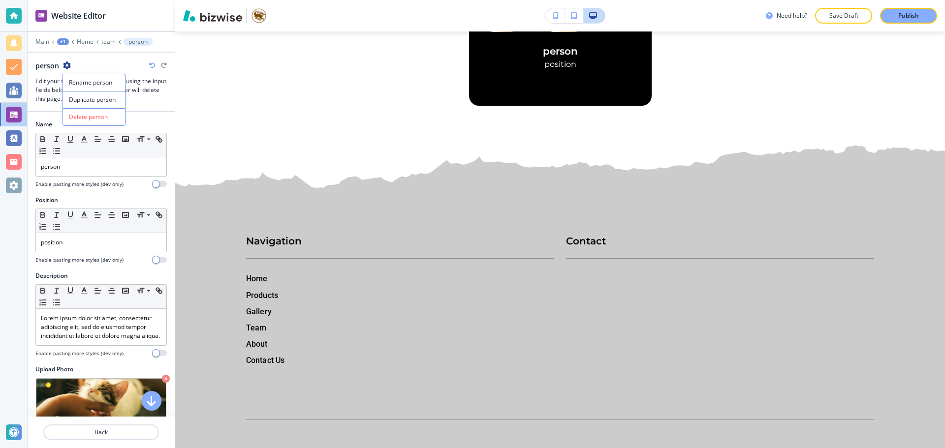
click at [78, 92] on button "Duplicate person" at bounding box center [93, 99] width 63 height 17
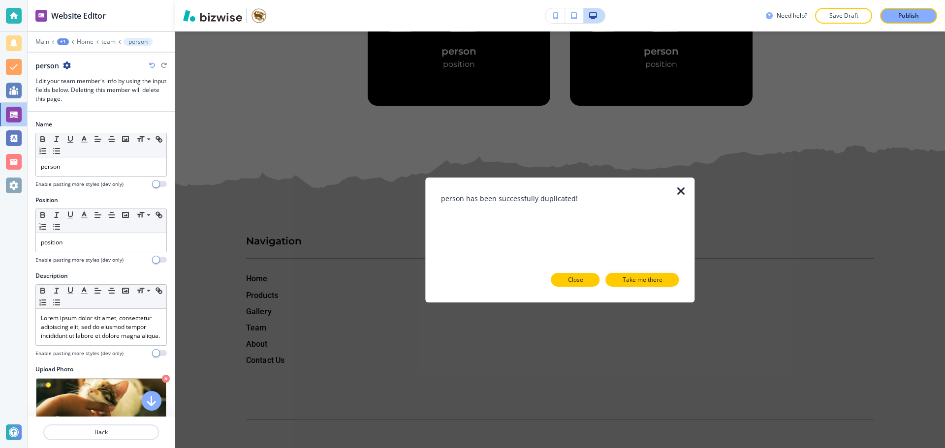
click at [585, 275] on button "Close" at bounding box center [575, 280] width 49 height 14
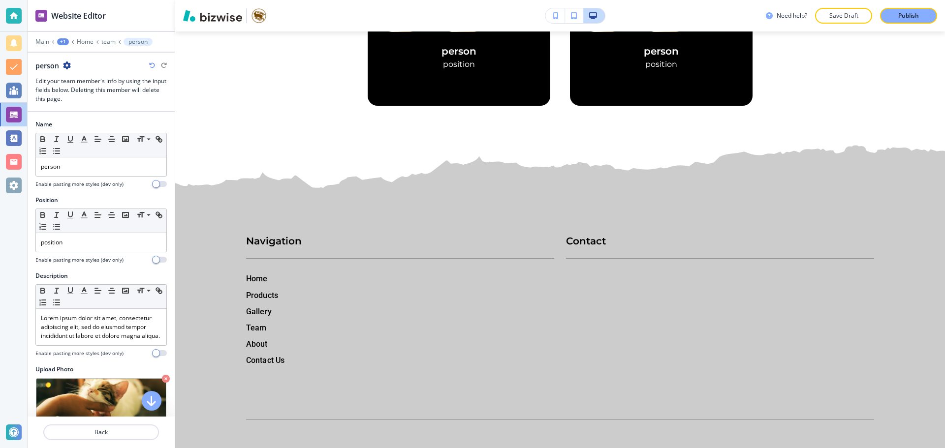
drag, startPoint x: 74, startPoint y: 62, endPoint x: 66, endPoint y: 66, distance: 8.4
click at [74, 63] on div "person" at bounding box center [100, 66] width 131 height 10
click at [65, 67] on icon "button" at bounding box center [67, 66] width 8 height 8
click at [76, 96] on p "Duplicate person" at bounding box center [94, 99] width 50 height 9
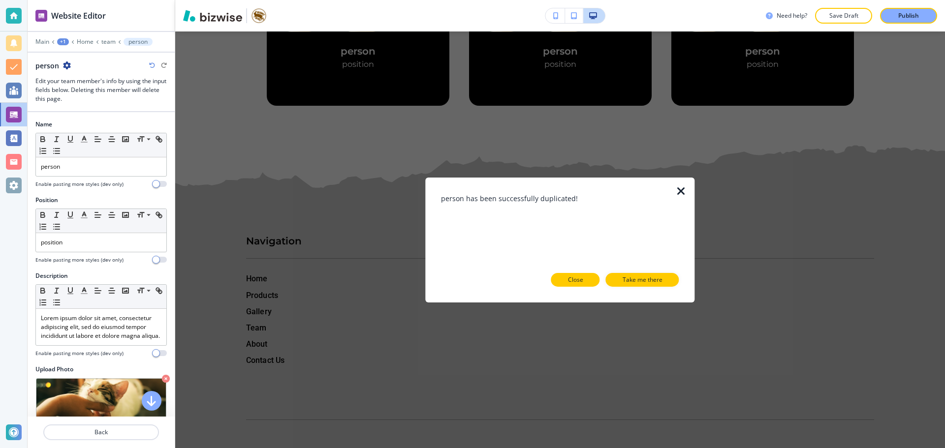
click at [568, 281] on button "Close" at bounding box center [575, 280] width 49 height 14
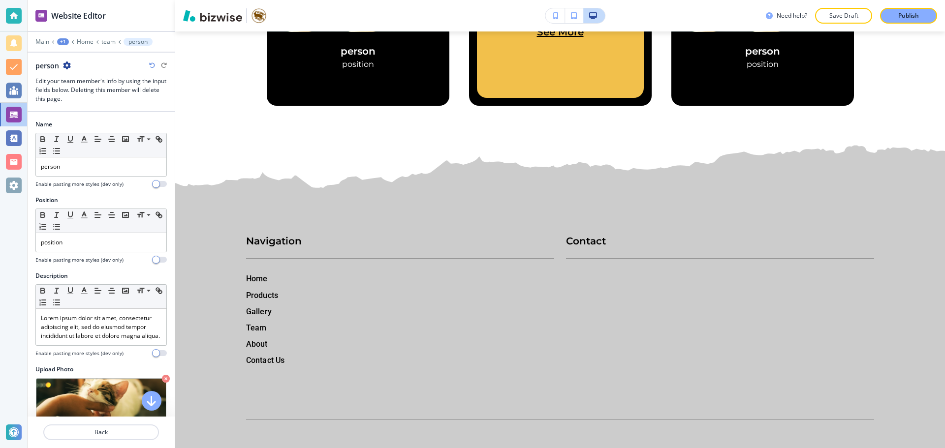
scroll to position [12497, 0]
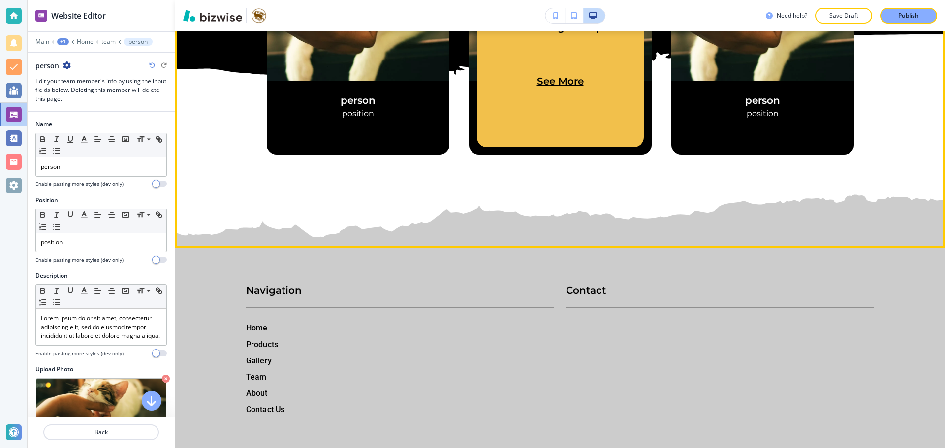
click at [557, 120] on p "See More" at bounding box center [560, 81] width 143 height 77
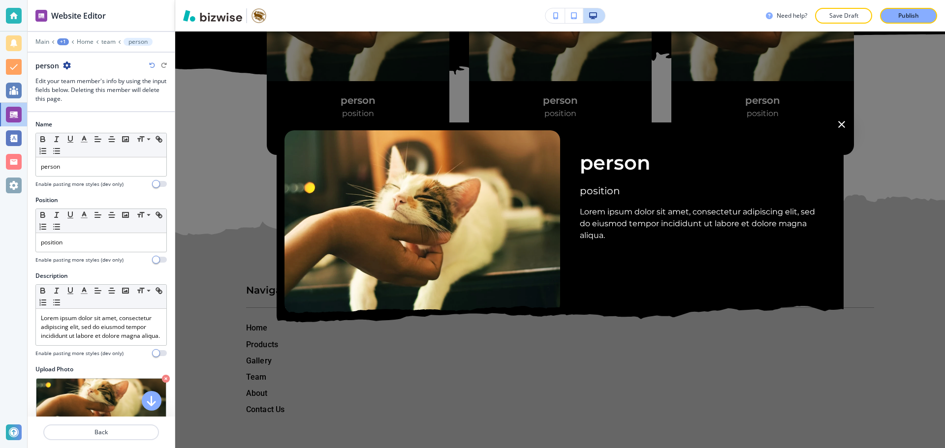
click at [304, 333] on div at bounding box center [560, 224] width 770 height 448
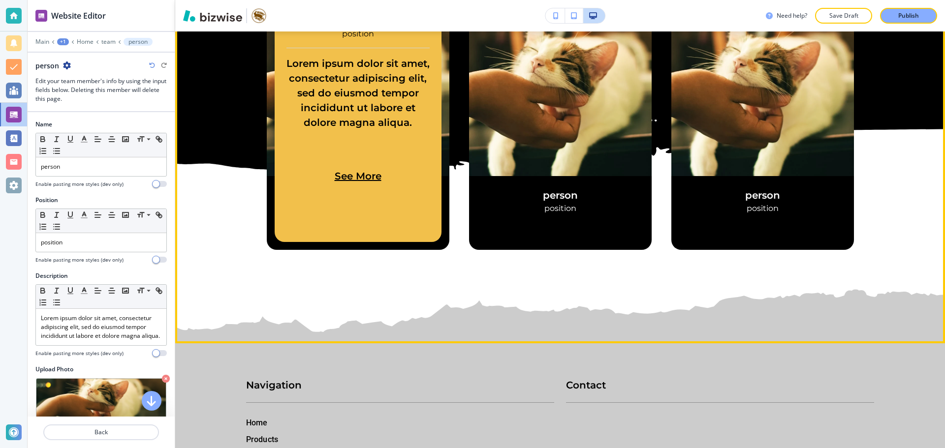
scroll to position [12398, 0]
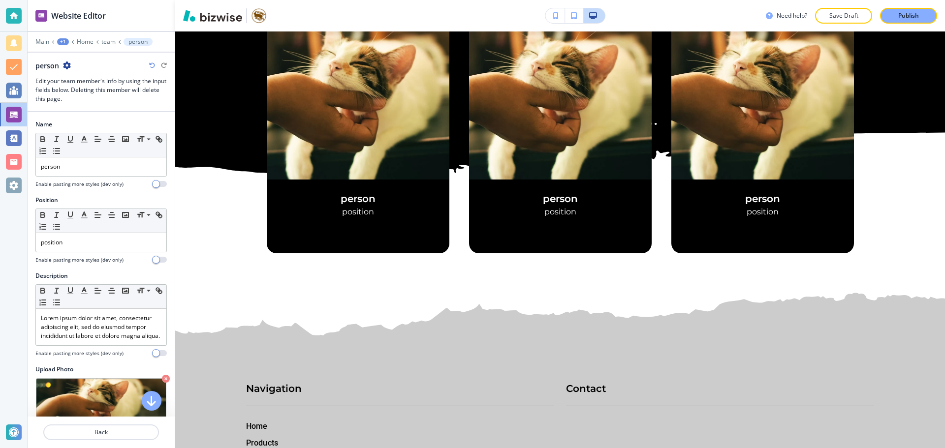
click at [112, 37] on div at bounding box center [101, 35] width 147 height 6
click at [112, 38] on div "Main +1 Home team person" at bounding box center [100, 42] width 131 height 8
click at [102, 43] on p "team" at bounding box center [108, 41] width 14 height 7
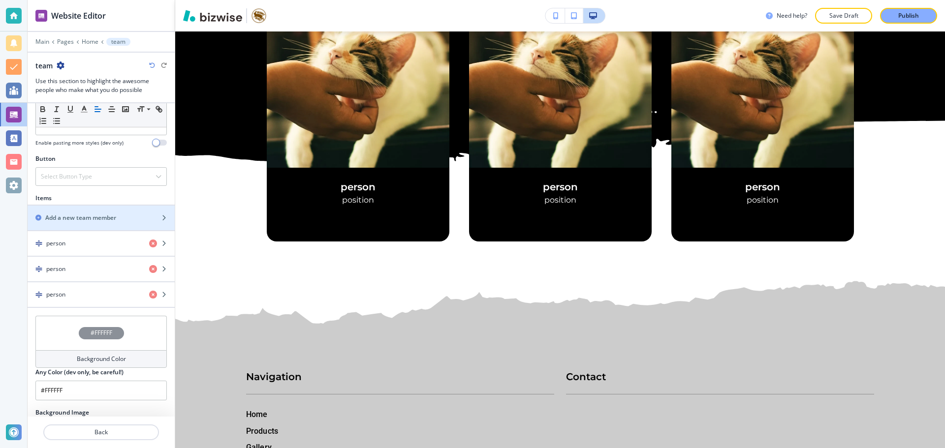
scroll to position [376, 0]
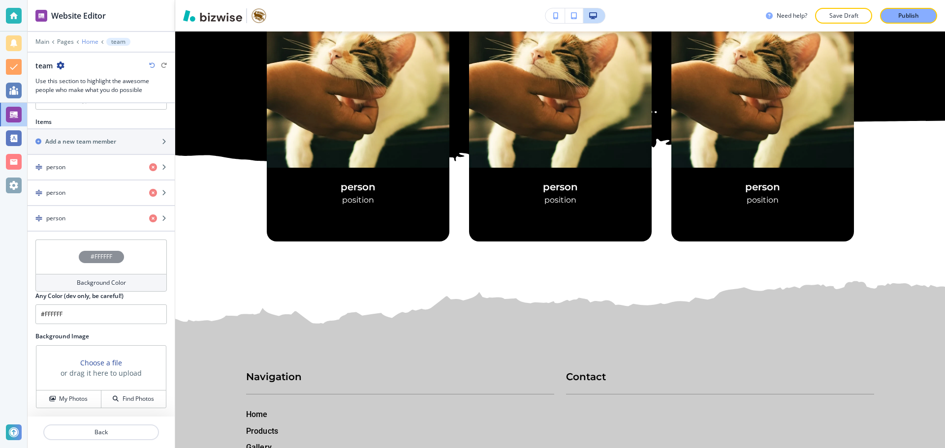
click at [92, 40] on p "Home" at bounding box center [90, 41] width 17 height 7
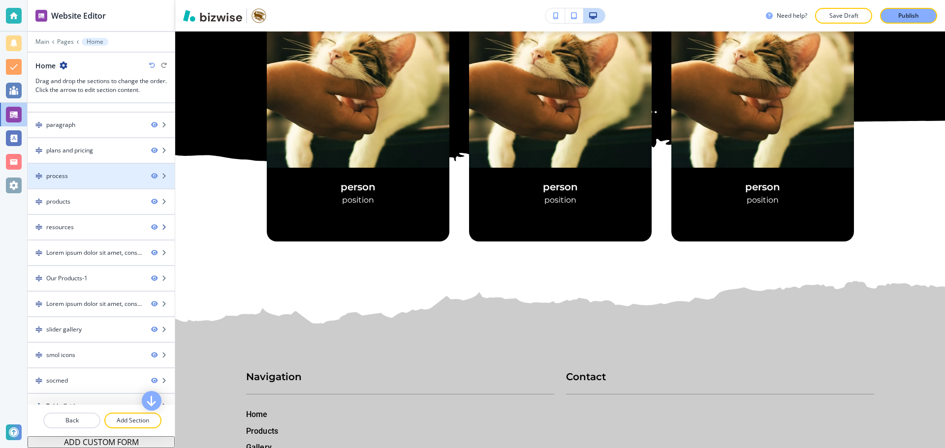
scroll to position [466, 0]
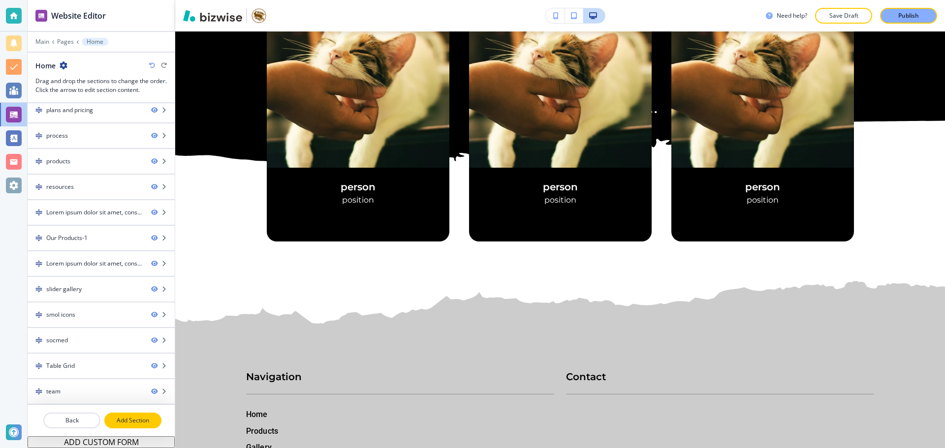
click at [156, 418] on p "Add Section" at bounding box center [132, 420] width 55 height 9
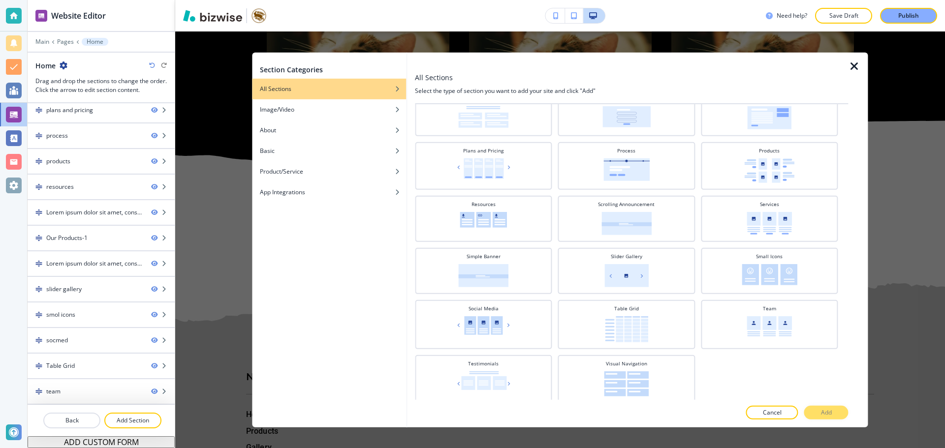
scroll to position [308, 0]
click at [513, 356] on div "Testimonials" at bounding box center [483, 375] width 137 height 48
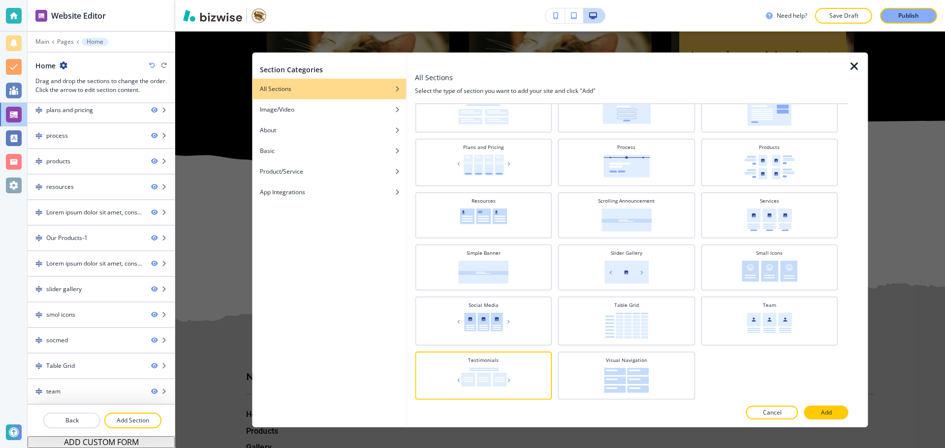
click at [841, 411] on button "Add" at bounding box center [826, 413] width 44 height 14
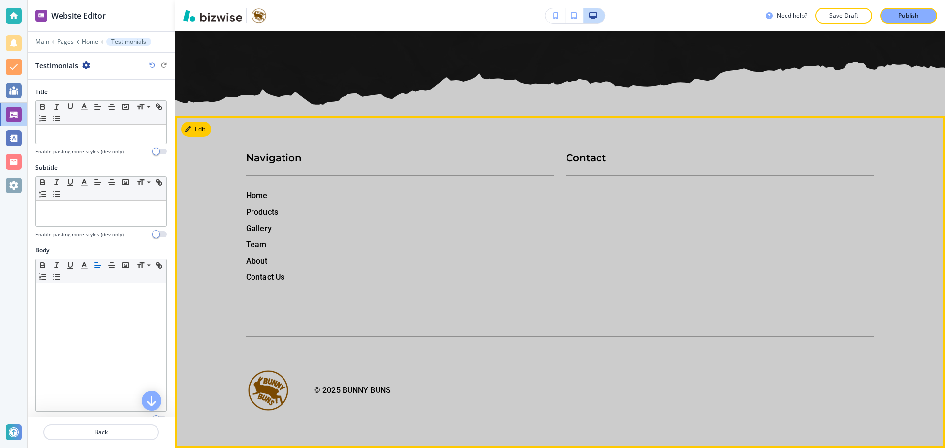
scroll to position [12837, 0]
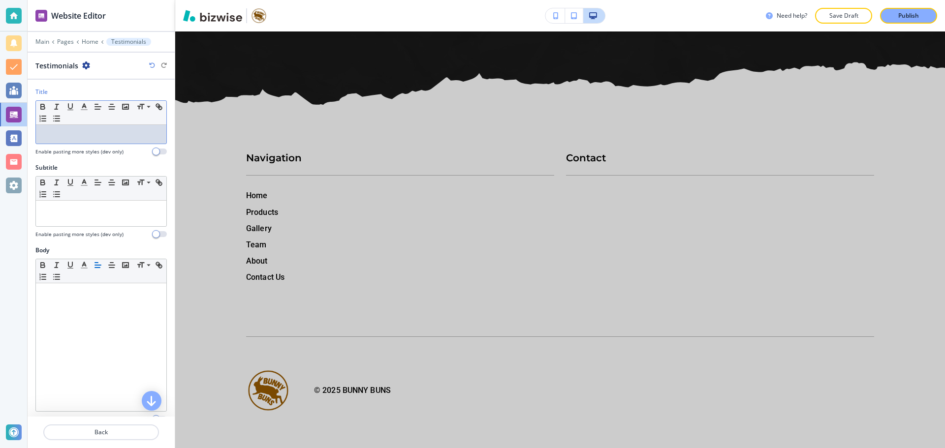
click at [40, 131] on div at bounding box center [101, 134] width 130 height 19
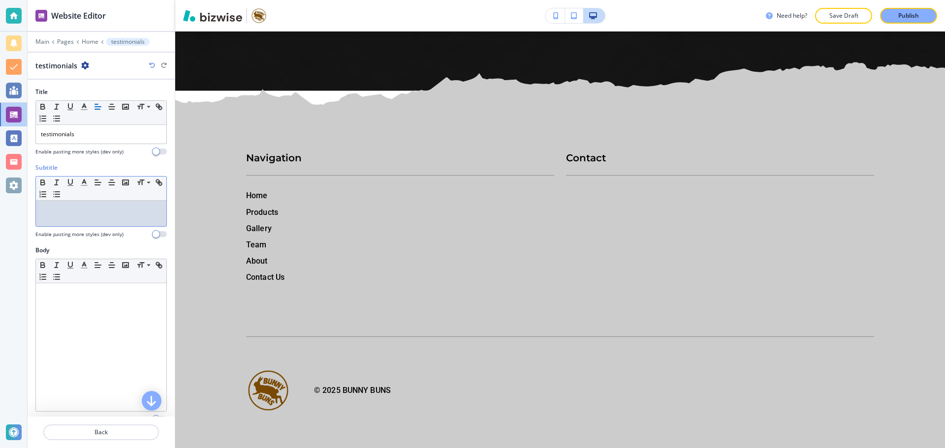
click at [60, 216] on div at bounding box center [101, 214] width 130 height 26
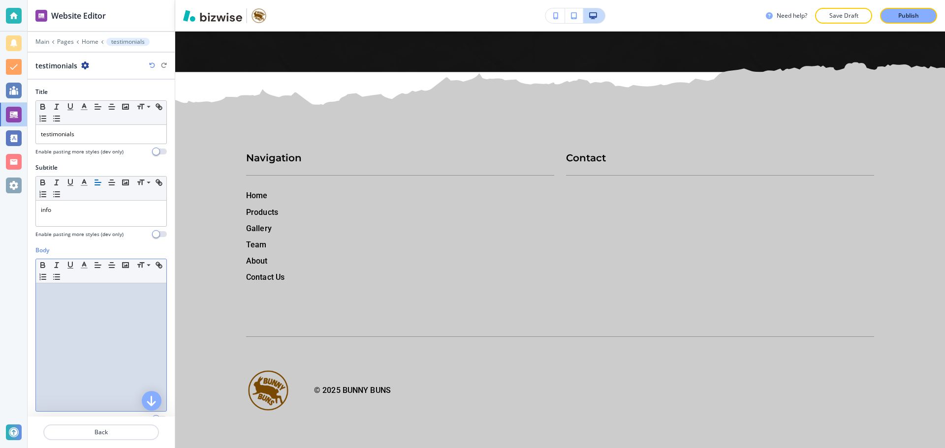
click at [105, 315] on div at bounding box center [101, 347] width 130 height 128
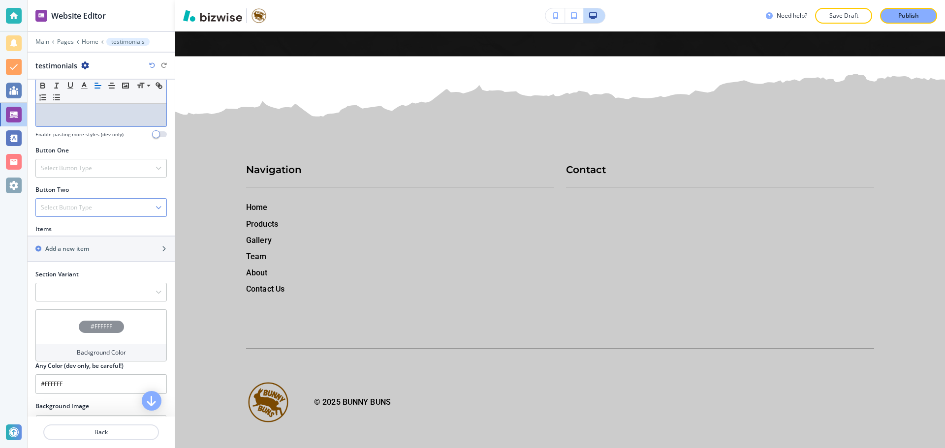
scroll to position [355, 0]
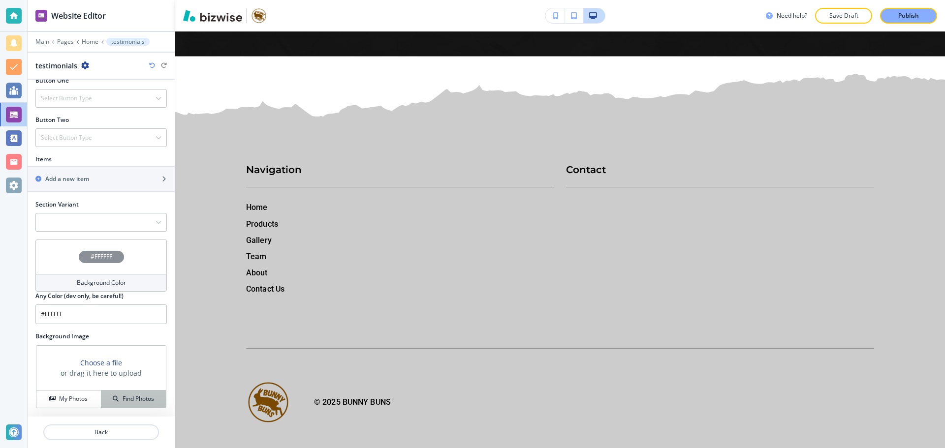
click at [134, 397] on h4 "Find Photos" at bounding box center [138, 399] width 31 height 9
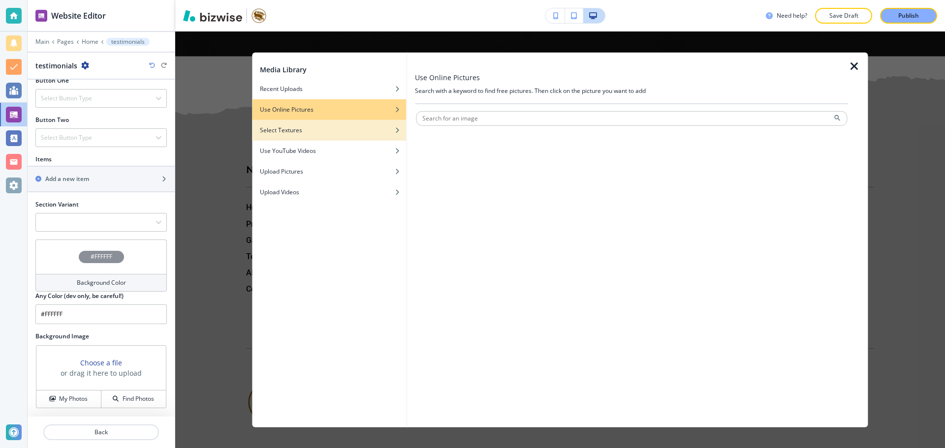
click at [291, 124] on div "button" at bounding box center [329, 123] width 154 height 6
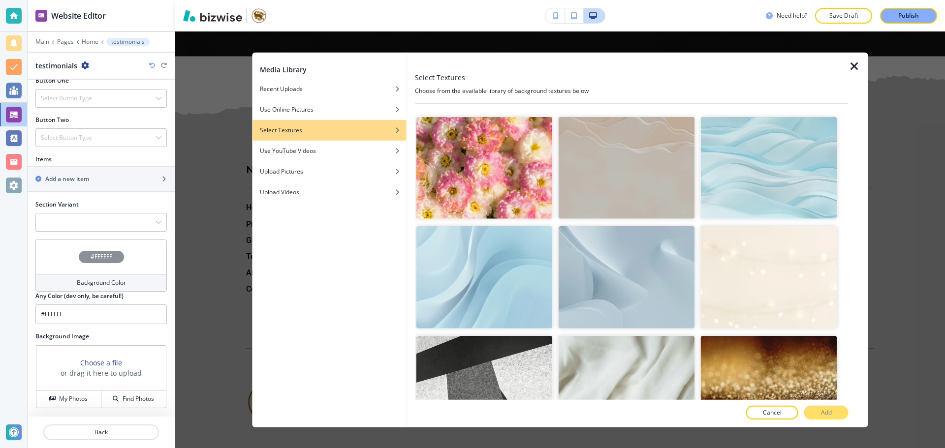
click at [499, 144] on img "button" at bounding box center [484, 168] width 136 height 102
click at [842, 406] on button "Add" at bounding box center [826, 413] width 44 height 14
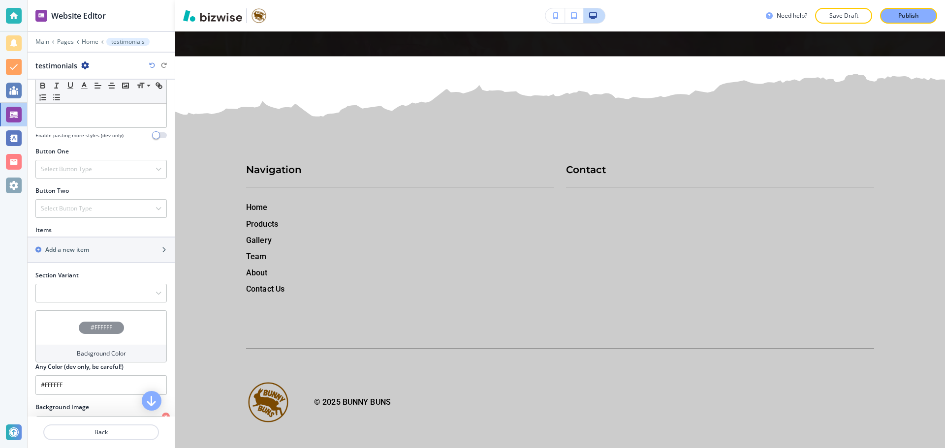
scroll to position [306, 0]
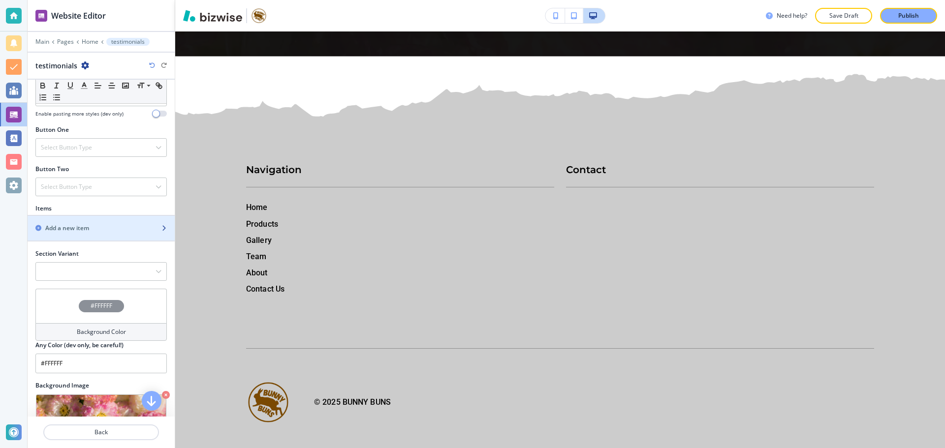
click at [119, 221] on div "button" at bounding box center [101, 220] width 147 height 8
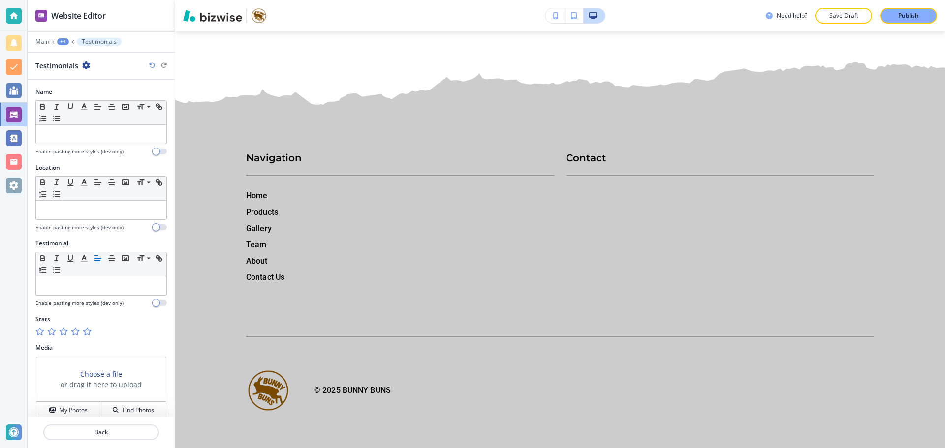
scroll to position [13098, 0]
click at [136, 146] on div at bounding box center [100, 146] width 131 height 4
click at [140, 135] on p at bounding box center [101, 134] width 121 height 9
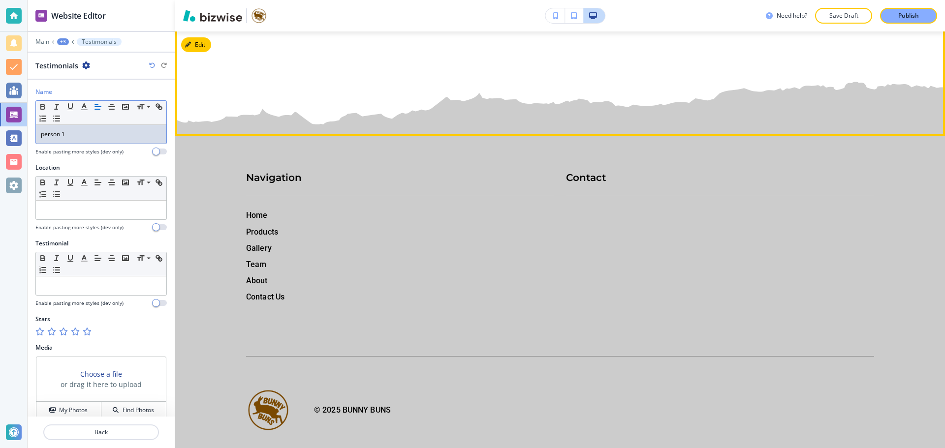
scroll to position [12852, 0]
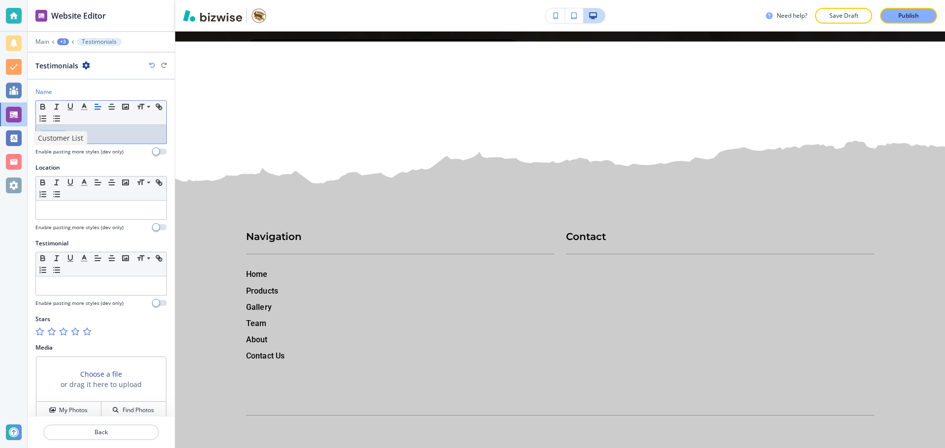
drag, startPoint x: 110, startPoint y: 138, endPoint x: 3, endPoint y: 147, distance: 106.7
click at [3, 147] on div "Website Editor Main +3 Testimonials Testimonials Name Small Normal Large Huge p…" at bounding box center [472, 224] width 945 height 448
click at [66, 279] on div at bounding box center [101, 286] width 130 height 19
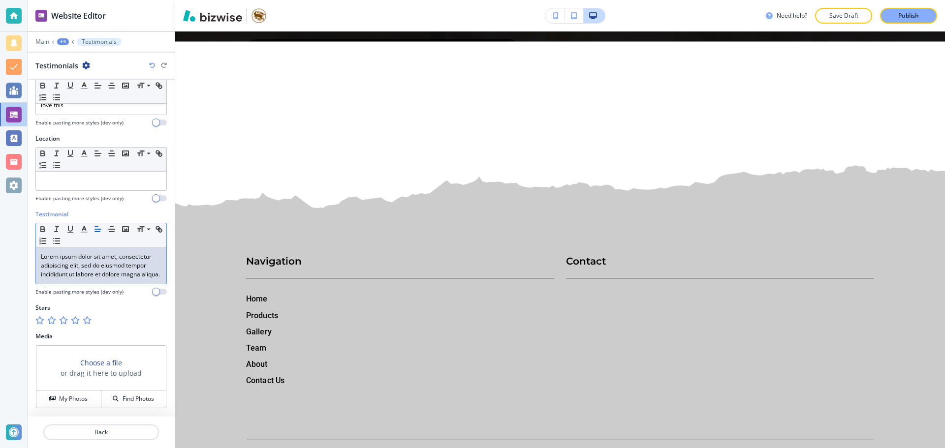
scroll to position [38, 0]
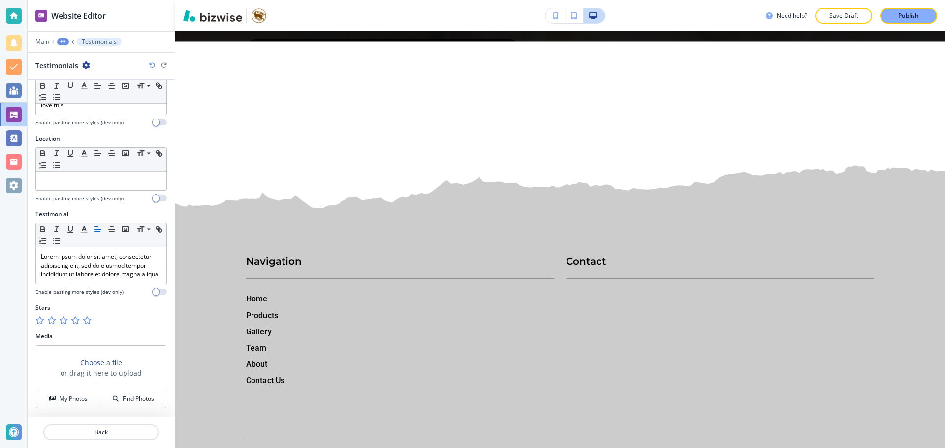
click at [89, 323] on icon "button" at bounding box center [87, 320] width 8 height 8
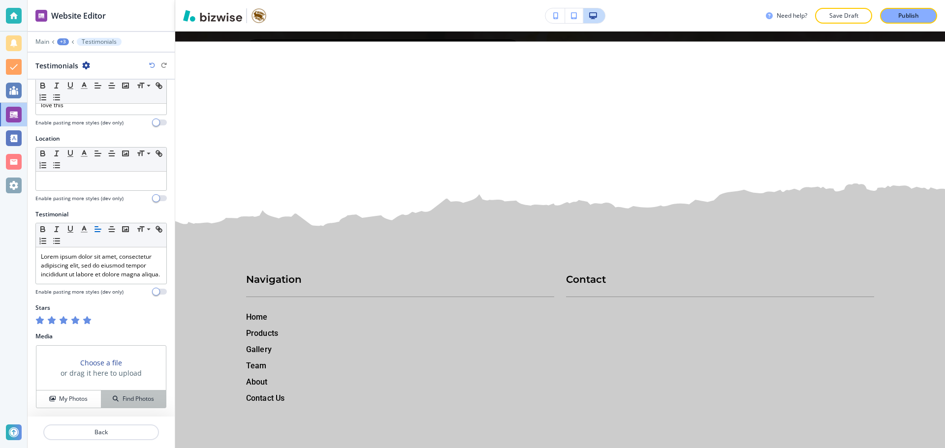
click at [137, 400] on h4 "Find Photos" at bounding box center [138, 399] width 31 height 9
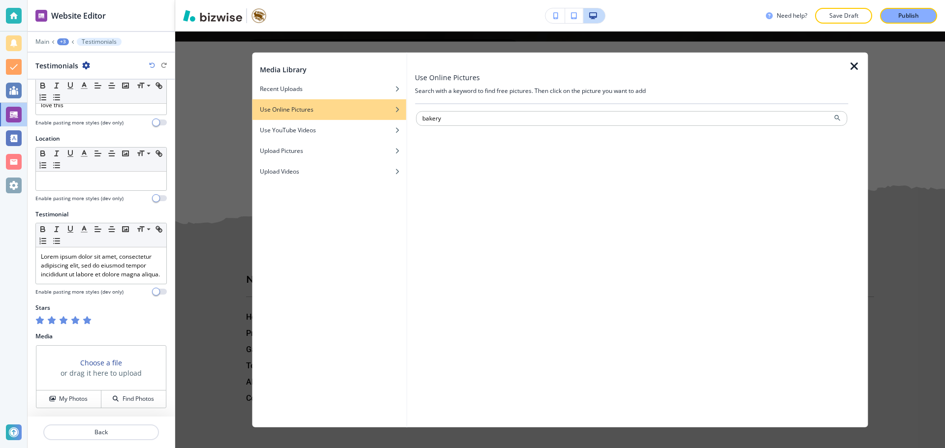
type input "bakery"
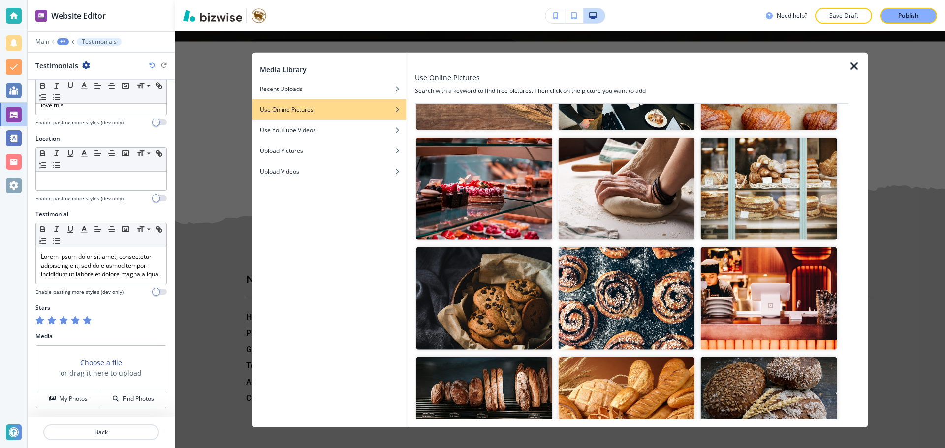
scroll to position [344, 0]
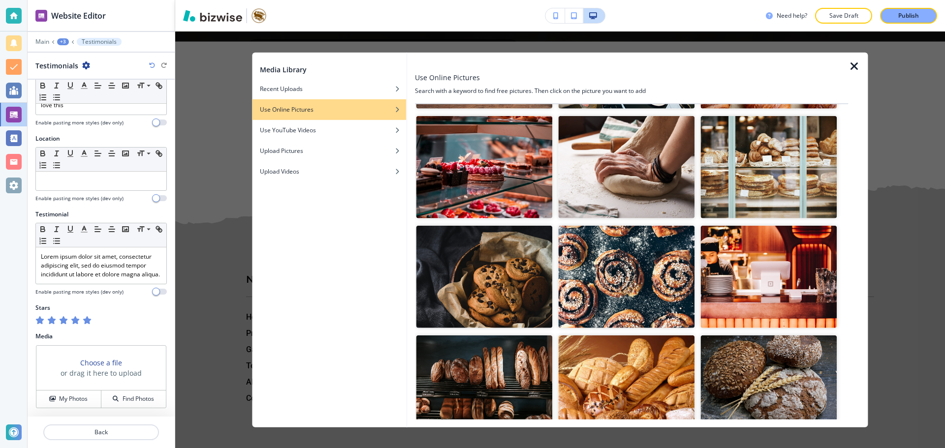
click at [654, 298] on img "button" at bounding box center [626, 277] width 136 height 102
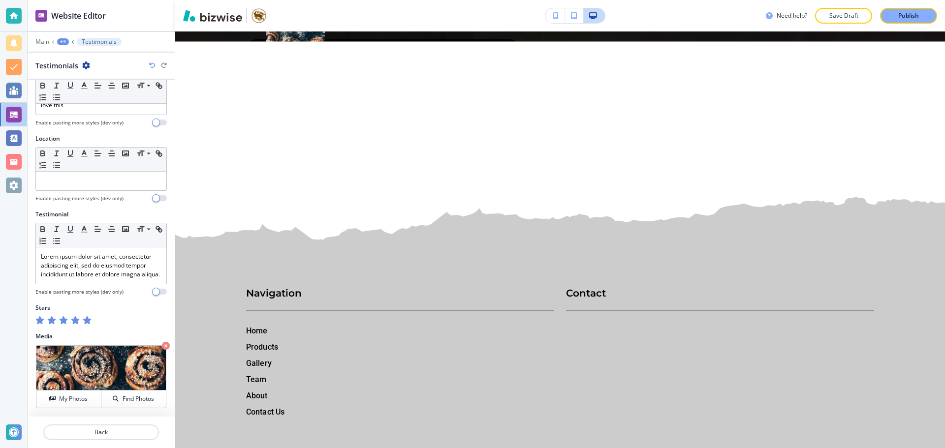
click at [86, 68] on icon "button" at bounding box center [86, 66] width 8 height 8
click at [93, 97] on p "Duplicate Testimonials" at bounding box center [113, 99] width 50 height 9
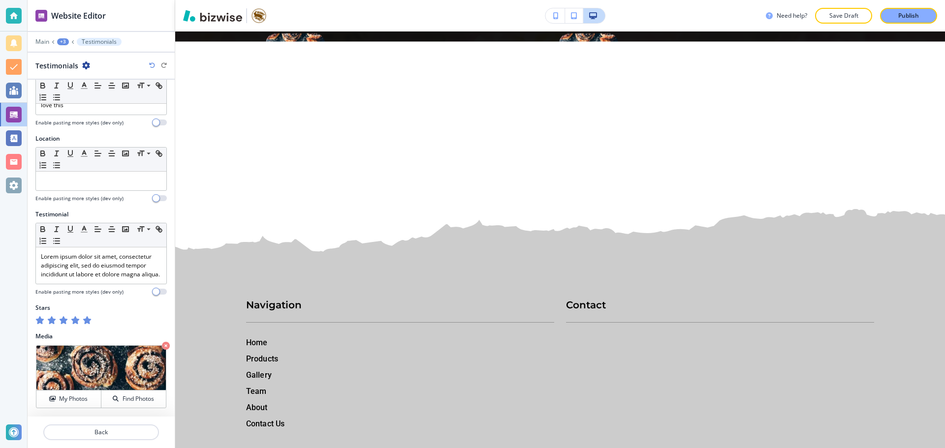
click at [79, 63] on div "Testimonials" at bounding box center [62, 66] width 55 height 10
click at [82, 63] on icon "button" at bounding box center [86, 66] width 8 height 8
click at [91, 97] on p "Duplicate Testimonials" at bounding box center [113, 99] width 50 height 9
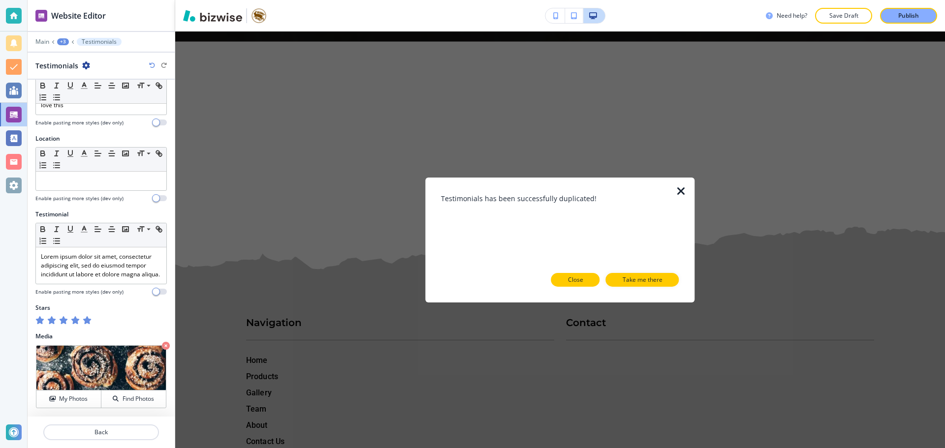
click at [581, 277] on p "Close" at bounding box center [575, 280] width 15 height 9
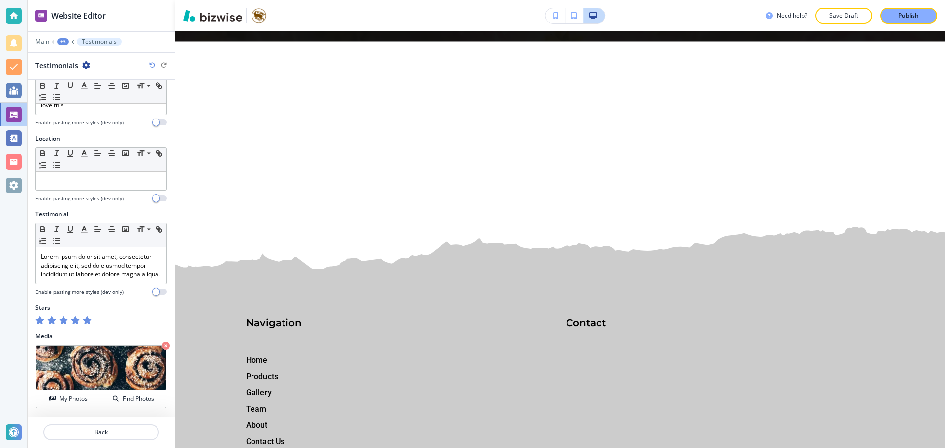
drag, startPoint x: 93, startPoint y: 66, endPoint x: 84, endPoint y: 66, distance: 9.3
click at [84, 66] on div "Testimonials" at bounding box center [100, 66] width 131 height 10
click at [84, 66] on icon "button" at bounding box center [86, 66] width 8 height 8
click at [95, 98] on p "Duplicate Testimonials" at bounding box center [113, 99] width 50 height 9
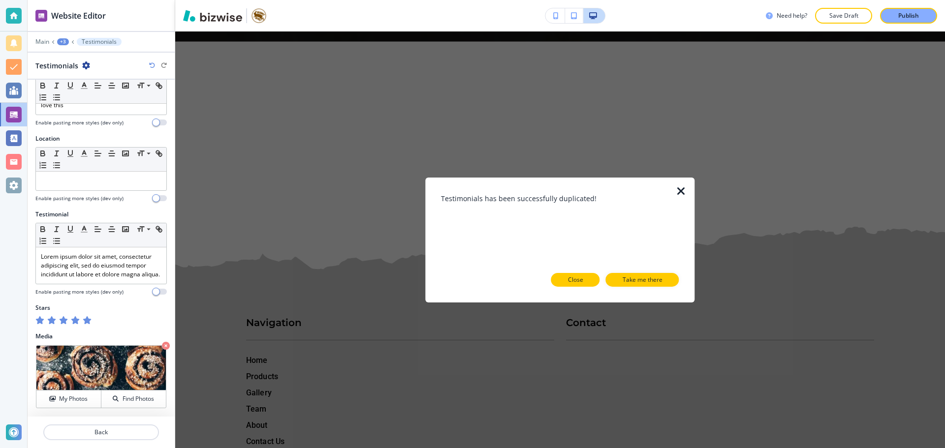
click at [587, 277] on button "Close" at bounding box center [575, 280] width 49 height 14
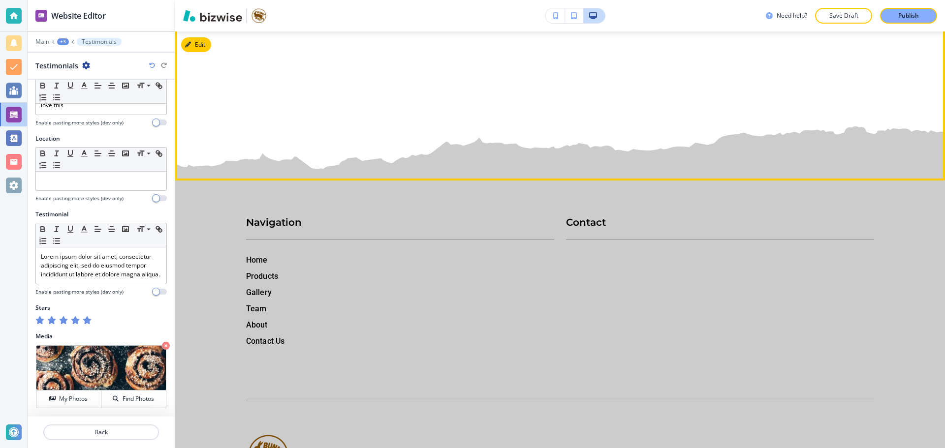
scroll to position [12999, 0]
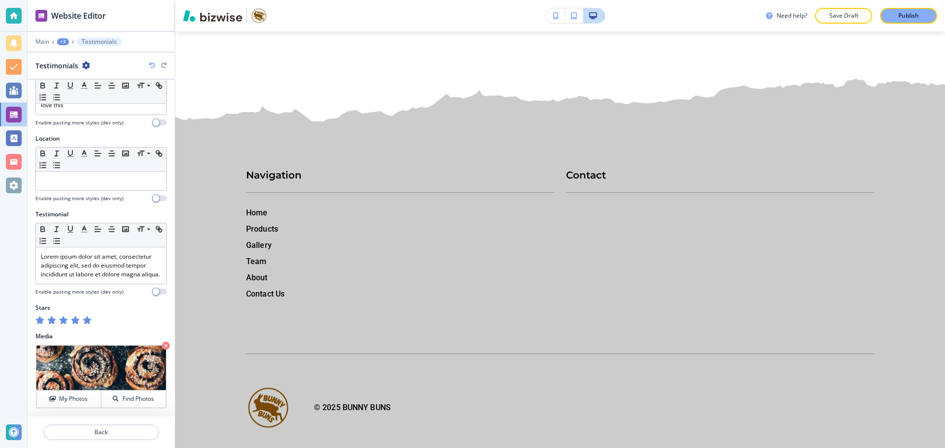
click at [64, 41] on div "+3" at bounding box center [63, 41] width 12 height 7
click at [74, 80] on button "Home" at bounding box center [88, 74] width 63 height 17
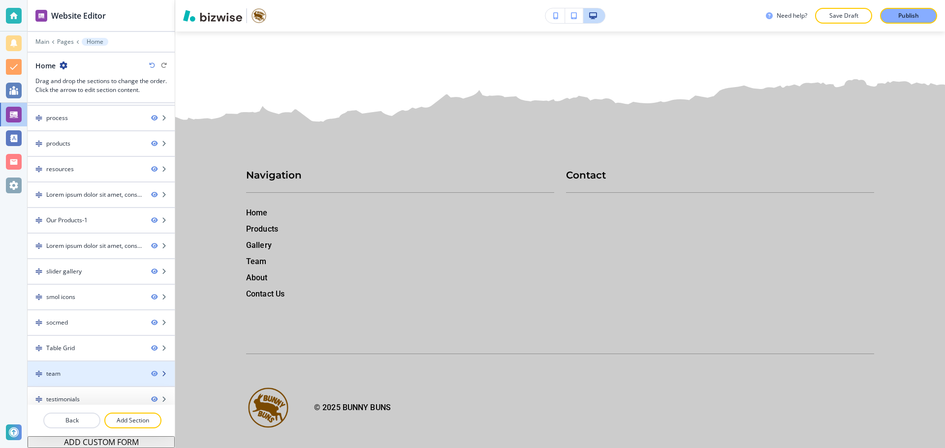
scroll to position [492, 0]
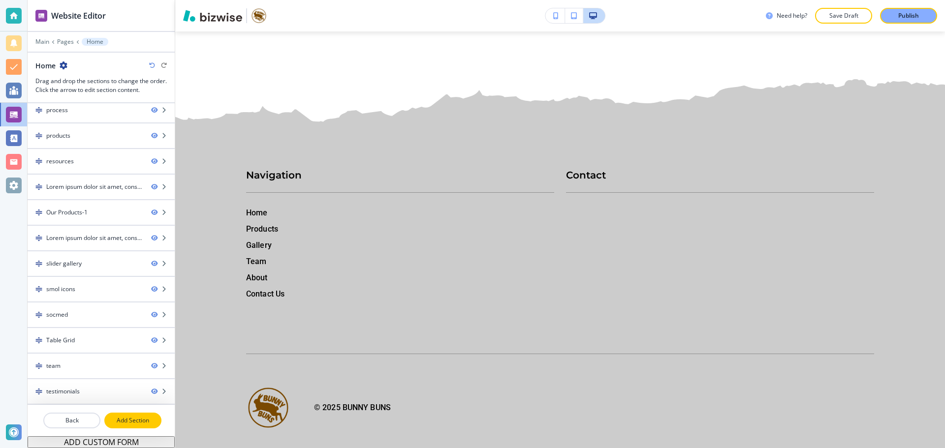
click at [148, 419] on p "Add Section" at bounding box center [132, 420] width 55 height 9
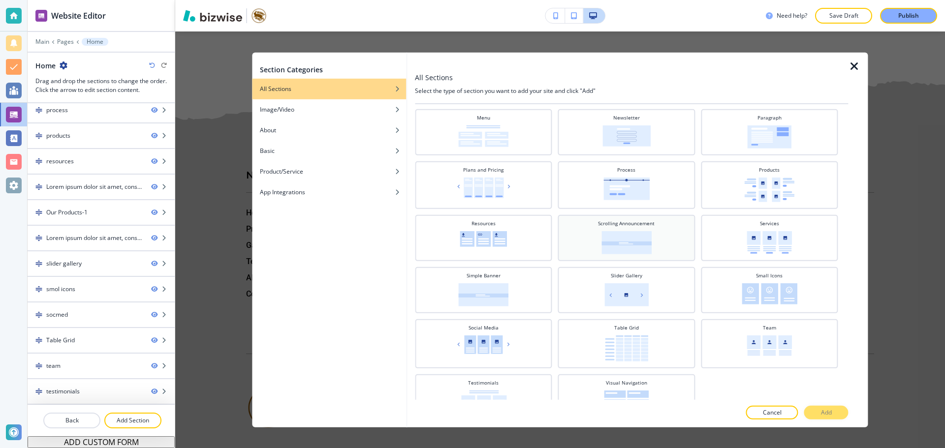
scroll to position [308, 0]
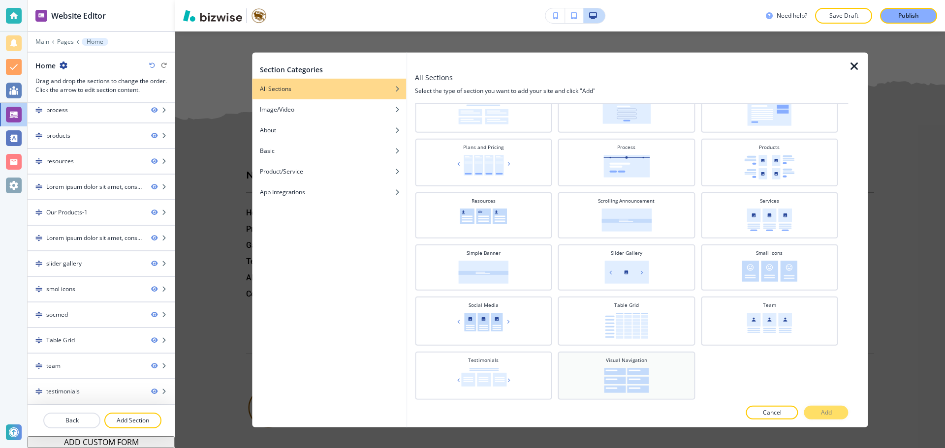
click at [647, 353] on div "Visual Navigation" at bounding box center [626, 375] width 137 height 48
click at [818, 413] on button "Add" at bounding box center [826, 413] width 44 height 14
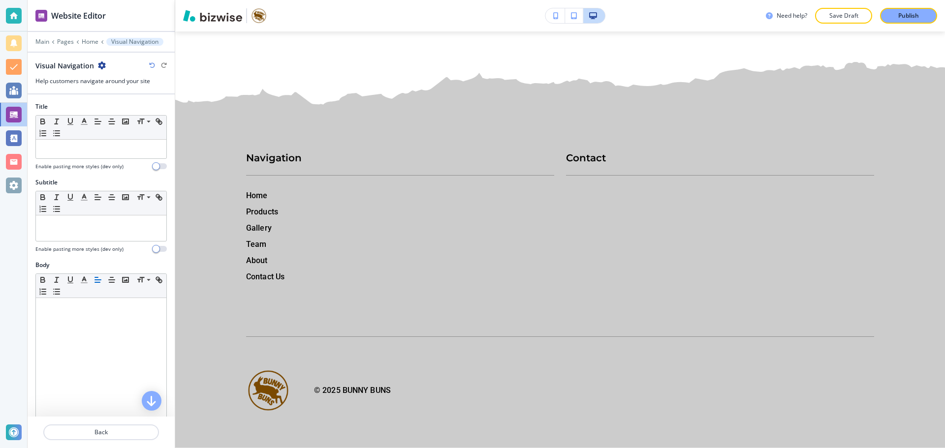
scroll to position [13224, 0]
click at [124, 159] on div at bounding box center [100, 161] width 131 height 4
click at [127, 145] on p at bounding box center [101, 149] width 121 height 9
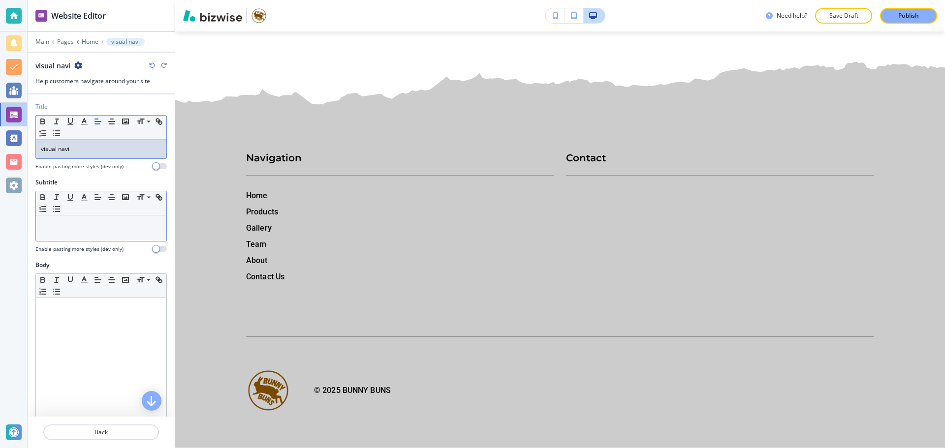
click at [131, 225] on p at bounding box center [101, 224] width 121 height 9
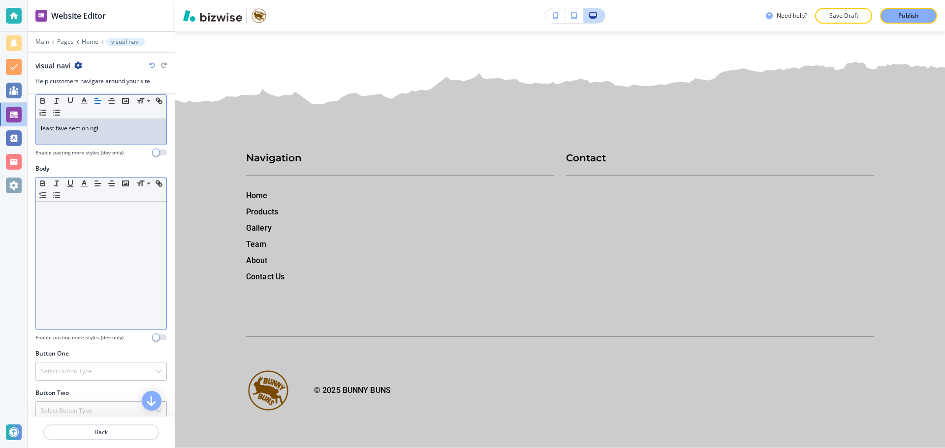
scroll to position [98, 0]
click at [123, 236] on div at bounding box center [101, 264] width 130 height 128
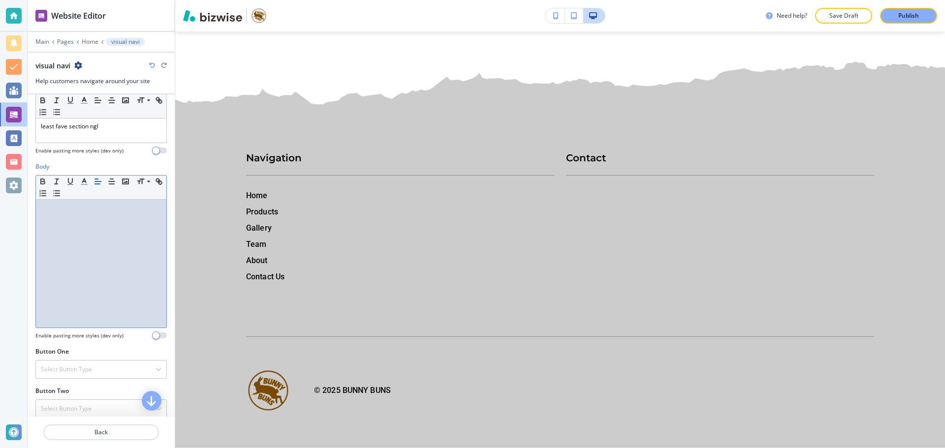
click at [123, 236] on div at bounding box center [101, 264] width 130 height 128
paste div
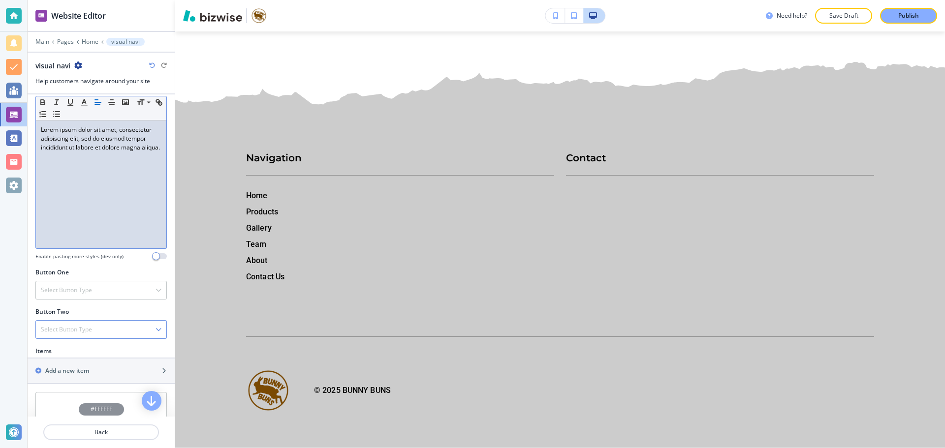
scroll to position [246, 0]
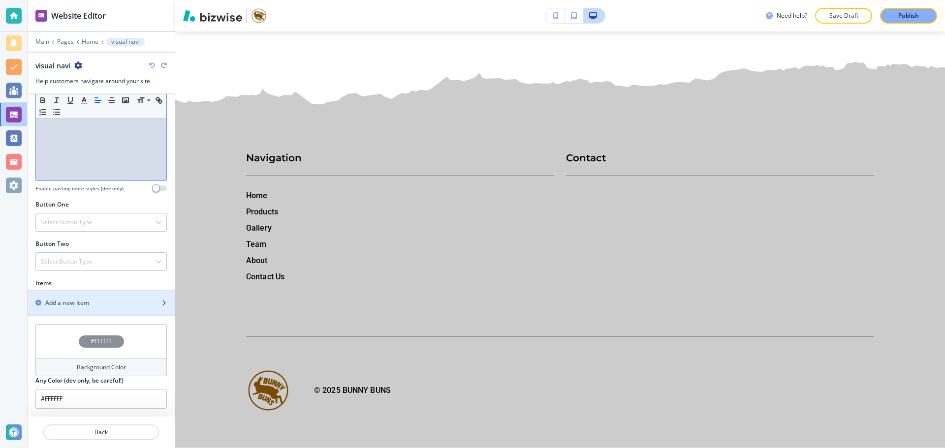
click at [112, 310] on div "button" at bounding box center [101, 312] width 147 height 8
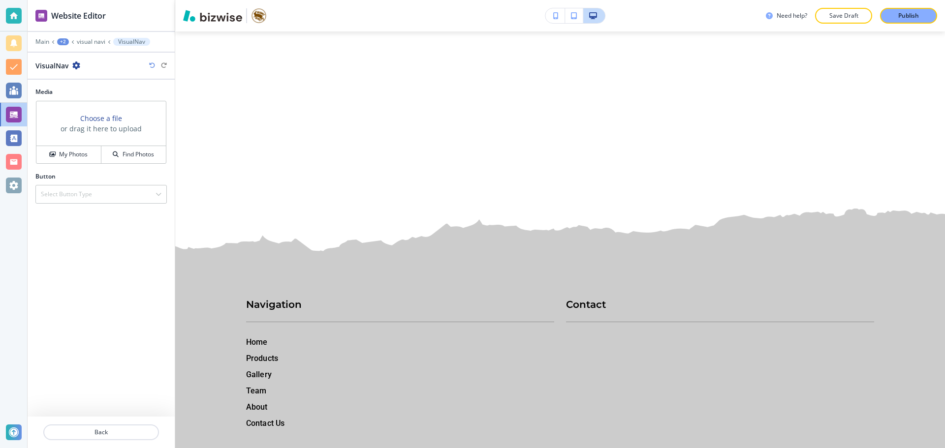
scroll to position [13416, 0]
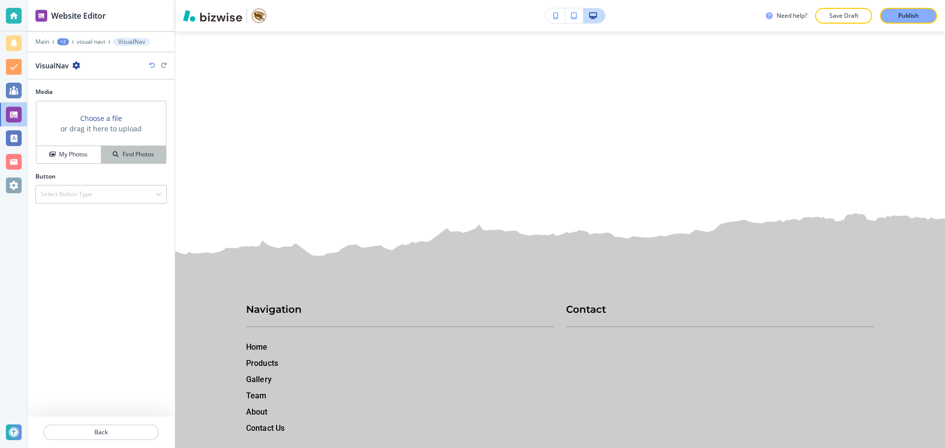
click at [123, 147] on button "Find Photos" at bounding box center [133, 154] width 64 height 17
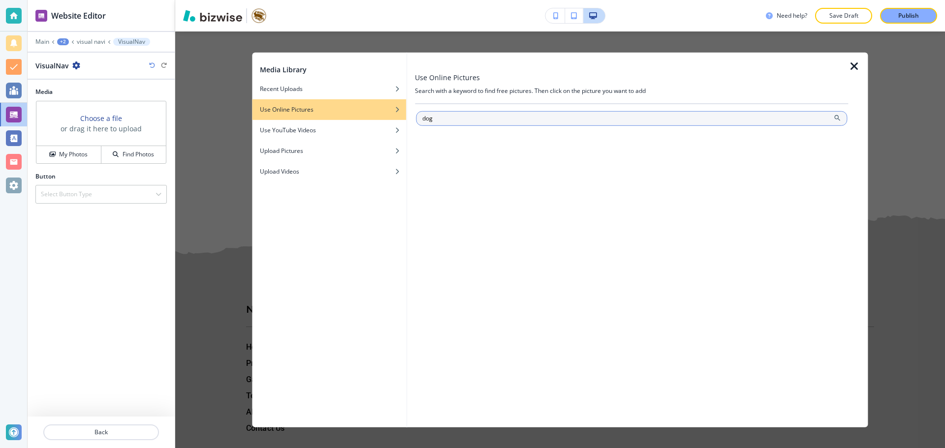
type input "dog"
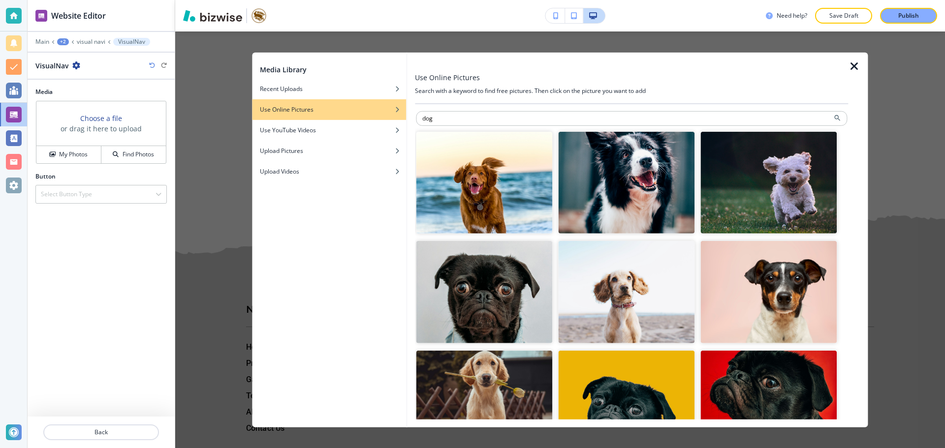
click at [708, 285] on img "button" at bounding box center [769, 292] width 136 height 102
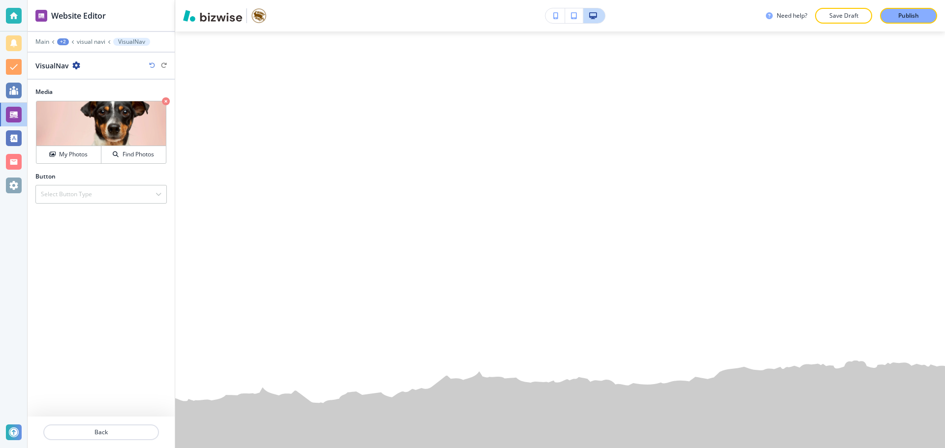
scroll to position [13268, 0]
click at [101, 190] on div "Select Button Type" at bounding box center [101, 194] width 130 height 18
click at [72, 293] on h4 "Internal Link" at bounding box center [101, 295] width 121 height 9
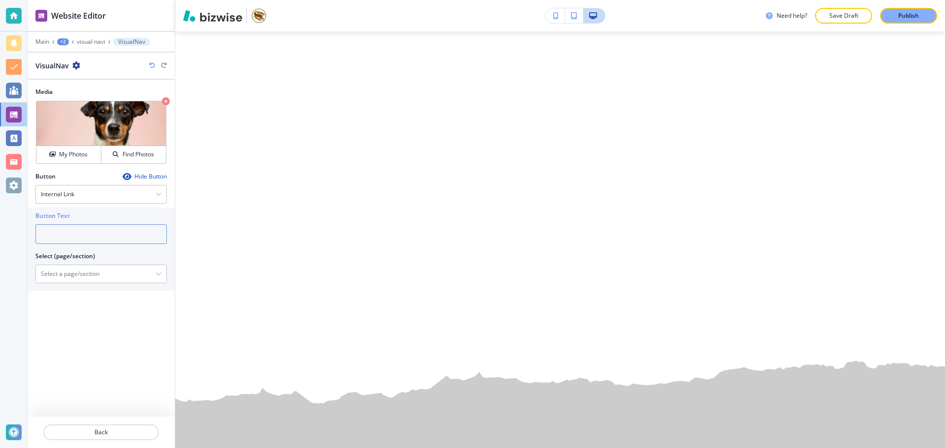
click at [81, 234] on input "text" at bounding box center [100, 234] width 131 height 20
drag, startPoint x: 83, startPoint y: 230, endPoint x: 39, endPoint y: 232, distance: 43.8
click at [39, 232] on input "oop" at bounding box center [100, 234] width 131 height 20
type input "wowie"
click at [120, 430] on p "Back" at bounding box center [101, 432] width 114 height 9
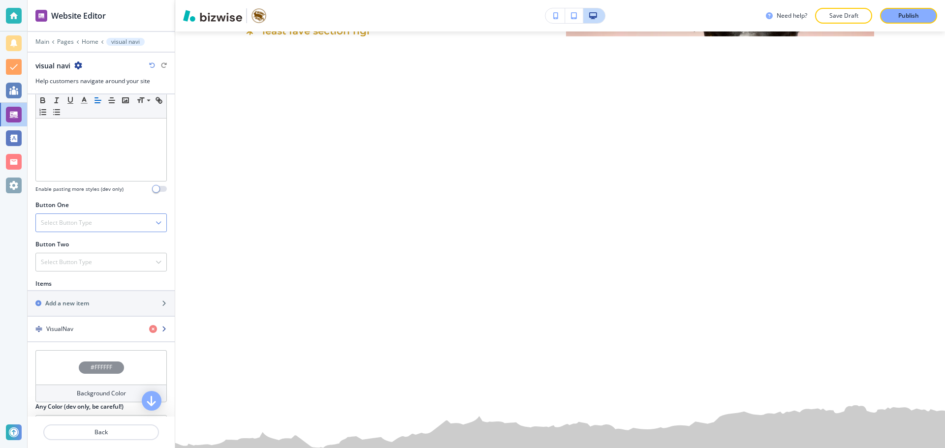
scroll to position [246, 0]
click at [99, 307] on div "button" at bounding box center [101, 311] width 147 height 8
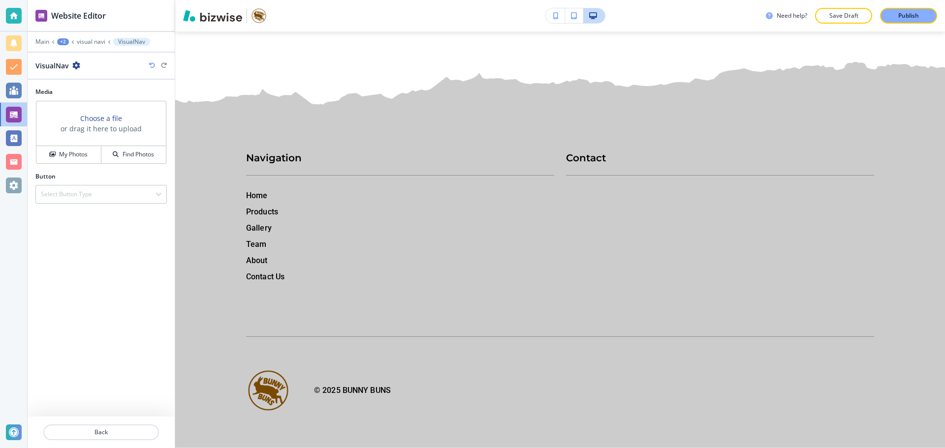
scroll to position [13633, 0]
click at [114, 196] on div "Select Button Type" at bounding box center [101, 194] width 130 height 18
click at [80, 300] on div "Internal Link" at bounding box center [101, 295] width 130 height 17
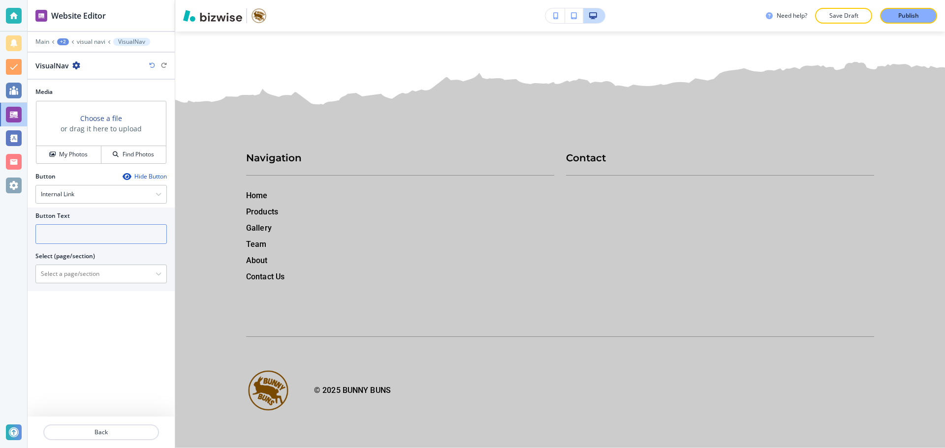
click at [100, 237] on input "text" at bounding box center [100, 234] width 131 height 20
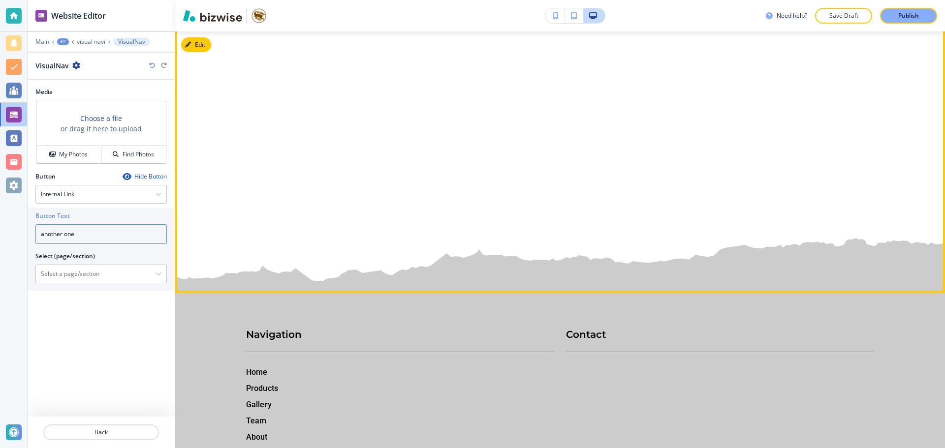
scroll to position [13387, 0]
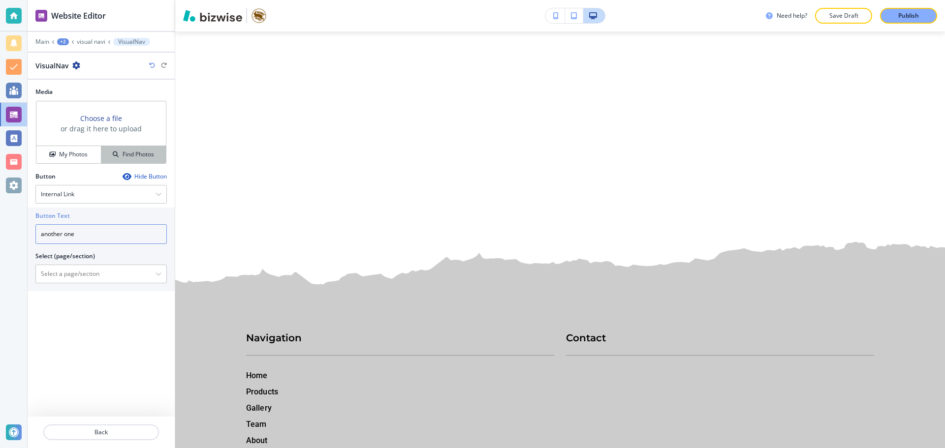
type input "another one"
click at [125, 153] on h4 "Find Photos" at bounding box center [138, 154] width 31 height 9
click at [117, 147] on button "Find Photos" at bounding box center [133, 154] width 64 height 17
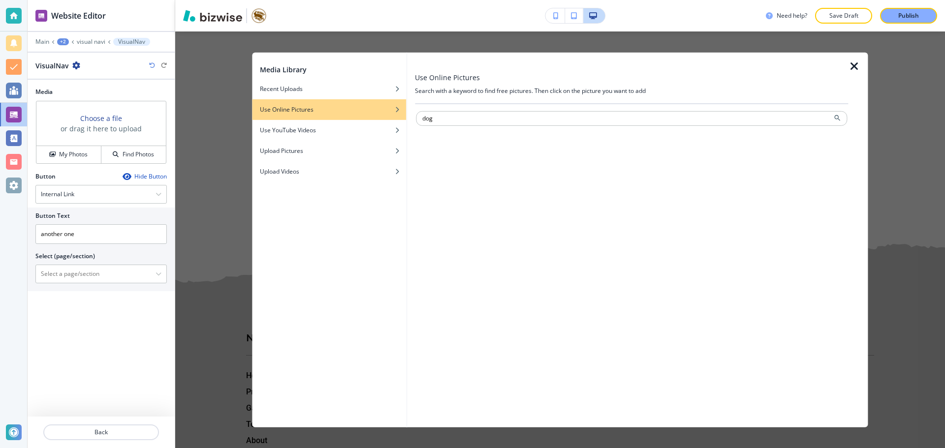
type input "dog"
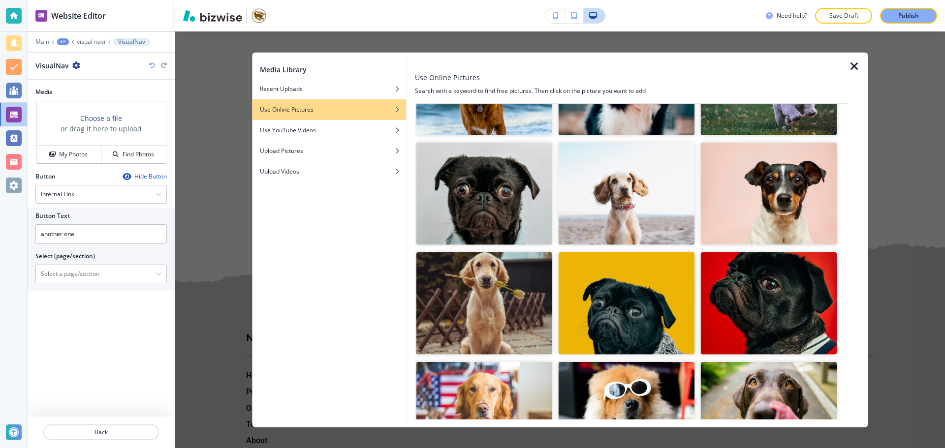
scroll to position [148, 0]
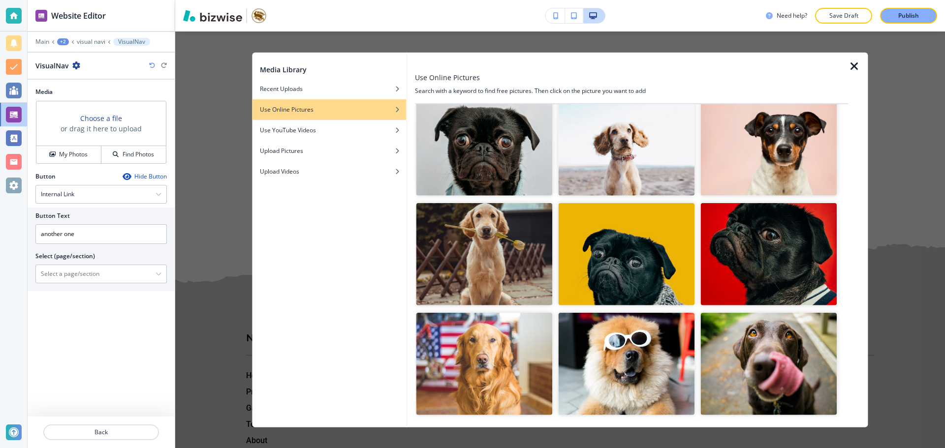
click at [588, 252] on img "button" at bounding box center [626, 254] width 136 height 102
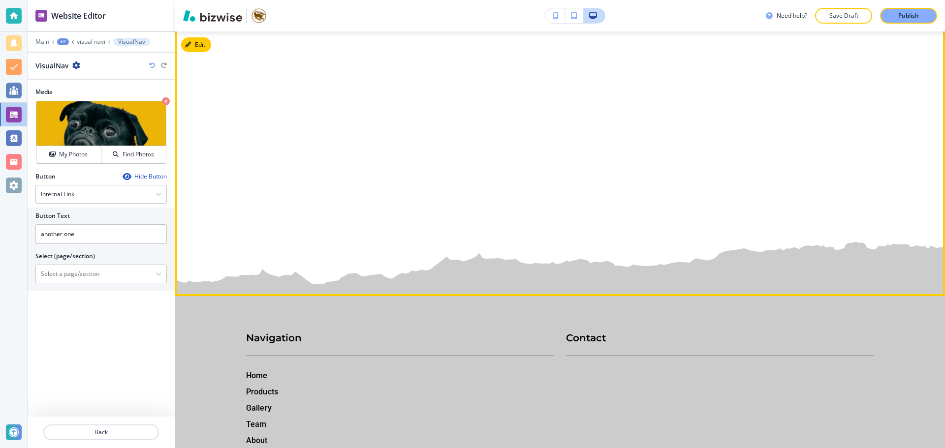
scroll to position [13486, 0]
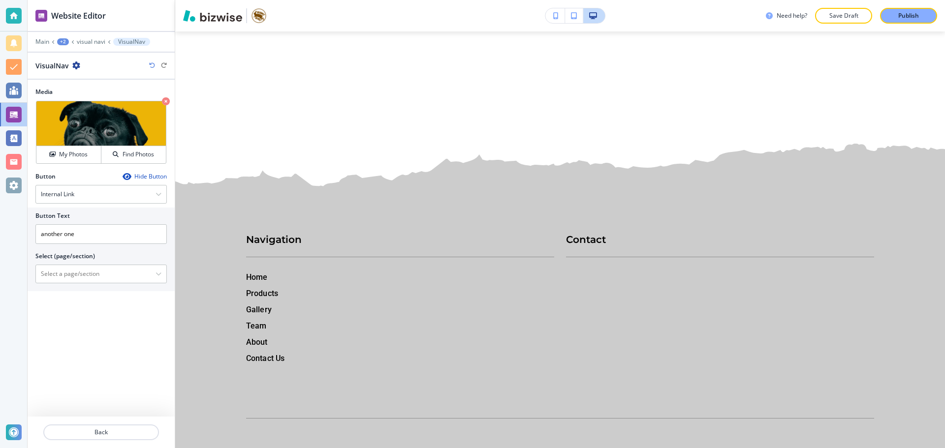
click at [56, 40] on div "Main +2 visual navi VisualNav" at bounding box center [100, 42] width 131 height 8
click at [63, 42] on div "+2" at bounding box center [63, 41] width 12 height 7
click at [75, 62] on p "Pages" at bounding box center [88, 58] width 50 height 9
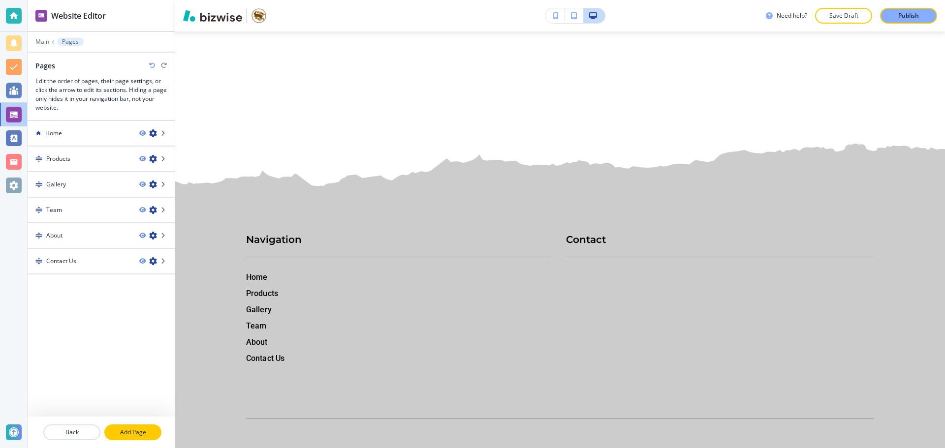
click at [132, 431] on p "Add Page" at bounding box center [132, 432] width 55 height 9
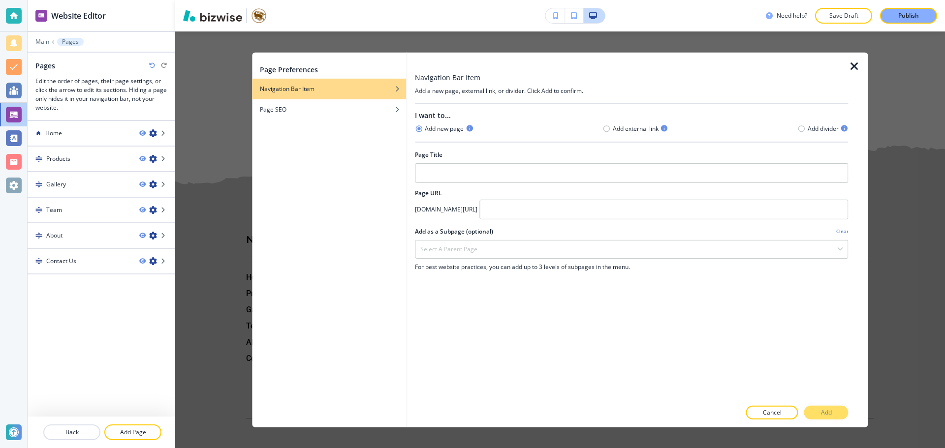
click at [765, 415] on p "Cancel" at bounding box center [772, 412] width 19 height 9
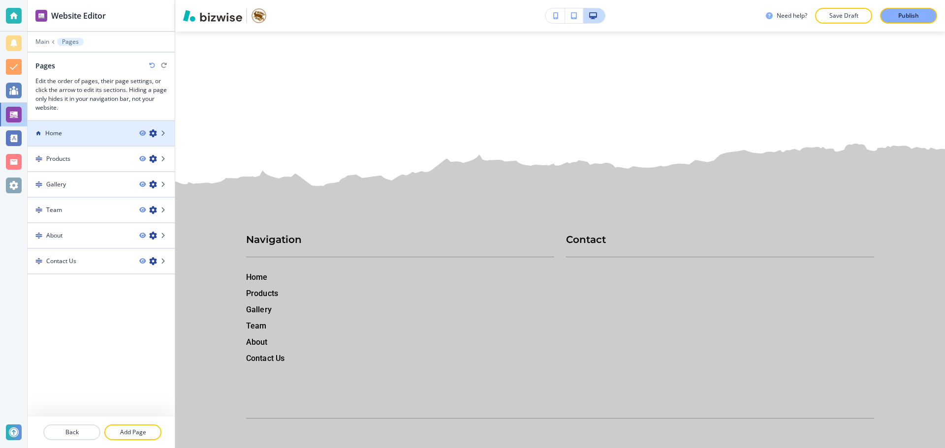
click at [75, 134] on div "Home" at bounding box center [80, 133] width 104 height 9
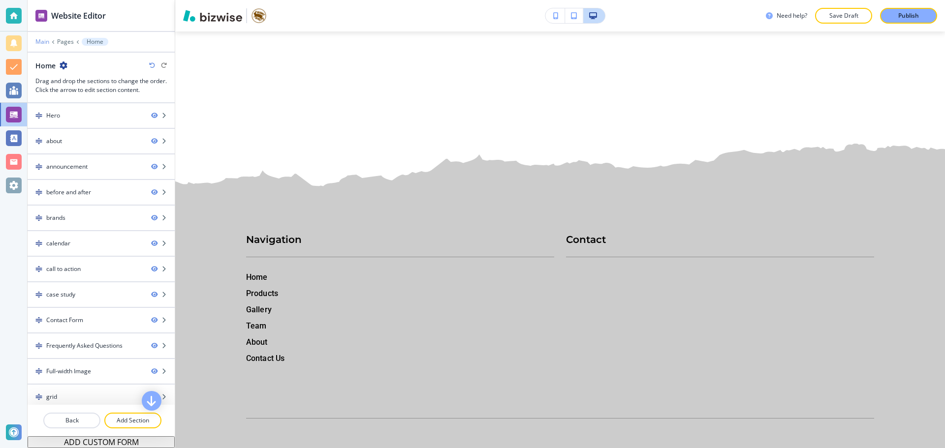
click at [44, 43] on p "Main" at bounding box center [42, 41] width 14 height 7
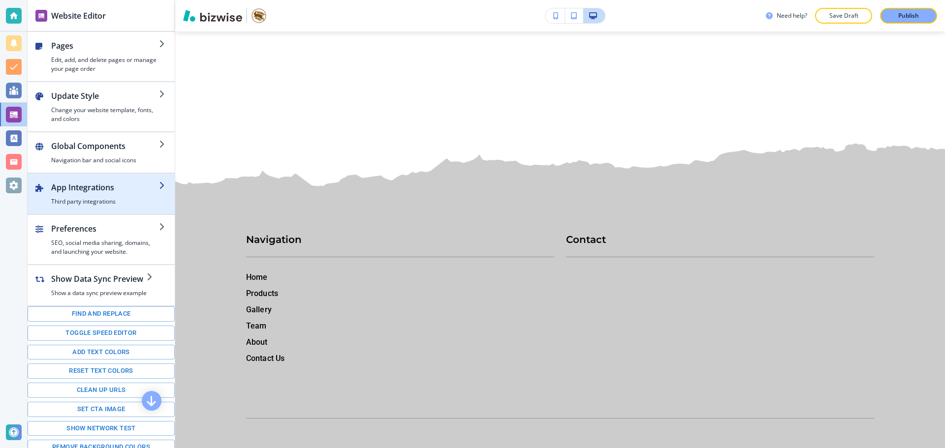
click at [65, 190] on h2 "App Integrations" at bounding box center [105, 188] width 108 height 12
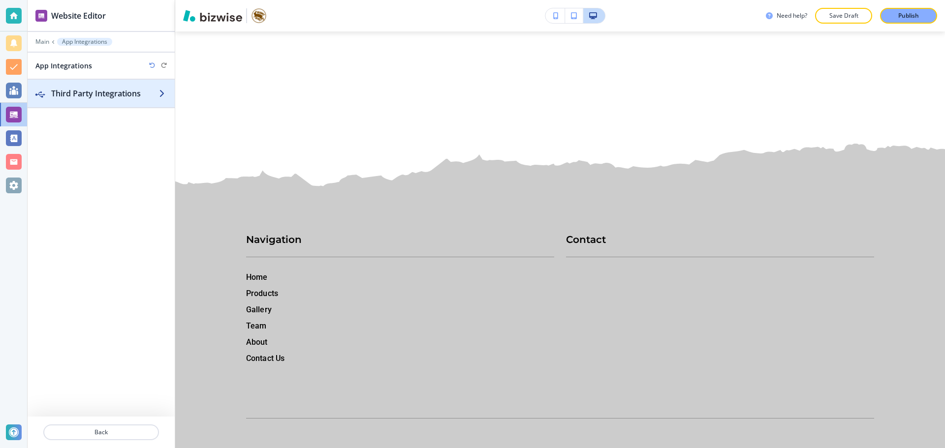
click at [85, 103] on div "button" at bounding box center [101, 103] width 147 height 8
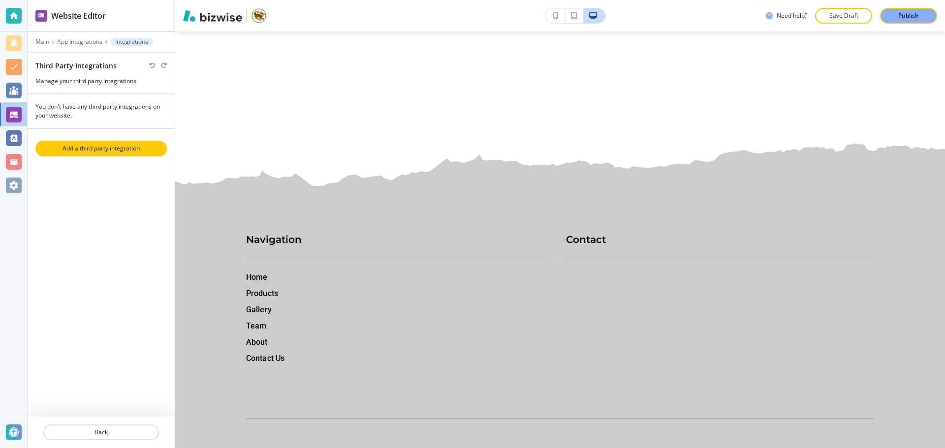
click at [85, 148] on p "Add a third party integration" at bounding box center [100, 148] width 129 height 9
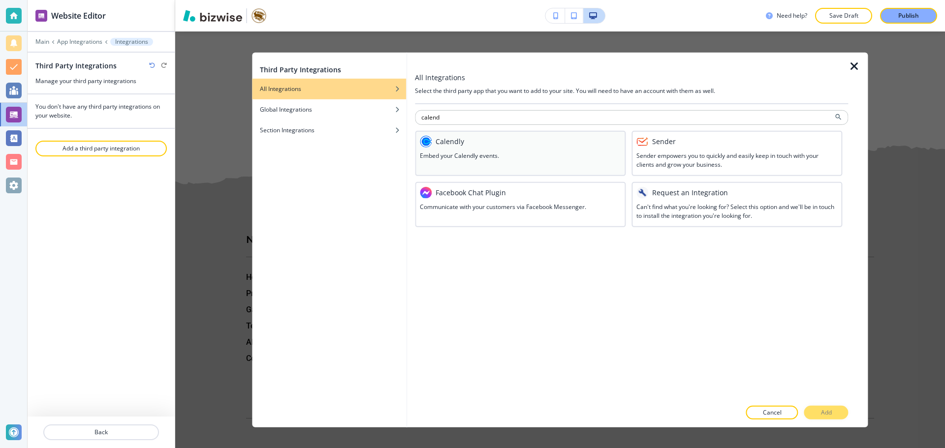
type input "calend"
click at [479, 168] on div "Calendly Embed your Calendly events." at bounding box center [520, 152] width 211 height 45
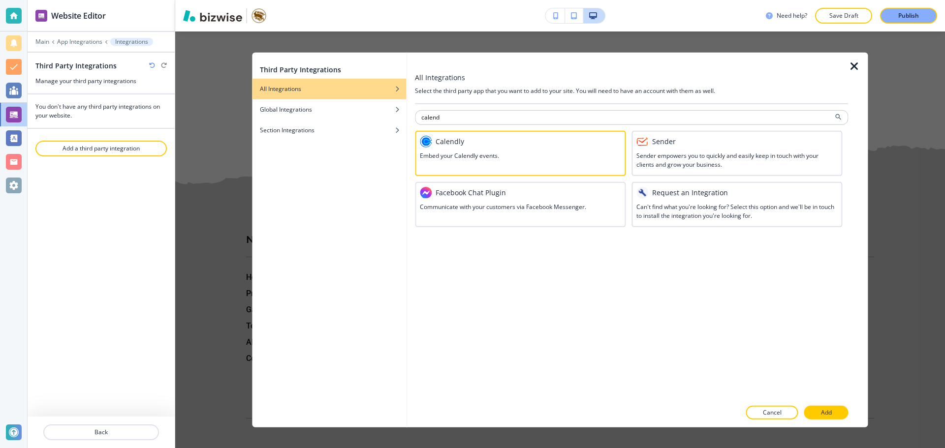
click at [823, 410] on p "Add" at bounding box center [826, 412] width 11 height 9
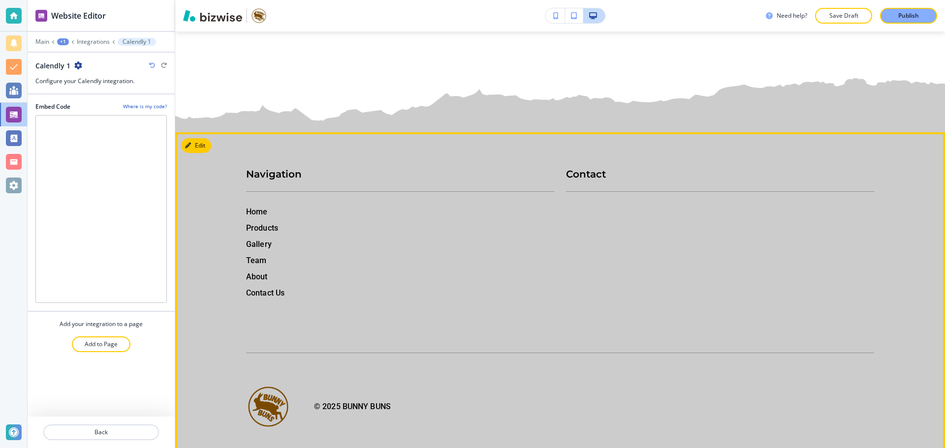
scroll to position [13633, 0]
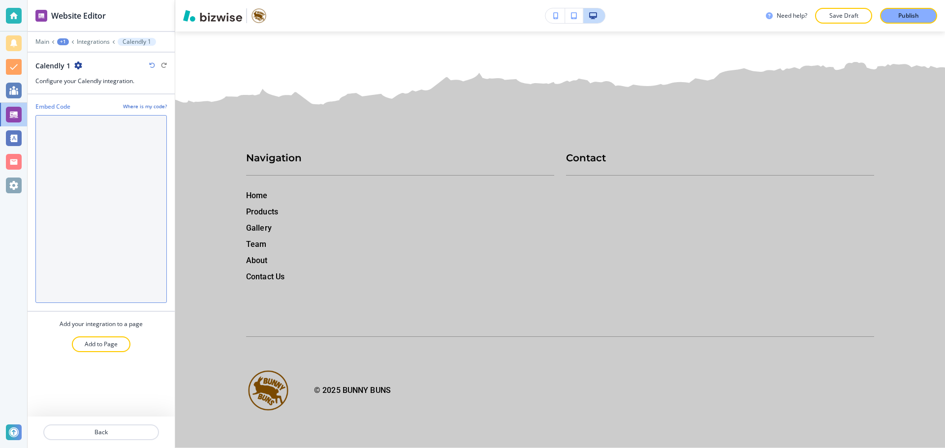
click at [67, 135] on Code "Embed Code" at bounding box center [100, 209] width 131 height 188
click at [100, 239] on Code "Embed Code" at bounding box center [100, 209] width 131 height 188
paste Code "<!-- Calendly badge widget begin --> <link href="https://assets.calendly.com/as…"
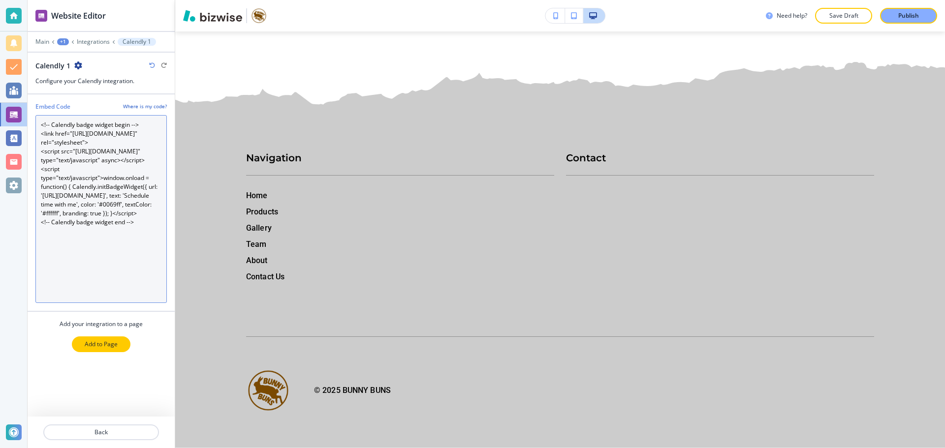
type Code "<!-- Calendly badge widget begin --> <link href="https://assets.calendly.com/as…"
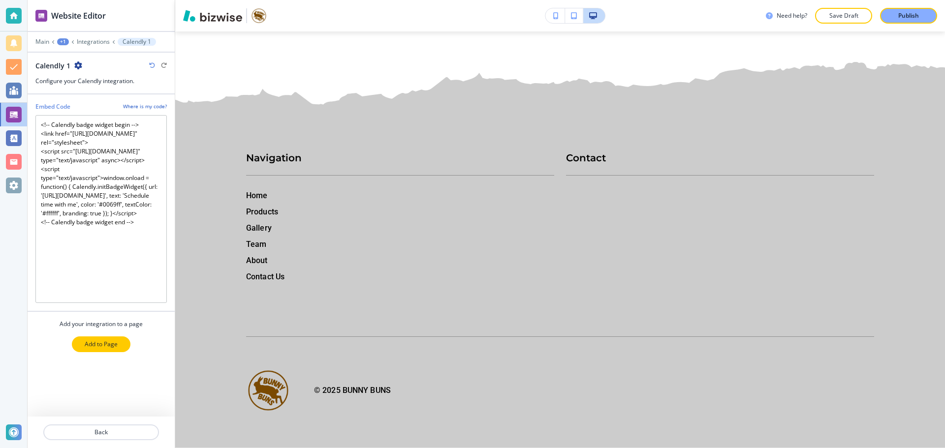
click at [112, 341] on p "Add to Page" at bounding box center [101, 344] width 33 height 9
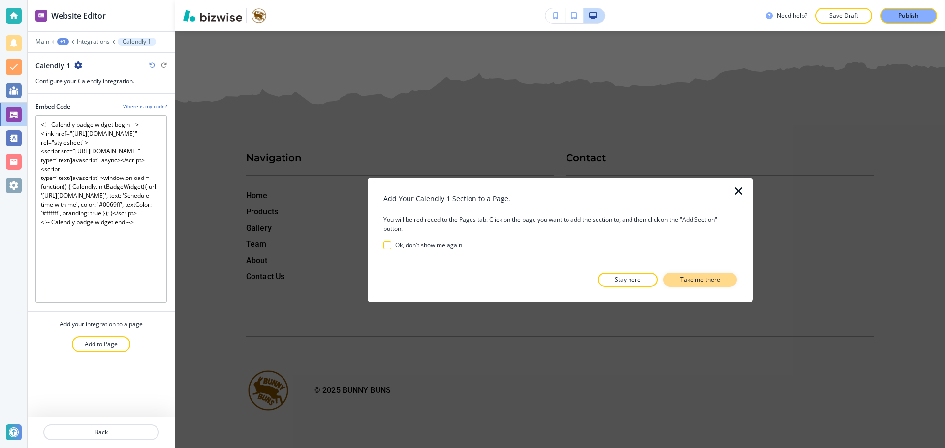
click at [696, 279] on p "Take me there" at bounding box center [700, 280] width 40 height 9
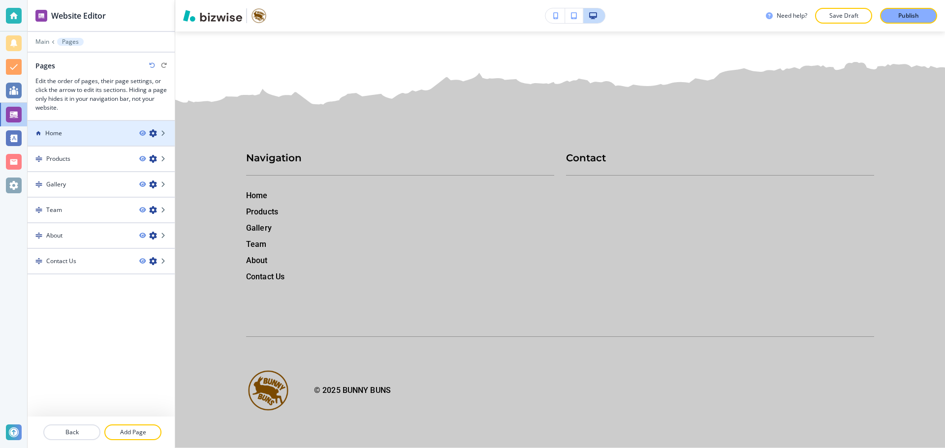
click at [92, 138] on div at bounding box center [101, 142] width 147 height 8
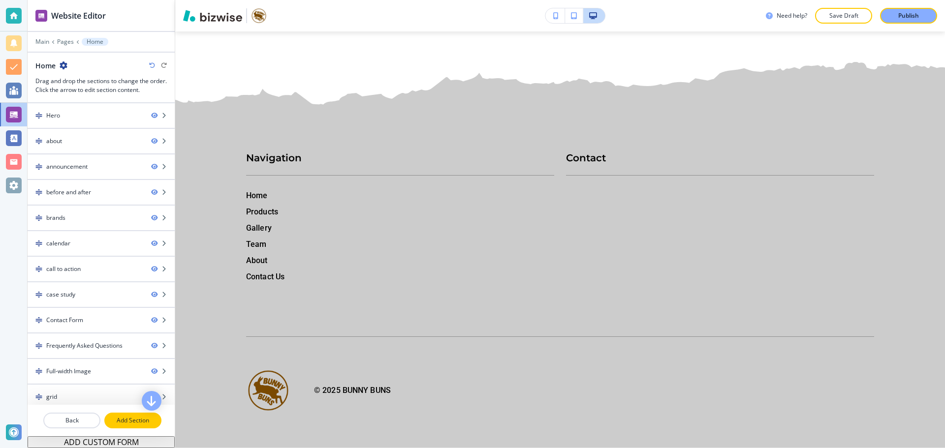
click at [124, 415] on button "Add Section" at bounding box center [132, 421] width 57 height 16
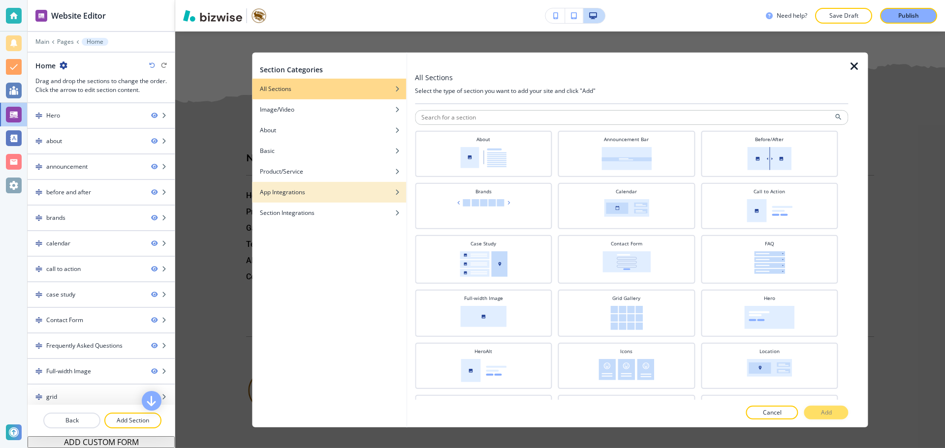
click at [303, 197] on div "button" at bounding box center [329, 199] width 154 height 6
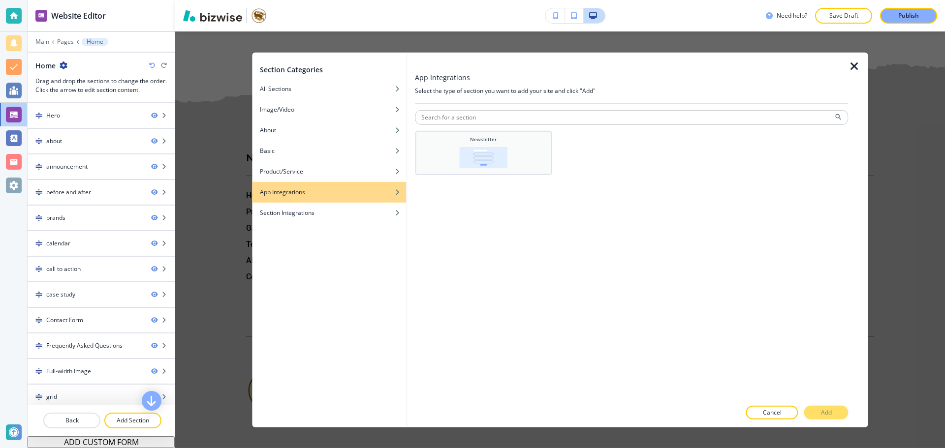
click at [473, 144] on div "Newsletter" at bounding box center [483, 151] width 127 height 32
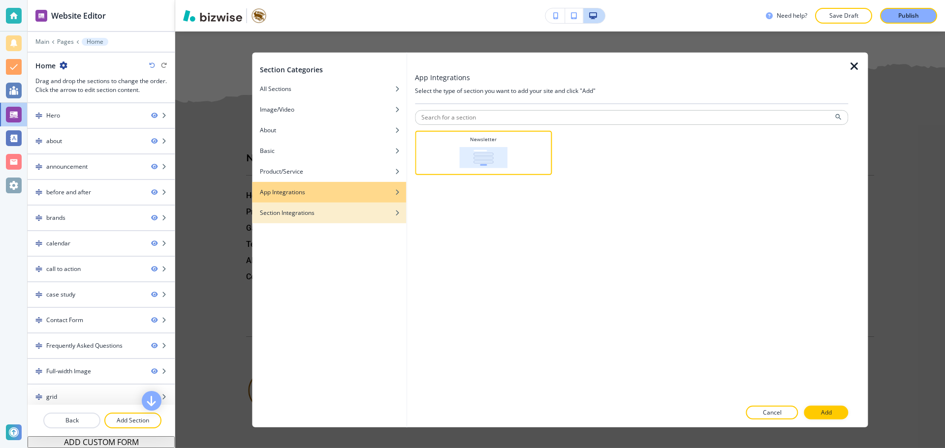
click at [327, 221] on div "button" at bounding box center [329, 220] width 154 height 6
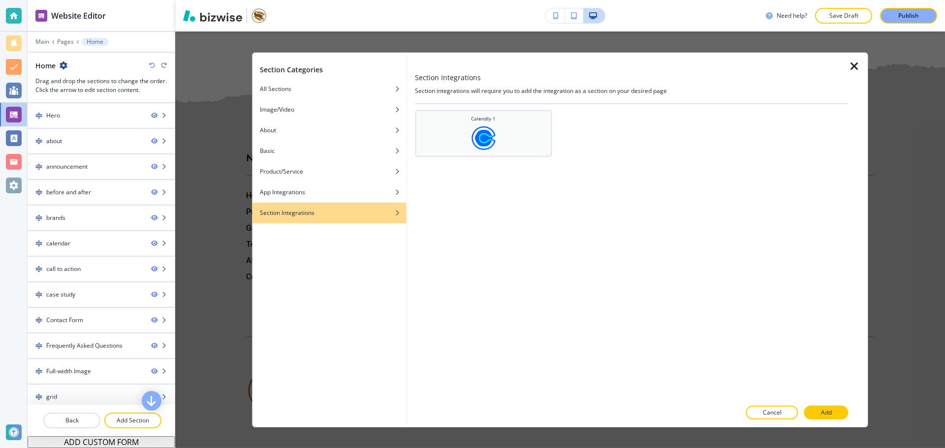
click at [503, 131] on div "Calendly 1" at bounding box center [483, 132] width 127 height 35
click at [821, 410] on p "Add" at bounding box center [826, 412] width 11 height 9
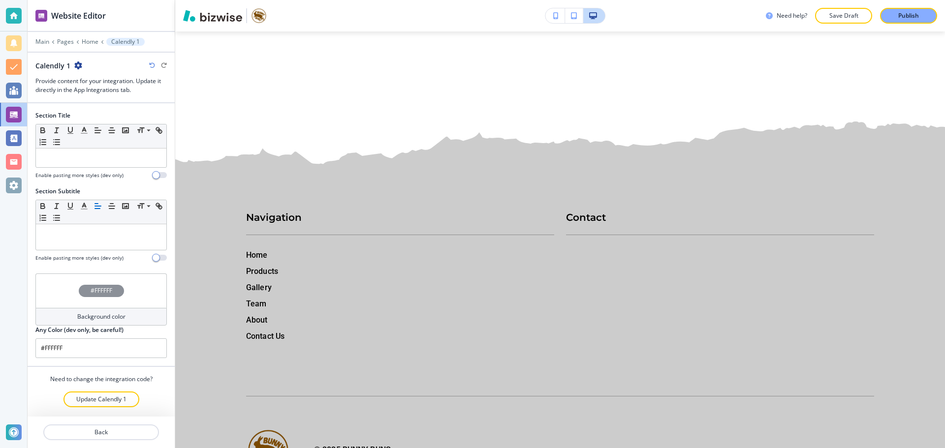
scroll to position [13574, 0]
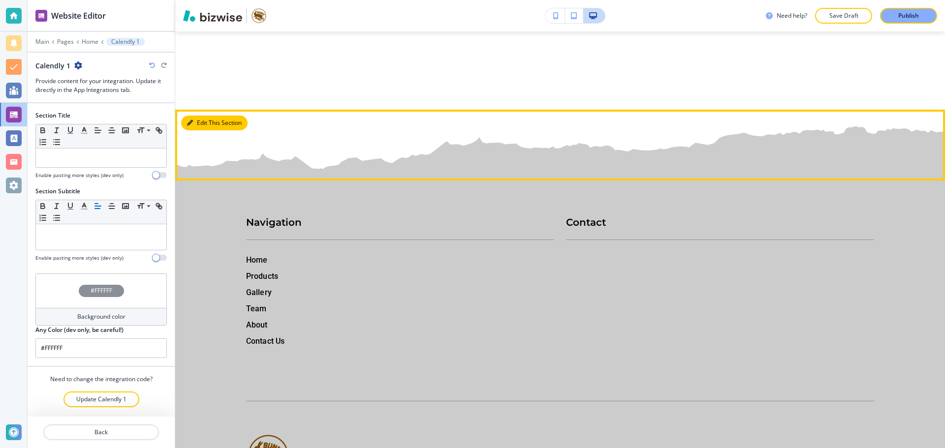
click at [196, 130] on button "Edit This Section" at bounding box center [214, 123] width 66 height 15
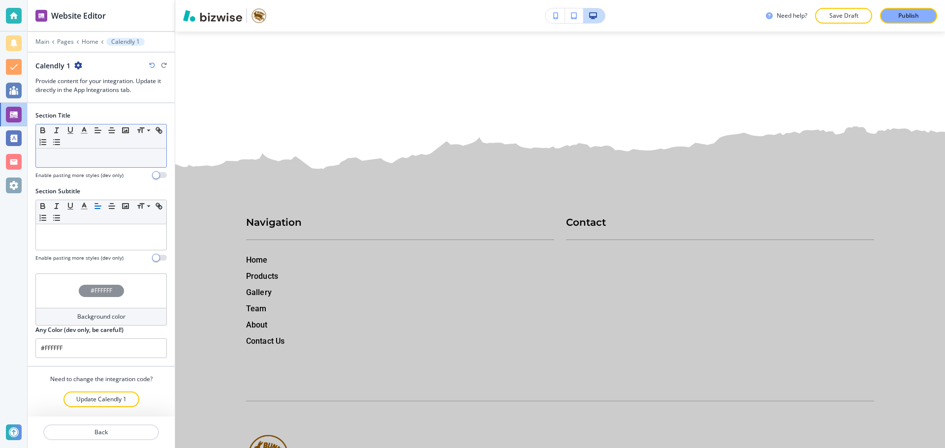
click at [85, 154] on p at bounding box center [101, 158] width 121 height 9
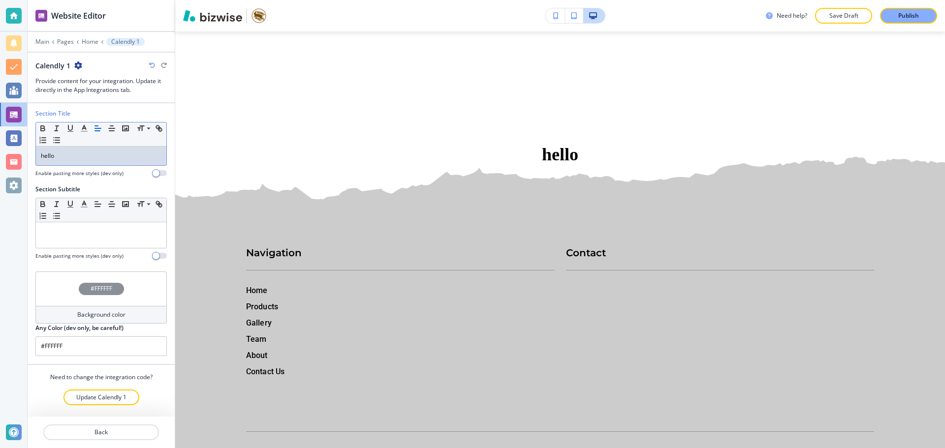
scroll to position [2, 0]
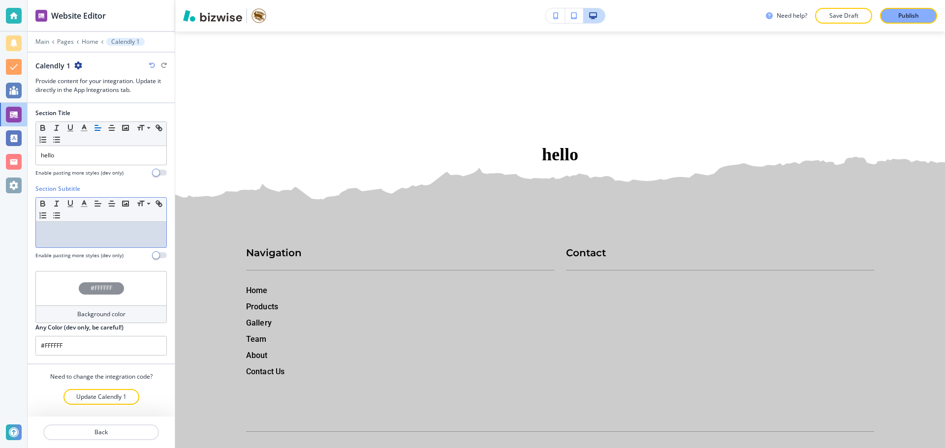
click at [95, 240] on div at bounding box center [101, 235] width 130 height 26
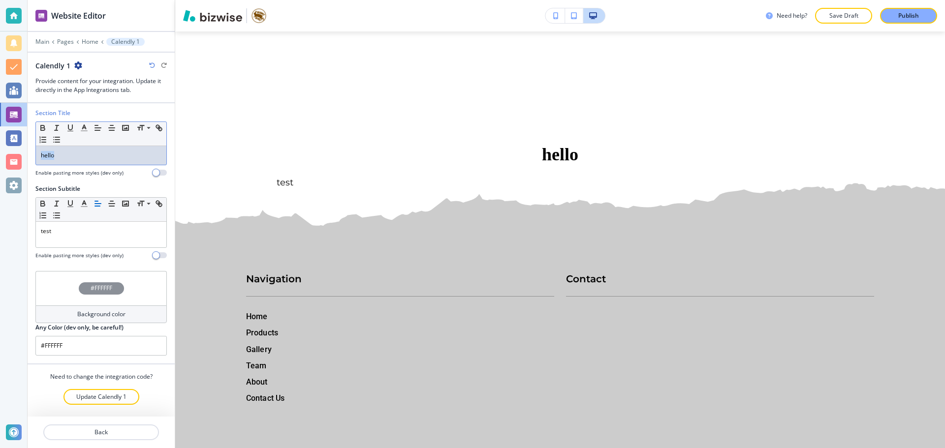
drag, startPoint x: 97, startPoint y: 154, endPoint x: 31, endPoint y: 153, distance: 66.4
click at [31, 153] on div "Section Title Small Normal Large Huge hello Enable pasting more styles (dev onl…" at bounding box center [101, 232] width 147 height 263
click at [132, 398] on button "Update Calendly 1" at bounding box center [101, 397] width 76 height 16
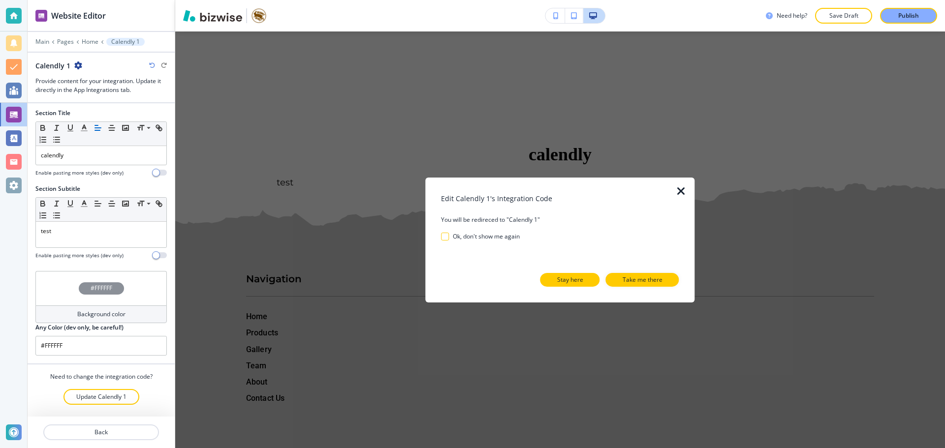
click at [575, 282] on p "Stay here" at bounding box center [570, 280] width 26 height 9
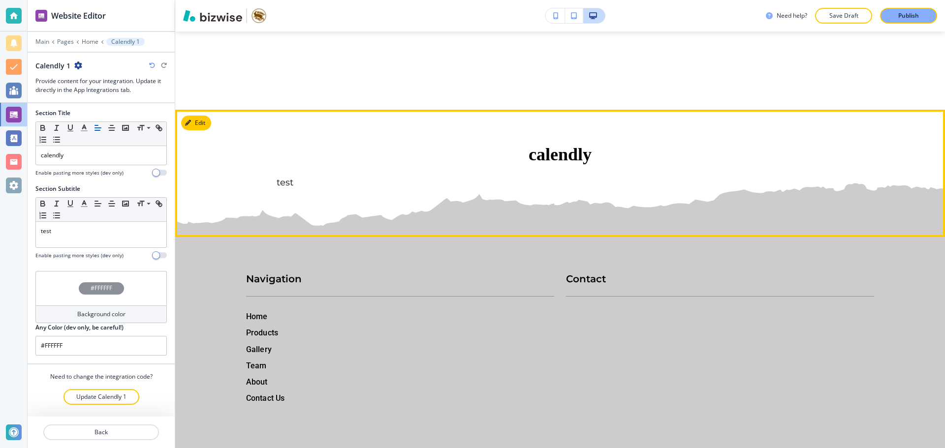
click at [295, 238] on div "calendly test" at bounding box center [560, 174] width 770 height 128
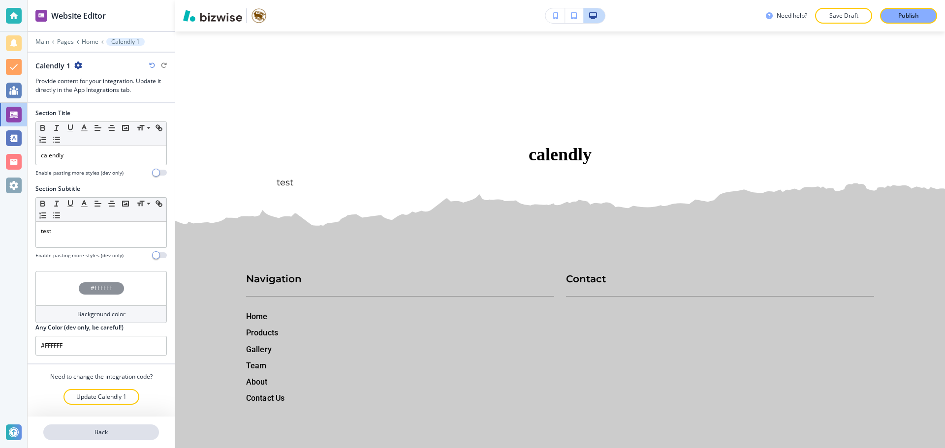
click at [115, 427] on button "Back" at bounding box center [101, 433] width 116 height 16
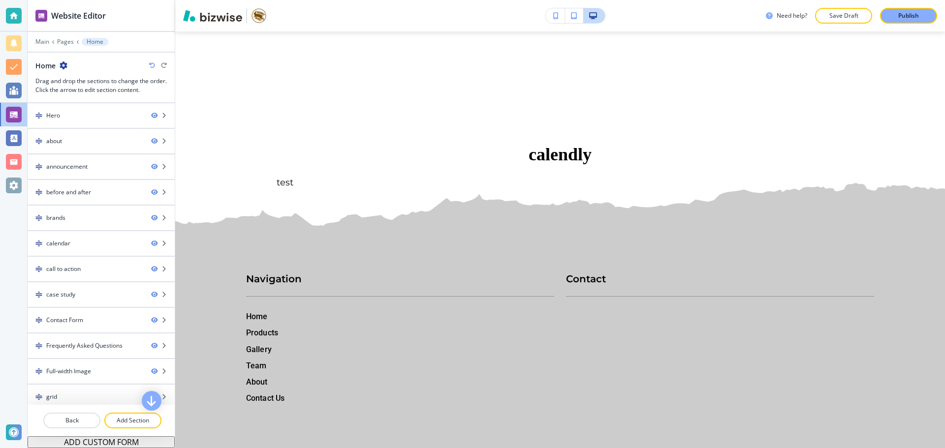
click at [828, 11] on button "Save Draft" at bounding box center [843, 16] width 57 height 16
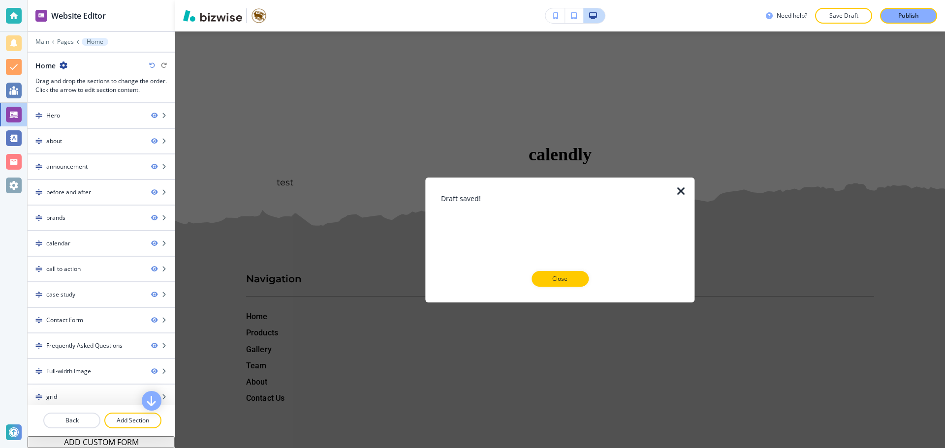
click at [556, 282] on p "Close" at bounding box center [559, 279] width 31 height 9
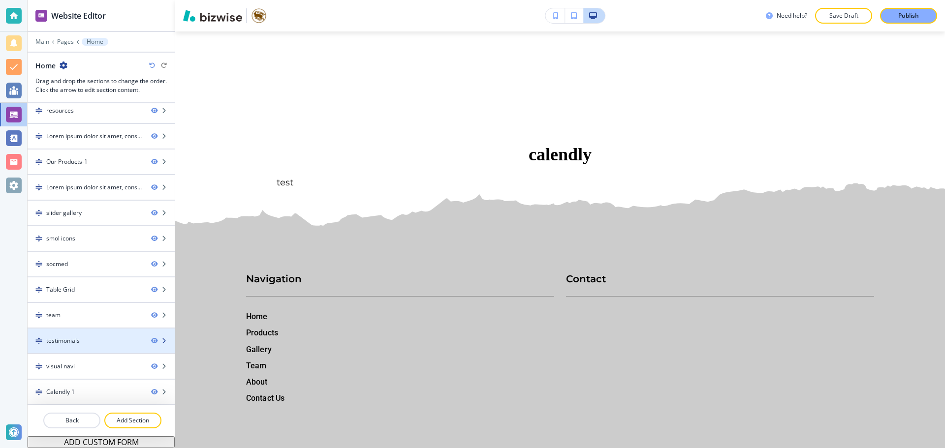
scroll to position [543, 0]
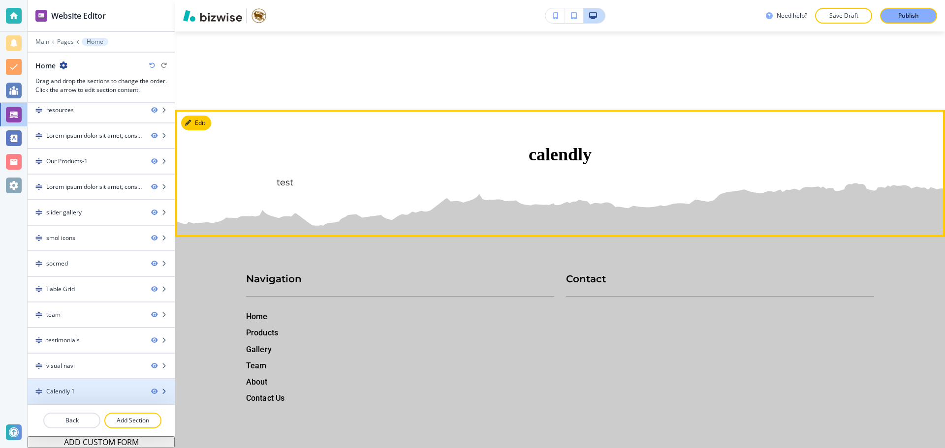
click at [71, 390] on div "Calendly 1" at bounding box center [60, 391] width 29 height 9
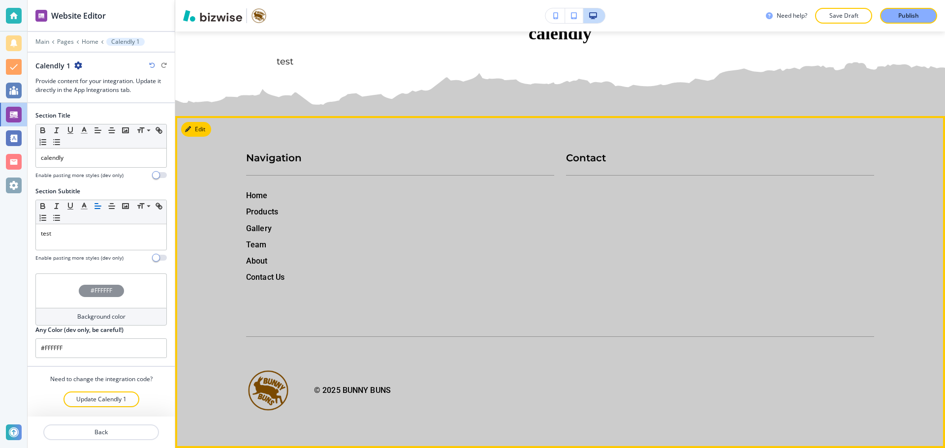
scroll to position [13834, 0]
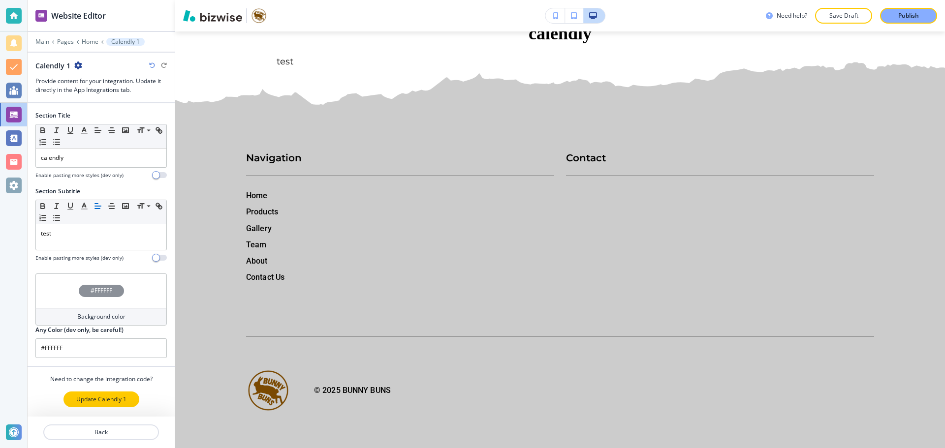
click at [99, 398] on p "Update Calendly 1" at bounding box center [101, 399] width 50 height 9
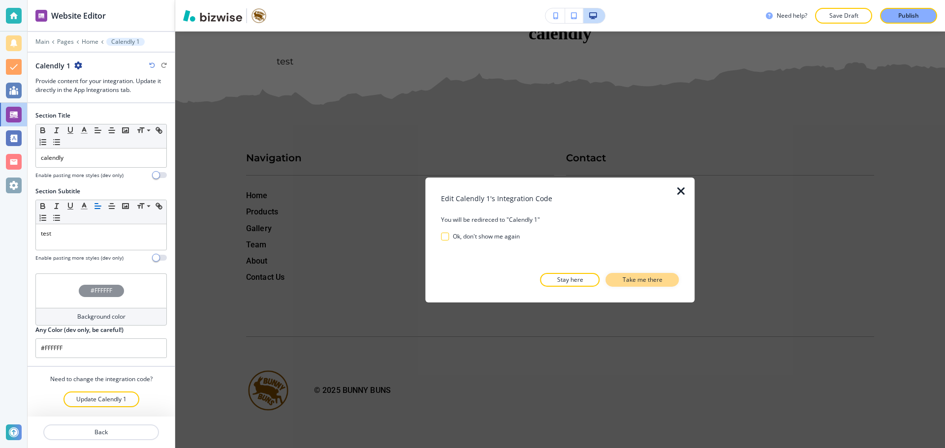
click at [641, 279] on p "Take me there" at bounding box center [642, 280] width 40 height 9
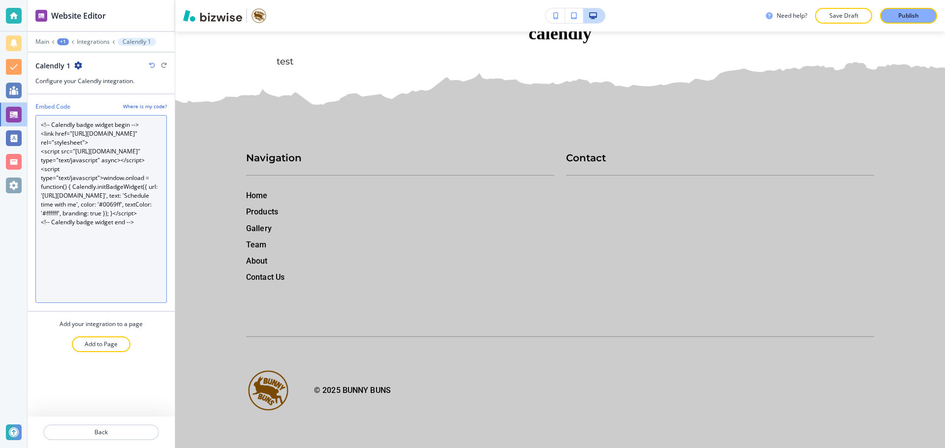
click at [122, 283] on Code "<!-- Calendly badge widget begin --> <link href="https://assets.calendly.com/as…" at bounding box center [100, 209] width 131 height 188
paste Code "inline widget begin --> <div class="calendly-inline-widget" data-url="https://c…"
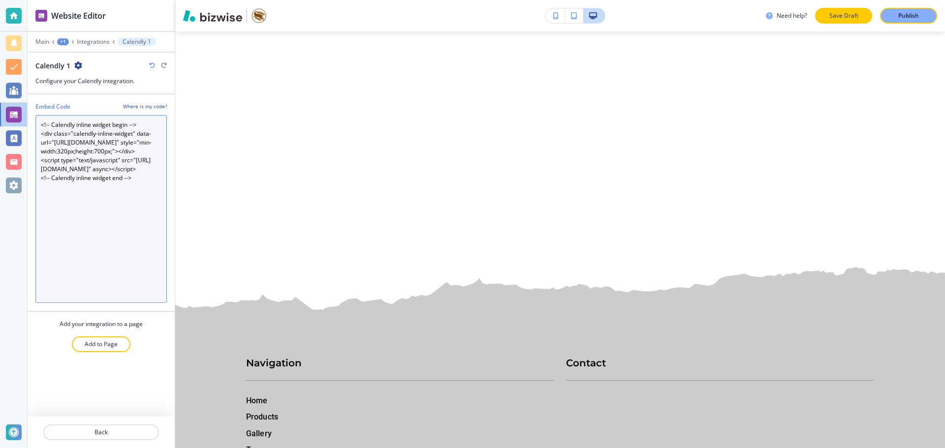
type Code "<!-- Calendly inline widget begin --> <div class="calendly-inline-widget" data-…"
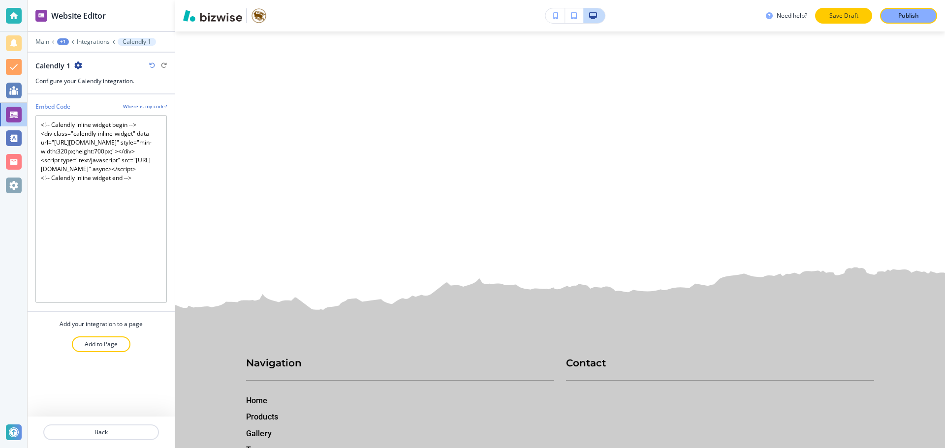
click at [824, 15] on button "Save Draft" at bounding box center [843, 16] width 57 height 16
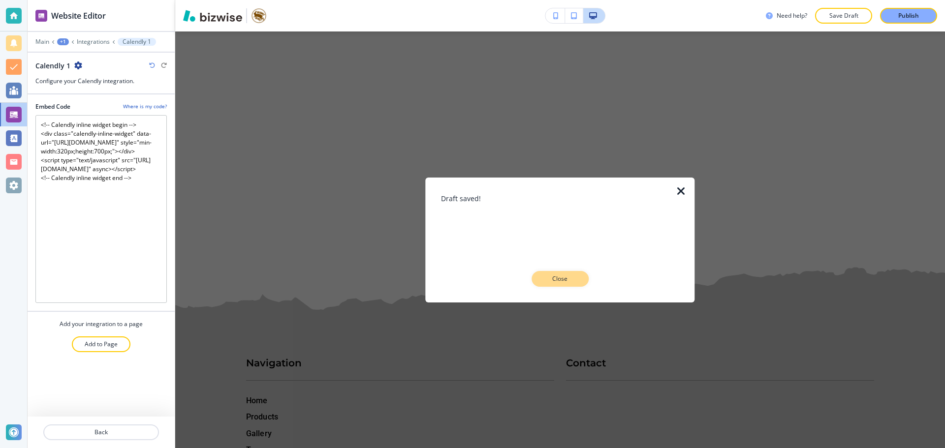
click at [554, 283] on button "Close" at bounding box center [559, 279] width 57 height 16
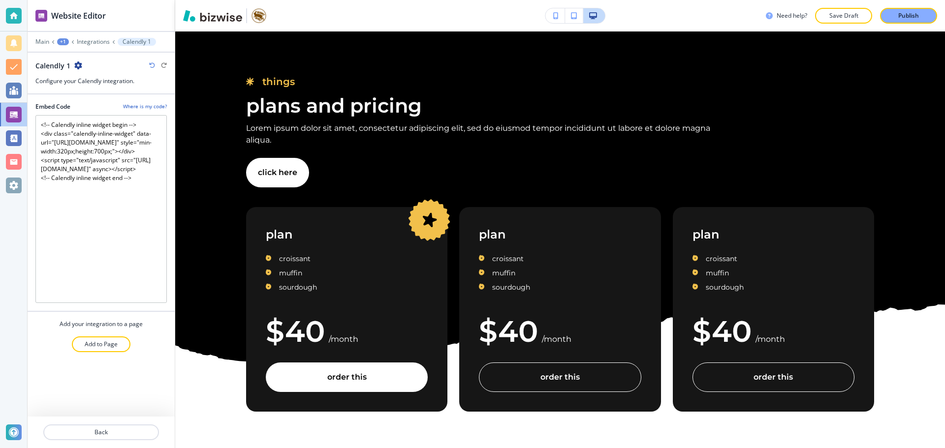
scroll to position [8446, 0]
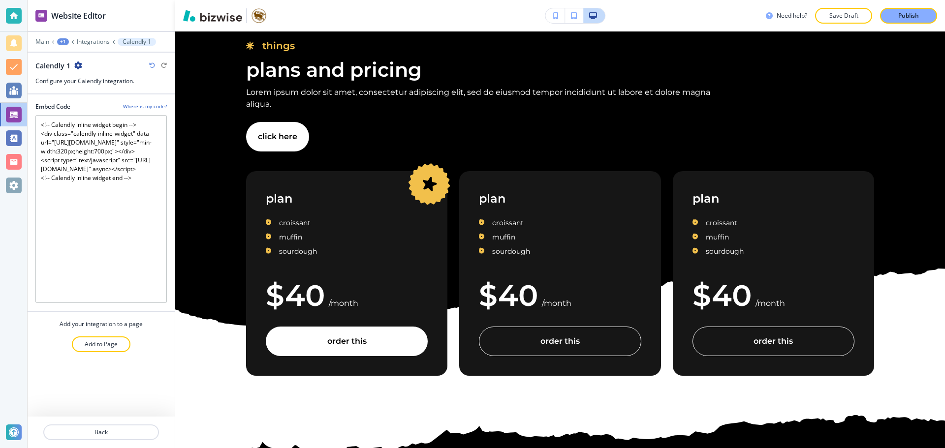
click at [76, 67] on icon "button" at bounding box center [78, 66] width 8 height 8
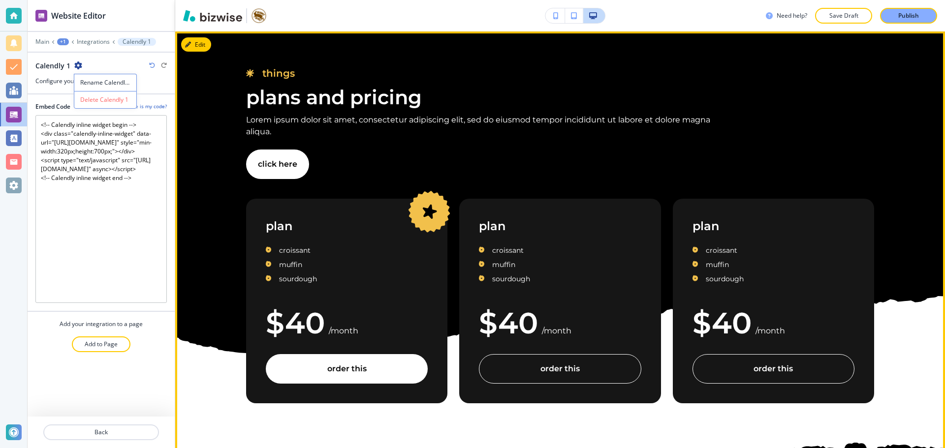
scroll to position [8397, 0]
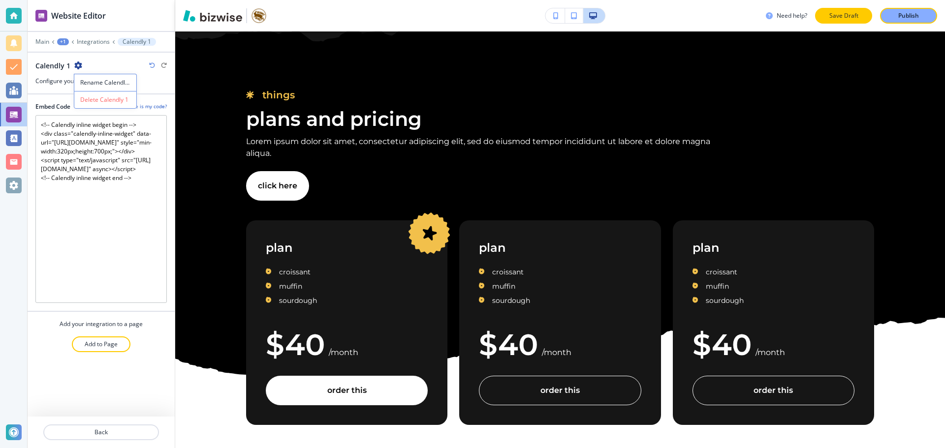
click at [846, 23] on button "Save Draft" at bounding box center [843, 16] width 57 height 16
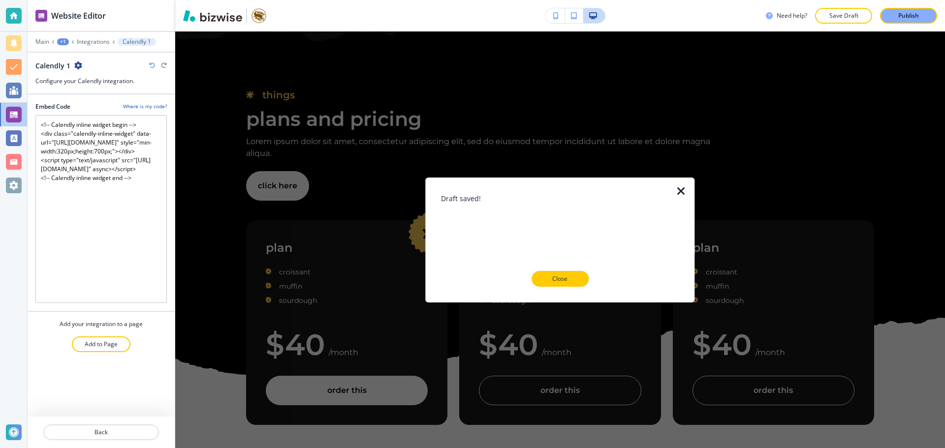
drag, startPoint x: 678, startPoint y: 189, endPoint x: 710, endPoint y: 198, distance: 32.7
click at [678, 189] on icon "button" at bounding box center [681, 191] width 12 height 12
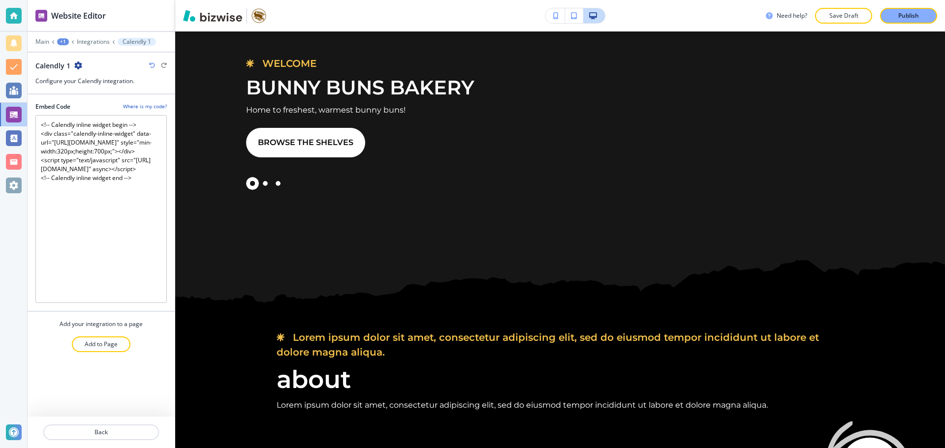
scroll to position [0, 0]
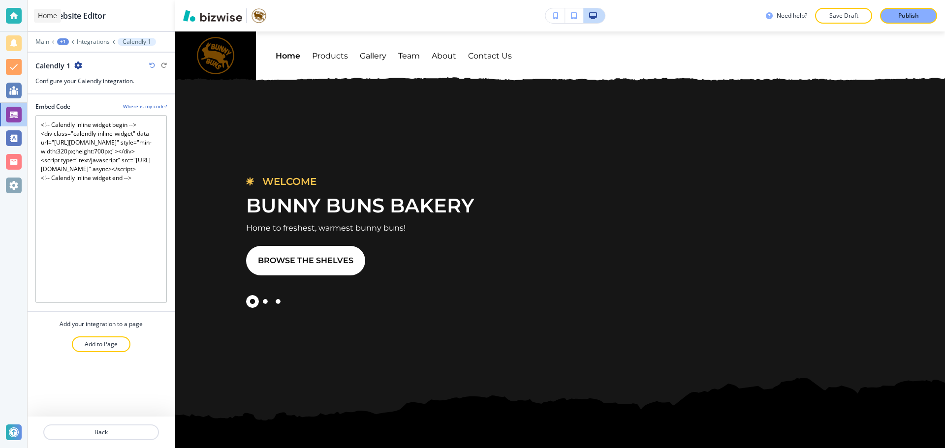
click at [15, 19] on div at bounding box center [14, 16] width 16 height 16
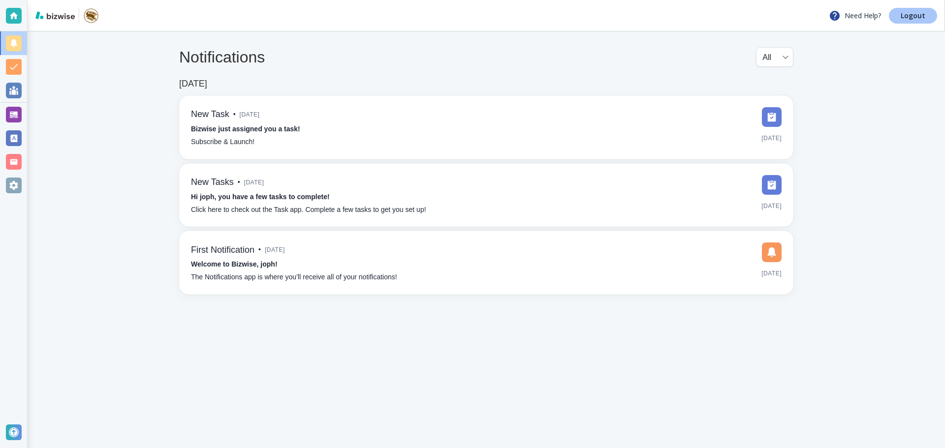
click at [907, 15] on p "Logout" at bounding box center [912, 15] width 25 height 7
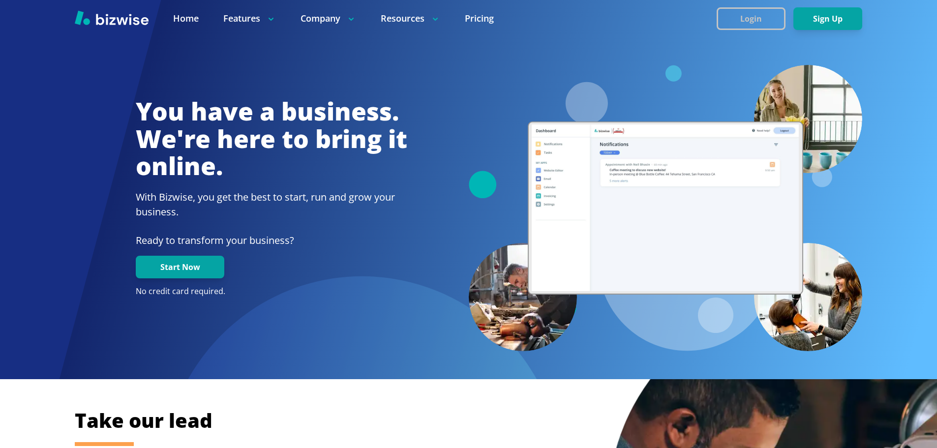
click at [731, 17] on button "Login" at bounding box center [751, 18] width 69 height 23
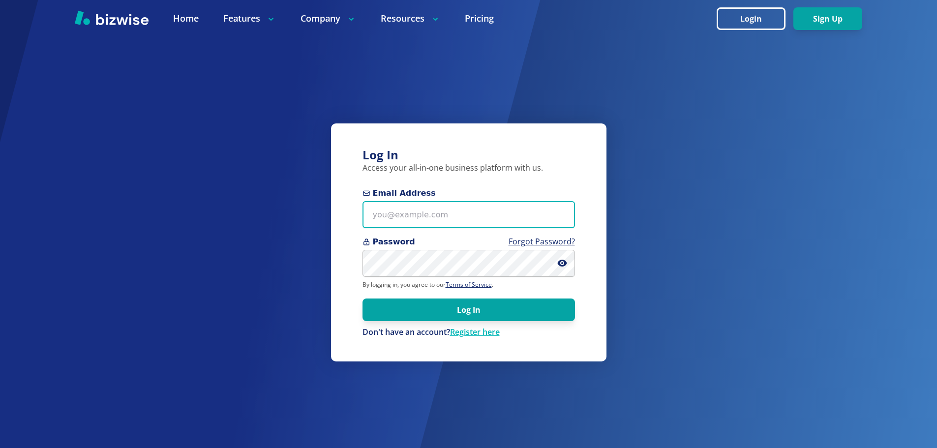
click at [432, 212] on input "Email Address" at bounding box center [469, 214] width 213 height 27
type input "[EMAIL_ADDRESS][DOMAIN_NAME]"
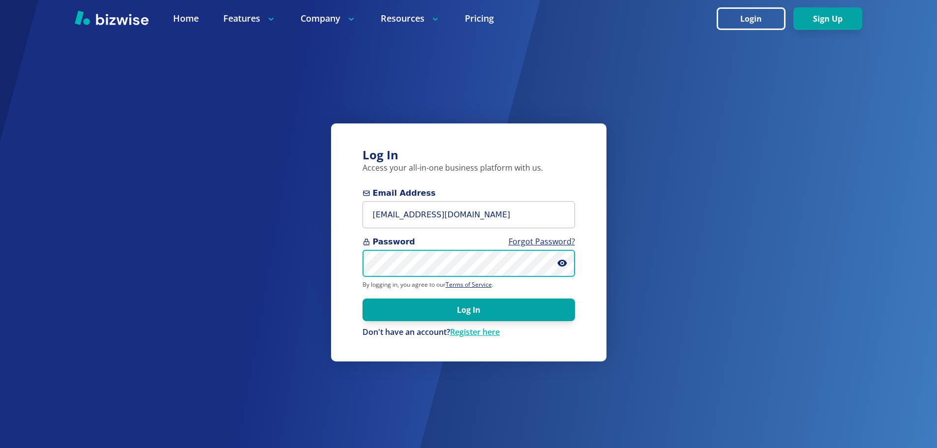
click at [363, 299] on button "Log In" at bounding box center [469, 310] width 213 height 23
